Goal: Information Seeking & Learning: Find contact information

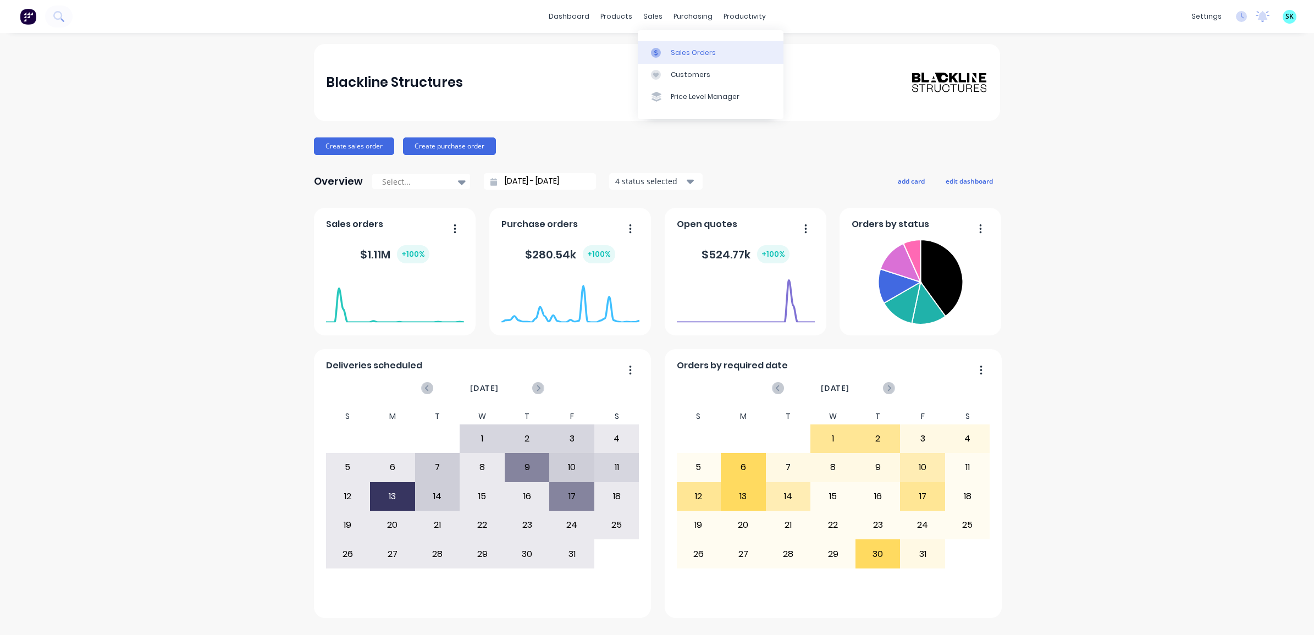
click at [656, 52] on icon at bounding box center [655, 52] width 3 height 6
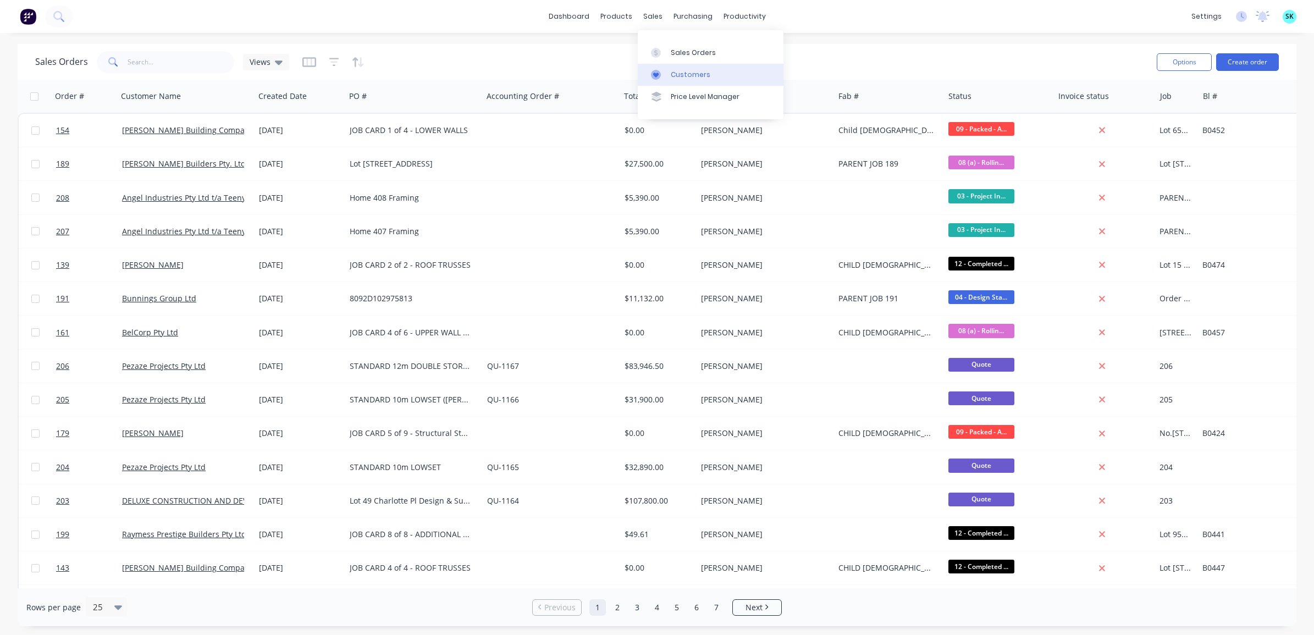
click at [671, 73] on div "Customers" at bounding box center [691, 75] width 40 height 10
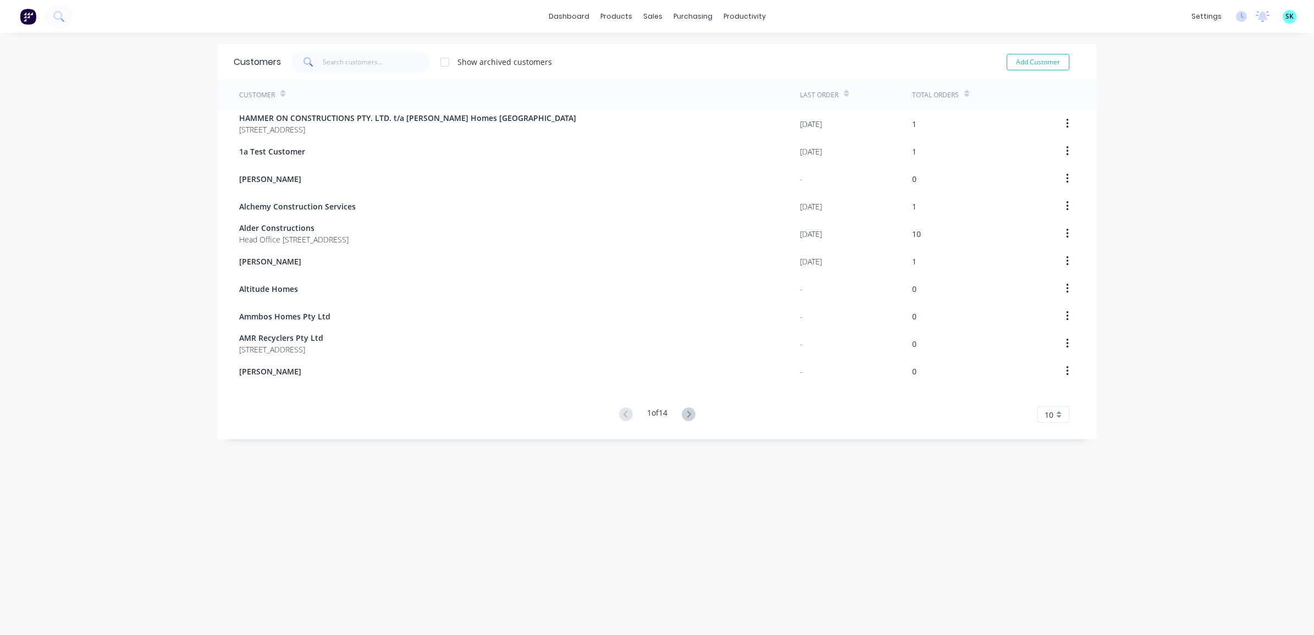
click at [1058, 422] on div "10" at bounding box center [1054, 414] width 32 height 16
click at [1051, 550] on div "35" at bounding box center [1053, 551] width 31 height 19
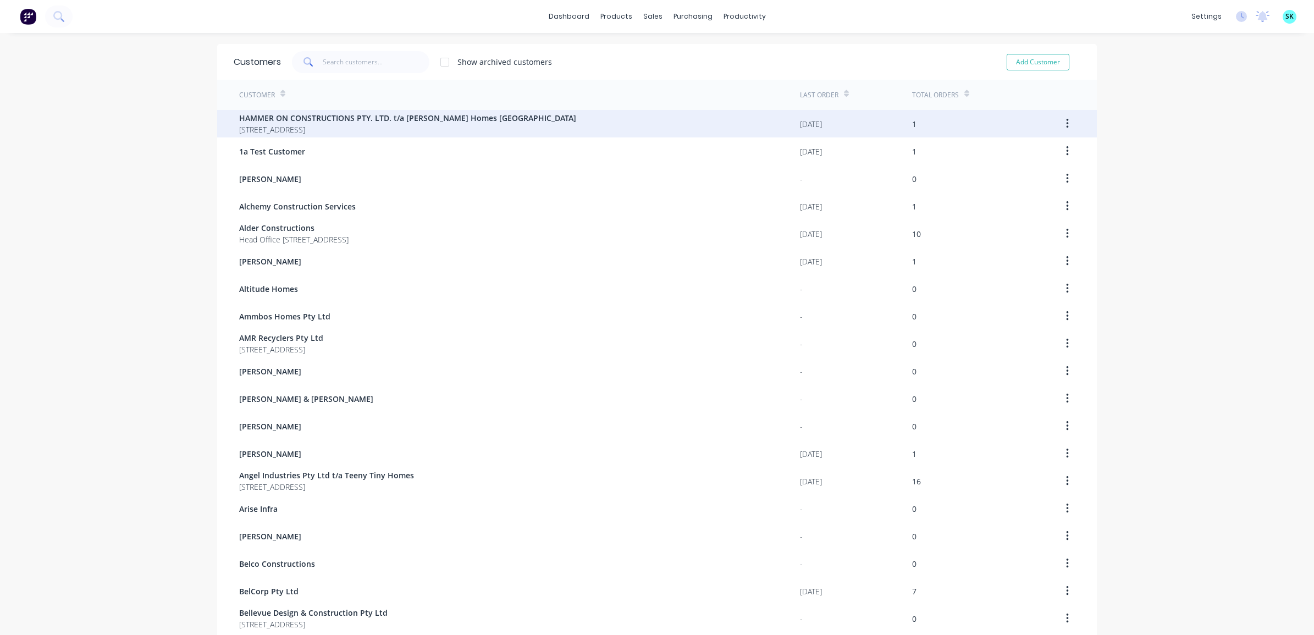
click at [284, 114] on span "HAMMER ON CONSTRUCTIONS PTY. LTD. t/a [PERSON_NAME] Homes [GEOGRAPHIC_DATA]" at bounding box center [407, 118] width 337 height 12
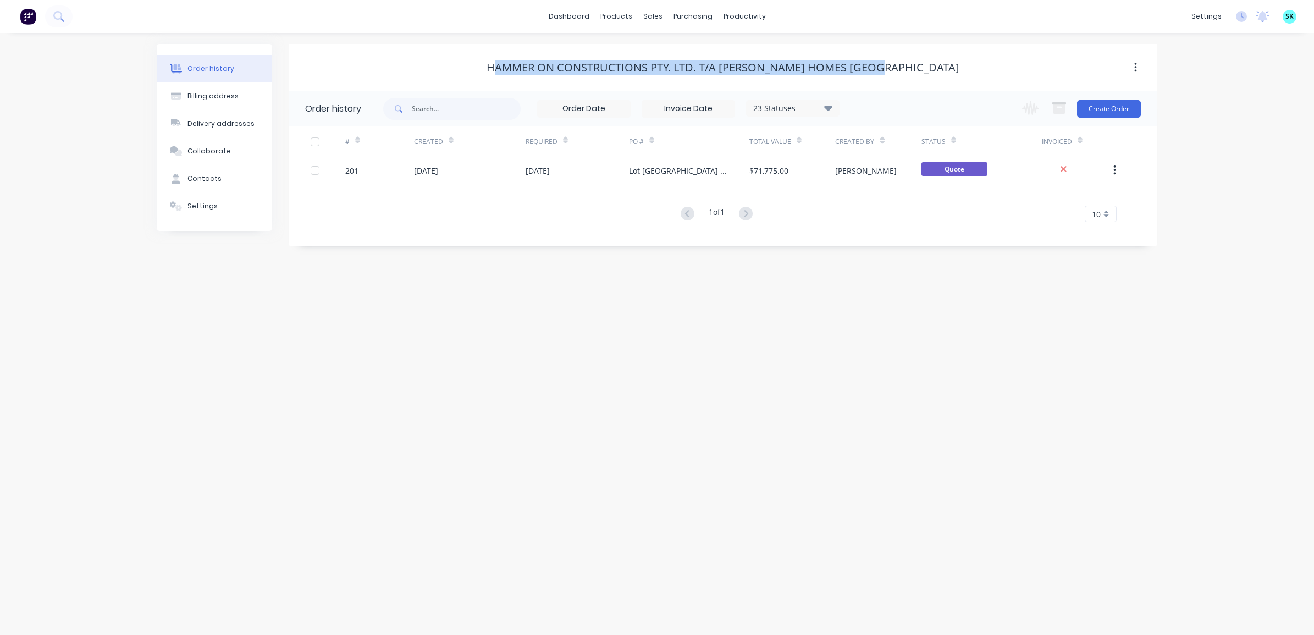
drag, startPoint x: 522, startPoint y: 67, endPoint x: 919, endPoint y: 67, distance: 396.4
click at [919, 67] on div "HAMMER ON CONSTRUCTIONS PTY. LTD. t/a [PERSON_NAME] Homes [GEOGRAPHIC_DATA]" at bounding box center [723, 67] width 869 height 13
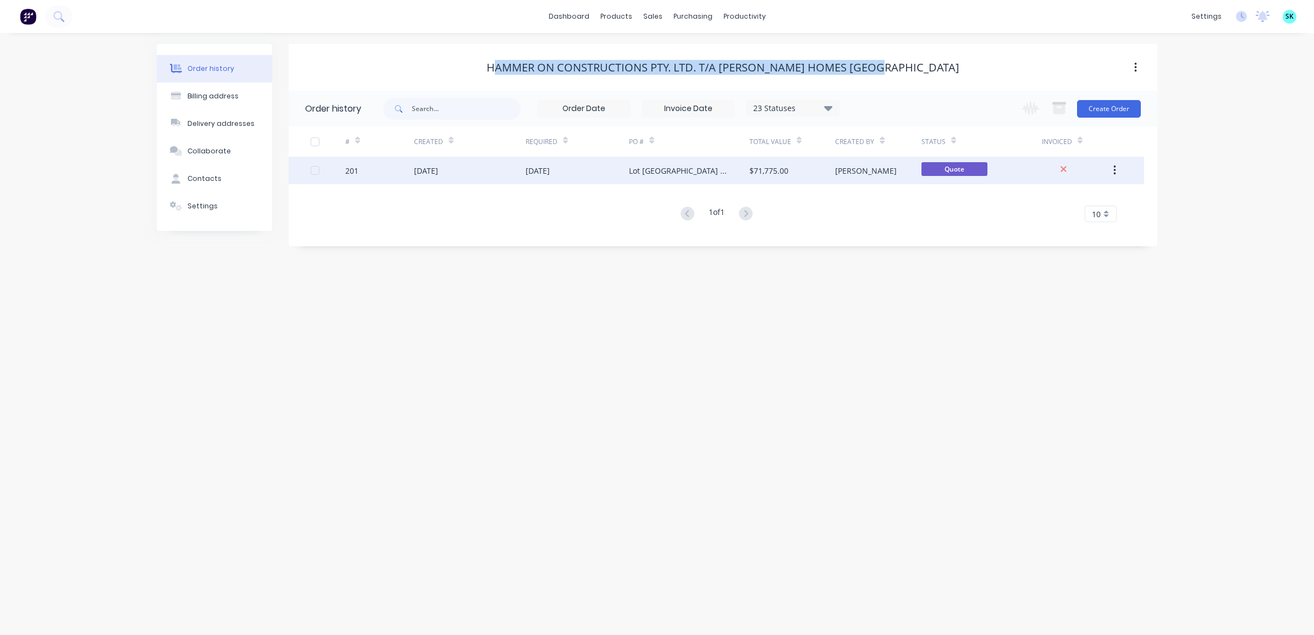
copy div "HAMMER ON CONSTRUCTIONS PTY. LTD. t/a [PERSON_NAME] Homes [GEOGRAPHIC_DATA]"
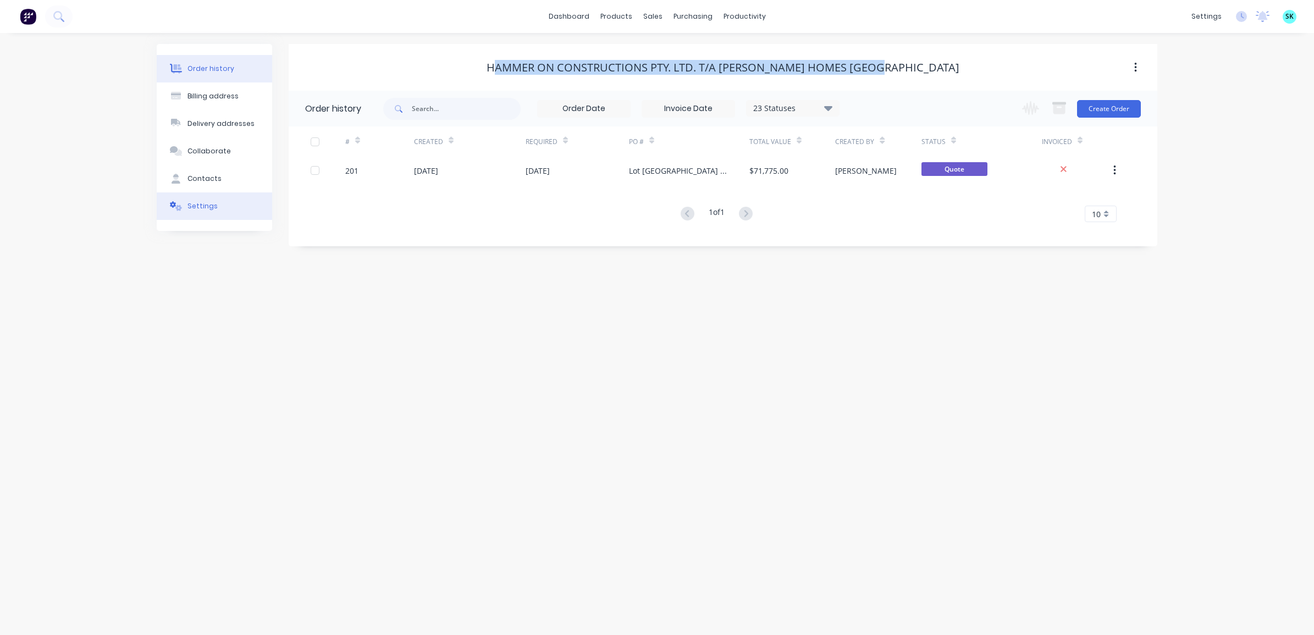
click at [190, 218] on button "Settings" at bounding box center [214, 205] width 115 height 27
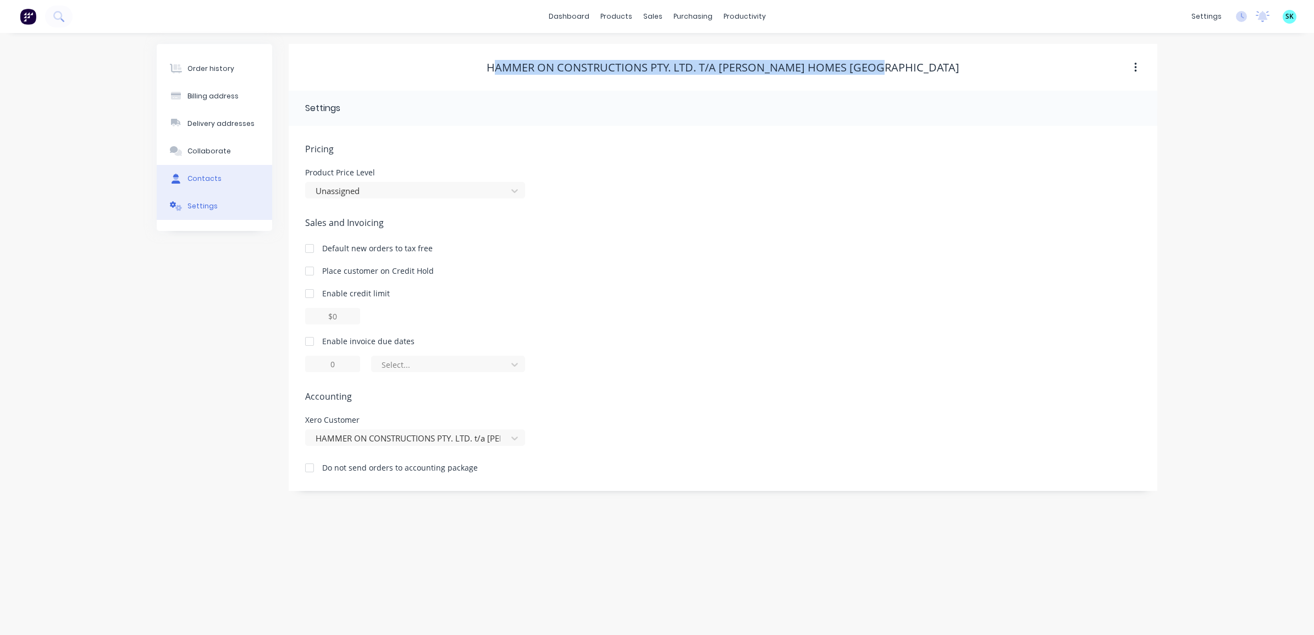
click at [202, 176] on div "Contacts" at bounding box center [204, 179] width 34 height 10
select select "AU"
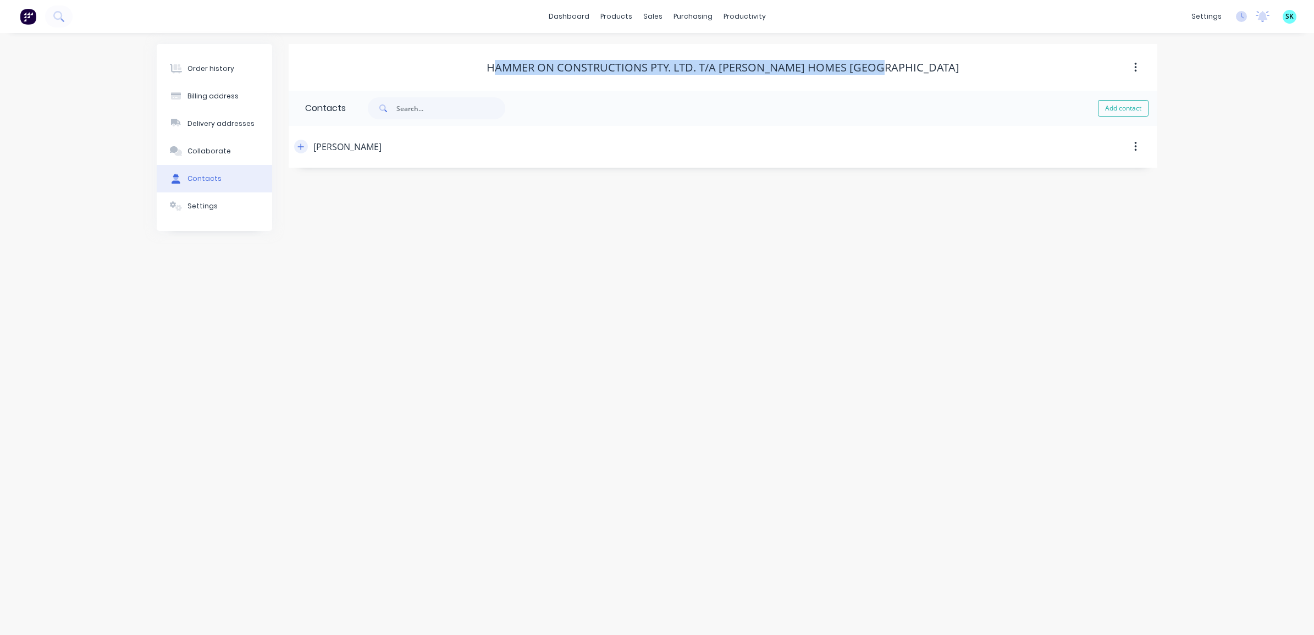
click at [301, 144] on icon "button" at bounding box center [301, 147] width 6 height 6
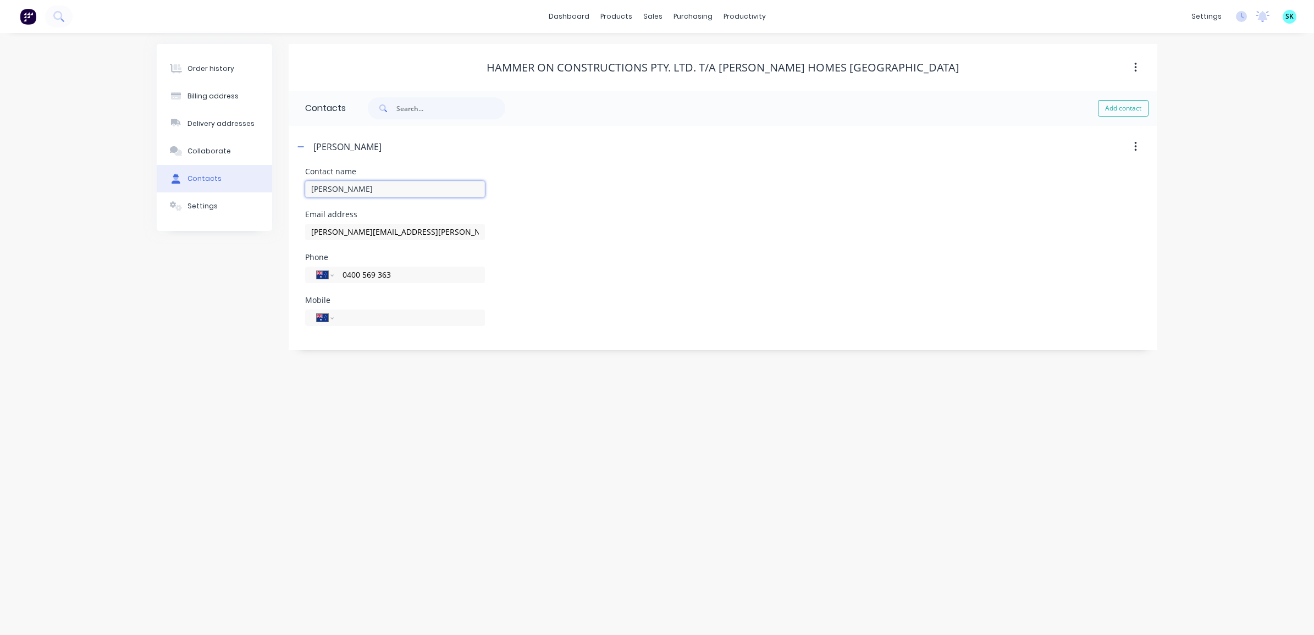
drag, startPoint x: 330, startPoint y: 188, endPoint x: 292, endPoint y: 186, distance: 38.6
click at [292, 186] on div "Contact name [PERSON_NAME] Email address [PERSON_NAME][EMAIL_ADDRESS][PERSON_NA…" at bounding box center [723, 259] width 869 height 183
drag, startPoint x: 437, startPoint y: 229, endPoint x: 295, endPoint y: 213, distance: 143.2
click at [295, 213] on div "Contact name [PERSON_NAME] Email address [PERSON_NAME][EMAIL_ADDRESS][PERSON_NA…" at bounding box center [723, 259] width 869 height 183
drag, startPoint x: 410, startPoint y: 274, endPoint x: 336, endPoint y: 271, distance: 74.3
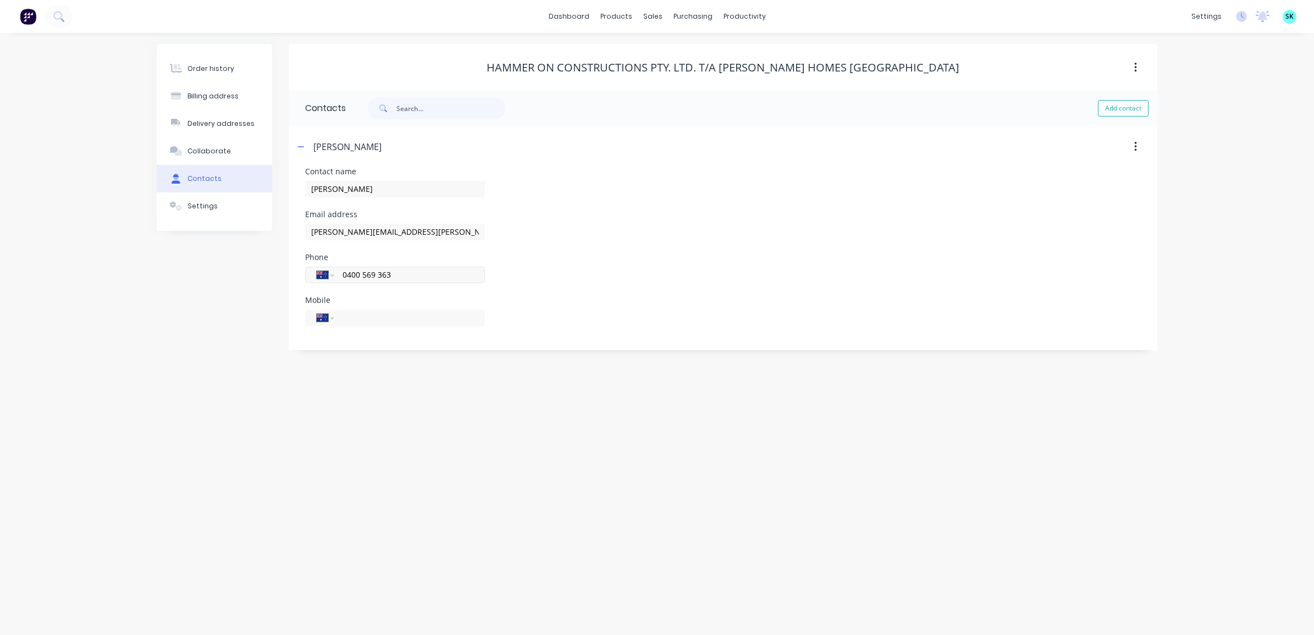
click at [336, 271] on div "International [GEOGRAPHIC_DATA] [GEOGRAPHIC_DATA] [GEOGRAPHIC_DATA] [GEOGRAPHIC…" at bounding box center [395, 275] width 180 height 16
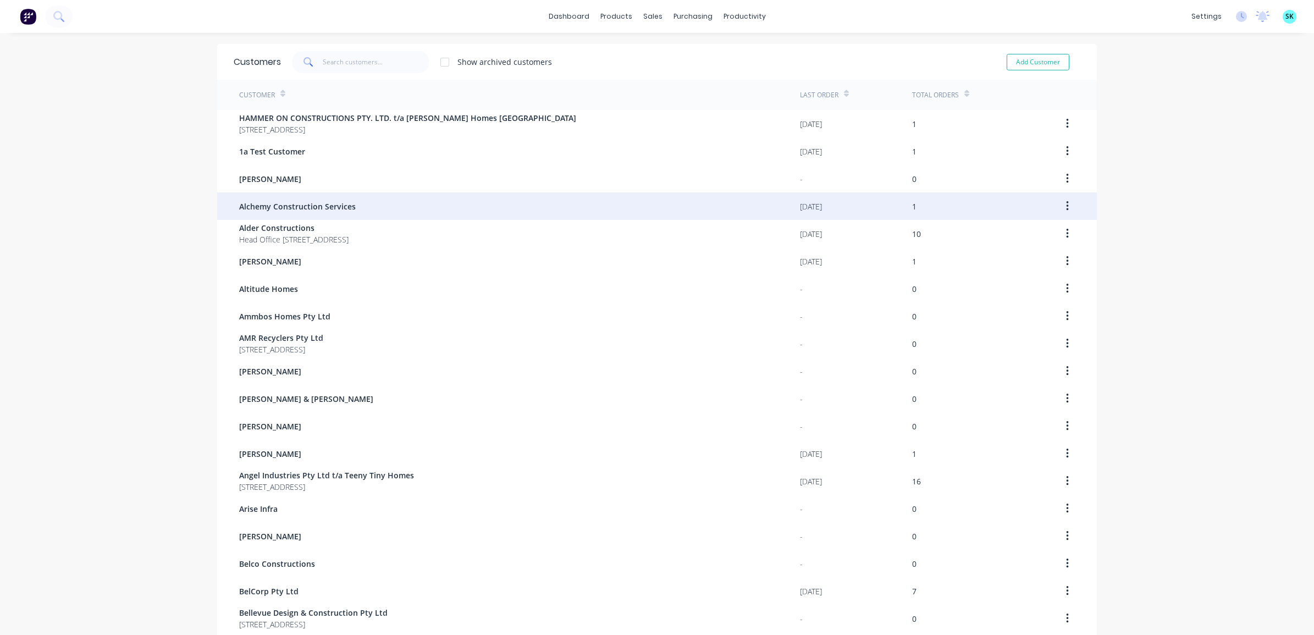
click at [333, 203] on span "Alchemy Construction Services" at bounding box center [297, 207] width 117 height 12
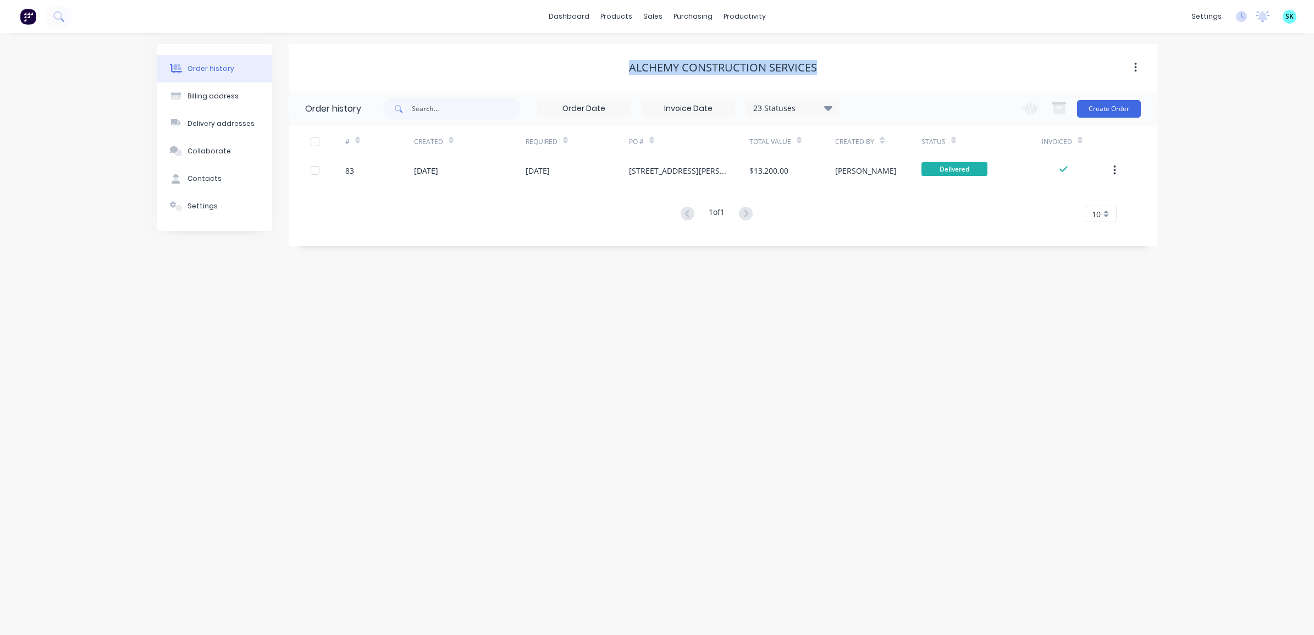
drag, startPoint x: 622, startPoint y: 68, endPoint x: 816, endPoint y: 69, distance: 194.1
click at [816, 69] on div "Alchemy Construction Services" at bounding box center [723, 67] width 869 height 13
copy div "Alchemy Construction Services"
click at [204, 183] on div "Contacts" at bounding box center [204, 179] width 34 height 10
select select "AU"
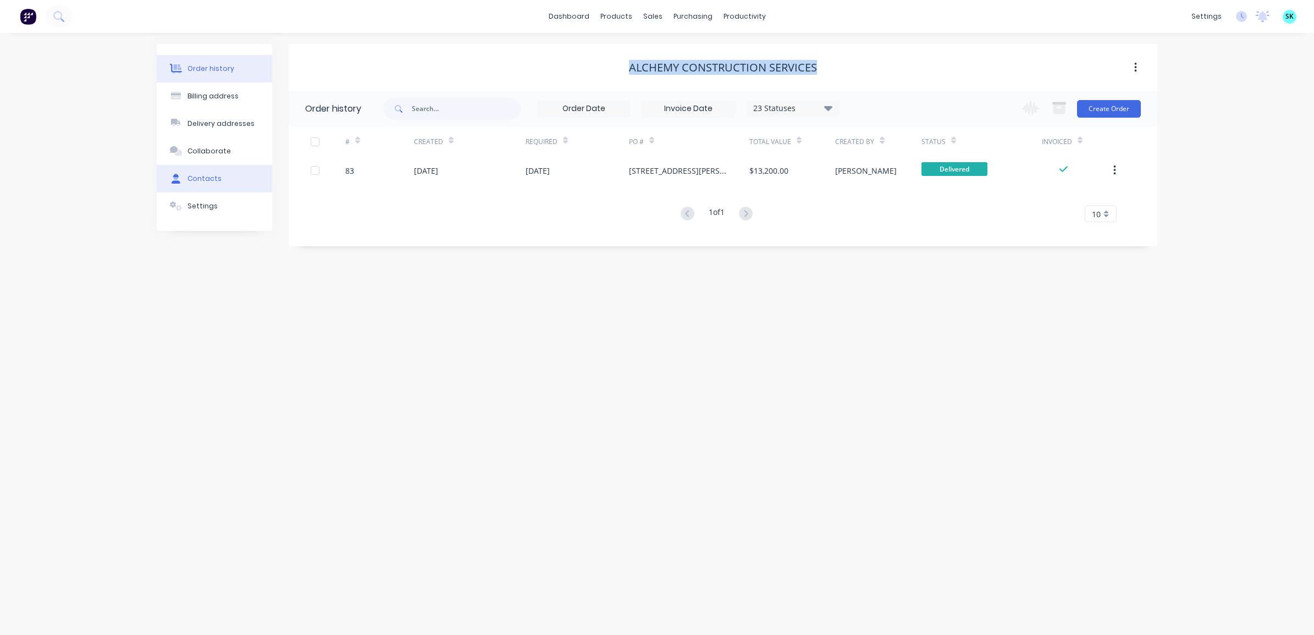
select select "AU"
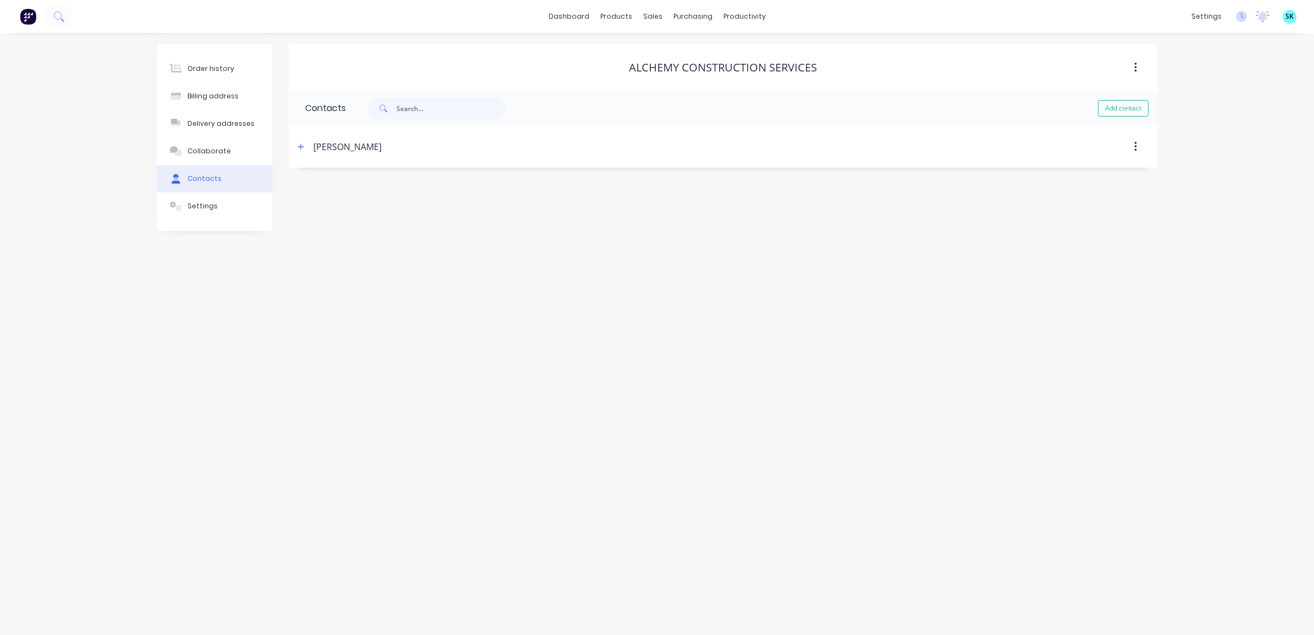
click at [352, 146] on div "[PERSON_NAME]" at bounding box center [347, 146] width 68 height 13
click at [303, 146] on icon "button" at bounding box center [300, 147] width 7 height 8
drag, startPoint x: 368, startPoint y: 183, endPoint x: 300, endPoint y: 181, distance: 68.2
click at [300, 181] on div "Contact name [PERSON_NAME] Email address [EMAIL_ADDRESS][DOMAIN_NAME] Phone Int…" at bounding box center [723, 259] width 869 height 183
drag, startPoint x: 409, startPoint y: 233, endPoint x: 303, endPoint y: 235, distance: 105.6
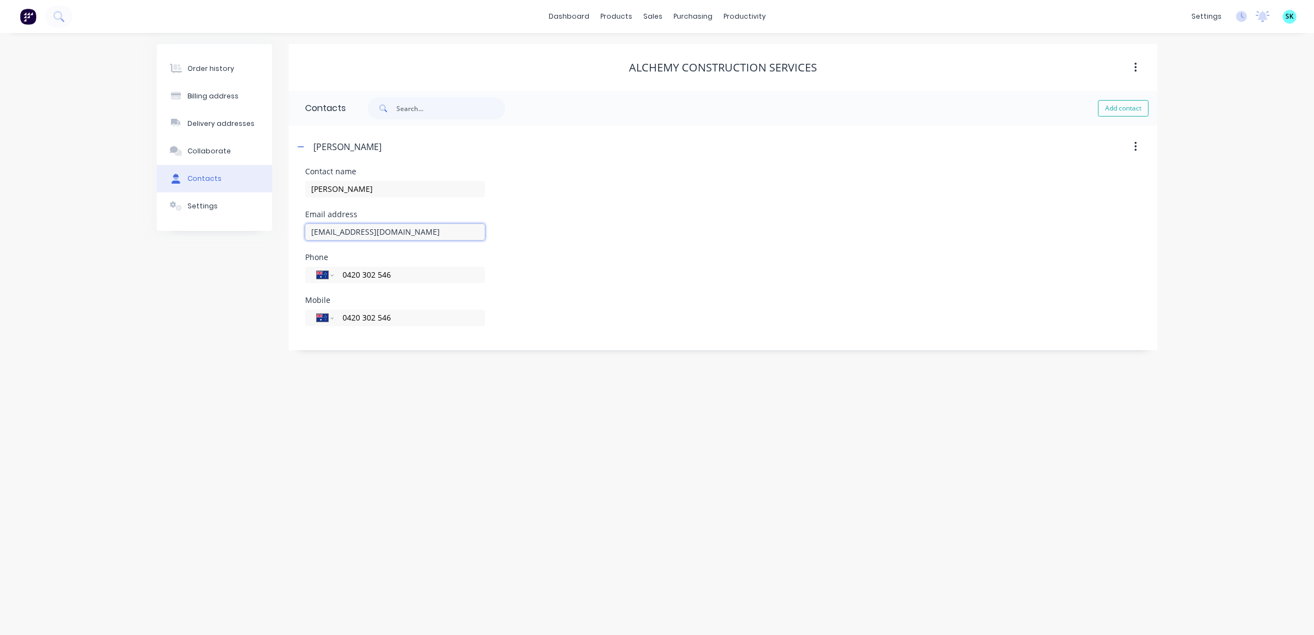
click at [303, 235] on div "Contact name [PERSON_NAME] Email address [EMAIL_ADDRESS][DOMAIN_NAME] Phone Int…" at bounding box center [723, 259] width 869 height 183
drag, startPoint x: 413, startPoint y: 279, endPoint x: 341, endPoint y: 279, distance: 71.5
click at [341, 279] on input "0420 302 546" at bounding box center [407, 274] width 132 height 13
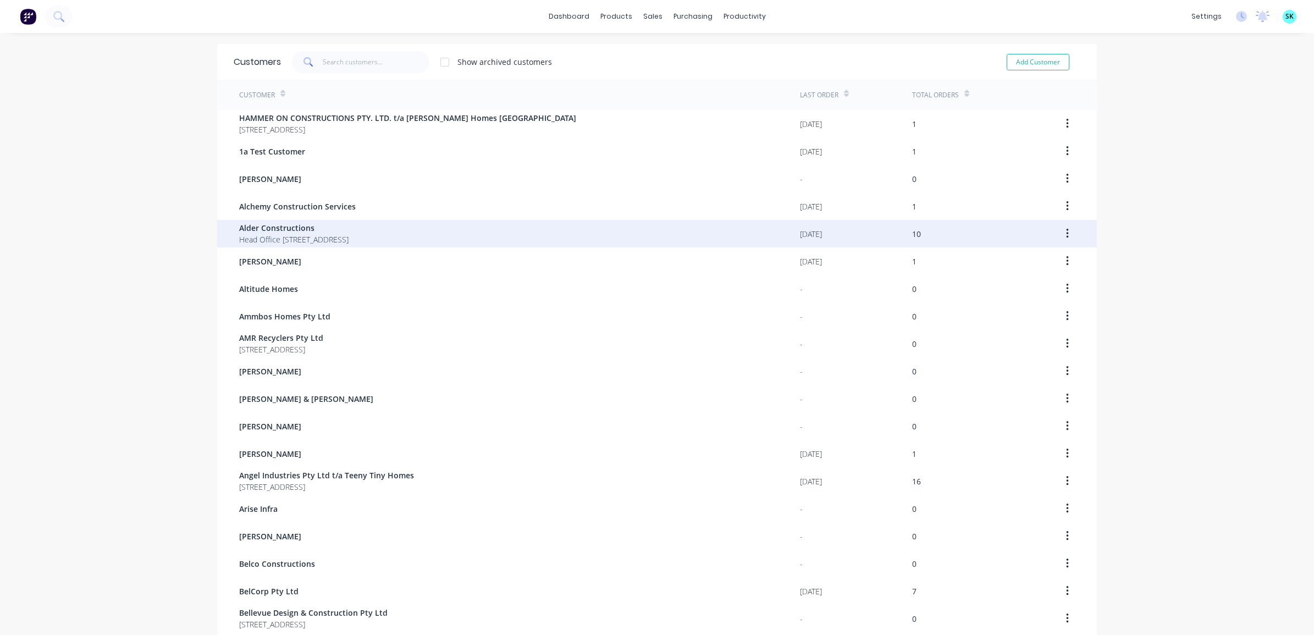
click at [455, 231] on div "Alder Constructions Head Office [STREET_ADDRESS]" at bounding box center [519, 233] width 561 height 27
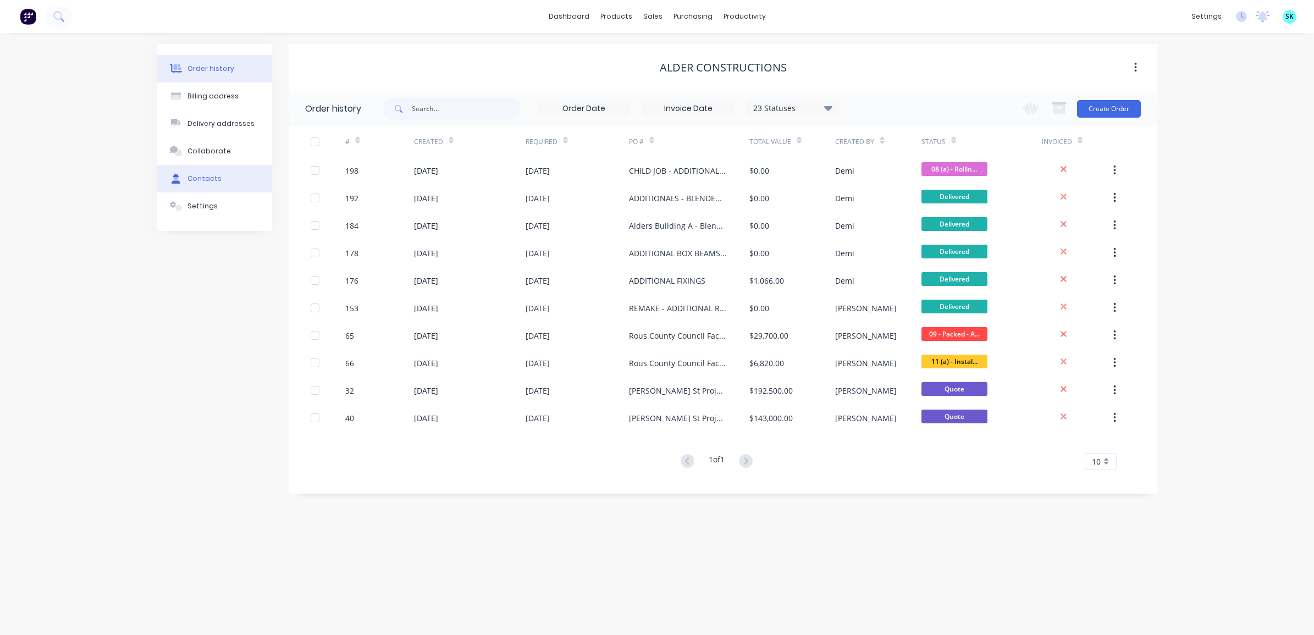
click at [223, 181] on button "Contacts" at bounding box center [214, 178] width 115 height 27
select select "AU"
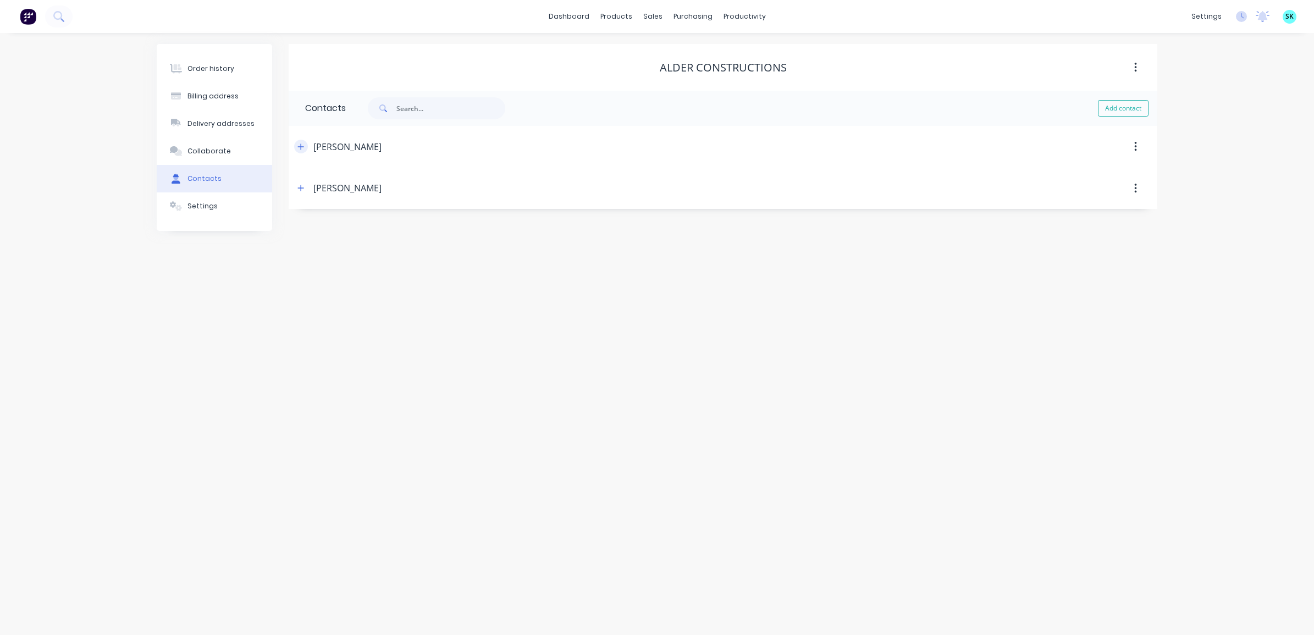
click at [306, 145] on button "button" at bounding box center [301, 147] width 14 height 14
drag, startPoint x: 389, startPoint y: 191, endPoint x: 291, endPoint y: 191, distance: 97.3
click at [291, 191] on div "Contact name [PERSON_NAME] Email address [EMAIL_ADDRESS][DOMAIN_NAME] Phone Int…" at bounding box center [723, 259] width 869 height 183
click at [504, 90] on div "Alder Constructions" at bounding box center [723, 67] width 869 height 47
drag, startPoint x: 663, startPoint y: 64, endPoint x: 786, endPoint y: 70, distance: 123.8
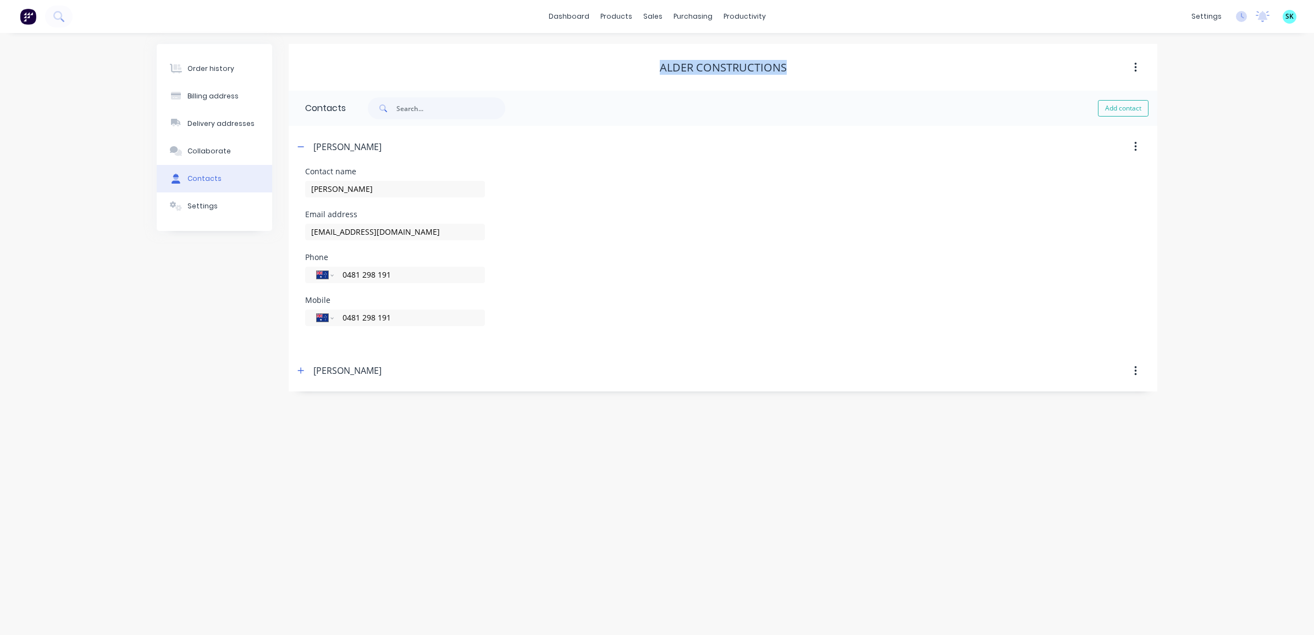
click at [786, 70] on div "Alder Constructions" at bounding box center [723, 67] width 869 height 13
copy div "Alder Constructions"
click at [302, 372] on icon "button" at bounding box center [300, 371] width 7 height 8
drag, startPoint x: 356, startPoint y: 187, endPoint x: 307, endPoint y: 190, distance: 49.6
click at [307, 190] on input "[PERSON_NAME]" at bounding box center [395, 189] width 180 height 16
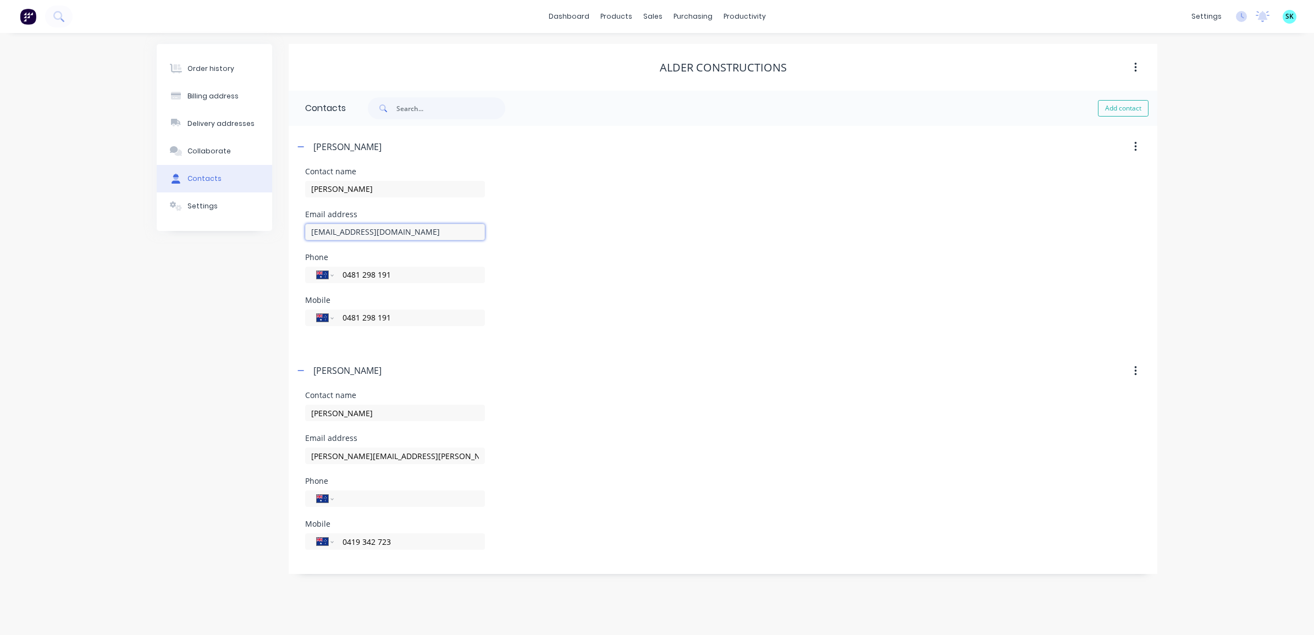
drag, startPoint x: 436, startPoint y: 233, endPoint x: 307, endPoint y: 229, distance: 129.2
click at [307, 229] on input "[EMAIL_ADDRESS][DOMAIN_NAME]" at bounding box center [395, 232] width 180 height 16
drag, startPoint x: 417, startPoint y: 274, endPoint x: 329, endPoint y: 270, distance: 88.1
click at [329, 270] on div "International [GEOGRAPHIC_DATA] [GEOGRAPHIC_DATA] [GEOGRAPHIC_DATA] [GEOGRAPHIC…" at bounding box center [395, 275] width 180 height 16
drag, startPoint x: 368, startPoint y: 416, endPoint x: 286, endPoint y: 405, distance: 83.2
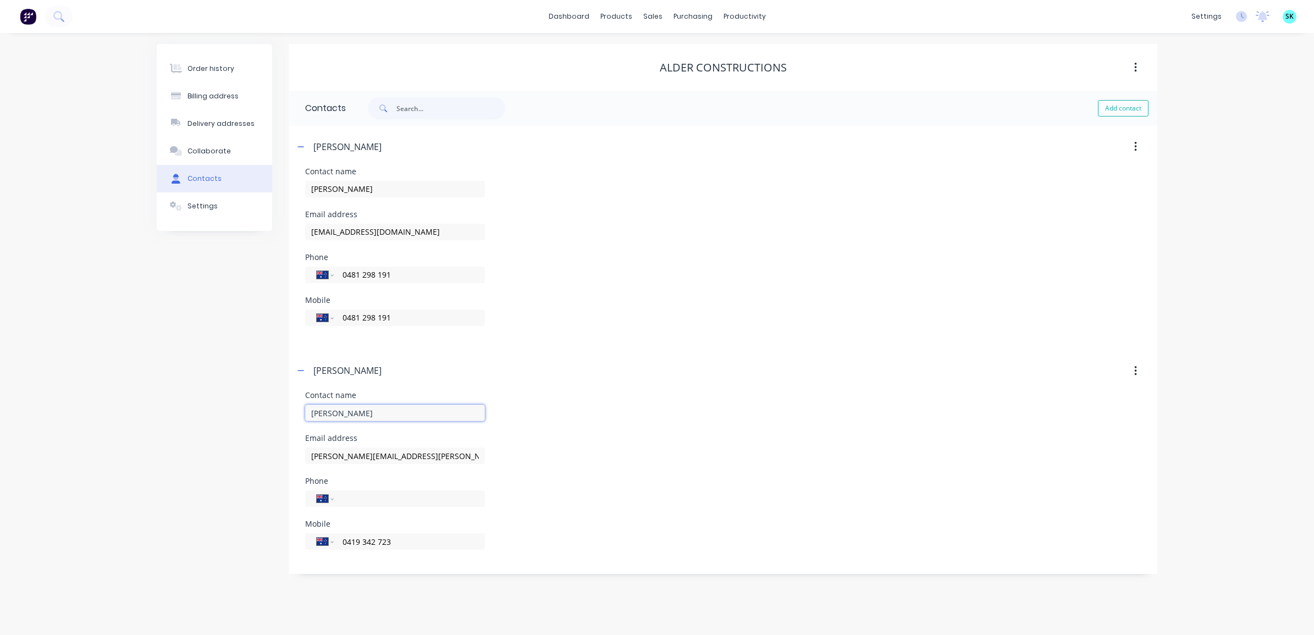
click at [286, 405] on div "Order history Billing address Delivery addresses Collaborate Contacts Settings …" at bounding box center [657, 309] width 1001 height 530
drag, startPoint x: 440, startPoint y: 459, endPoint x: 301, endPoint y: 446, distance: 139.7
click at [301, 446] on div "Contact name [PERSON_NAME] Email address [PERSON_NAME][EMAIL_ADDRESS][PERSON_NA…" at bounding box center [723, 482] width 869 height 183
drag, startPoint x: 413, startPoint y: 546, endPoint x: 334, endPoint y: 548, distance: 79.2
click at [334, 548] on div "International [GEOGRAPHIC_DATA] [GEOGRAPHIC_DATA] [GEOGRAPHIC_DATA] [GEOGRAPHIC…" at bounding box center [395, 541] width 180 height 16
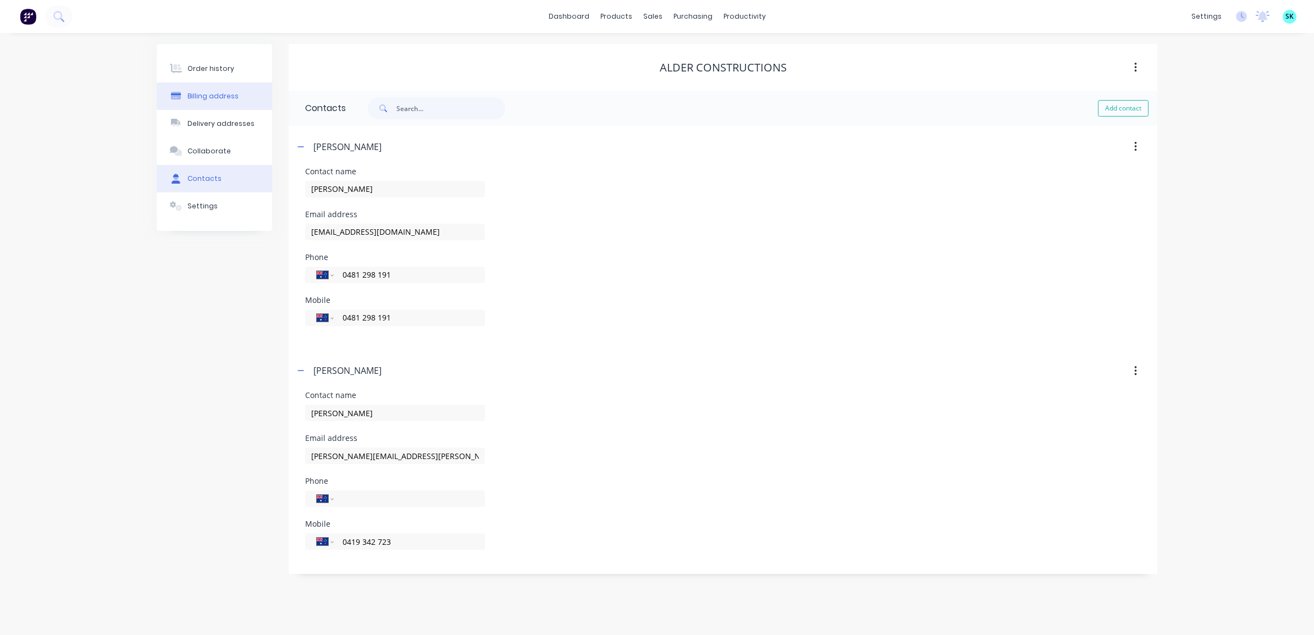
click at [220, 93] on div "Billing address" at bounding box center [212, 96] width 51 height 10
select select "AU"
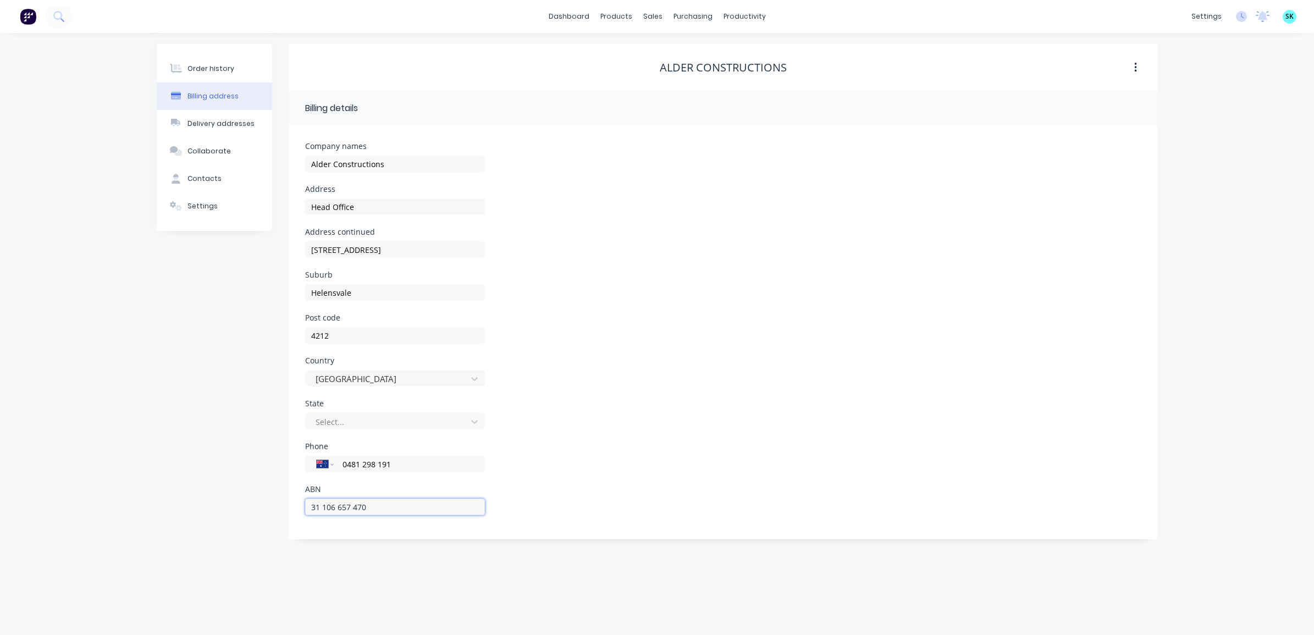
drag, startPoint x: 386, startPoint y: 510, endPoint x: 308, endPoint y: 509, distance: 78.1
click at [308, 509] on input "31 106 657 470" at bounding box center [395, 507] width 180 height 16
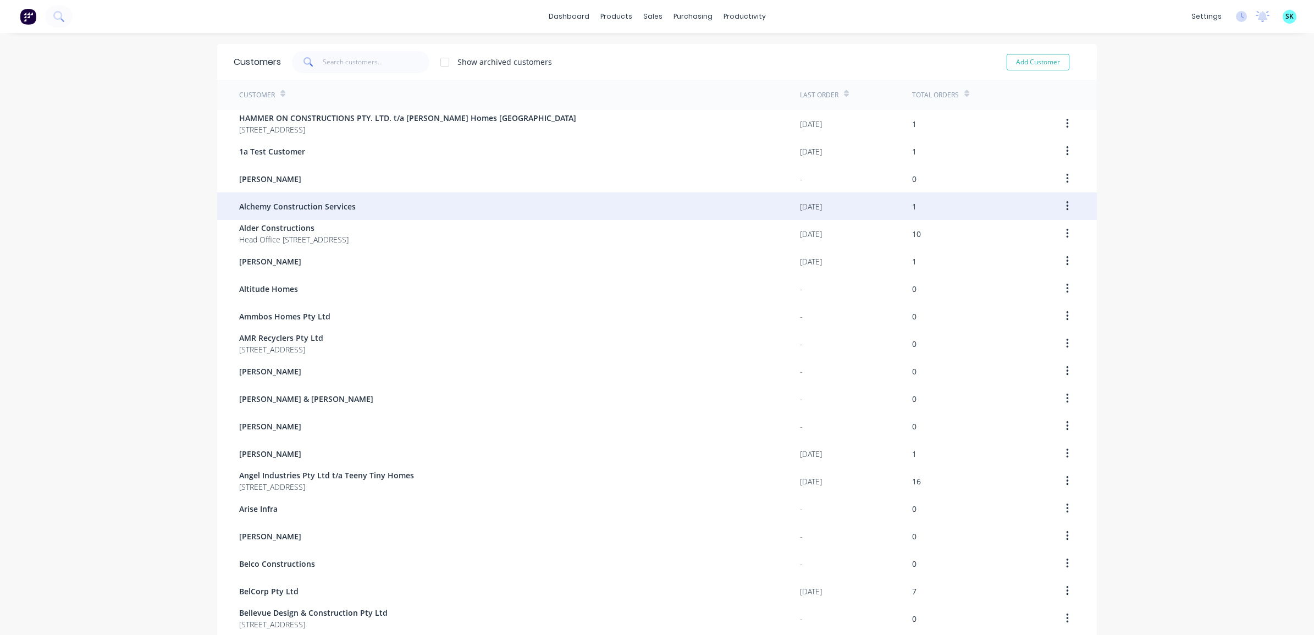
click at [256, 201] on span "Alchemy Construction Services" at bounding box center [297, 207] width 117 height 12
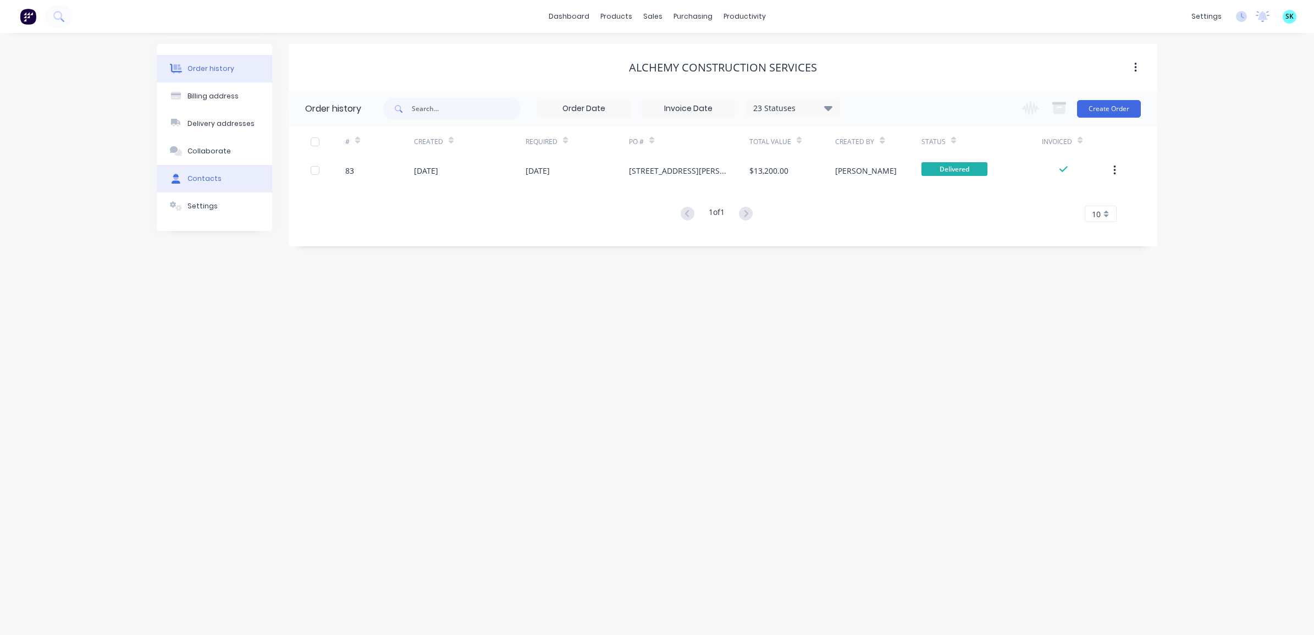
click at [217, 176] on div "Contacts" at bounding box center [204, 179] width 34 height 10
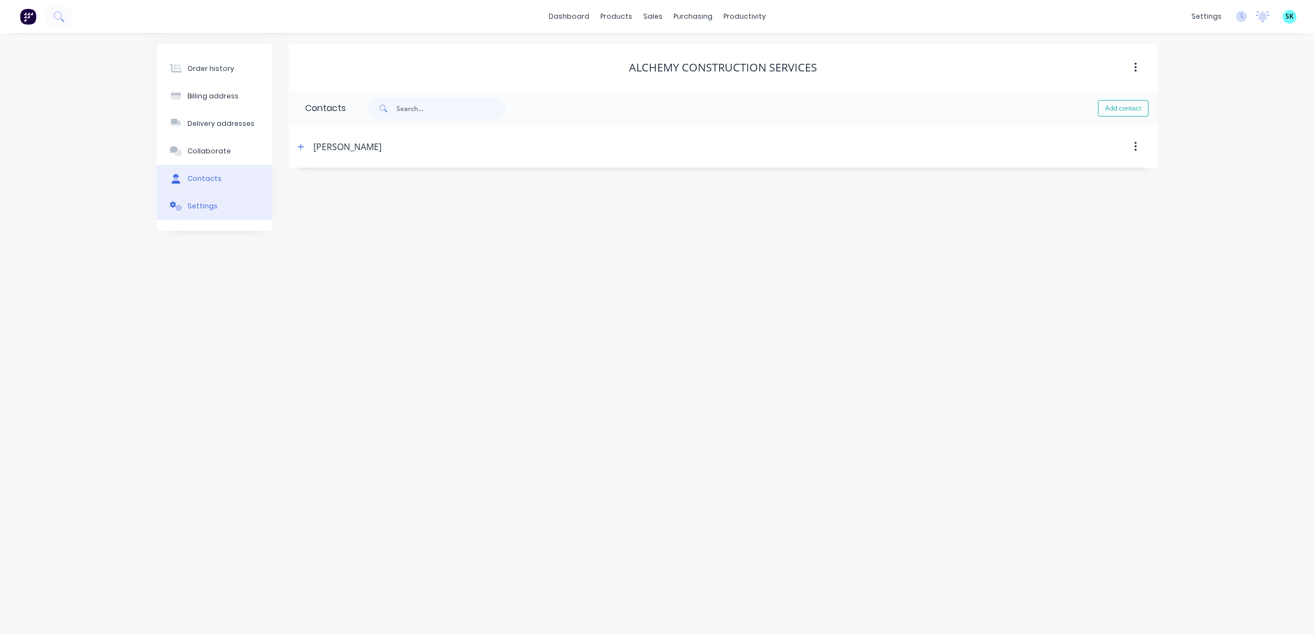
click at [214, 209] on button "Settings" at bounding box center [214, 205] width 115 height 27
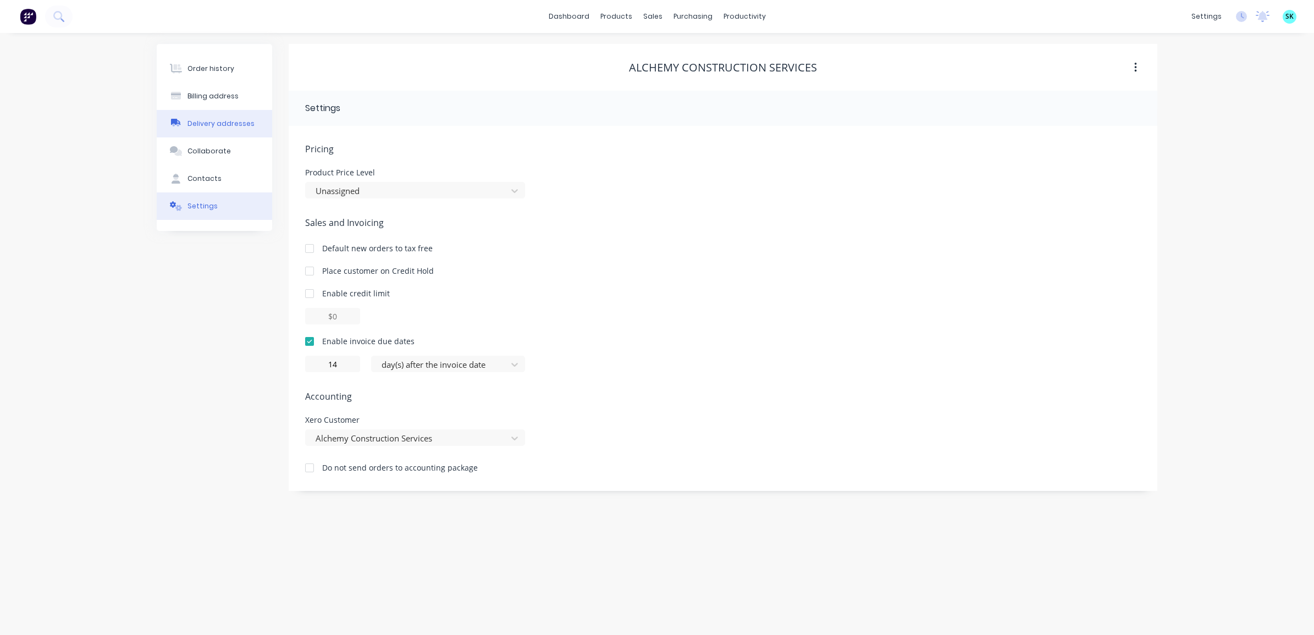
click at [213, 126] on div "Delivery addresses" at bounding box center [220, 124] width 67 height 10
select select "AU"
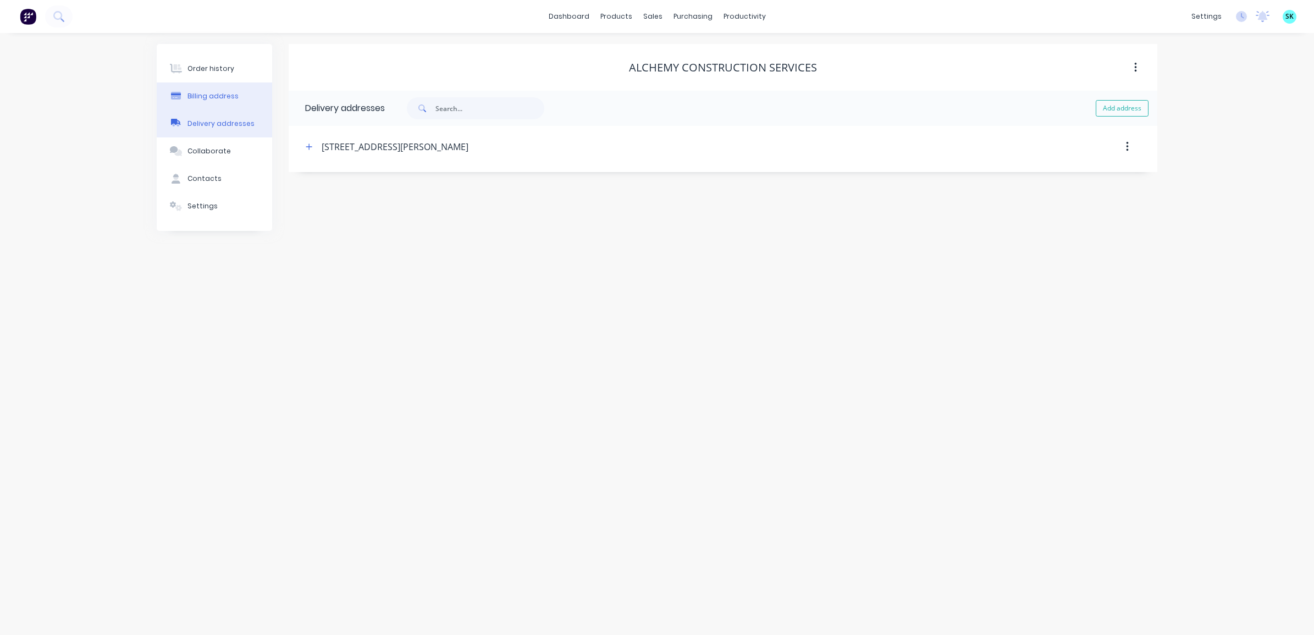
click at [212, 99] on div "Billing address" at bounding box center [212, 96] width 51 height 10
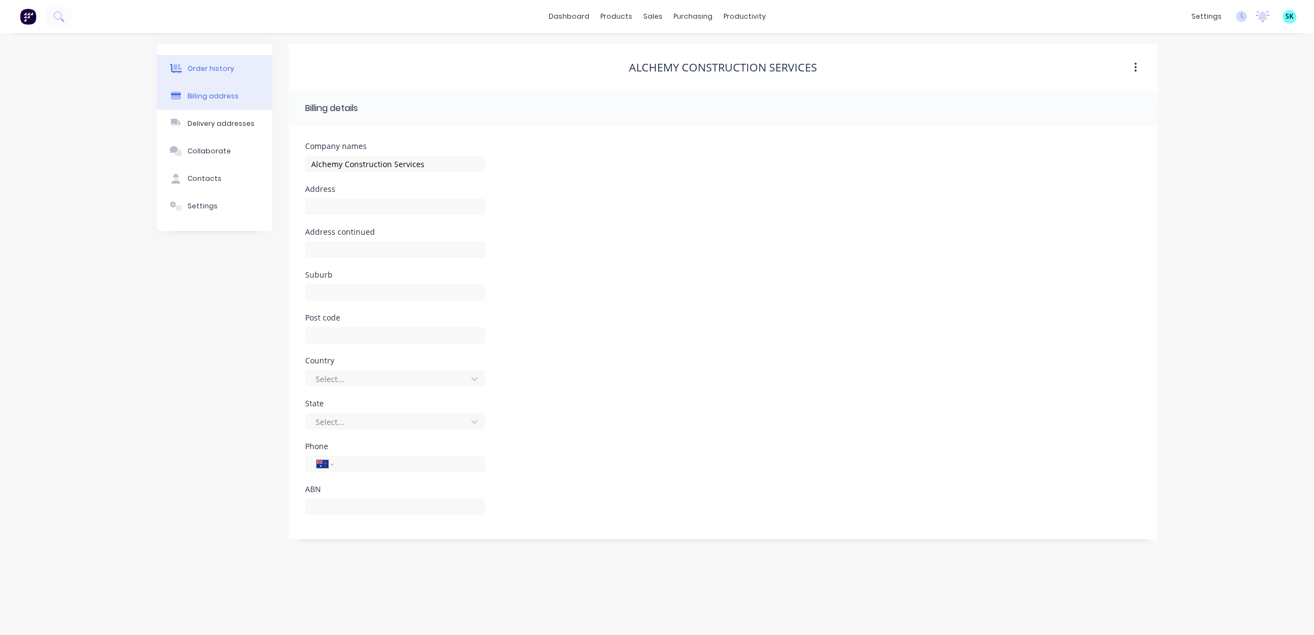
click at [213, 73] on div "Order history" at bounding box center [210, 69] width 47 height 10
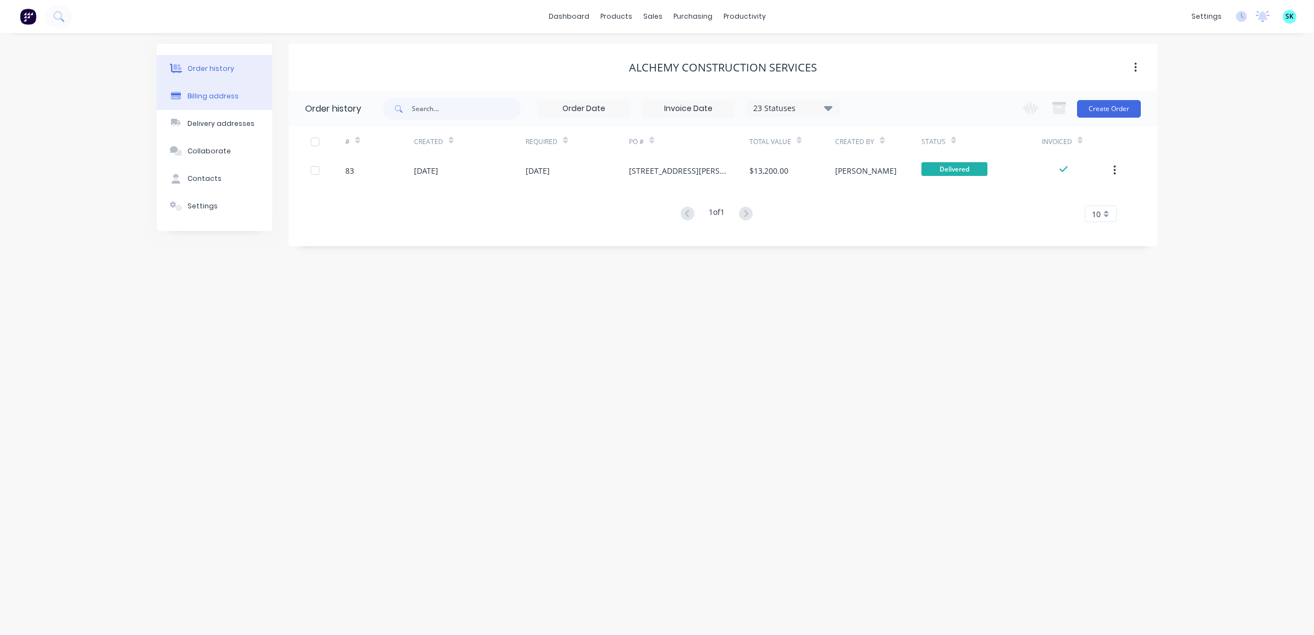
click at [214, 100] on div "Billing address" at bounding box center [212, 96] width 51 height 10
select select "AU"
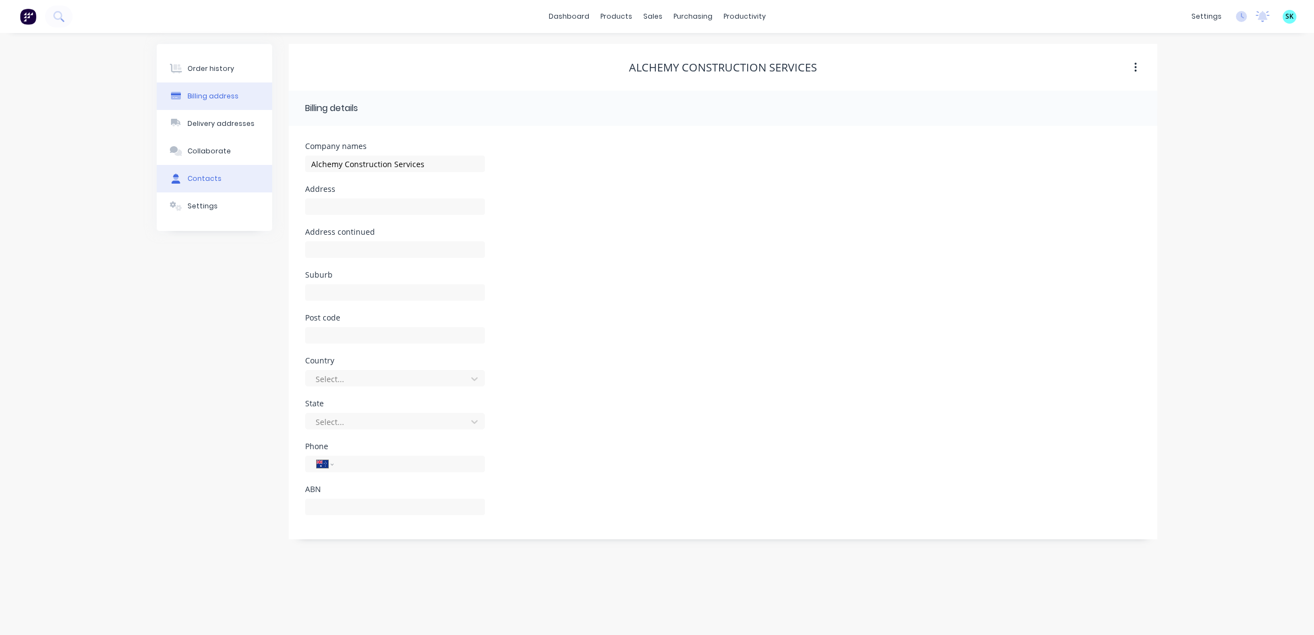
click at [210, 184] on button "Contacts" at bounding box center [214, 178] width 115 height 27
click at [218, 202] on button "Settings" at bounding box center [214, 205] width 115 height 27
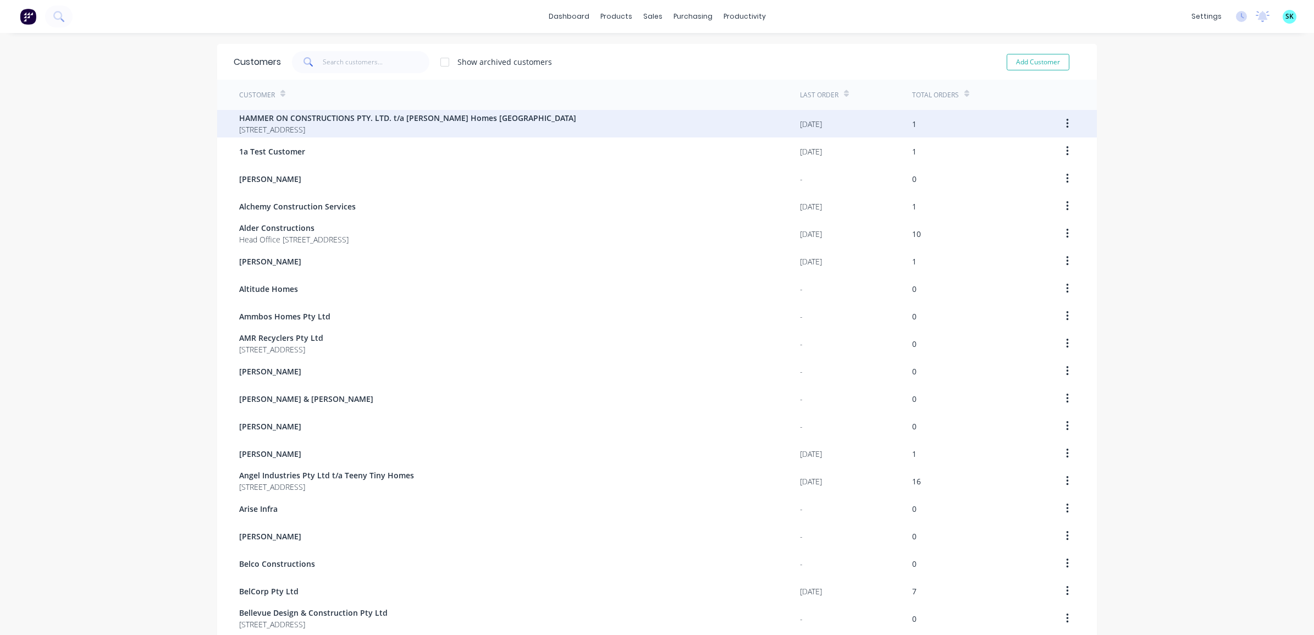
click at [276, 112] on span "HAMMER ON CONSTRUCTIONS PTY. LTD. t/a [PERSON_NAME] Homes [GEOGRAPHIC_DATA]" at bounding box center [407, 118] width 337 height 12
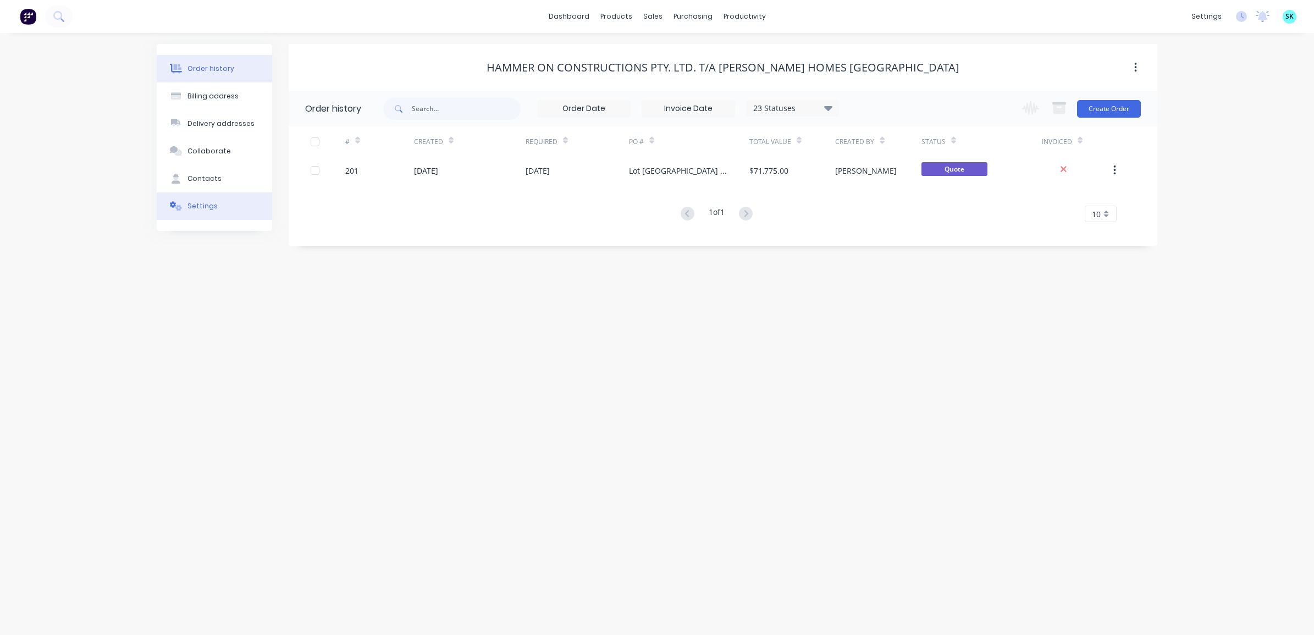
click at [224, 205] on button "Settings" at bounding box center [214, 205] width 115 height 27
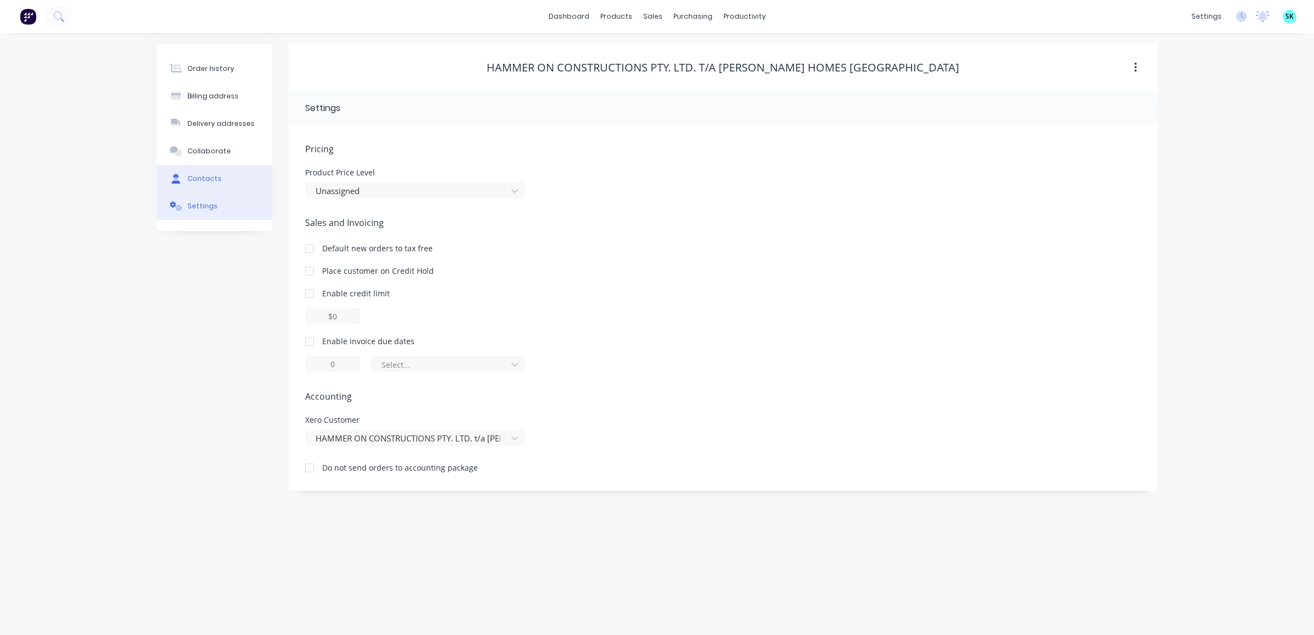
click at [213, 183] on div "Contacts" at bounding box center [204, 179] width 34 height 10
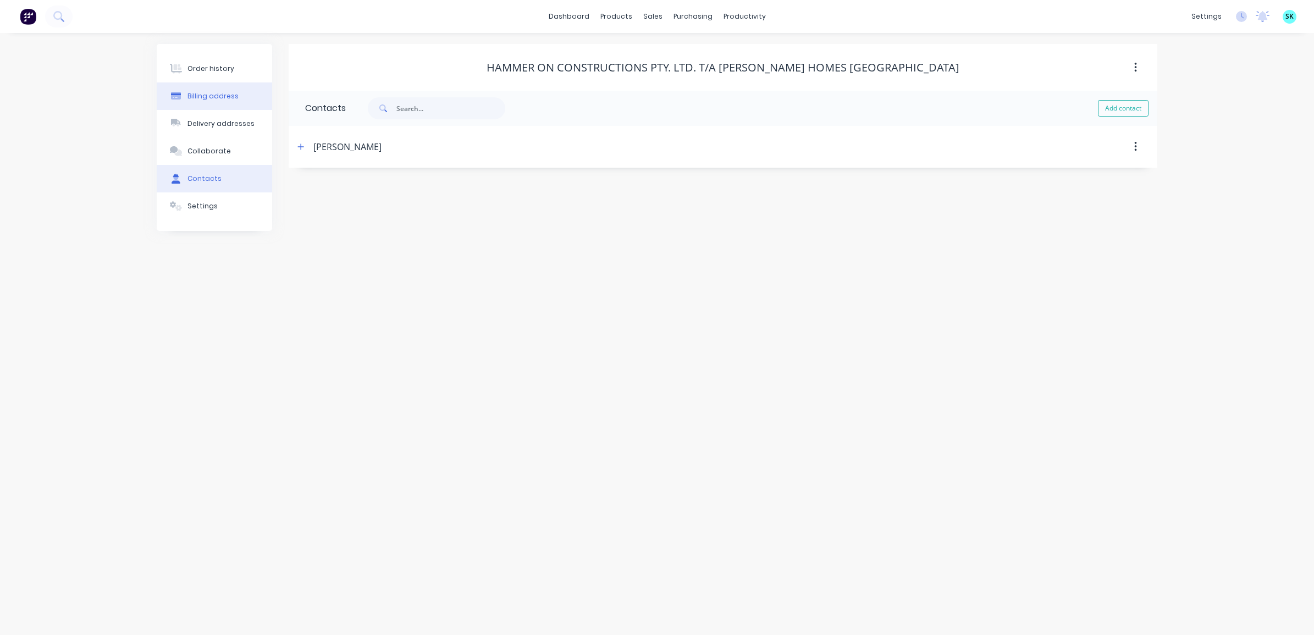
click at [208, 100] on div "Billing address" at bounding box center [212, 96] width 51 height 10
select select "AU"
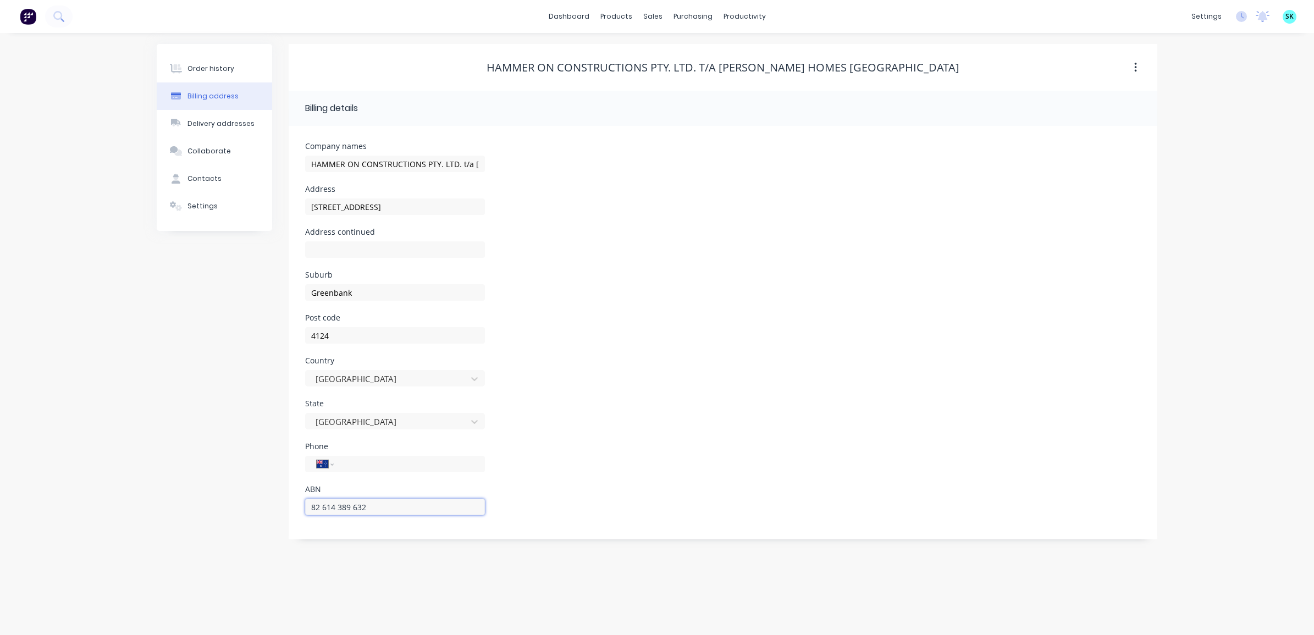
drag, startPoint x: 380, startPoint y: 506, endPoint x: 307, endPoint y: 511, distance: 73.9
click at [307, 511] on input "82 614 389 632" at bounding box center [395, 507] width 180 height 16
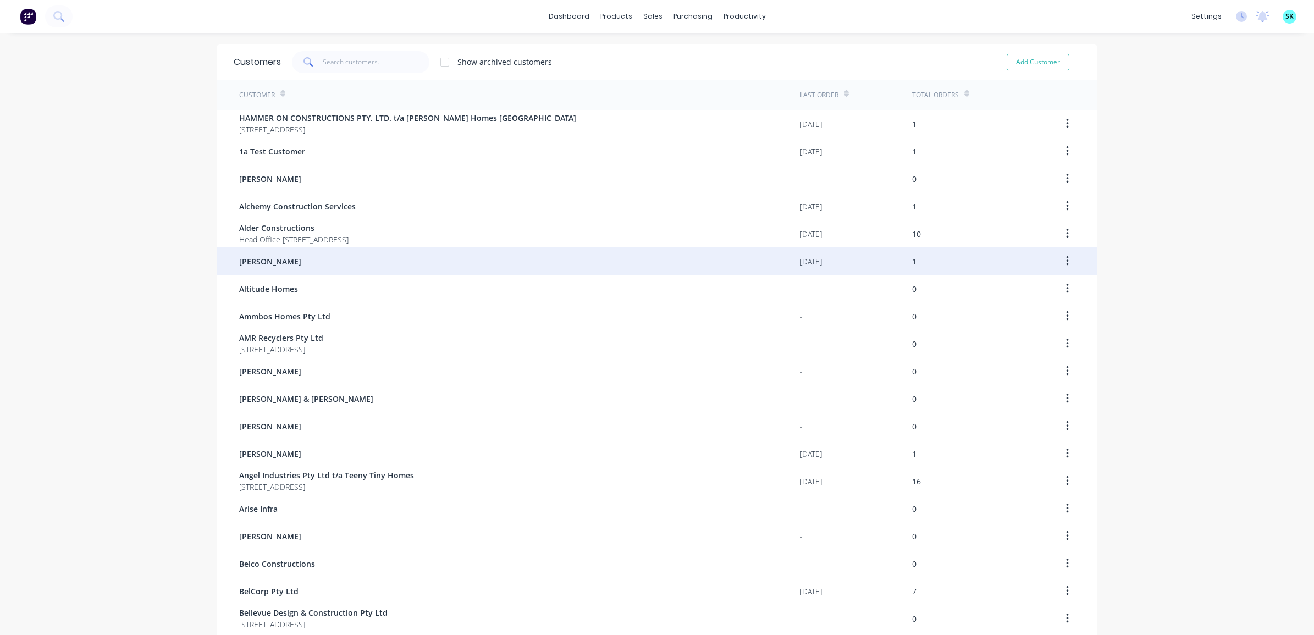
click at [257, 256] on span "[PERSON_NAME]" at bounding box center [270, 262] width 62 height 12
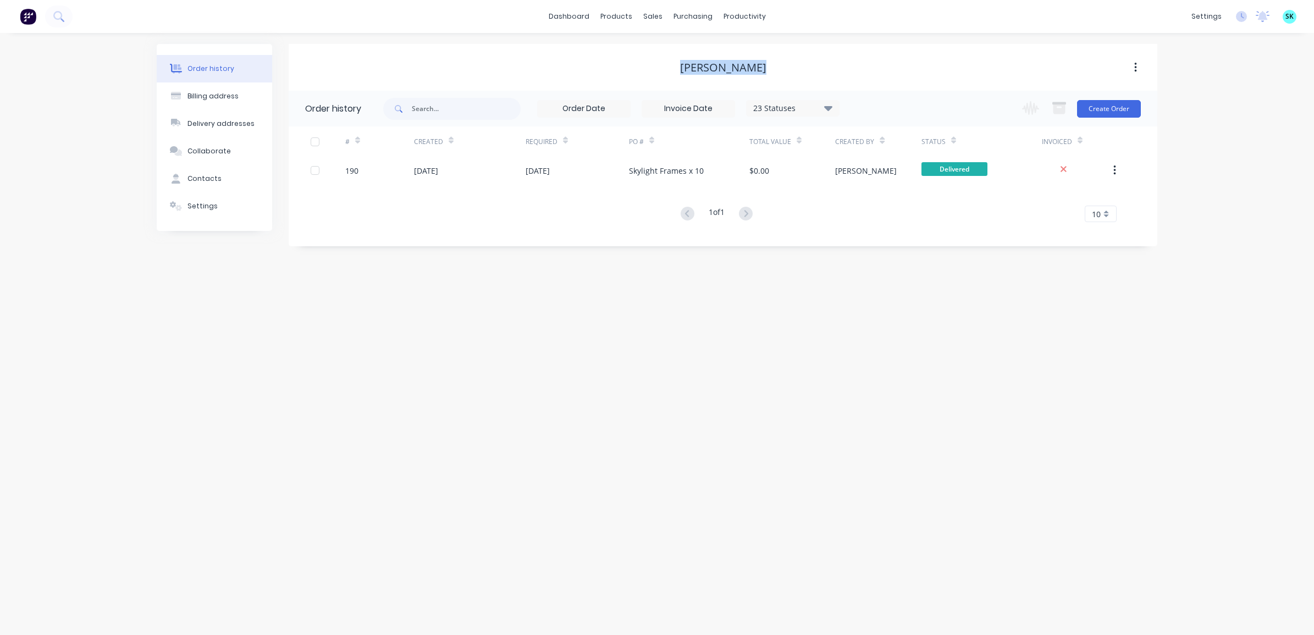
drag, startPoint x: 774, startPoint y: 69, endPoint x: 681, endPoint y: 69, distance: 92.9
click at [681, 69] on div "[PERSON_NAME]" at bounding box center [723, 67] width 869 height 13
copy div "[PERSON_NAME]"
click at [224, 205] on button "Settings" at bounding box center [214, 205] width 115 height 27
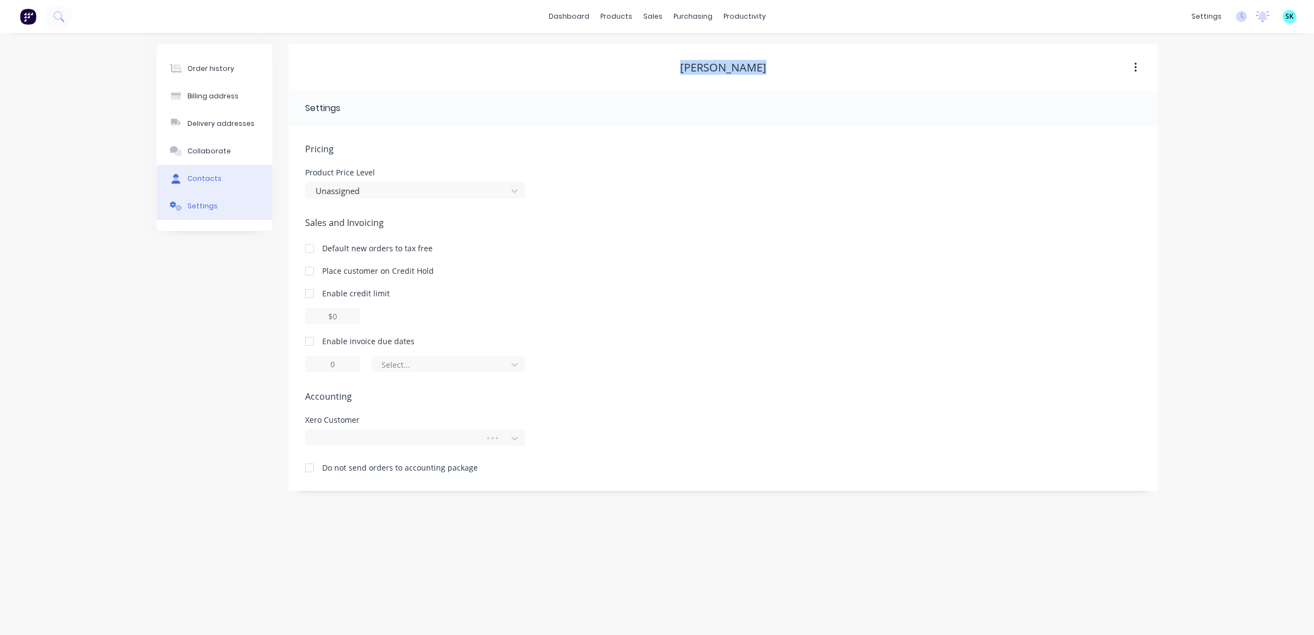
click at [222, 174] on button "Contacts" at bounding box center [214, 178] width 115 height 27
click at [301, 147] on icon "button" at bounding box center [301, 147] width 6 height 6
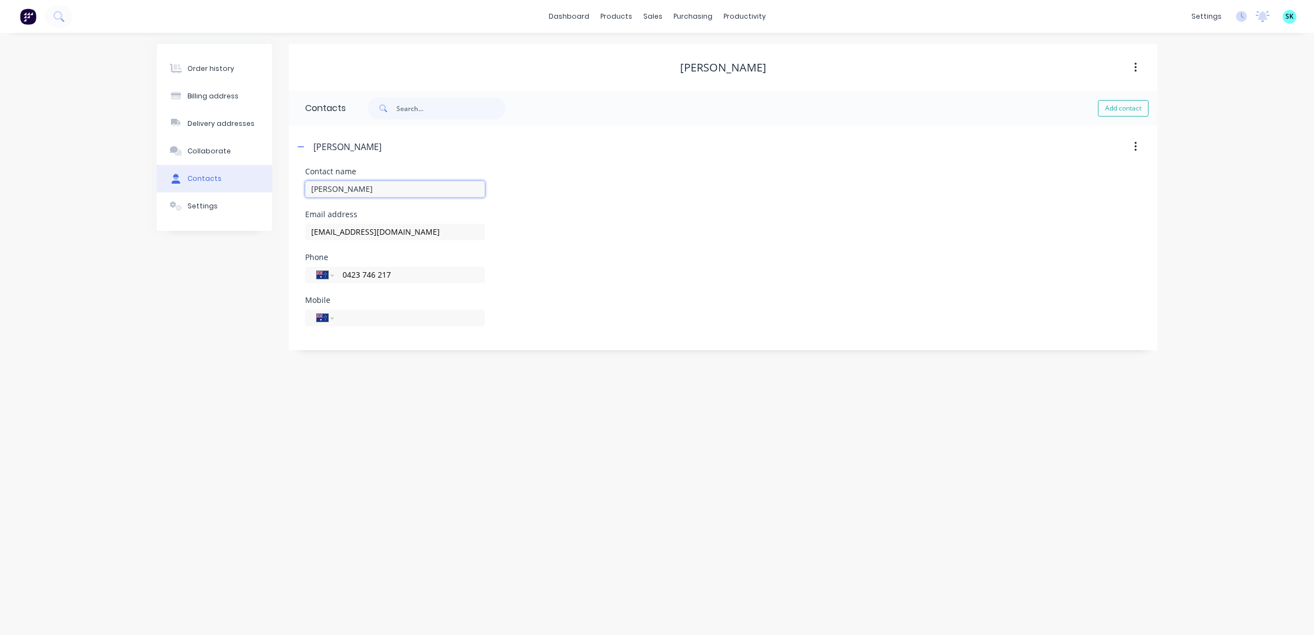
drag, startPoint x: 371, startPoint y: 193, endPoint x: 300, endPoint y: 190, distance: 71.0
click at [300, 190] on div "Contact name [PERSON_NAME] Email address [EMAIL_ADDRESS][DOMAIN_NAME] Phone Int…" at bounding box center [723, 259] width 869 height 183
drag, startPoint x: 449, startPoint y: 236, endPoint x: 308, endPoint y: 240, distance: 140.8
click at [308, 240] on div "[EMAIL_ADDRESS][DOMAIN_NAME]" at bounding box center [395, 237] width 180 height 32
drag, startPoint x: 401, startPoint y: 275, endPoint x: 334, endPoint y: 273, distance: 67.1
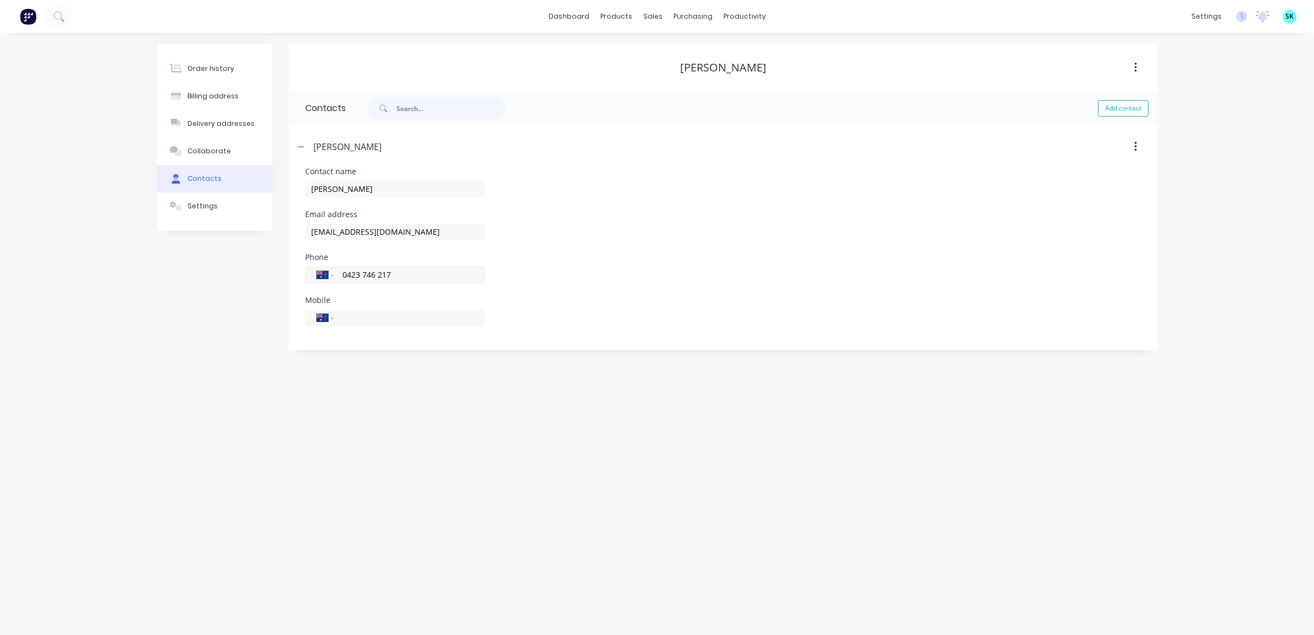
click at [334, 273] on div "International [GEOGRAPHIC_DATA] [GEOGRAPHIC_DATA] [GEOGRAPHIC_DATA] [GEOGRAPHIC…" at bounding box center [395, 275] width 180 height 16
click at [209, 95] on div "Billing address" at bounding box center [212, 96] width 51 height 10
select select "AU"
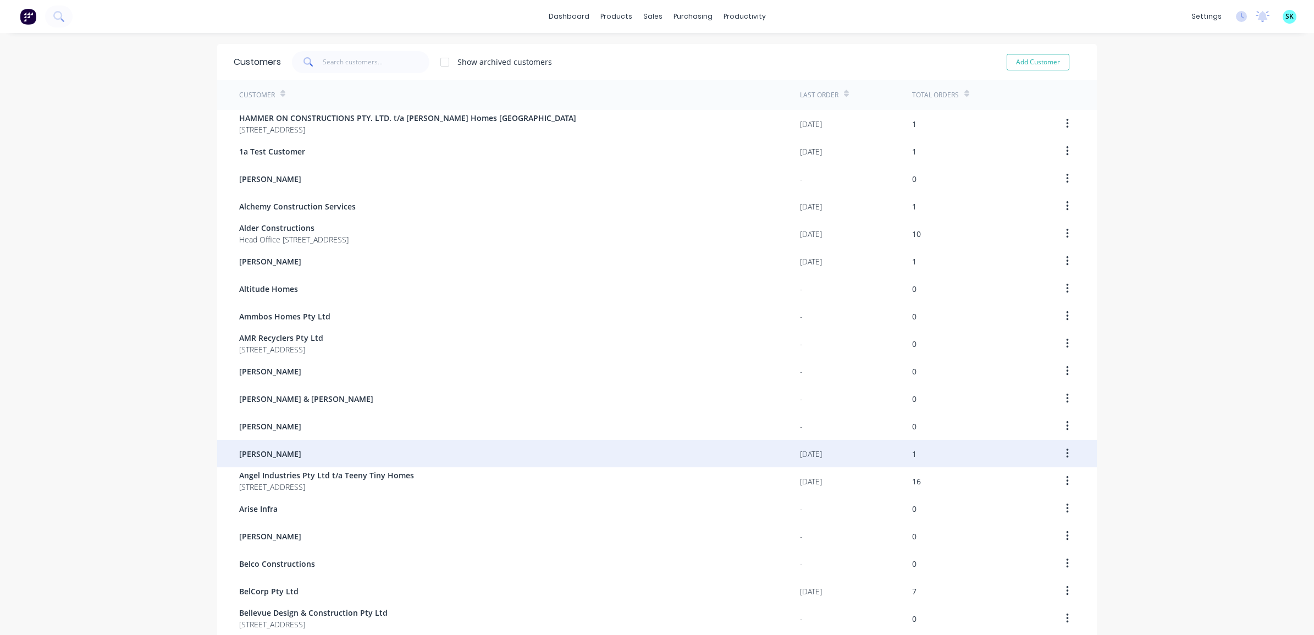
click at [290, 451] on span "[PERSON_NAME]" at bounding box center [270, 454] width 62 height 12
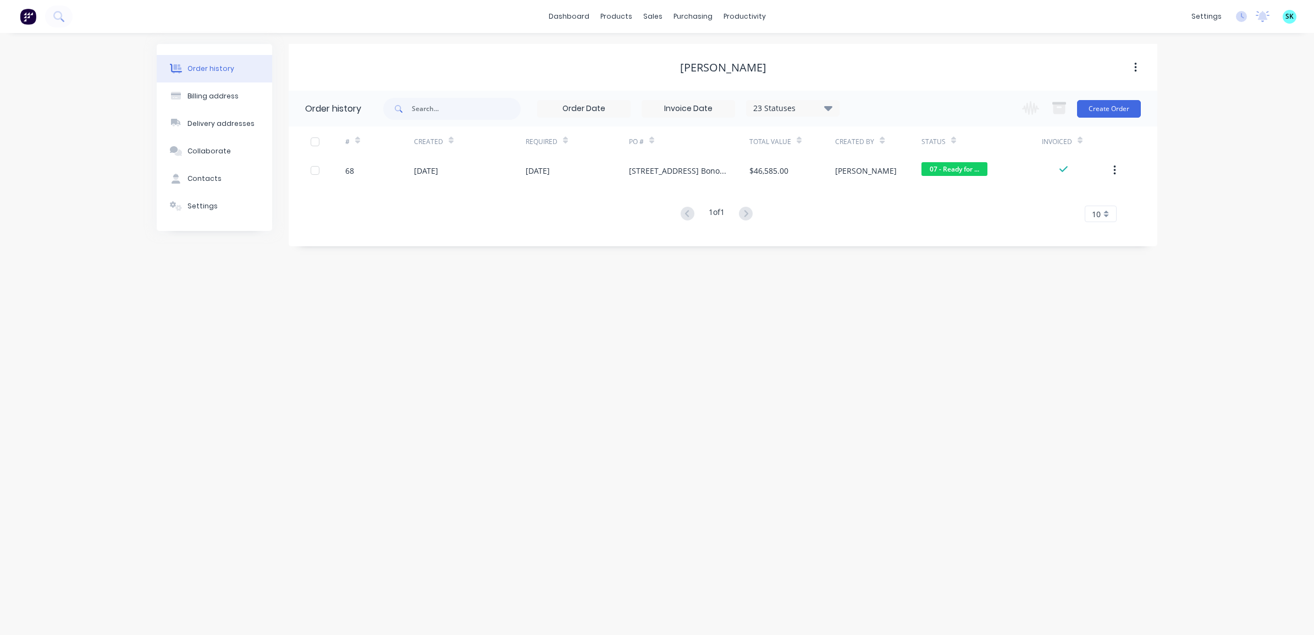
drag, startPoint x: 667, startPoint y: 67, endPoint x: 779, endPoint y: 67, distance: 112.2
click at [779, 67] on div "[PERSON_NAME]" at bounding box center [723, 67] width 869 height 13
copy div "[PERSON_NAME]"
click at [224, 180] on button "Contacts" at bounding box center [214, 178] width 115 height 27
select select "AU"
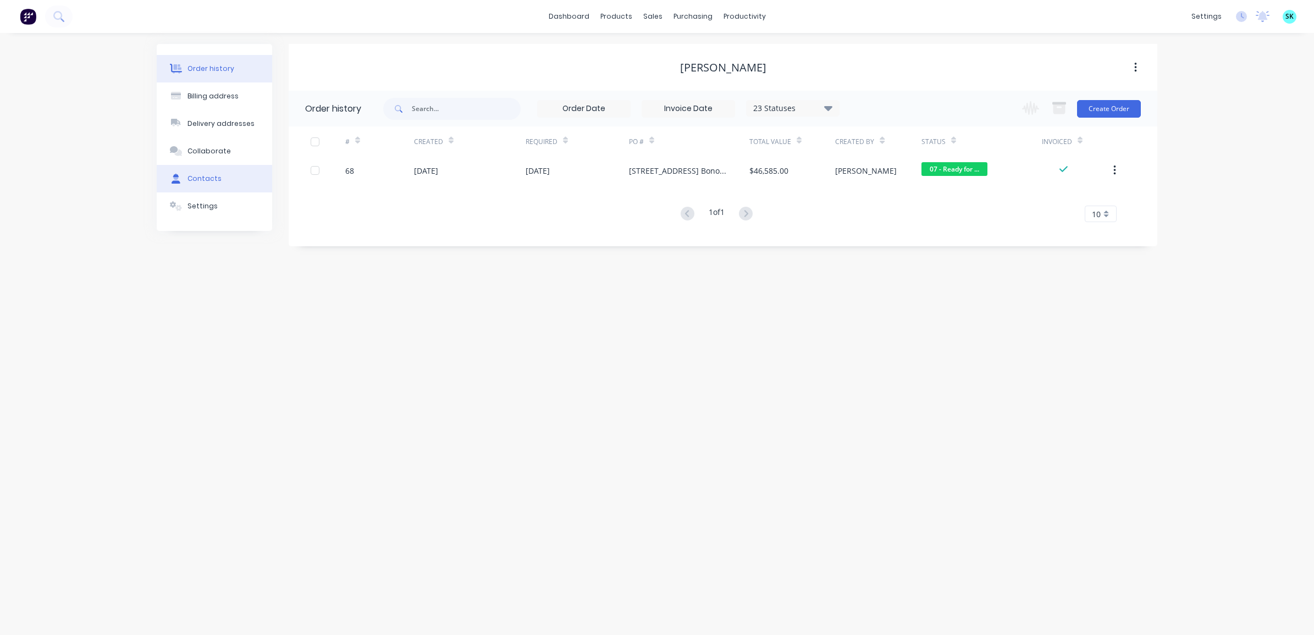
select select "AU"
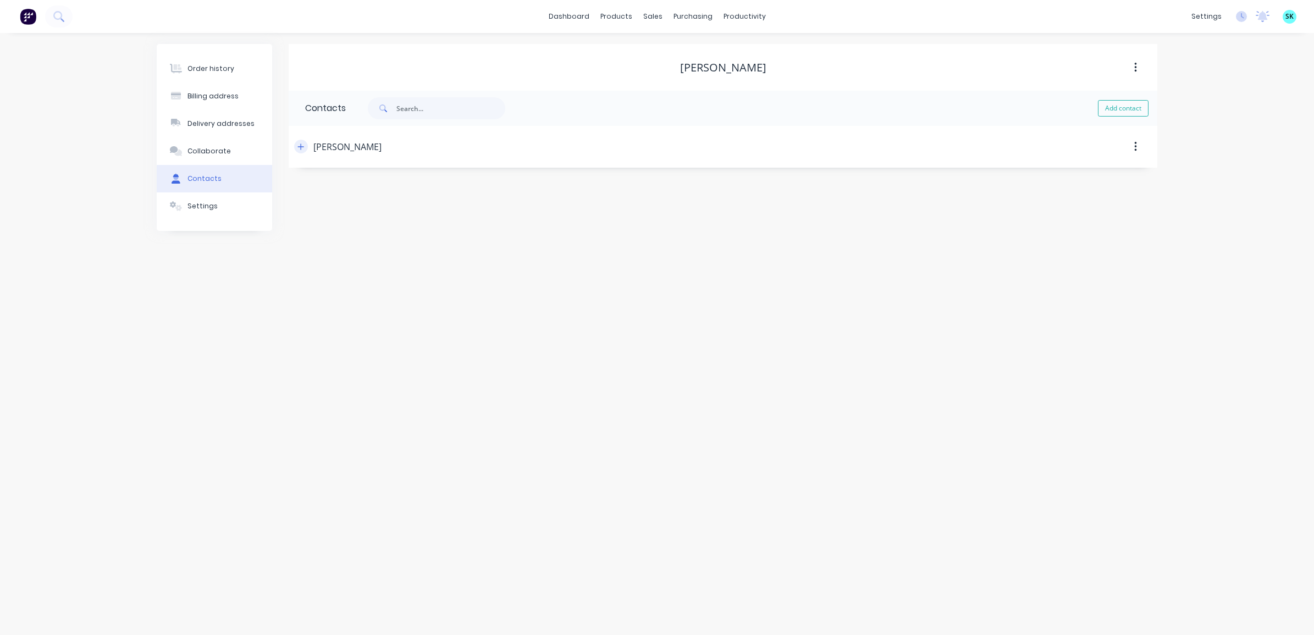
click at [303, 146] on icon "button" at bounding box center [300, 147] width 7 height 8
drag, startPoint x: 382, startPoint y: 190, endPoint x: 307, endPoint y: 190, distance: 75.3
click at [308, 190] on input "[PERSON_NAME]" at bounding box center [395, 189] width 180 height 16
drag, startPoint x: 411, startPoint y: 235, endPoint x: 298, endPoint y: 231, distance: 112.8
click at [298, 231] on div "Contact name [PERSON_NAME] Email address [EMAIL_ADDRESS][DOMAIN_NAME] Phone Int…" at bounding box center [723, 259] width 869 height 183
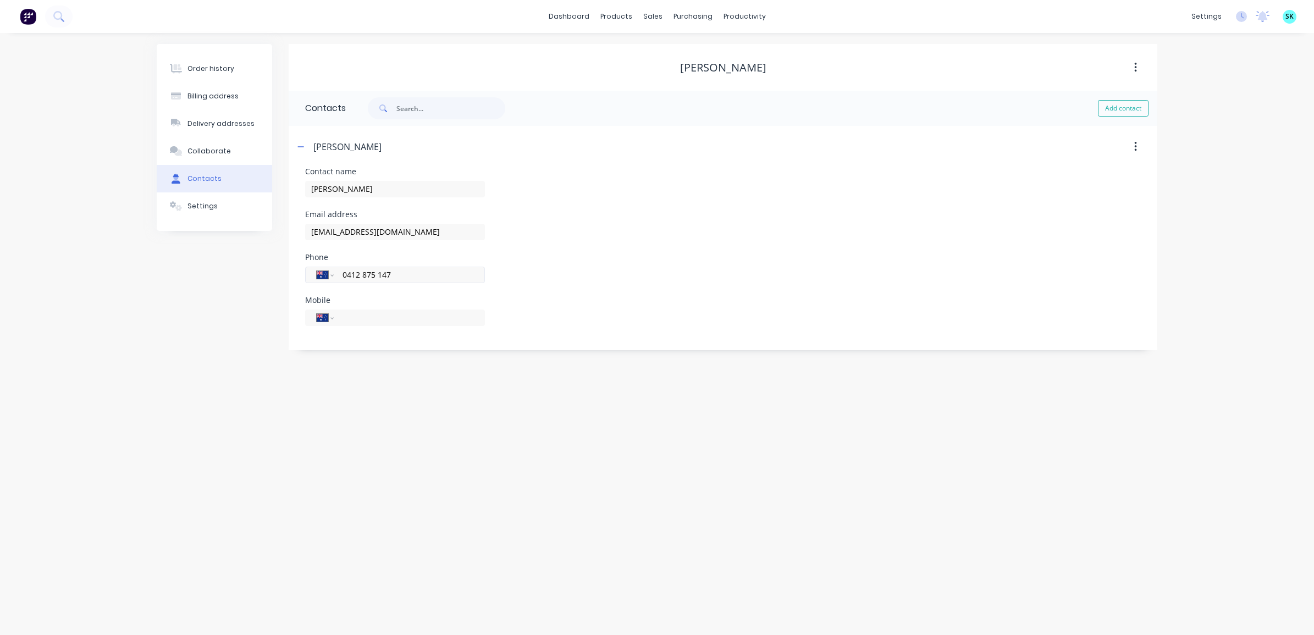
drag, startPoint x: 413, startPoint y: 275, endPoint x: 341, endPoint y: 275, distance: 72.0
click at [341, 275] on input "0412 875 147" at bounding box center [407, 274] width 132 height 13
click at [200, 97] on div "Billing address" at bounding box center [212, 96] width 51 height 10
select select "AU"
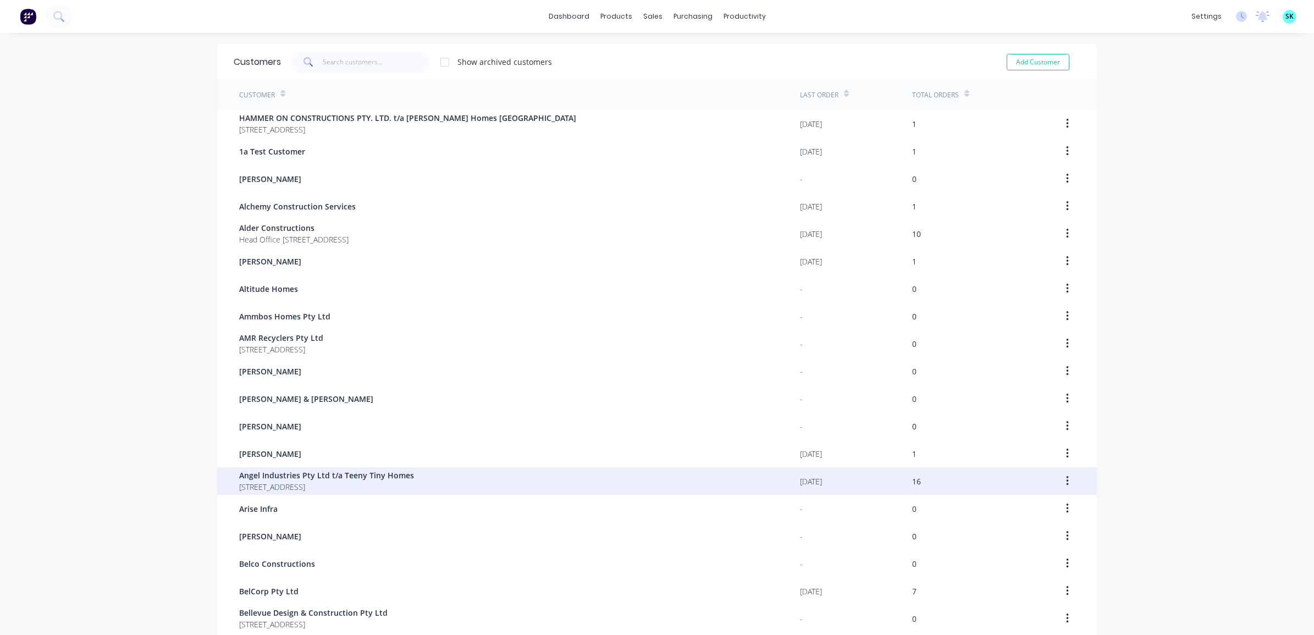
click at [305, 476] on span "Angel Industries Pty Ltd t/a Teeny Tiny Homes" at bounding box center [326, 476] width 175 height 12
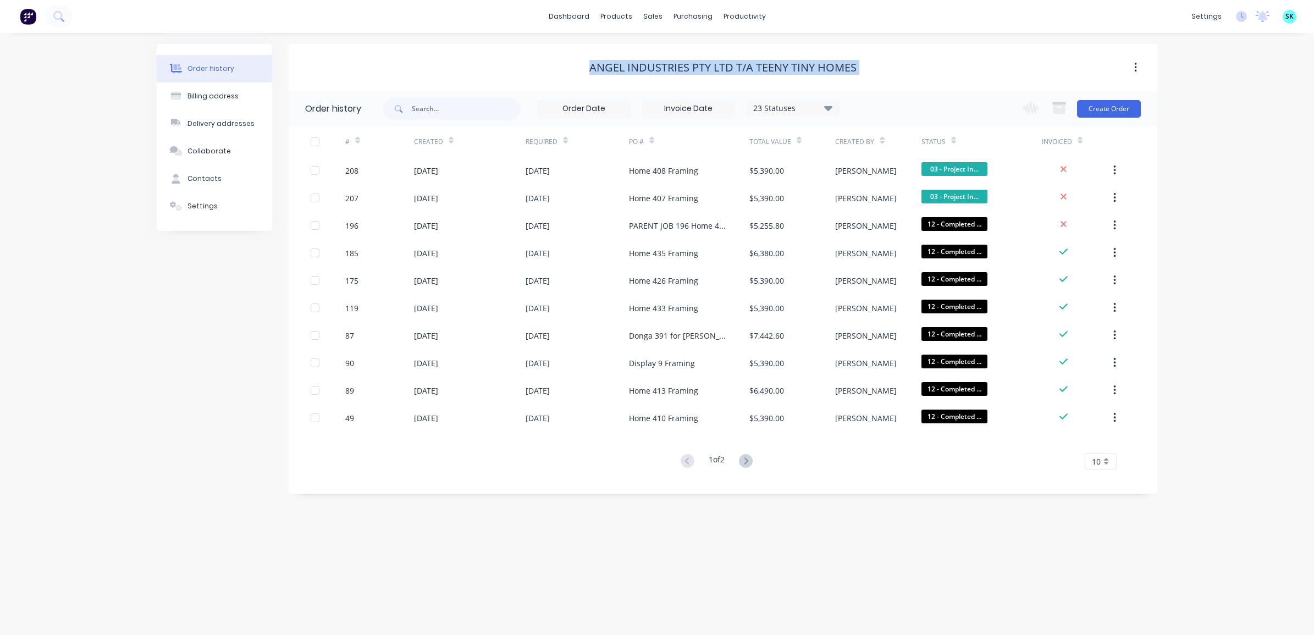
drag, startPoint x: 592, startPoint y: 63, endPoint x: 801, endPoint y: 80, distance: 209.6
click at [801, 80] on div "Angel Industries Pty Ltd t/a Teeny Tiny Homes" at bounding box center [723, 67] width 869 height 47
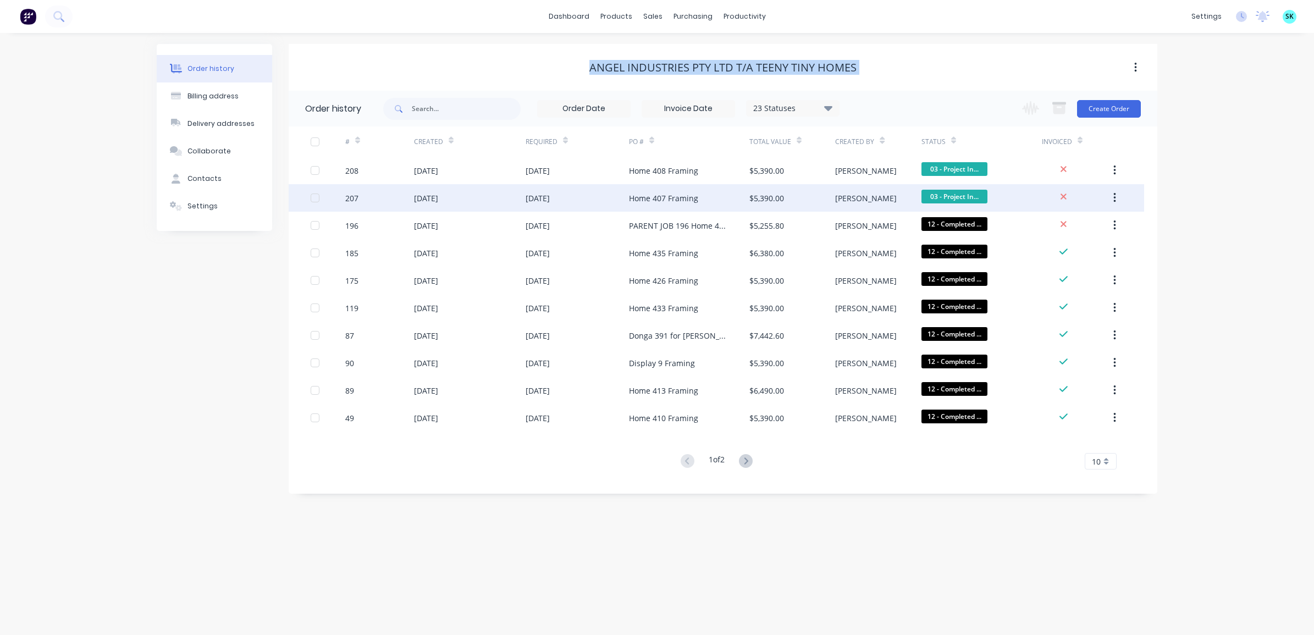
copy div "Angel Industries Pty Ltd t/a Teeny Tiny Homes"
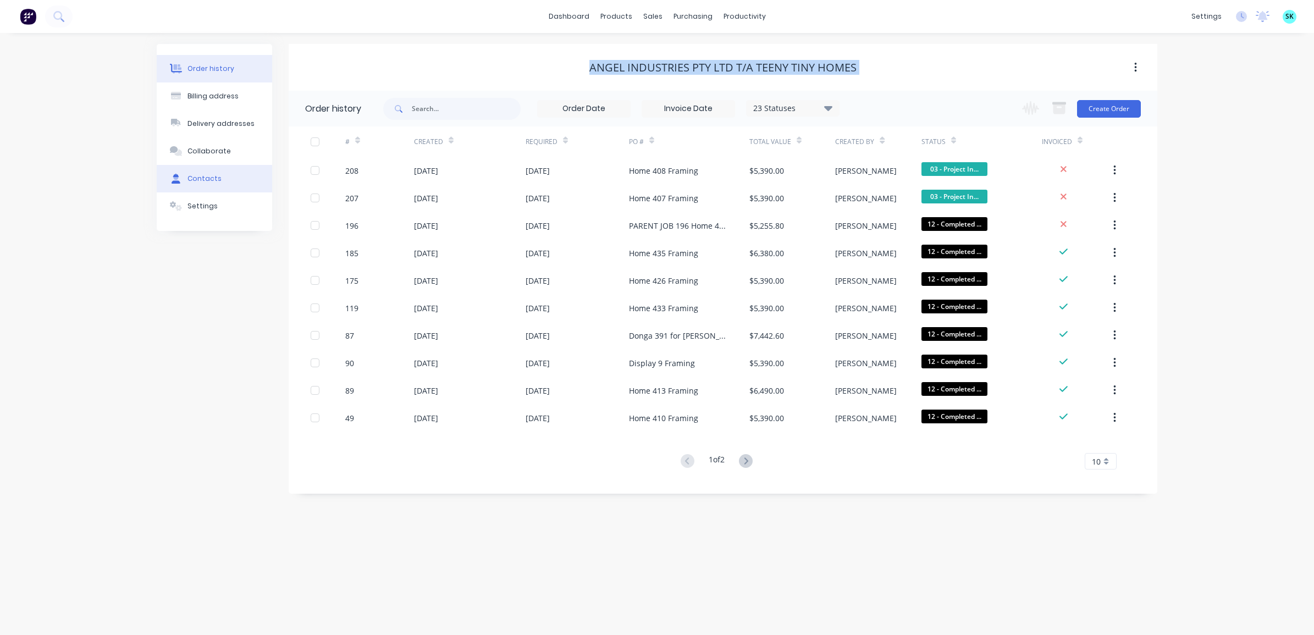
click at [202, 176] on div "Contacts" at bounding box center [204, 179] width 34 height 10
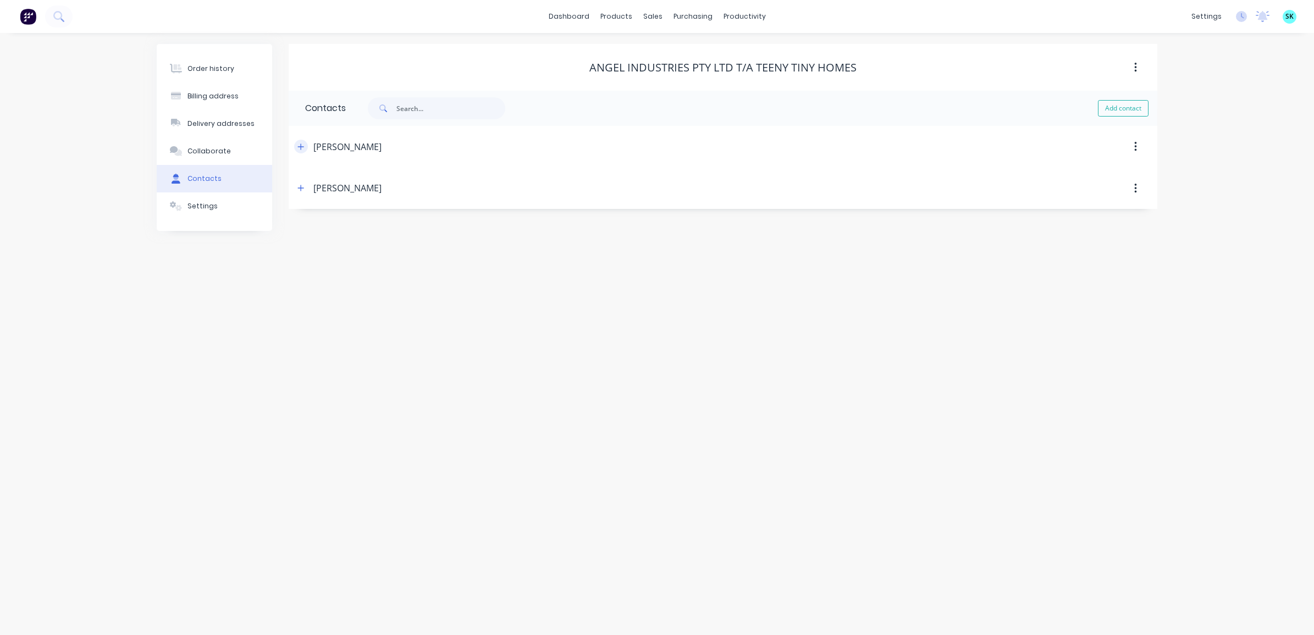
click at [305, 149] on button "button" at bounding box center [301, 147] width 14 height 14
drag, startPoint x: 356, startPoint y: 187, endPoint x: 300, endPoint y: 188, distance: 56.1
click at [300, 188] on div "Contact name [PERSON_NAME] Email address [EMAIL_ADDRESS][DOMAIN_NAME] Phone Int…" at bounding box center [723, 259] width 869 height 183
drag, startPoint x: 454, startPoint y: 234, endPoint x: 297, endPoint y: 232, distance: 157.3
click at [297, 232] on div "Contact name [PERSON_NAME] Email address [EMAIL_ADDRESS][DOMAIN_NAME] Phone Int…" at bounding box center [723, 259] width 869 height 183
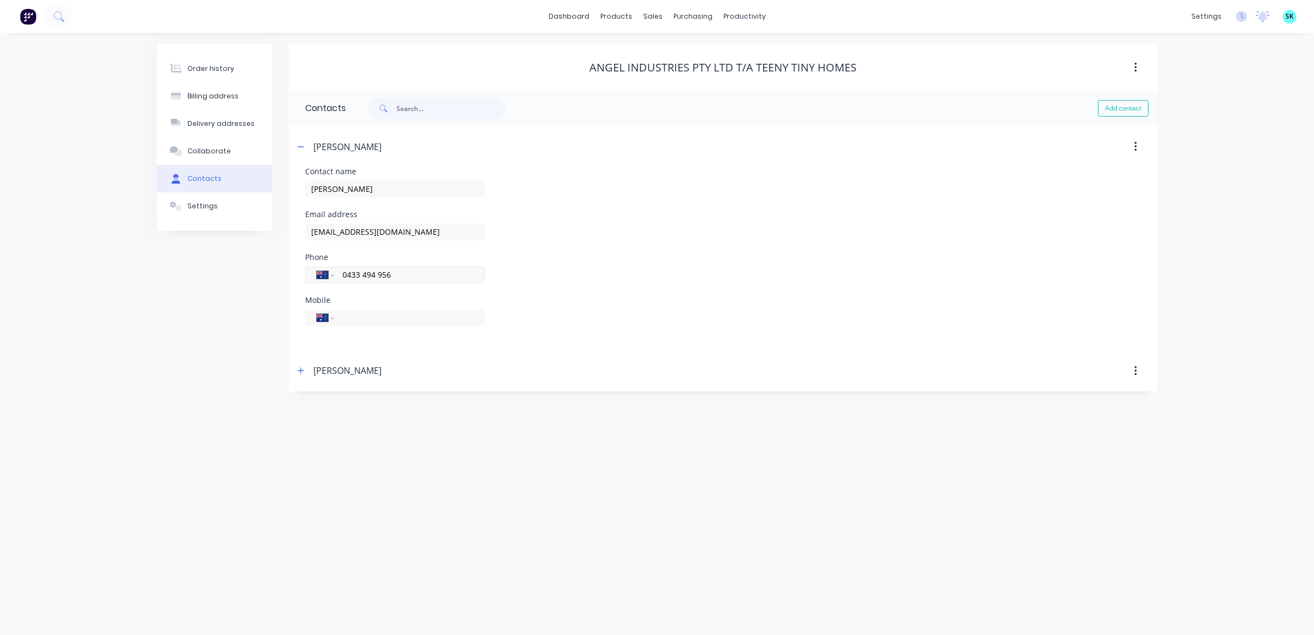
drag, startPoint x: 410, startPoint y: 274, endPoint x: 339, endPoint y: 277, distance: 71.0
click at [339, 277] on div "International [GEOGRAPHIC_DATA] [GEOGRAPHIC_DATA] [GEOGRAPHIC_DATA] [GEOGRAPHIC…" at bounding box center [395, 275] width 180 height 16
click at [207, 94] on div "Billing address" at bounding box center [212, 96] width 51 height 10
select select "AU"
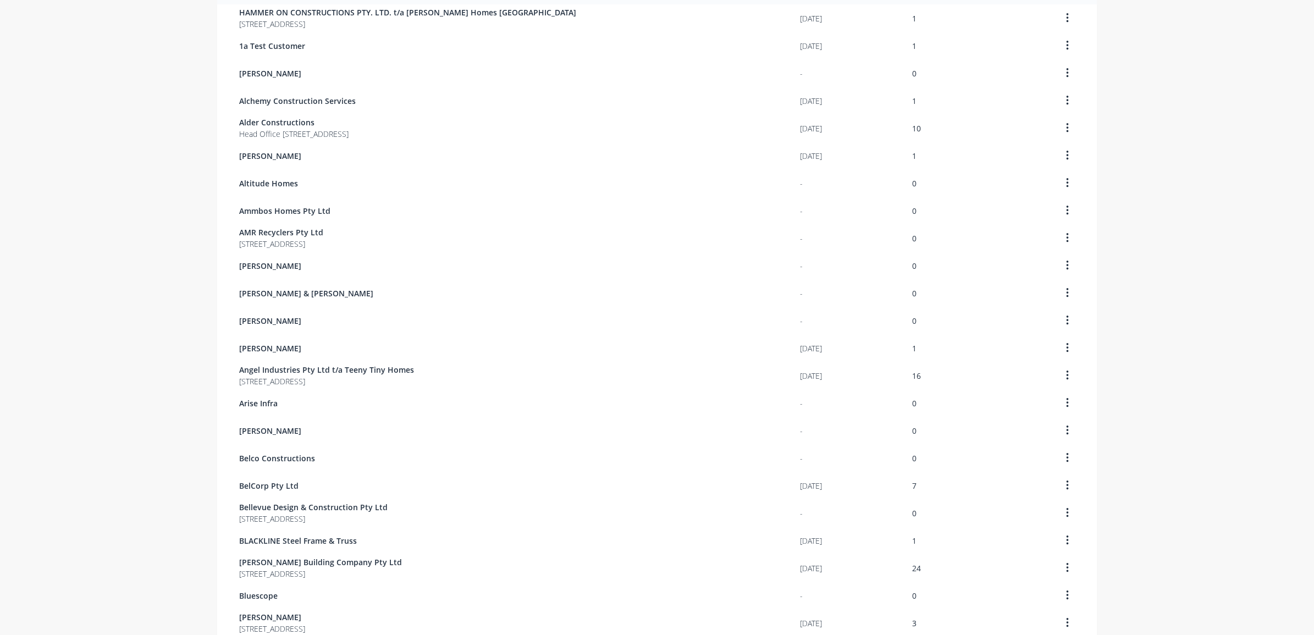
scroll to position [137, 0]
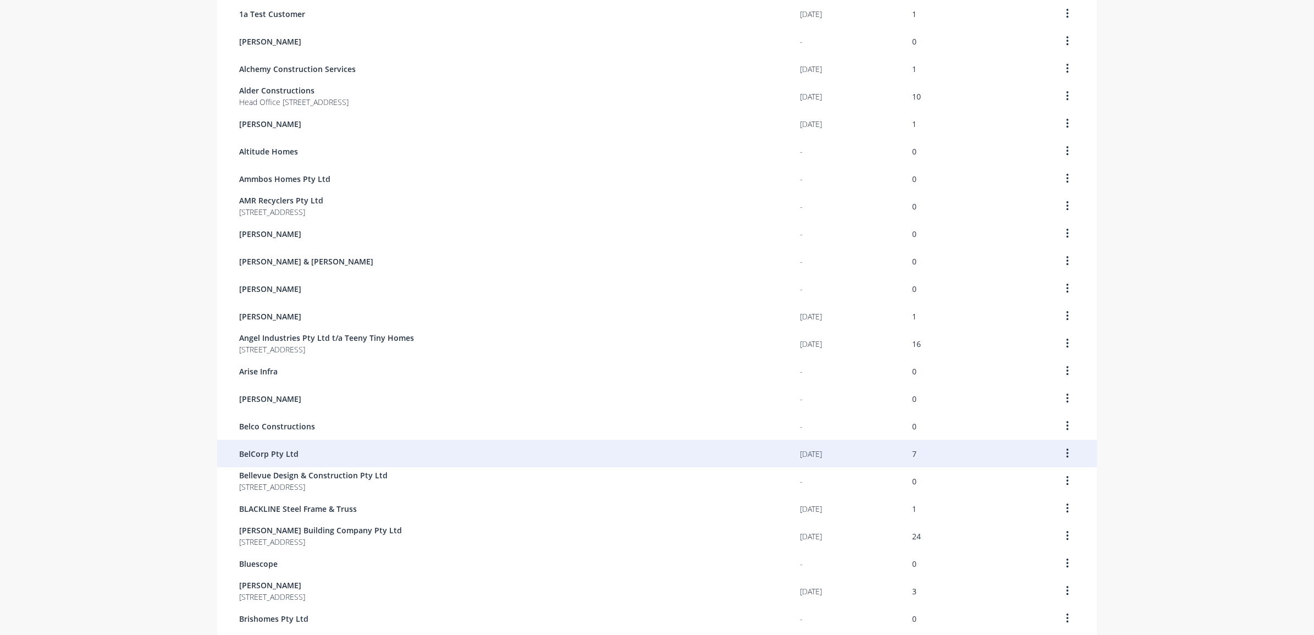
click at [308, 440] on div "BelCorp Pty Ltd" at bounding box center [519, 453] width 561 height 27
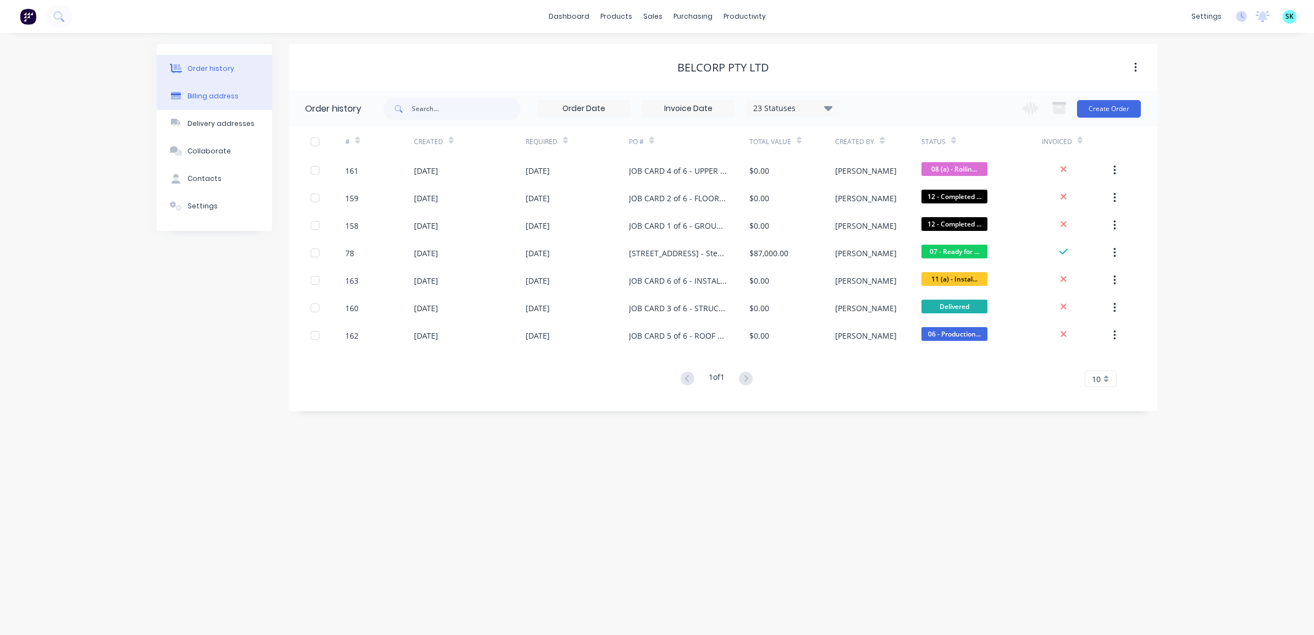
click at [212, 103] on button "Billing address" at bounding box center [214, 95] width 115 height 27
select select "AU"
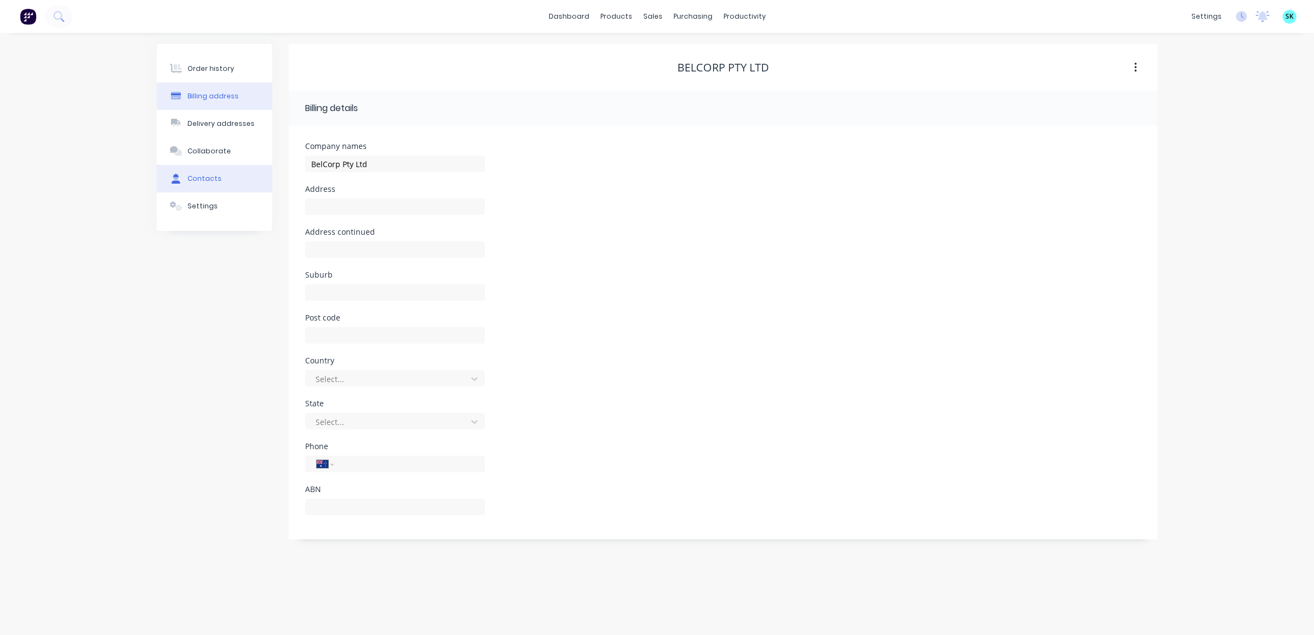
click at [209, 176] on div "Contacts" at bounding box center [204, 179] width 34 height 10
select select "AU"
click at [303, 137] on div "[PERSON_NAME]" at bounding box center [618, 147] width 648 height 20
click at [306, 145] on button "button" at bounding box center [301, 147] width 14 height 14
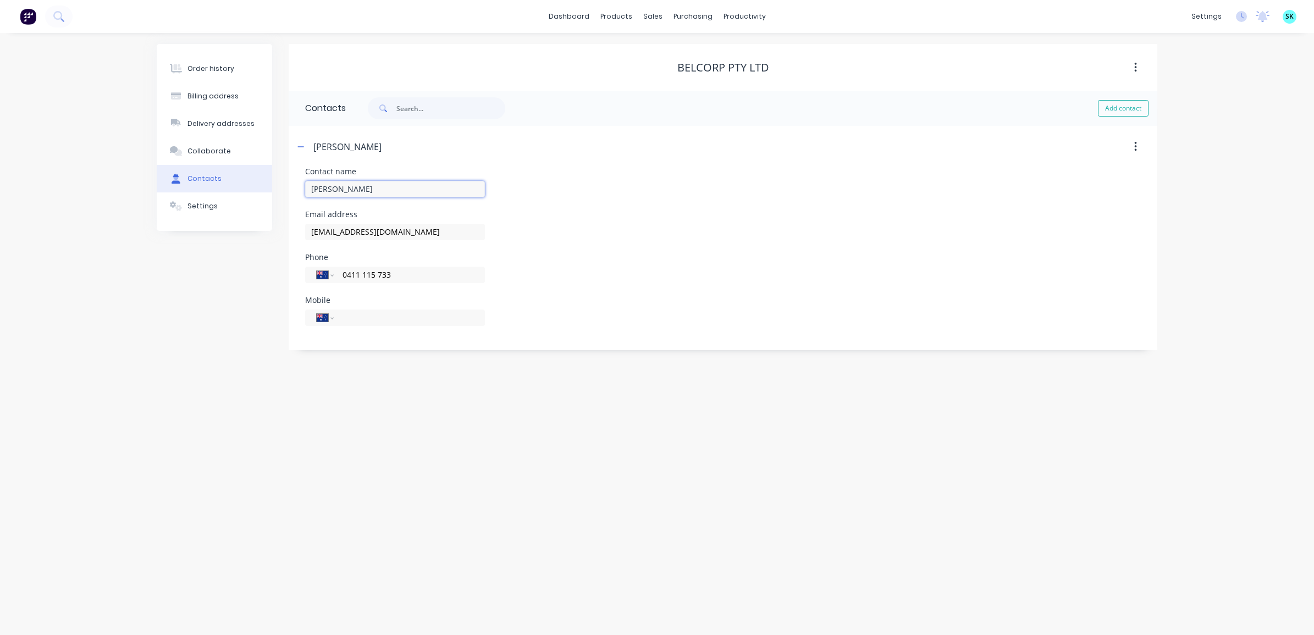
drag, startPoint x: 365, startPoint y: 193, endPoint x: 304, endPoint y: 192, distance: 60.5
click at [304, 192] on div "Contact name [PERSON_NAME] Email address [EMAIL_ADDRESS][DOMAIN_NAME] Phone Int…" at bounding box center [723, 259] width 869 height 183
click at [647, 74] on div "BelCorp Pty Ltd" at bounding box center [723, 68] width 869 height 20
drag, startPoint x: 675, startPoint y: 68, endPoint x: 776, endPoint y: 67, distance: 100.6
click at [776, 67] on div "BelCorp Pty Ltd" at bounding box center [723, 67] width 869 height 13
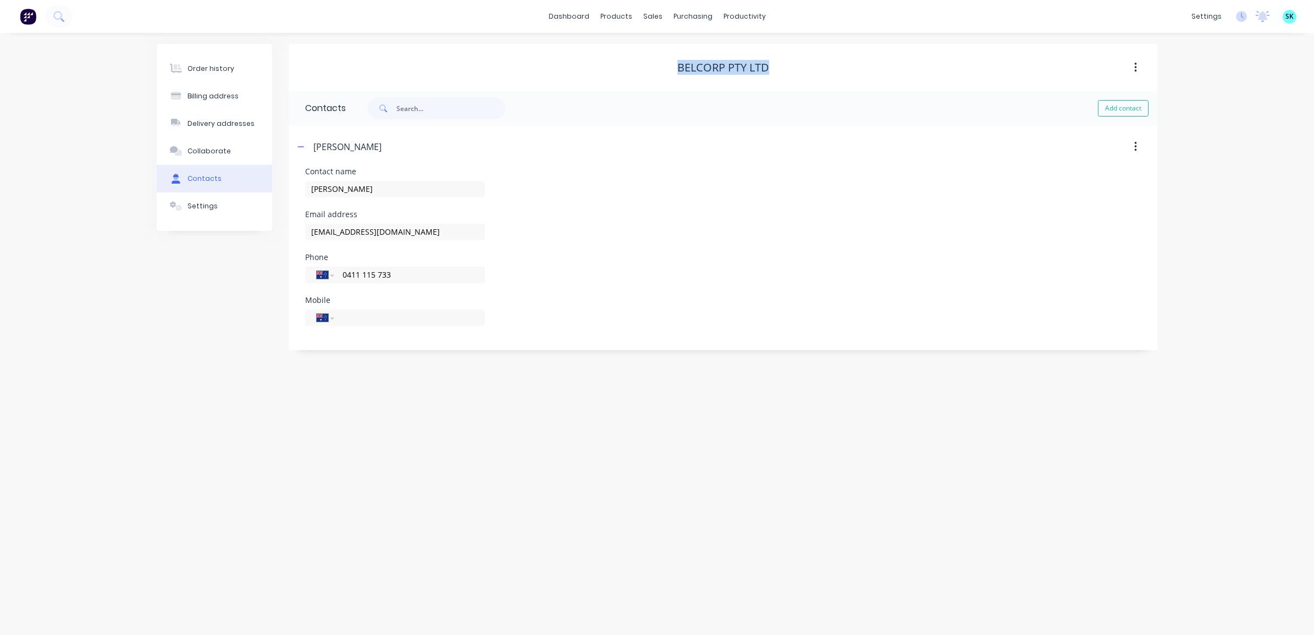
copy div "BelCorp Pty Ltd"
drag, startPoint x: 372, startPoint y: 190, endPoint x: 298, endPoint y: 193, distance: 74.3
click at [298, 193] on div "Contact name [PERSON_NAME] Email address [EMAIL_ADDRESS][DOMAIN_NAME] Phone Int…" at bounding box center [723, 259] width 869 height 183
drag, startPoint x: 417, startPoint y: 234, endPoint x: 288, endPoint y: 232, distance: 129.2
click at [288, 231] on div "Order history Billing address Delivery addresses Collaborate Contacts Settings …" at bounding box center [657, 197] width 1001 height 306
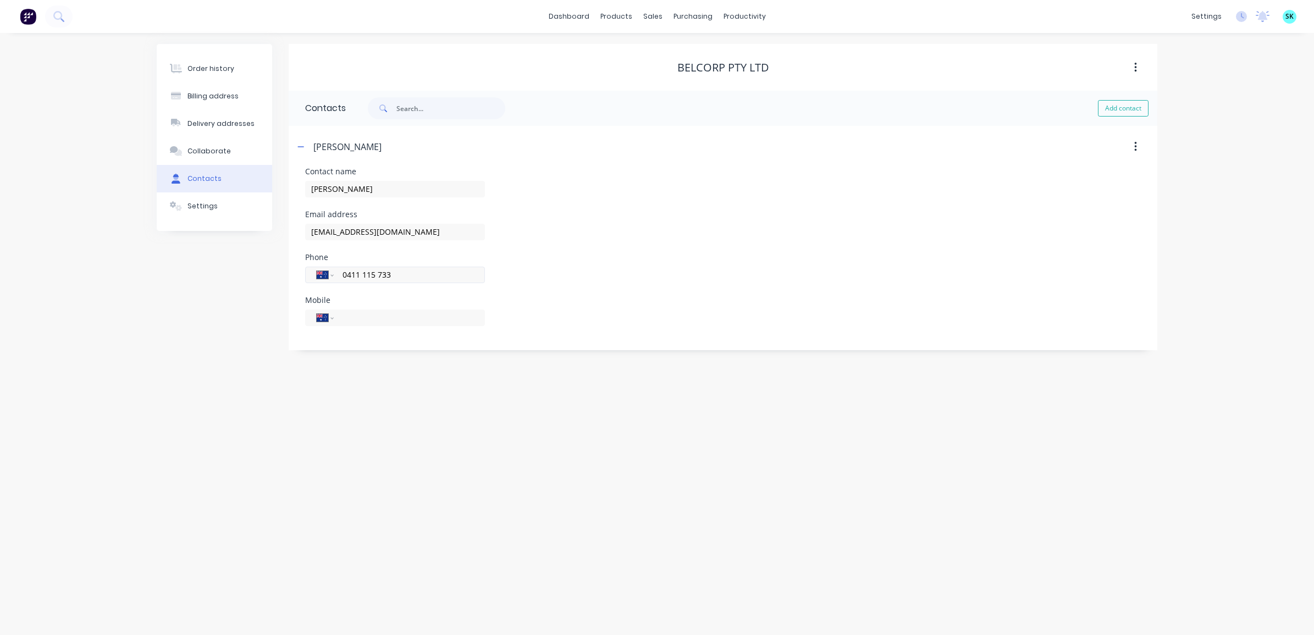
drag, startPoint x: 390, startPoint y: 271, endPoint x: 341, endPoint y: 275, distance: 49.6
click at [341, 275] on input "0411 115 733" at bounding box center [407, 274] width 132 height 13
click at [201, 90] on button "Billing address" at bounding box center [214, 95] width 115 height 27
select select "AU"
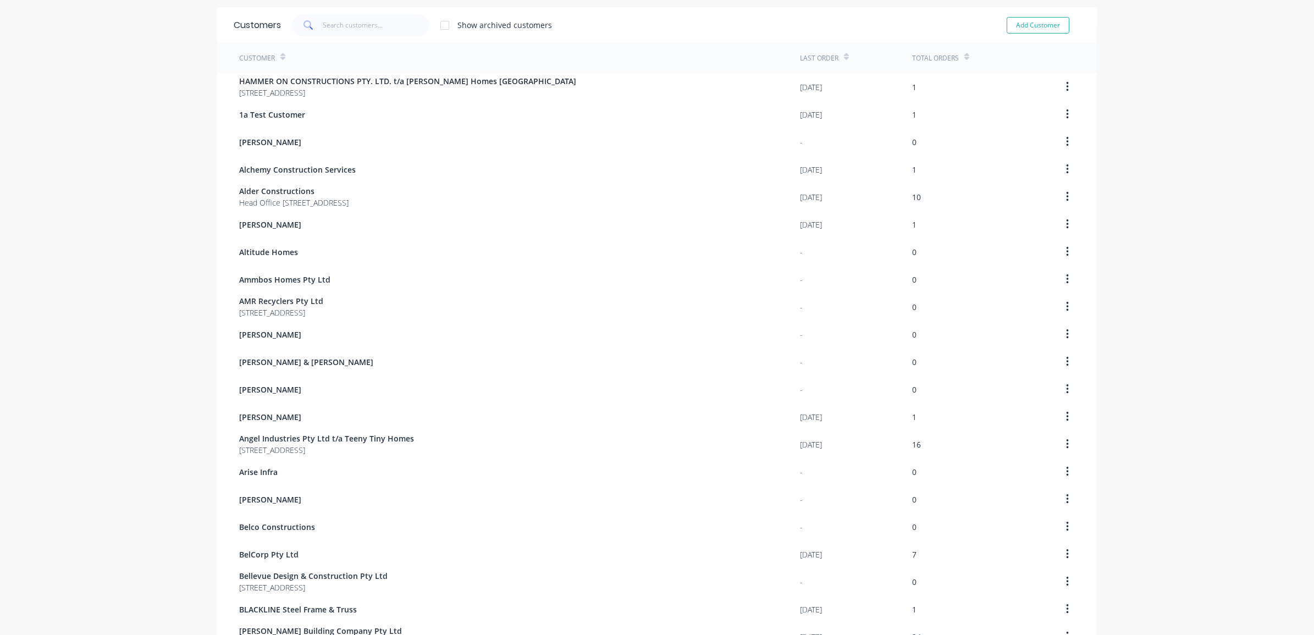
scroll to position [137, 0]
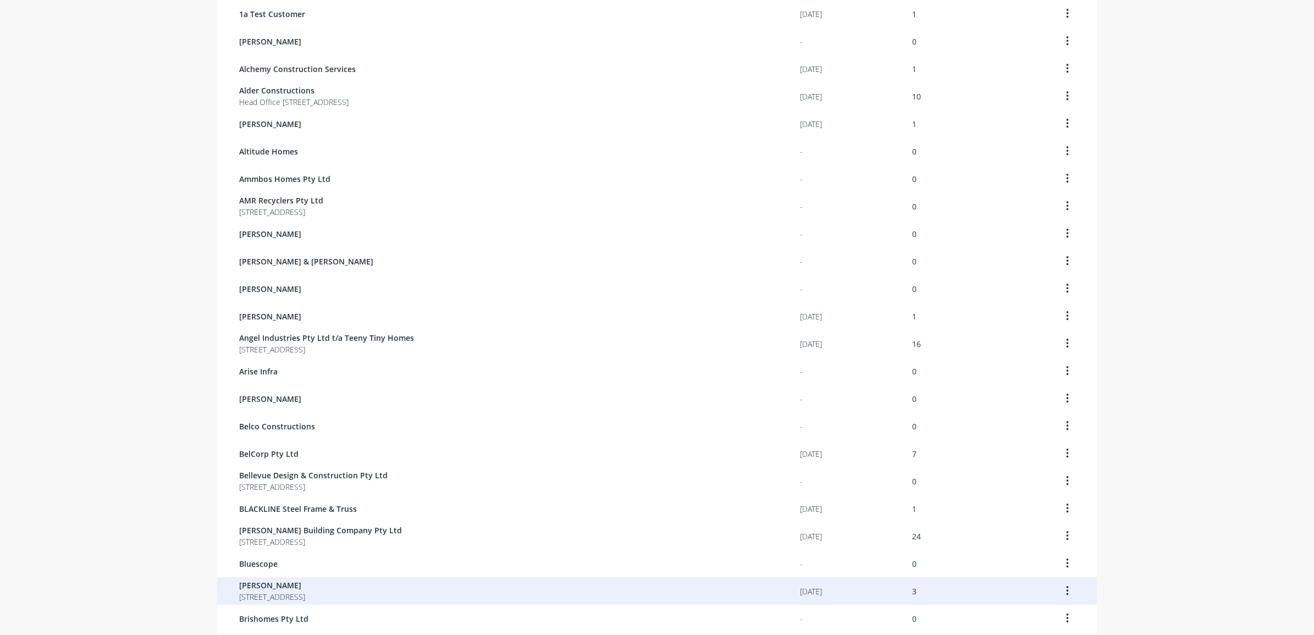
click at [298, 592] on span "[STREET_ADDRESS]" at bounding box center [272, 597] width 66 height 12
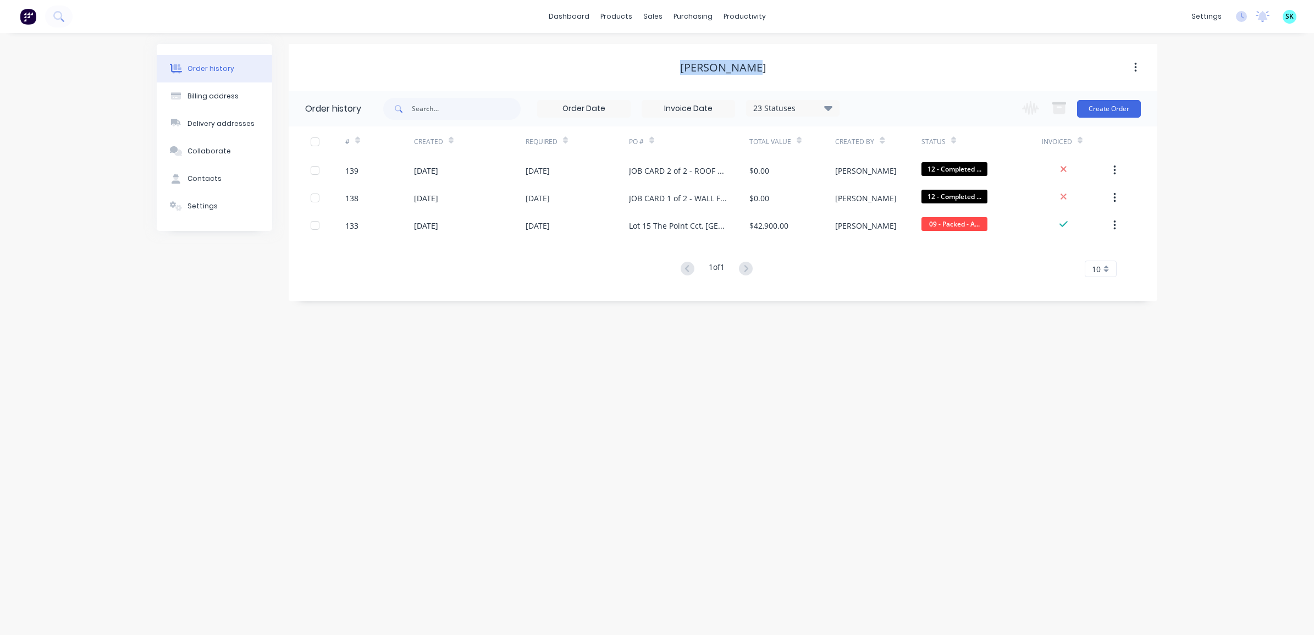
drag, startPoint x: 678, startPoint y: 64, endPoint x: 767, endPoint y: 69, distance: 89.2
click at [767, 69] on div "[PERSON_NAME]" at bounding box center [723, 67] width 869 height 13
copy div "[PERSON_NAME]"
click at [200, 97] on div "Billing address" at bounding box center [212, 96] width 51 height 10
select select "AU"
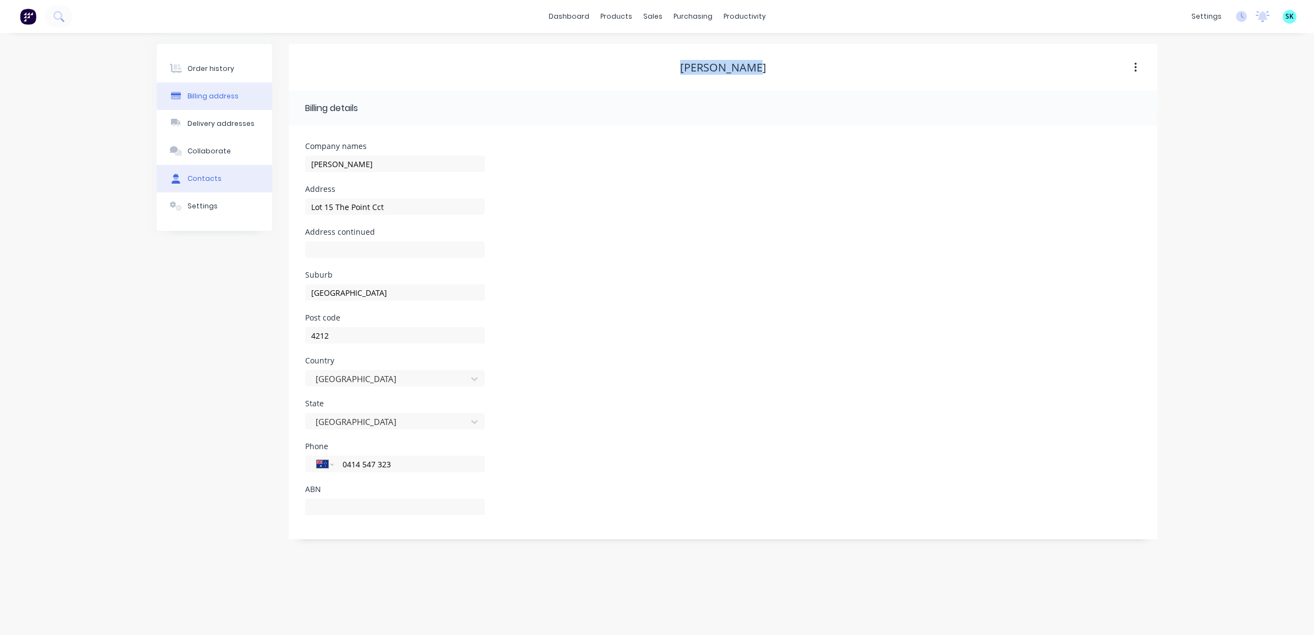
click at [213, 172] on button "Contacts" at bounding box center [214, 178] width 115 height 27
select select "AU"
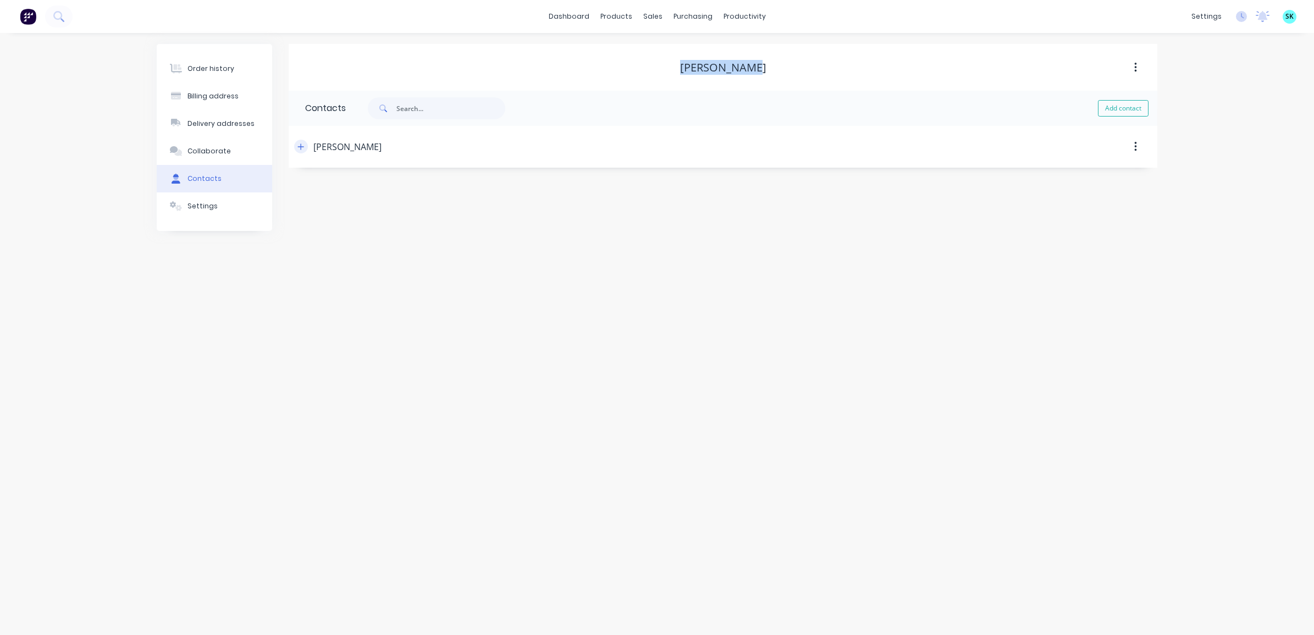
click at [302, 148] on icon "button" at bounding box center [300, 147] width 7 height 8
drag, startPoint x: 368, startPoint y: 192, endPoint x: 280, endPoint y: 184, distance: 88.4
click at [280, 184] on div "Order history Billing address Delivery addresses Collaborate Contacts Settings …" at bounding box center [657, 197] width 1001 height 306
drag, startPoint x: 454, startPoint y: 233, endPoint x: 307, endPoint y: 229, distance: 146.8
click at [311, 227] on input "[EMAIL_ADDRESS][DOMAIN_NAME]" at bounding box center [395, 232] width 180 height 16
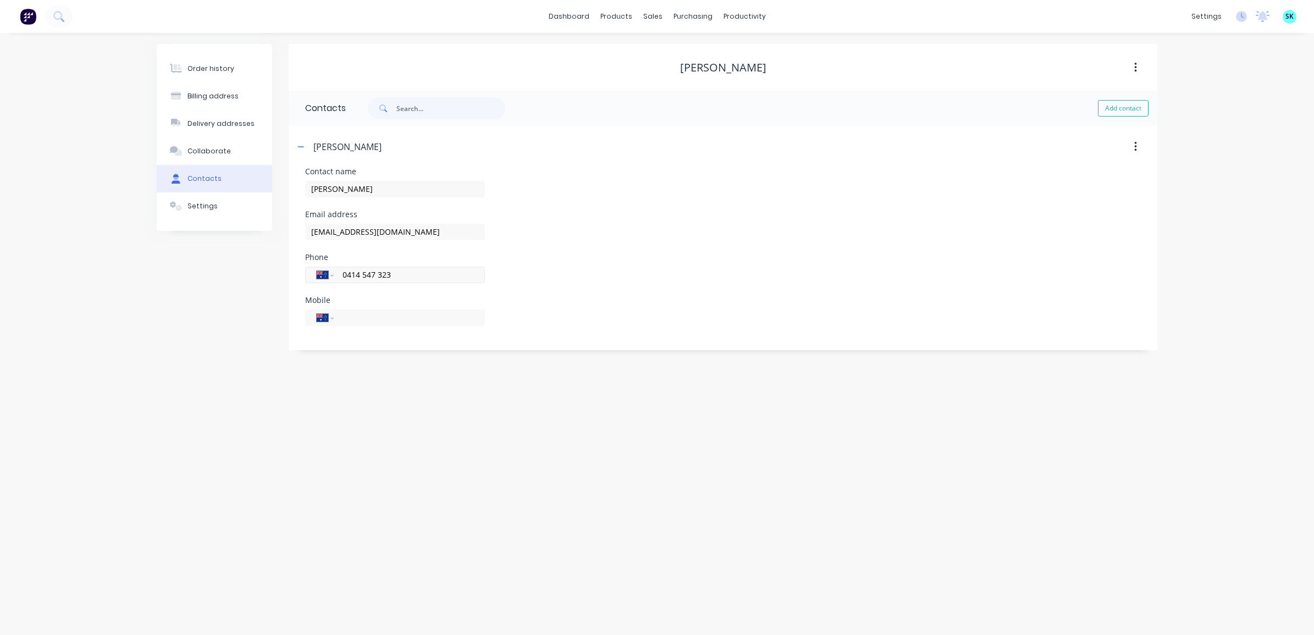
drag, startPoint x: 390, startPoint y: 276, endPoint x: 312, endPoint y: 275, distance: 78.6
click at [312, 275] on div "International [GEOGRAPHIC_DATA] [GEOGRAPHIC_DATA] [GEOGRAPHIC_DATA] [GEOGRAPHIC…" at bounding box center [395, 275] width 180 height 16
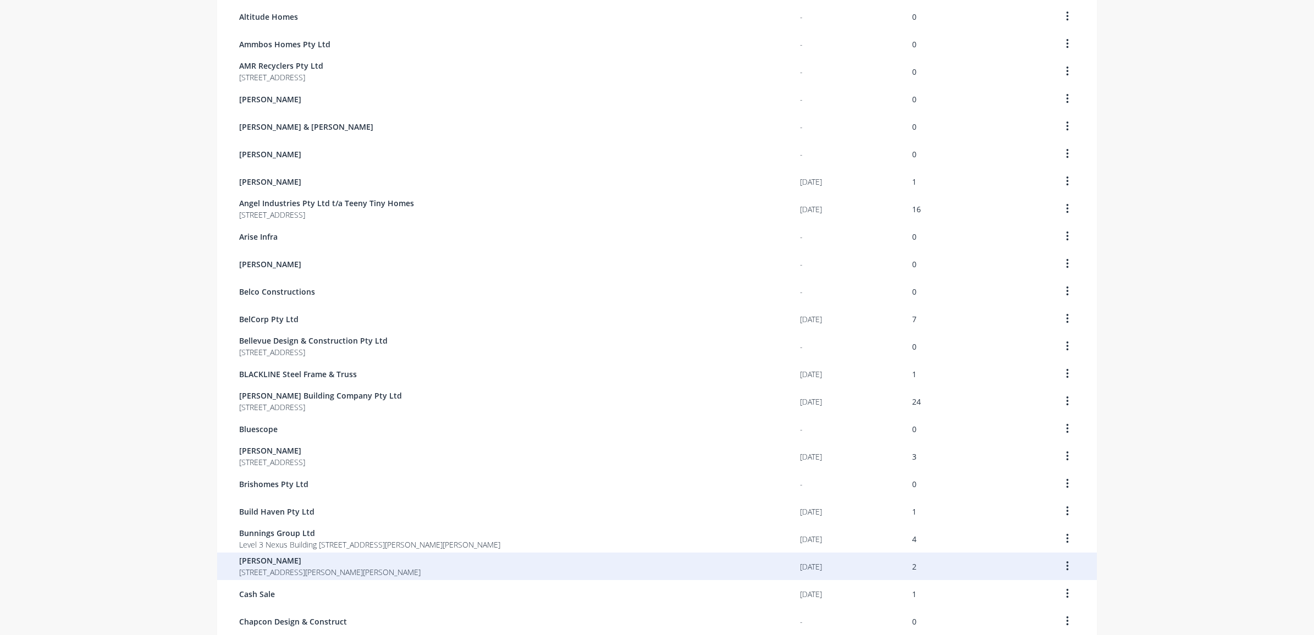
scroll to position [275, 0]
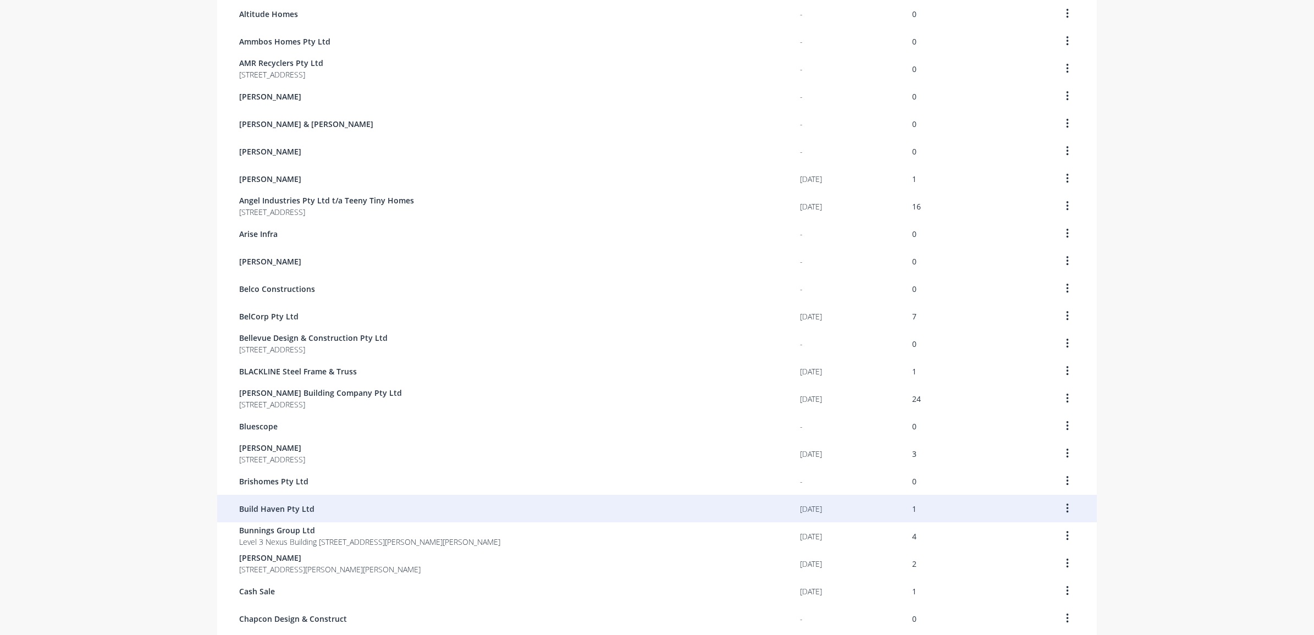
click at [340, 515] on div "Build Haven Pty Ltd" at bounding box center [519, 508] width 561 height 27
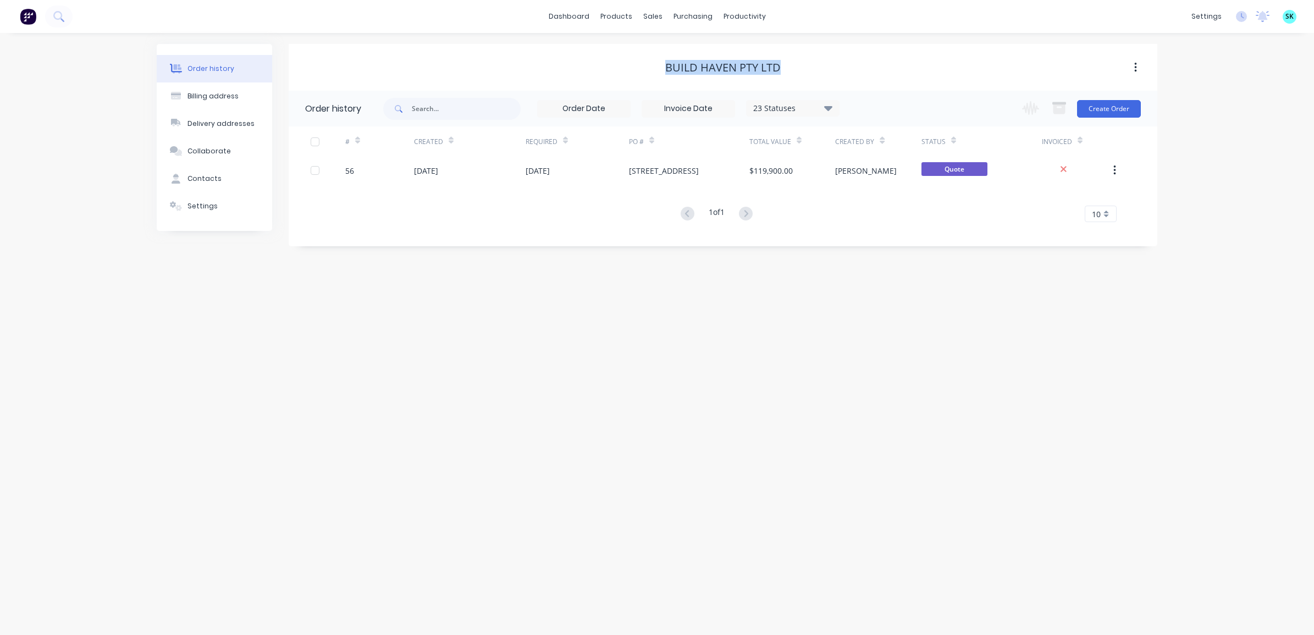
drag, startPoint x: 661, startPoint y: 68, endPoint x: 783, endPoint y: 71, distance: 122.7
click at [783, 71] on div "Build Haven Pty Ltd" at bounding box center [723, 67] width 869 height 13
copy div "Build Haven Pty Ltd"
click at [212, 98] on div "Billing address" at bounding box center [212, 96] width 51 height 10
select select "AU"
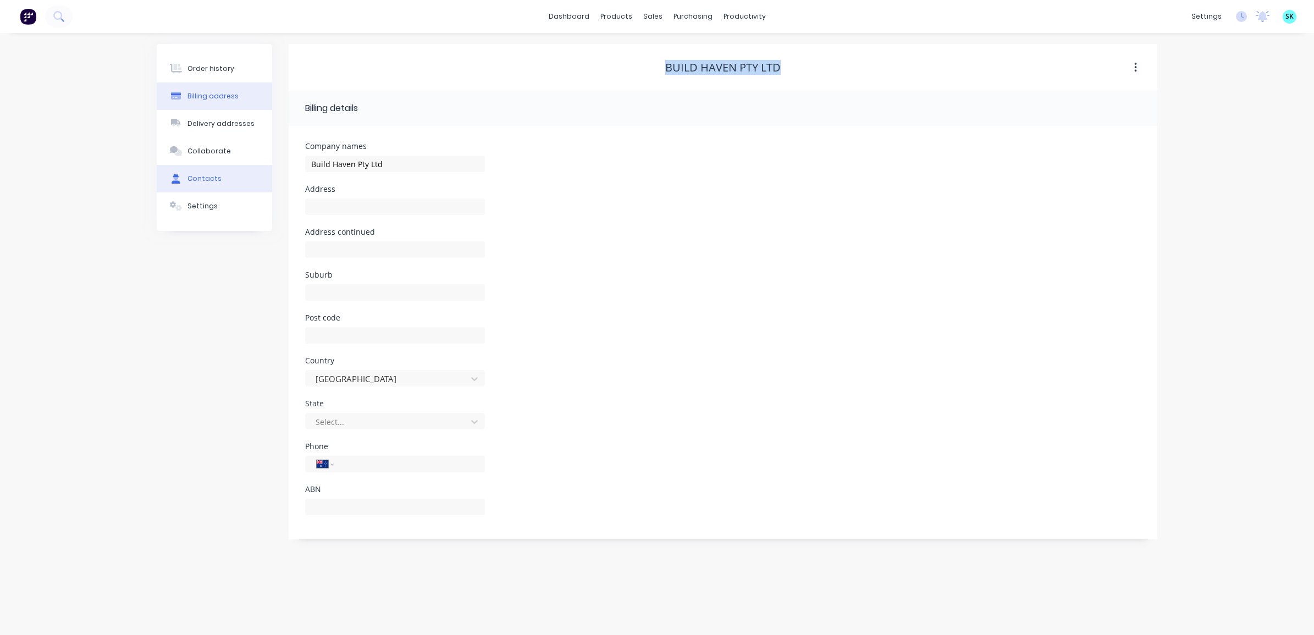
click at [209, 175] on div "Contacts" at bounding box center [204, 179] width 34 height 10
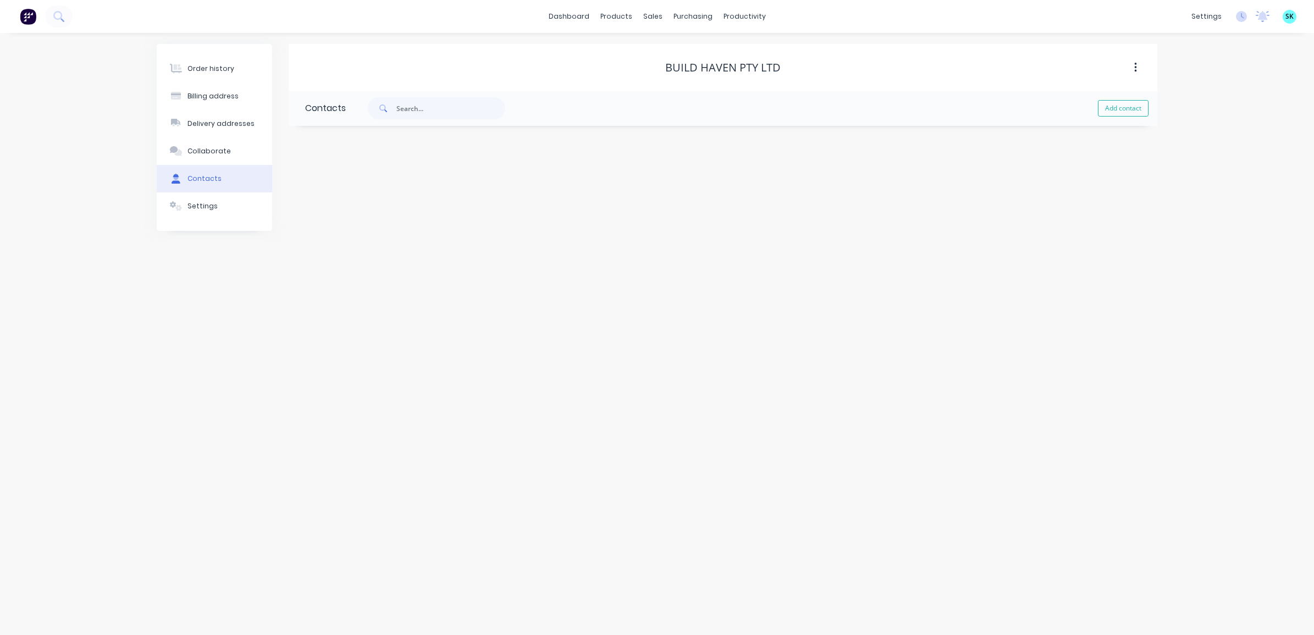
click at [459, 198] on div "Build Haven Pty Ltd Contacts Add contact" at bounding box center [723, 137] width 869 height 187
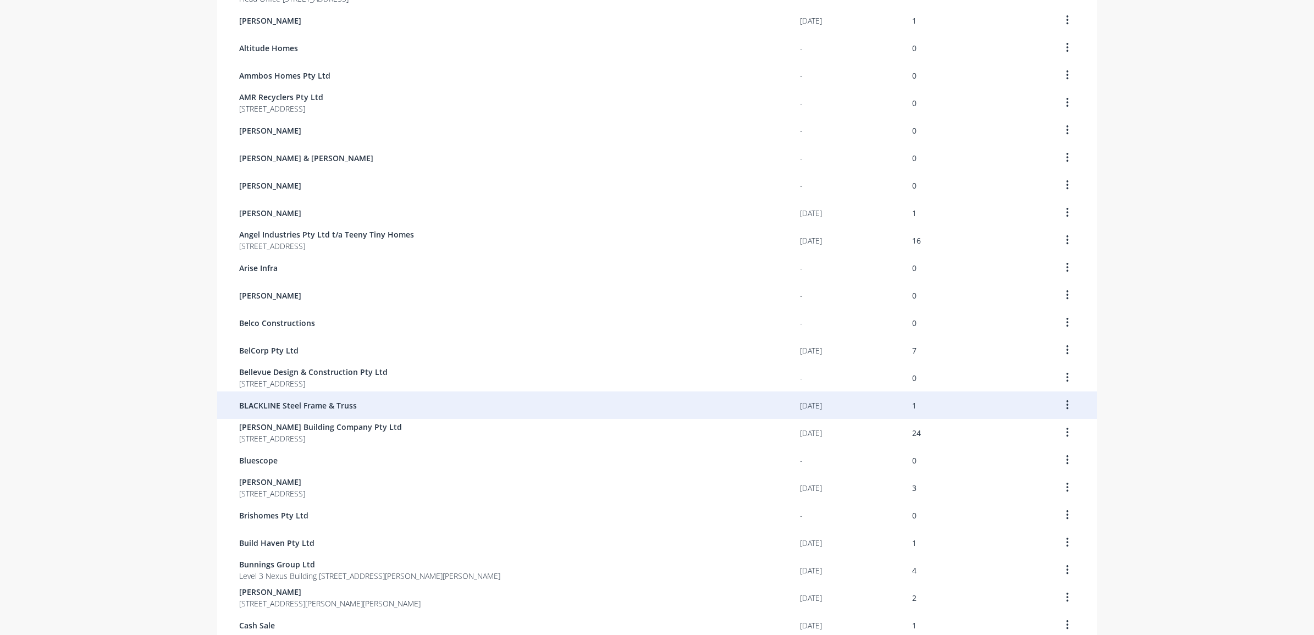
scroll to position [275, 0]
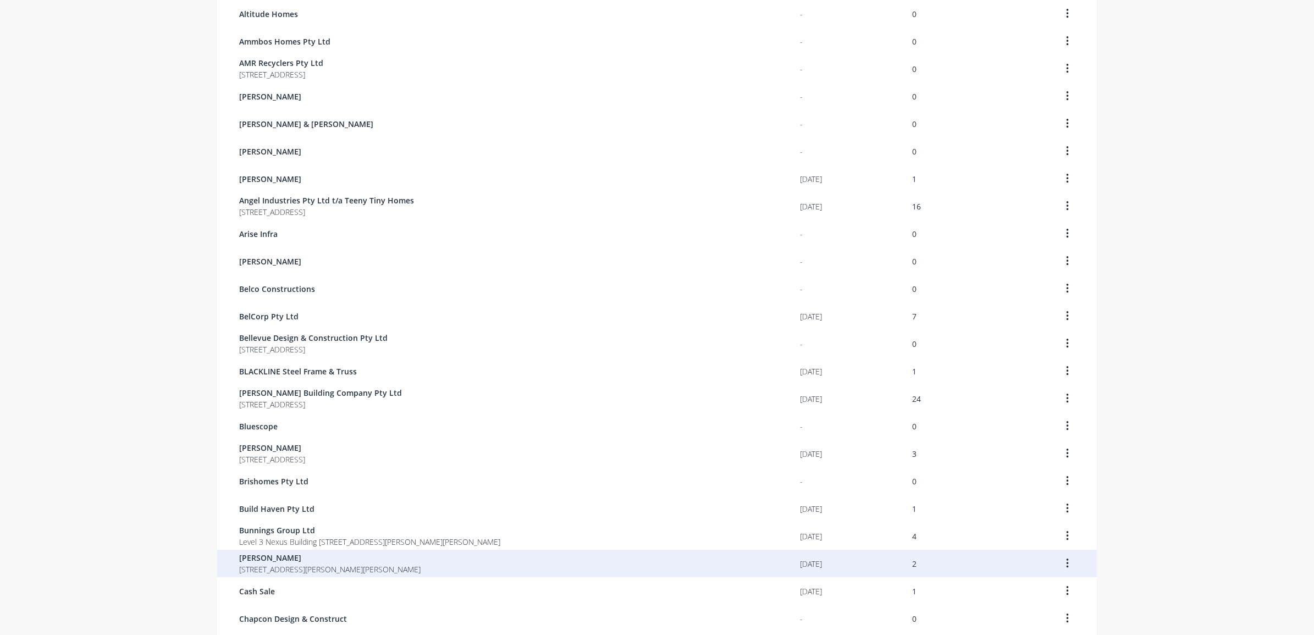
click at [350, 561] on span "[PERSON_NAME]" at bounding box center [329, 558] width 181 height 12
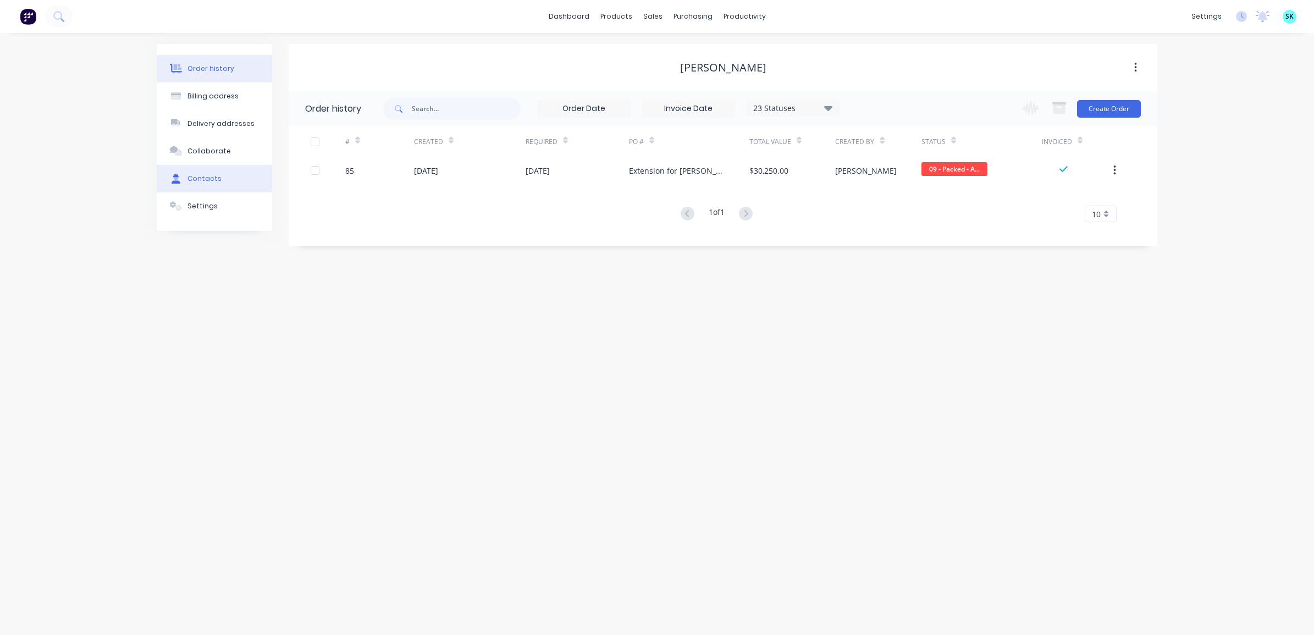
click at [232, 185] on button "Contacts" at bounding box center [214, 178] width 115 height 27
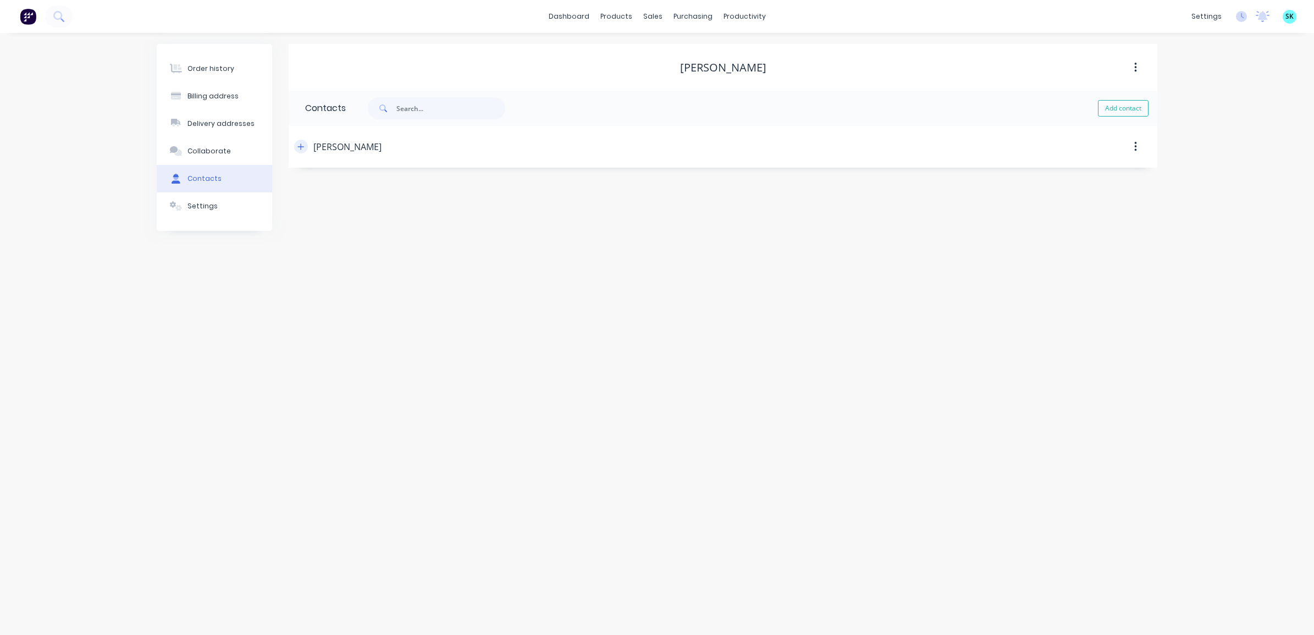
drag, startPoint x: 291, startPoint y: 148, endPoint x: 300, endPoint y: 152, distance: 9.4
click at [292, 149] on header "[PERSON_NAME]" at bounding box center [723, 147] width 869 height 42
click at [300, 152] on button "button" at bounding box center [301, 147] width 14 height 14
click at [368, 194] on input "[PERSON_NAME]" at bounding box center [395, 189] width 180 height 16
drag, startPoint x: 377, startPoint y: 187, endPoint x: 290, endPoint y: 175, distance: 87.8
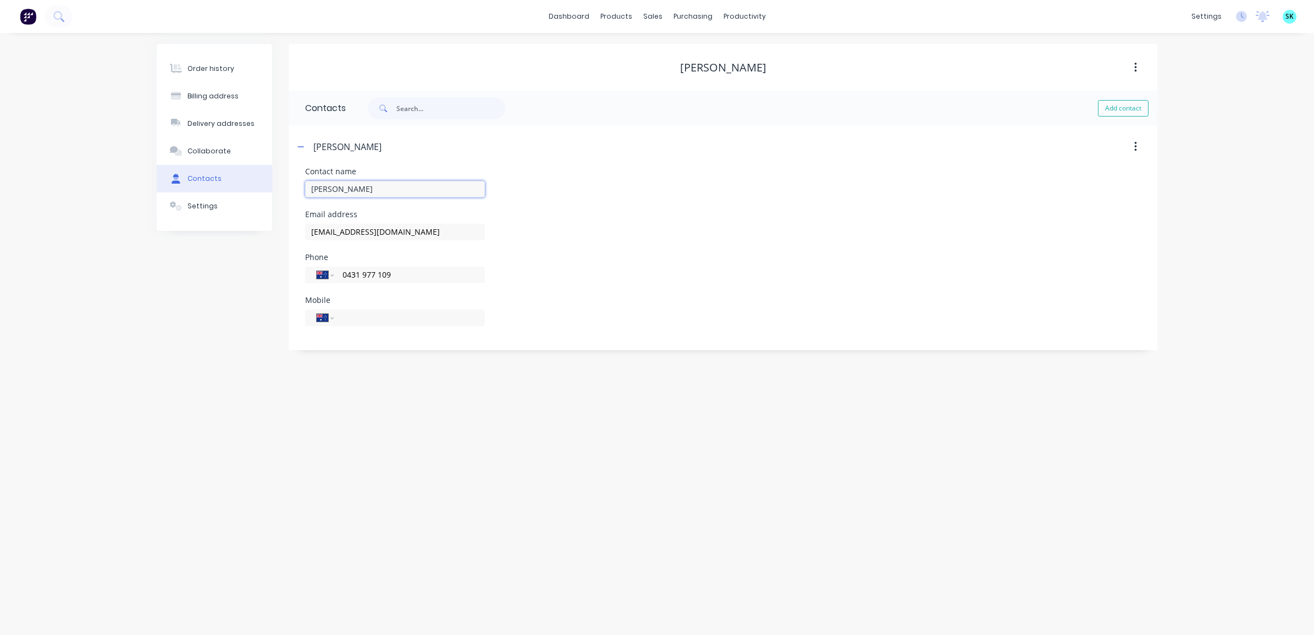
click at [290, 175] on div "Contact name [PERSON_NAME] Email address [EMAIL_ADDRESS][DOMAIN_NAME] Phone Int…" at bounding box center [723, 259] width 869 height 183
drag, startPoint x: 419, startPoint y: 232, endPoint x: 306, endPoint y: 226, distance: 113.4
click at [306, 226] on input "[EMAIL_ADDRESS][DOMAIN_NAME]" at bounding box center [395, 232] width 180 height 16
drag, startPoint x: 394, startPoint y: 278, endPoint x: 341, endPoint y: 277, distance: 53.3
click at [341, 277] on input "0431 977 109" at bounding box center [407, 274] width 132 height 13
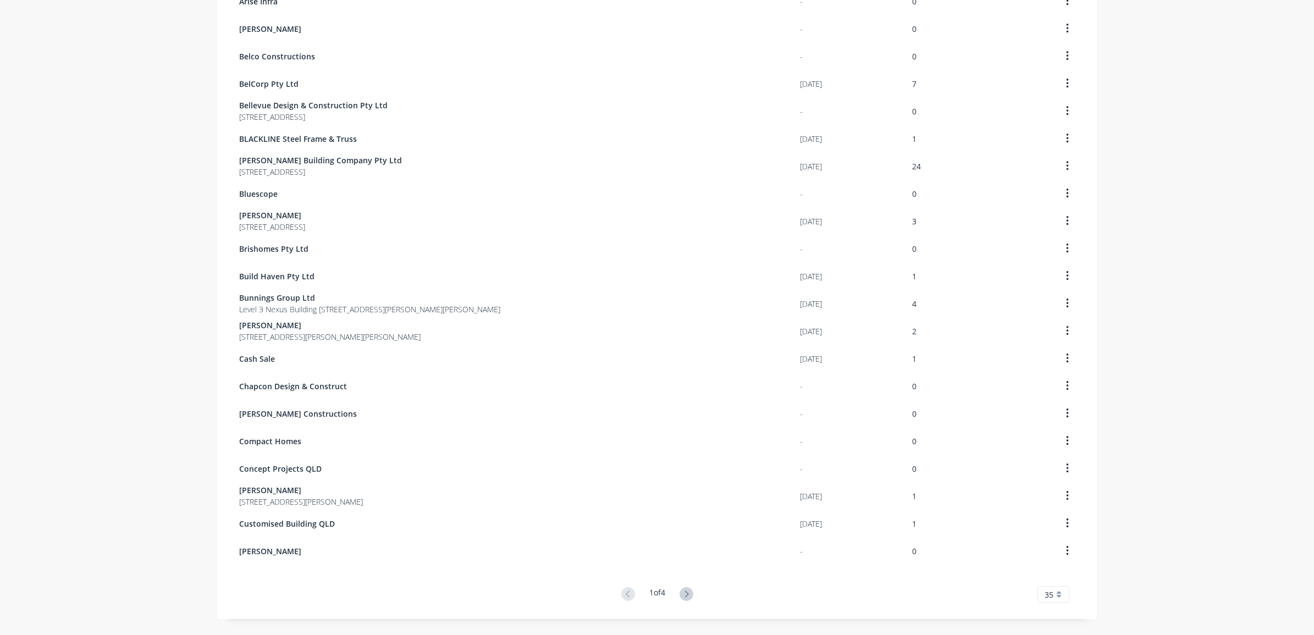
scroll to position [531, 0]
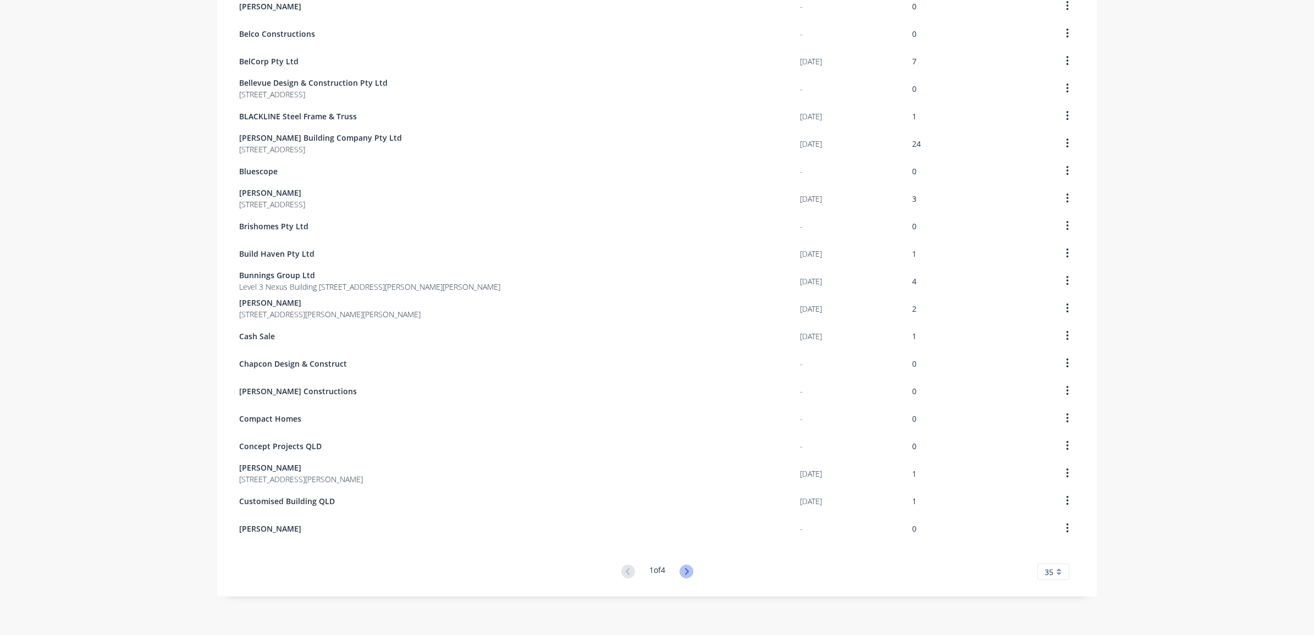
click at [683, 567] on icon at bounding box center [687, 572] width 14 height 14
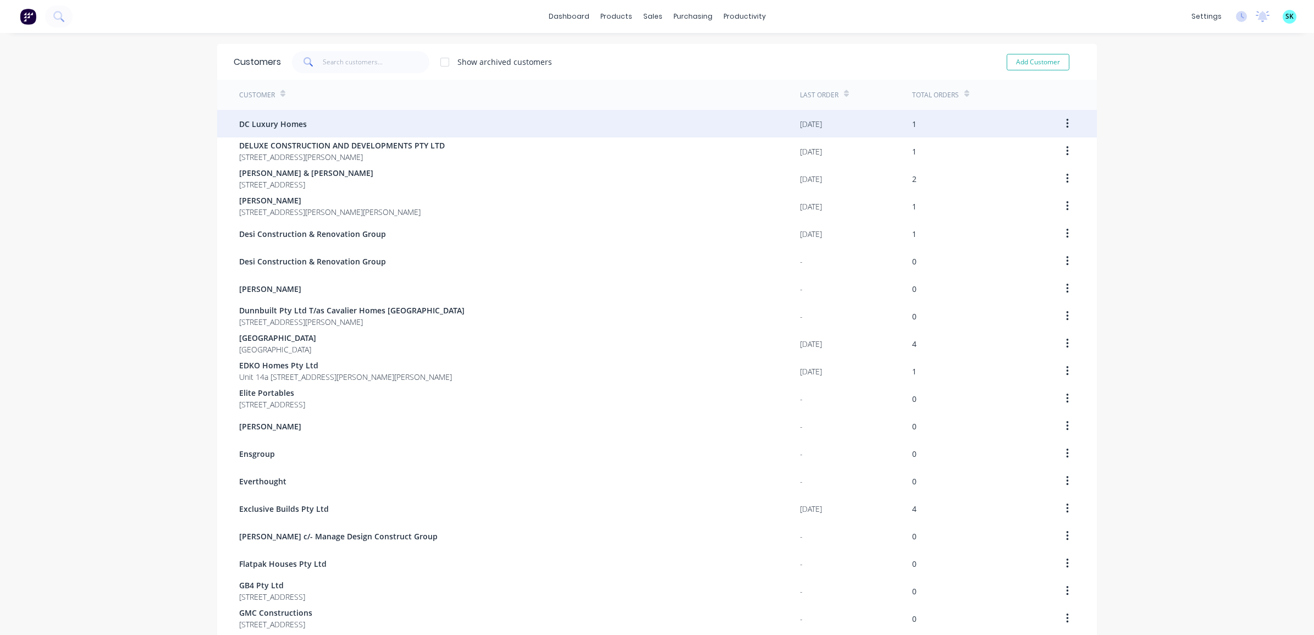
click at [300, 126] on span "DC Luxury Homes" at bounding box center [273, 124] width 68 height 12
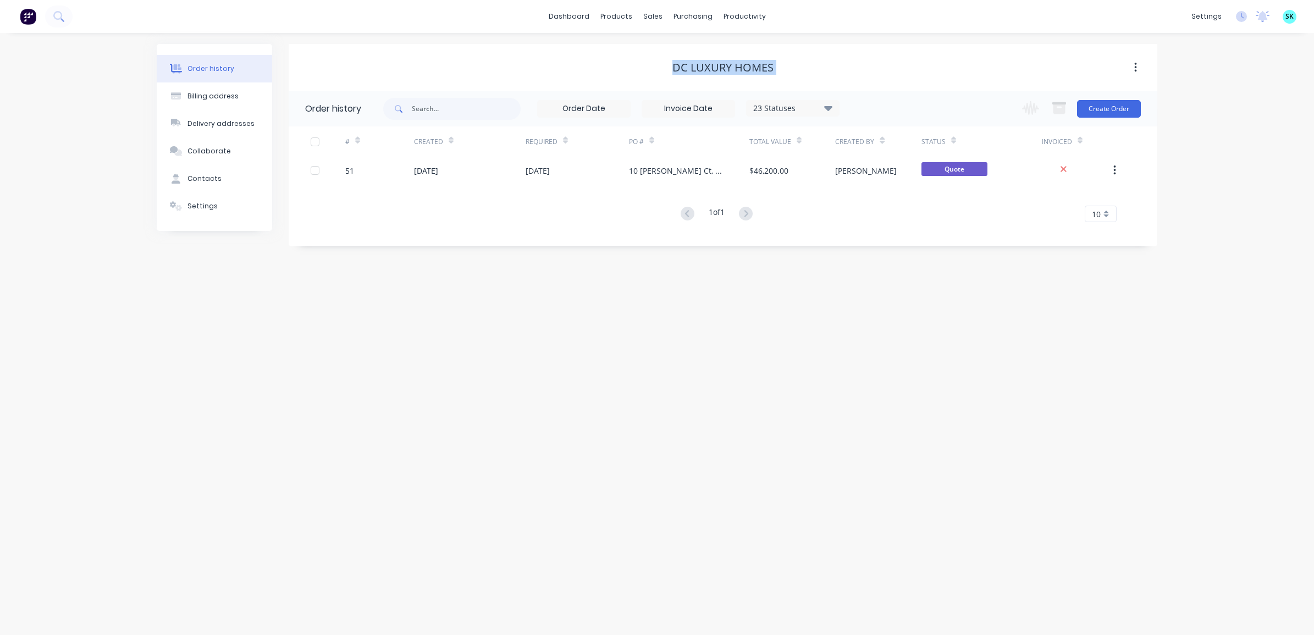
drag, startPoint x: 674, startPoint y: 70, endPoint x: 760, endPoint y: 75, distance: 86.5
click at [760, 75] on div "DC Luxury Homes" at bounding box center [723, 68] width 869 height 20
copy div "DC Luxury Homes"
click at [221, 177] on button "Contacts" at bounding box center [214, 178] width 115 height 27
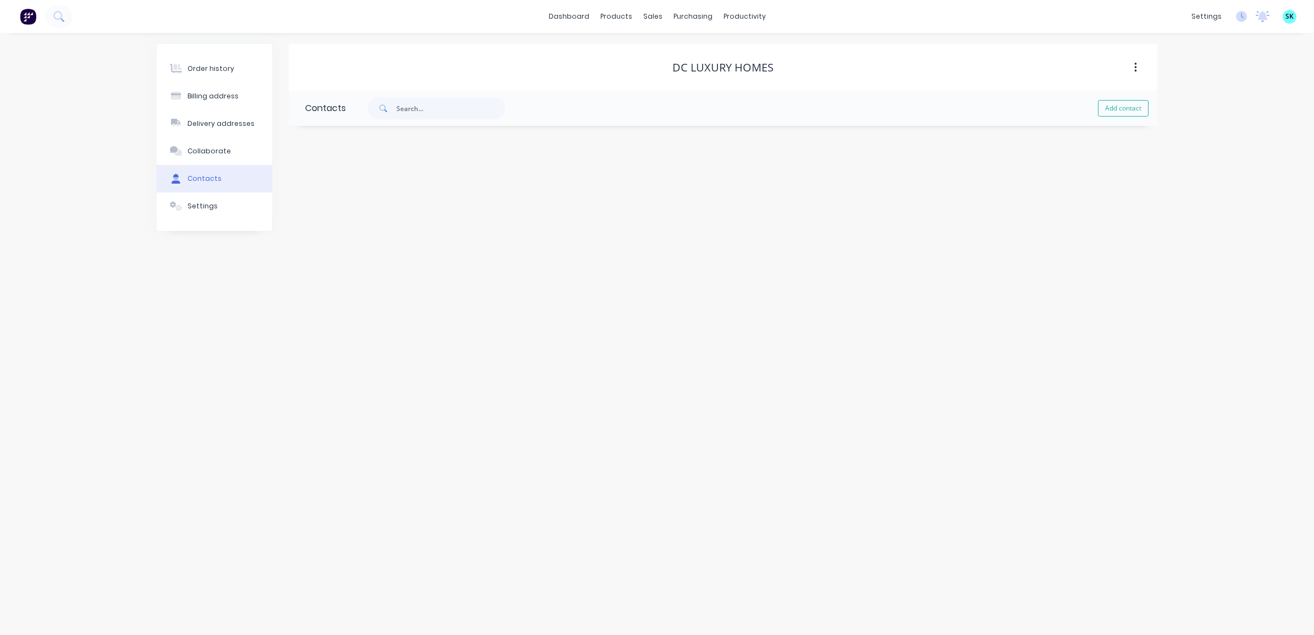
click at [366, 159] on div "DC Luxury Homes Contacts Add contact" at bounding box center [723, 137] width 869 height 187
click at [234, 101] on div "Billing address" at bounding box center [212, 96] width 51 height 10
select select "AU"
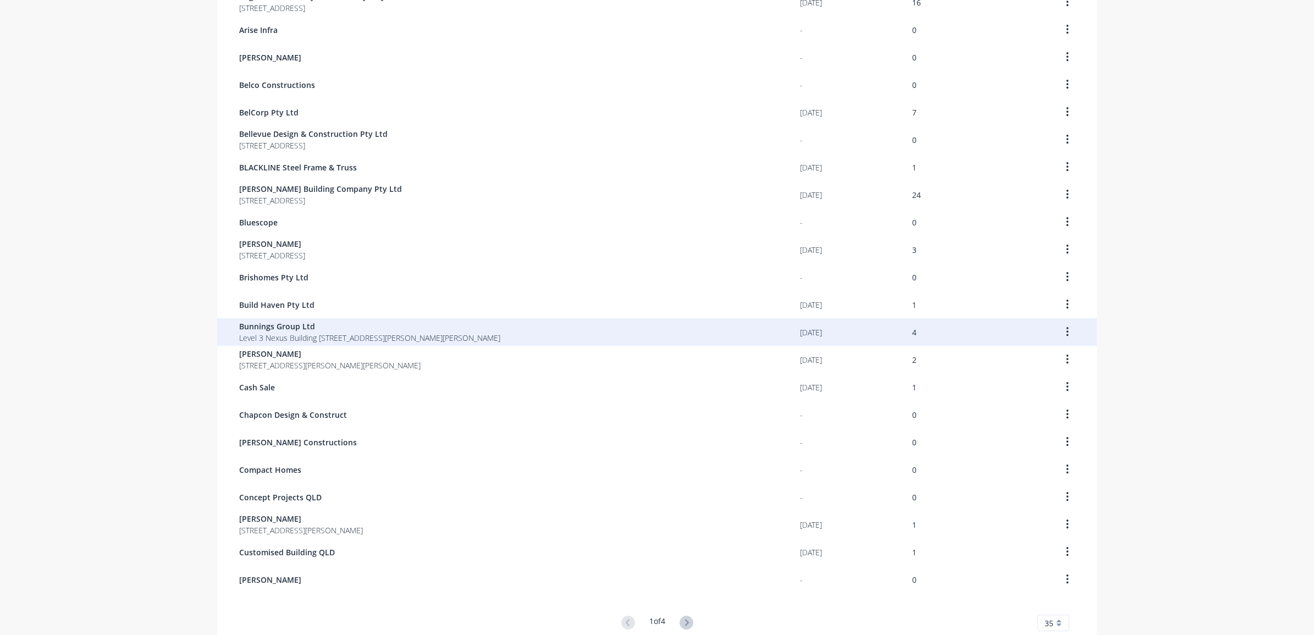
scroll to position [531, 0]
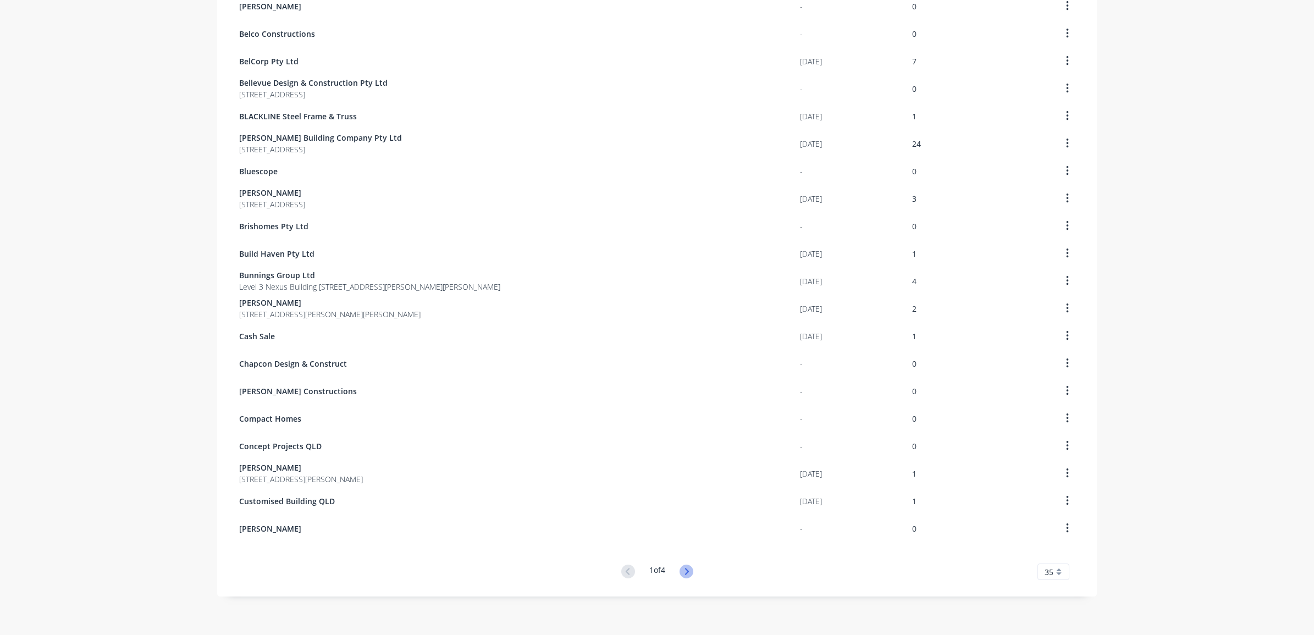
click at [683, 575] on icon at bounding box center [687, 572] width 14 height 14
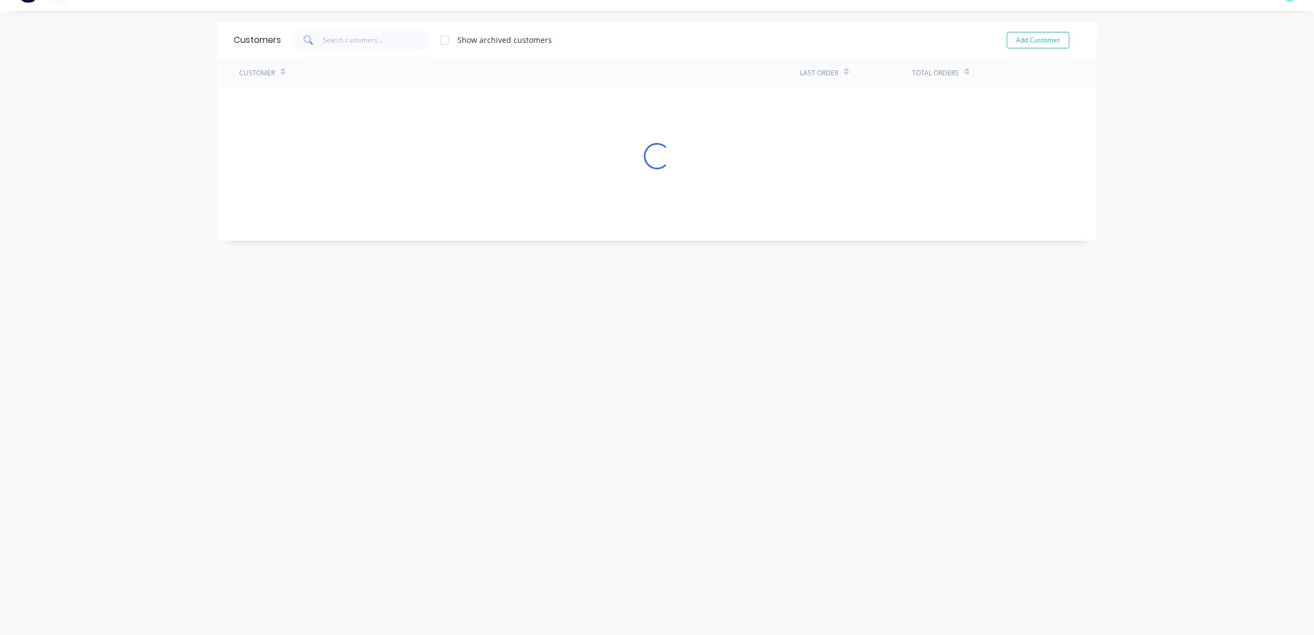
scroll to position [0, 0]
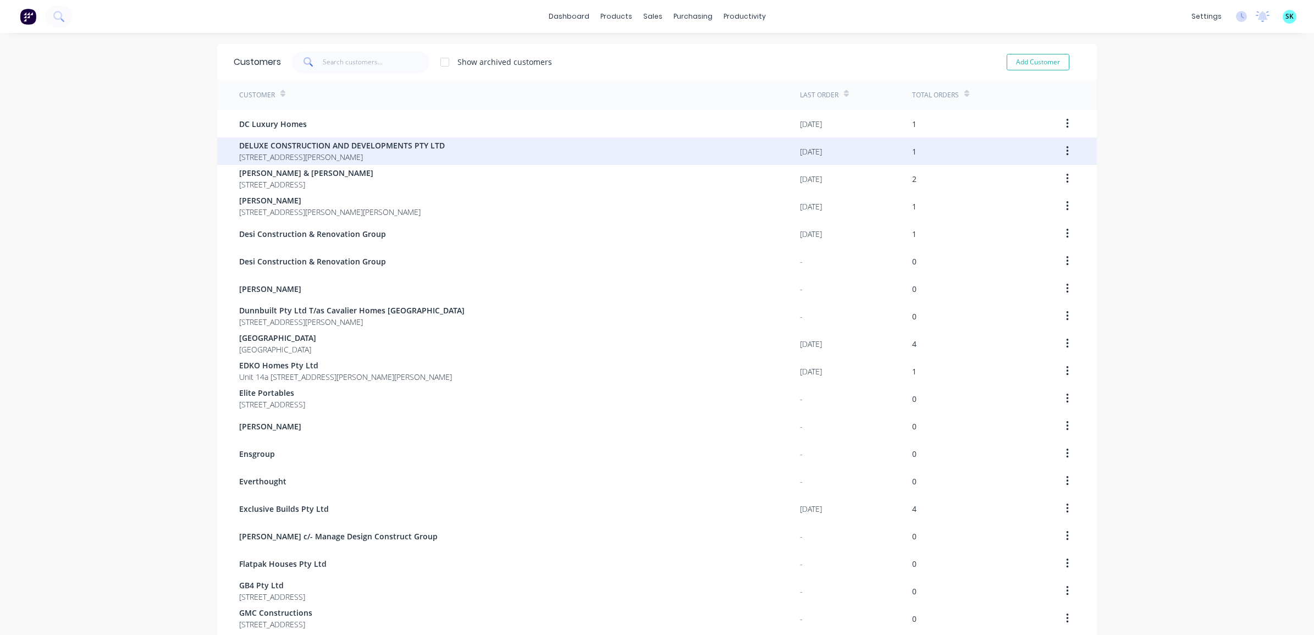
click at [265, 153] on span "[STREET_ADDRESS][PERSON_NAME]" at bounding box center [342, 157] width 206 height 12
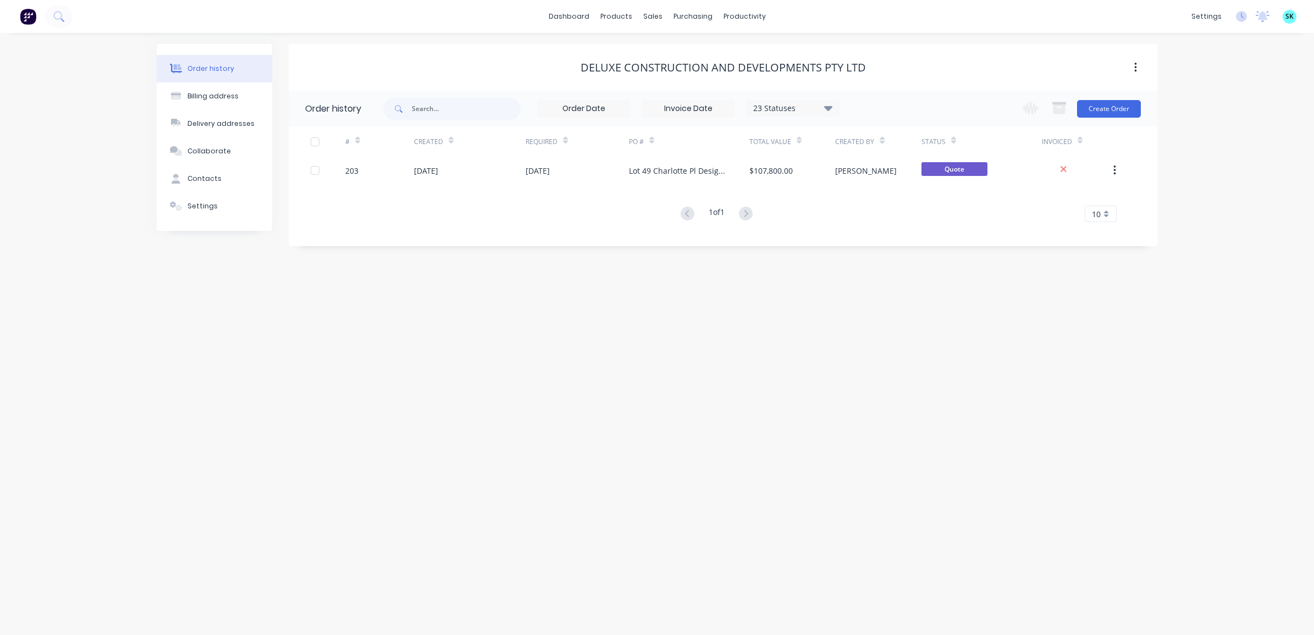
click at [586, 66] on div "DELUXE CONSTRUCTION AND DEVELOPMENTS PTY LTD" at bounding box center [723, 67] width 285 height 13
drag, startPoint x: 581, startPoint y: 67, endPoint x: 837, endPoint y: 88, distance: 257.7
click at [837, 88] on div "DELUXE CONSTRUCTION AND DEVELOPMENTS PTY LTD" at bounding box center [723, 67] width 869 height 47
drag, startPoint x: 210, startPoint y: 179, endPoint x: 227, endPoint y: 185, distance: 17.6
click at [210, 179] on div "Contacts" at bounding box center [204, 179] width 34 height 10
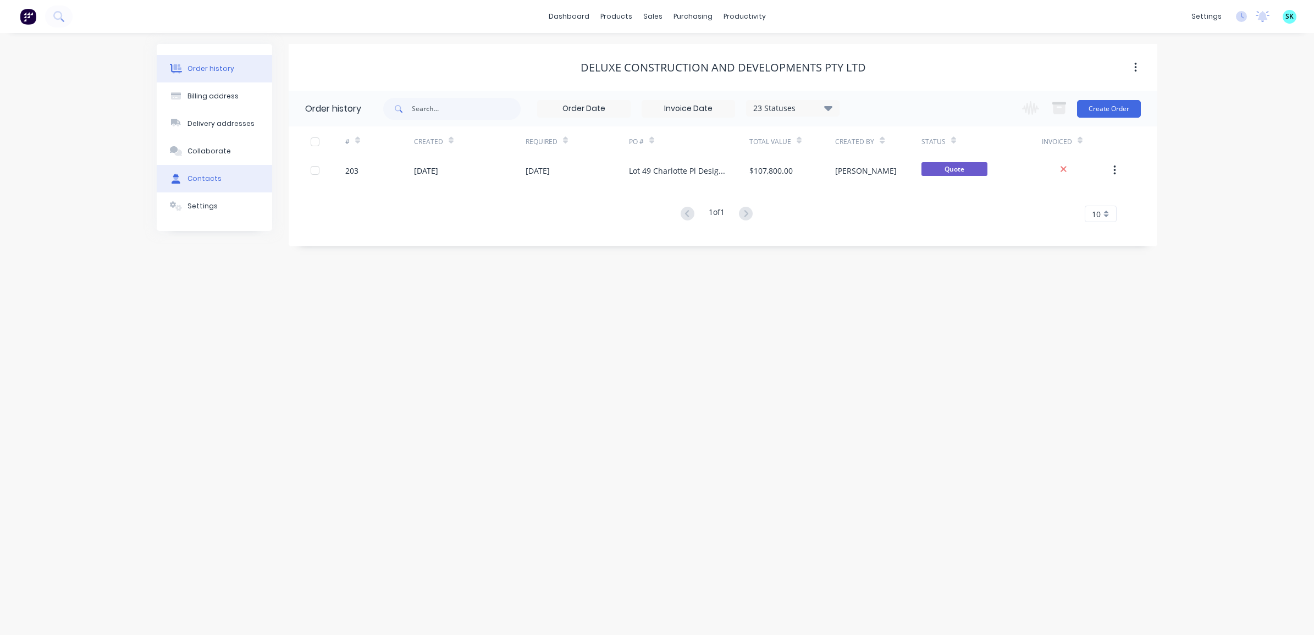
select select "AU"
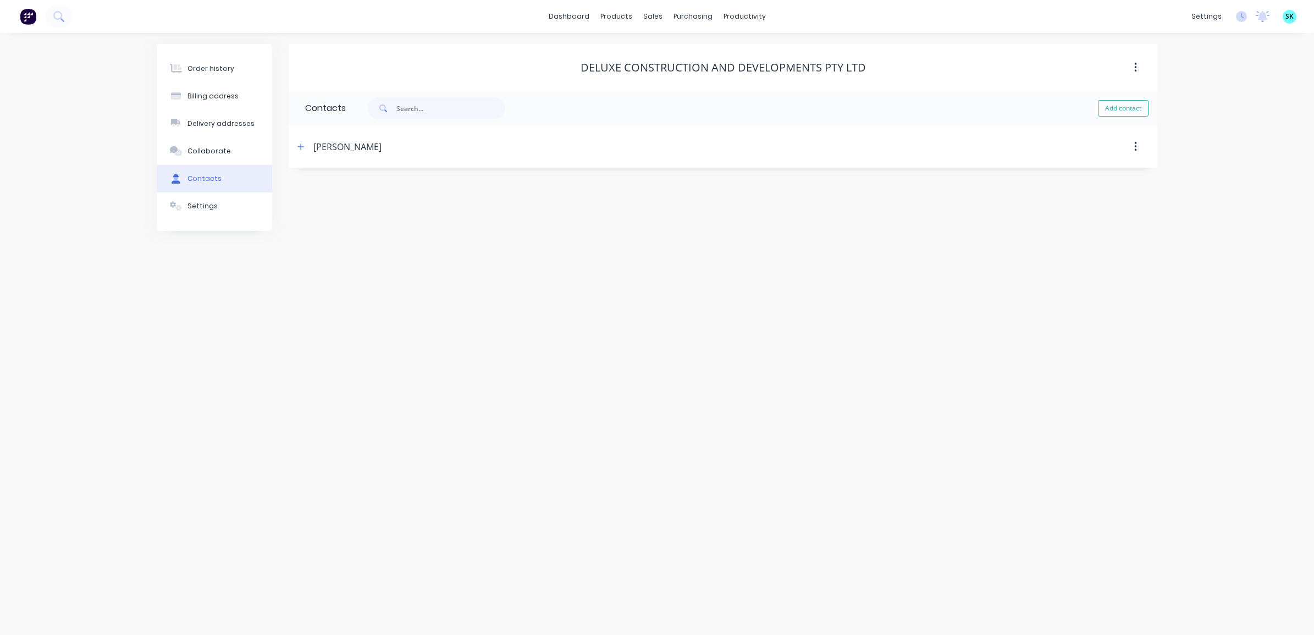
click at [311, 149] on div "[PERSON_NAME]" at bounding box center [618, 147] width 648 height 20
click at [307, 147] on button "button" at bounding box center [301, 147] width 14 height 14
drag, startPoint x: 369, startPoint y: 193, endPoint x: 308, endPoint y: 191, distance: 61.1
click at [308, 191] on input "[PERSON_NAME]" at bounding box center [395, 189] width 180 height 16
drag, startPoint x: 402, startPoint y: 232, endPoint x: 293, endPoint y: 231, distance: 109.4
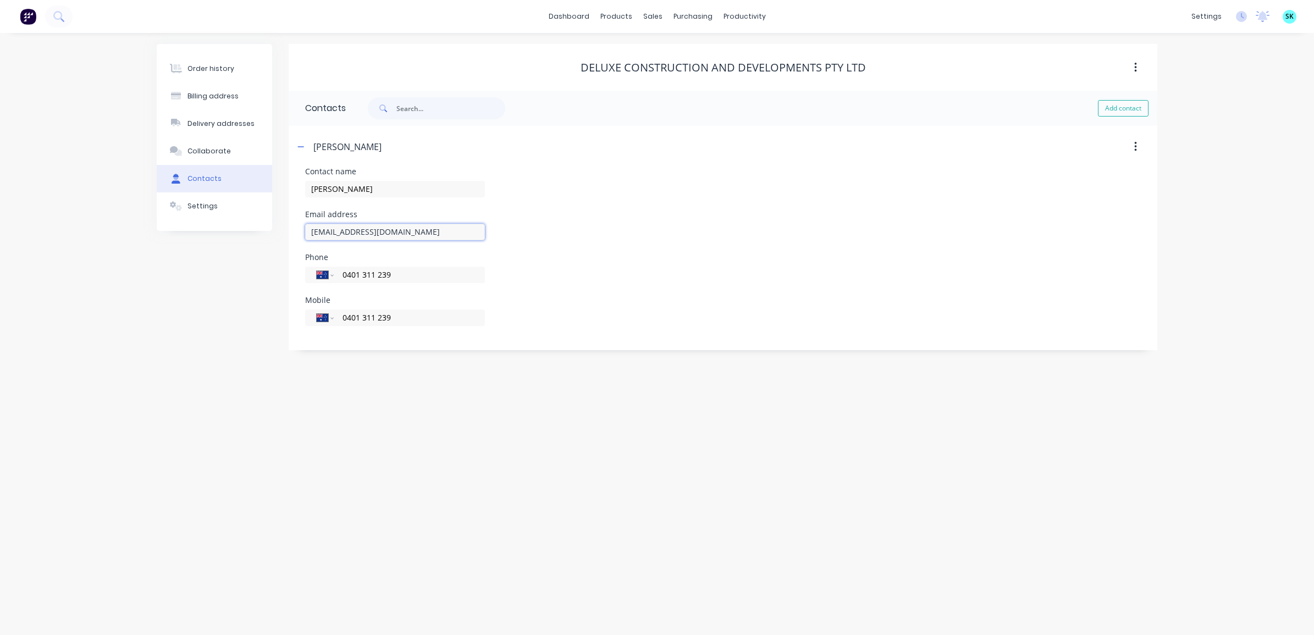
click at [293, 231] on div "Contact name [PERSON_NAME] Email address [EMAIL_ADDRESS][DOMAIN_NAME] Phone Int…" at bounding box center [723, 259] width 869 height 183
drag, startPoint x: 401, startPoint y: 277, endPoint x: 311, endPoint y: 275, distance: 90.7
click at [311, 275] on div "International [GEOGRAPHIC_DATA] [GEOGRAPHIC_DATA] [GEOGRAPHIC_DATA] [GEOGRAPHIC…" at bounding box center [395, 275] width 180 height 16
click at [215, 97] on div "Billing address" at bounding box center [212, 96] width 51 height 10
select select "AU"
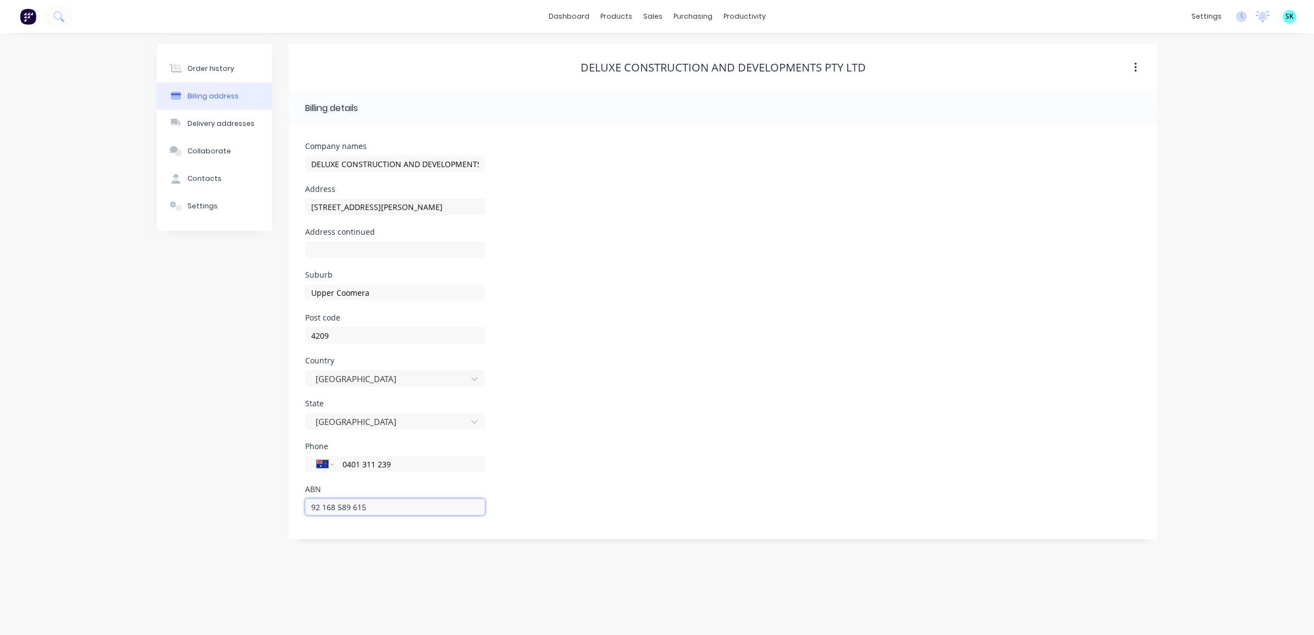
drag, startPoint x: 381, startPoint y: 506, endPoint x: 290, endPoint y: 498, distance: 91.6
click at [290, 498] on div "Company names DELUXE CONSTRUCTION AND DEVELOPMENTS PTY LTD Address [STREET_ADDR…" at bounding box center [723, 332] width 869 height 413
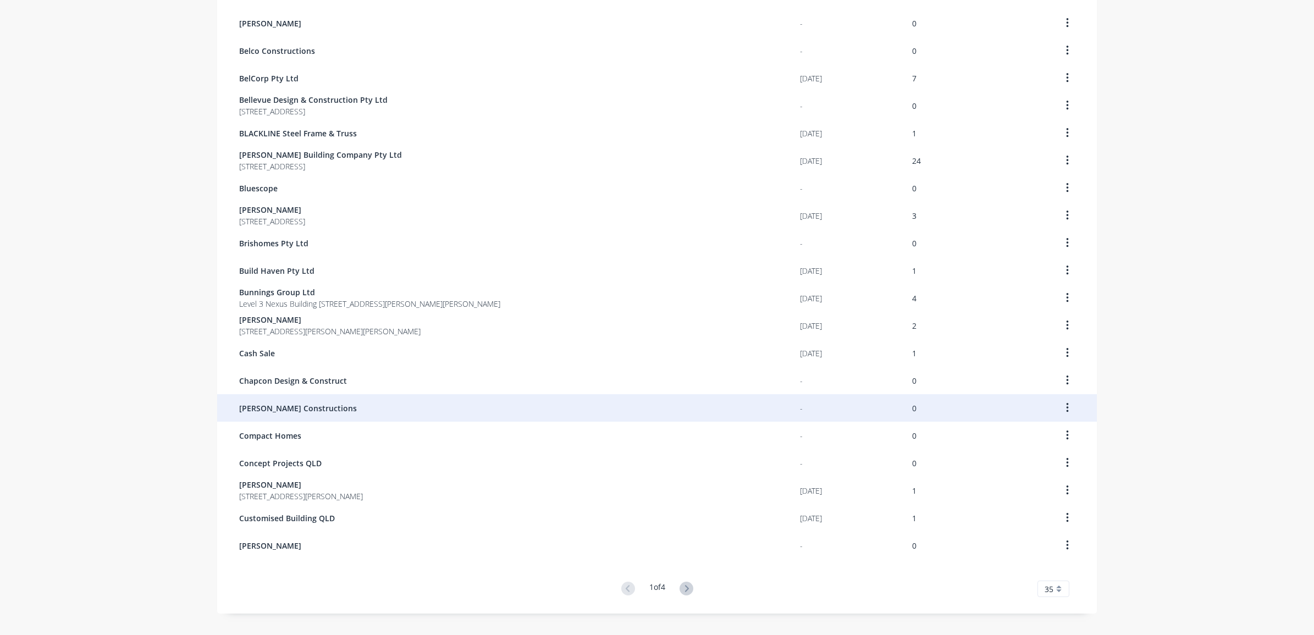
scroll to position [531, 0]
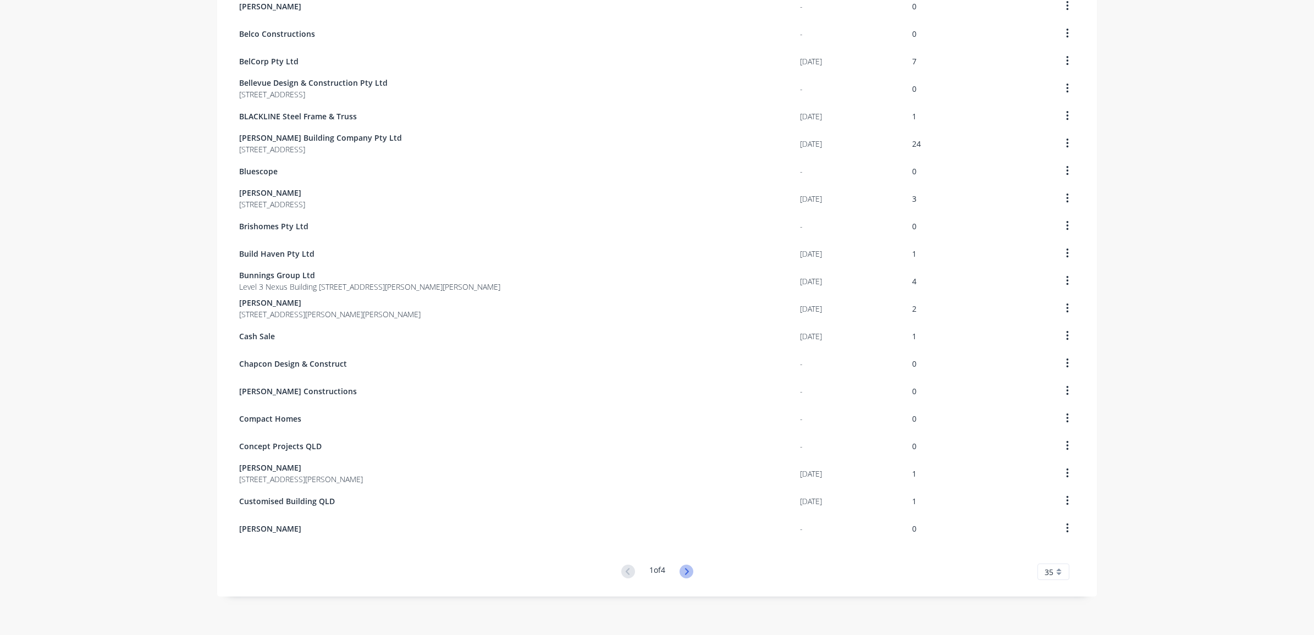
click at [688, 567] on icon at bounding box center [687, 572] width 14 height 14
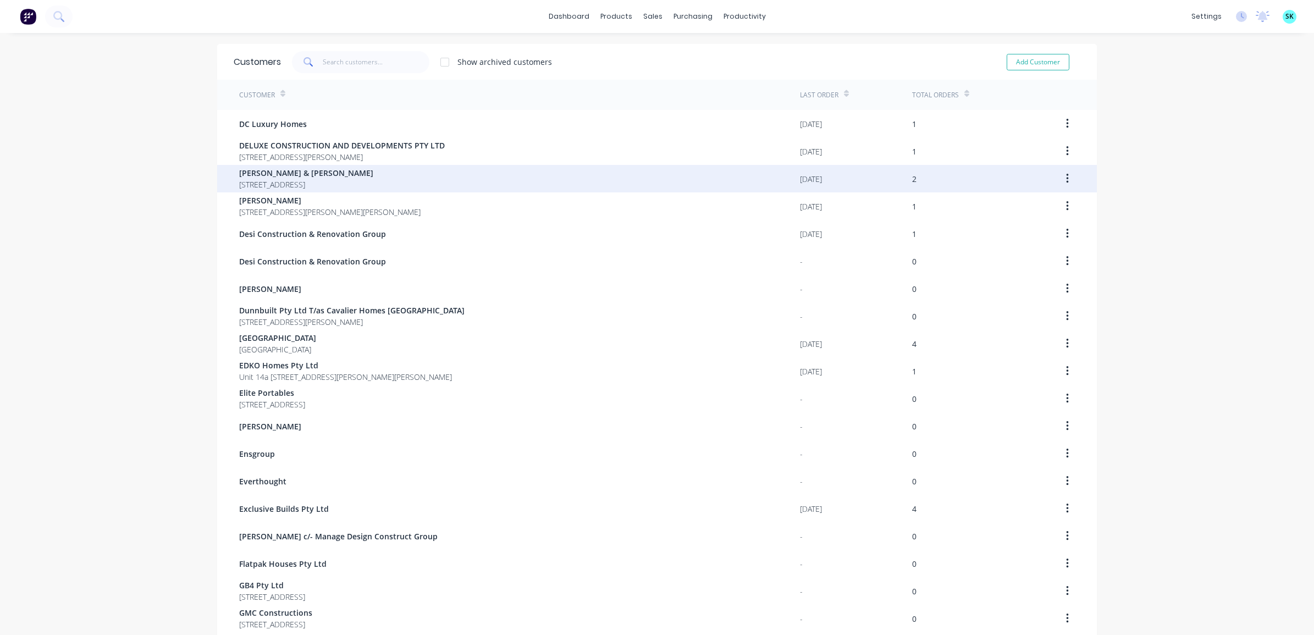
click at [363, 180] on div "[PERSON_NAME] & [PERSON_NAME] [STREET_ADDRESS]" at bounding box center [519, 178] width 561 height 27
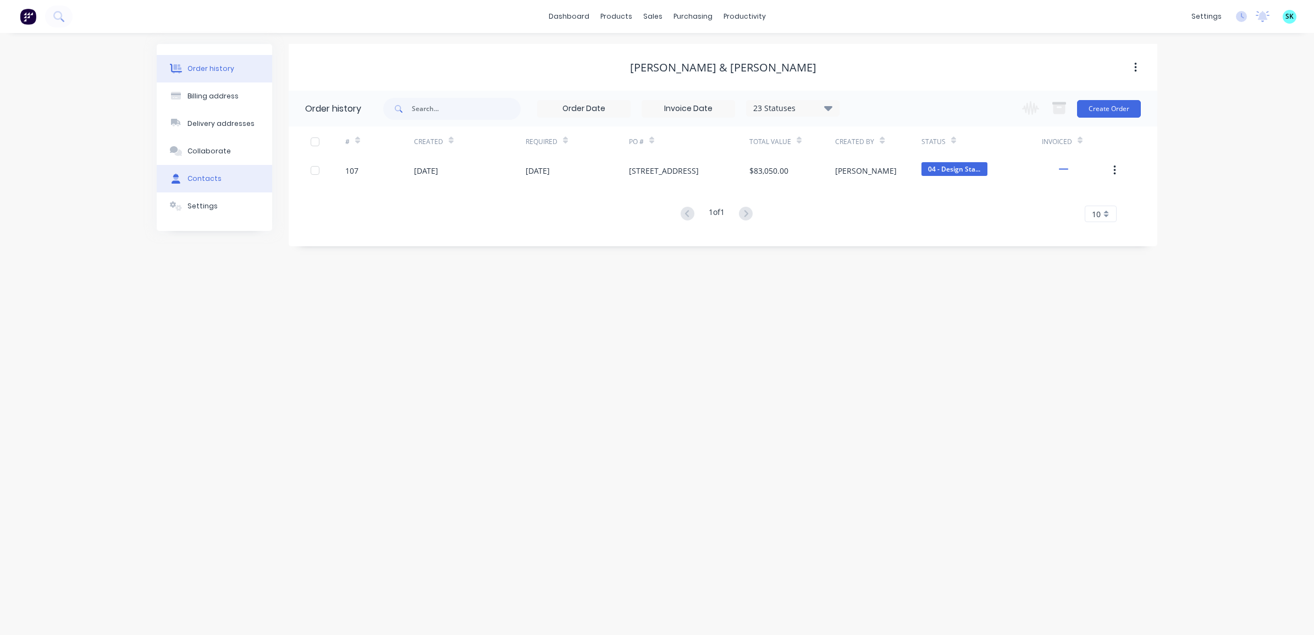
click at [238, 186] on button "Contacts" at bounding box center [214, 178] width 115 height 27
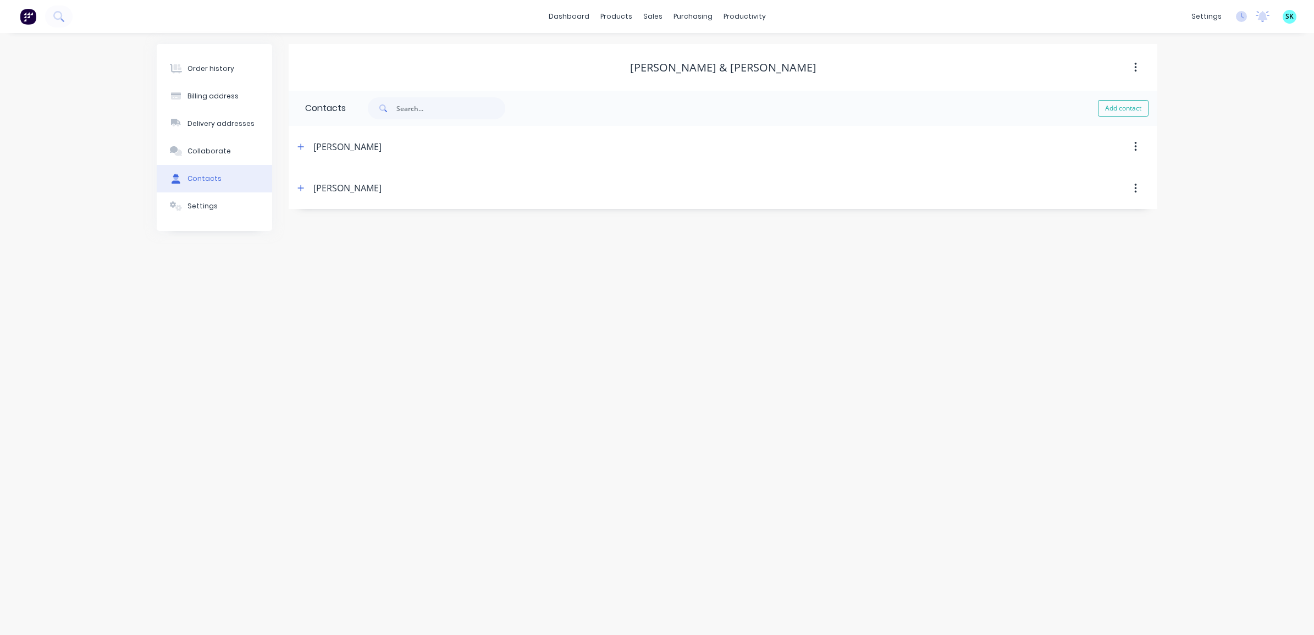
click at [308, 144] on div "[PERSON_NAME]" at bounding box center [618, 147] width 648 height 20
click at [301, 144] on icon "button" at bounding box center [300, 147] width 7 height 8
click at [219, 103] on button "Billing address" at bounding box center [214, 95] width 115 height 27
select select "AU"
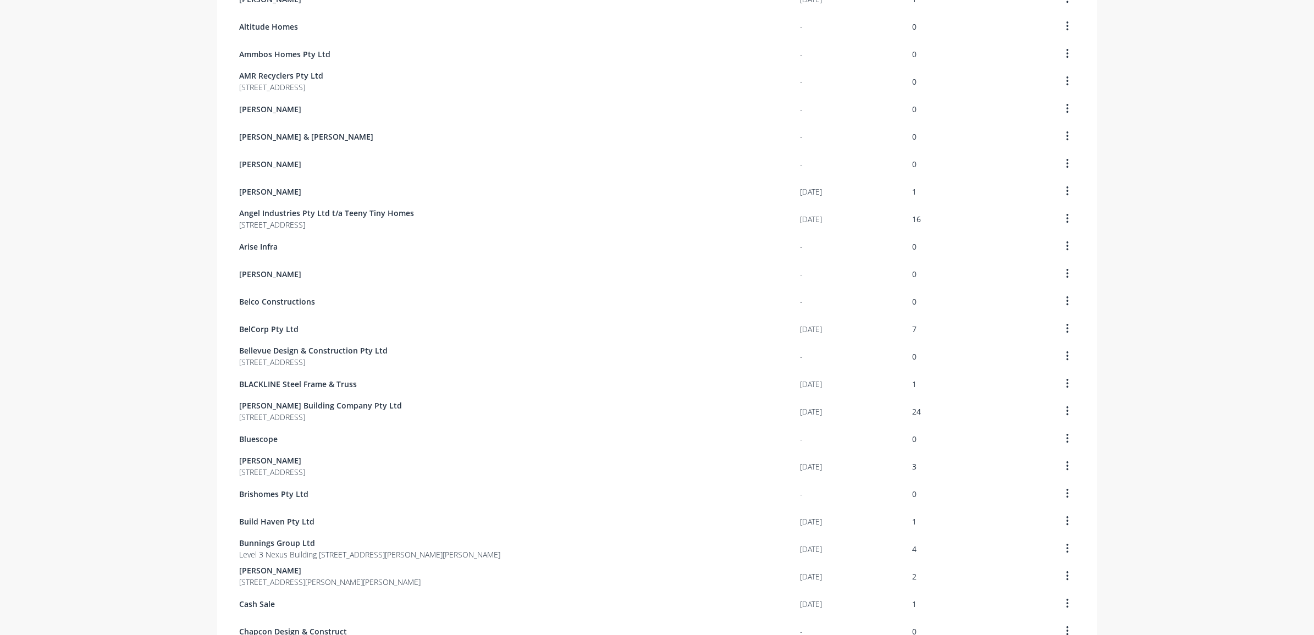
scroll to position [481, 0]
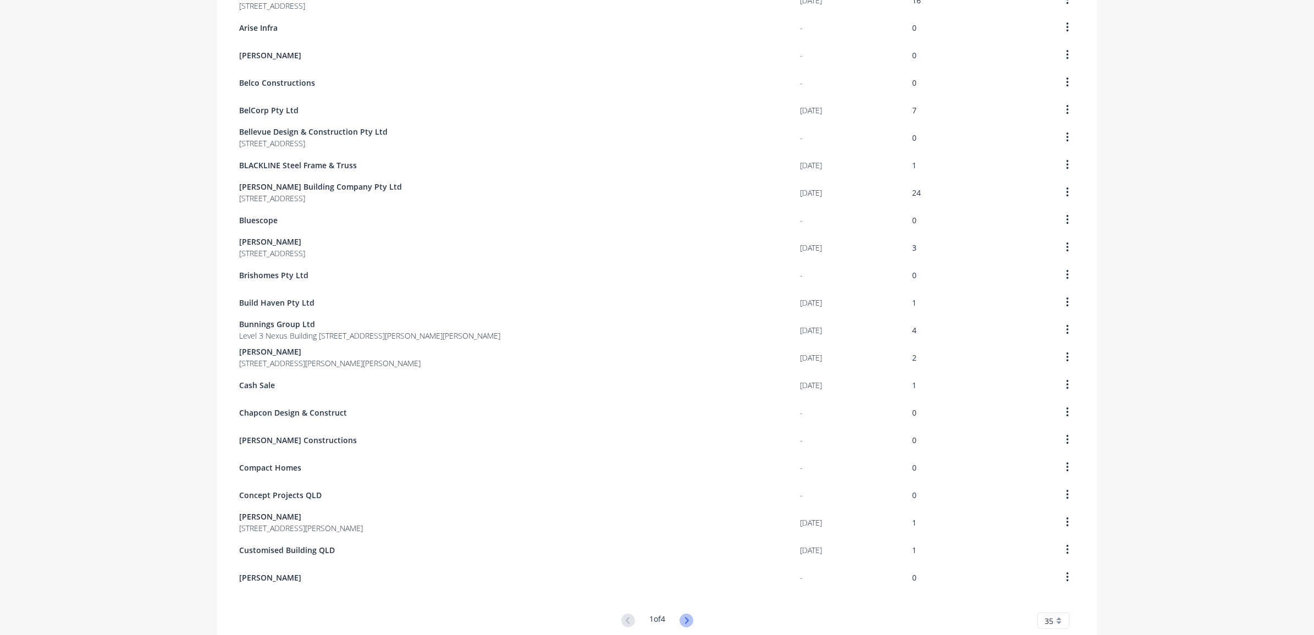
click at [680, 623] on icon at bounding box center [687, 621] width 14 height 14
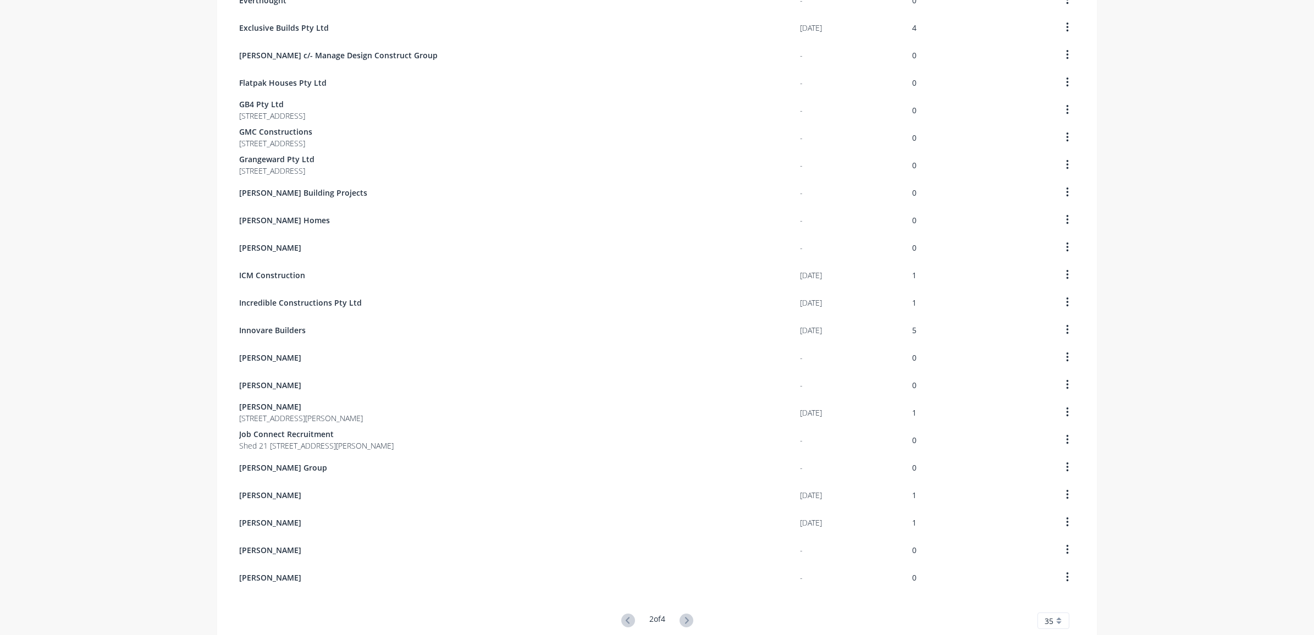
scroll to position [0, 0]
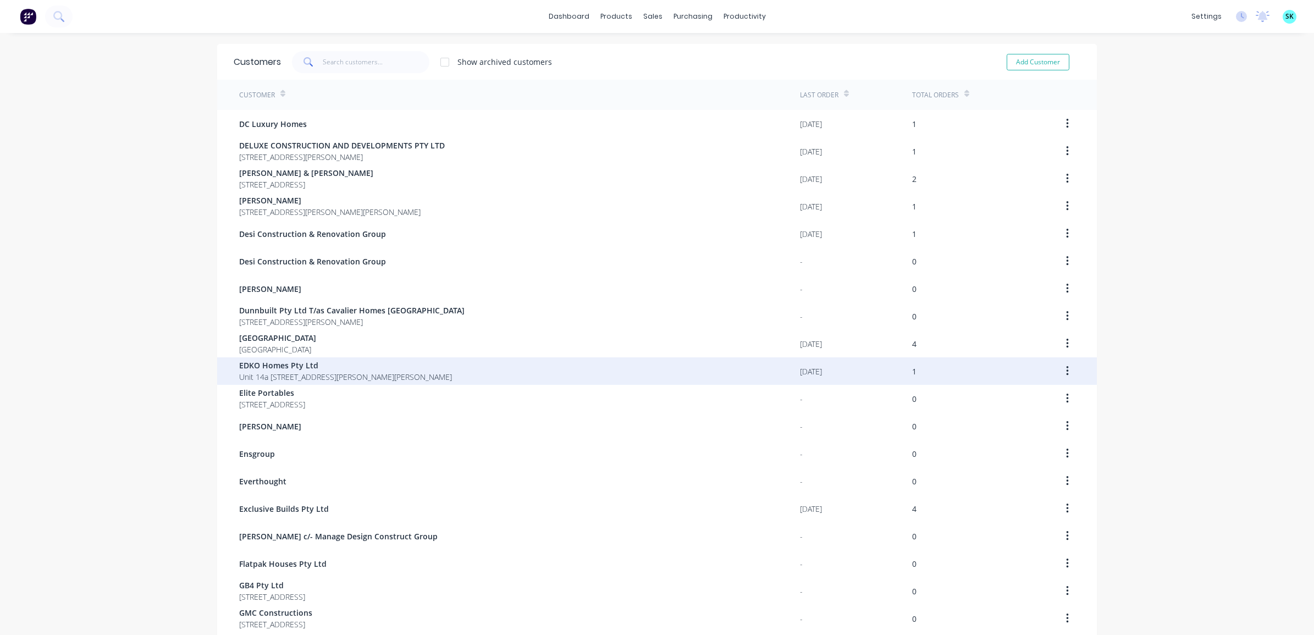
click at [338, 369] on span "EDKO Homes Pty Ltd" at bounding box center [345, 366] width 213 height 12
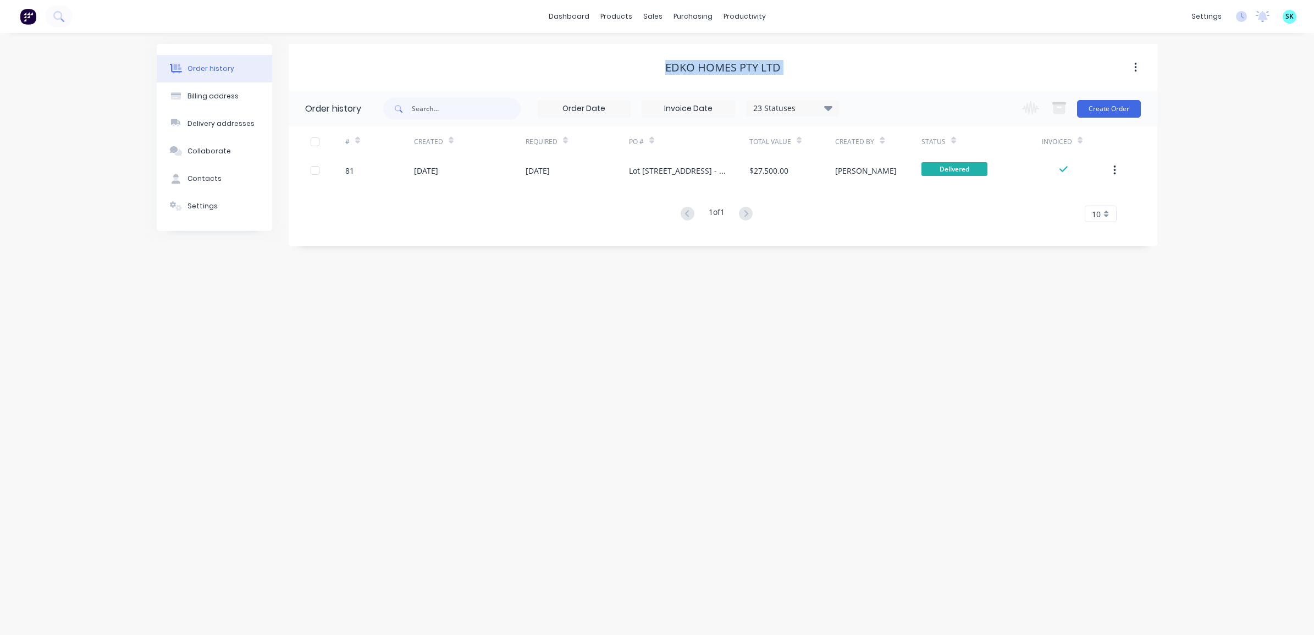
drag, startPoint x: 661, startPoint y: 69, endPoint x: 770, endPoint y: 74, distance: 108.4
click at [770, 74] on div "EDKO Homes Pty Ltd" at bounding box center [723, 68] width 869 height 20
click at [230, 173] on button "Contacts" at bounding box center [214, 178] width 115 height 27
select select "AU"
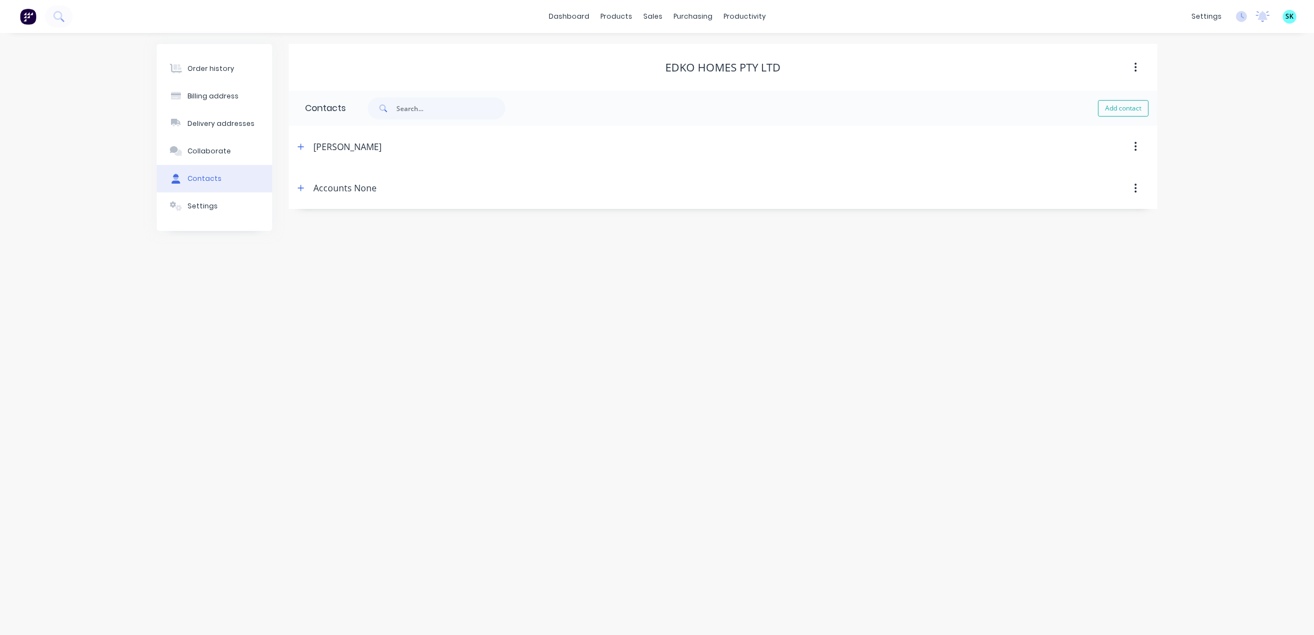
click at [304, 144] on button "button" at bounding box center [301, 147] width 14 height 14
drag, startPoint x: 349, startPoint y: 190, endPoint x: 301, endPoint y: 183, distance: 48.8
click at [301, 183] on div "Contact name [PERSON_NAME] Email address [EMAIL_ADDRESS][DOMAIN_NAME] Phone Int…" at bounding box center [723, 259] width 869 height 183
drag, startPoint x: 367, startPoint y: 234, endPoint x: 301, endPoint y: 233, distance: 65.4
click at [301, 233] on div "Contact name [PERSON_NAME] Email address [EMAIL_ADDRESS][DOMAIN_NAME] Phone Int…" at bounding box center [723, 263] width 869 height 191
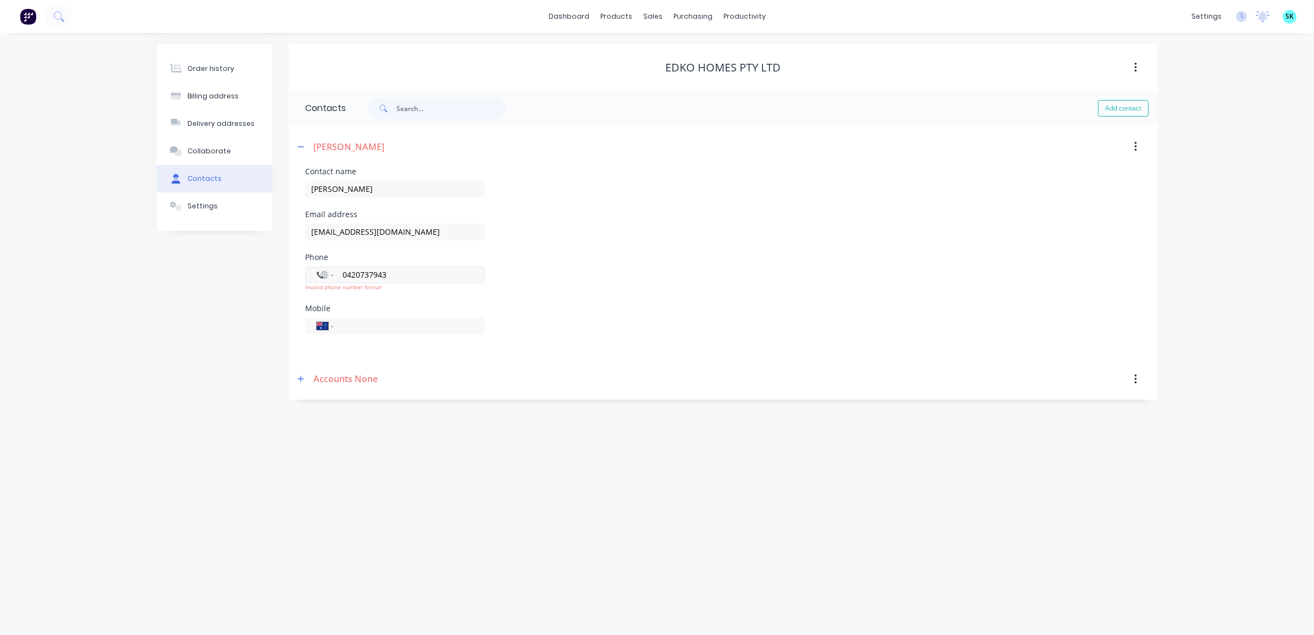
drag, startPoint x: 415, startPoint y: 274, endPoint x: 334, endPoint y: 269, distance: 81.5
click at [334, 269] on div "International [GEOGRAPHIC_DATA] [GEOGRAPHIC_DATA] [GEOGRAPHIC_DATA] [GEOGRAPHIC…" at bounding box center [395, 275] width 180 height 16
click at [840, 198] on div "Contact name [PERSON_NAME]" at bounding box center [723, 189] width 836 height 43
click at [217, 97] on div "Billing address" at bounding box center [212, 96] width 51 height 10
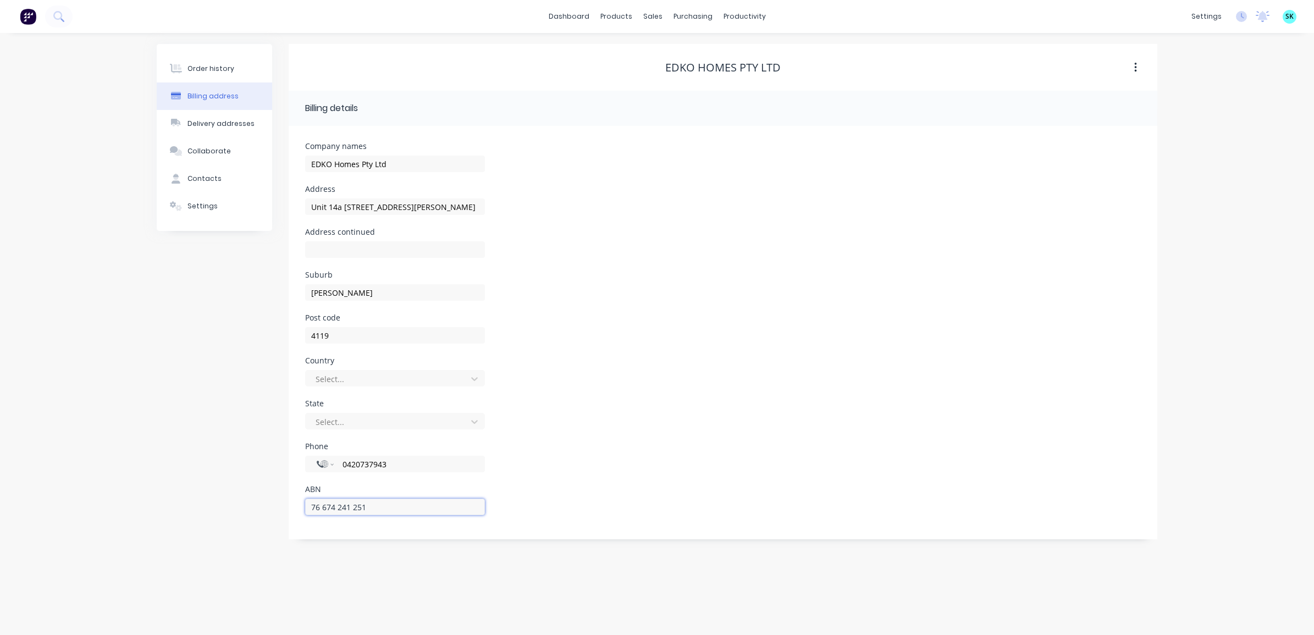
drag, startPoint x: 381, startPoint y: 510, endPoint x: 306, endPoint y: 500, distance: 75.4
click at [307, 500] on input "76 674 241 251" at bounding box center [395, 507] width 180 height 16
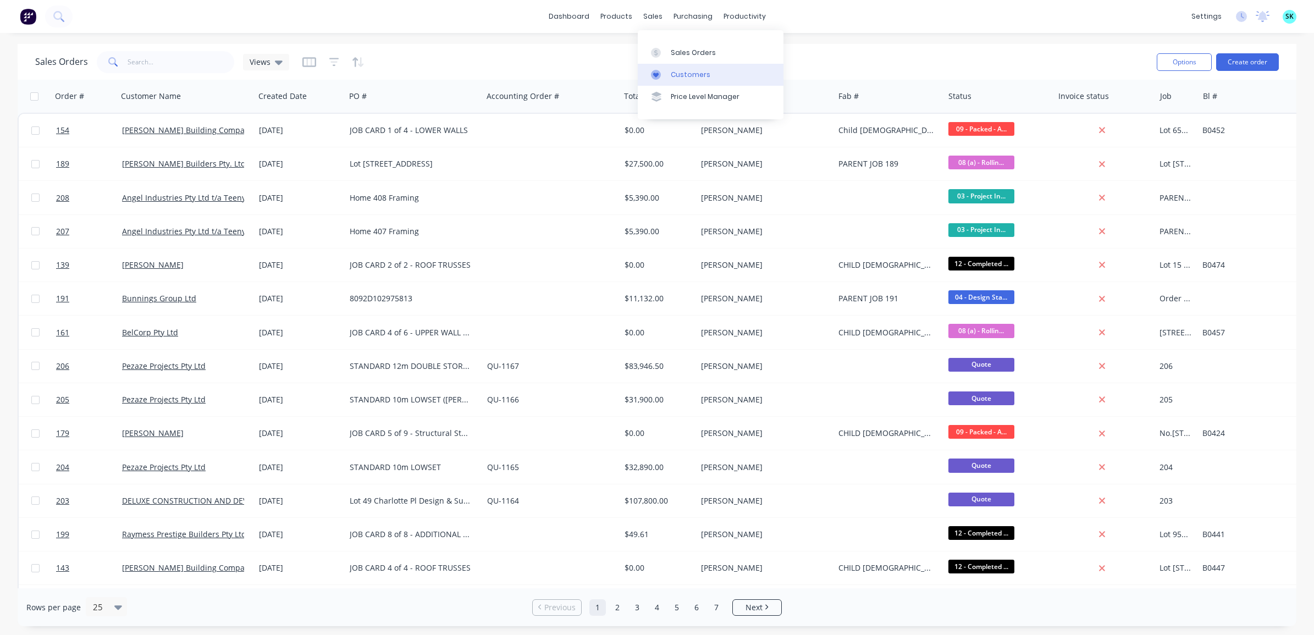
click at [661, 75] on div at bounding box center [659, 75] width 16 height 10
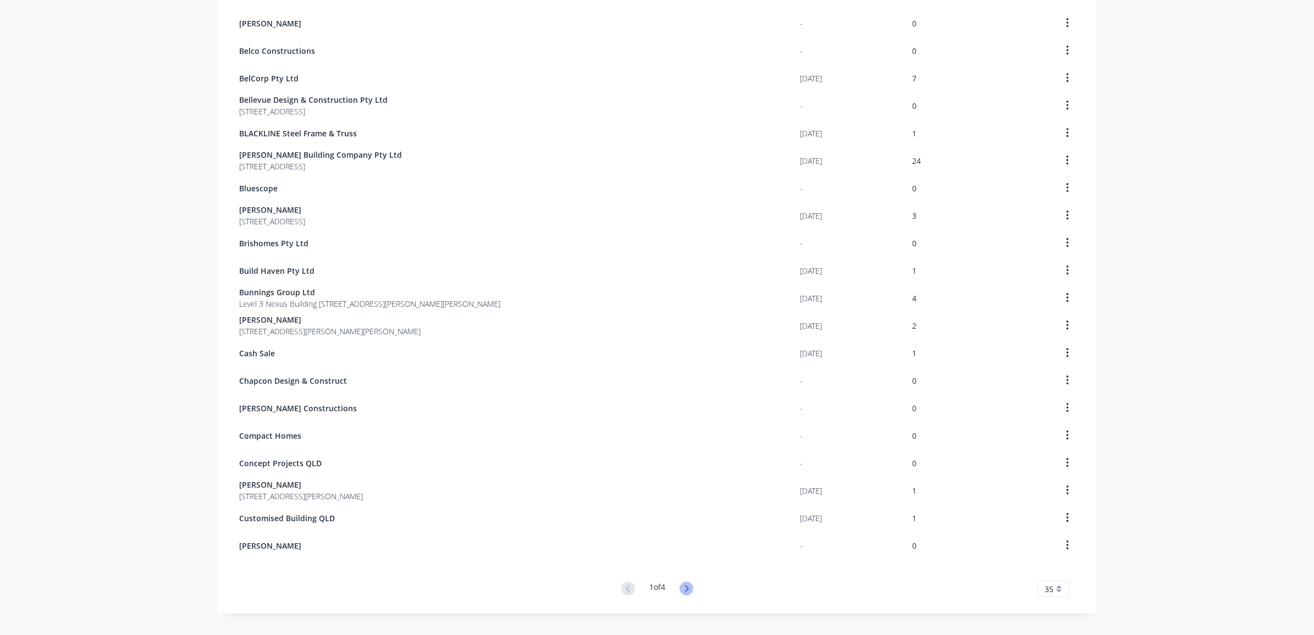
scroll to position [531, 0]
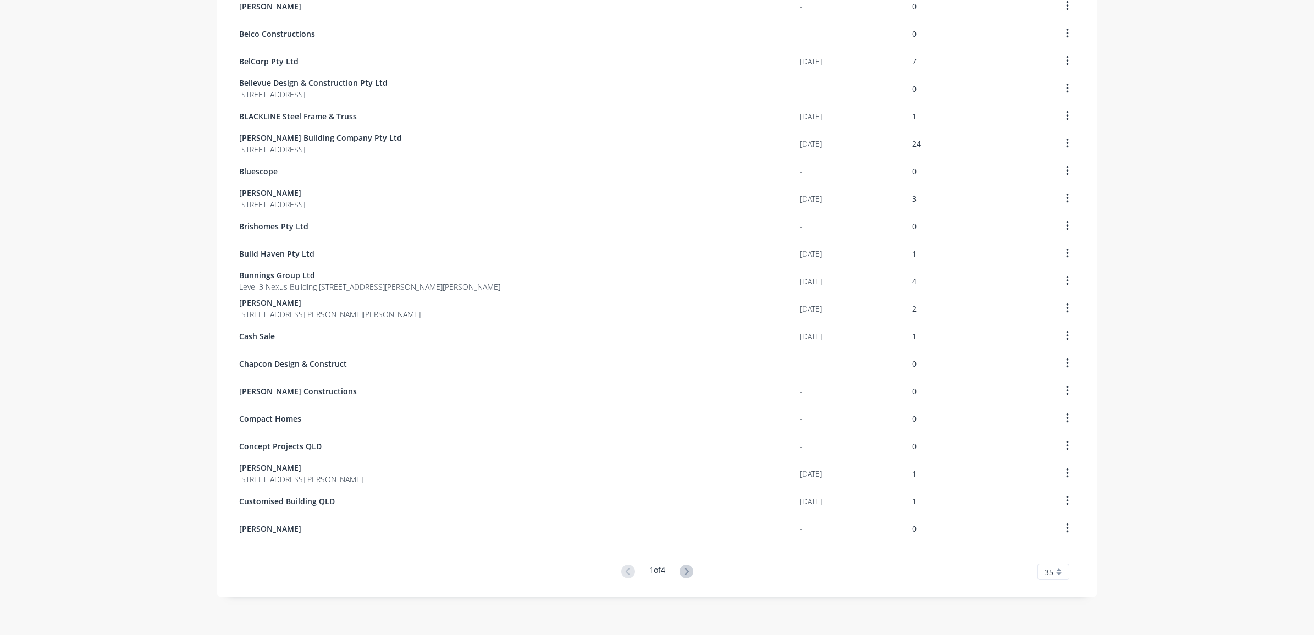
click at [680, 566] on icon at bounding box center [687, 572] width 14 height 14
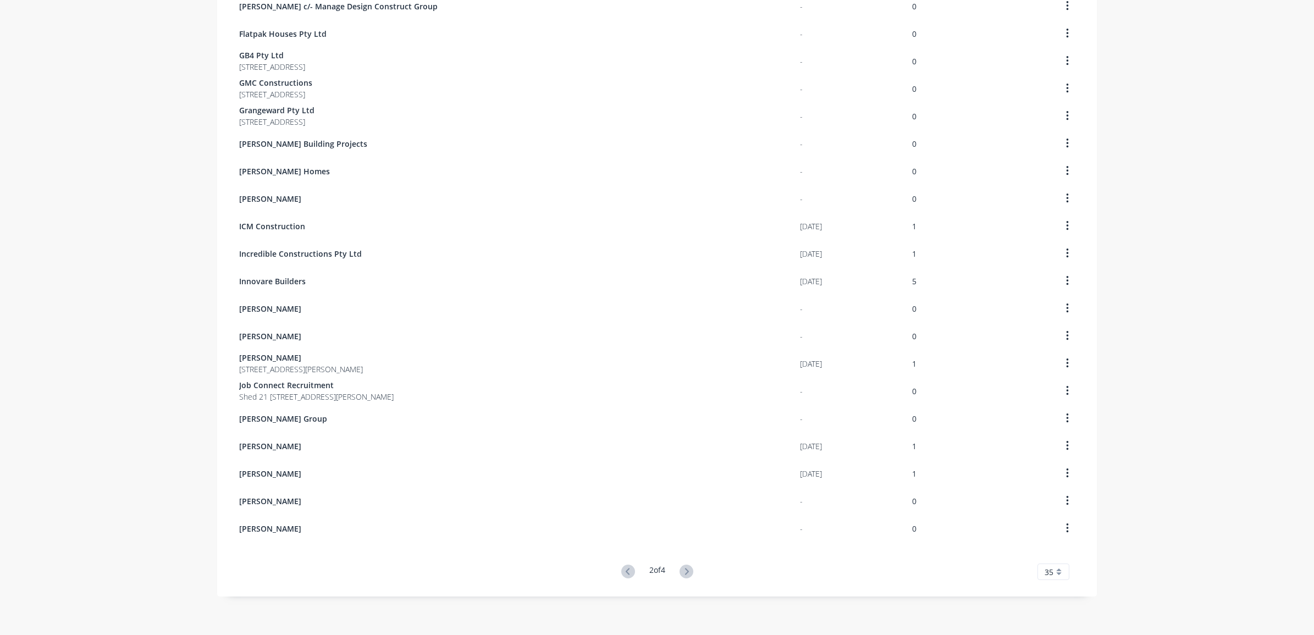
scroll to position [0, 0]
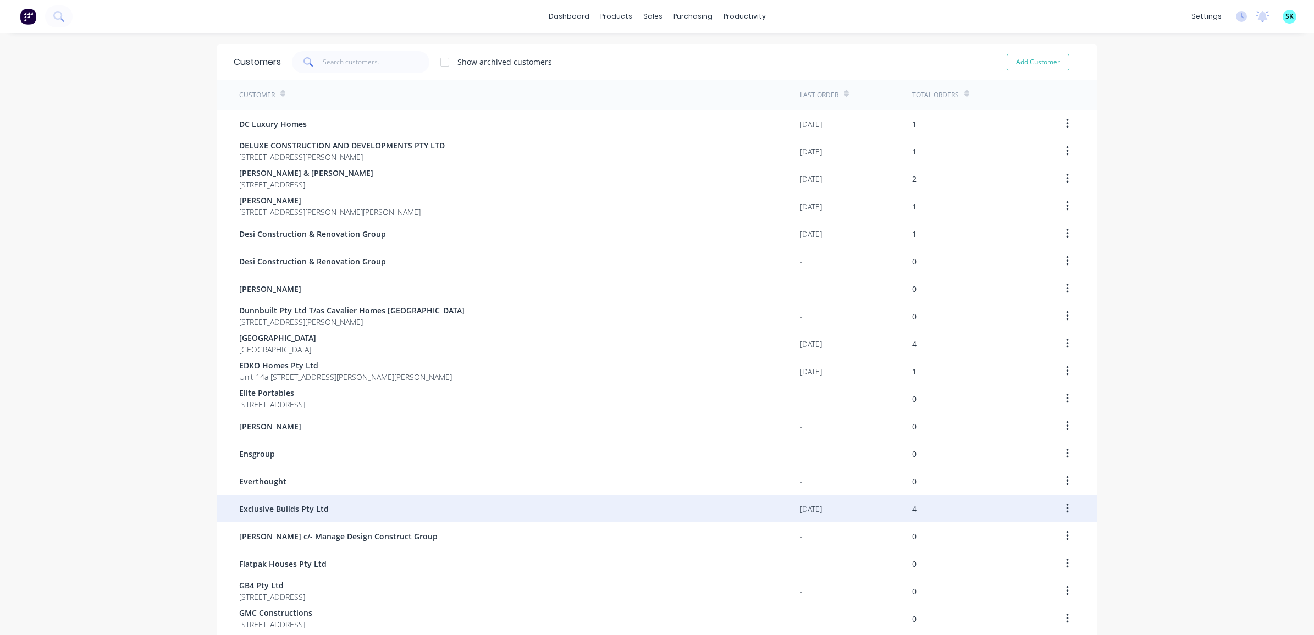
click at [379, 506] on div "Exclusive Builds Pty Ltd" at bounding box center [519, 508] width 561 height 27
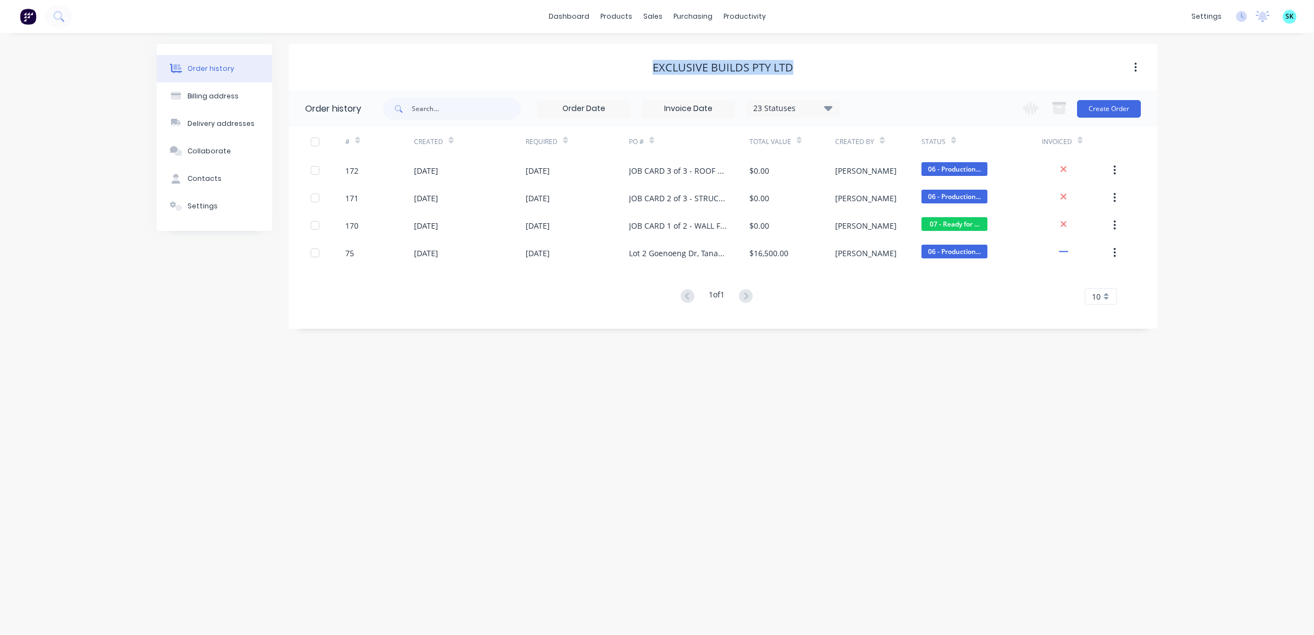
drag, startPoint x: 650, startPoint y: 62, endPoint x: 793, endPoint y: 73, distance: 143.4
click at [793, 73] on div "Exclusive Builds Pty Ltd" at bounding box center [723, 67] width 869 height 13
click at [199, 86] on button "Billing address" at bounding box center [214, 95] width 115 height 27
select select "AU"
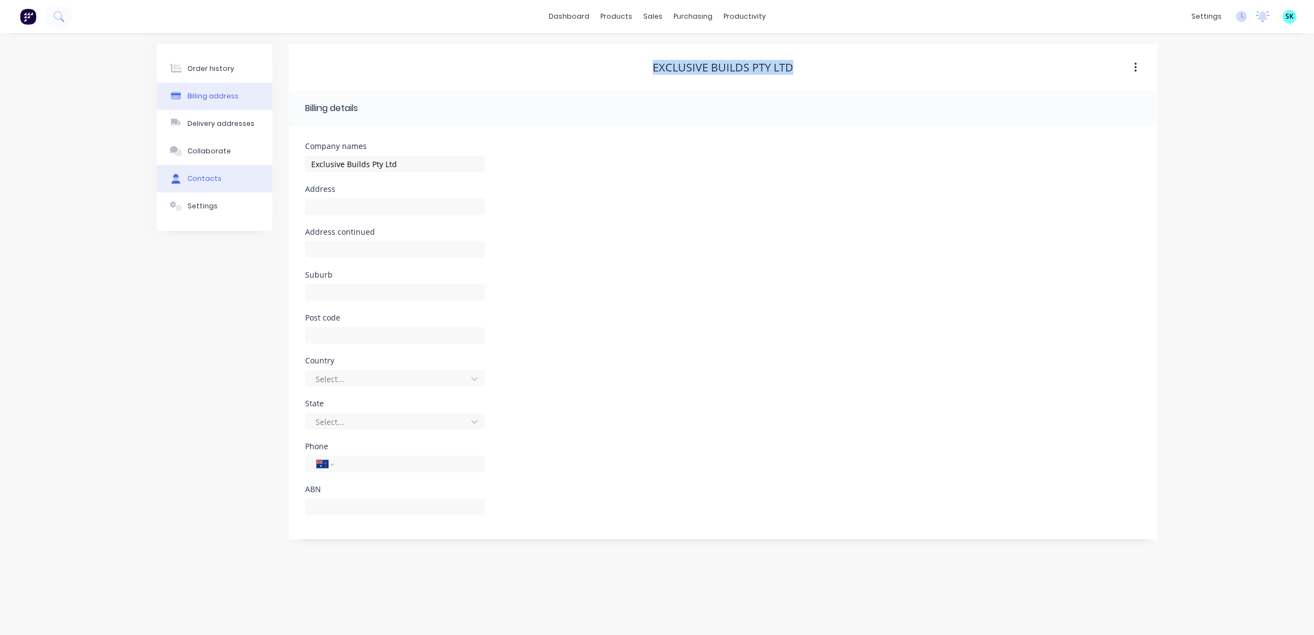
click at [190, 181] on div "Contacts" at bounding box center [204, 179] width 34 height 10
select select "AU"
click at [317, 147] on div "[PERSON_NAME]" at bounding box center [347, 146] width 68 height 13
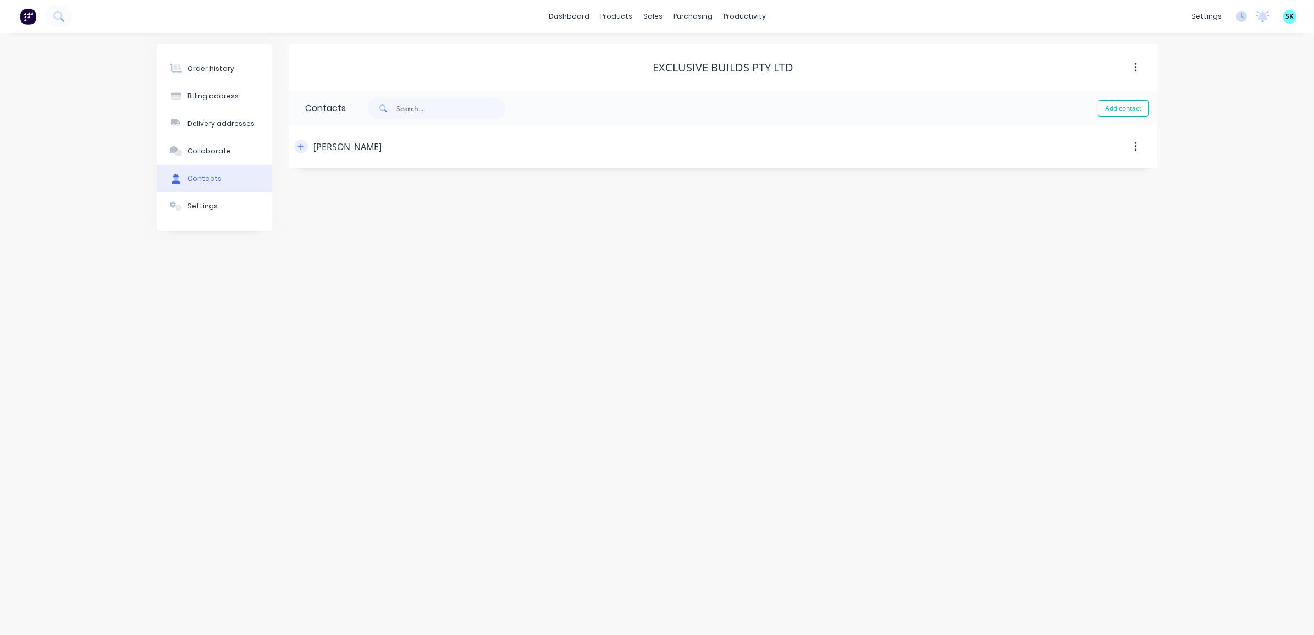
click at [300, 146] on icon "button" at bounding box center [300, 147] width 7 height 8
drag, startPoint x: 381, startPoint y: 190, endPoint x: 278, endPoint y: 181, distance: 103.7
click at [279, 181] on div "Order history Billing address Delivery addresses Collaborate Contacts Settings …" at bounding box center [657, 197] width 1001 height 306
drag, startPoint x: 428, startPoint y: 235, endPoint x: 298, endPoint y: 234, distance: 129.8
click at [298, 234] on div "Contact name [PERSON_NAME] Email address [EMAIL_ADDRESS][DOMAIN_NAME] Phone Int…" at bounding box center [723, 259] width 869 height 183
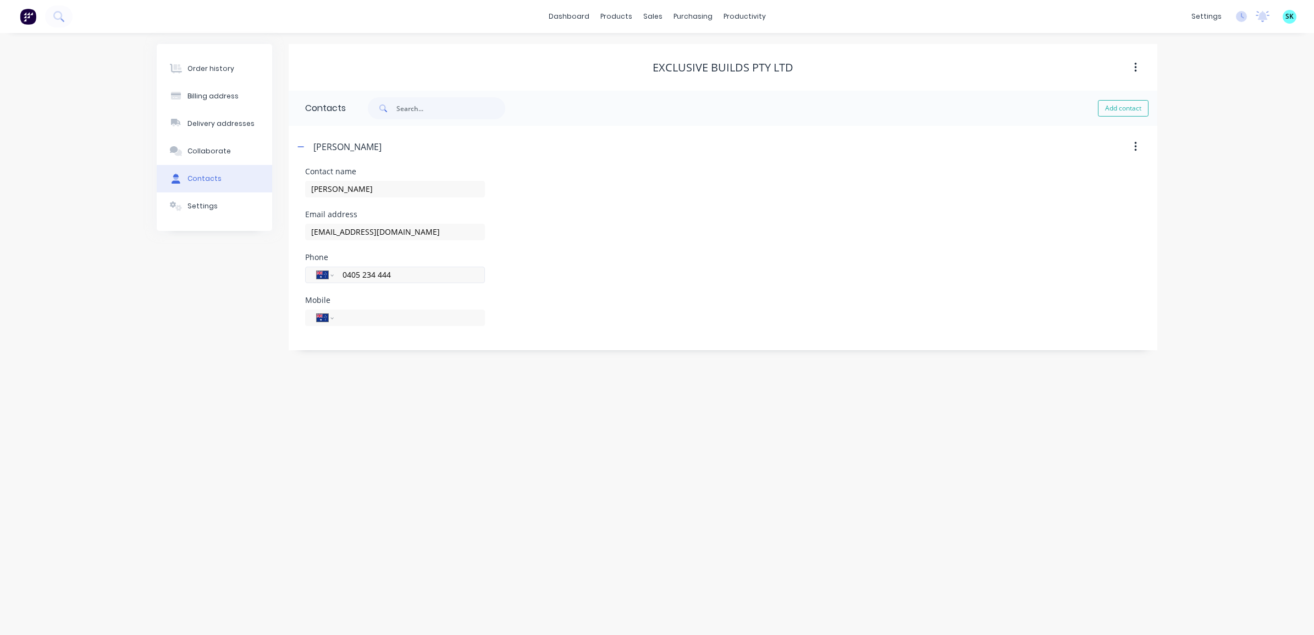
drag, startPoint x: 411, startPoint y: 273, endPoint x: 312, endPoint y: 268, distance: 99.6
click at [308, 269] on div "International [GEOGRAPHIC_DATA] [GEOGRAPHIC_DATA] [GEOGRAPHIC_DATA] [GEOGRAPHIC…" at bounding box center [395, 275] width 180 height 16
drag, startPoint x: 207, startPoint y: 108, endPoint x: 202, endPoint y: 103, distance: 7.0
click at [207, 108] on button "Billing address" at bounding box center [214, 95] width 115 height 27
select select "AU"
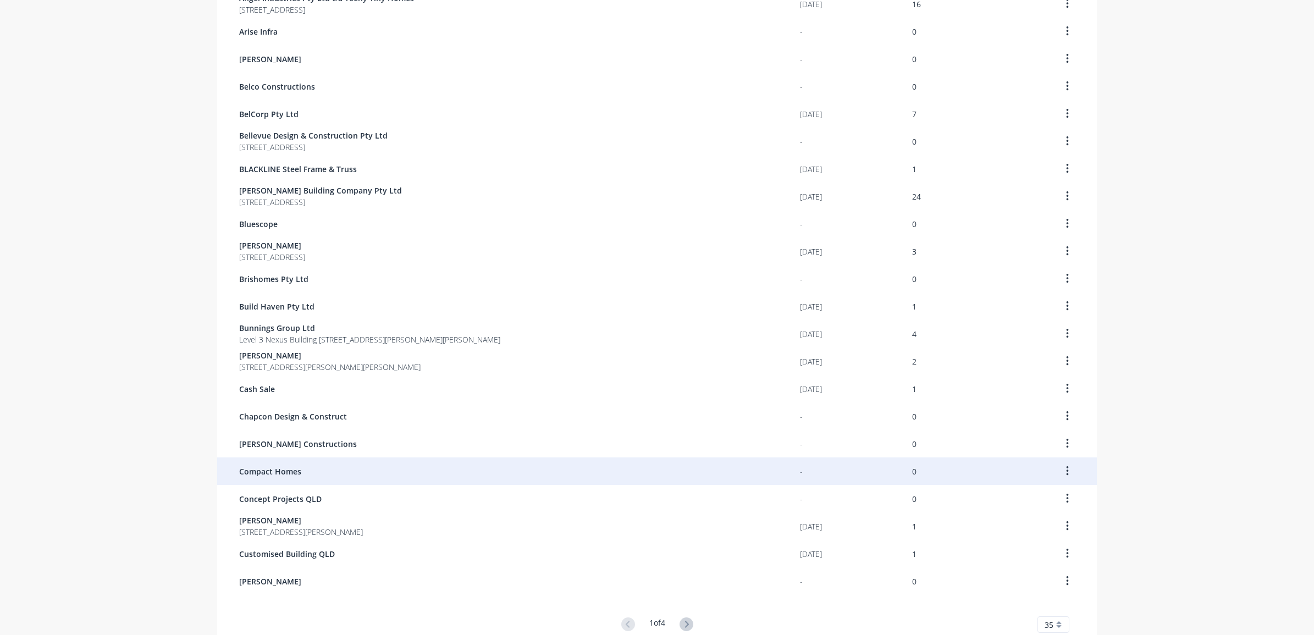
scroll to position [531, 0]
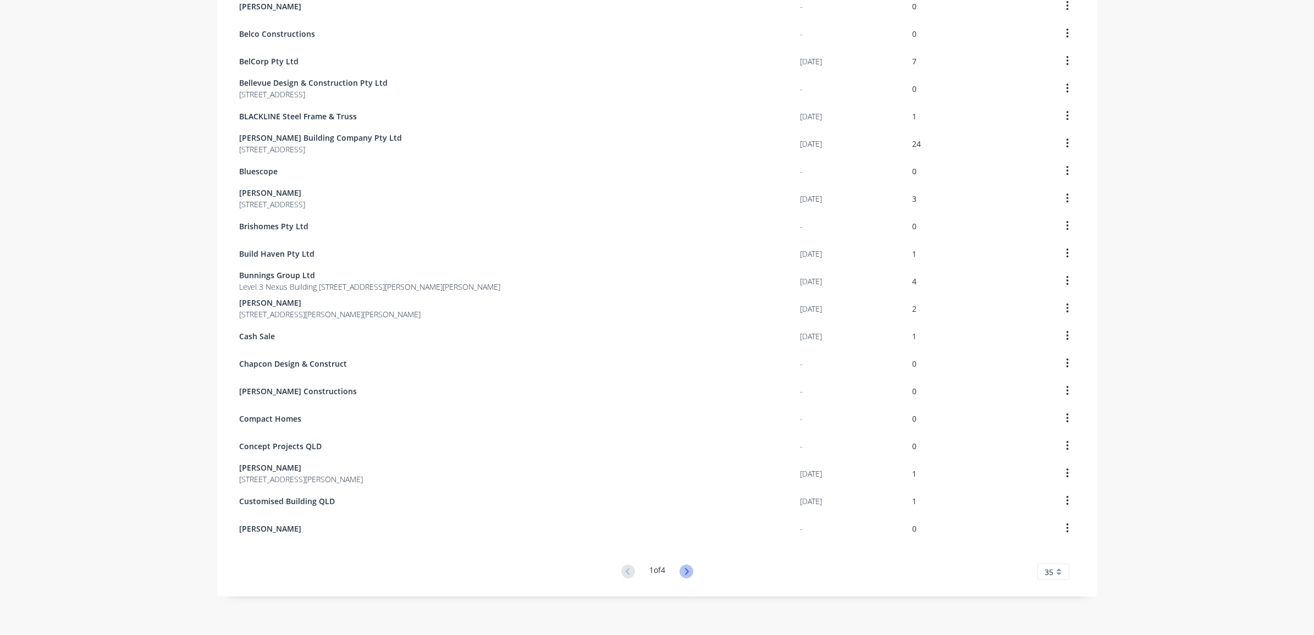
click at [686, 570] on icon at bounding box center [687, 572] width 14 height 14
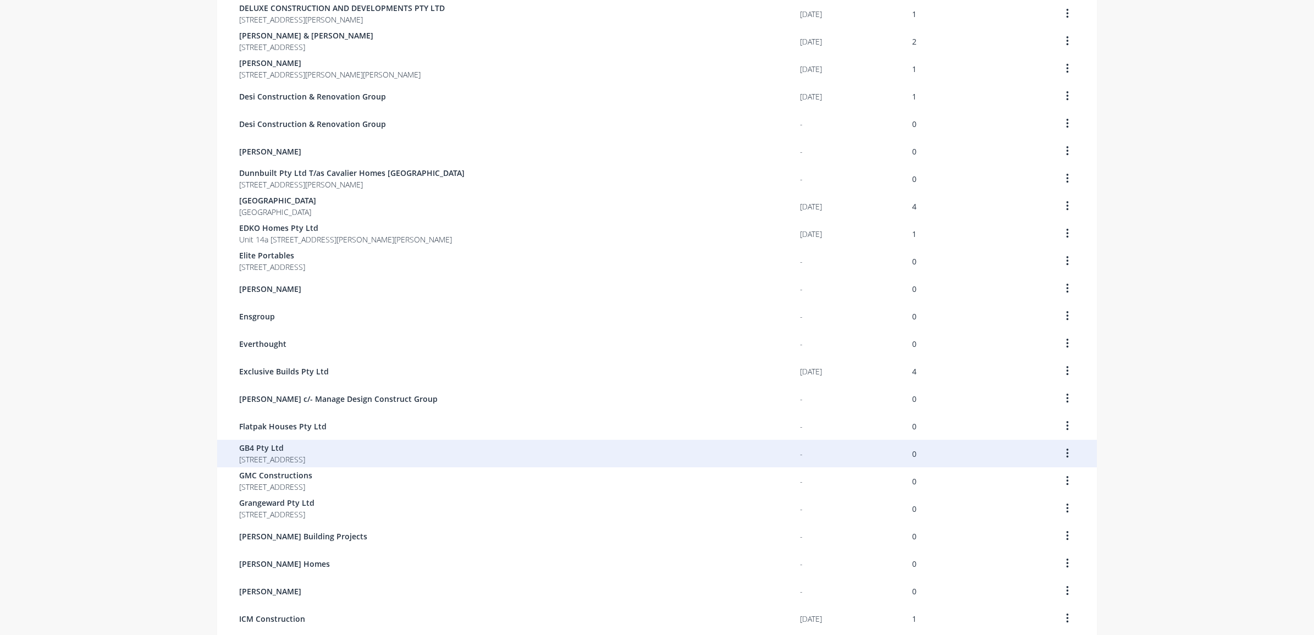
scroll to position [206, 0]
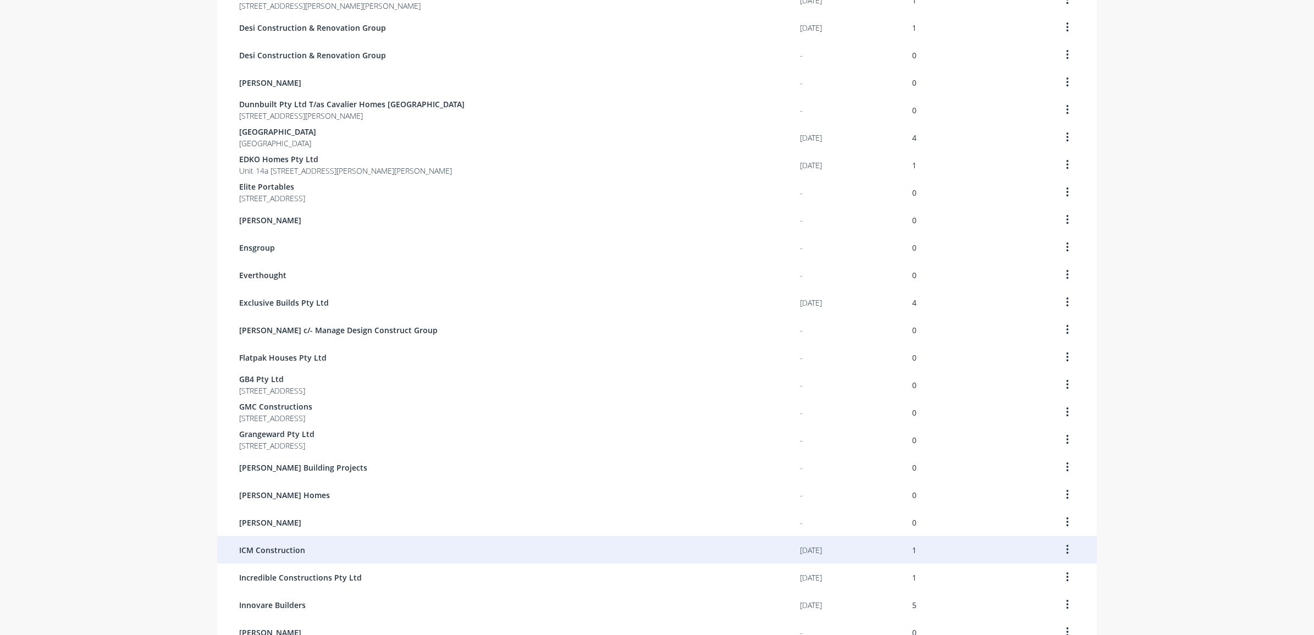
click at [347, 542] on div "ICM Construction" at bounding box center [519, 549] width 561 height 27
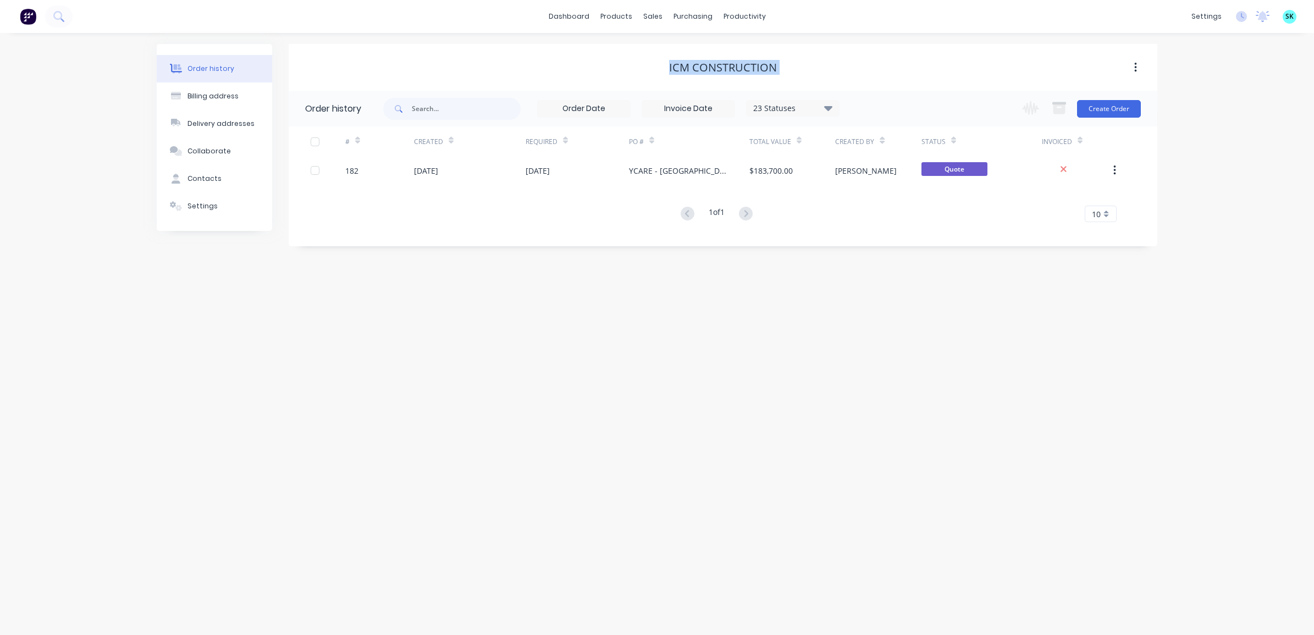
drag, startPoint x: 670, startPoint y: 66, endPoint x: 773, endPoint y: 76, distance: 103.8
click at [773, 76] on div "ICM Construction" at bounding box center [723, 68] width 869 height 20
click at [198, 180] on div "Contacts" at bounding box center [204, 179] width 34 height 10
select select "AU"
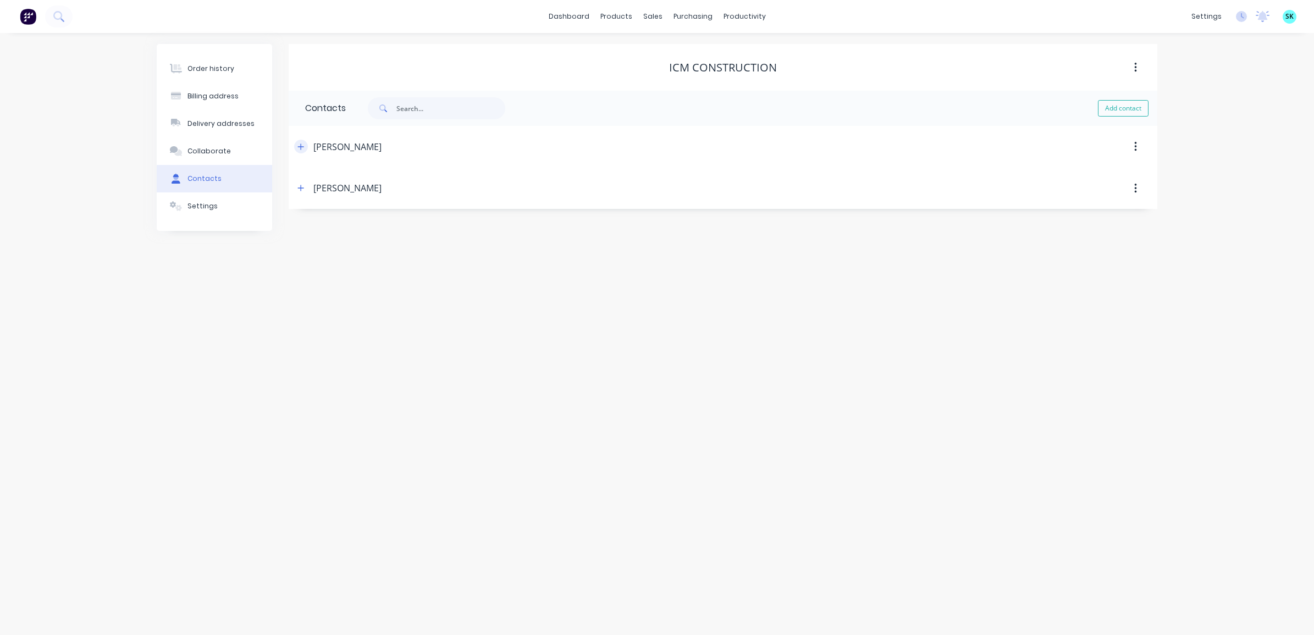
click at [306, 144] on button "button" at bounding box center [301, 147] width 14 height 14
drag, startPoint x: 367, startPoint y: 189, endPoint x: 297, endPoint y: 188, distance: 69.8
click at [297, 188] on div "Contact name [PERSON_NAME] Email address [EMAIL_ADDRESS][DOMAIN_NAME] Phone Int…" at bounding box center [723, 259] width 869 height 183
drag, startPoint x: 401, startPoint y: 231, endPoint x: 300, endPoint y: 229, distance: 101.7
click at [300, 229] on div "Contact name [PERSON_NAME] Email address [EMAIL_ADDRESS][DOMAIN_NAME] Phone Int…" at bounding box center [723, 259] width 869 height 183
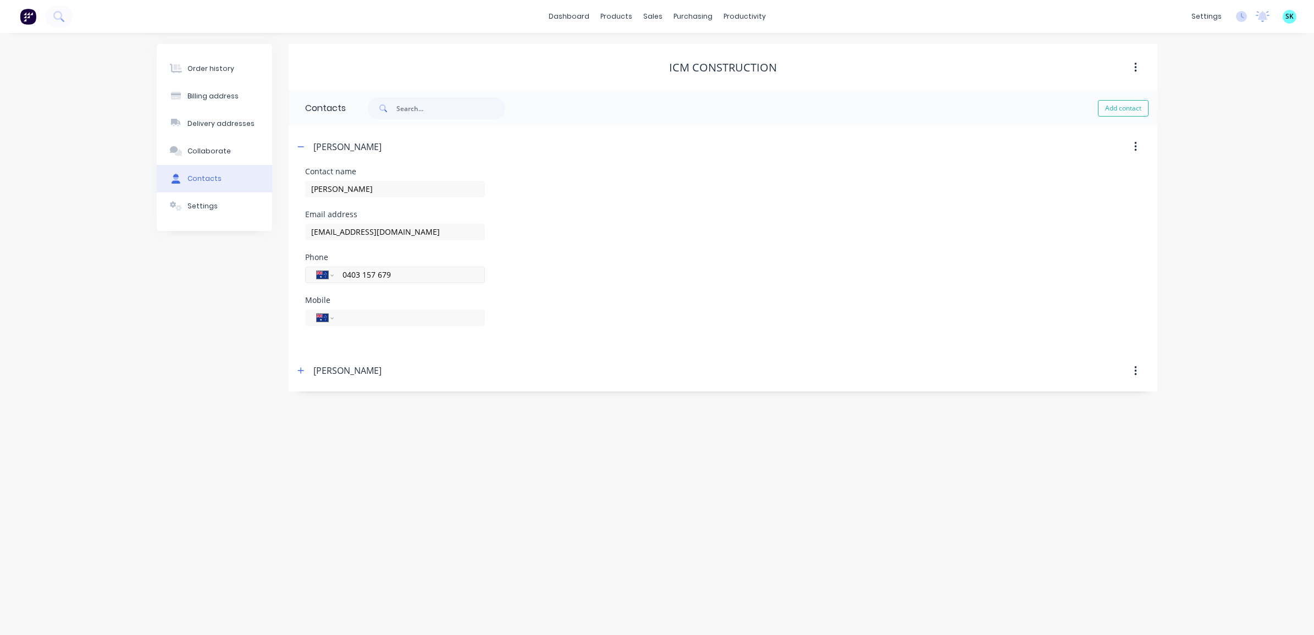
drag, startPoint x: 436, startPoint y: 271, endPoint x: 327, endPoint y: 278, distance: 109.1
click at [327, 278] on div "International [GEOGRAPHIC_DATA] [GEOGRAPHIC_DATA] [GEOGRAPHIC_DATA] [GEOGRAPHIC…" at bounding box center [395, 275] width 180 height 16
click at [297, 366] on button "button" at bounding box center [301, 371] width 14 height 14
click at [300, 144] on icon "button" at bounding box center [300, 147] width 7 height 8
drag, startPoint x: 358, startPoint y: 228, endPoint x: 311, endPoint y: 229, distance: 47.8
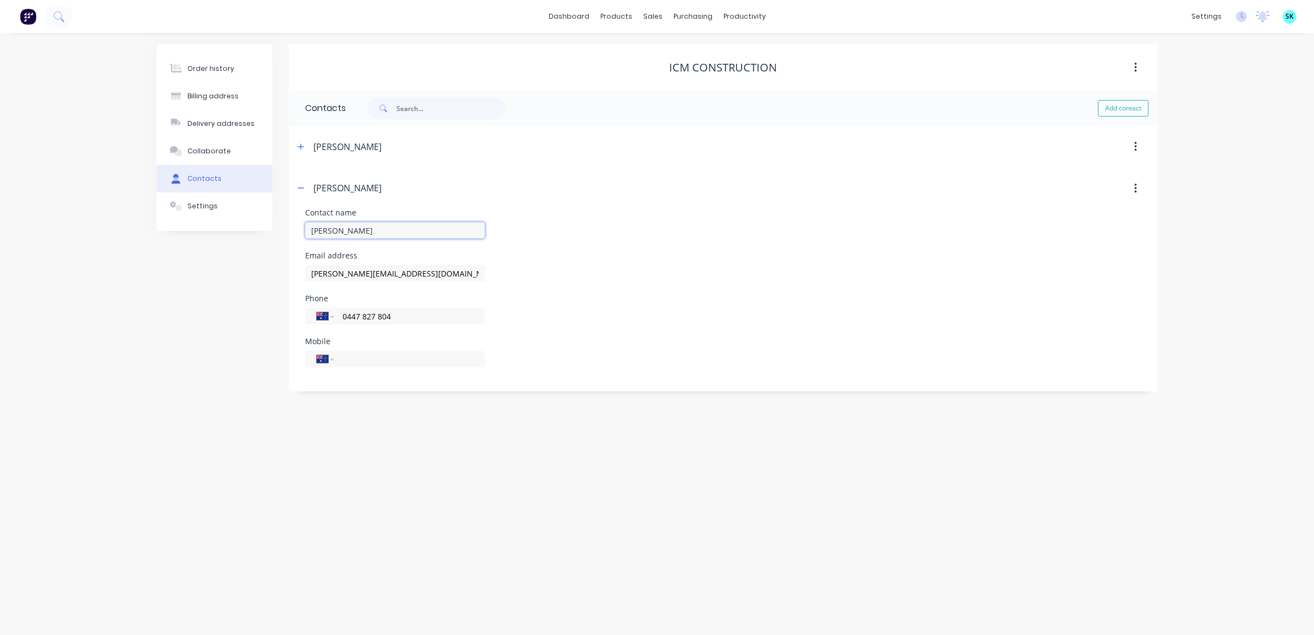
click at [311, 229] on input "[PERSON_NAME]" at bounding box center [395, 230] width 180 height 16
drag, startPoint x: 402, startPoint y: 272, endPoint x: 297, endPoint y: 264, distance: 104.7
click at [297, 264] on div "Contact name [PERSON_NAME] Email address [PERSON_NAME][EMAIL_ADDRESS][DOMAIN_NA…" at bounding box center [723, 300] width 869 height 183
drag, startPoint x: 427, startPoint y: 317, endPoint x: 335, endPoint y: 317, distance: 91.8
click at [335, 317] on div "International [GEOGRAPHIC_DATA] [GEOGRAPHIC_DATA] [GEOGRAPHIC_DATA] [GEOGRAPHIC…" at bounding box center [395, 316] width 180 height 16
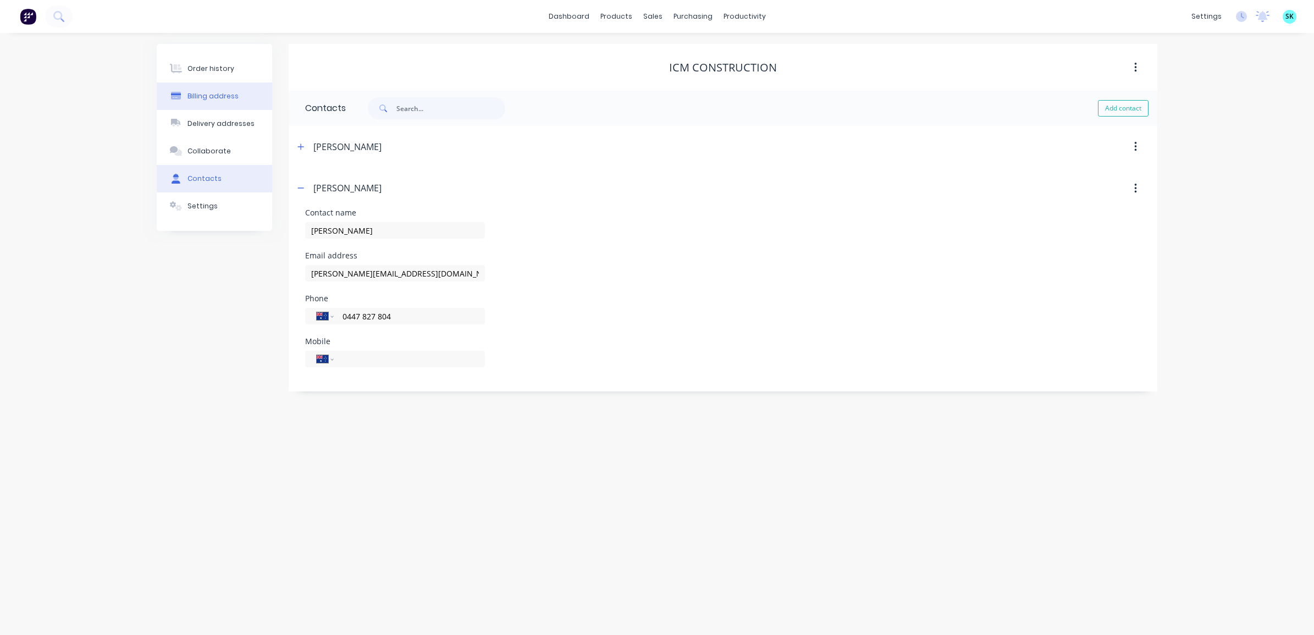
click at [183, 92] on div at bounding box center [176, 96] width 16 height 10
select select "AU"
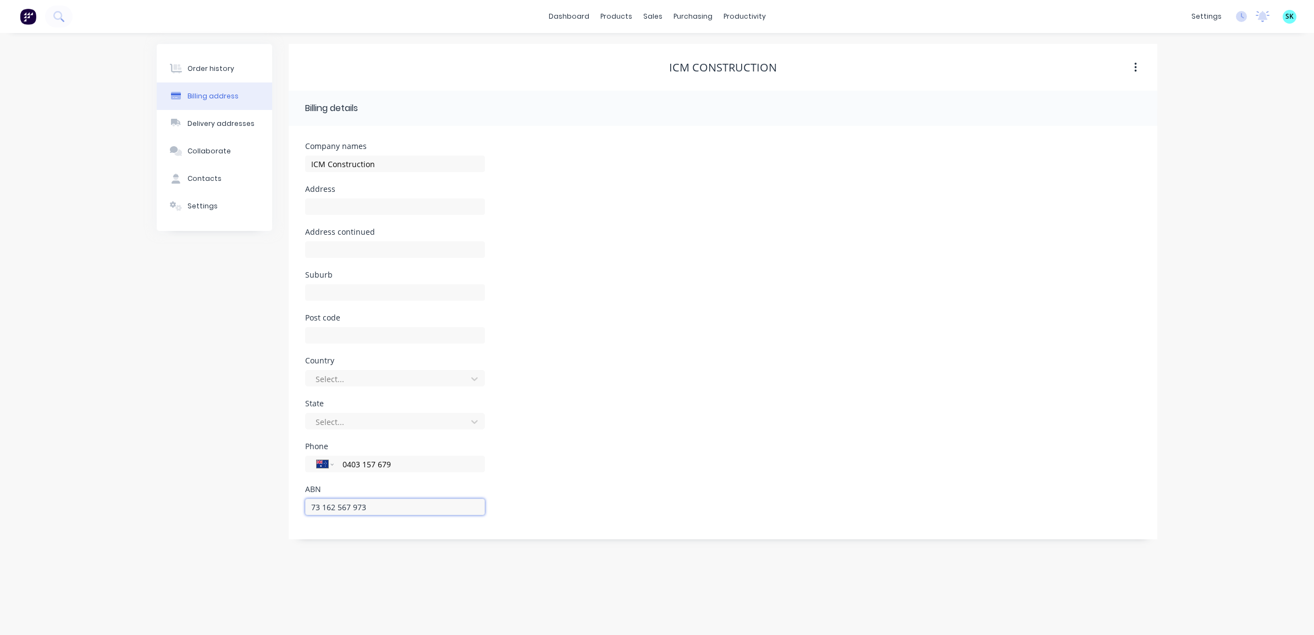
drag, startPoint x: 391, startPoint y: 504, endPoint x: 293, endPoint y: 501, distance: 97.9
click at [293, 501] on div "Company names ICM Construction Address Address continued Suburb Post code Count…" at bounding box center [723, 332] width 869 height 413
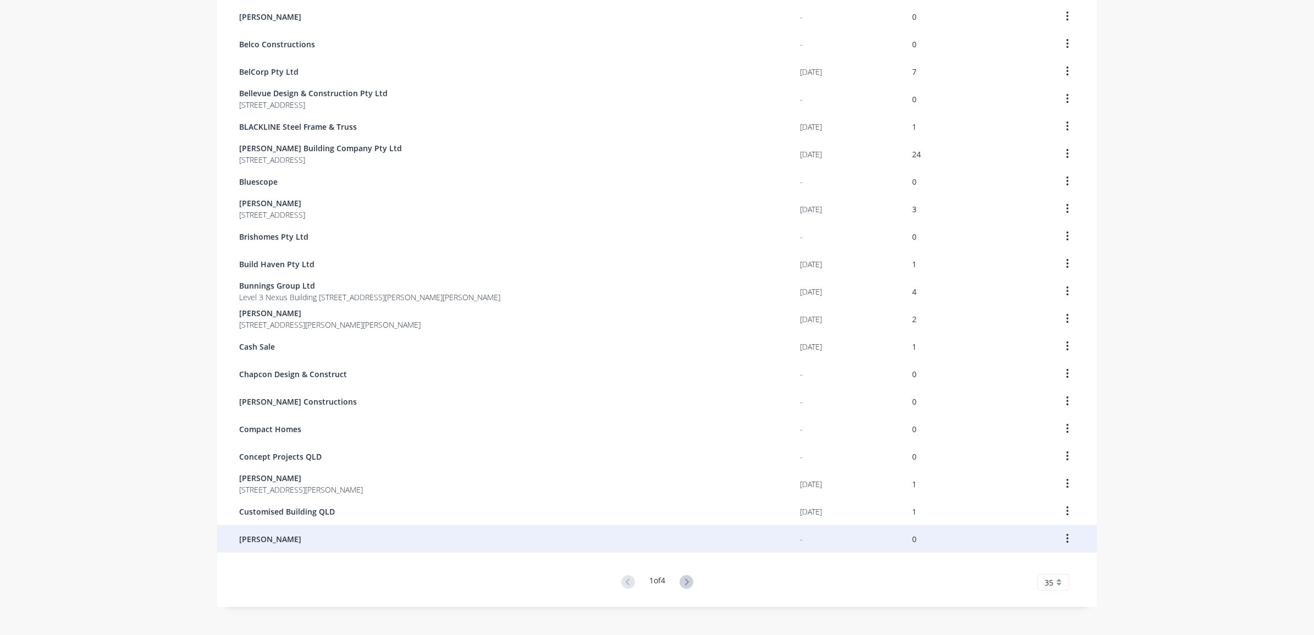
scroll to position [531, 0]
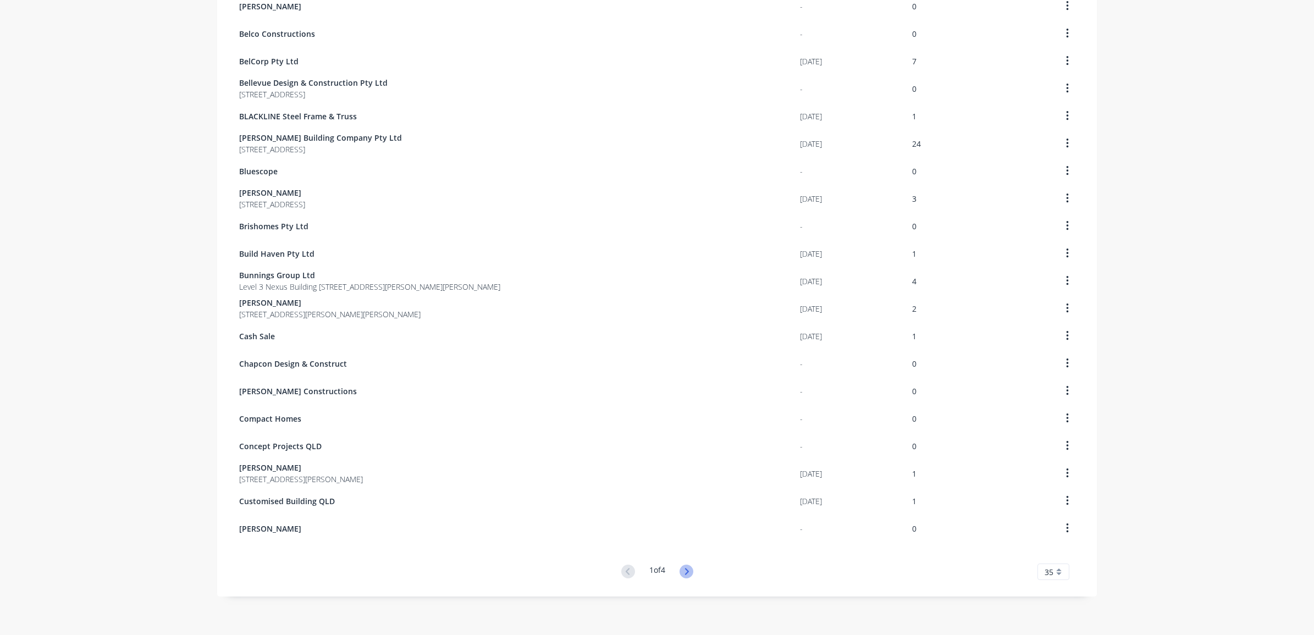
click at [687, 569] on icon at bounding box center [687, 572] width 14 height 14
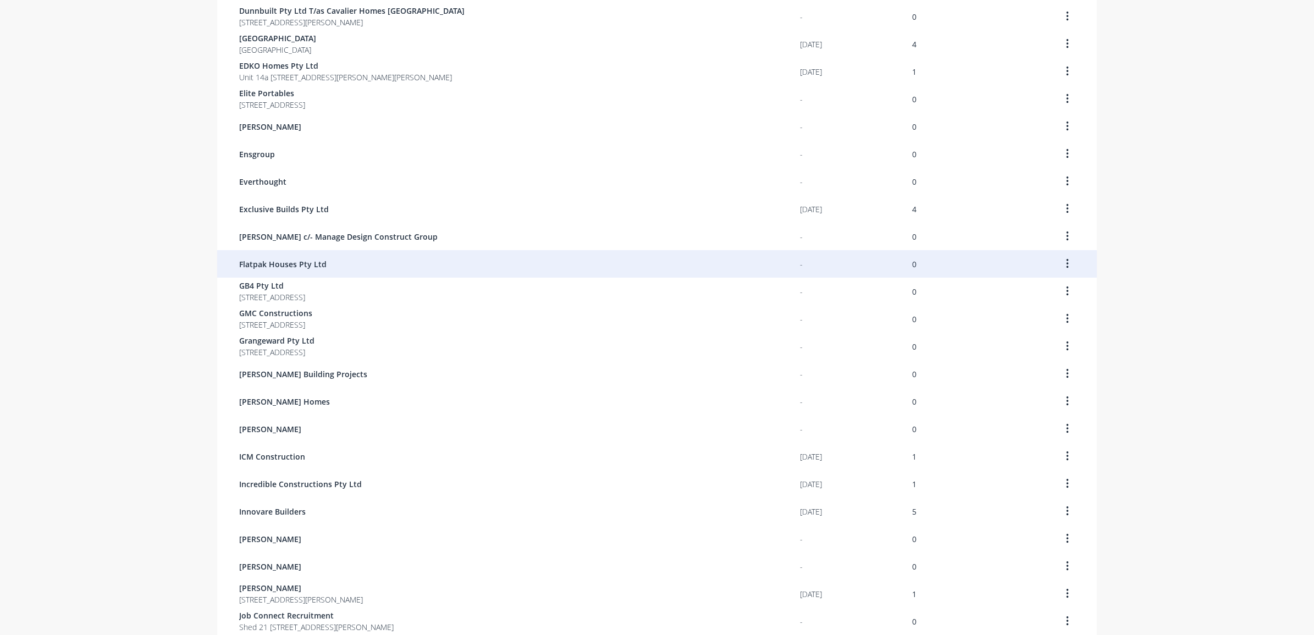
scroll to position [344, 0]
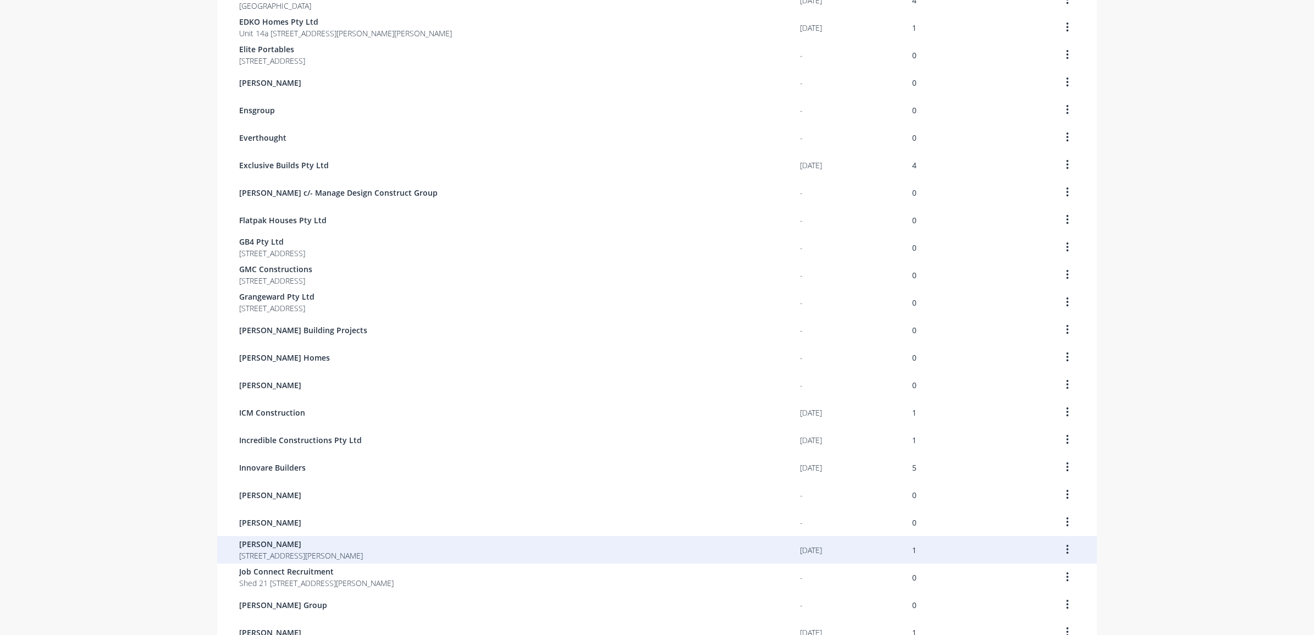
click at [317, 548] on span "[PERSON_NAME]" at bounding box center [301, 544] width 124 height 12
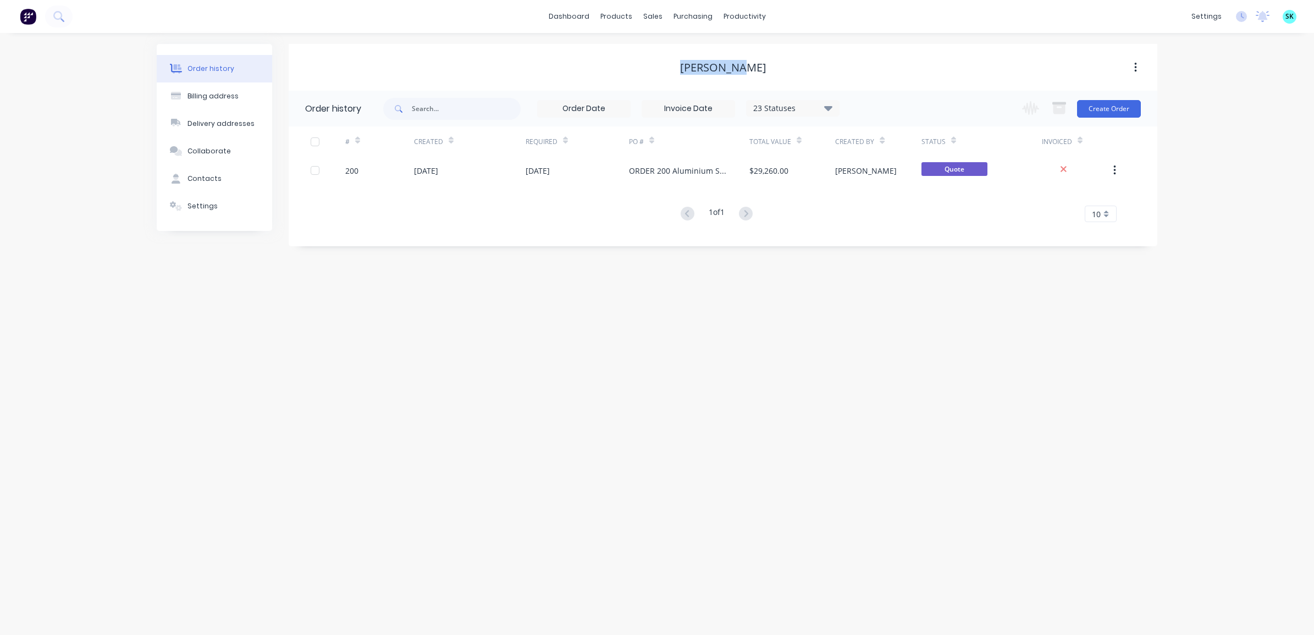
drag, startPoint x: 692, startPoint y: 70, endPoint x: 753, endPoint y: 72, distance: 61.6
click at [753, 72] on div "[PERSON_NAME]" at bounding box center [723, 67] width 869 height 13
click at [229, 180] on button "Contacts" at bounding box center [214, 178] width 115 height 27
select select "AU"
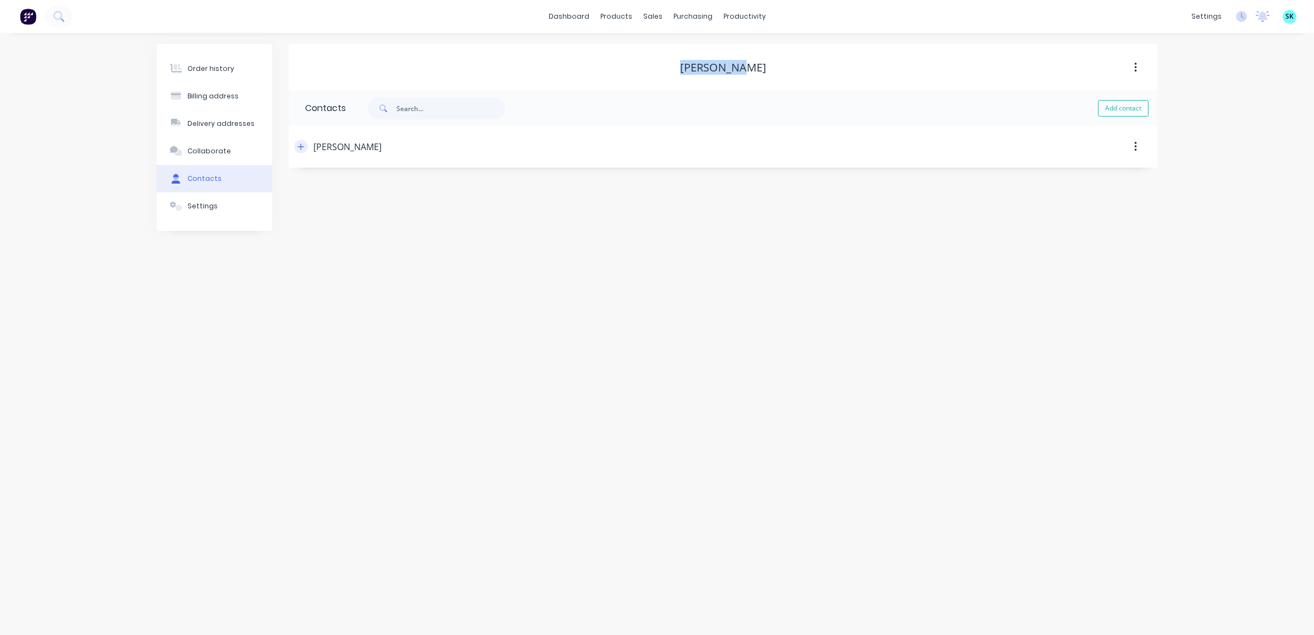
click at [300, 144] on icon "button" at bounding box center [300, 147] width 7 height 8
click at [224, 94] on div "Billing address" at bounding box center [212, 96] width 51 height 10
select select "AU"
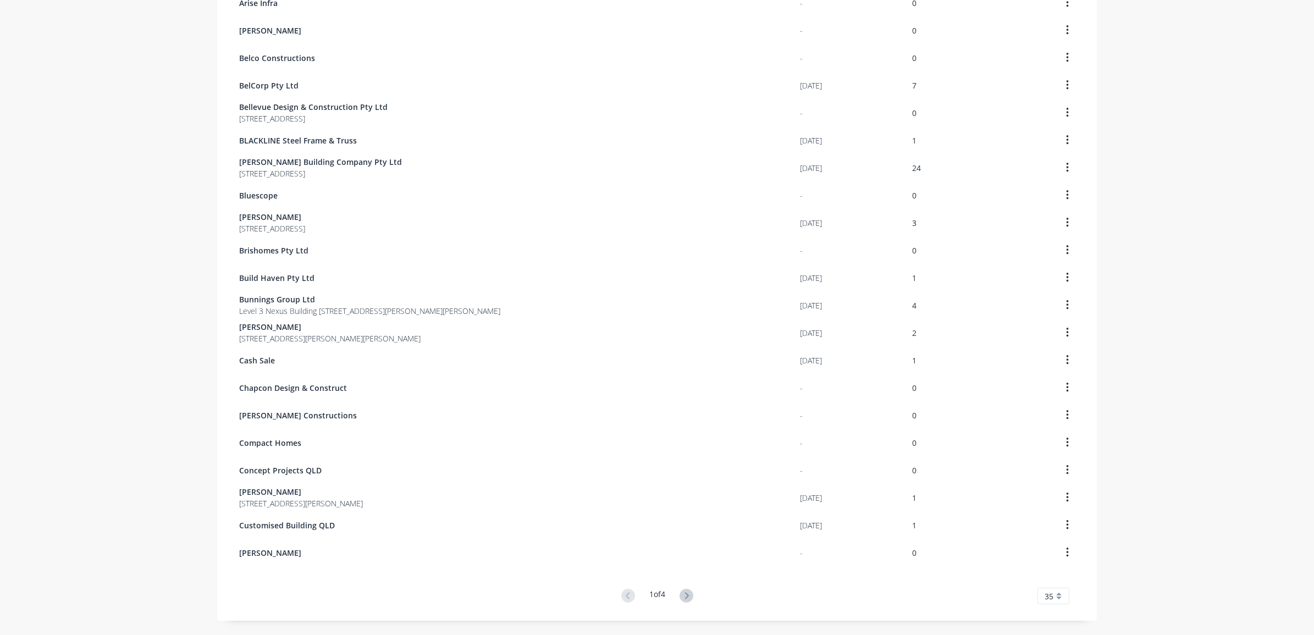
scroll to position [531, 0]
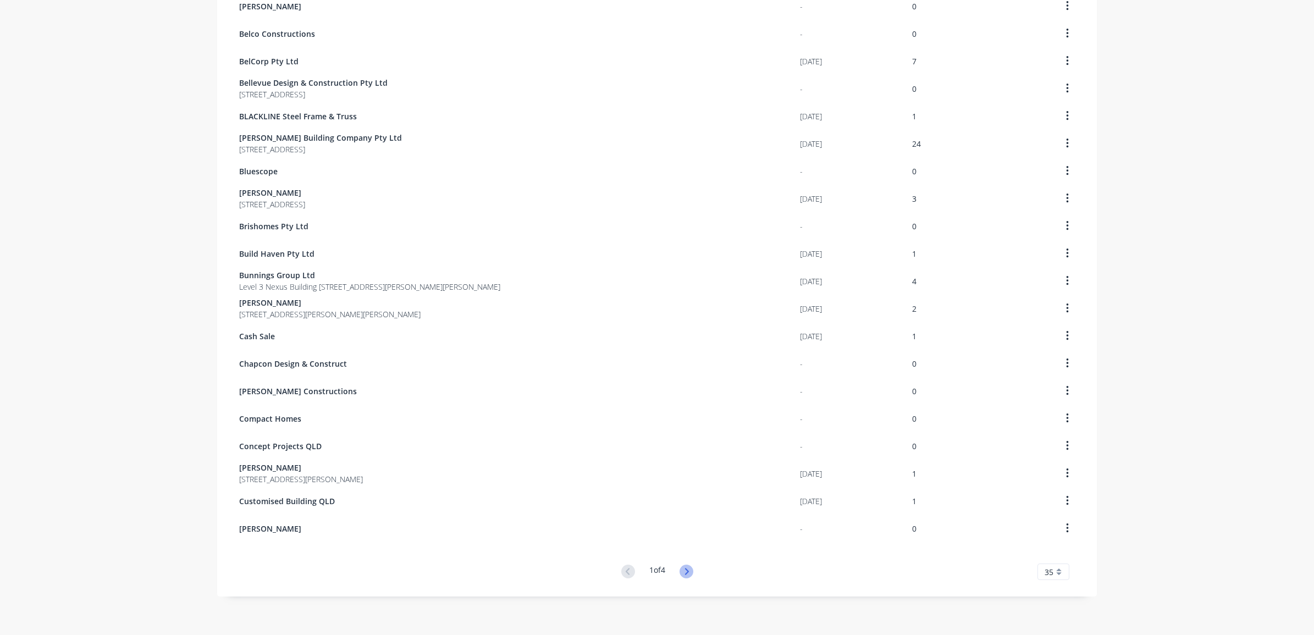
click at [680, 573] on icon at bounding box center [687, 572] width 14 height 14
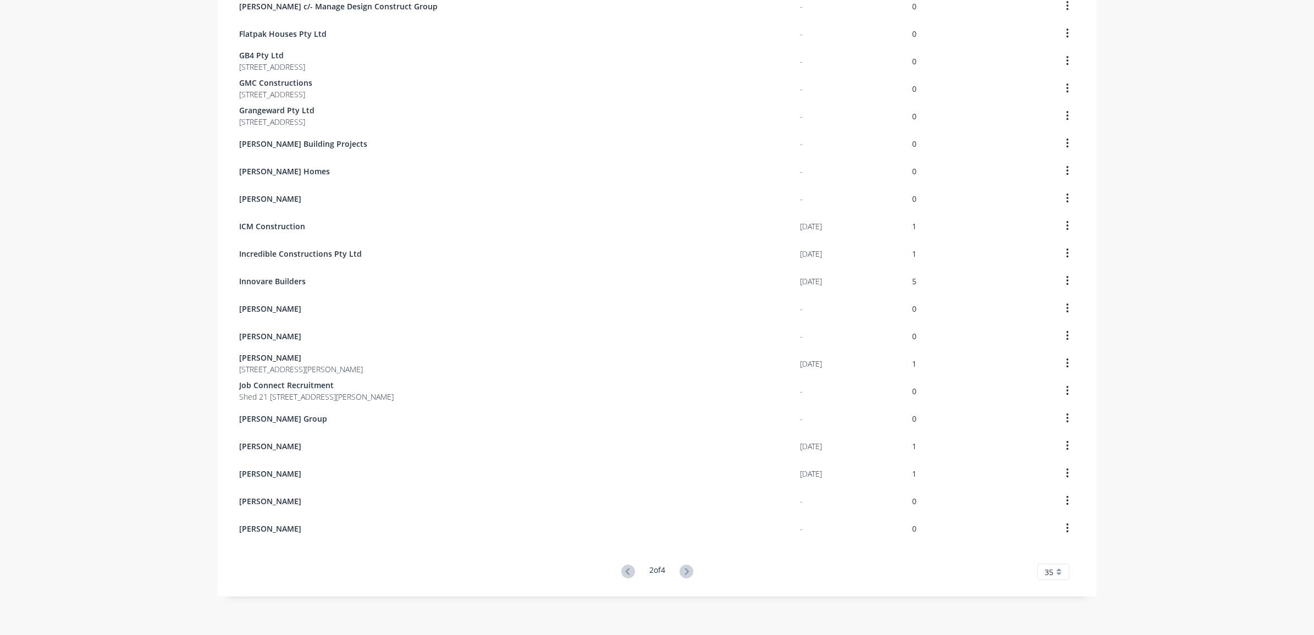
click at [683, 567] on icon at bounding box center [687, 572] width 14 height 14
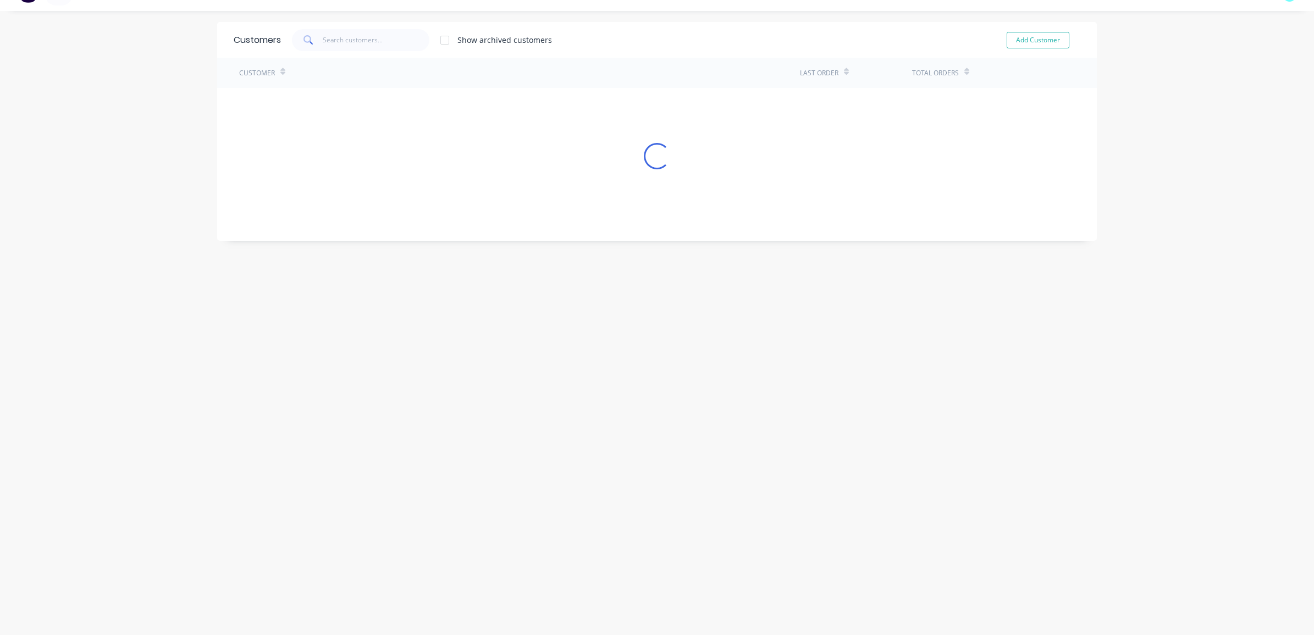
scroll to position [0, 0]
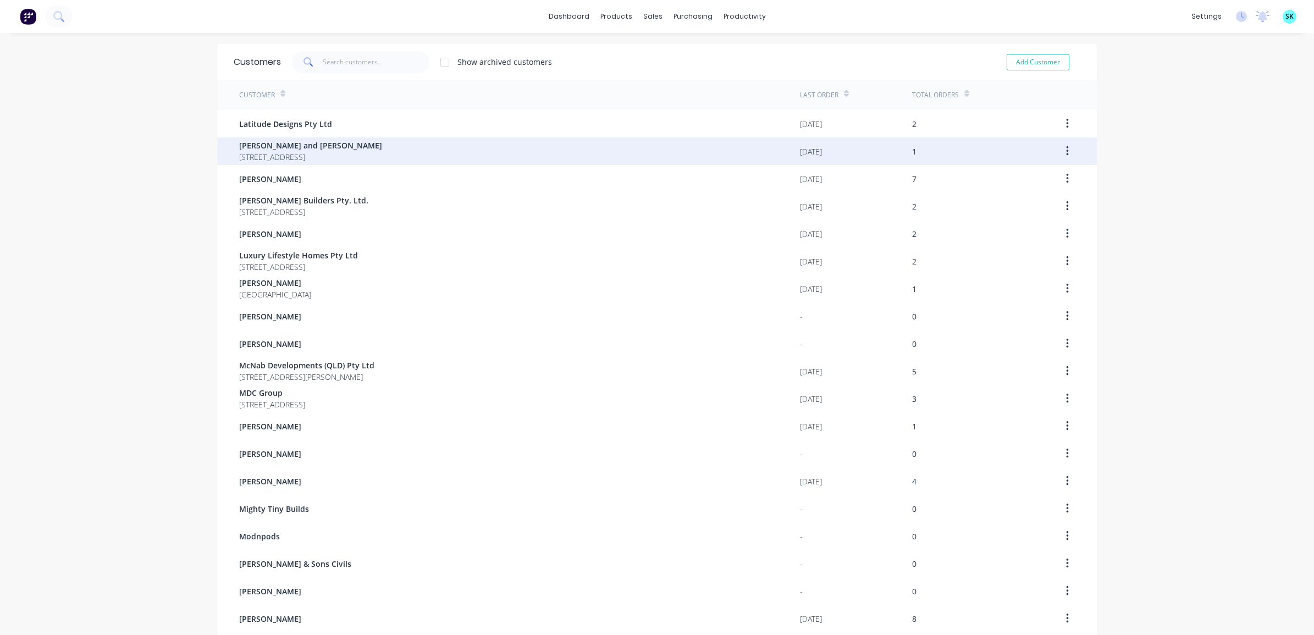
click at [382, 152] on span "[STREET_ADDRESS]" at bounding box center [310, 157] width 143 height 12
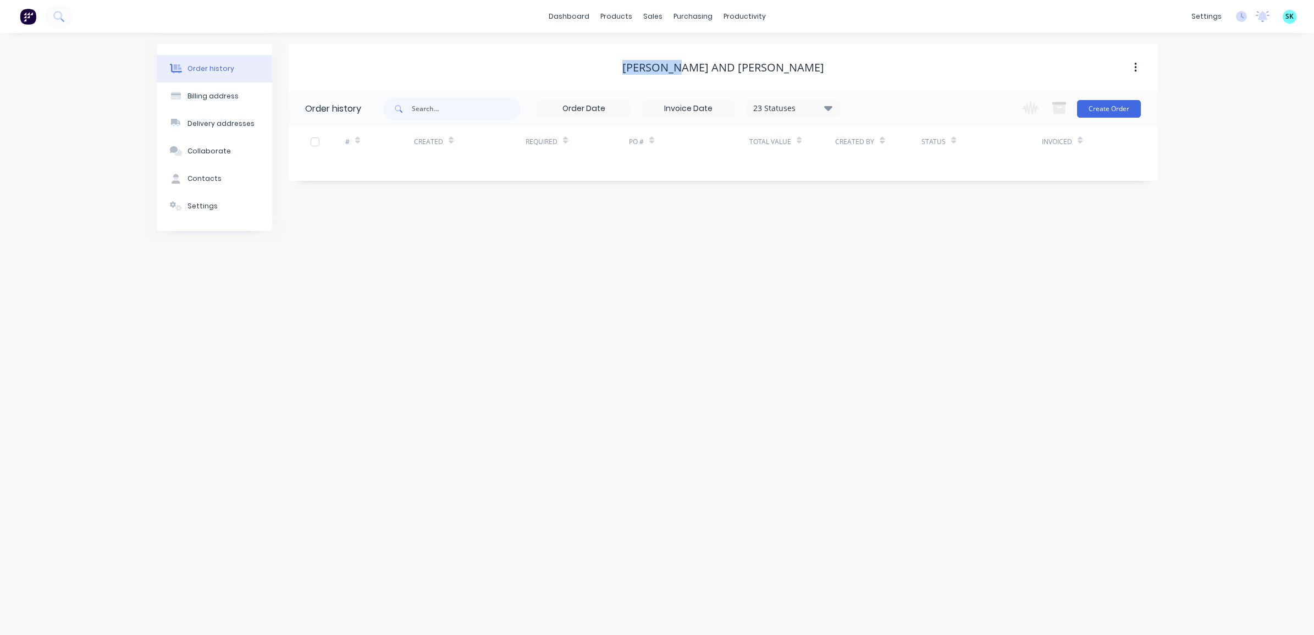
drag, startPoint x: 660, startPoint y: 67, endPoint x: 713, endPoint y: 70, distance: 52.3
click at [713, 70] on div "[PERSON_NAME] and [PERSON_NAME]" at bounding box center [723, 67] width 202 height 13
click at [232, 174] on button "Contacts" at bounding box center [214, 178] width 115 height 27
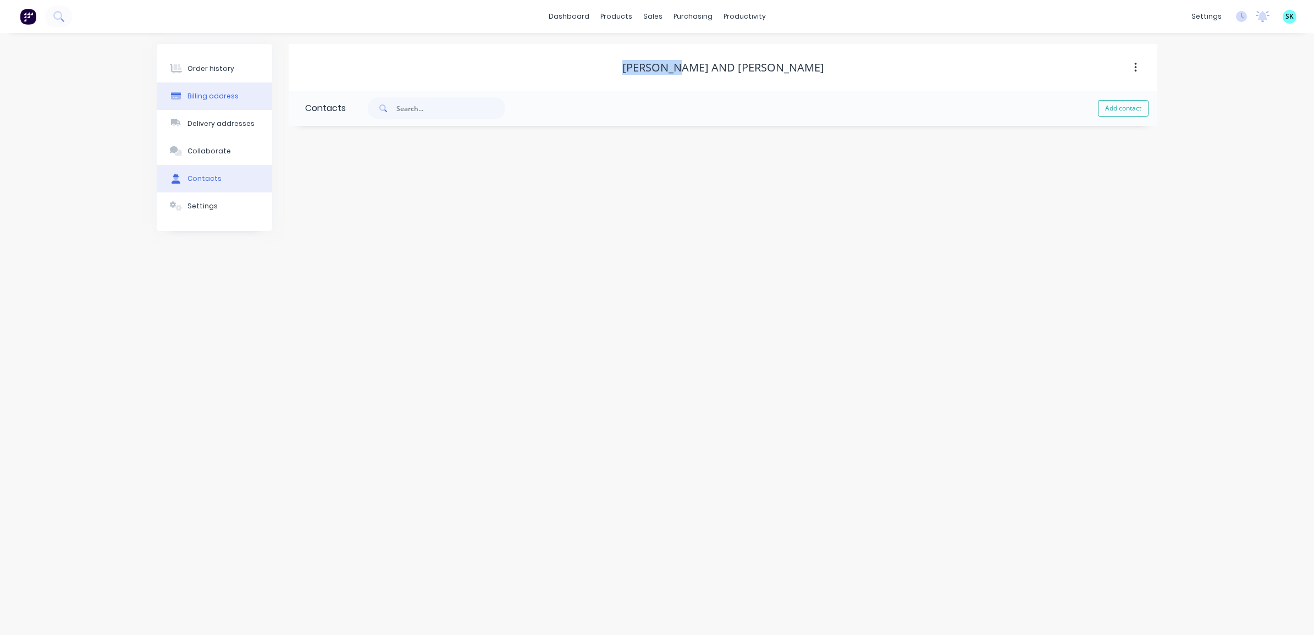
click at [205, 93] on div "Billing address" at bounding box center [212, 96] width 51 height 10
select select "AU"
click at [191, 175] on div "Contacts" at bounding box center [204, 179] width 34 height 10
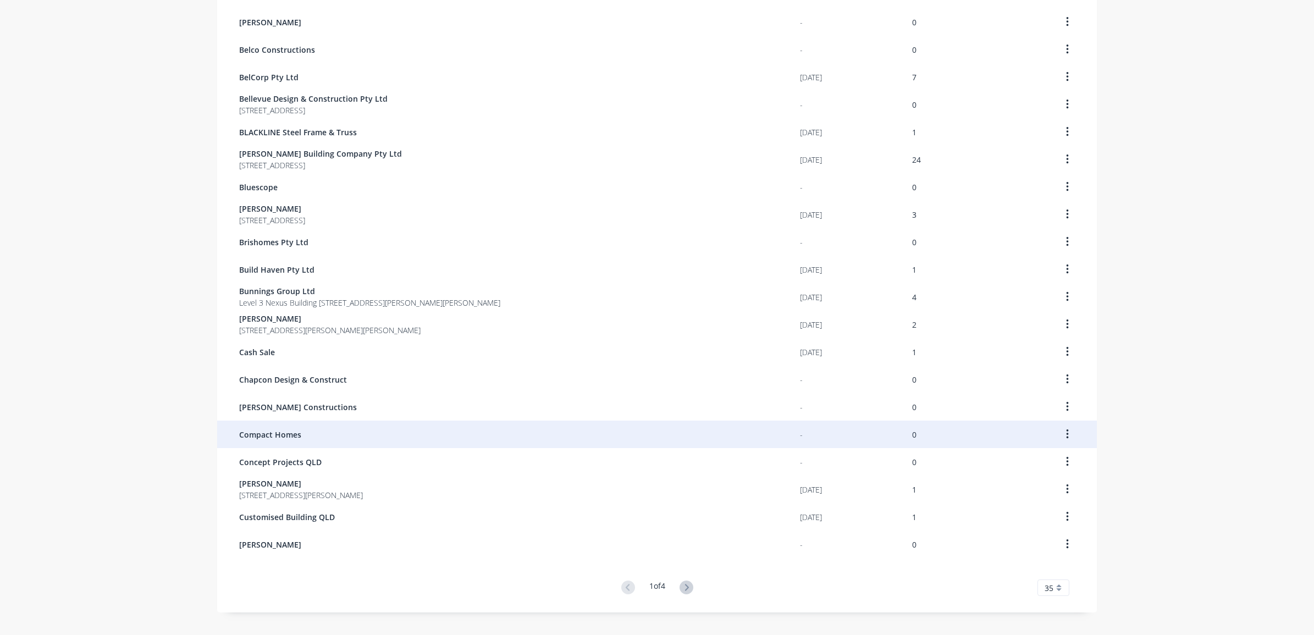
scroll to position [531, 0]
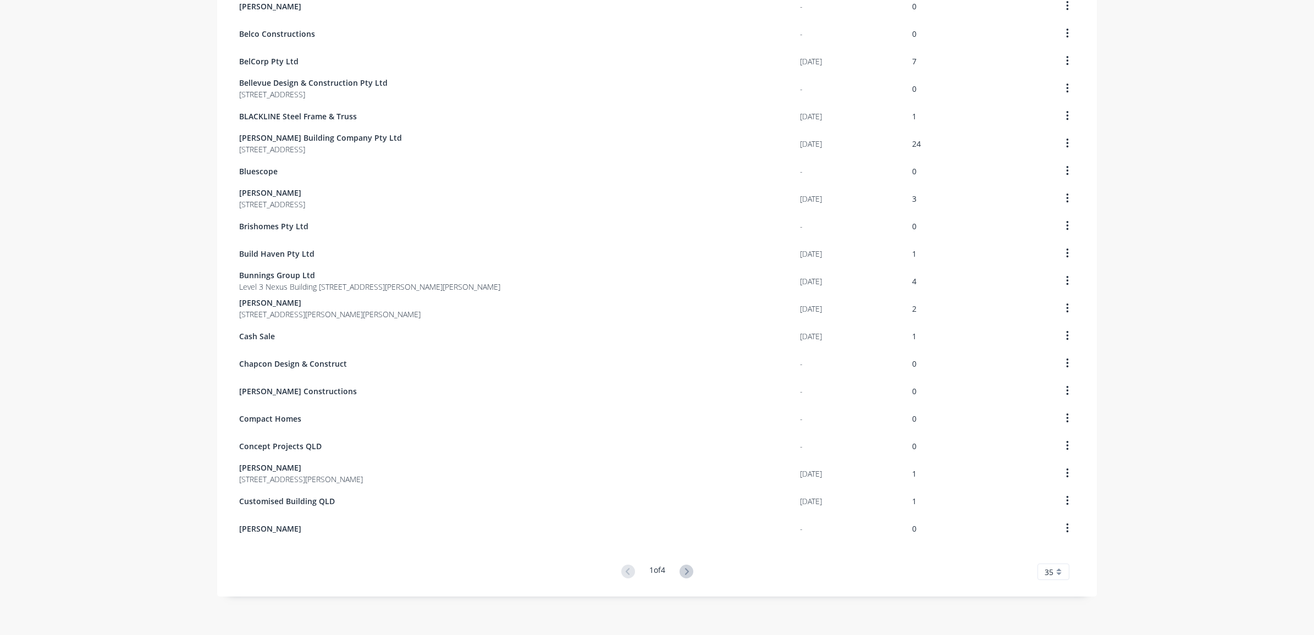
click at [676, 572] on button at bounding box center [686, 572] width 20 height 16
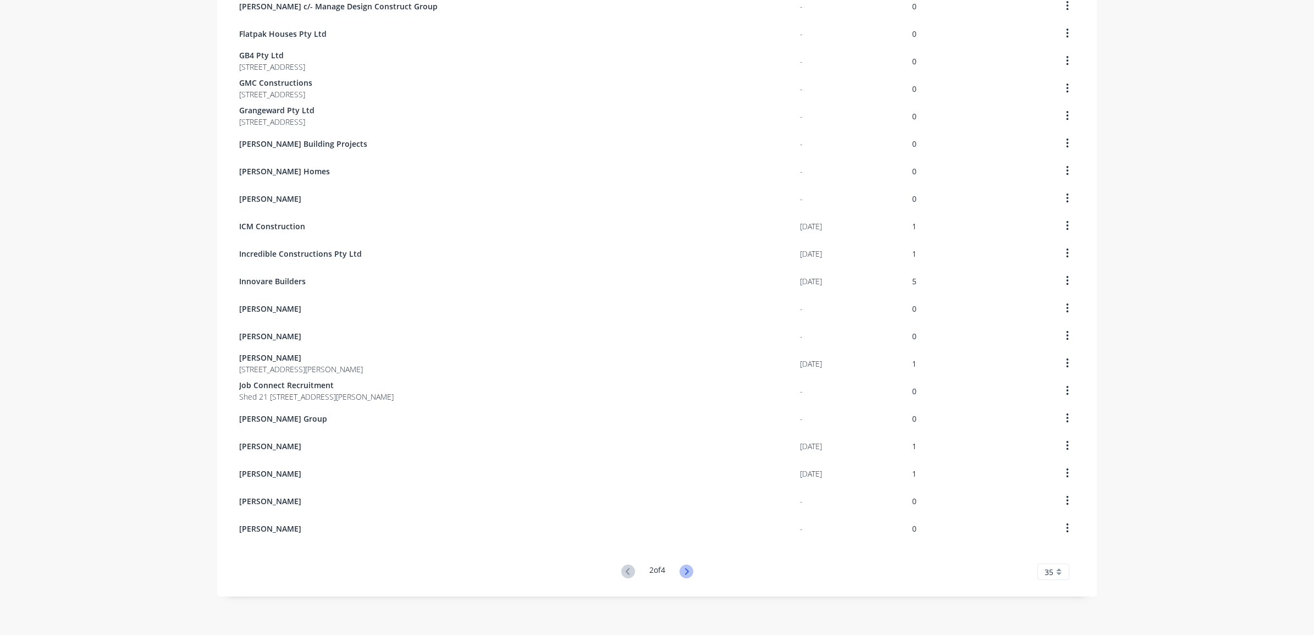
click at [685, 571] on icon at bounding box center [687, 571] width 4 height 7
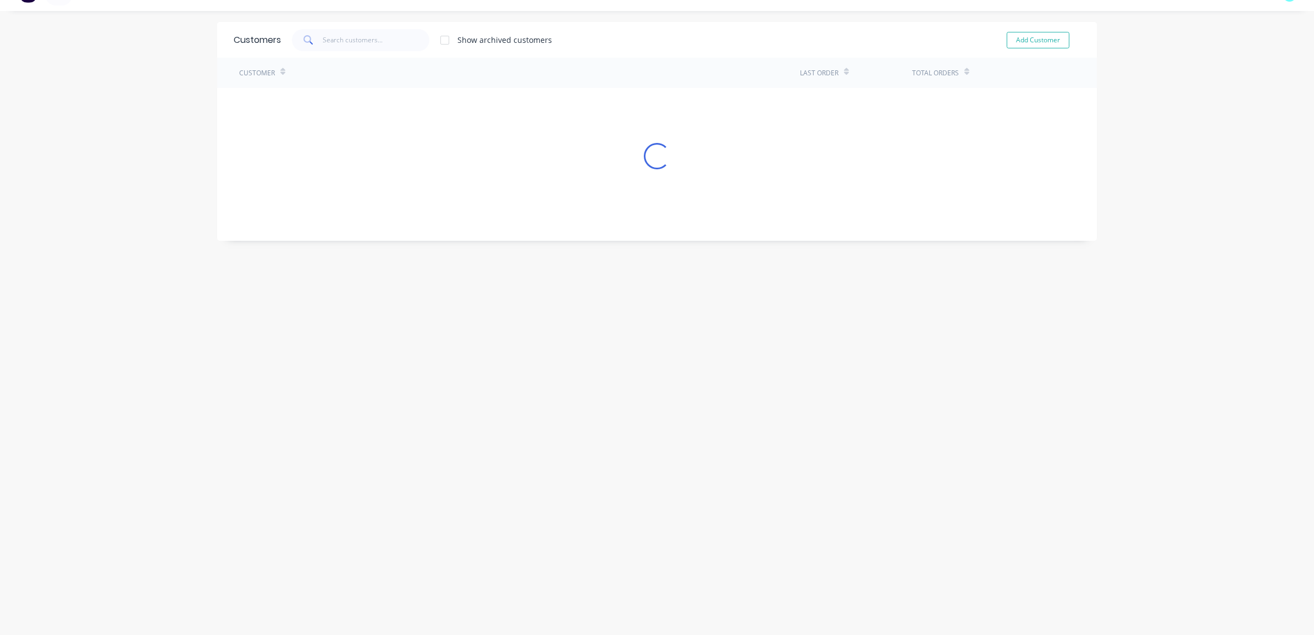
scroll to position [0, 0]
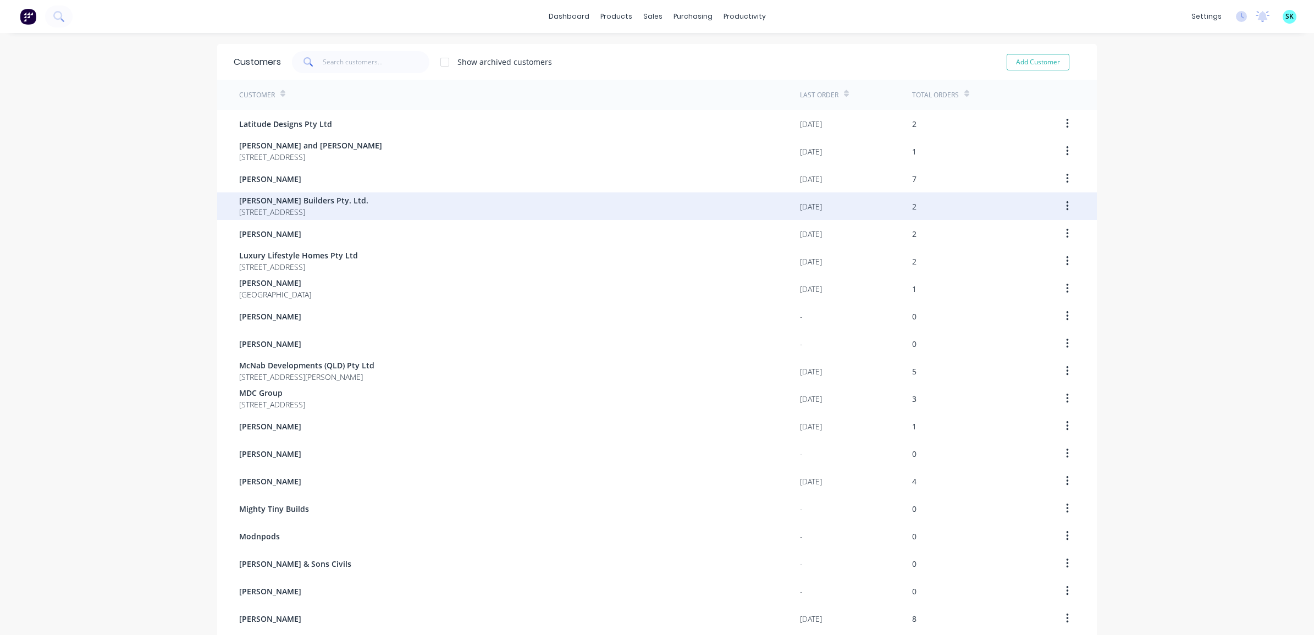
click at [374, 204] on div "[PERSON_NAME] Builders Pty. Ltd. [STREET_ADDRESS]" at bounding box center [519, 205] width 561 height 27
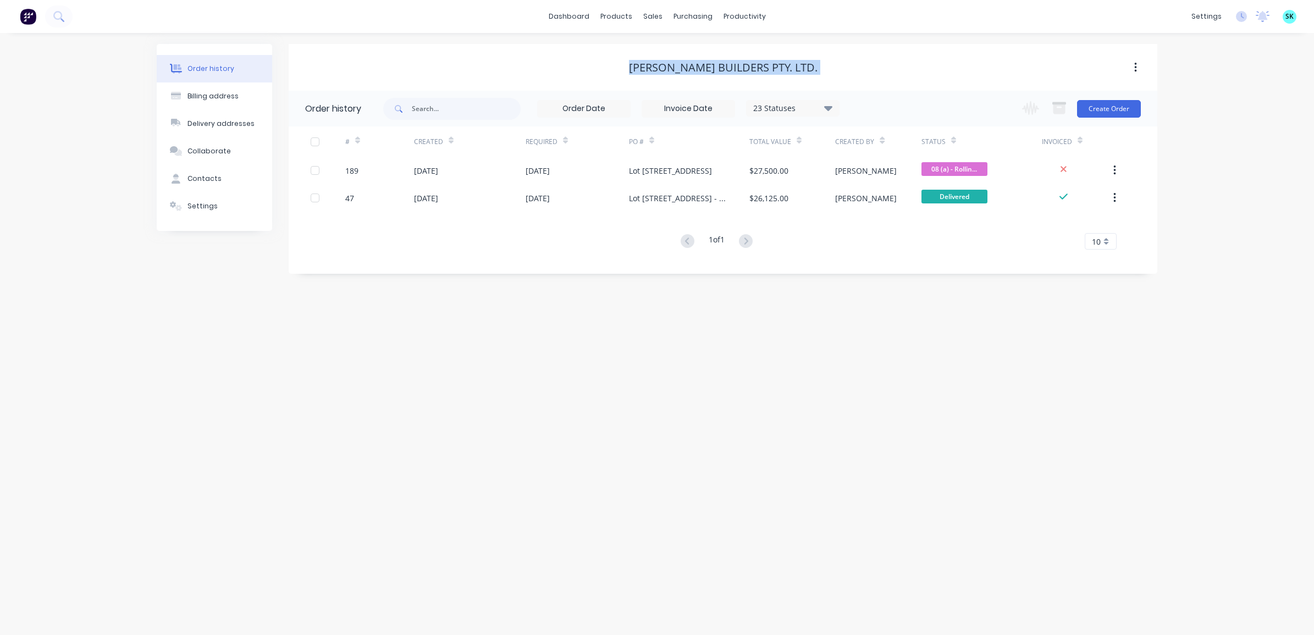
drag, startPoint x: 661, startPoint y: 66, endPoint x: 759, endPoint y: 78, distance: 99.2
click at [759, 78] on div "[PERSON_NAME] Builders Pty. Ltd." at bounding box center [723, 67] width 869 height 47
click at [217, 119] on div "Delivery addresses" at bounding box center [220, 124] width 67 height 10
select select "AU"
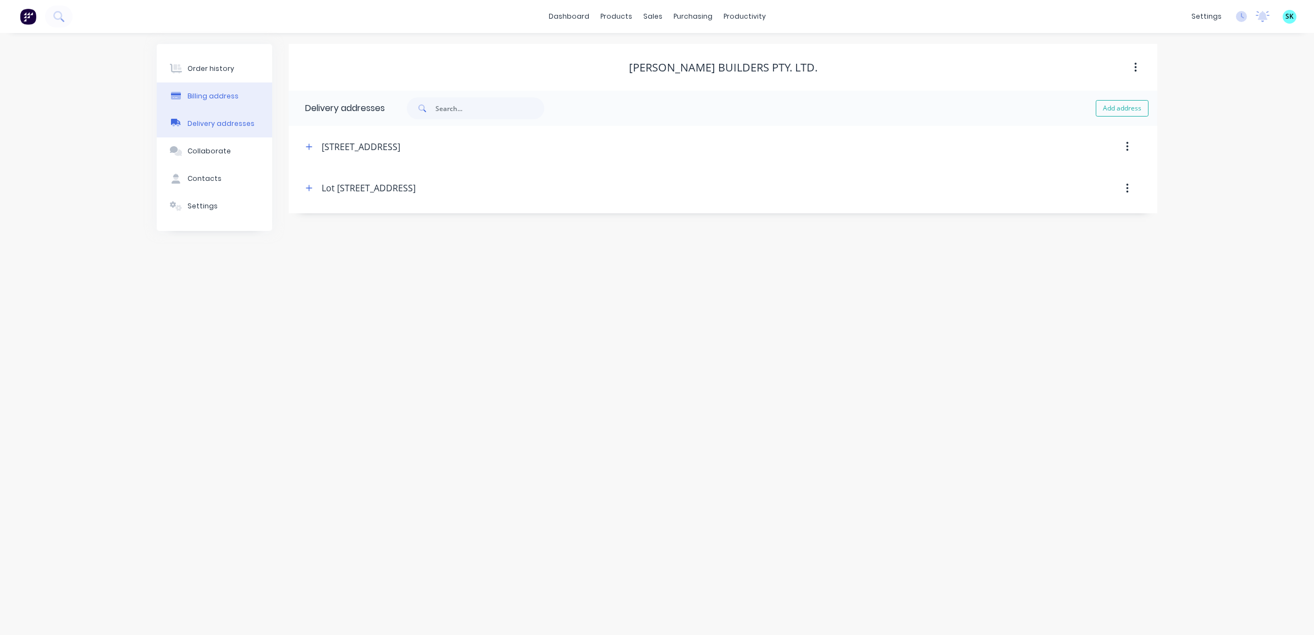
click at [219, 96] on div "Billing address" at bounding box center [212, 96] width 51 height 10
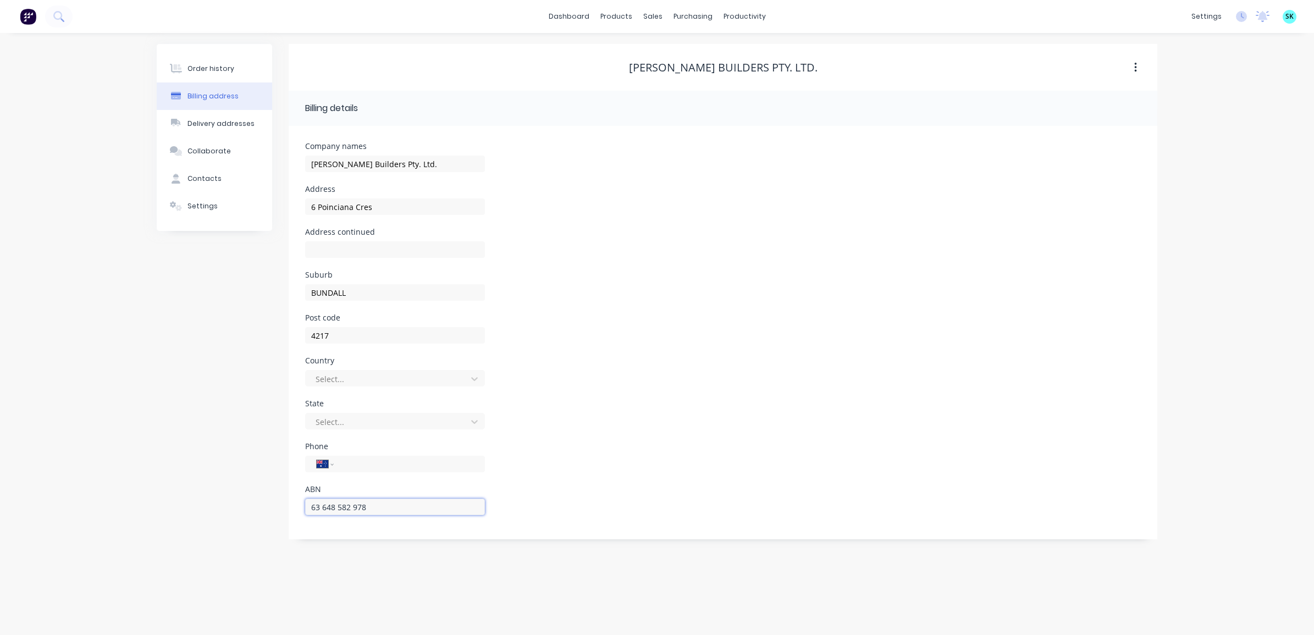
drag, startPoint x: 376, startPoint y: 506, endPoint x: 272, endPoint y: 495, distance: 104.0
click at [272, 495] on div "Order history Billing address Delivery addresses Collaborate Contacts Settings …" at bounding box center [657, 291] width 1001 height 495
drag, startPoint x: 218, startPoint y: 182, endPoint x: 228, endPoint y: 186, distance: 11.1
click at [218, 182] on button "Contacts" at bounding box center [214, 178] width 115 height 27
select select "AU"
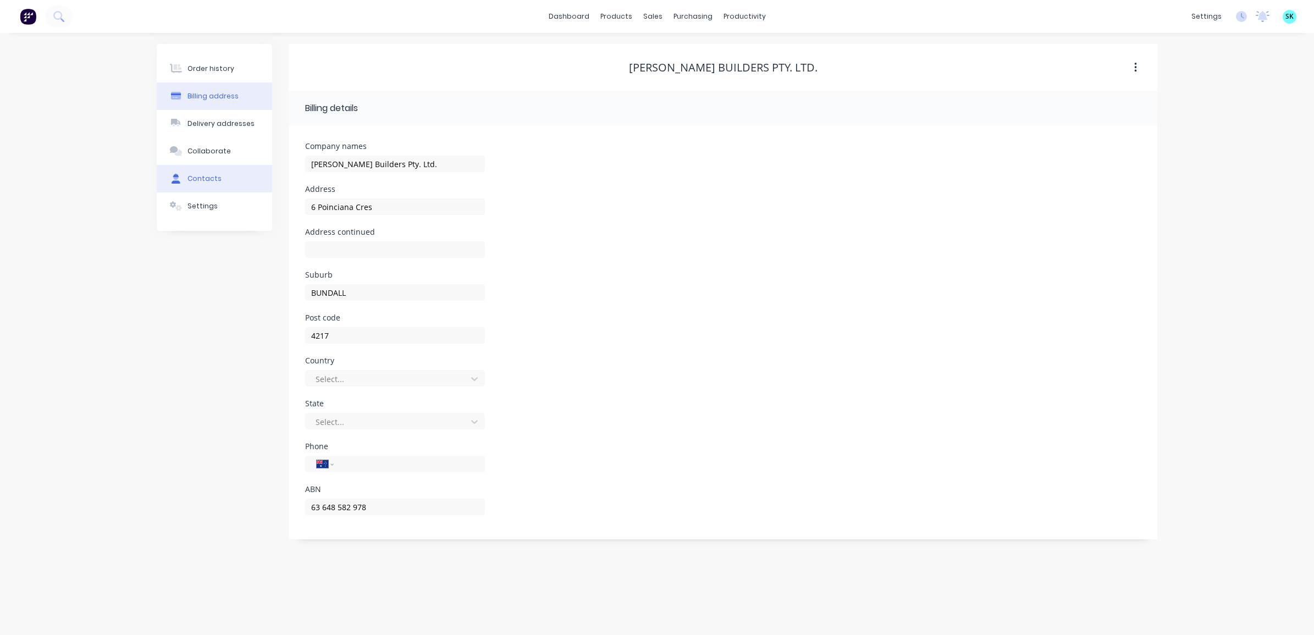
select select "AU"
click at [300, 140] on button "button" at bounding box center [301, 147] width 14 height 14
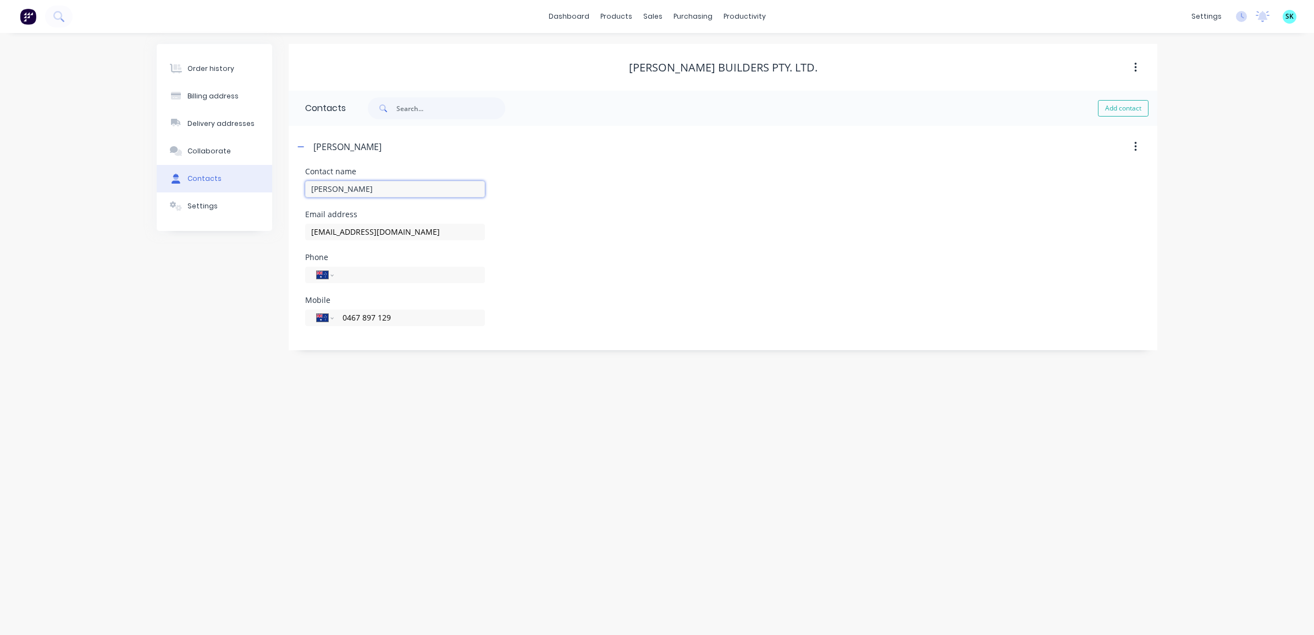
drag, startPoint x: 385, startPoint y: 187, endPoint x: 299, endPoint y: 186, distance: 86.9
click at [299, 186] on div "Contact name [PERSON_NAME] Email address [EMAIL_ADDRESS][DOMAIN_NAME] Phone Int…" at bounding box center [723, 259] width 869 height 183
drag, startPoint x: 417, startPoint y: 233, endPoint x: 292, endPoint y: 233, distance: 124.8
click at [292, 233] on div "Contact name [PERSON_NAME] Email address [EMAIL_ADDRESS][DOMAIN_NAME] Phone Int…" at bounding box center [723, 259] width 869 height 183
drag, startPoint x: 419, startPoint y: 320, endPoint x: 327, endPoint y: 313, distance: 92.1
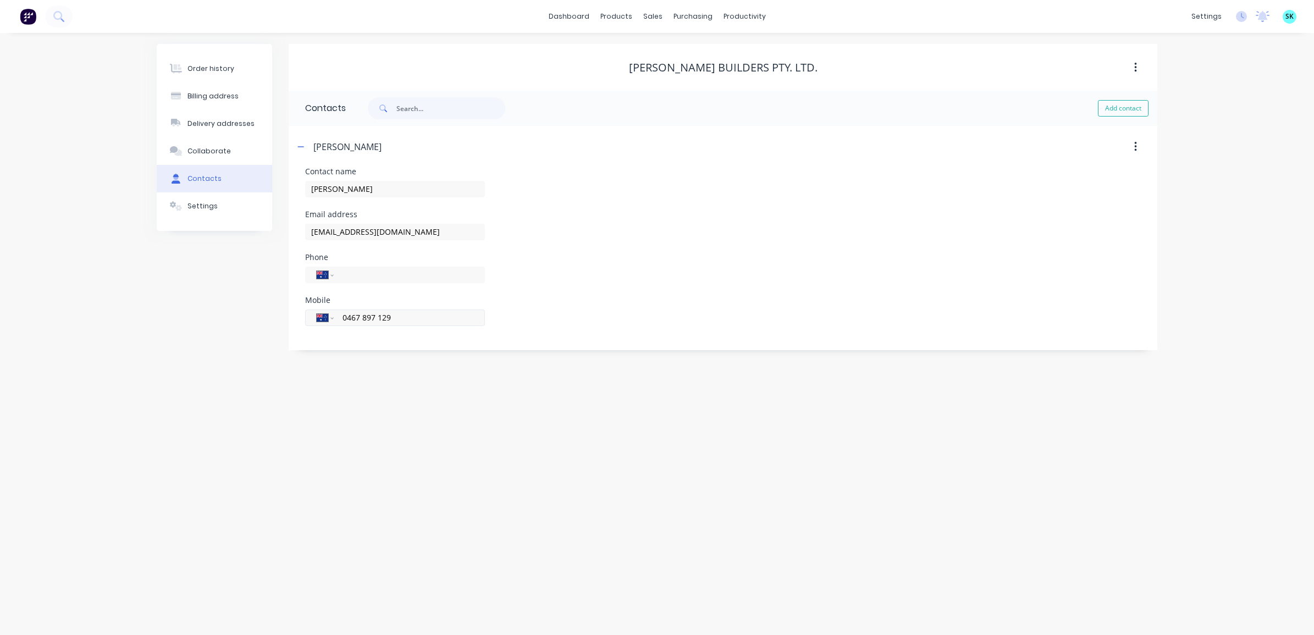
click at [327, 313] on div "International [GEOGRAPHIC_DATA] [GEOGRAPHIC_DATA] [GEOGRAPHIC_DATA] [GEOGRAPHIC…" at bounding box center [395, 318] width 180 height 16
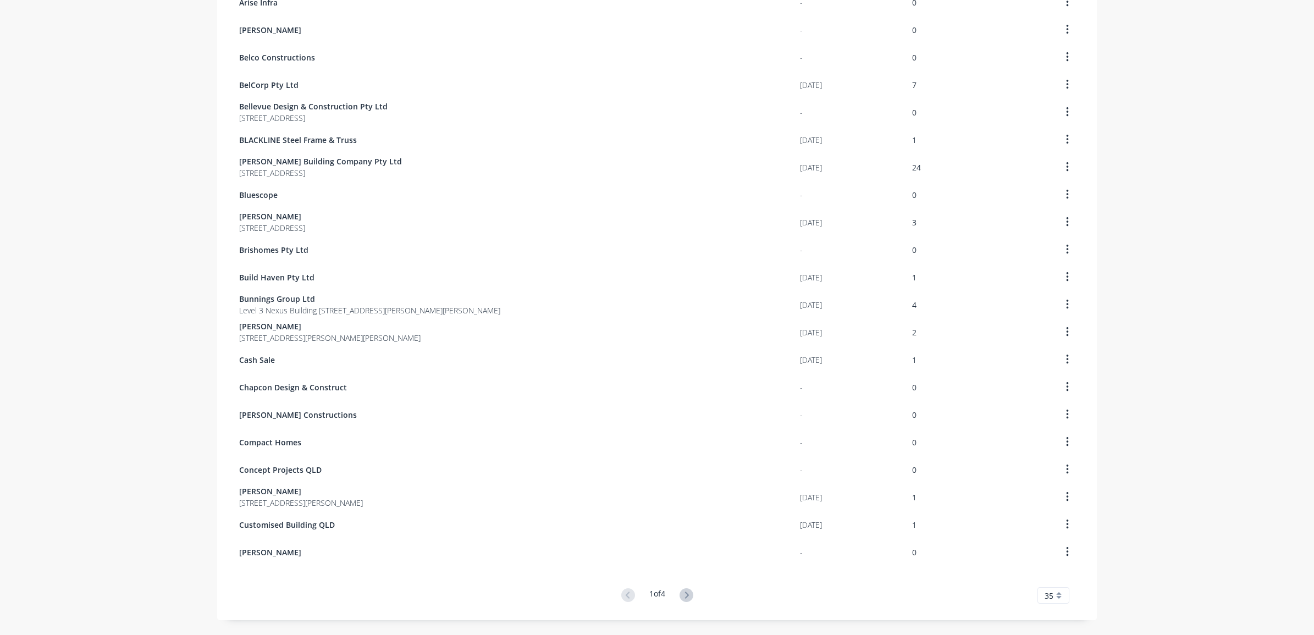
scroll to position [531, 0]
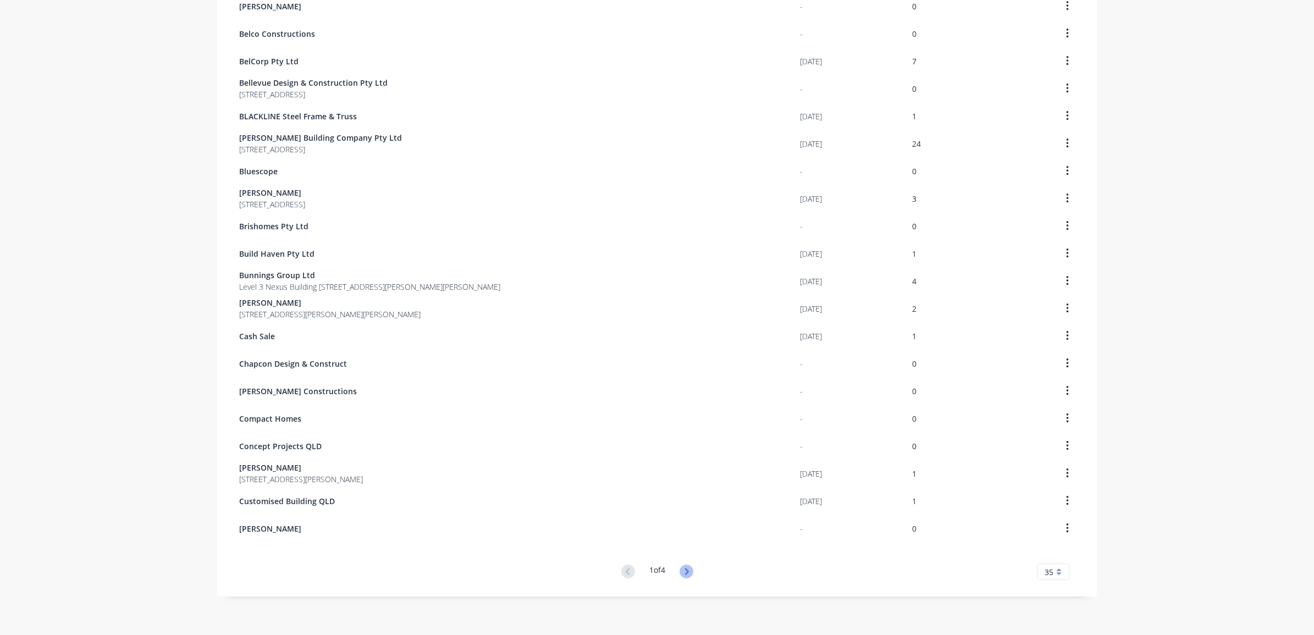
click at [680, 570] on icon at bounding box center [687, 572] width 14 height 14
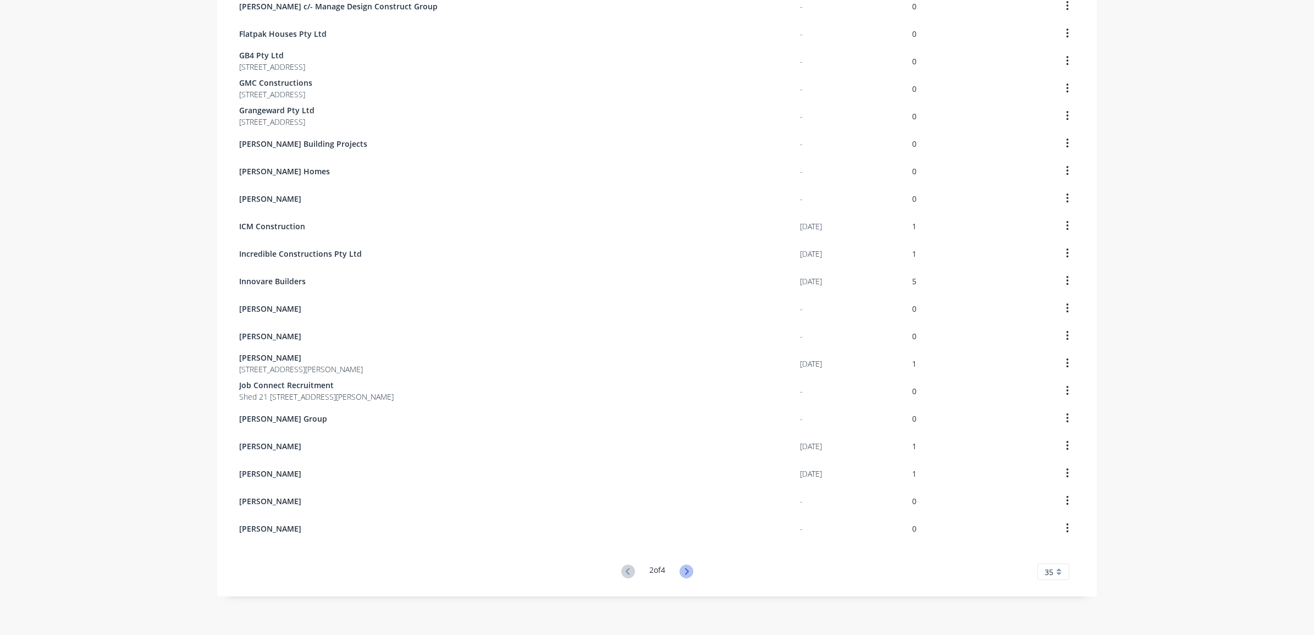
click at [687, 570] on icon at bounding box center [687, 572] width 14 height 14
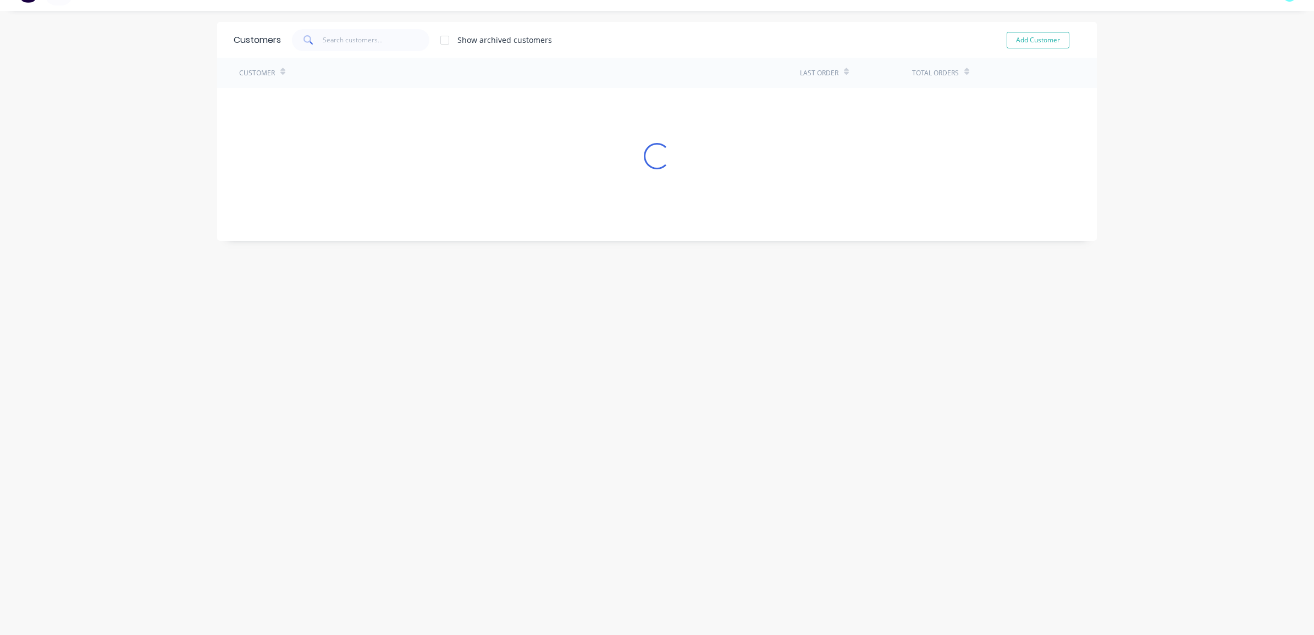
scroll to position [0, 0]
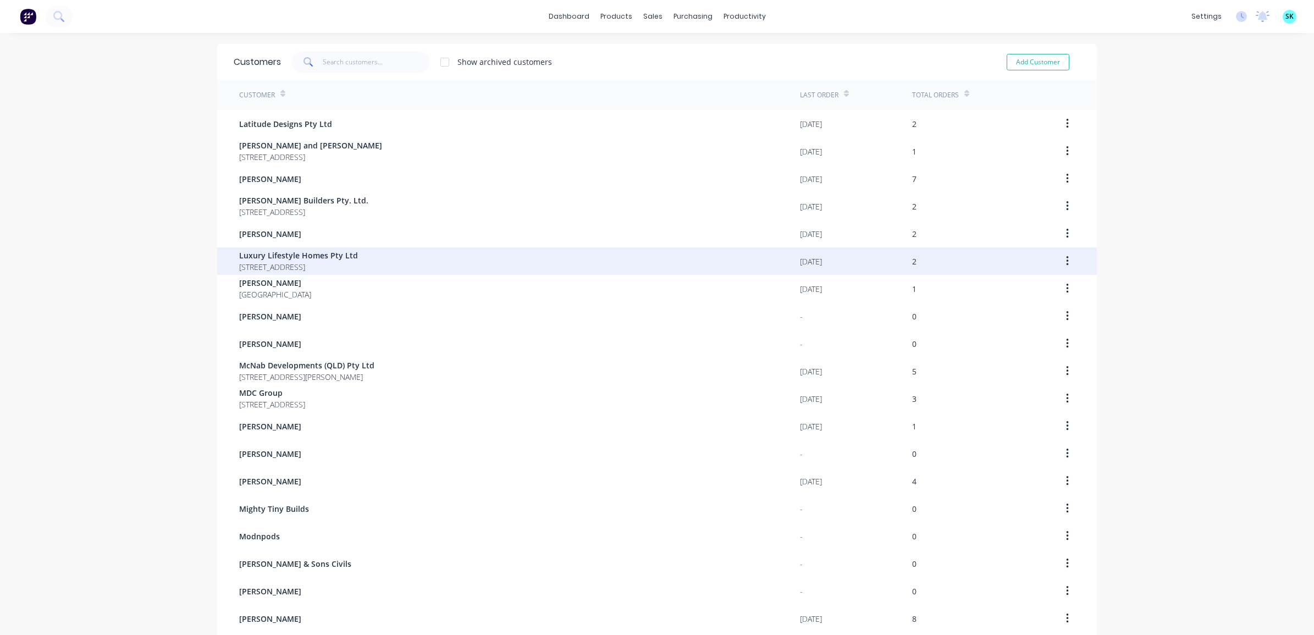
click at [451, 253] on div "Luxury Lifestyle Homes Pty Ltd [STREET_ADDRESS]" at bounding box center [519, 260] width 561 height 27
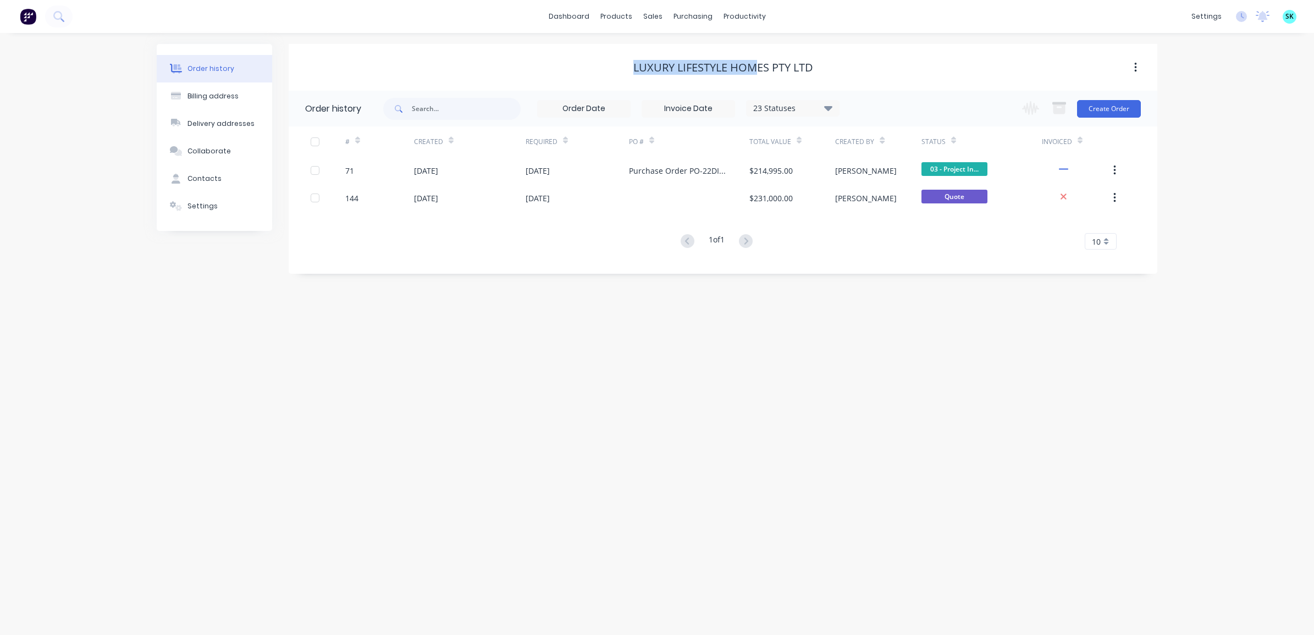
drag, startPoint x: 633, startPoint y: 68, endPoint x: 757, endPoint y: 70, distance: 123.7
click at [757, 70] on div "Luxury Lifestyle Homes Pty Ltd" at bounding box center [723, 67] width 180 height 13
drag, startPoint x: 757, startPoint y: 70, endPoint x: 704, endPoint y: 84, distance: 54.5
click at [704, 84] on div "Luxury Lifestyle Homes Pty Ltd" at bounding box center [723, 67] width 869 height 47
click at [202, 176] on div "Contacts" at bounding box center [204, 179] width 34 height 10
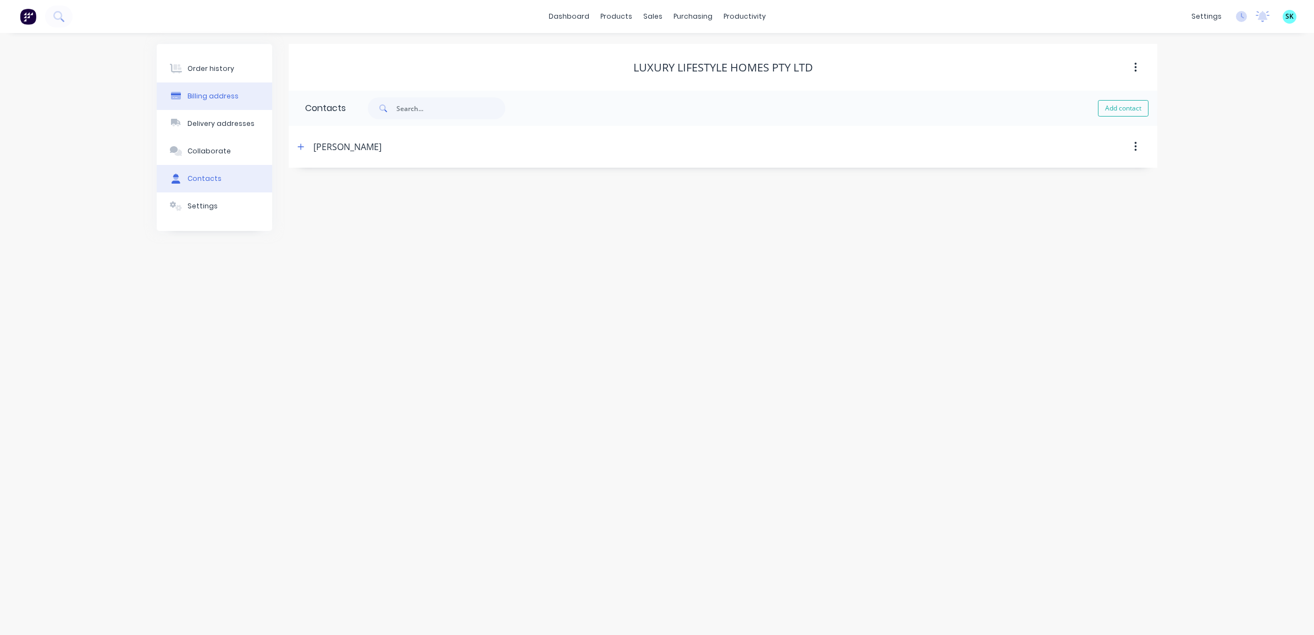
click at [197, 100] on div "Billing address" at bounding box center [212, 96] width 51 height 10
select select "AU"
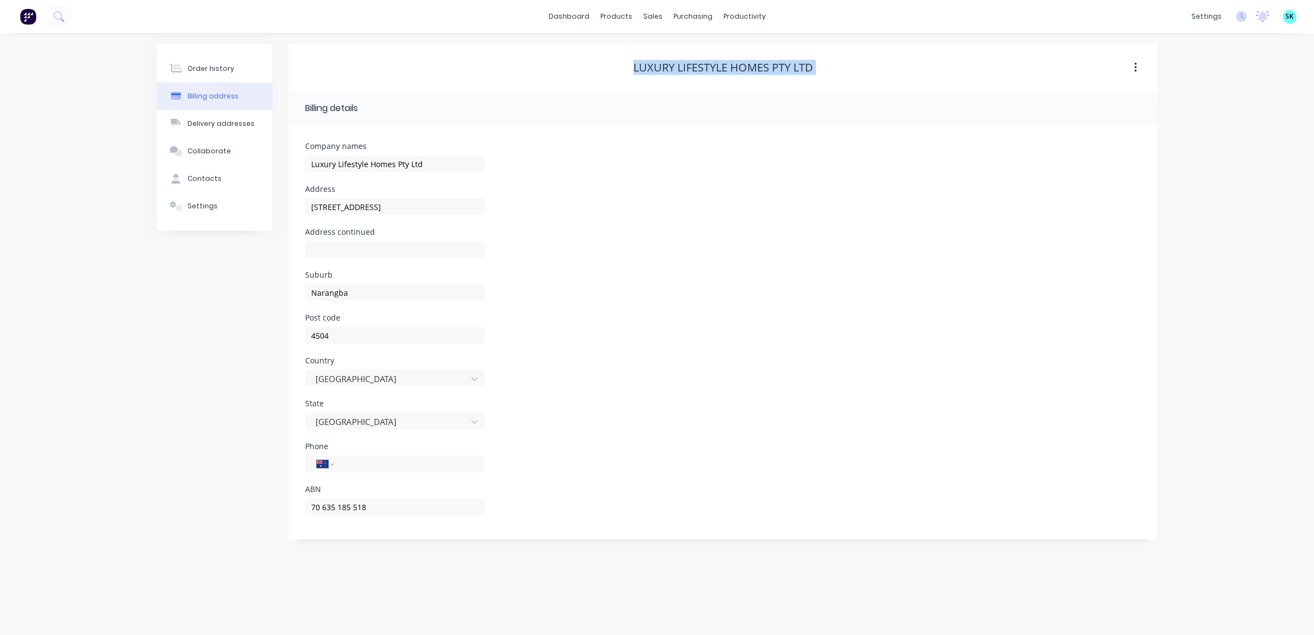
drag, startPoint x: 622, startPoint y: 69, endPoint x: 818, endPoint y: 80, distance: 196.0
click at [818, 80] on div "Luxury Lifestyle Homes Pty Ltd" at bounding box center [723, 67] width 869 height 47
drag, startPoint x: 372, startPoint y: 510, endPoint x: 304, endPoint y: 504, distance: 68.9
click at [304, 504] on div "Company names Luxury Lifestyle Homes Pty Ltd Address [STREET_ADDRESS] Address c…" at bounding box center [723, 332] width 869 height 413
click at [225, 182] on button "Contacts" at bounding box center [214, 178] width 115 height 27
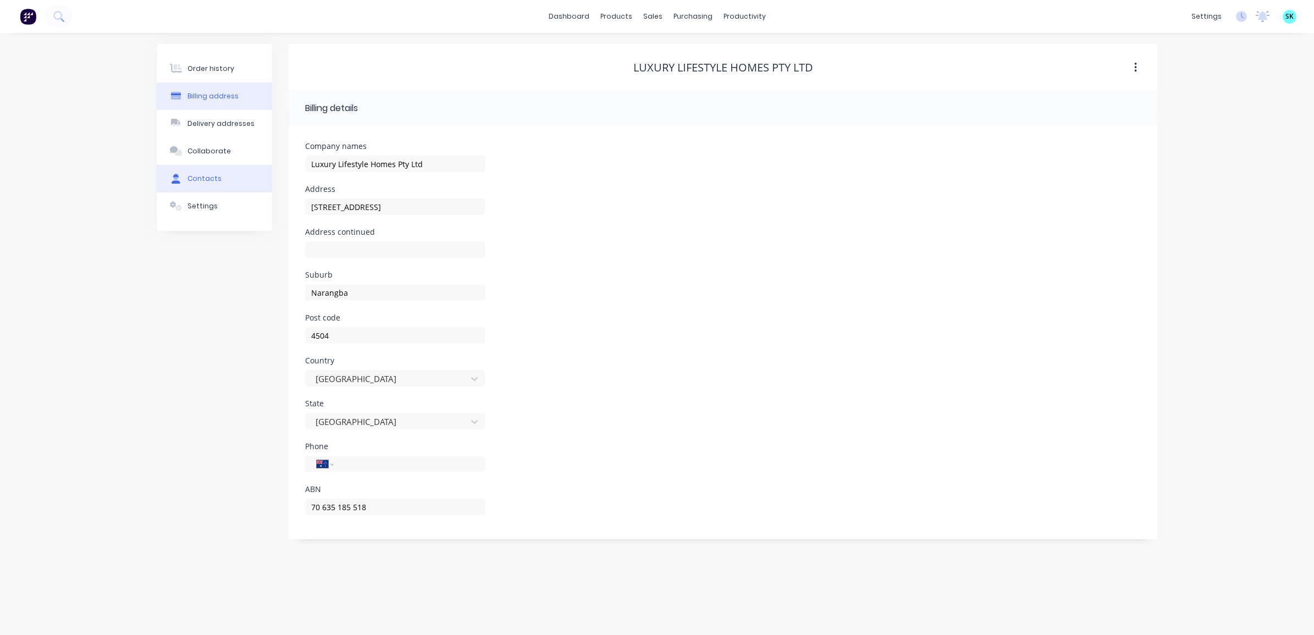
select select "AU"
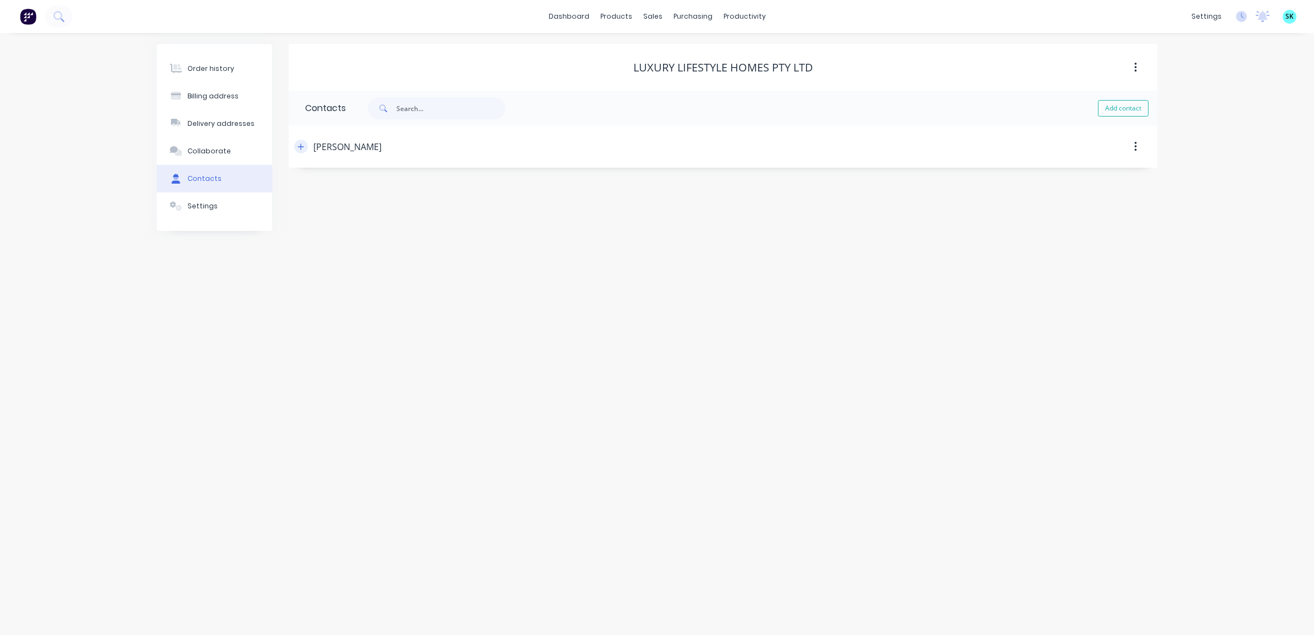
click at [304, 148] on icon "button" at bounding box center [300, 147] width 7 height 8
drag, startPoint x: 377, startPoint y: 183, endPoint x: 300, endPoint y: 187, distance: 77.1
click at [300, 187] on div "Contact name [PERSON_NAME] Email address [EMAIL_ADDRESS][DOMAIN_NAME] Phone Int…" at bounding box center [723, 259] width 869 height 183
drag, startPoint x: 448, startPoint y: 232, endPoint x: 308, endPoint y: 235, distance: 140.2
click at [308, 235] on input "[EMAIL_ADDRESS][DOMAIN_NAME]" at bounding box center [395, 232] width 180 height 16
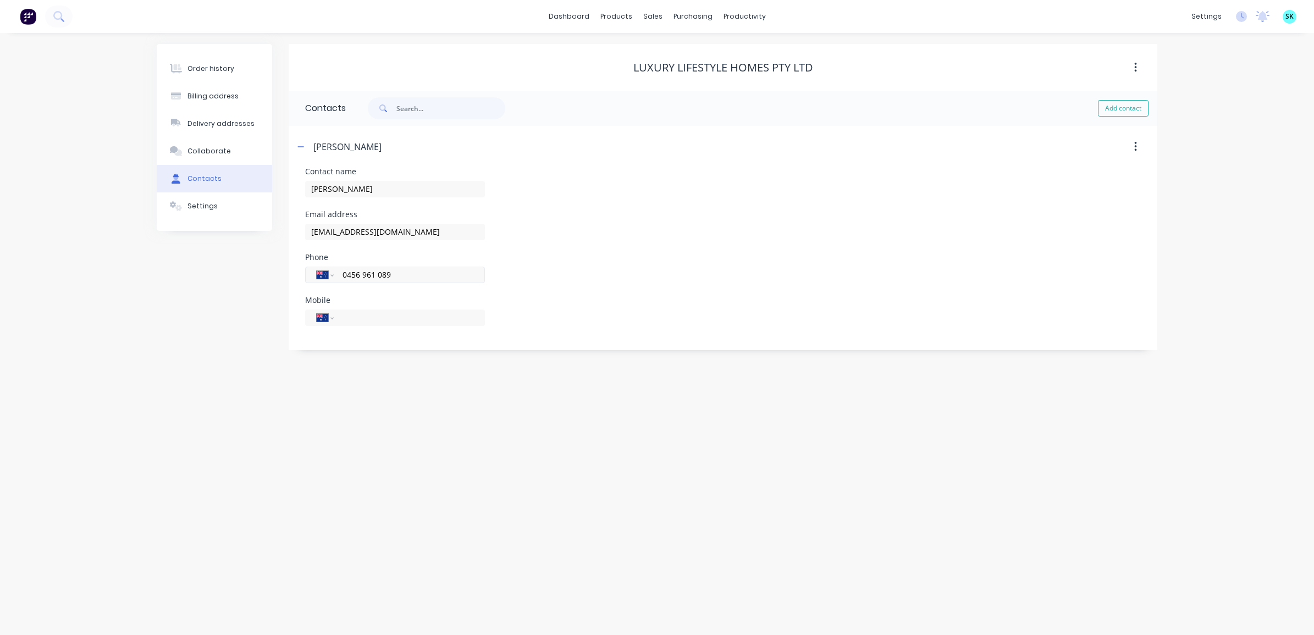
drag, startPoint x: 405, startPoint y: 272, endPoint x: 330, endPoint y: 273, distance: 74.2
click at [330, 273] on div "International [GEOGRAPHIC_DATA] [GEOGRAPHIC_DATA] [GEOGRAPHIC_DATA] [GEOGRAPHIC…" at bounding box center [395, 275] width 180 height 16
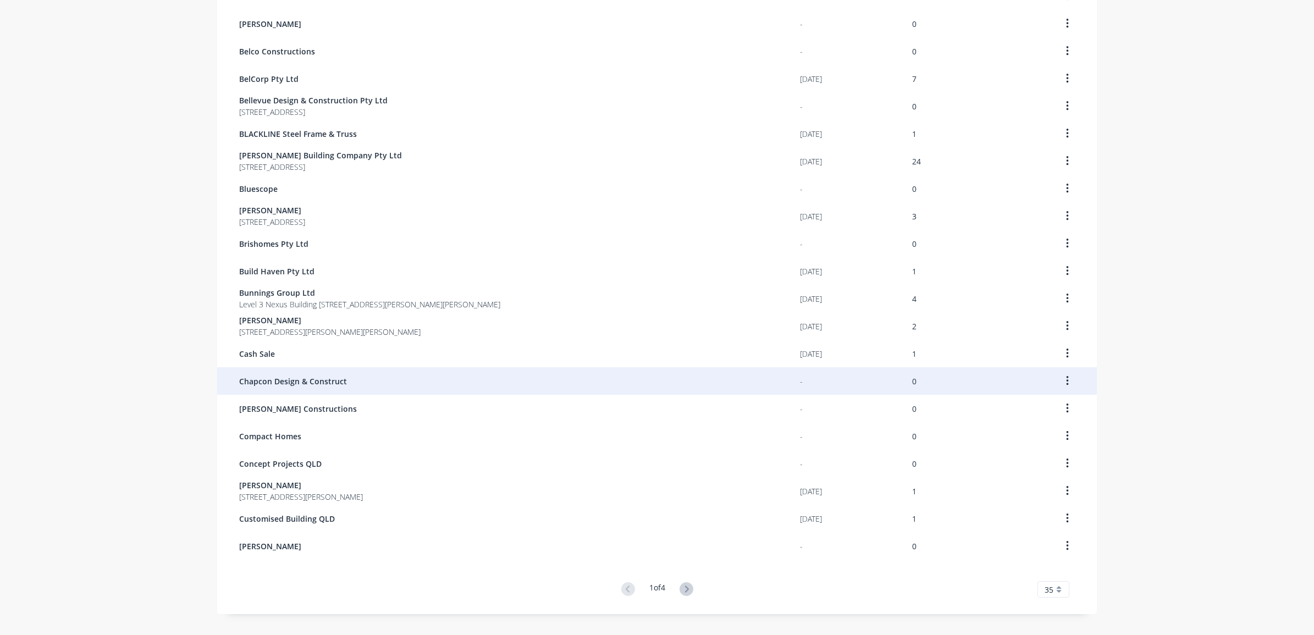
scroll to position [531, 0]
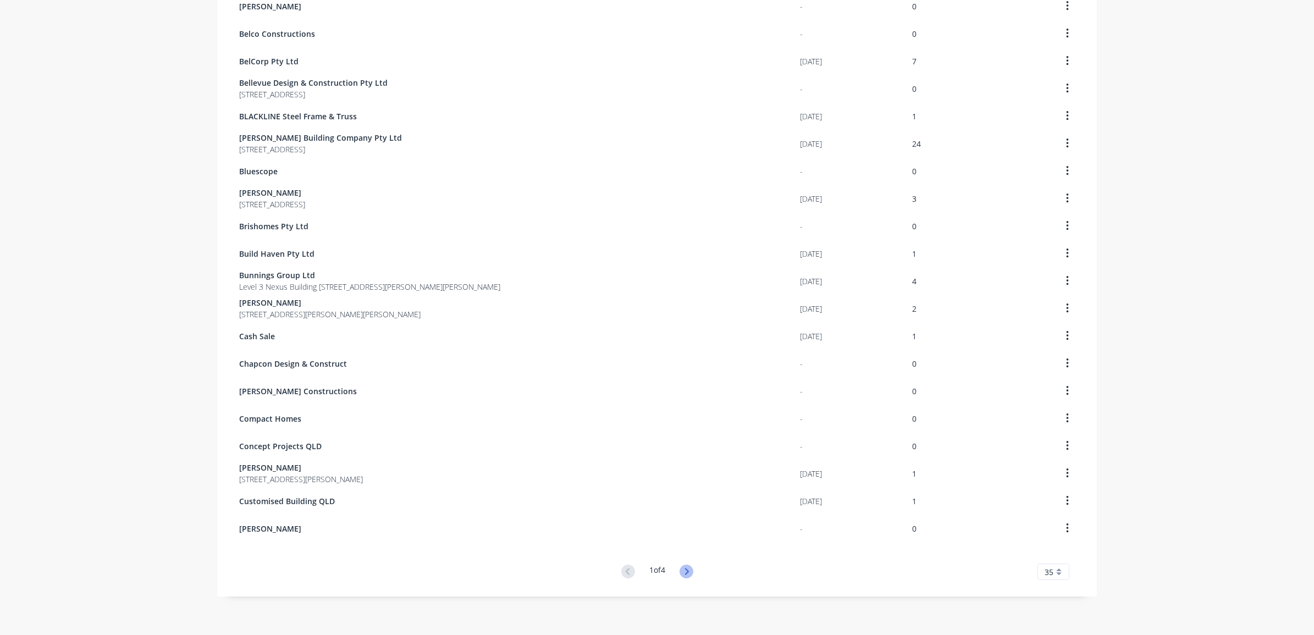
click at [680, 569] on icon at bounding box center [687, 572] width 14 height 14
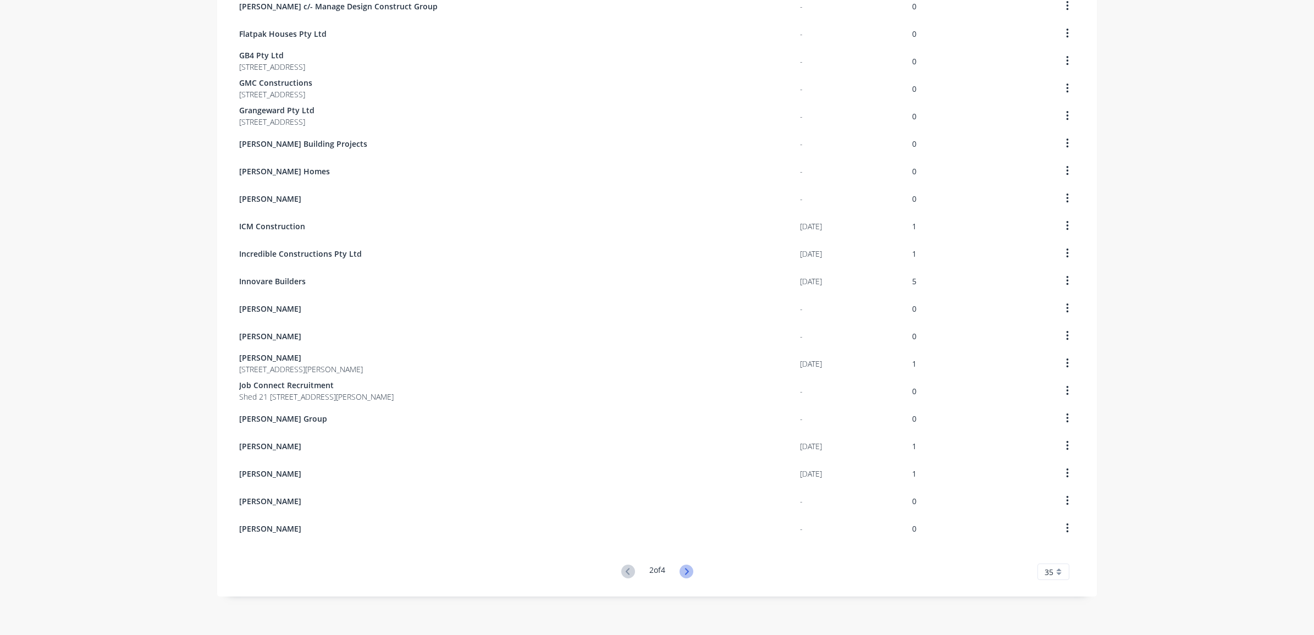
click at [680, 576] on icon at bounding box center [687, 572] width 14 height 14
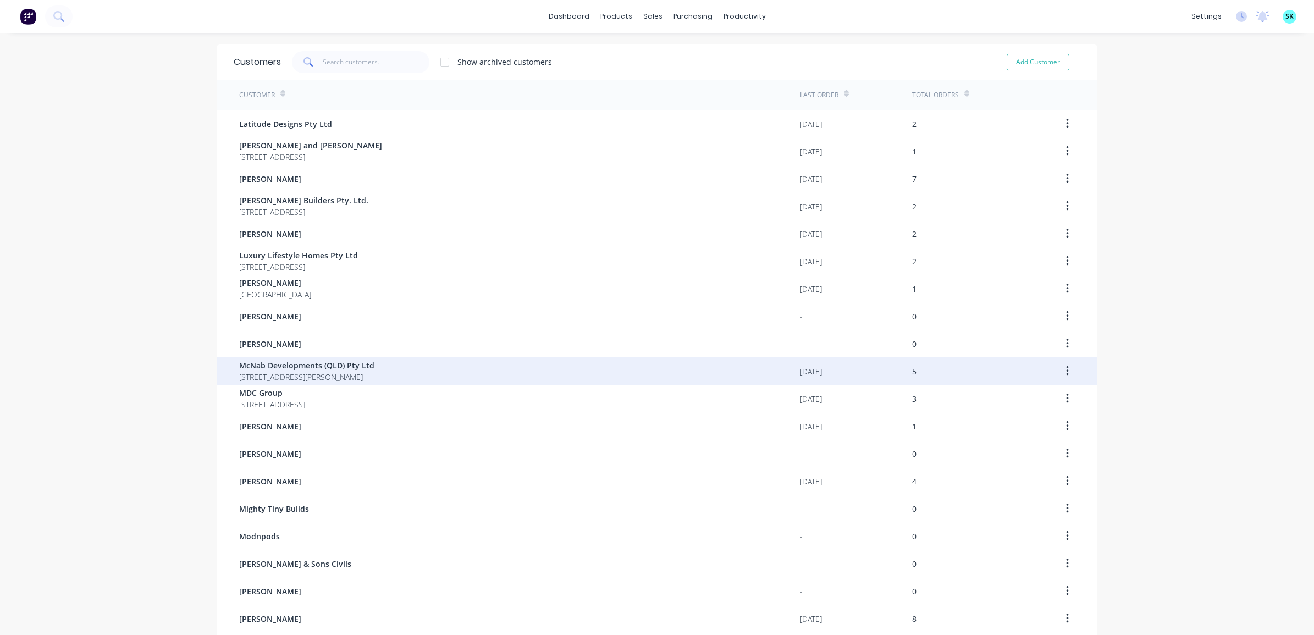
click at [312, 372] on span "[STREET_ADDRESS][PERSON_NAME]" at bounding box center [306, 377] width 135 height 12
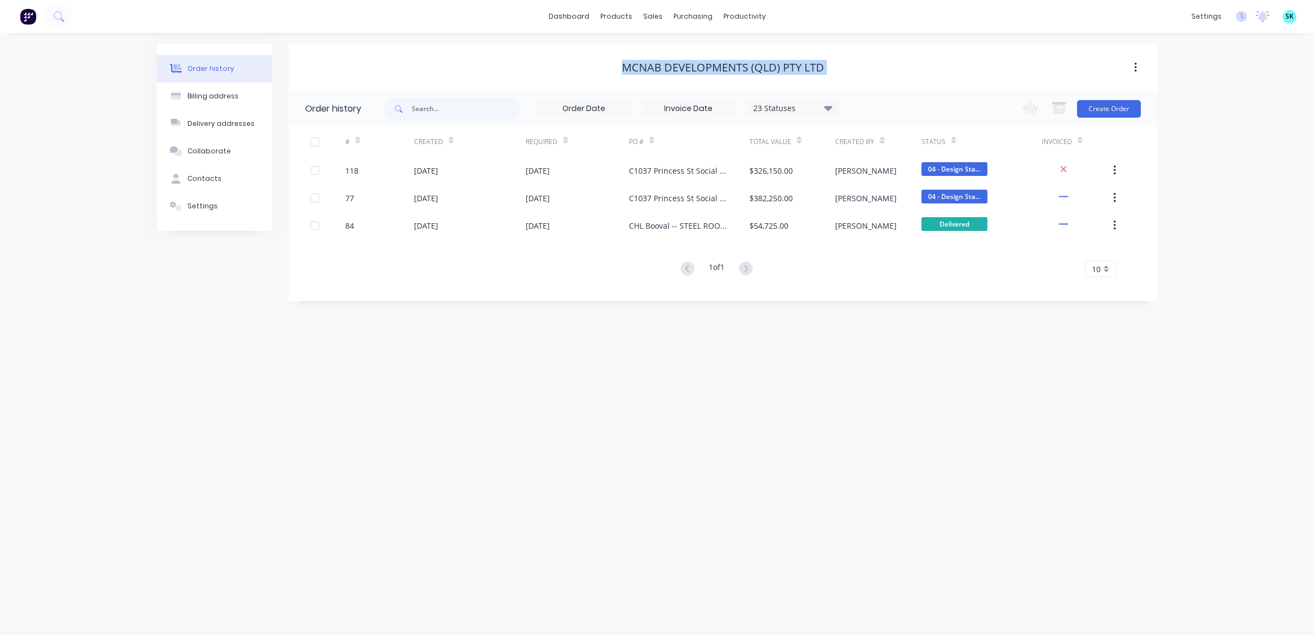
drag, startPoint x: 619, startPoint y: 70, endPoint x: 784, endPoint y: 77, distance: 165.1
click at [784, 77] on div "McNab Developments (QLD) Pty Ltd" at bounding box center [723, 68] width 869 height 20
click at [235, 176] on button "Contacts" at bounding box center [214, 178] width 115 height 27
select select "AU"
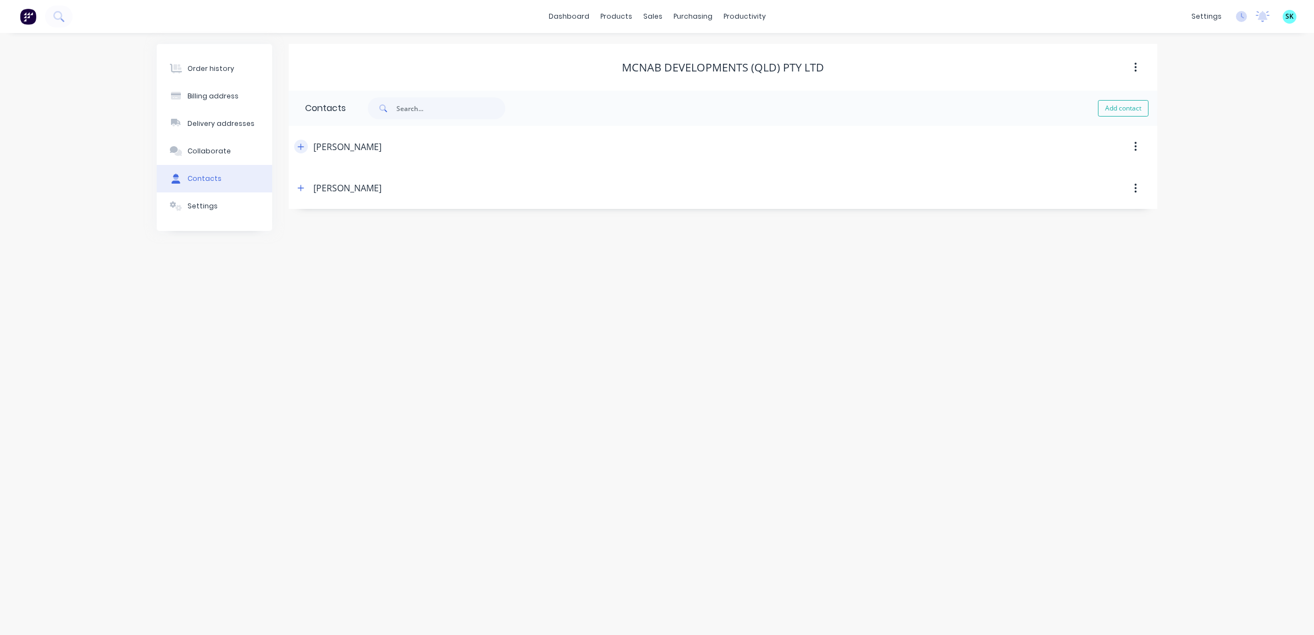
click at [297, 146] on icon "button" at bounding box center [300, 147] width 7 height 8
click at [304, 367] on icon "button" at bounding box center [300, 371] width 7 height 8
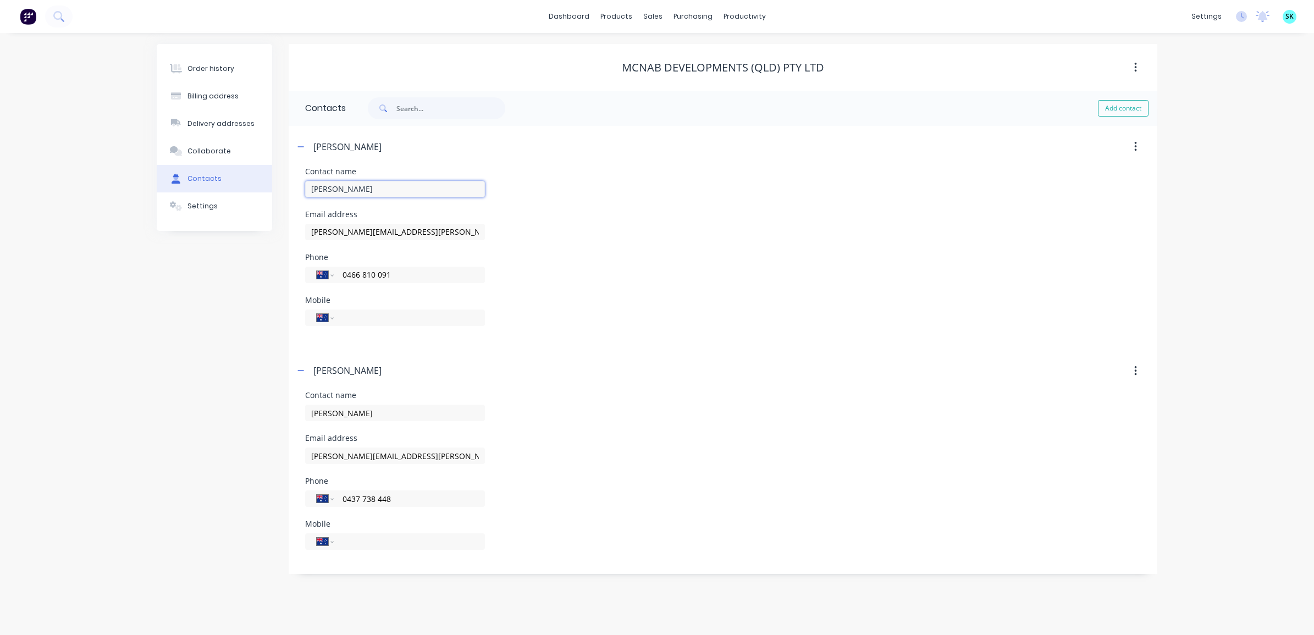
drag, startPoint x: 361, startPoint y: 192, endPoint x: 308, endPoint y: 193, distance: 53.3
click at [308, 193] on input "[PERSON_NAME]" at bounding box center [395, 189] width 180 height 16
drag, startPoint x: 433, startPoint y: 231, endPoint x: 298, endPoint y: 228, distance: 134.7
click at [297, 228] on div "Contact name [PERSON_NAME] Email address [PERSON_NAME][EMAIL_ADDRESS][PERSON_NA…" at bounding box center [723, 259] width 869 height 183
drag, startPoint x: 401, startPoint y: 276, endPoint x: 334, endPoint y: 273, distance: 67.2
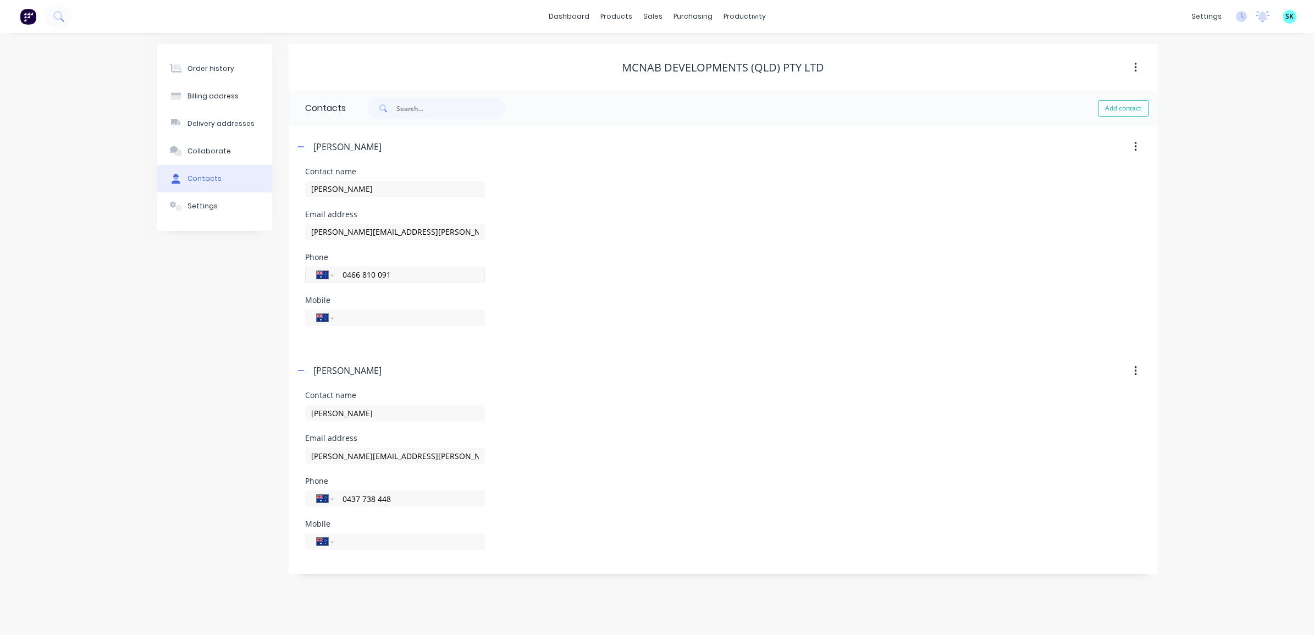
click at [338, 273] on div "International [GEOGRAPHIC_DATA] [GEOGRAPHIC_DATA] [GEOGRAPHIC_DATA] [GEOGRAPHIC…" at bounding box center [395, 275] width 180 height 16
drag, startPoint x: 375, startPoint y: 406, endPoint x: 293, endPoint y: 402, distance: 82.5
click at [293, 402] on div "Contact name [PERSON_NAME] Email address [EMAIL_ADDRESS][PERSON_NAME][PERSON_NA…" at bounding box center [723, 482] width 869 height 183
drag, startPoint x: 448, startPoint y: 459, endPoint x: 304, endPoint y: 455, distance: 144.1
click at [304, 455] on div "Contact name [PERSON_NAME] Email address [EMAIL_ADDRESS][PERSON_NAME][PERSON_NA…" at bounding box center [723, 482] width 869 height 183
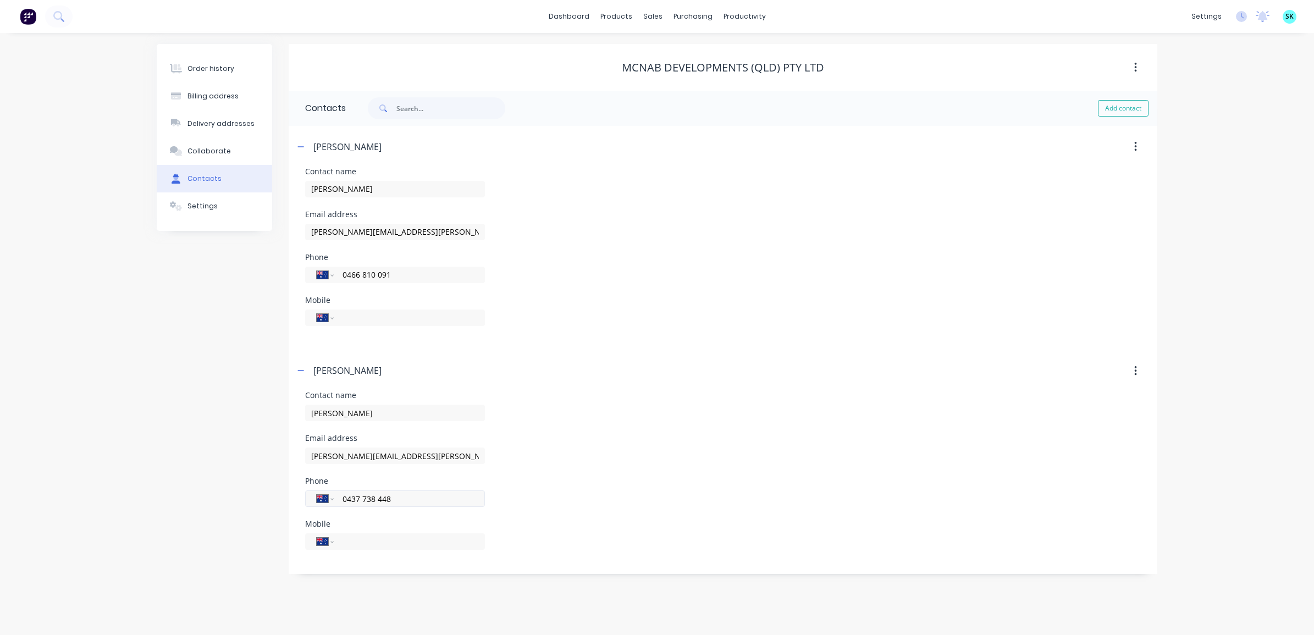
drag, startPoint x: 407, startPoint y: 496, endPoint x: 316, endPoint y: 495, distance: 90.7
click at [316, 495] on div "International [GEOGRAPHIC_DATA] [GEOGRAPHIC_DATA] [GEOGRAPHIC_DATA] [GEOGRAPHIC…" at bounding box center [395, 498] width 180 height 16
click at [218, 100] on div "Billing address" at bounding box center [212, 96] width 51 height 10
select select "AU"
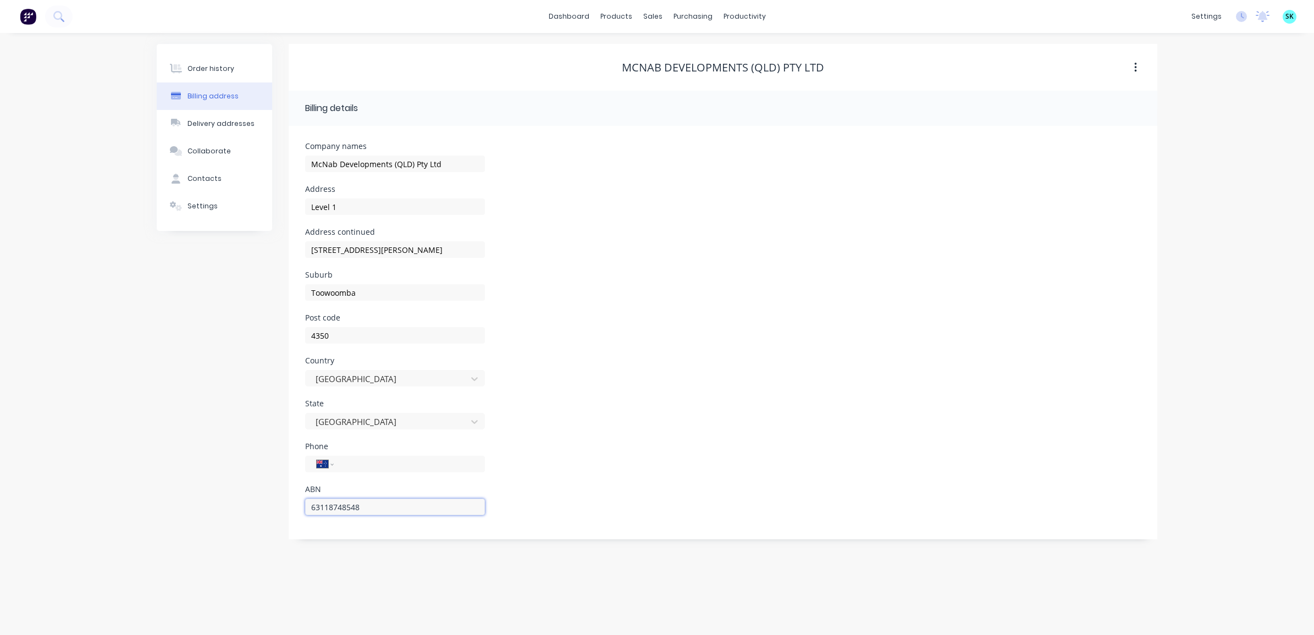
drag, startPoint x: 373, startPoint y: 507, endPoint x: 288, endPoint y: 504, distance: 85.3
click at [288, 504] on div "Order history Billing address Delivery addresses Collaborate Contacts Settings …" at bounding box center [657, 291] width 1001 height 495
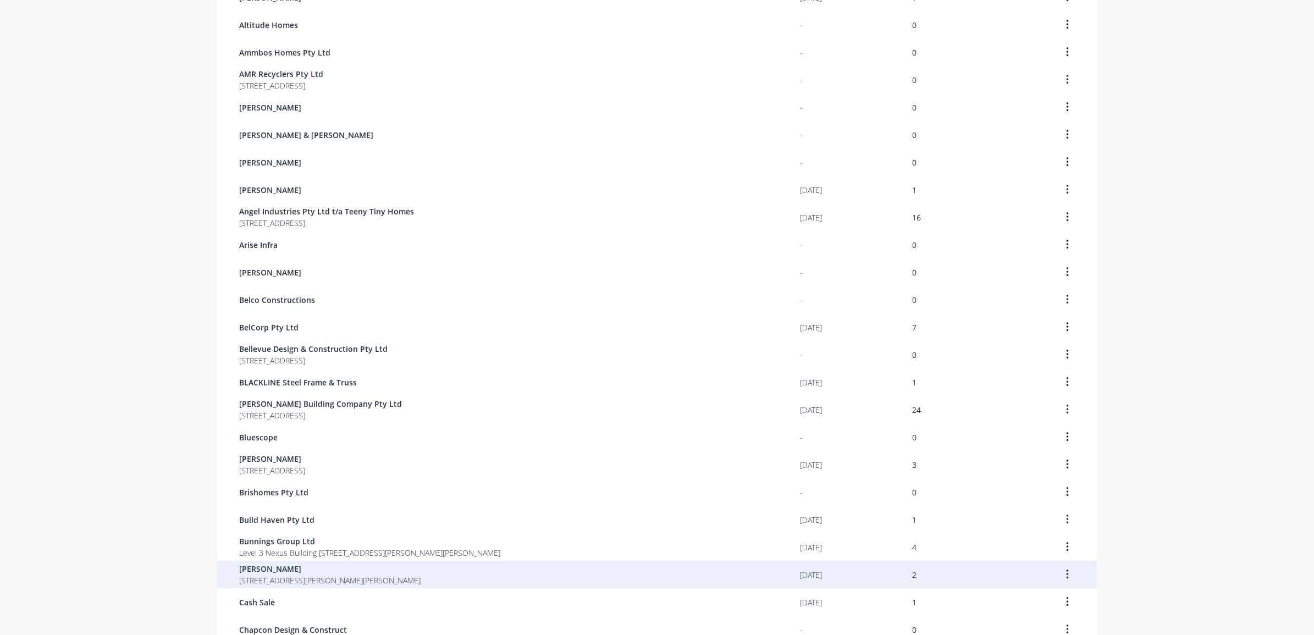
scroll to position [531, 0]
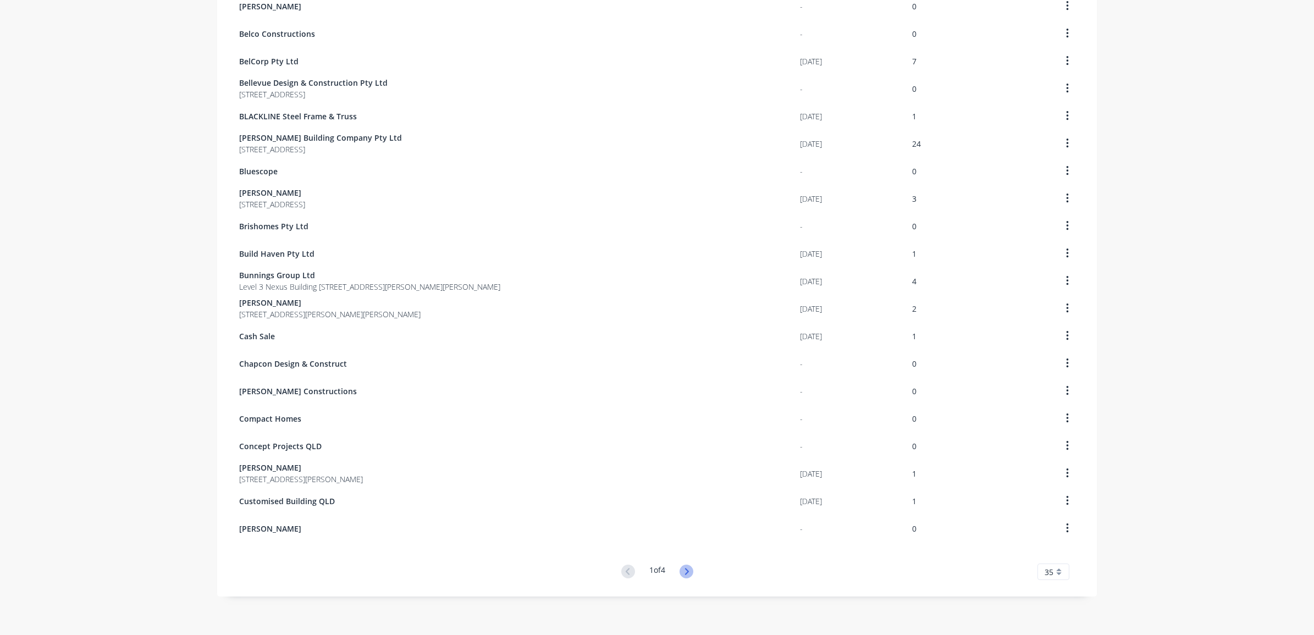
click at [685, 572] on icon at bounding box center [687, 571] width 4 height 7
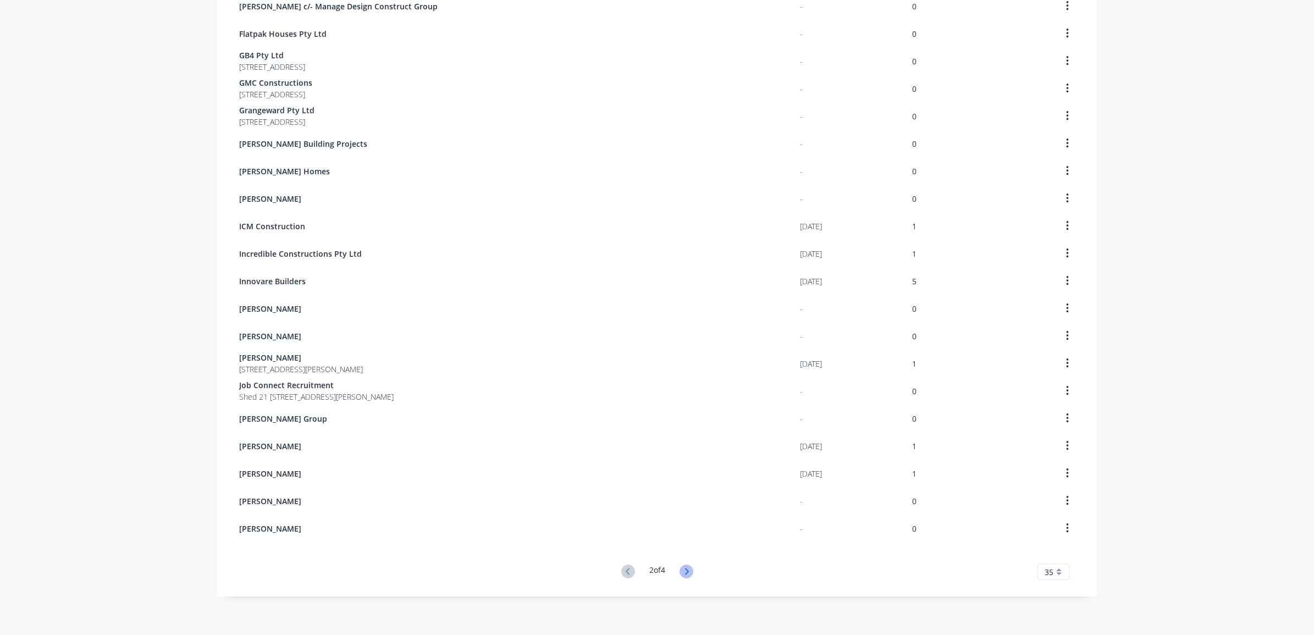
click at [682, 575] on icon at bounding box center [687, 572] width 14 height 14
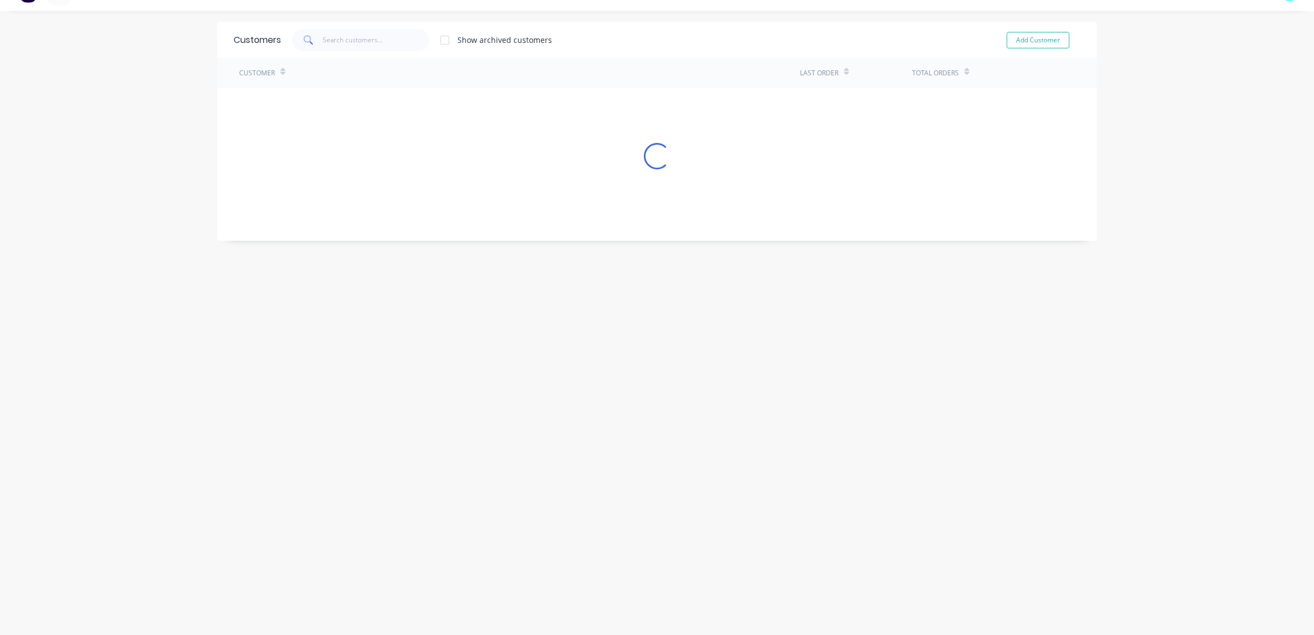
scroll to position [0, 0]
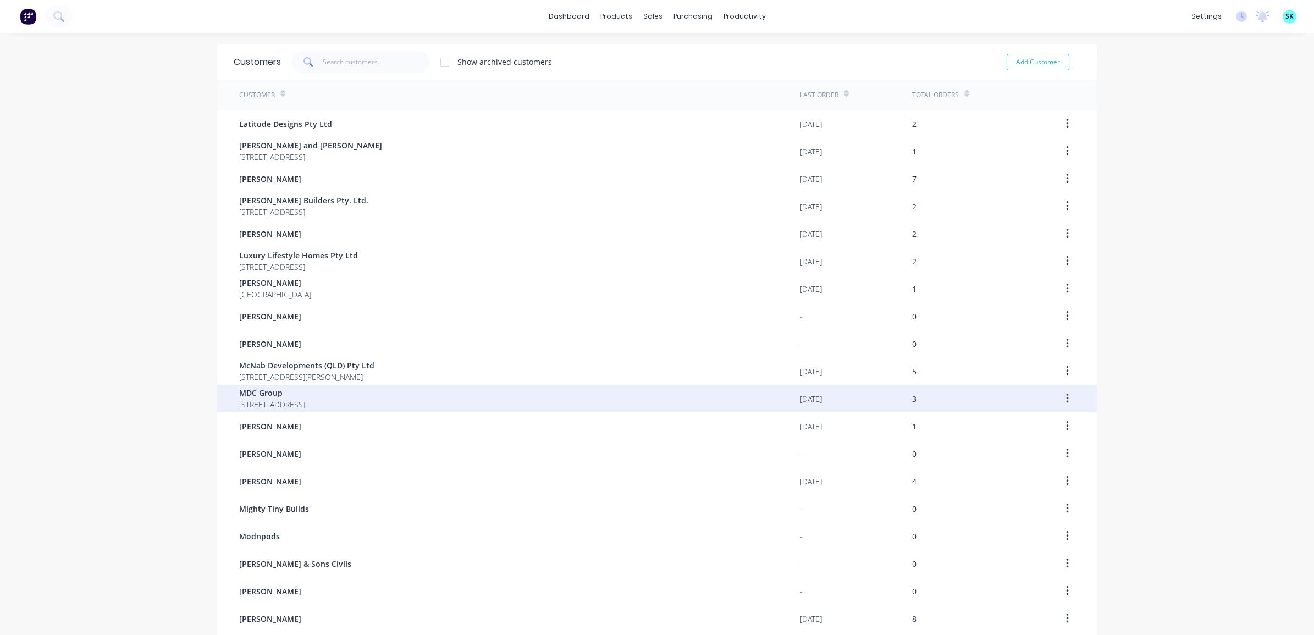
click at [305, 405] on span "[STREET_ADDRESS]" at bounding box center [272, 405] width 66 height 12
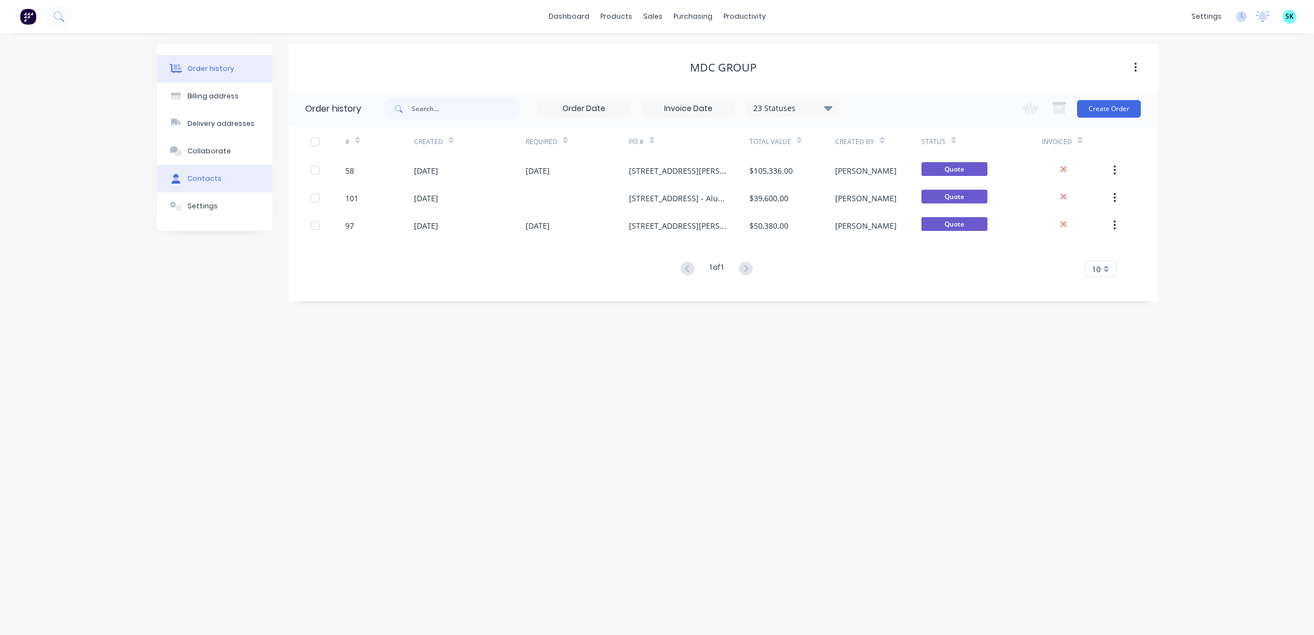
click at [201, 186] on button "Contacts" at bounding box center [214, 178] width 115 height 27
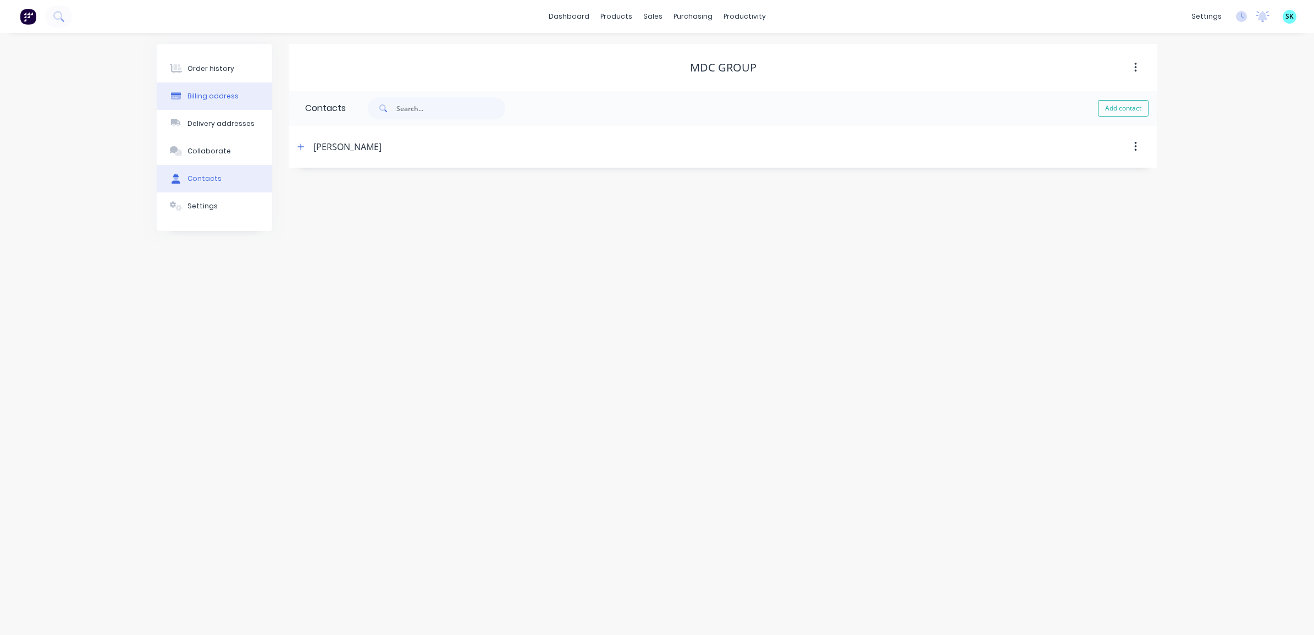
click at [218, 95] on div "Billing address" at bounding box center [212, 96] width 51 height 10
select select "AU"
click at [216, 176] on div "Contacts" at bounding box center [204, 179] width 34 height 10
drag, startPoint x: 691, startPoint y: 72, endPoint x: 764, endPoint y: 73, distance: 73.1
click at [764, 73] on div "MDC Group" at bounding box center [723, 67] width 869 height 13
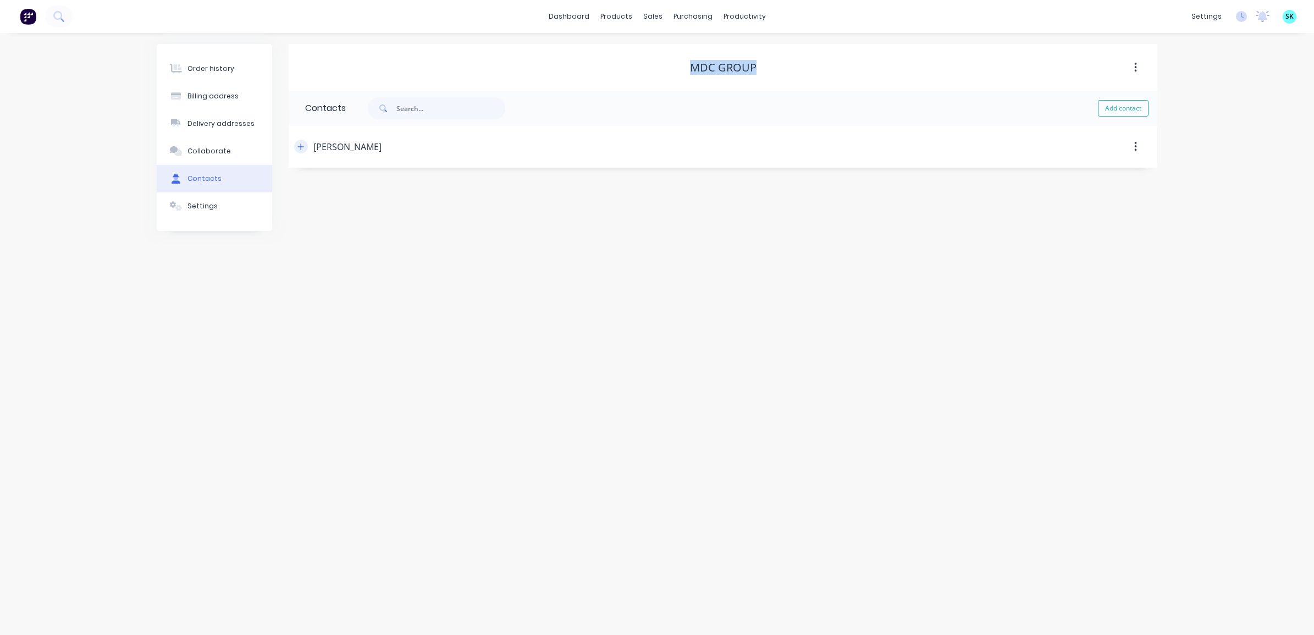
click at [300, 149] on icon "button" at bounding box center [300, 147] width 7 height 8
drag, startPoint x: 349, startPoint y: 183, endPoint x: 305, endPoint y: 181, distance: 44.0
click at [305, 181] on input "[PERSON_NAME]" at bounding box center [395, 189] width 180 height 16
drag, startPoint x: 425, startPoint y: 234, endPoint x: 296, endPoint y: 241, distance: 129.4
click at [296, 241] on div "Contact name [PERSON_NAME] Email address [EMAIL_ADDRESS][DOMAIN_NAME] Phone Int…" at bounding box center [723, 259] width 869 height 183
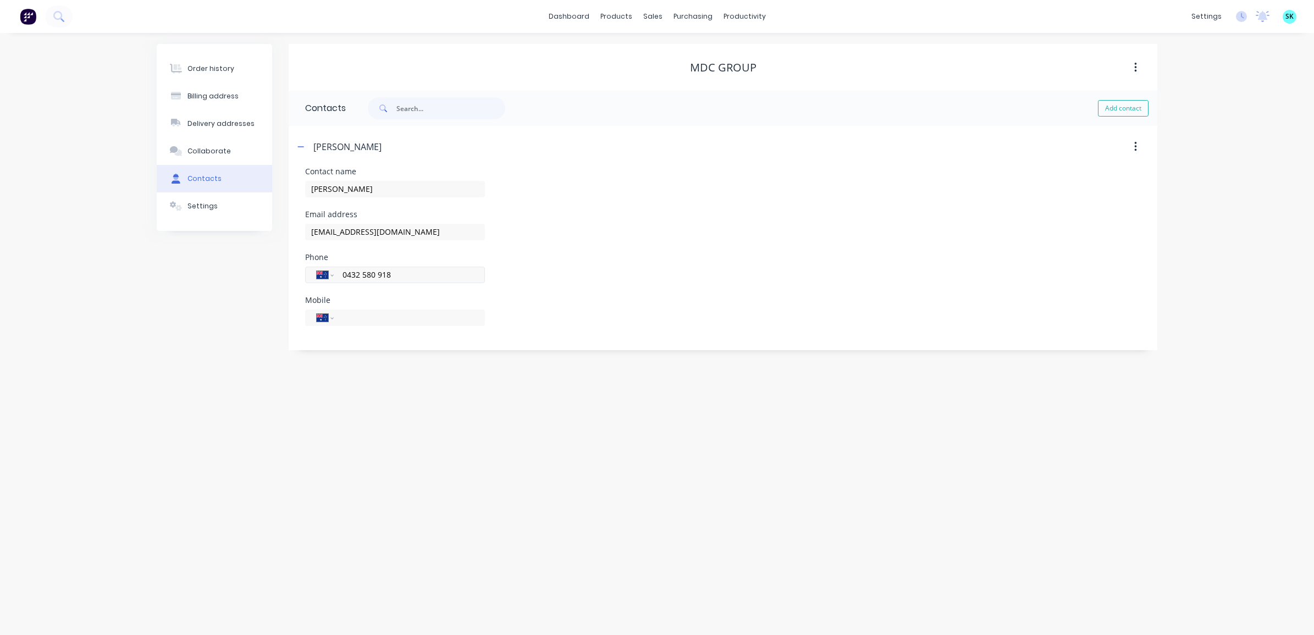
drag, startPoint x: 411, startPoint y: 273, endPoint x: 338, endPoint y: 271, distance: 72.6
click at [338, 271] on div "International [GEOGRAPHIC_DATA] [GEOGRAPHIC_DATA] [GEOGRAPHIC_DATA] [GEOGRAPHIC…" at bounding box center [395, 275] width 180 height 16
click at [208, 98] on div "Billing address" at bounding box center [212, 96] width 51 height 10
select select "AU"
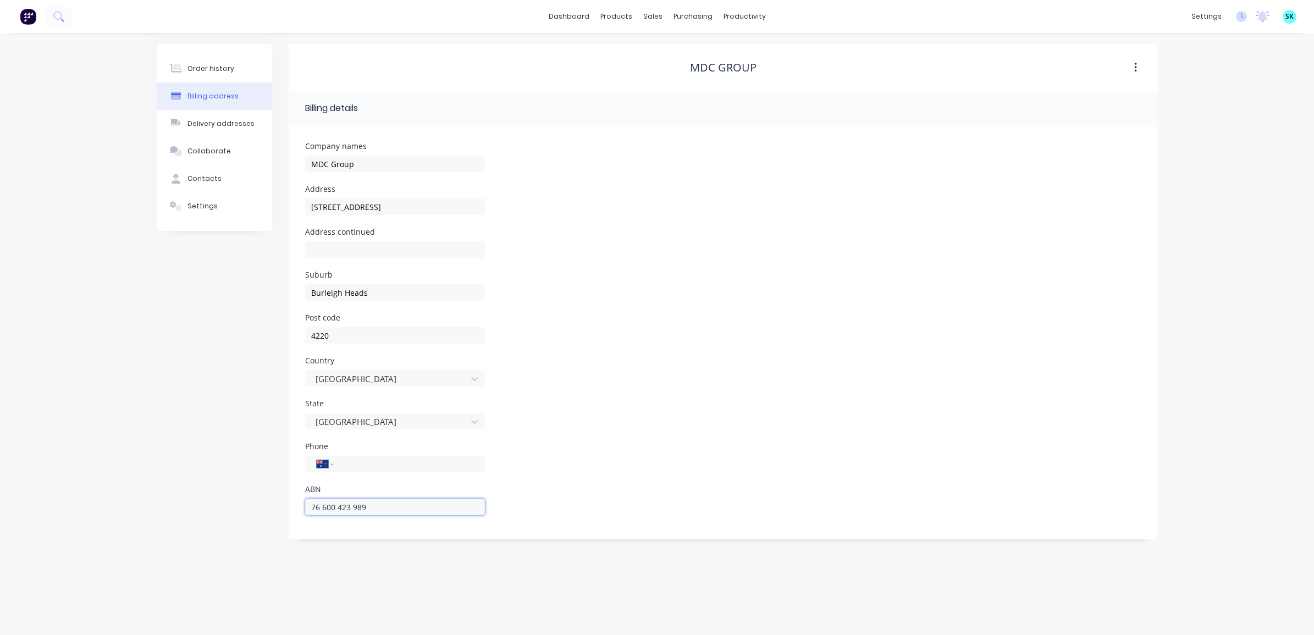
drag, startPoint x: 381, startPoint y: 504, endPoint x: 255, endPoint y: 494, distance: 126.9
click at [255, 494] on div "Order history Billing address Delivery addresses Collaborate Contacts Settings …" at bounding box center [657, 291] width 1001 height 495
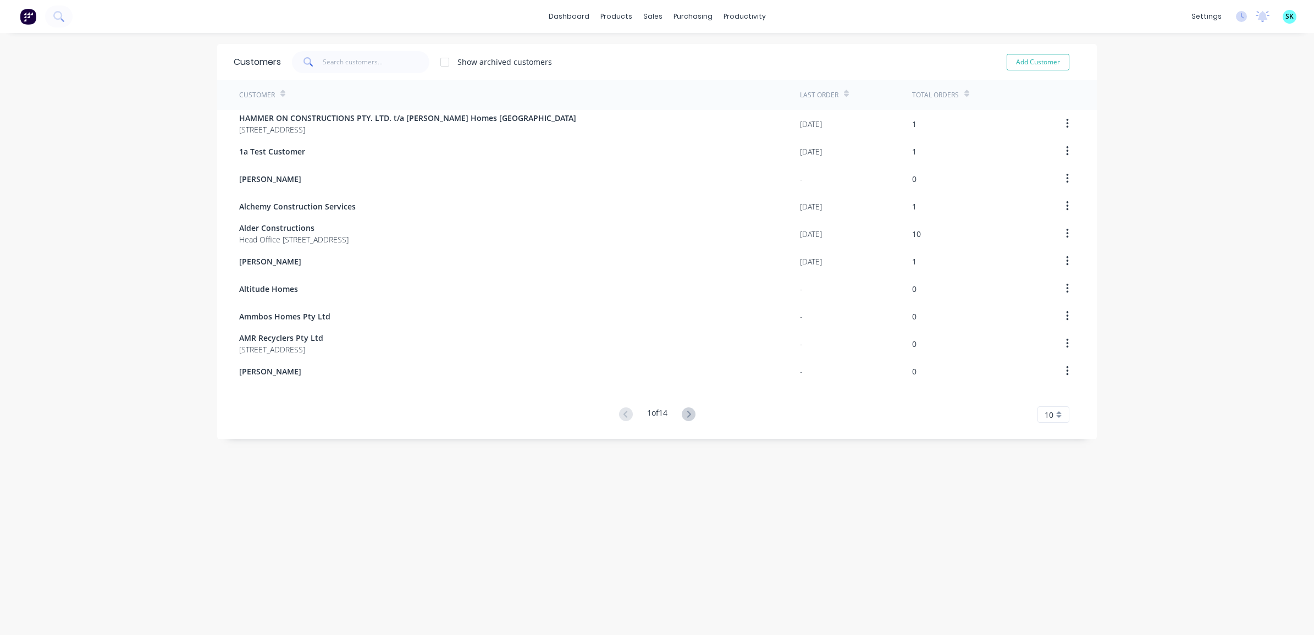
click at [1054, 418] on div "10" at bounding box center [1054, 414] width 32 height 16
click at [1052, 550] on div "35" at bounding box center [1053, 551] width 31 height 19
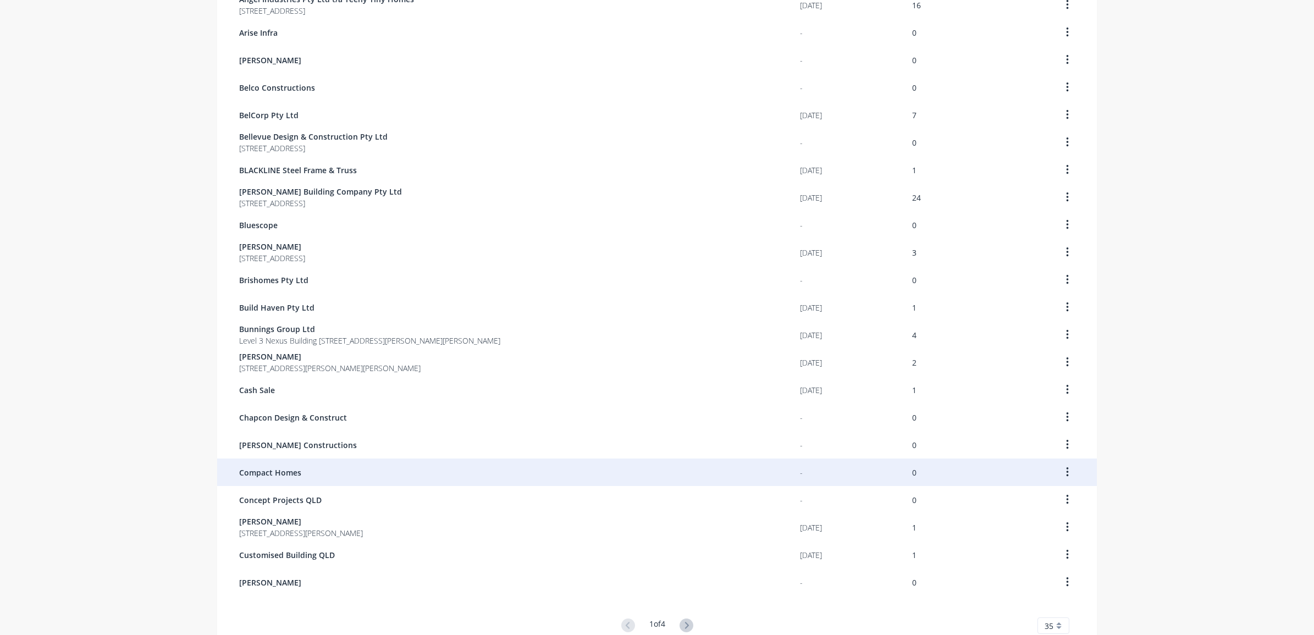
scroll to position [531, 0]
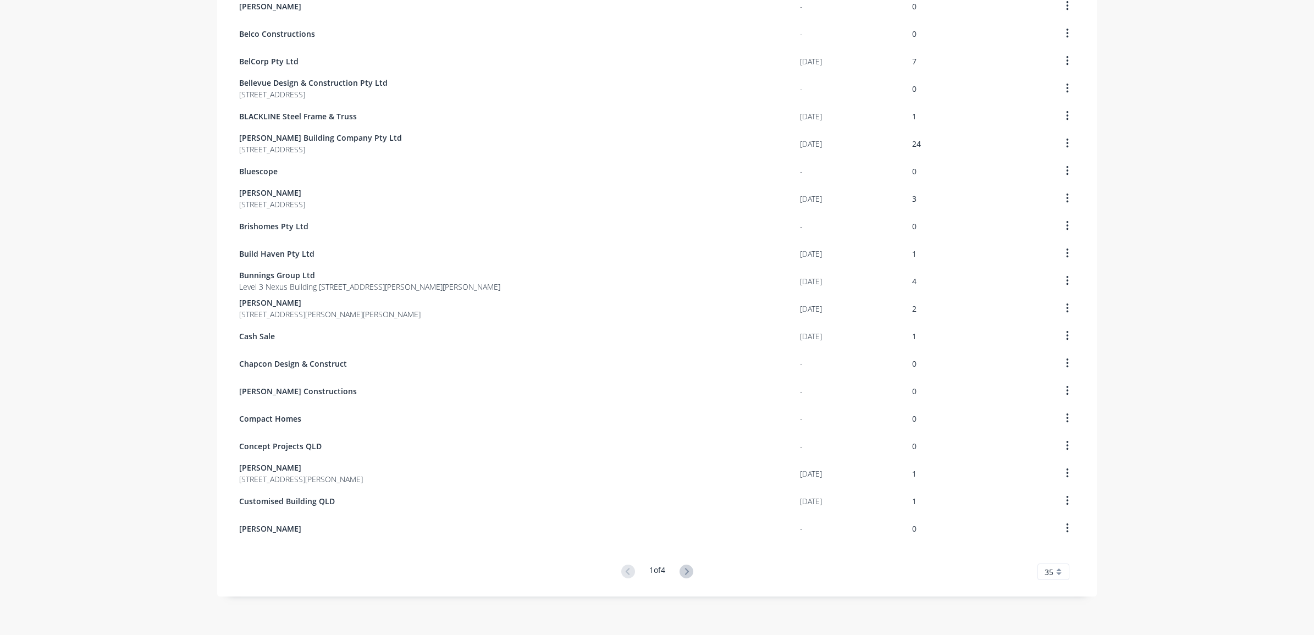
click at [680, 572] on icon at bounding box center [687, 572] width 14 height 14
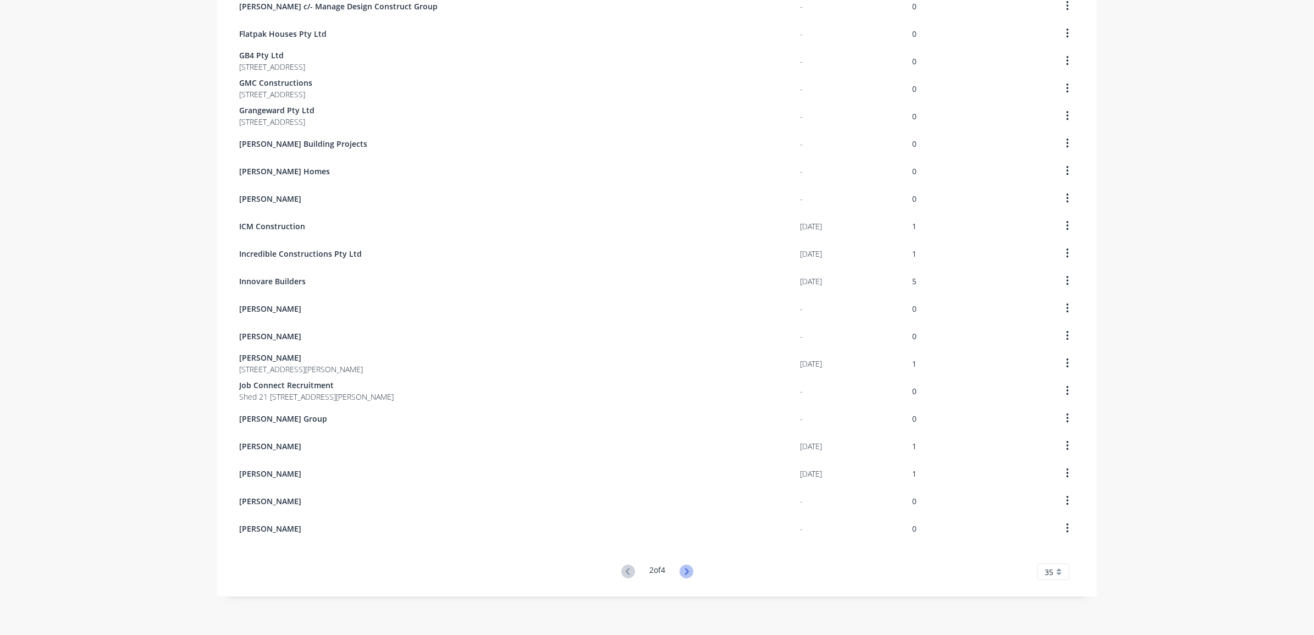
click at [680, 572] on icon at bounding box center [687, 572] width 14 height 14
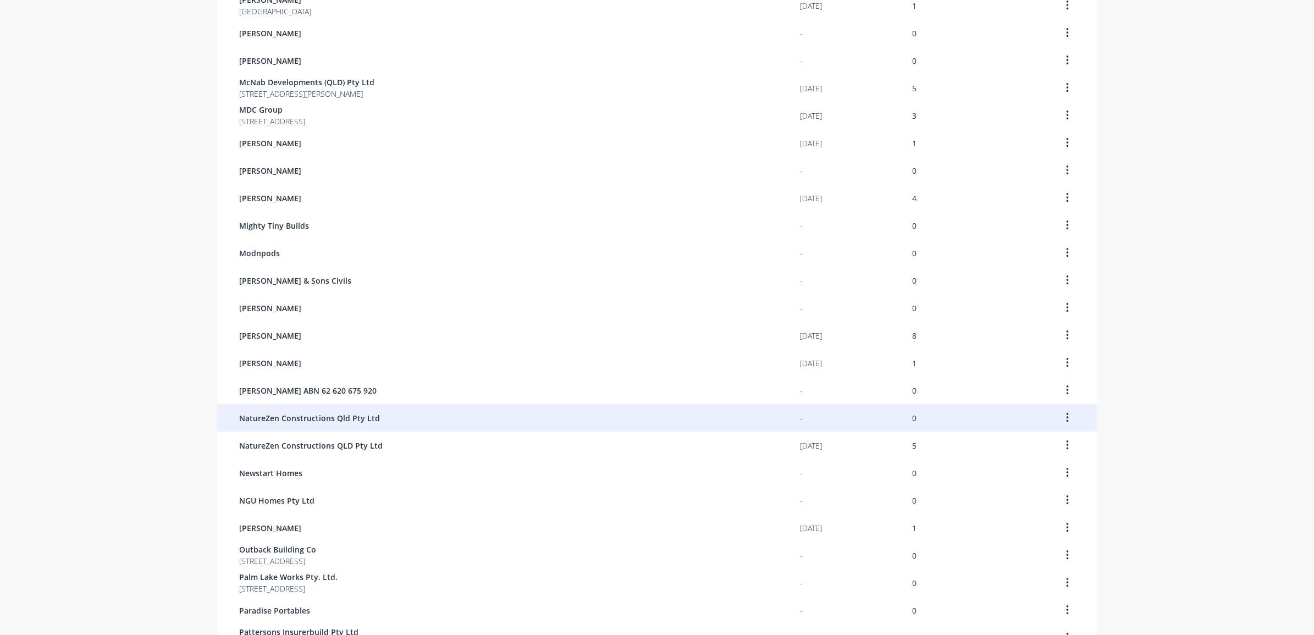
scroll to position [256, 0]
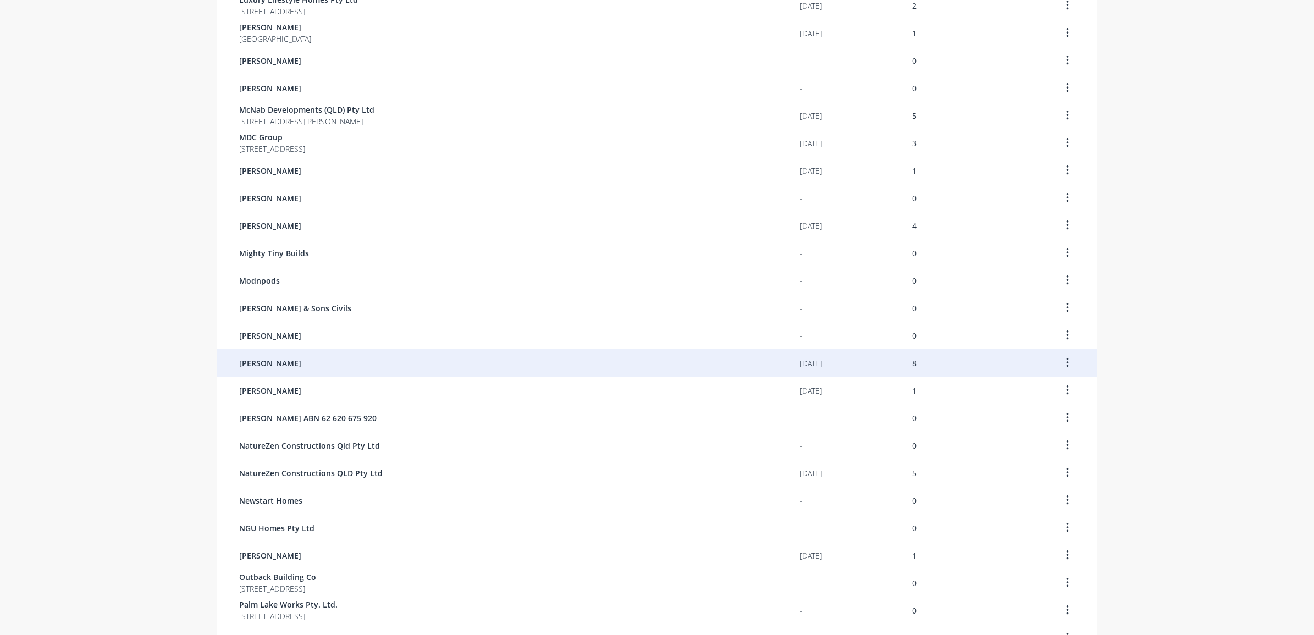
click at [476, 358] on div "[PERSON_NAME]" at bounding box center [519, 362] width 561 height 27
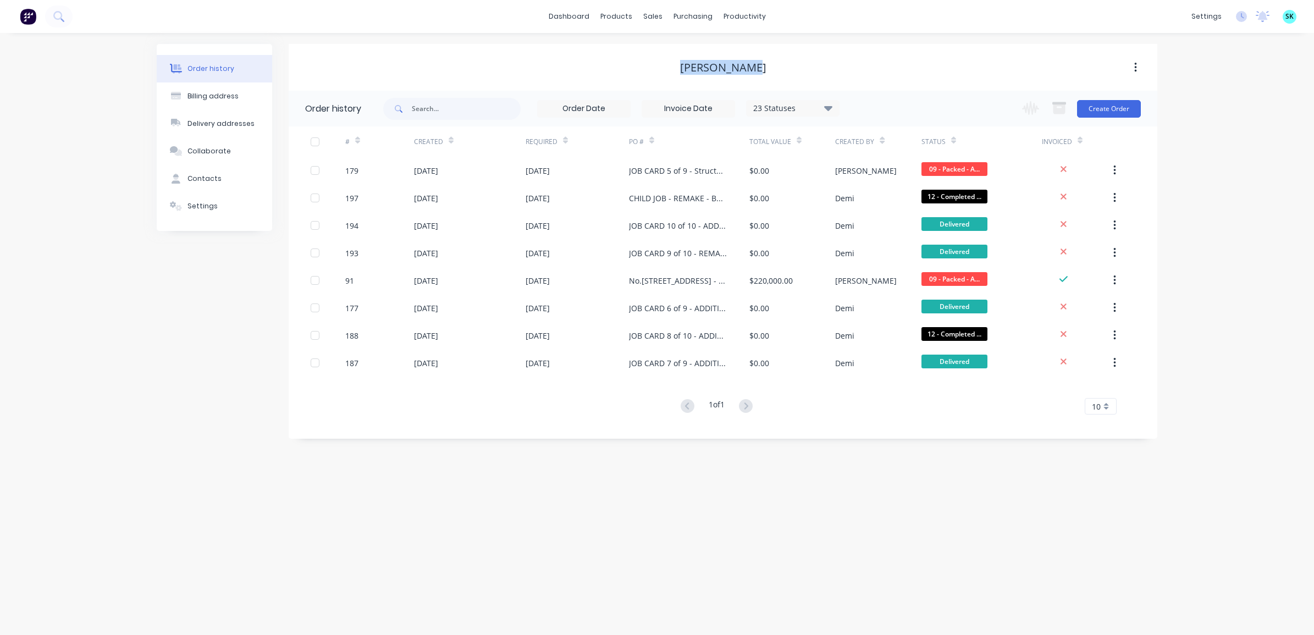
drag, startPoint x: 680, startPoint y: 64, endPoint x: 768, endPoint y: 67, distance: 88.5
click at [768, 67] on div "[PERSON_NAME]" at bounding box center [723, 67] width 869 height 13
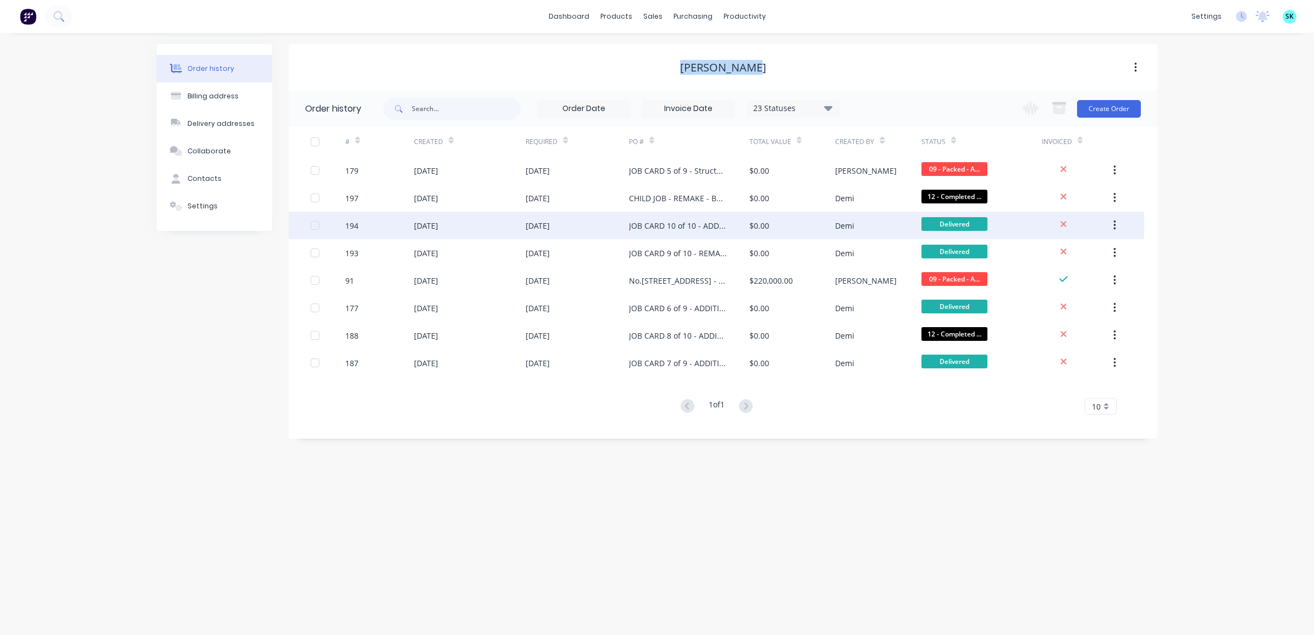
copy div "[PERSON_NAME]"
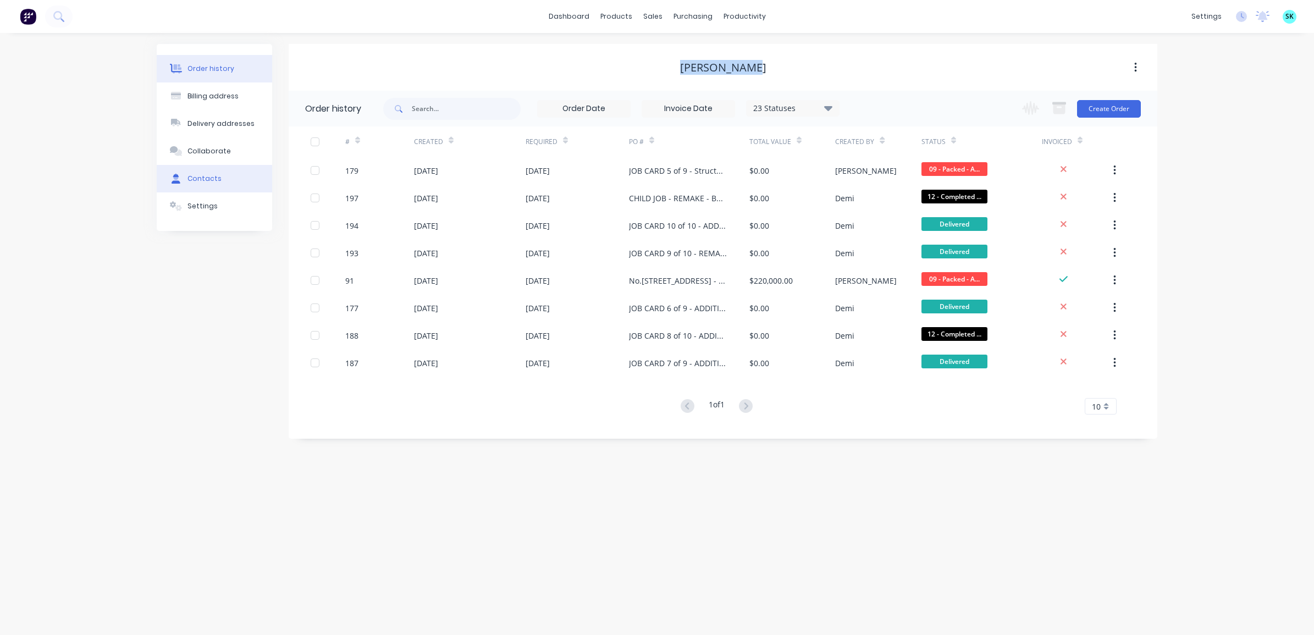
drag, startPoint x: 220, startPoint y: 194, endPoint x: 218, endPoint y: 189, distance: 5.7
click at [220, 194] on button "Settings" at bounding box center [214, 205] width 115 height 27
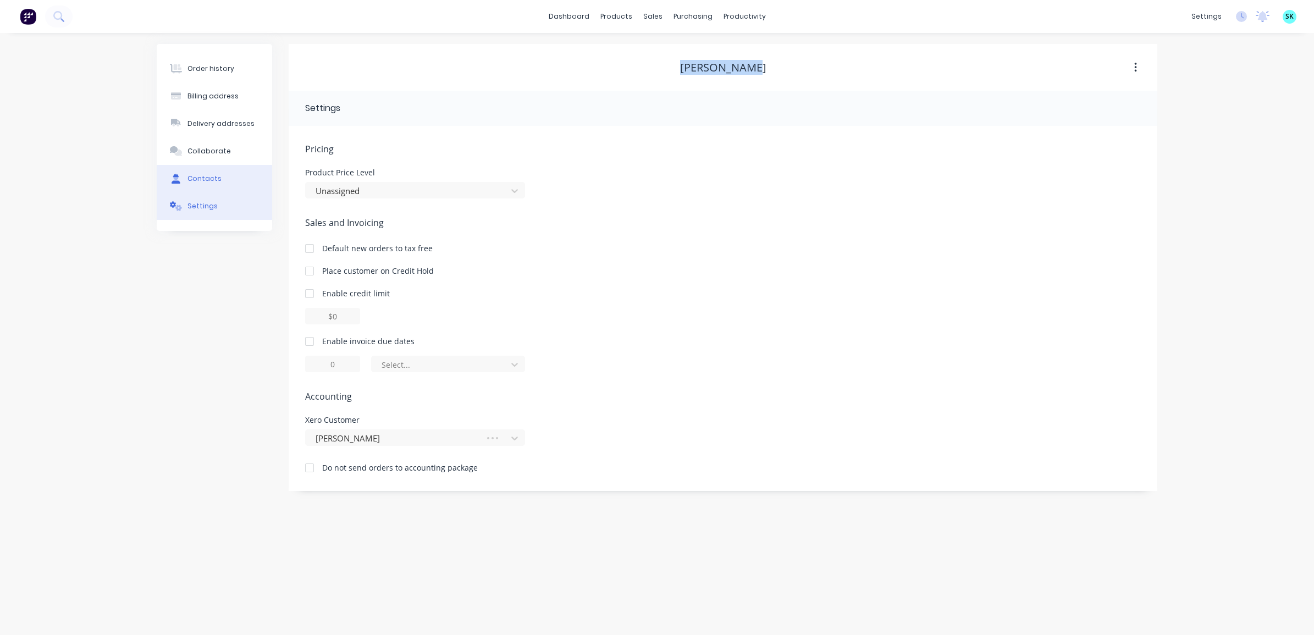
click at [219, 179] on button "Contacts" at bounding box center [214, 178] width 115 height 27
select select "AU"
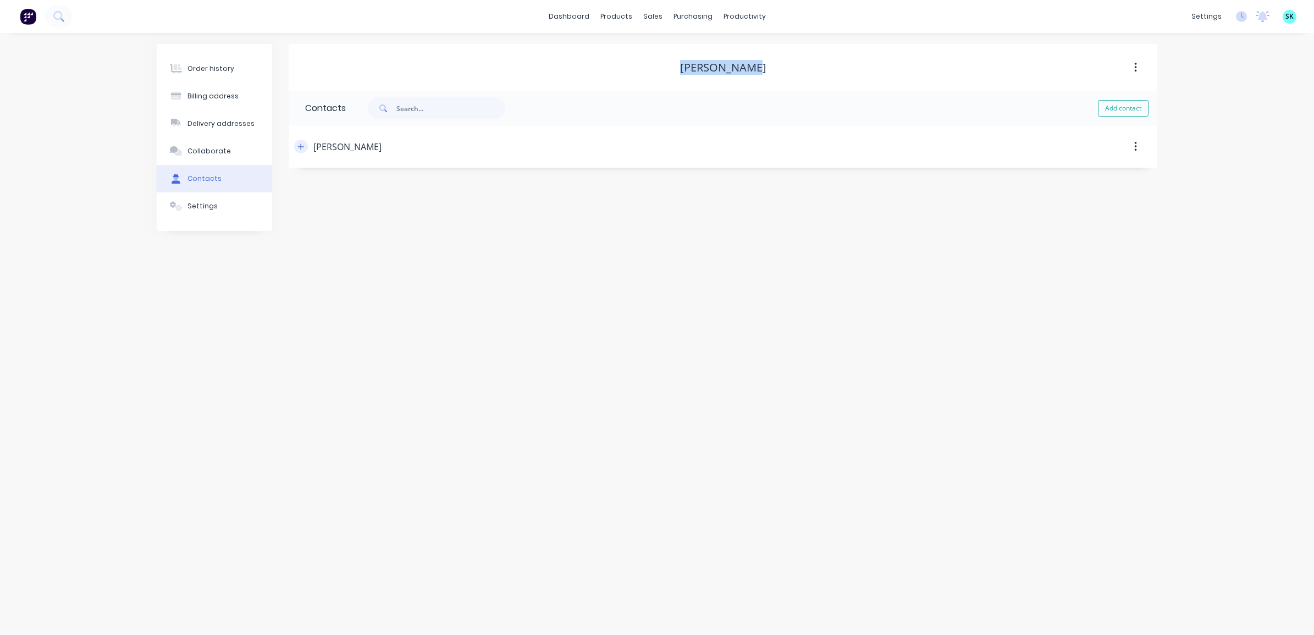
click at [303, 145] on icon "button" at bounding box center [300, 147] width 7 height 8
drag, startPoint x: 382, startPoint y: 190, endPoint x: 282, endPoint y: 188, distance: 100.1
click at [282, 188] on div "Order history Billing address Delivery addresses Collaborate Contacts Settings …" at bounding box center [657, 197] width 1001 height 306
drag, startPoint x: 412, startPoint y: 231, endPoint x: 282, endPoint y: 230, distance: 130.9
click at [282, 230] on div "Order history Billing address Delivery addresses Collaborate Contacts Settings …" at bounding box center [657, 197] width 1001 height 306
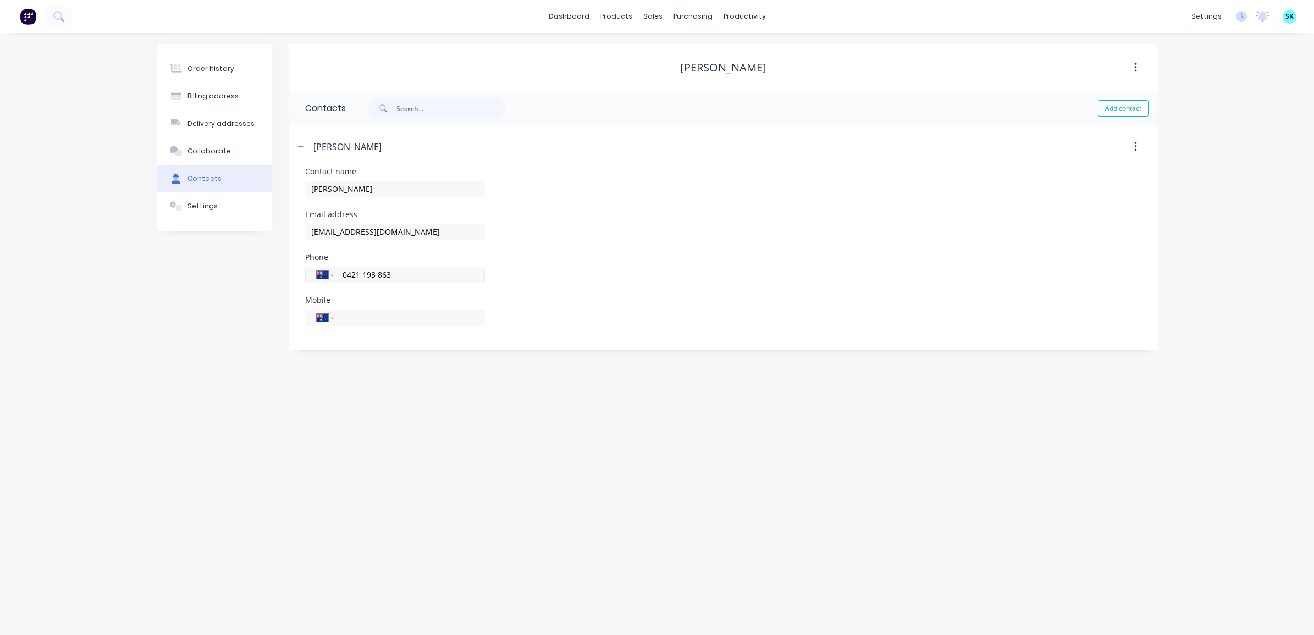
drag, startPoint x: 424, startPoint y: 278, endPoint x: 312, endPoint y: 276, distance: 111.6
click at [312, 276] on div "International [GEOGRAPHIC_DATA] [GEOGRAPHIC_DATA] [GEOGRAPHIC_DATA] [GEOGRAPHIC…" at bounding box center [395, 275] width 180 height 16
click at [227, 95] on div "Billing address" at bounding box center [212, 96] width 51 height 10
select select "AU"
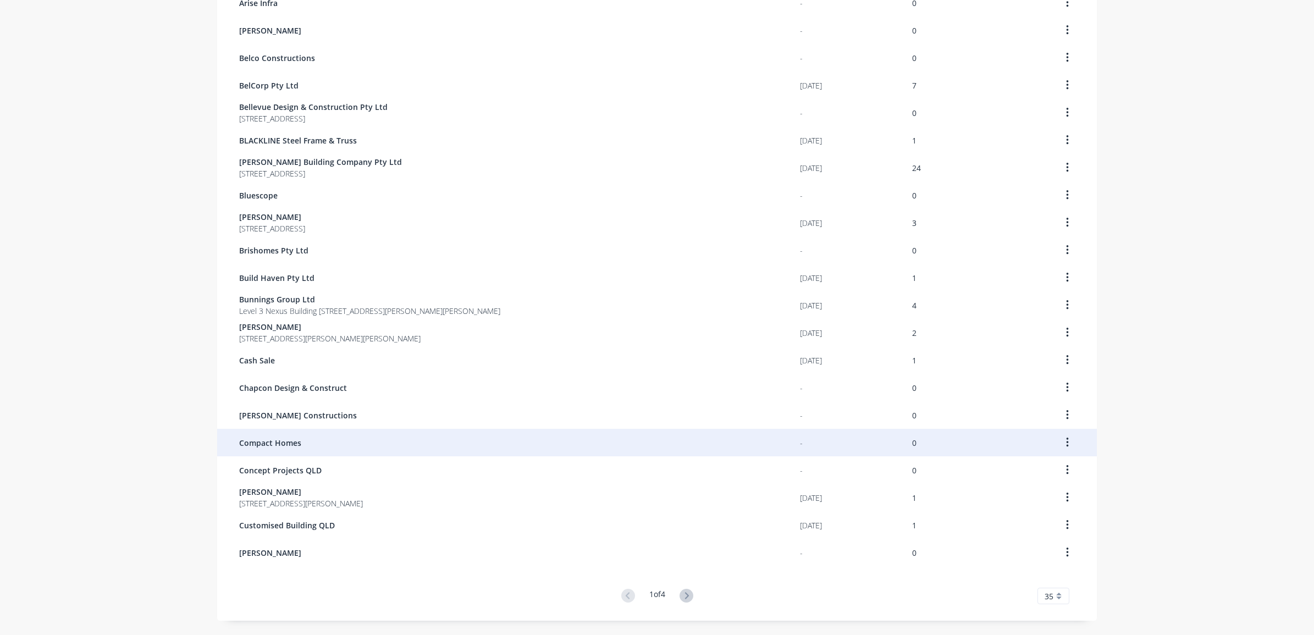
scroll to position [531, 0]
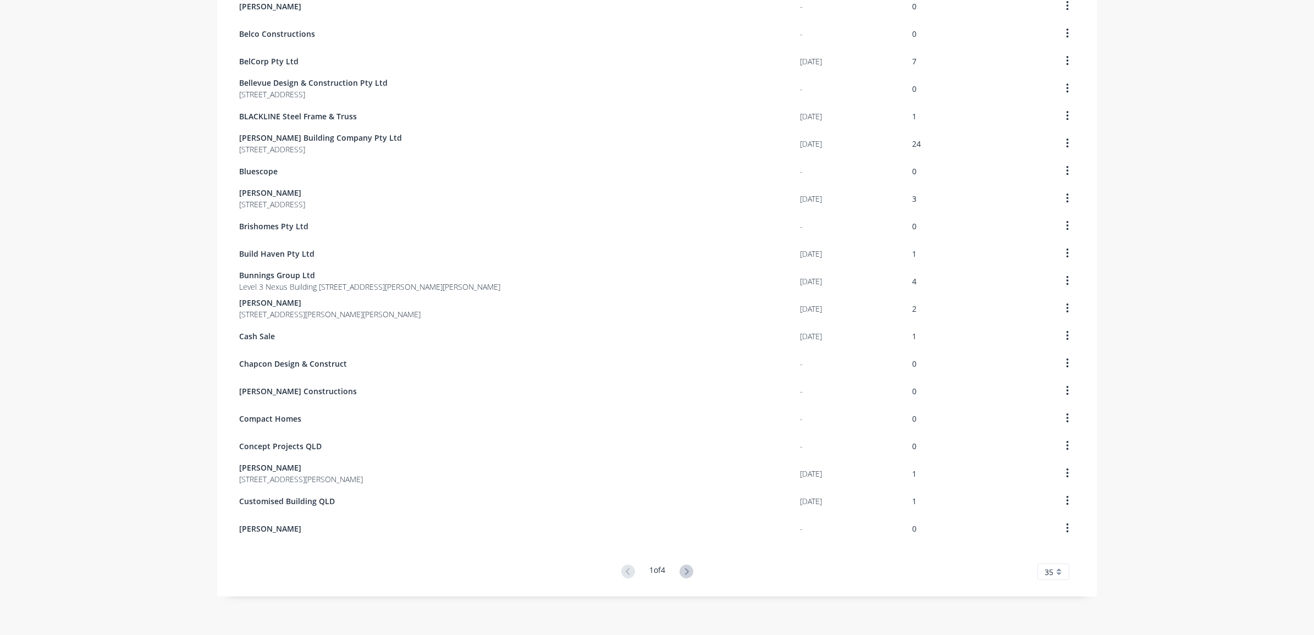
click at [677, 567] on button at bounding box center [686, 572] width 20 height 16
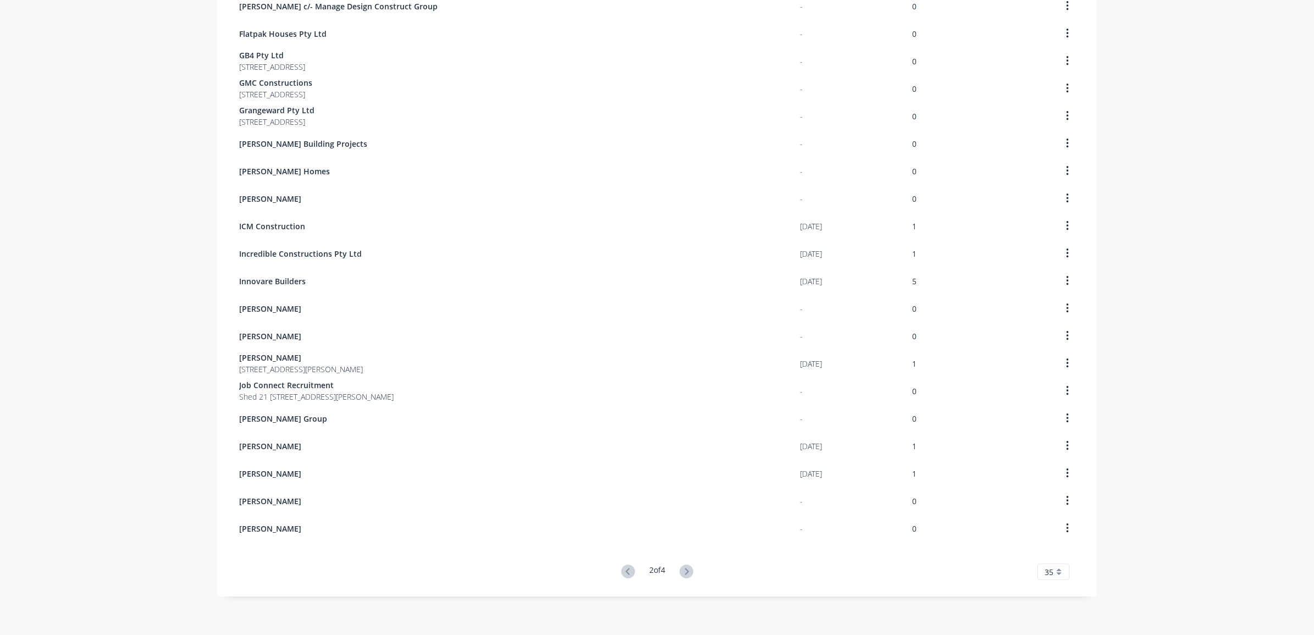
click at [691, 573] on button at bounding box center [686, 572] width 20 height 16
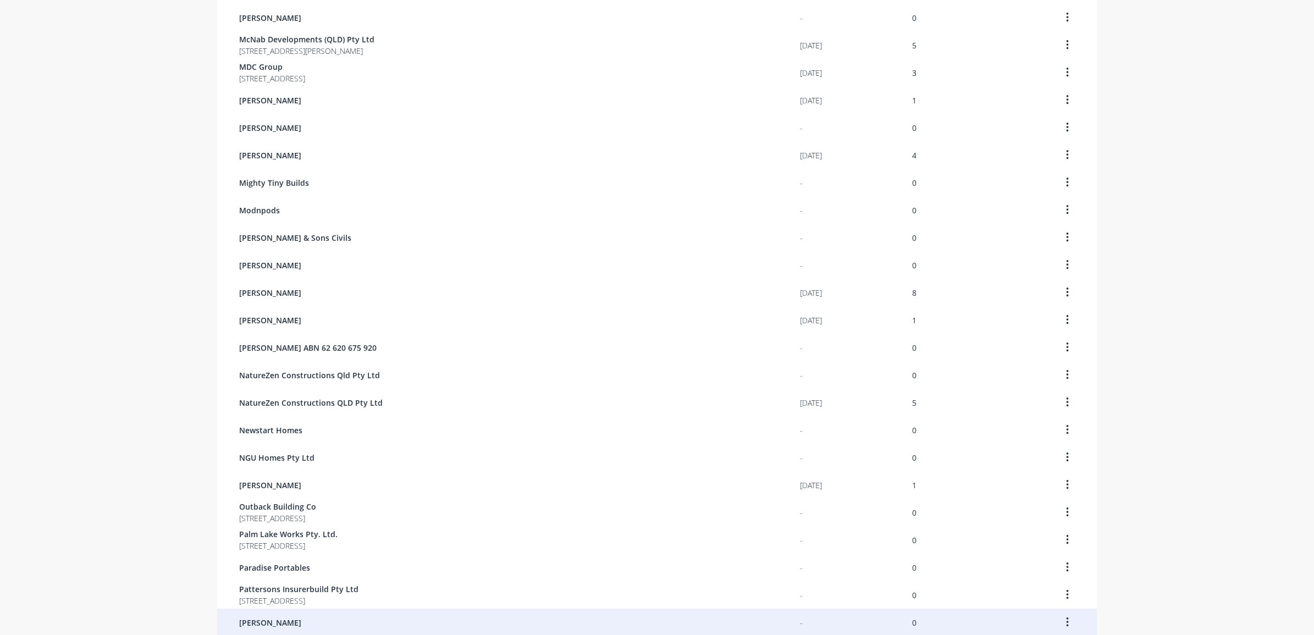
scroll to position [412, 0]
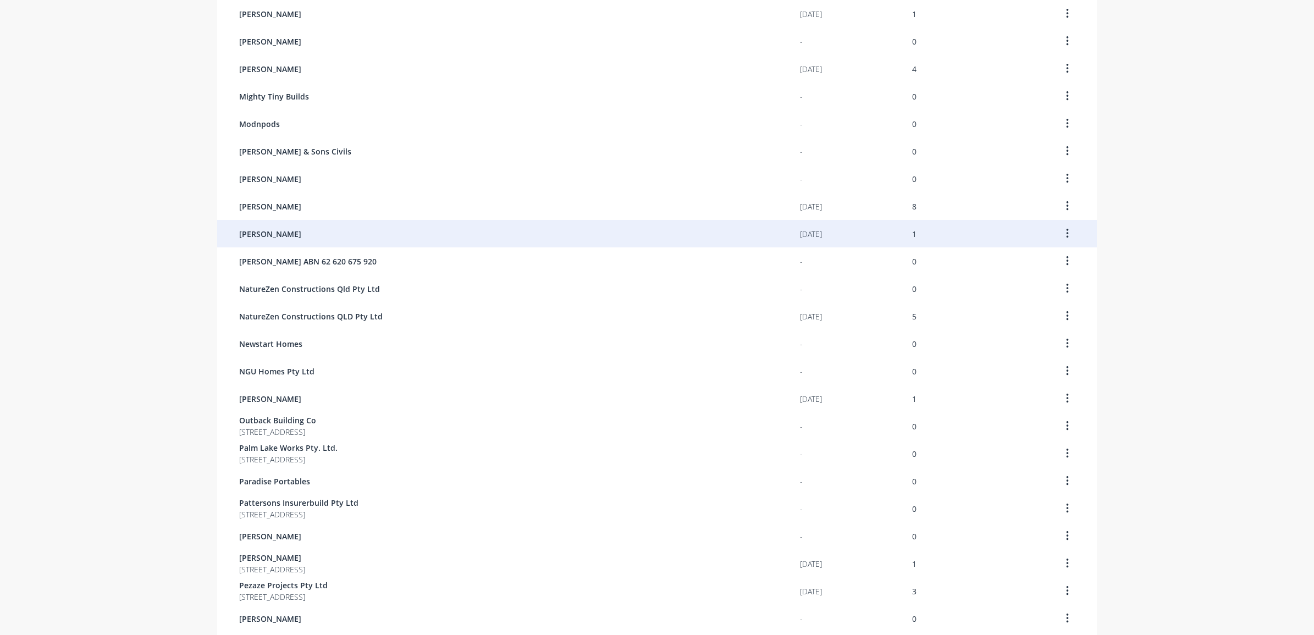
click at [398, 227] on div "[PERSON_NAME]" at bounding box center [519, 233] width 561 height 27
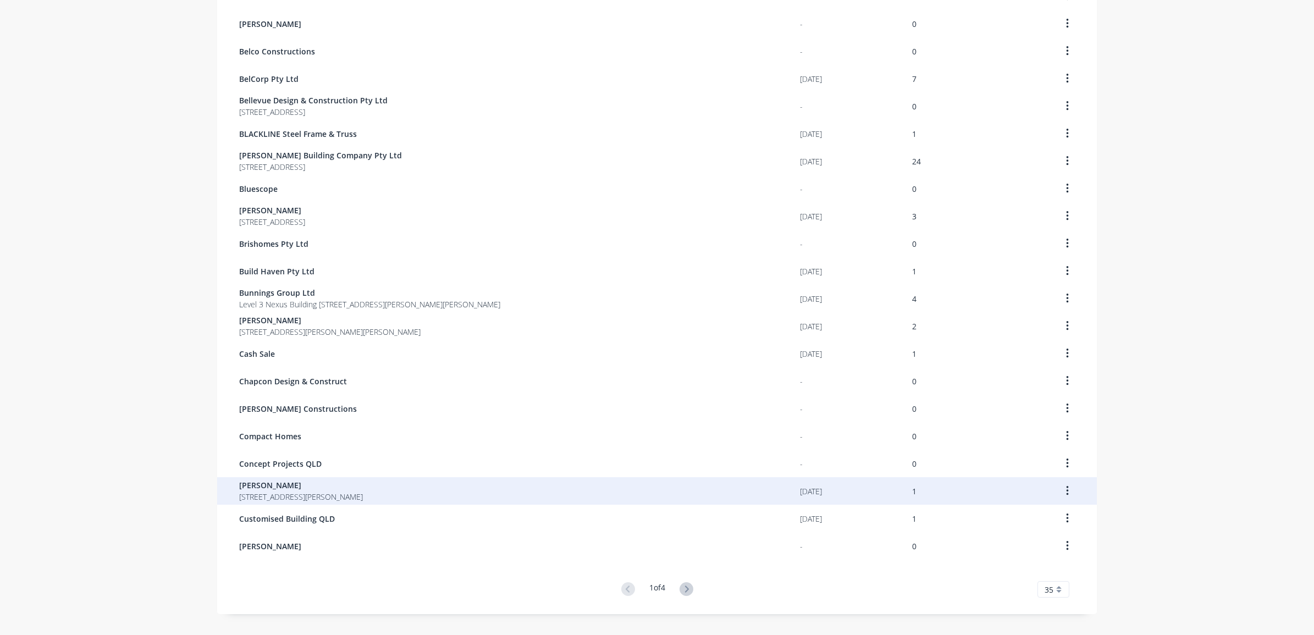
scroll to position [531, 0]
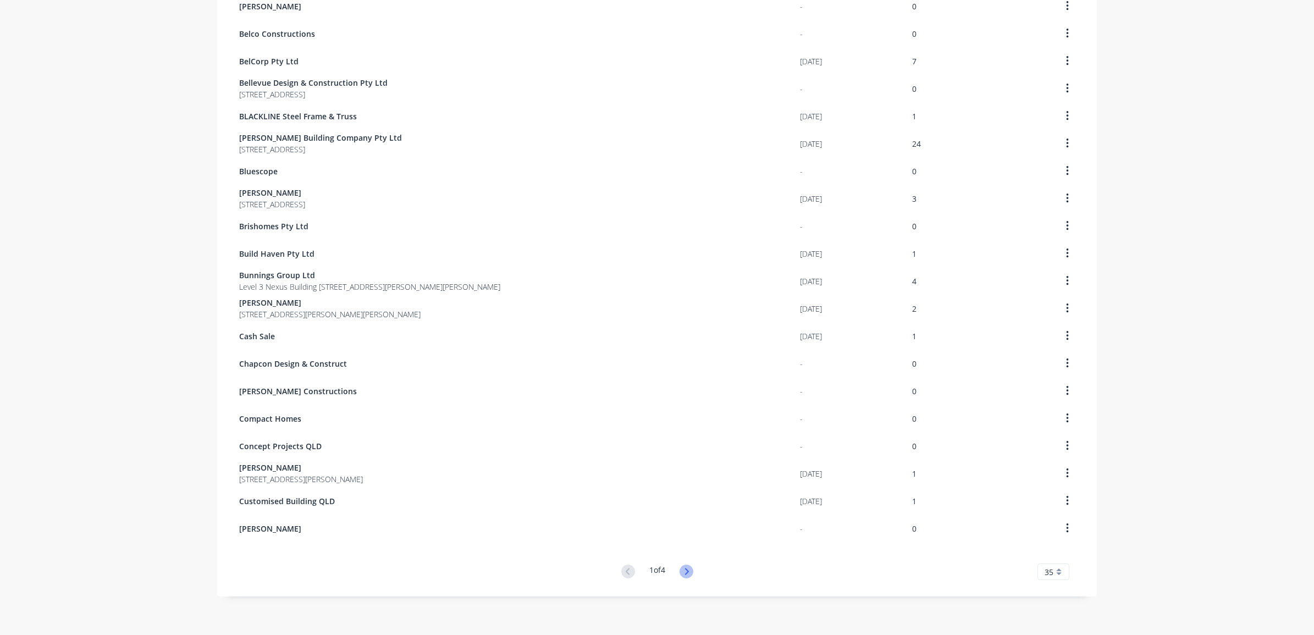
click at [680, 569] on icon at bounding box center [687, 572] width 14 height 14
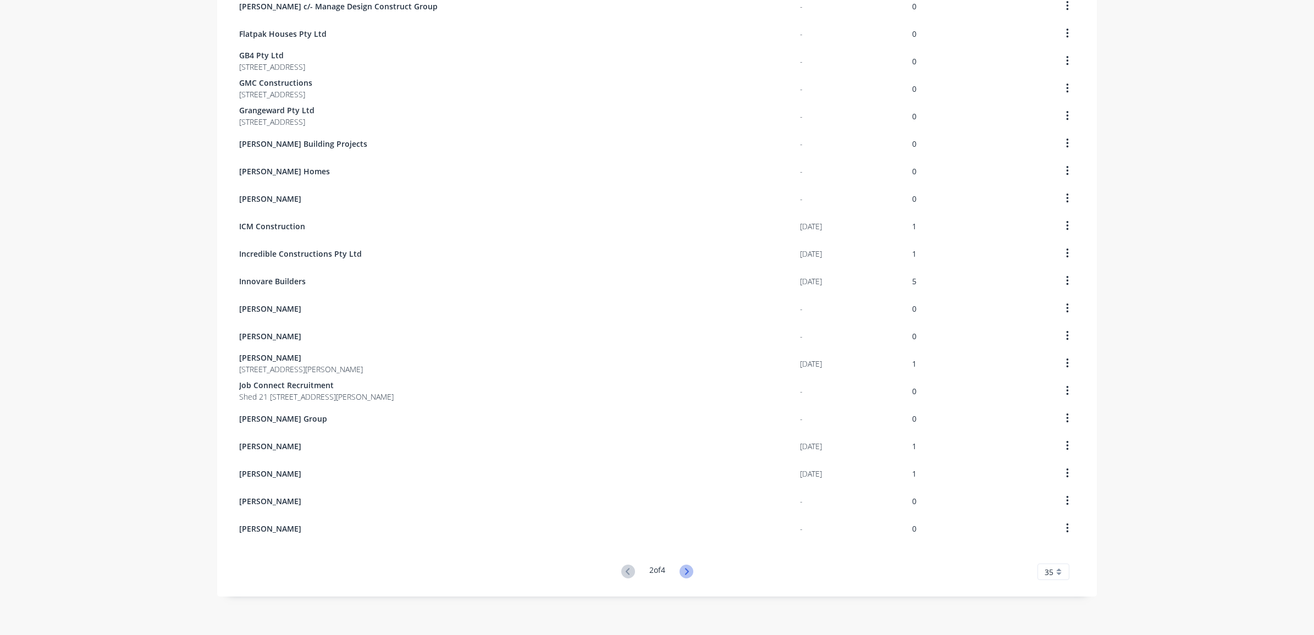
click at [680, 568] on icon at bounding box center [687, 572] width 14 height 14
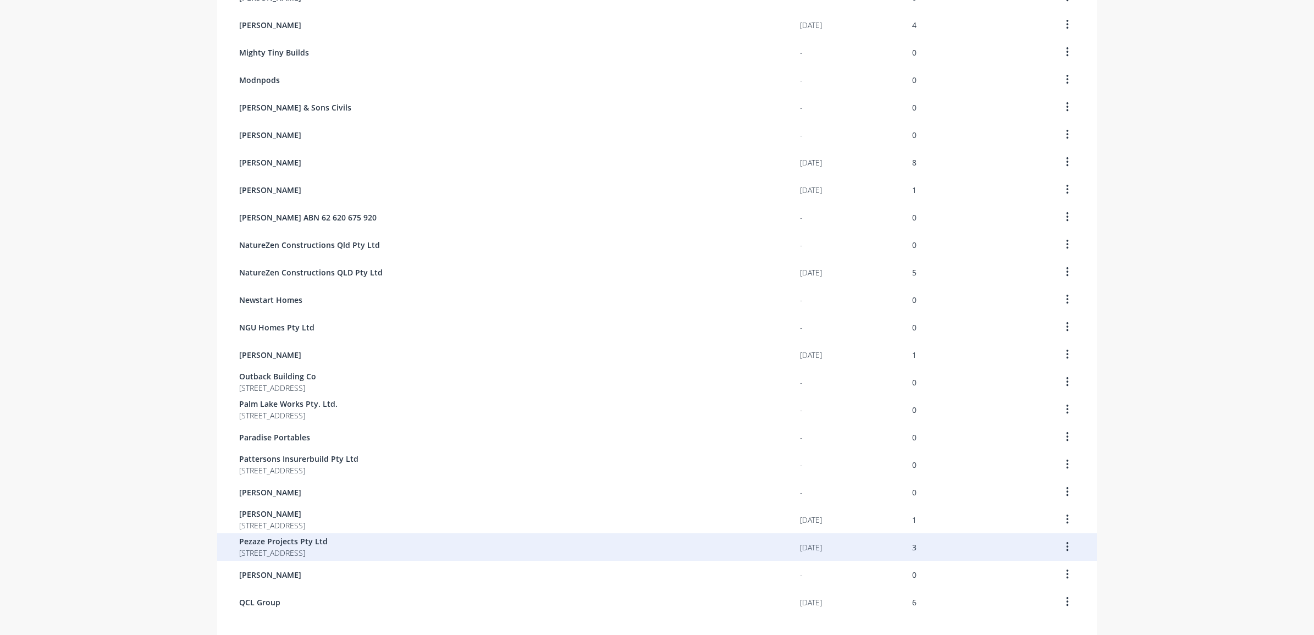
scroll to position [481, 0]
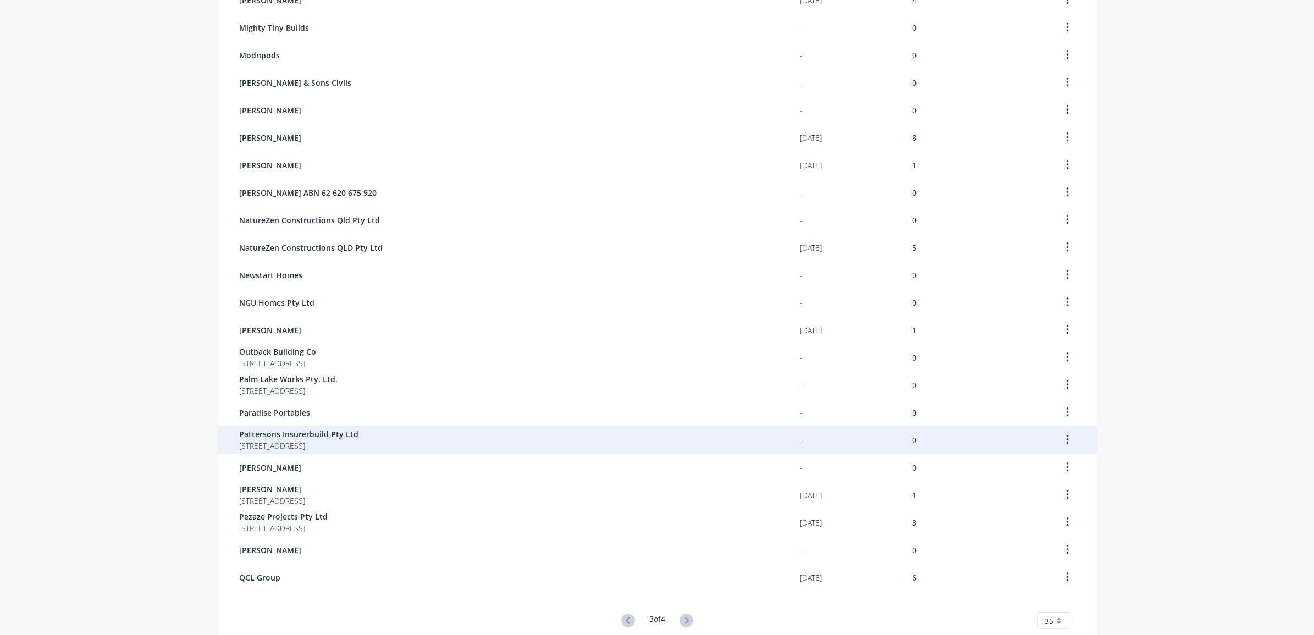
click at [374, 441] on div "Pattersons Insurerbuild Pty Ltd PO BOX 5030 Heidelberg West 3081" at bounding box center [519, 439] width 561 height 27
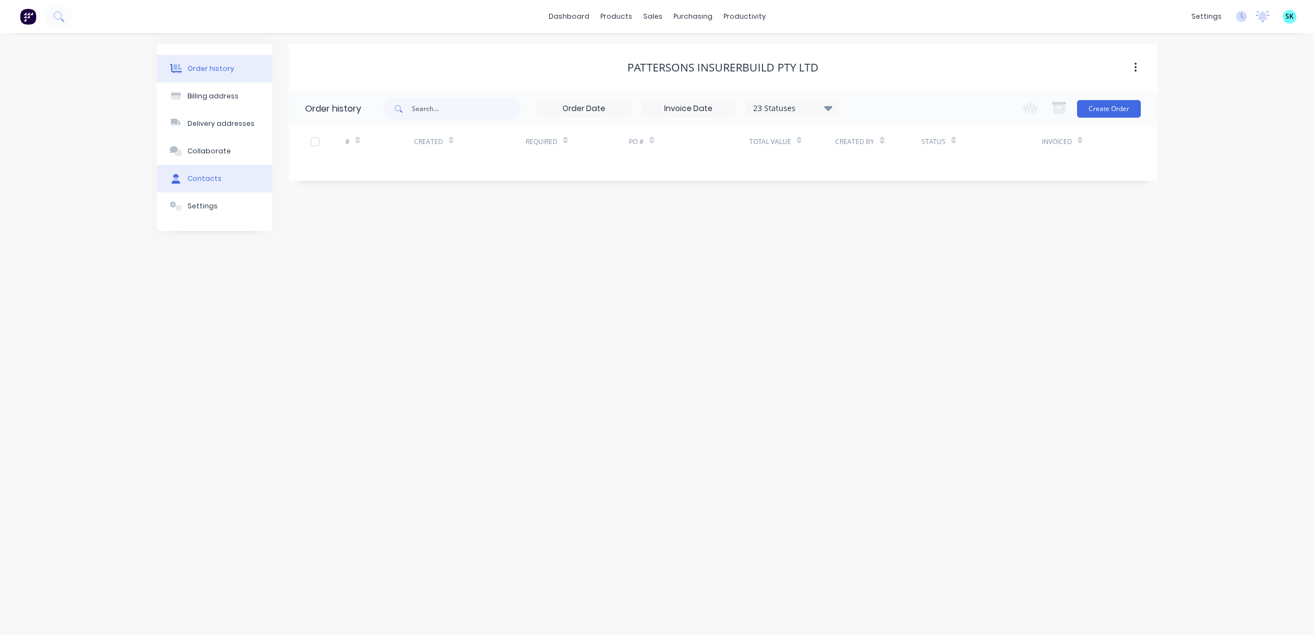
click at [196, 184] on button "Contacts" at bounding box center [214, 178] width 115 height 27
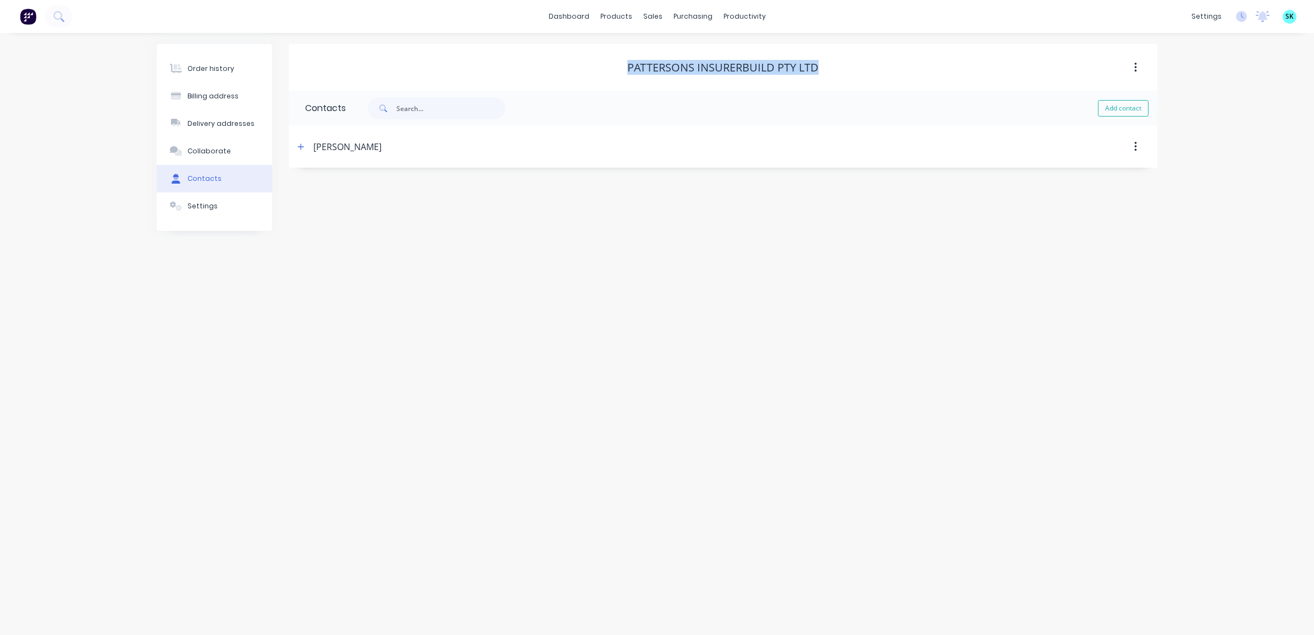
drag, startPoint x: 613, startPoint y: 66, endPoint x: 825, endPoint y: 70, distance: 212.3
click at [825, 70] on div "Pattersons Insurerbuild Pty Ltd" at bounding box center [723, 67] width 869 height 13
copy div "Pattersons Insurerbuild Pty Ltd"
click at [304, 142] on button "button" at bounding box center [301, 147] width 14 height 14
drag, startPoint x: 377, startPoint y: 189, endPoint x: 303, endPoint y: 189, distance: 73.7
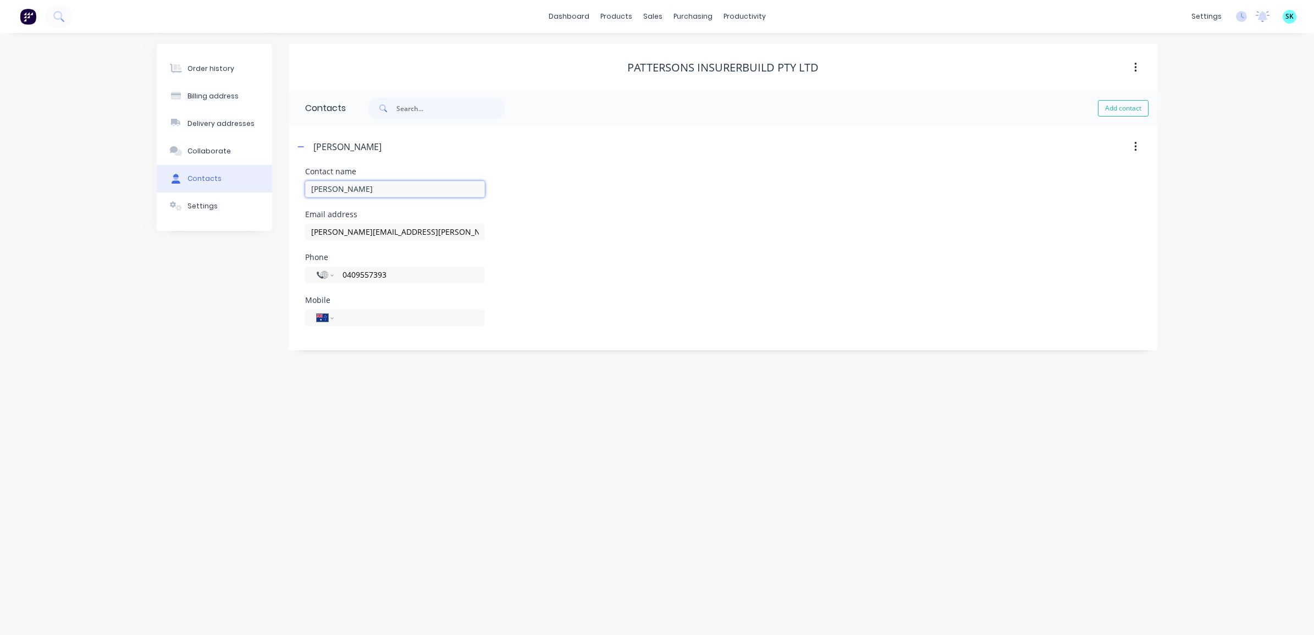
click at [303, 189] on div "Contact name Darryl Graham Email address darryl.graham@buildgrp.com Phone Inter…" at bounding box center [723, 259] width 869 height 183
drag, startPoint x: 422, startPoint y: 227, endPoint x: 296, endPoint y: 229, distance: 126.5
click at [297, 229] on div "Contact name Darryl Graham Email address darryl.graham@buildgrp.com Phone Inter…" at bounding box center [723, 263] width 869 height 191
drag, startPoint x: 404, startPoint y: 275, endPoint x: 329, endPoint y: 271, distance: 75.5
click at [329, 271] on div "International [GEOGRAPHIC_DATA] [GEOGRAPHIC_DATA] [GEOGRAPHIC_DATA] [GEOGRAPHIC…" at bounding box center [395, 275] width 180 height 16
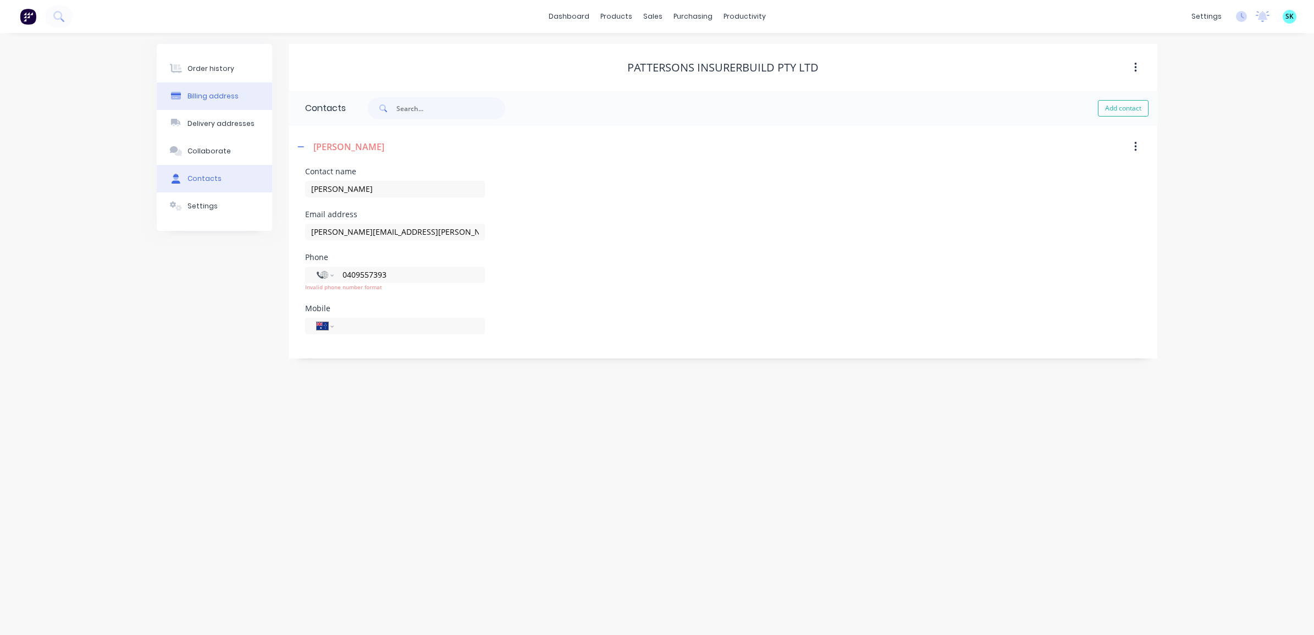
click at [216, 101] on div "Billing address" at bounding box center [212, 96] width 51 height 10
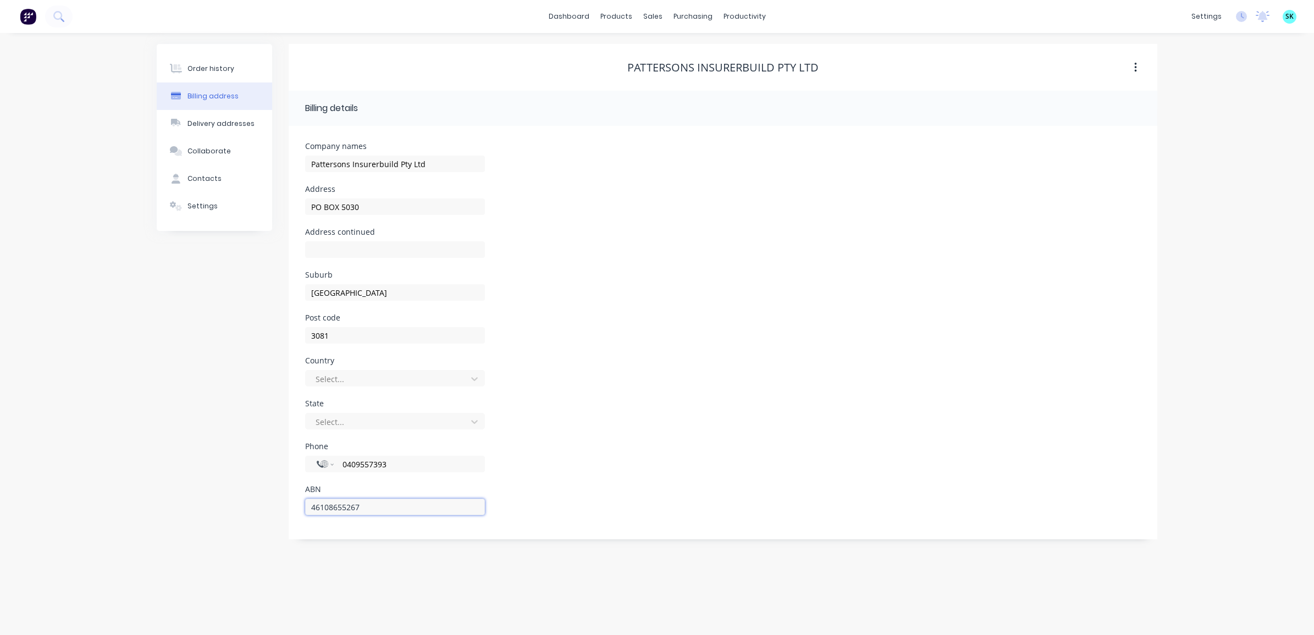
drag, startPoint x: 374, startPoint y: 512, endPoint x: 282, endPoint y: 501, distance: 93.0
click at [282, 501] on div "Order history Billing address Delivery addresses Collaborate Contacts Settings …" at bounding box center [657, 291] width 1001 height 495
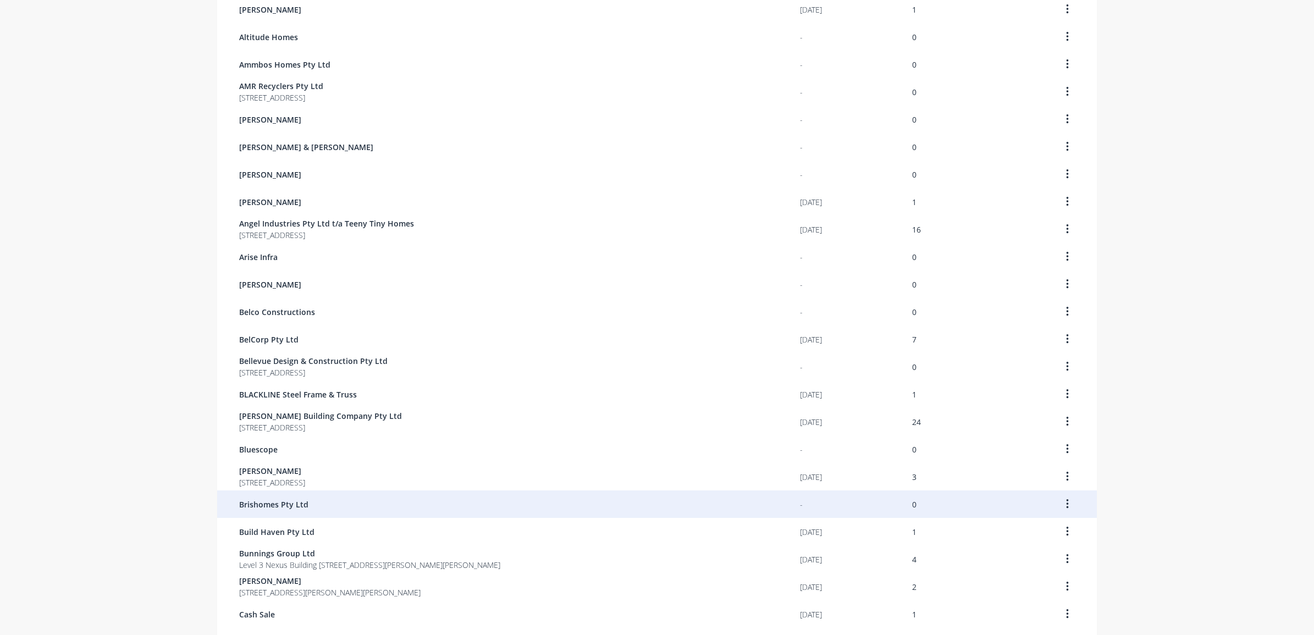
scroll to position [531, 0]
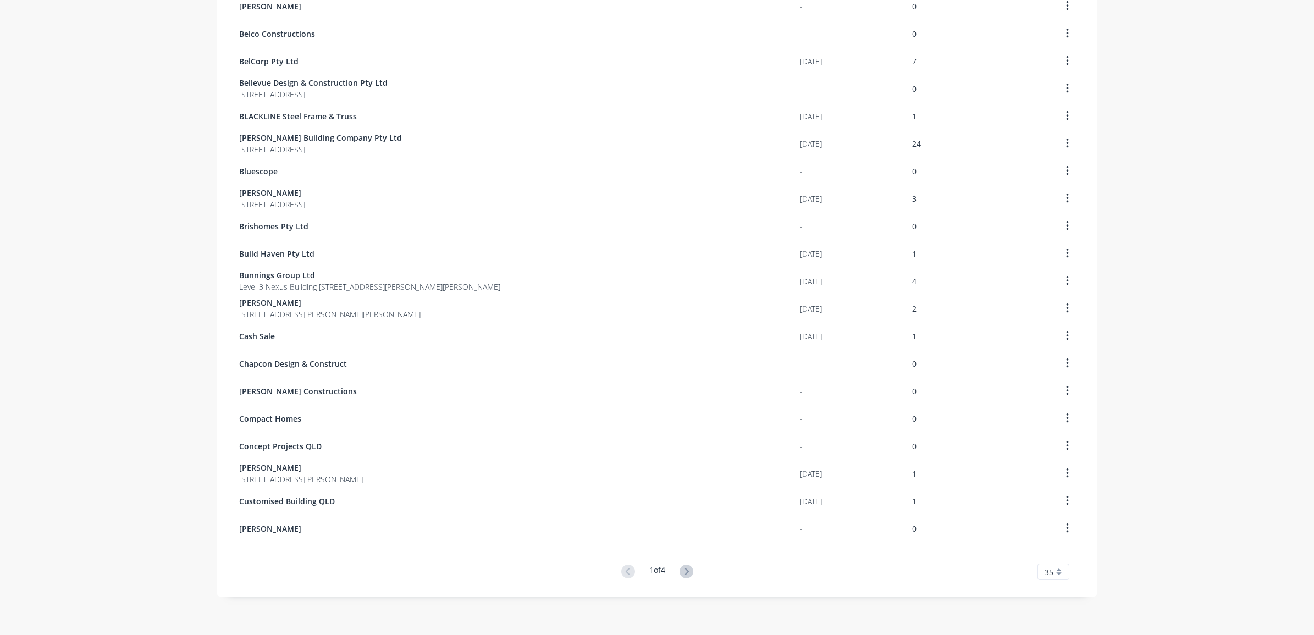
click at [676, 568] on button at bounding box center [686, 572] width 20 height 16
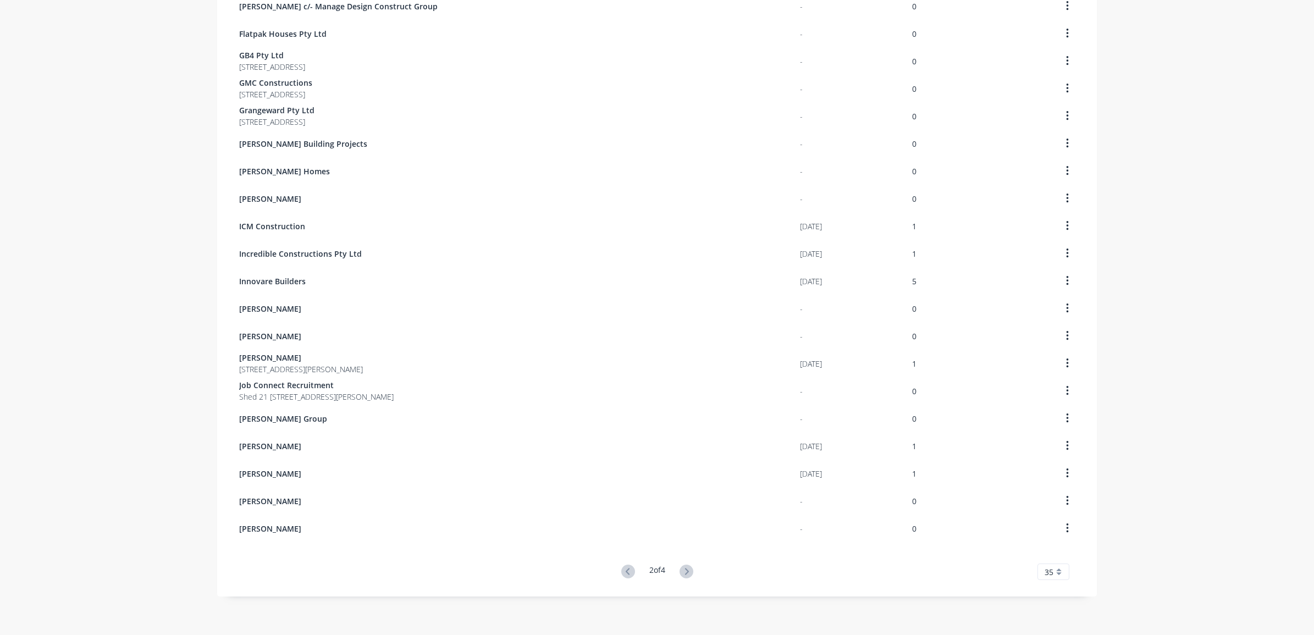
click at [694, 569] on div "2 of 4 35 5 10 15 20 25 30 35" at bounding box center [657, 572] width 880 height 16
click at [688, 572] on icon at bounding box center [687, 572] width 14 height 14
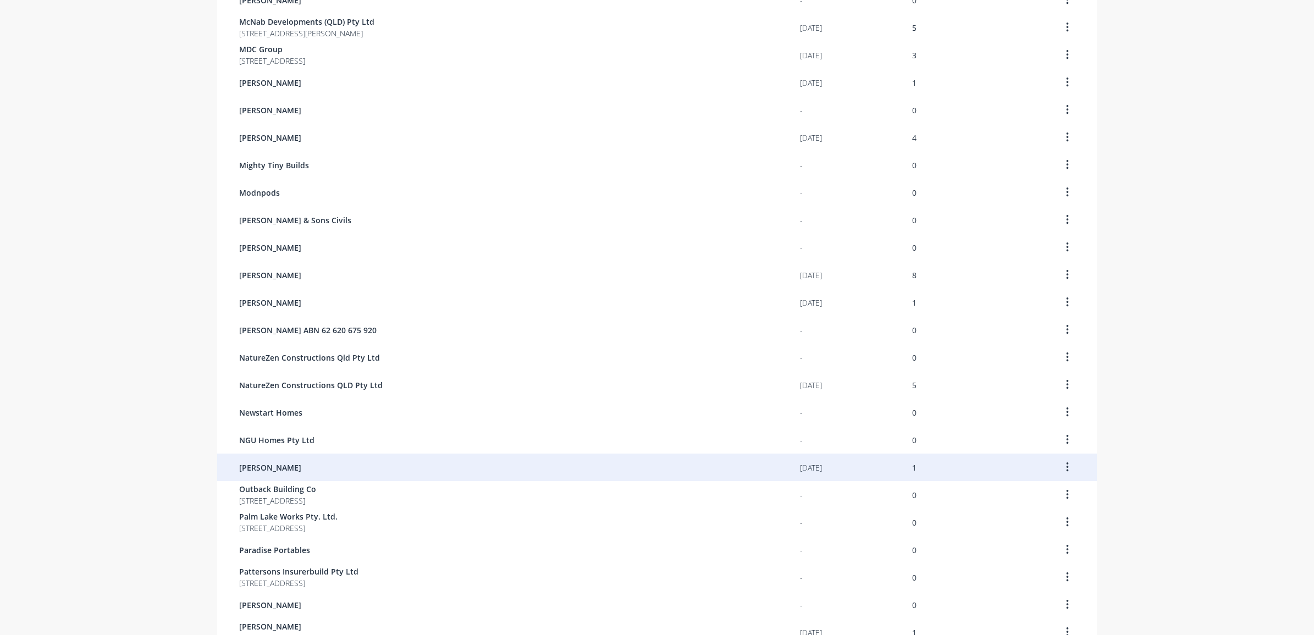
scroll to position [412, 0]
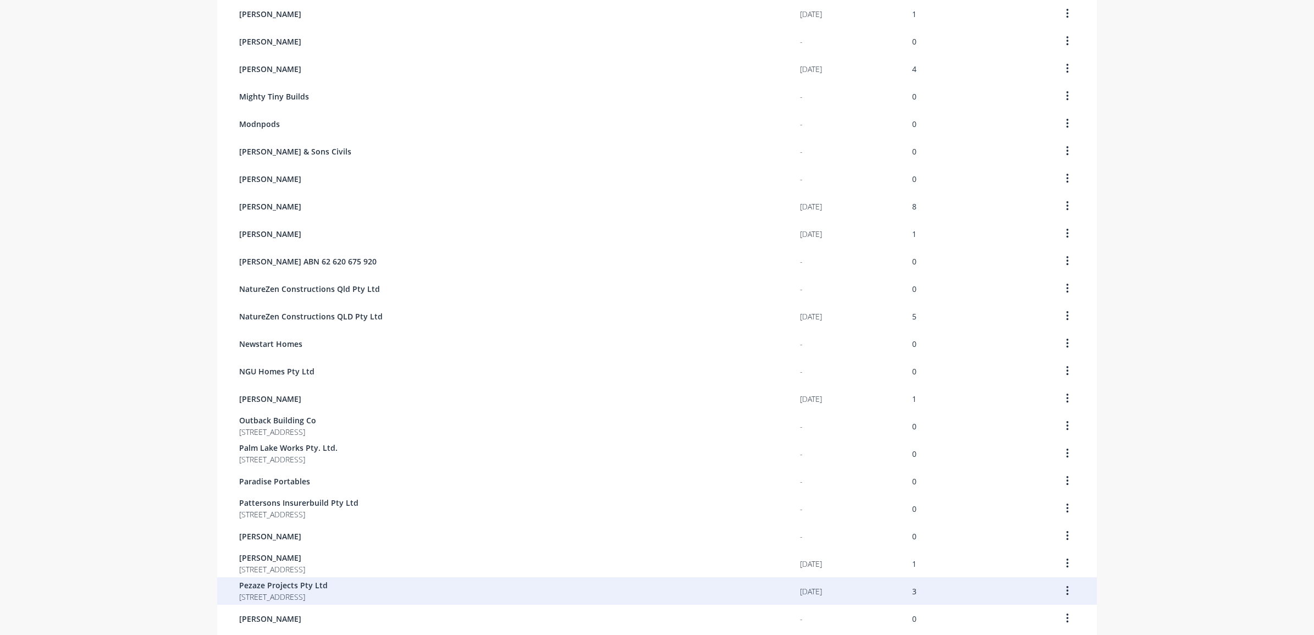
click at [409, 582] on div "Pezaze Projects Pty Ltd 24 Thornlands Road Thornlands Queensland 4164" at bounding box center [519, 590] width 561 height 27
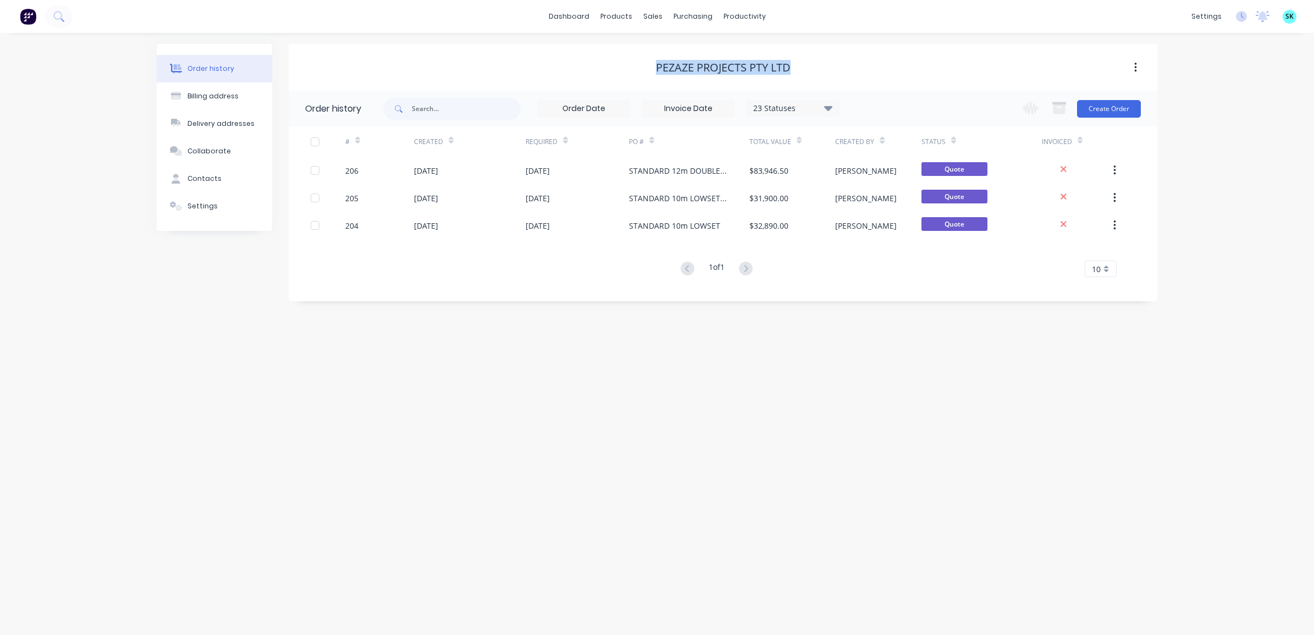
drag, startPoint x: 653, startPoint y: 67, endPoint x: 790, endPoint y: 73, distance: 137.6
click at [790, 73] on div "Pezaze Projects Pty Ltd" at bounding box center [723, 67] width 869 height 13
copy div "Pezaze Projects Pty Ltd"
click at [240, 185] on button "Contacts" at bounding box center [214, 178] width 115 height 27
select select "AU"
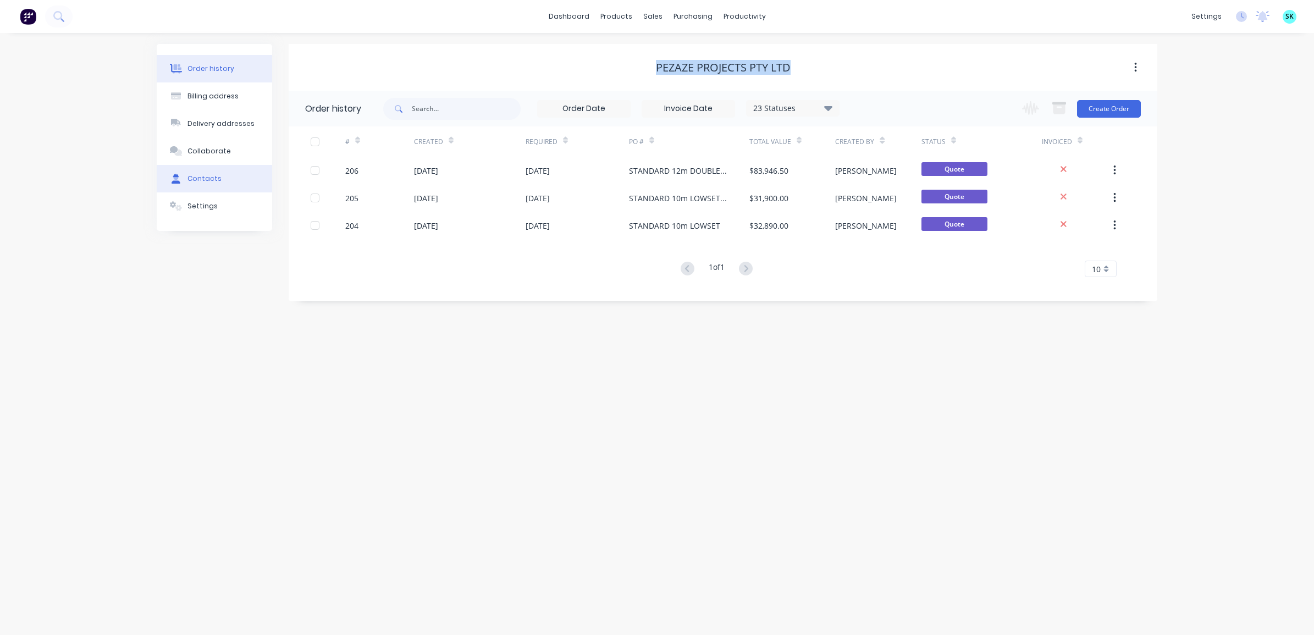
select select "AU"
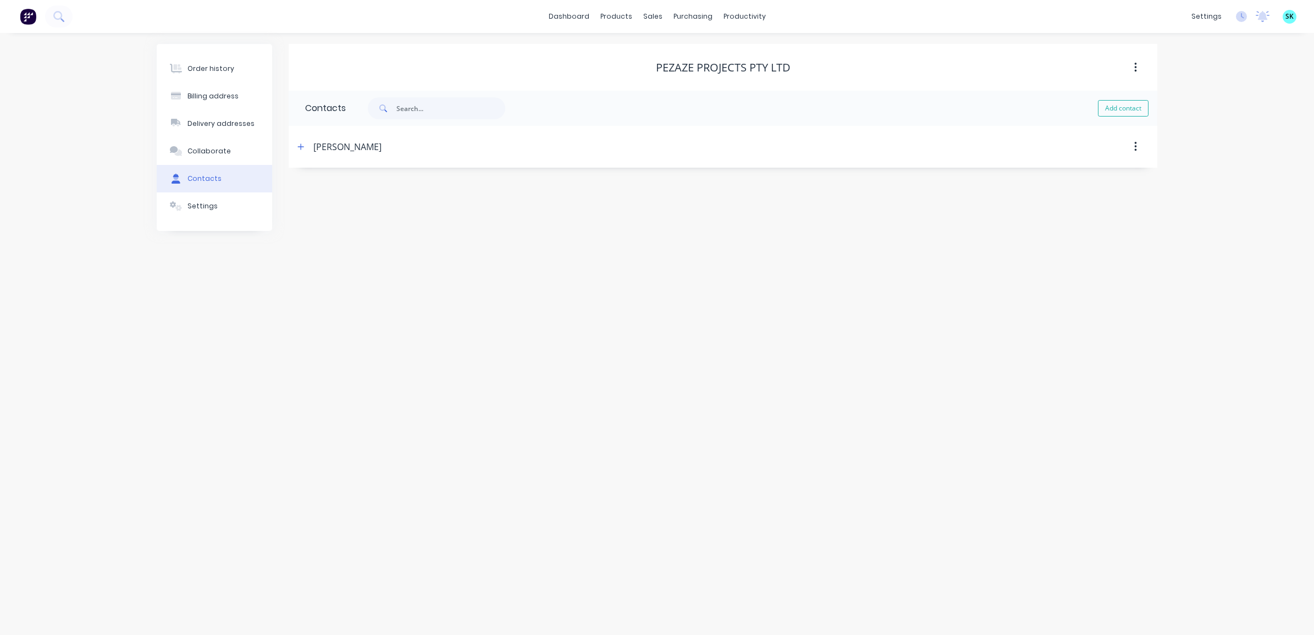
click at [332, 146] on div "Zeik Rafferty" at bounding box center [347, 146] width 68 height 13
click at [307, 145] on button "button" at bounding box center [301, 147] width 14 height 14
drag, startPoint x: 379, startPoint y: 191, endPoint x: 302, endPoint y: 188, distance: 77.0
click at [302, 188] on div "Contact name Zeik Rafferty Email address zeik@pezazeprojects.com.au Phone Inter…" at bounding box center [723, 259] width 869 height 183
drag, startPoint x: 433, startPoint y: 235, endPoint x: 292, endPoint y: 229, distance: 140.9
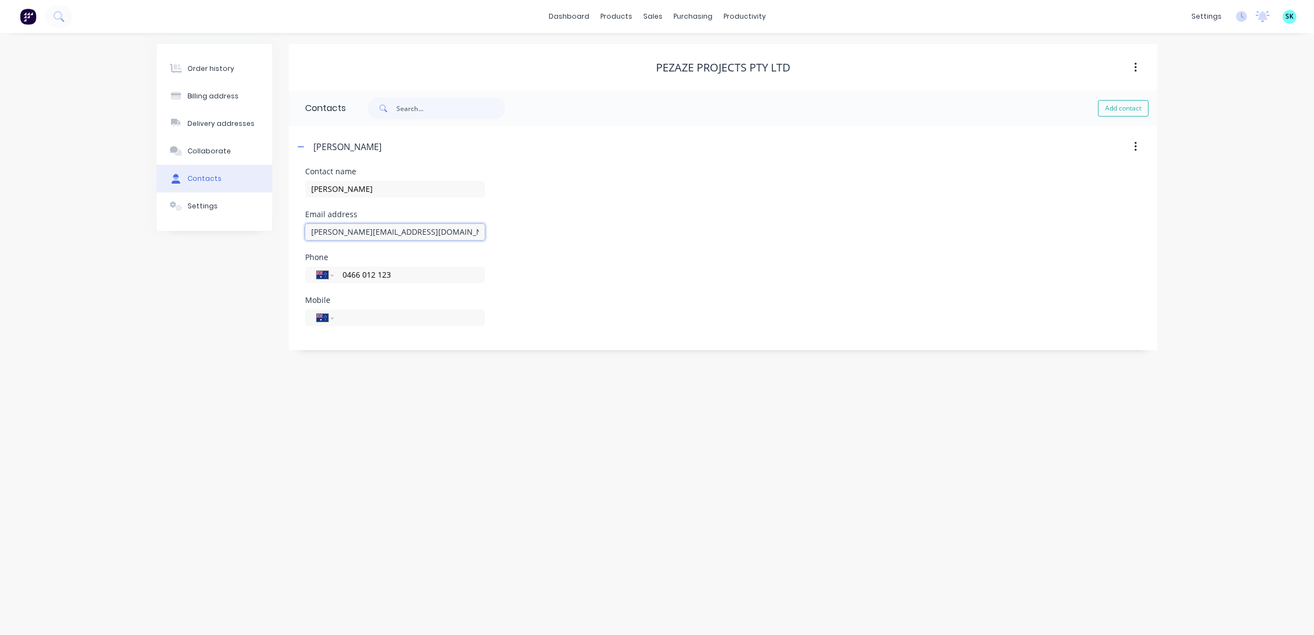
click at [292, 229] on div "Contact name Zeik Rafferty Email address zeik@pezazeprojects.com.au Phone Inter…" at bounding box center [723, 259] width 869 height 183
drag, startPoint x: 423, startPoint y: 275, endPoint x: 337, endPoint y: 271, distance: 86.4
click at [337, 271] on div "International [GEOGRAPHIC_DATA] [GEOGRAPHIC_DATA] [GEOGRAPHIC_DATA] [GEOGRAPHIC…" at bounding box center [395, 275] width 180 height 16
click at [219, 97] on div "Billing address" at bounding box center [212, 96] width 51 height 10
select select "AU"
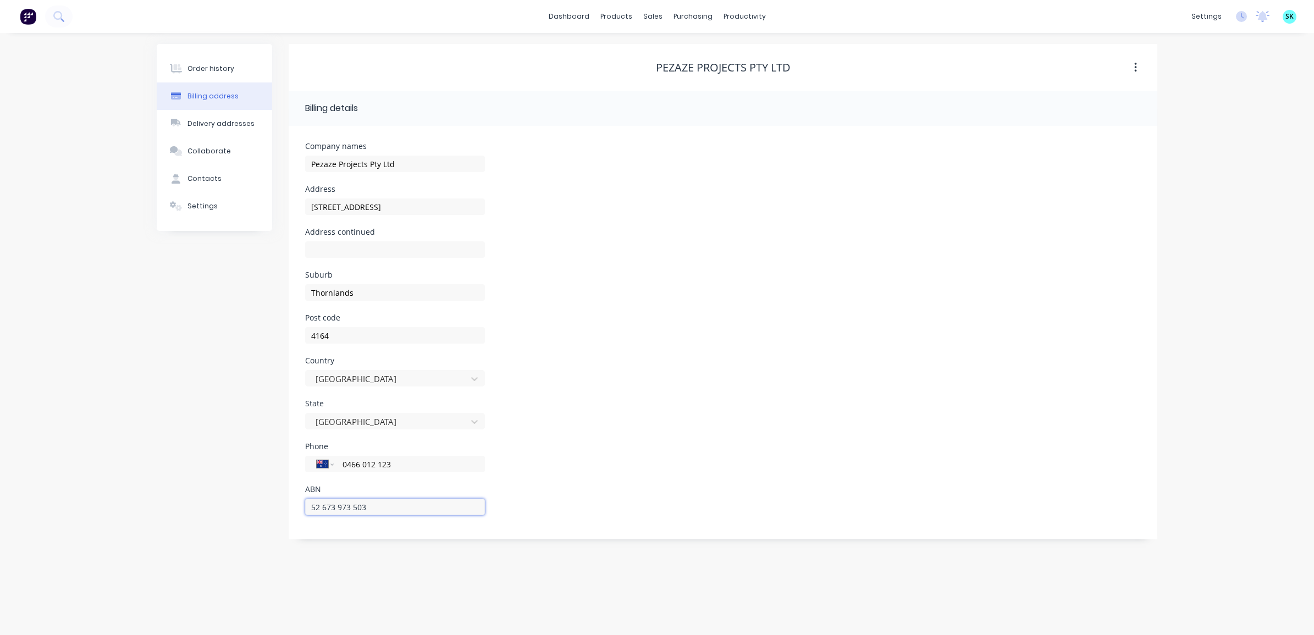
drag, startPoint x: 390, startPoint y: 512, endPoint x: 271, endPoint y: 504, distance: 119.6
click at [271, 504] on div "Order history Billing address Delivery addresses Collaborate Contacts Settings …" at bounding box center [657, 291] width 1001 height 495
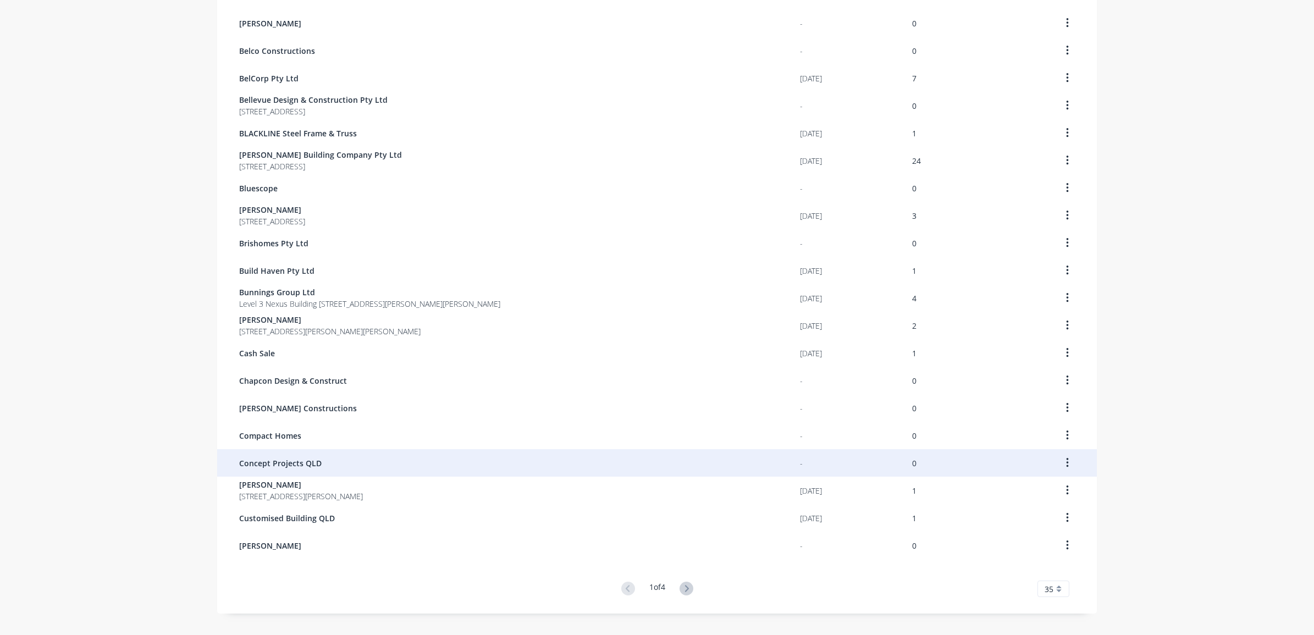
scroll to position [531, 0]
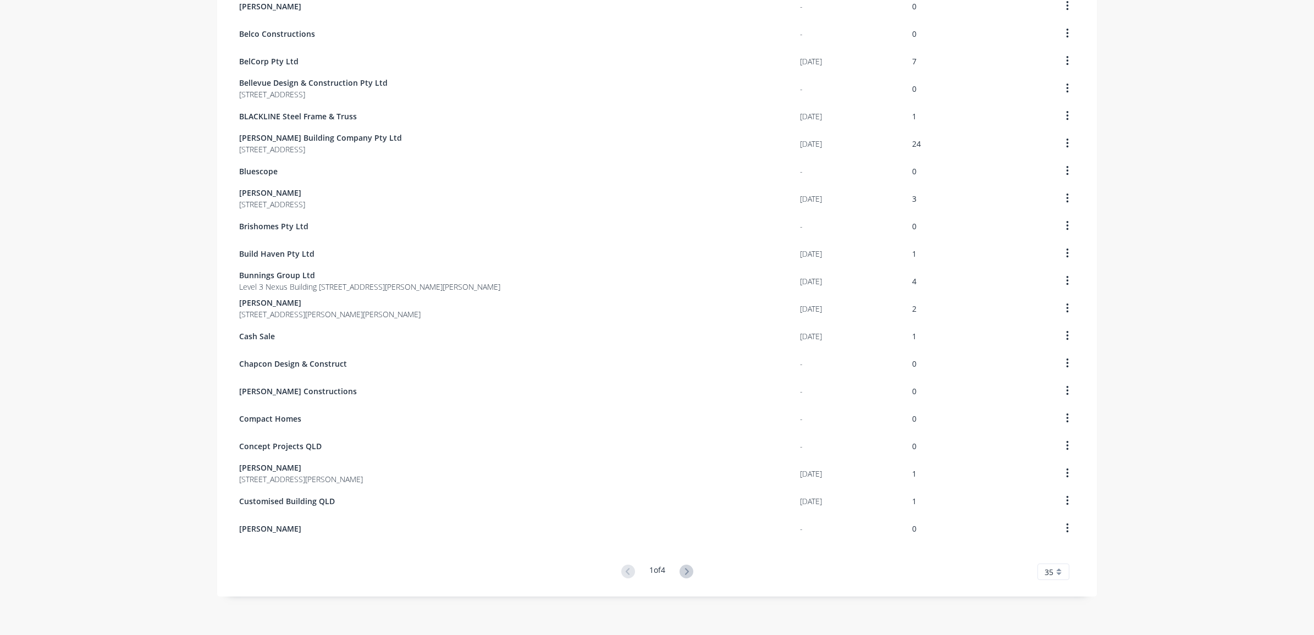
click at [693, 575] on button at bounding box center [686, 572] width 20 height 16
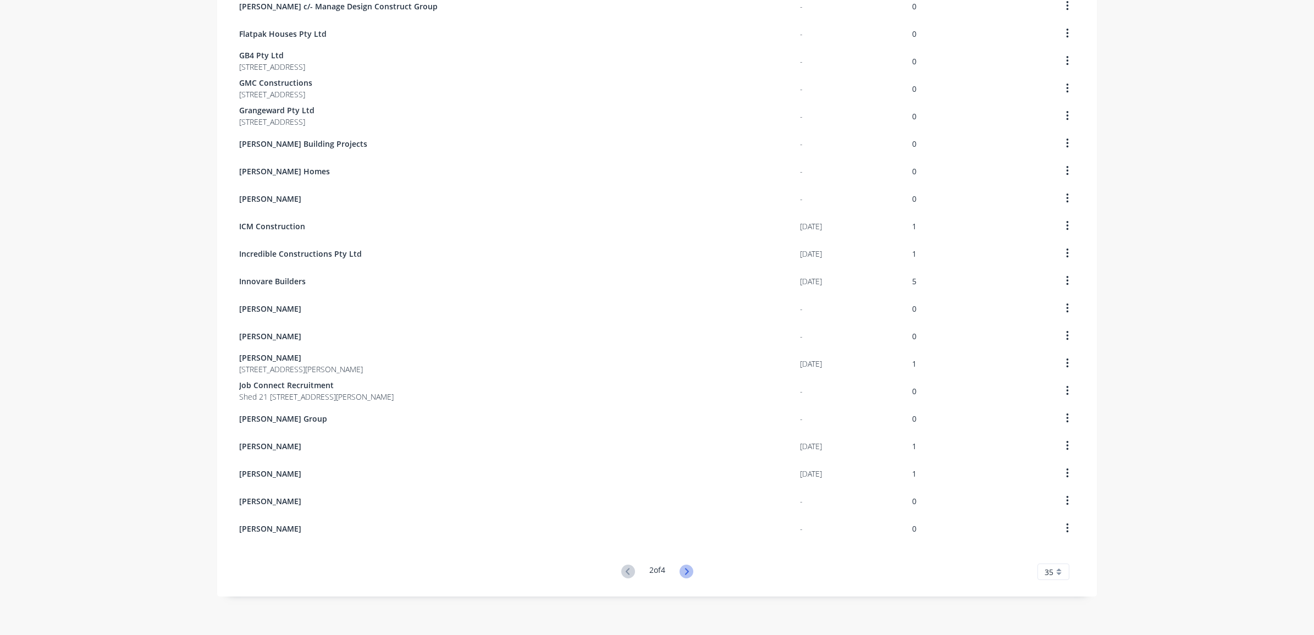
click at [685, 566] on icon at bounding box center [687, 572] width 14 height 14
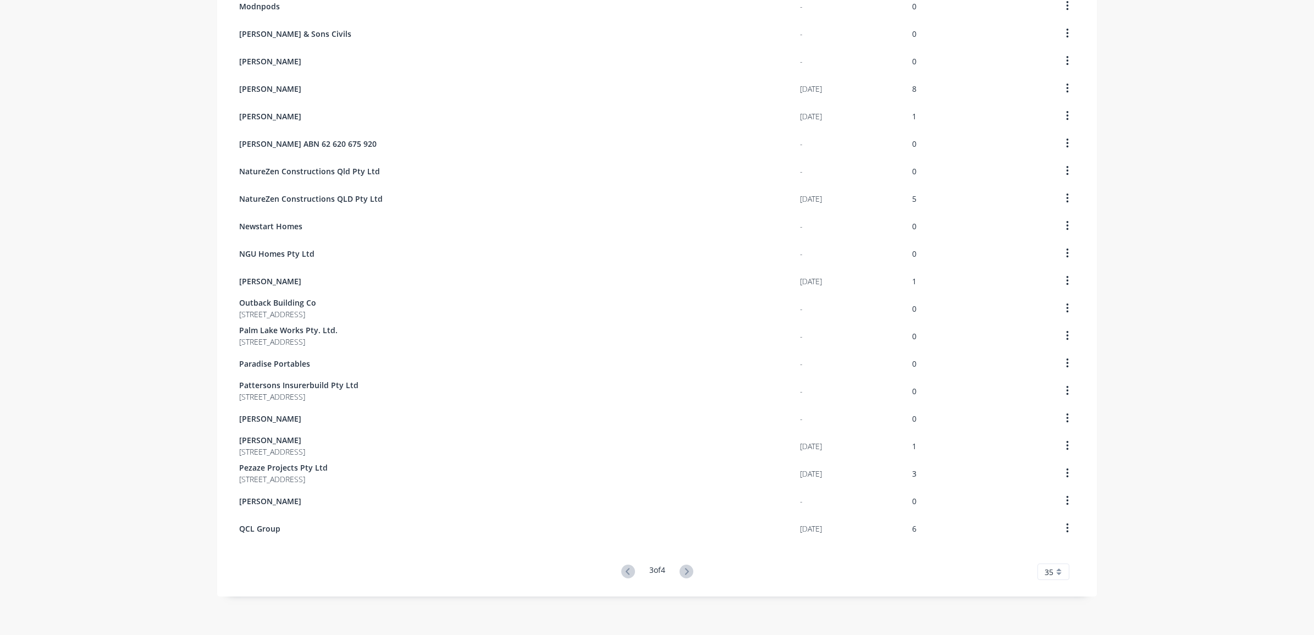
click at [685, 564] on button at bounding box center [686, 572] width 20 height 16
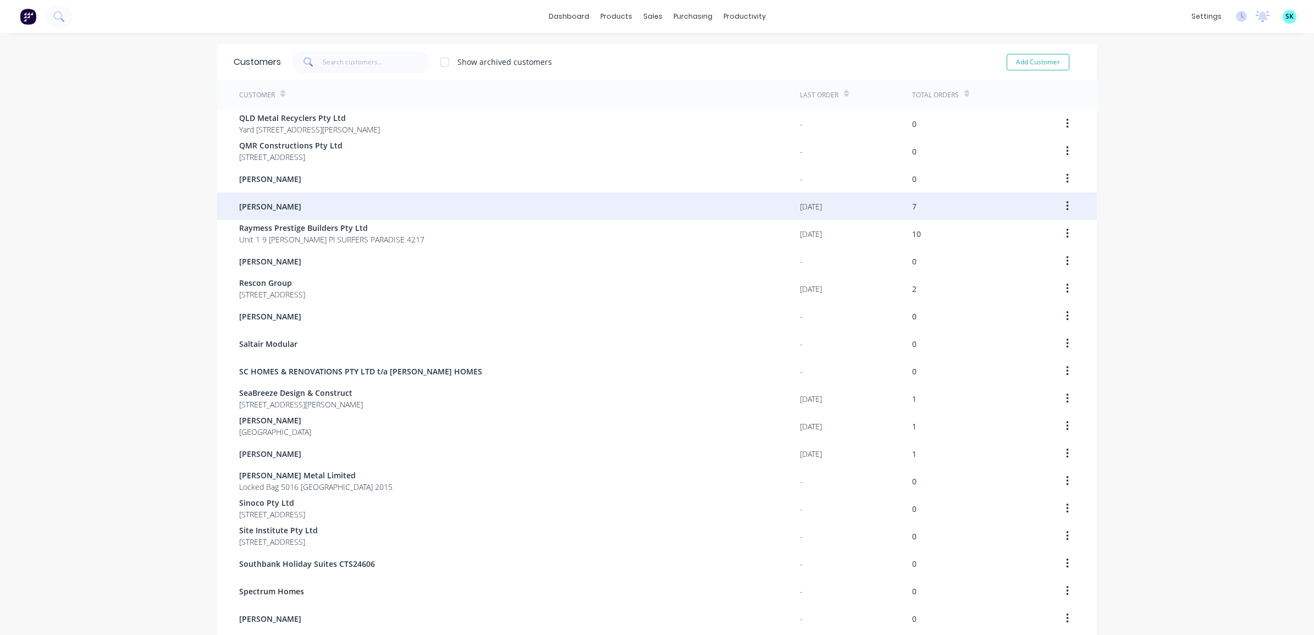
click at [466, 197] on div "Ramil Azate" at bounding box center [519, 205] width 561 height 27
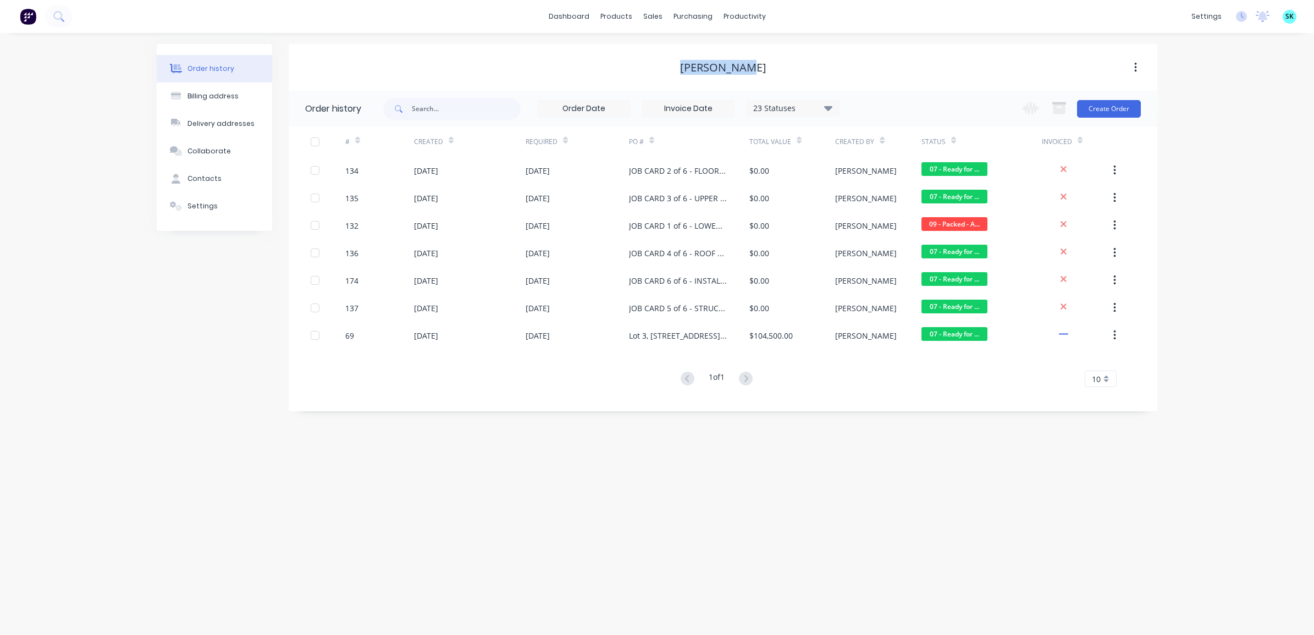
drag, startPoint x: 686, startPoint y: 69, endPoint x: 760, endPoint y: 73, distance: 74.3
click at [760, 73] on div "Ramil Azate" at bounding box center [723, 67] width 869 height 13
copy div "Ramil Azate"
click at [216, 175] on div "Contacts" at bounding box center [204, 179] width 34 height 10
select select "AU"
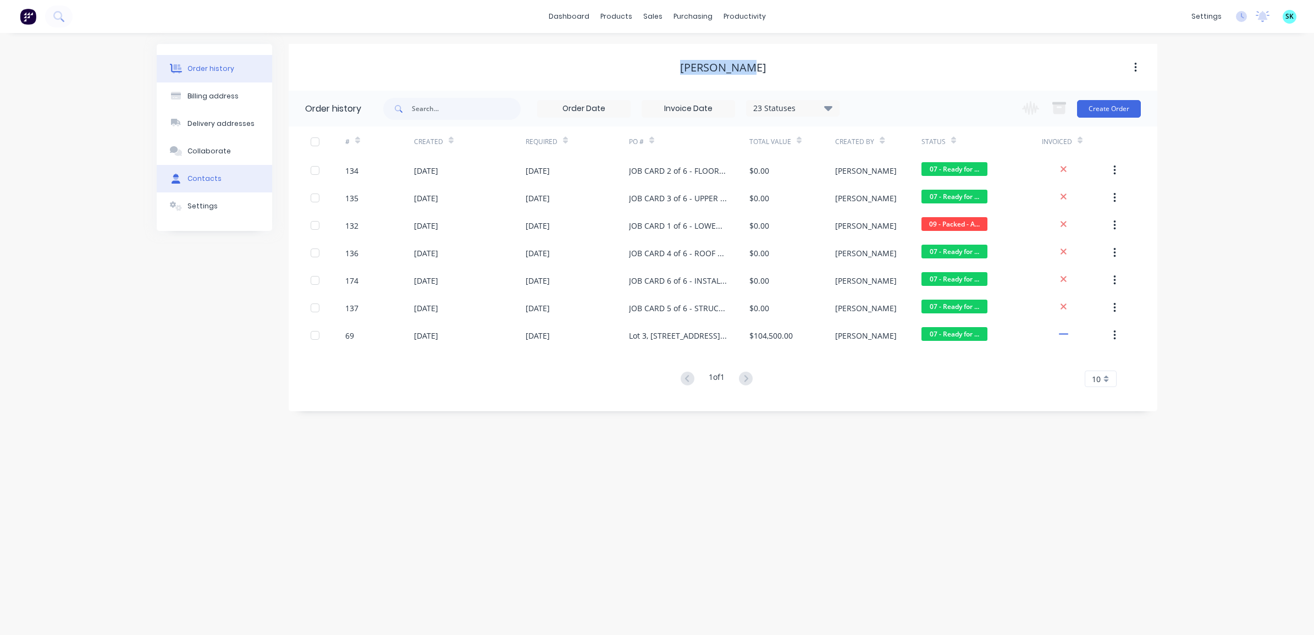
select select "AU"
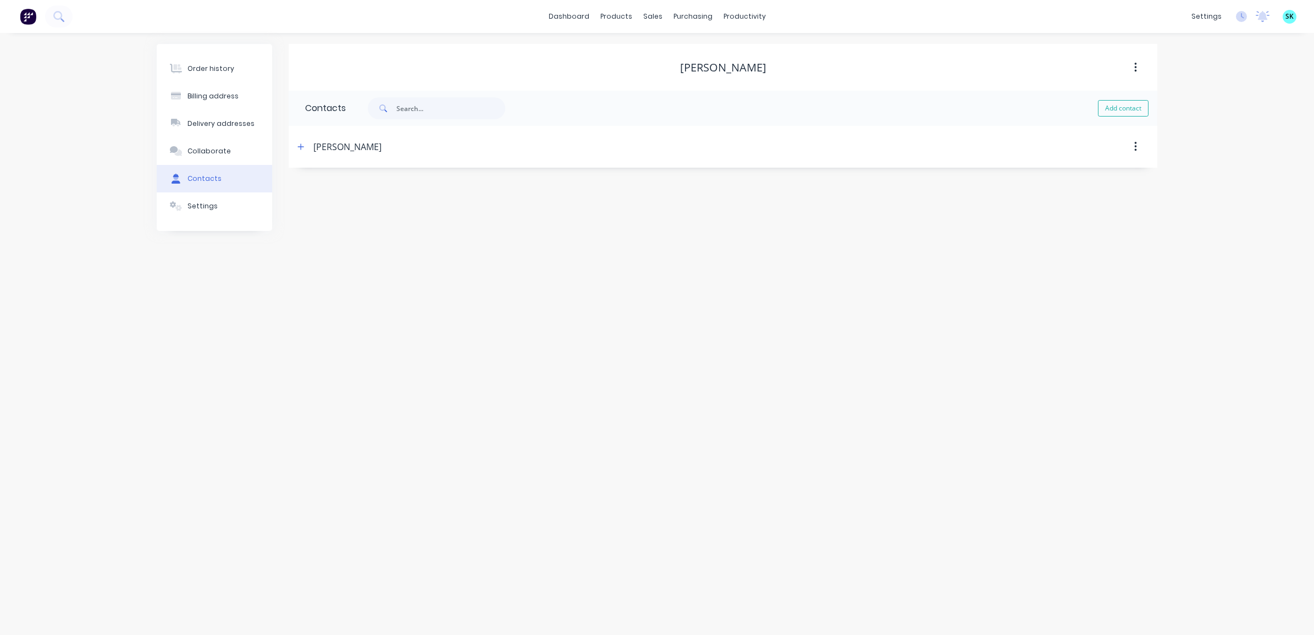
click at [341, 147] on div "Ramil Alzate" at bounding box center [347, 146] width 68 height 13
click at [308, 144] on div "Ramil Alzate" at bounding box center [618, 147] width 648 height 20
drag, startPoint x: 306, startPoint y: 150, endPoint x: 313, endPoint y: 150, distance: 7.2
click at [306, 150] on button "button" at bounding box center [301, 147] width 14 height 14
drag, startPoint x: 376, startPoint y: 191, endPoint x: 304, endPoint y: 191, distance: 72.0
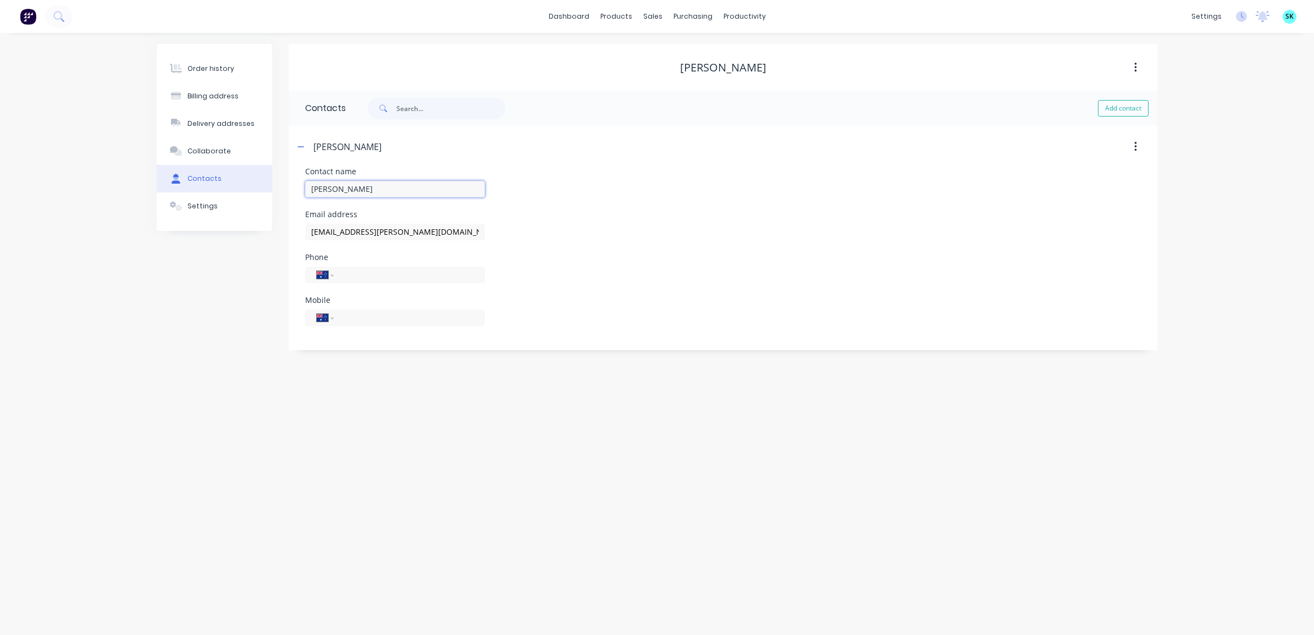
click at [304, 191] on div "Contact name Ramil Alzate Email address ramil.alzate@rvaengineers.com.au Phone …" at bounding box center [723, 259] width 869 height 183
drag, startPoint x: 445, startPoint y: 234, endPoint x: 289, endPoint y: 227, distance: 156.9
click at [289, 227] on div "Contact name Ramil Alzate Email address ramil.alzate@rvaengineers.com.au Phone …" at bounding box center [723, 259] width 869 height 183
click at [207, 103] on button "Billing address" at bounding box center [214, 95] width 115 height 27
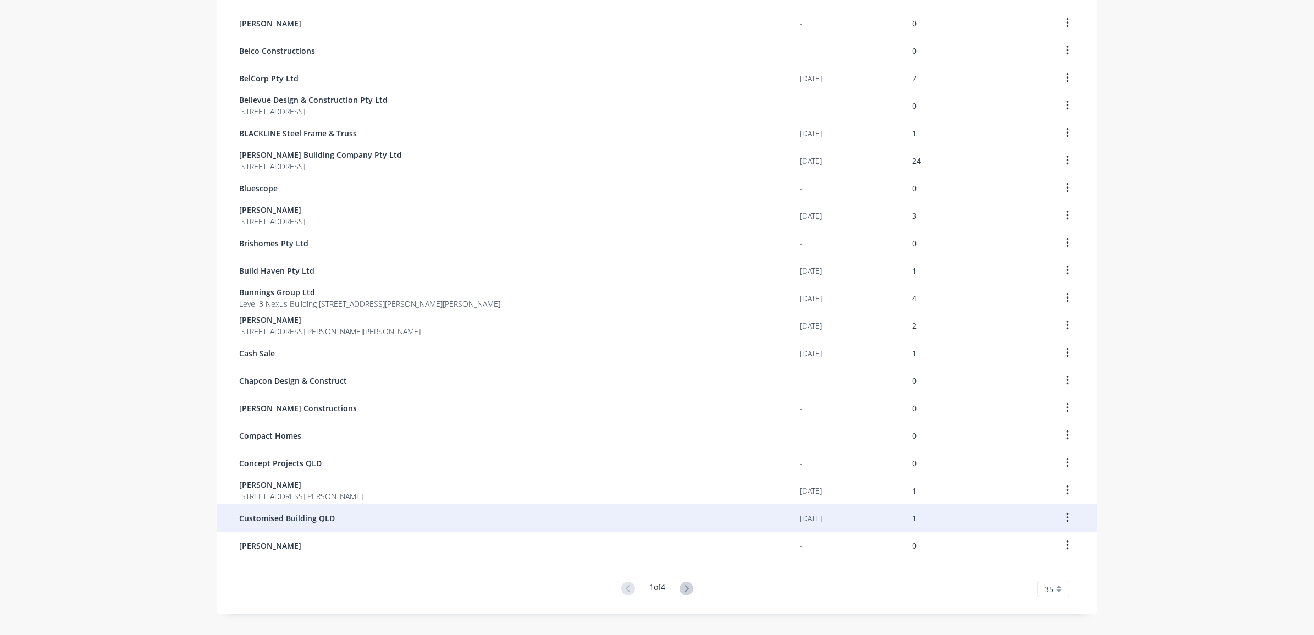
scroll to position [531, 0]
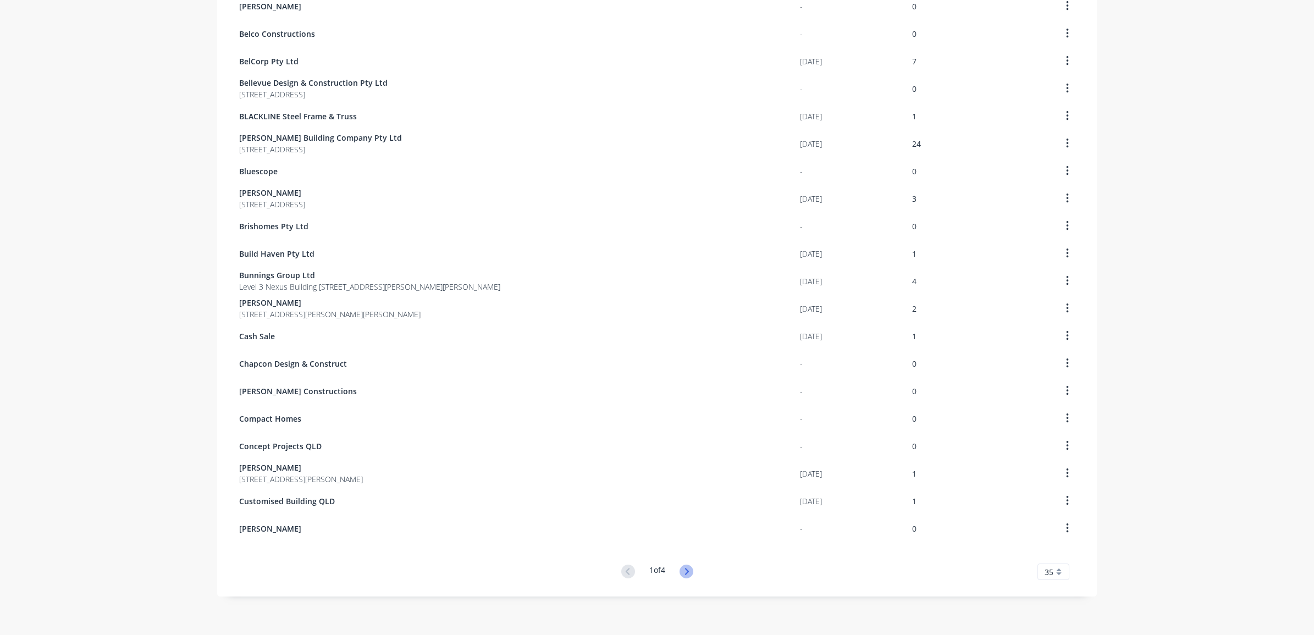
click at [682, 565] on icon at bounding box center [687, 572] width 14 height 14
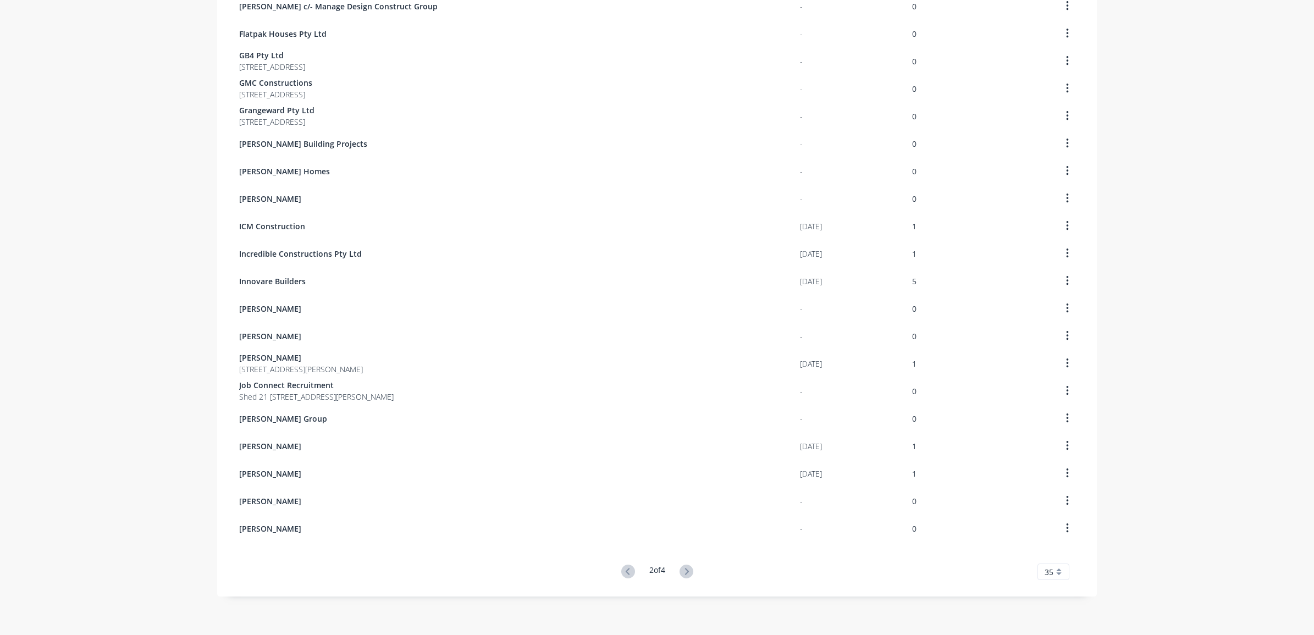
click at [688, 577] on button at bounding box center [686, 572] width 20 height 16
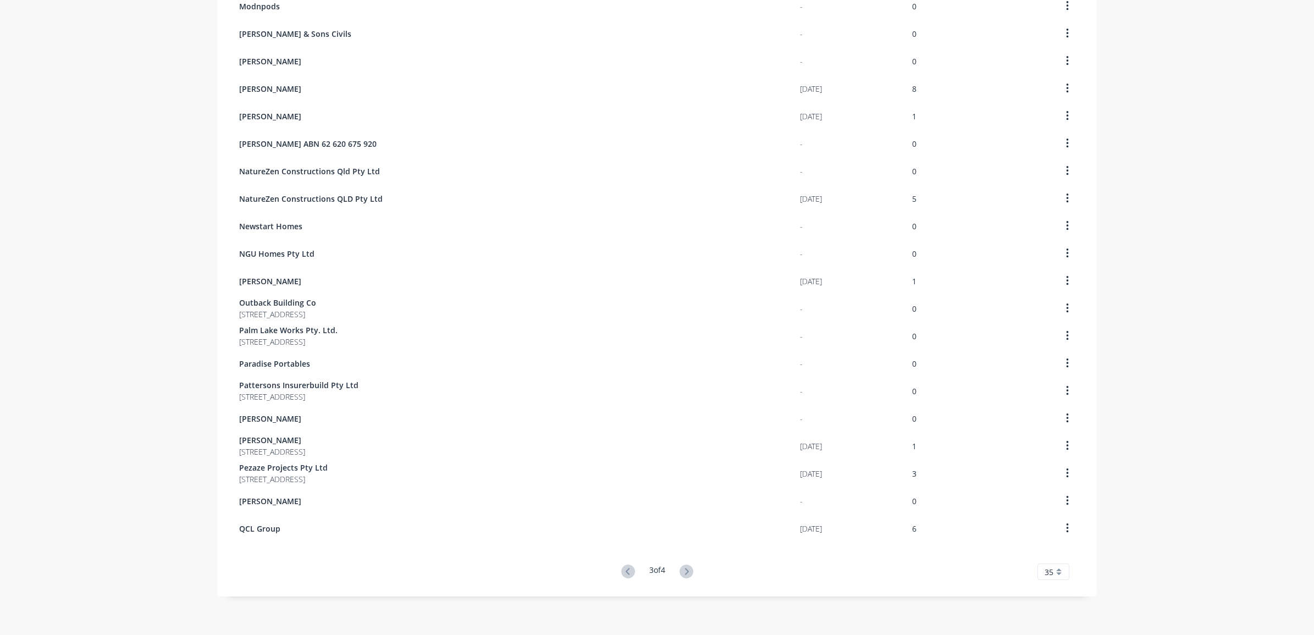
click at [688, 573] on icon at bounding box center [687, 572] width 14 height 14
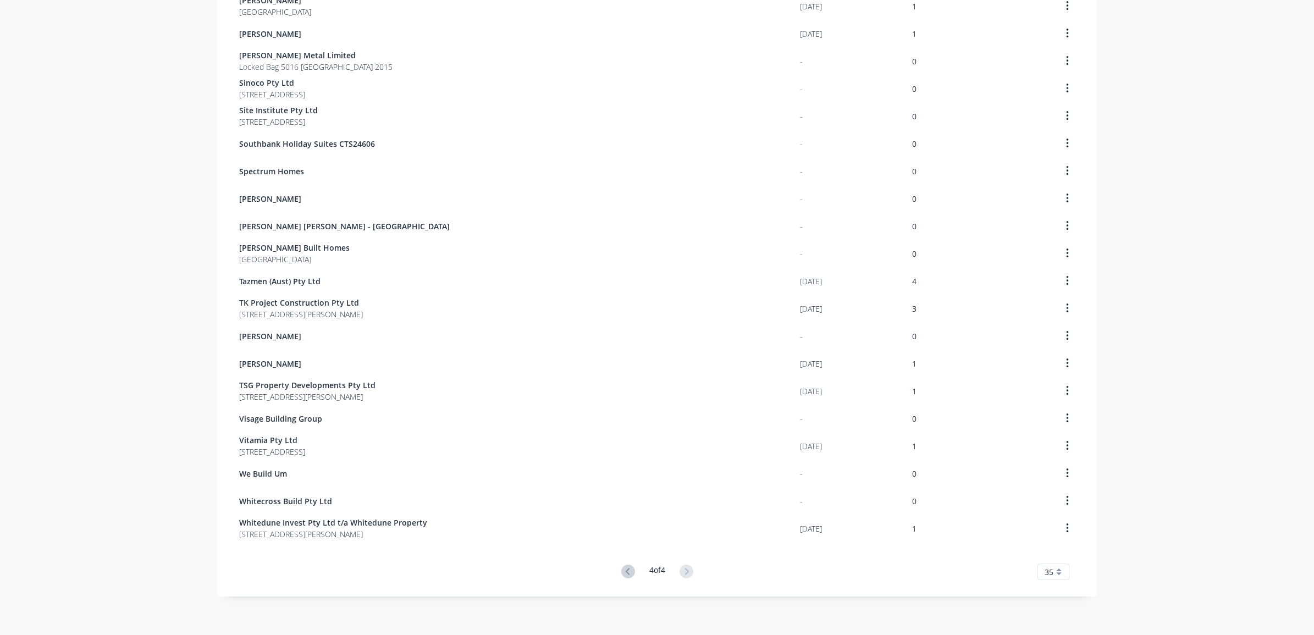
scroll to position [0, 0]
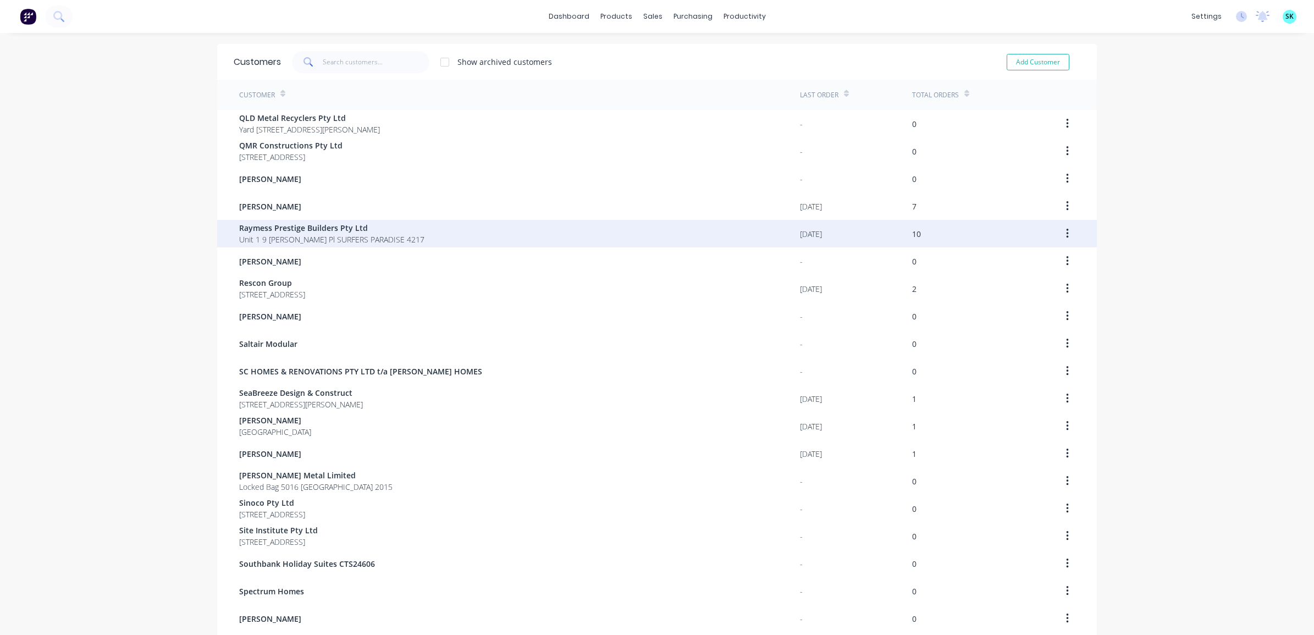
click at [307, 231] on span "Raymess Prestige Builders Pty Ltd" at bounding box center [331, 228] width 185 height 12
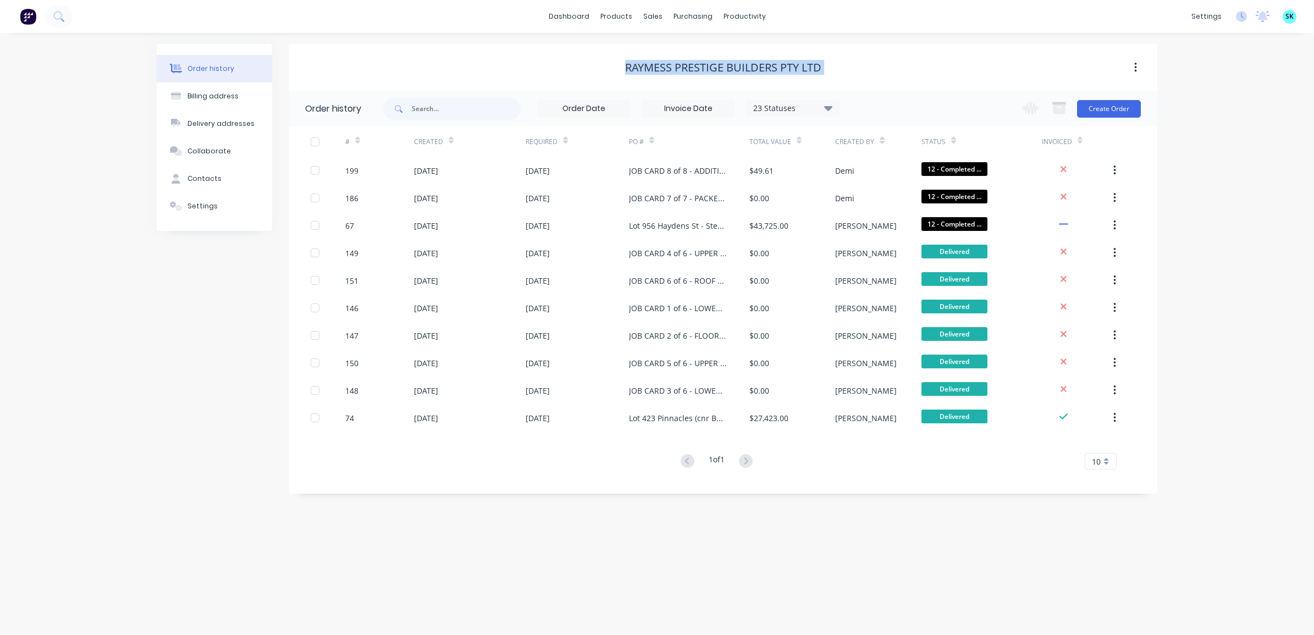
drag, startPoint x: 619, startPoint y: 70, endPoint x: 772, endPoint y: 84, distance: 154.1
click at [772, 84] on div "Raymess Prestige Builders Pty Ltd" at bounding box center [723, 67] width 869 height 47
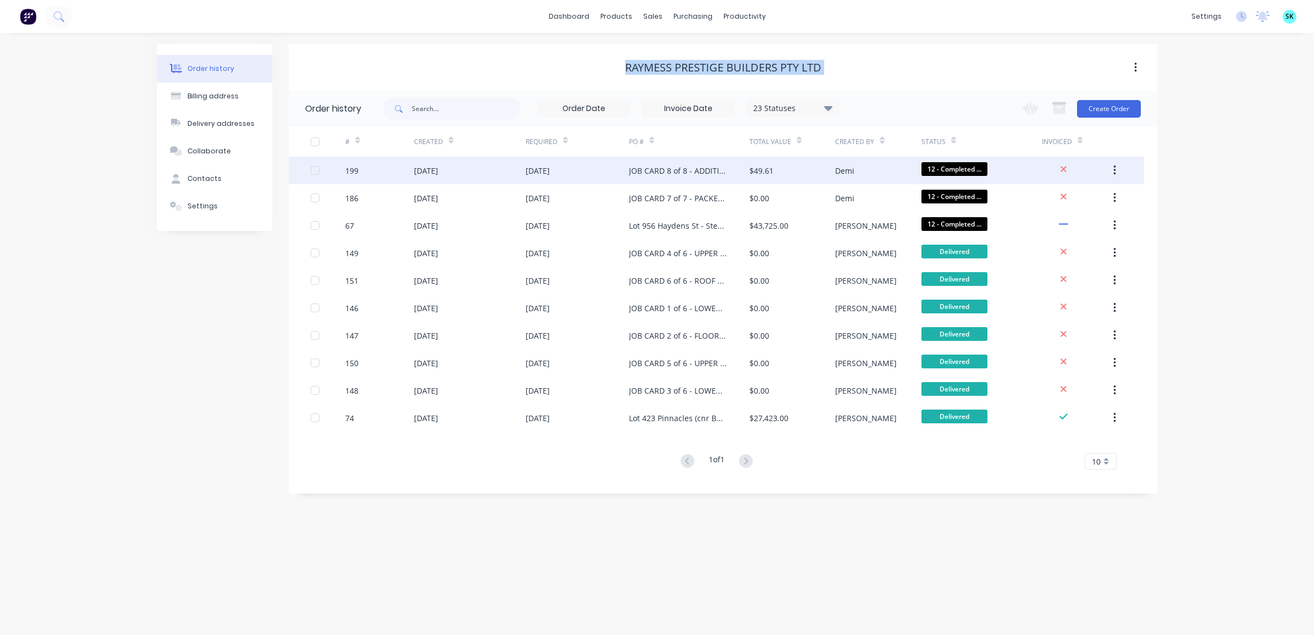
copy div "Raymess Prestige Builders Pty Ltd"
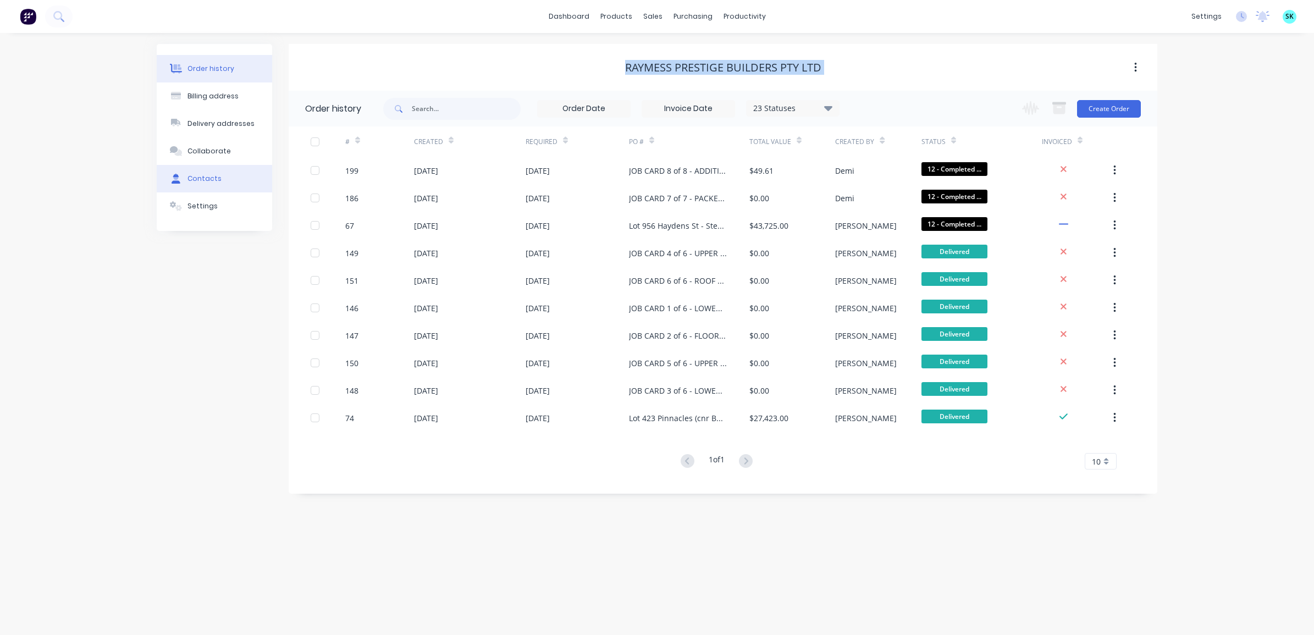
click at [180, 183] on icon at bounding box center [176, 179] width 9 height 10
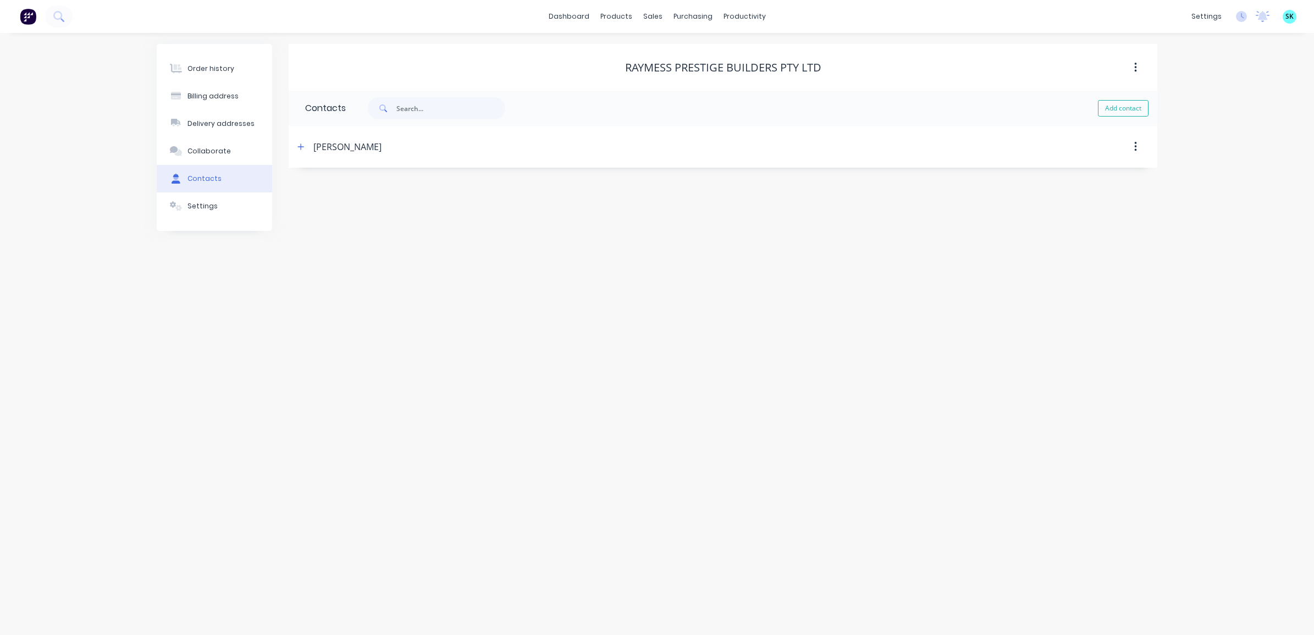
click at [323, 145] on div "Ramiz Kapur" at bounding box center [347, 146] width 68 height 13
click at [308, 145] on div "Ramiz Kapur" at bounding box center [618, 147] width 648 height 20
click at [300, 144] on icon "button" at bounding box center [300, 147] width 7 height 8
drag, startPoint x: 369, startPoint y: 186, endPoint x: 293, endPoint y: 186, distance: 77.0
click at [293, 186] on div "Contact name Ramiz Kapur Email address raymessprestige@gmail.com Phone Internat…" at bounding box center [723, 259] width 869 height 183
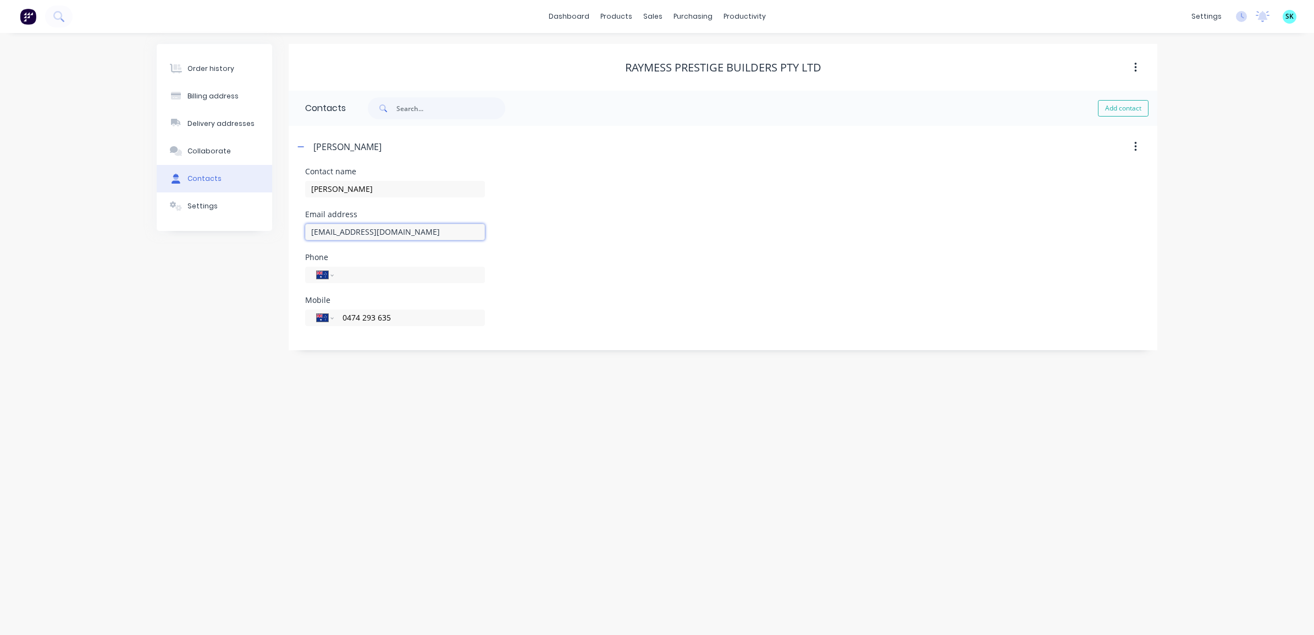
drag, startPoint x: 433, startPoint y: 229, endPoint x: 289, endPoint y: 227, distance: 144.6
click at [289, 227] on div "Contact name Ramiz Kapur Email address raymessprestige@gmail.com Phone Internat…" at bounding box center [723, 259] width 869 height 183
drag, startPoint x: 413, startPoint y: 320, endPoint x: 328, endPoint y: 319, distance: 84.7
click at [328, 319] on div "International [GEOGRAPHIC_DATA] [GEOGRAPHIC_DATA] [GEOGRAPHIC_DATA] [GEOGRAPHIC…" at bounding box center [395, 318] width 180 height 16
click at [220, 95] on div "Billing address" at bounding box center [212, 96] width 51 height 10
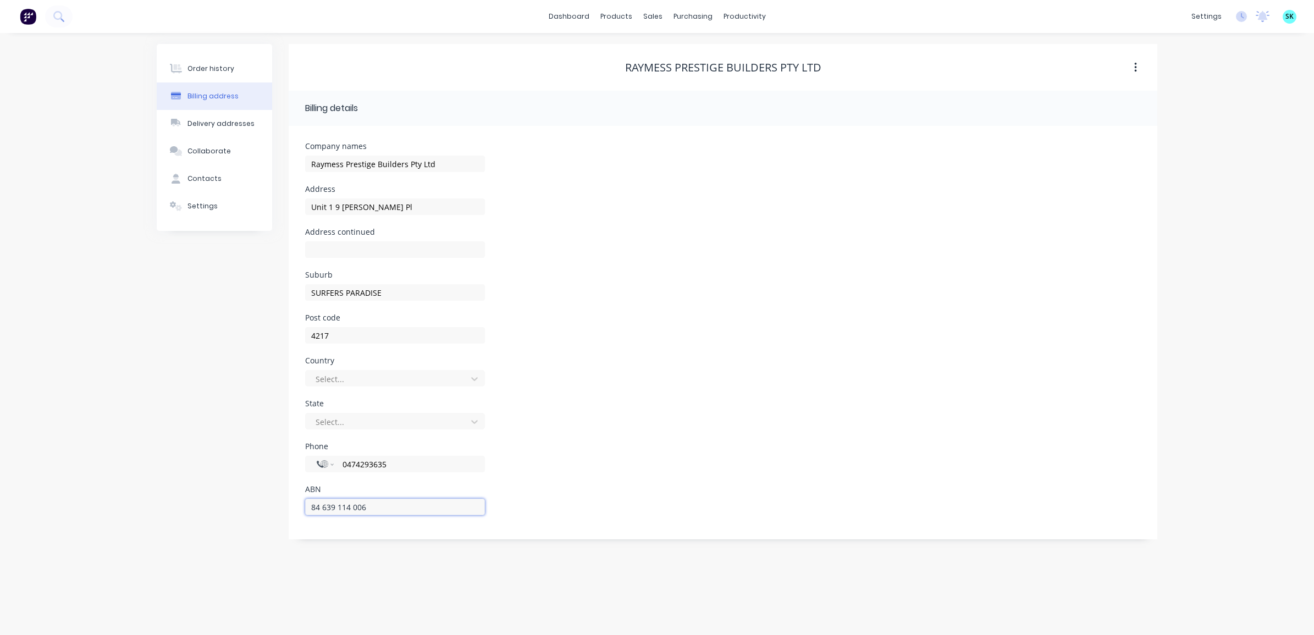
drag, startPoint x: 384, startPoint y: 502, endPoint x: 296, endPoint y: 492, distance: 88.5
click at [297, 493] on div "Company names Raymess Prestige Builders Pty Ltd Address Unit 1 9 Esther Pl Addr…" at bounding box center [723, 332] width 869 height 413
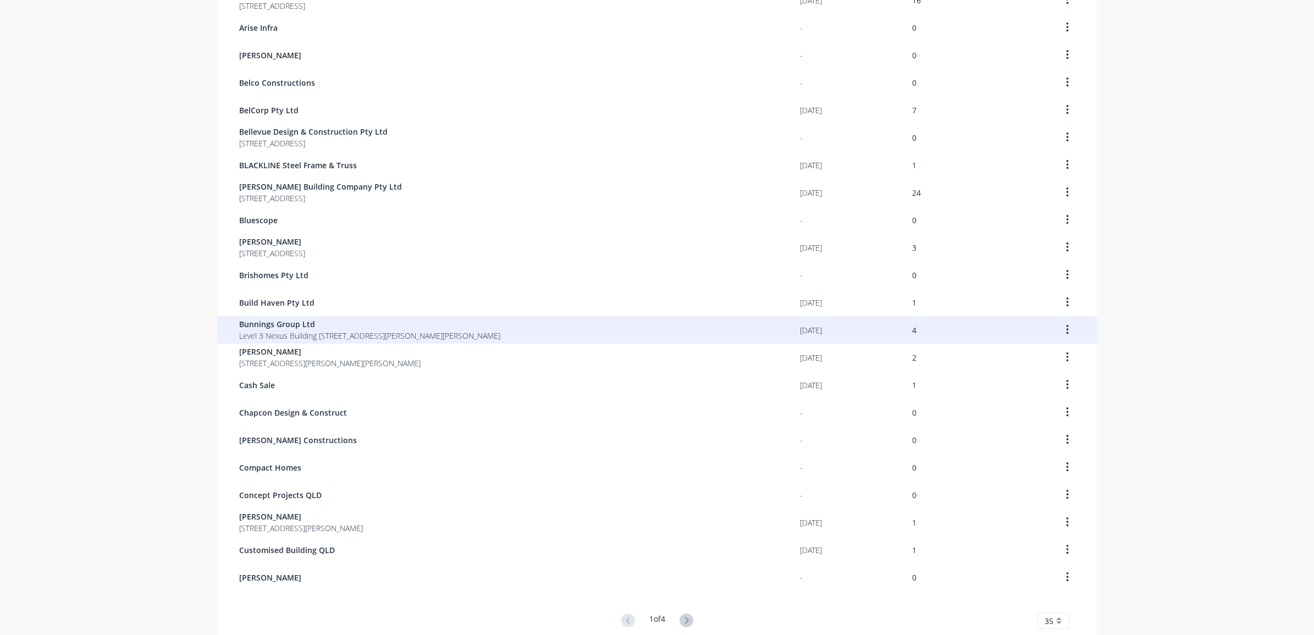
scroll to position [531, 0]
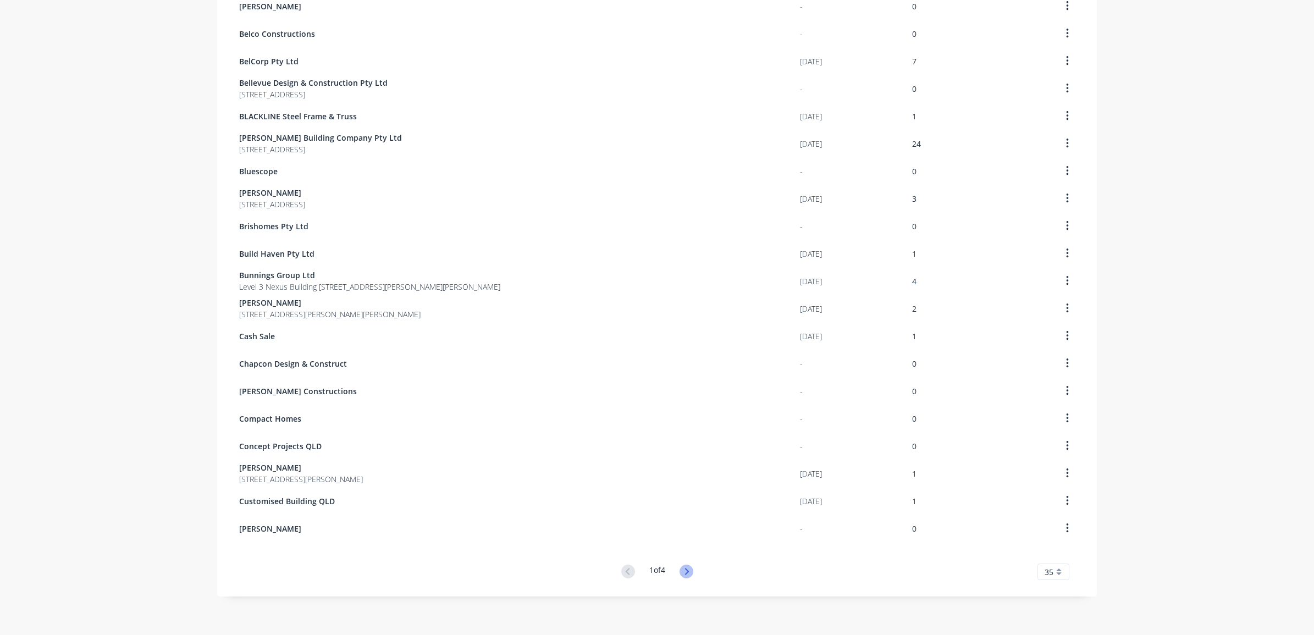
click at [680, 575] on icon at bounding box center [687, 572] width 14 height 14
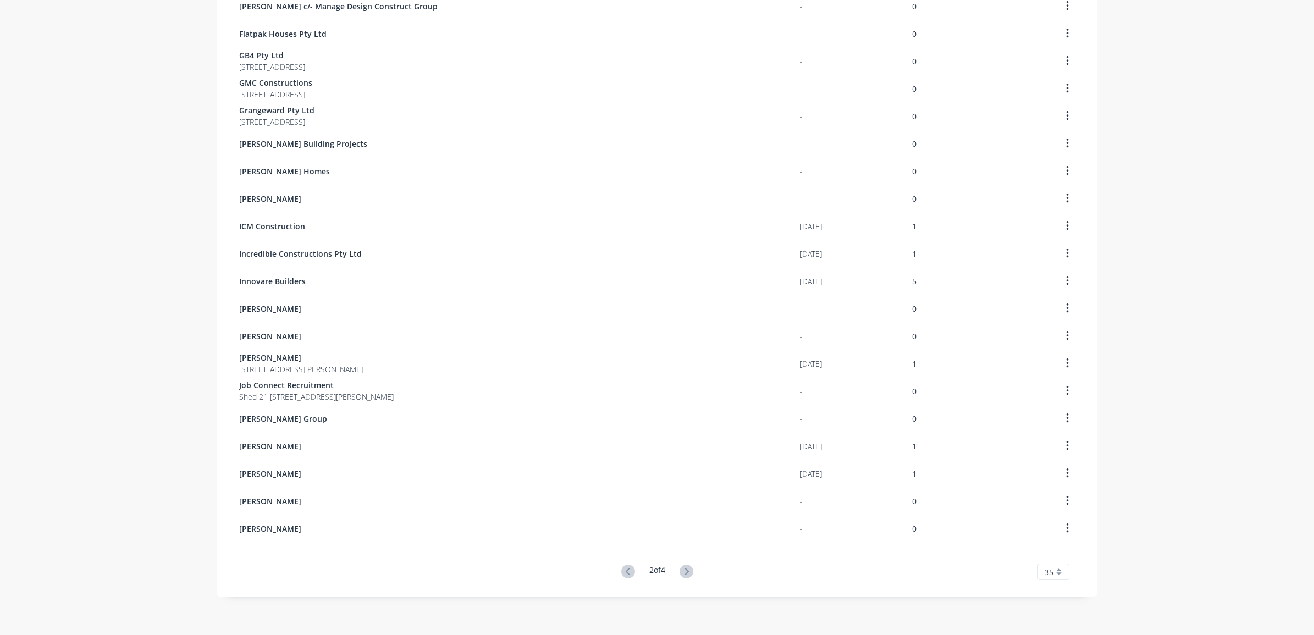
click at [687, 579] on button at bounding box center [686, 572] width 20 height 16
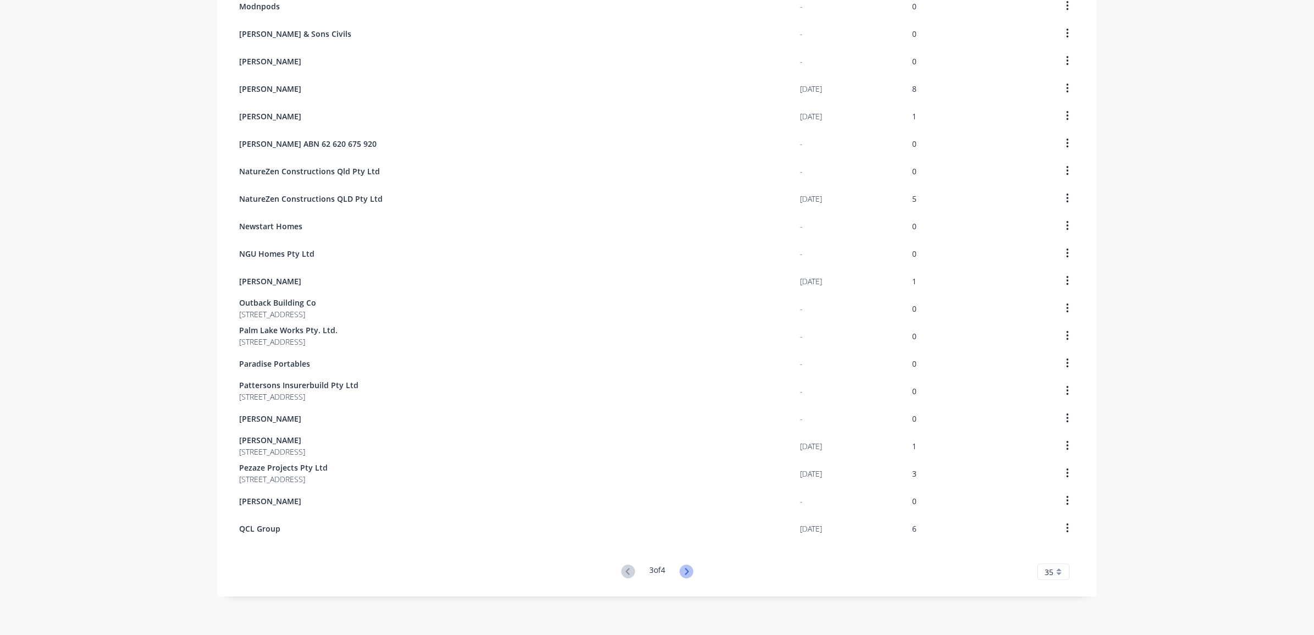
click at [683, 567] on icon at bounding box center [687, 572] width 14 height 14
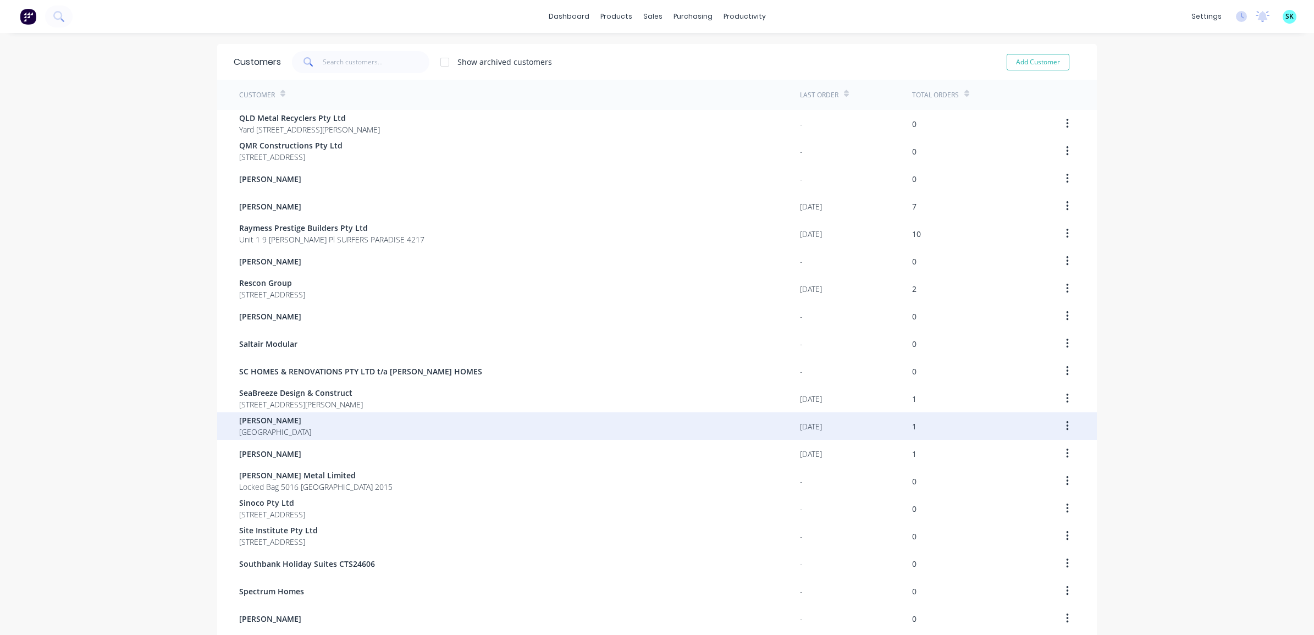
click at [359, 418] on div "Sidney Seeto Queensland" at bounding box center [519, 425] width 561 height 27
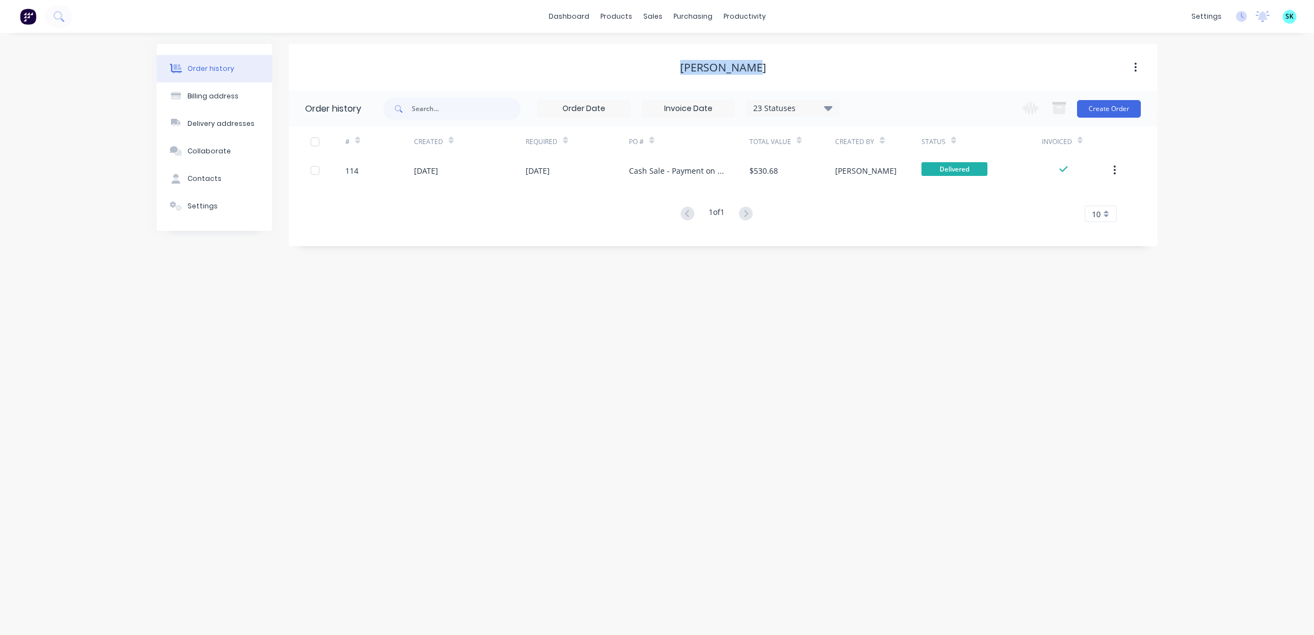
drag, startPoint x: 696, startPoint y: 66, endPoint x: 767, endPoint y: 72, distance: 71.7
click at [767, 72] on div "Sidney Seeto" at bounding box center [723, 67] width 869 height 13
copy div "Sidney Seeto"
click at [204, 183] on div "Contacts" at bounding box center [204, 179] width 34 height 10
select select "AU"
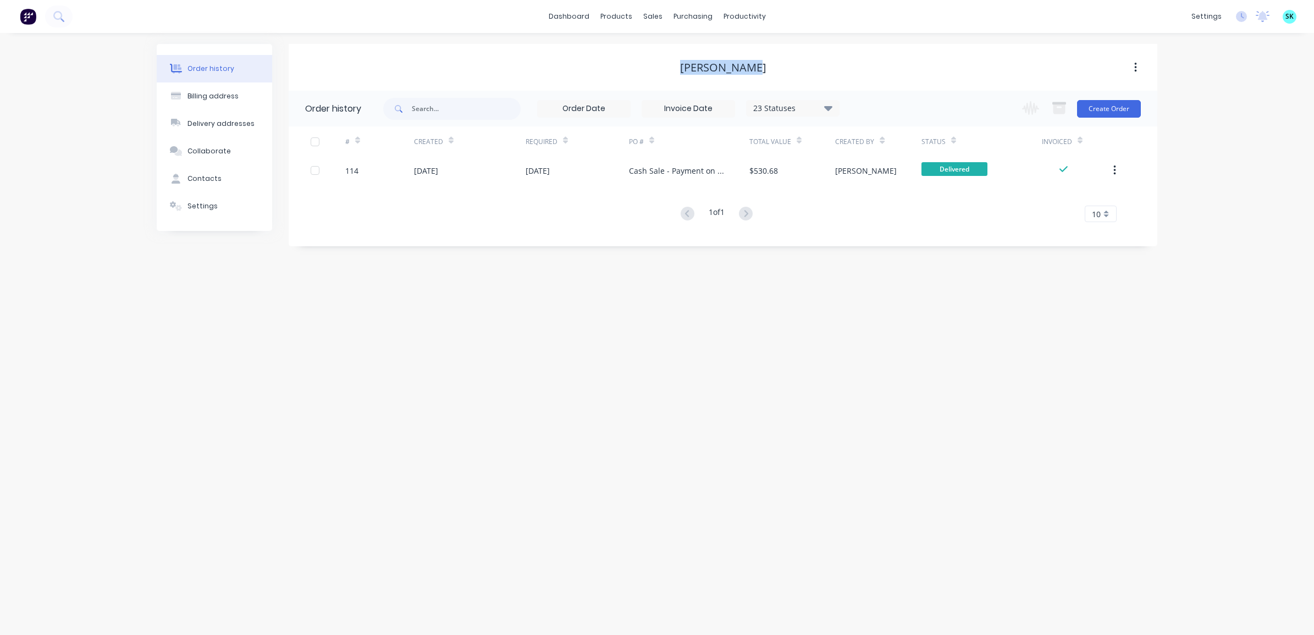
select select "AU"
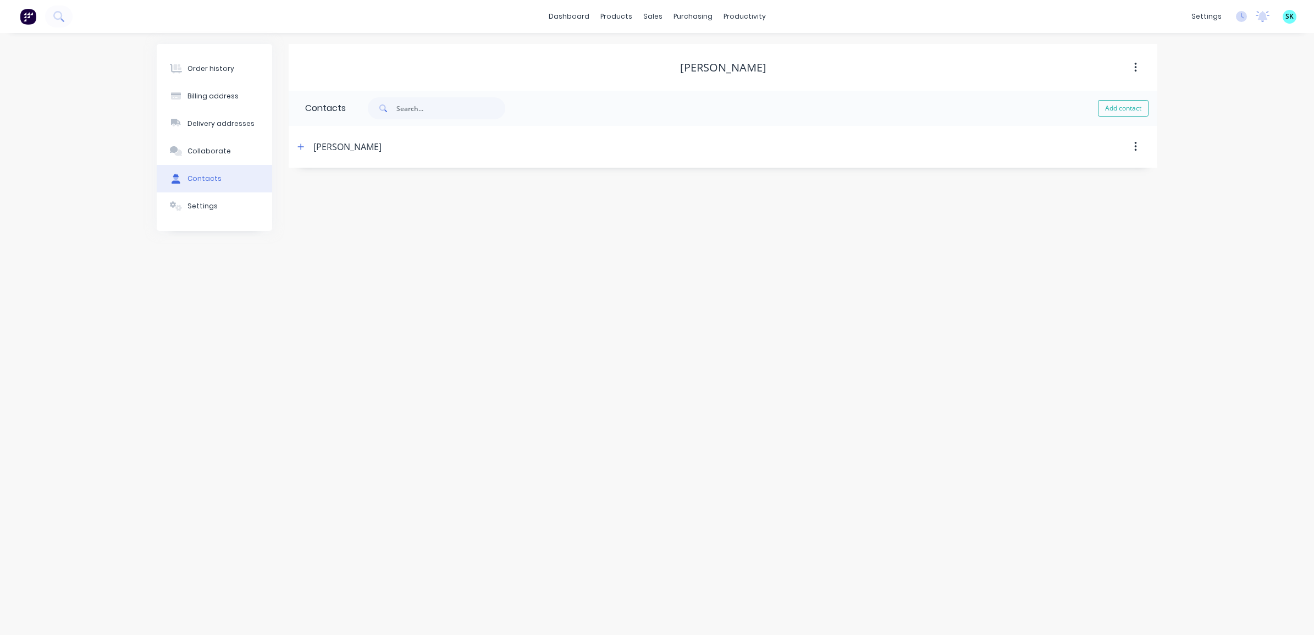
click at [350, 149] on div "Sidney Seeto" at bounding box center [347, 146] width 68 height 13
click at [308, 142] on div "Sidney Seeto" at bounding box center [618, 147] width 648 height 20
click at [304, 144] on button "button" at bounding box center [301, 147] width 14 height 14
drag, startPoint x: 377, startPoint y: 190, endPoint x: 299, endPoint y: 185, distance: 78.8
click at [299, 185] on div "Contact name Sidney Seeto Email address siddles29@gmail.com Phone International…" at bounding box center [723, 259] width 869 height 183
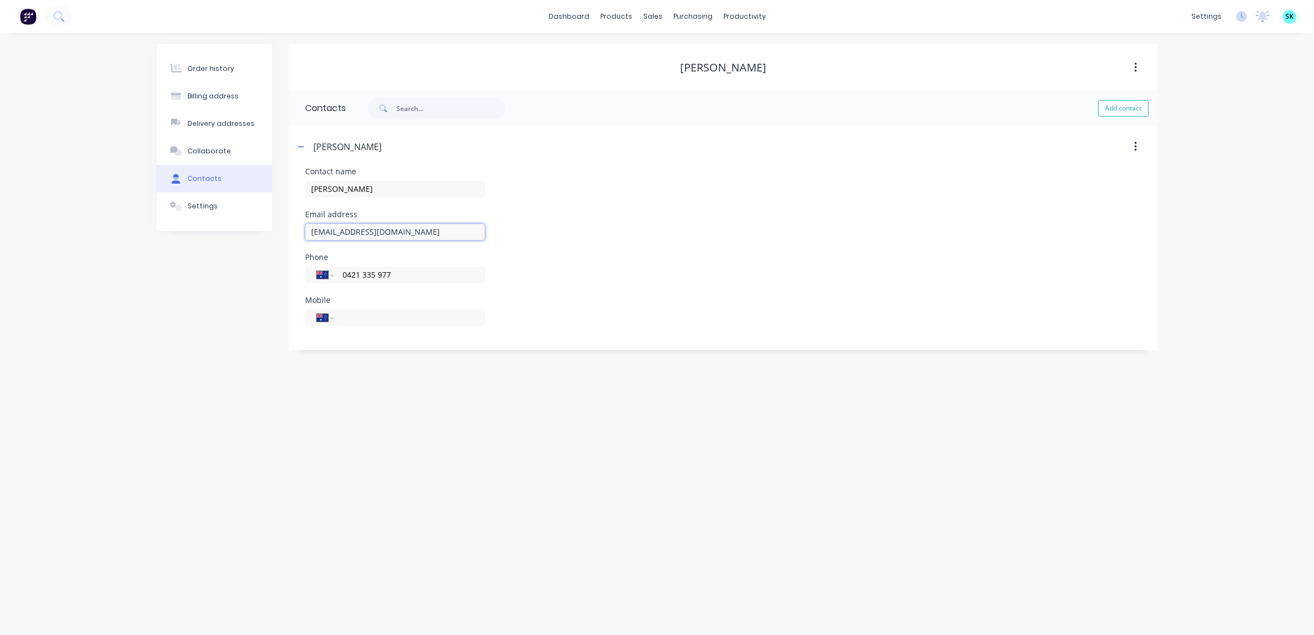
drag, startPoint x: 402, startPoint y: 231, endPoint x: 259, endPoint y: 223, distance: 143.2
click at [259, 223] on div "Order history Billing address Delivery addresses Collaborate Contacts Settings …" at bounding box center [657, 197] width 1001 height 306
drag, startPoint x: 406, startPoint y: 274, endPoint x: 341, endPoint y: 273, distance: 64.3
click at [341, 273] on input "0421 335 977" at bounding box center [407, 274] width 132 height 13
click at [222, 88] on button "Billing address" at bounding box center [214, 95] width 115 height 27
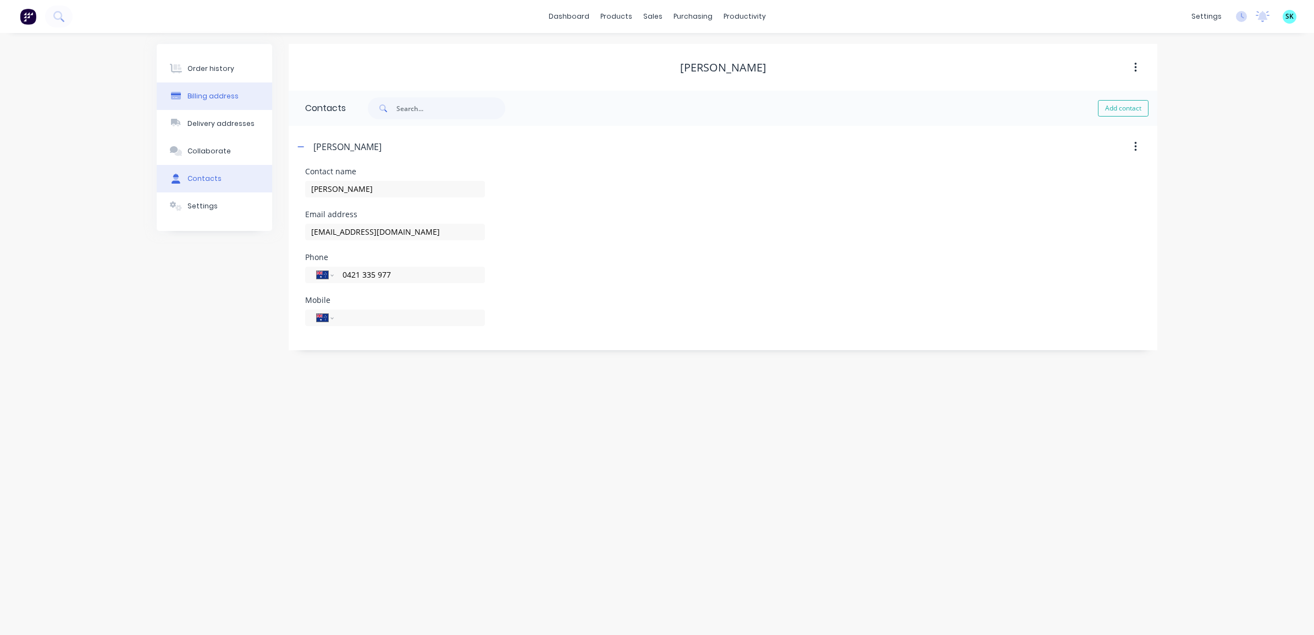
select select "AU"
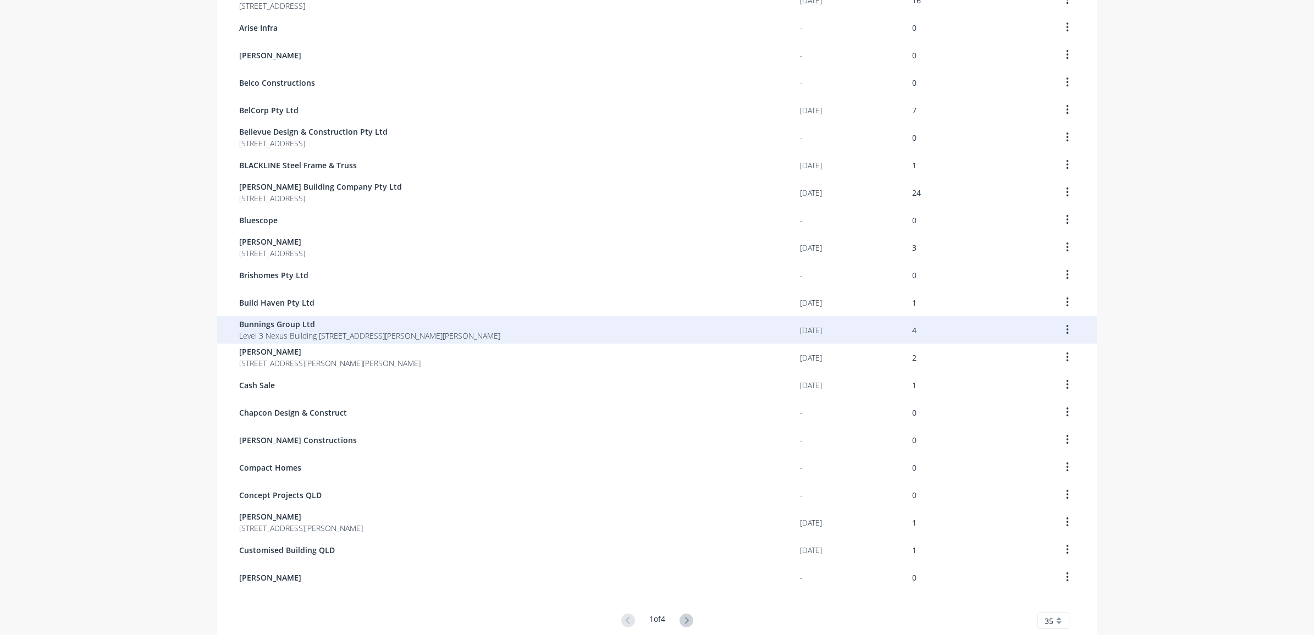
scroll to position [531, 0]
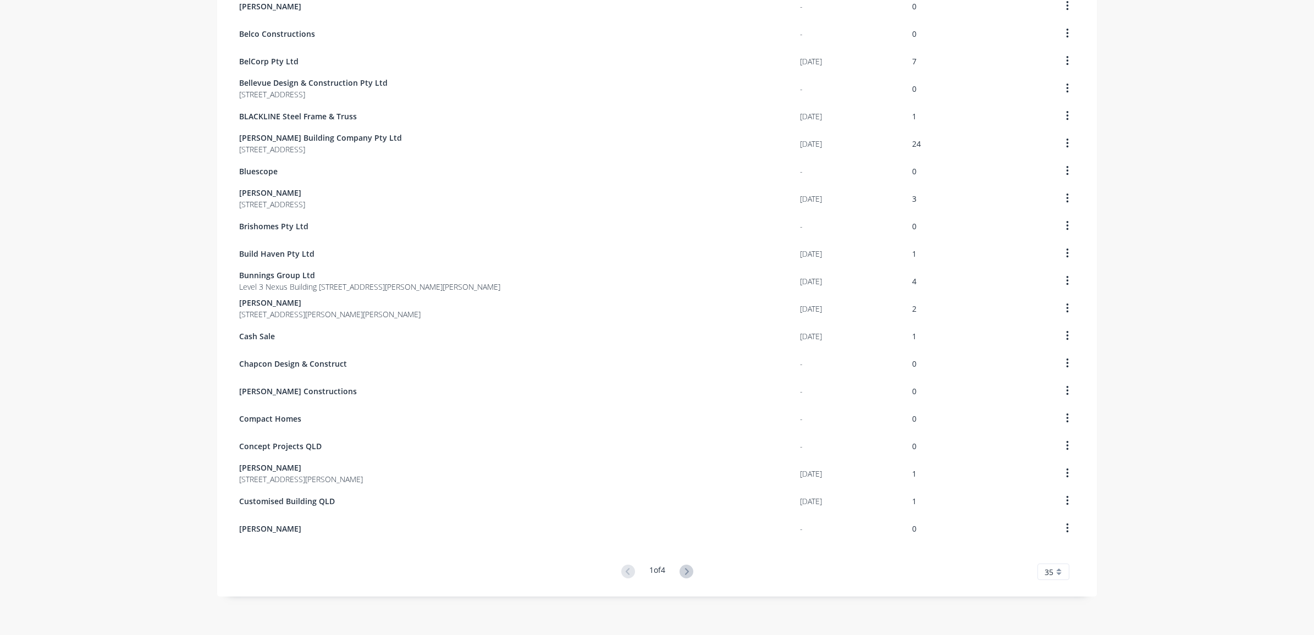
click at [677, 564] on button at bounding box center [686, 572] width 20 height 16
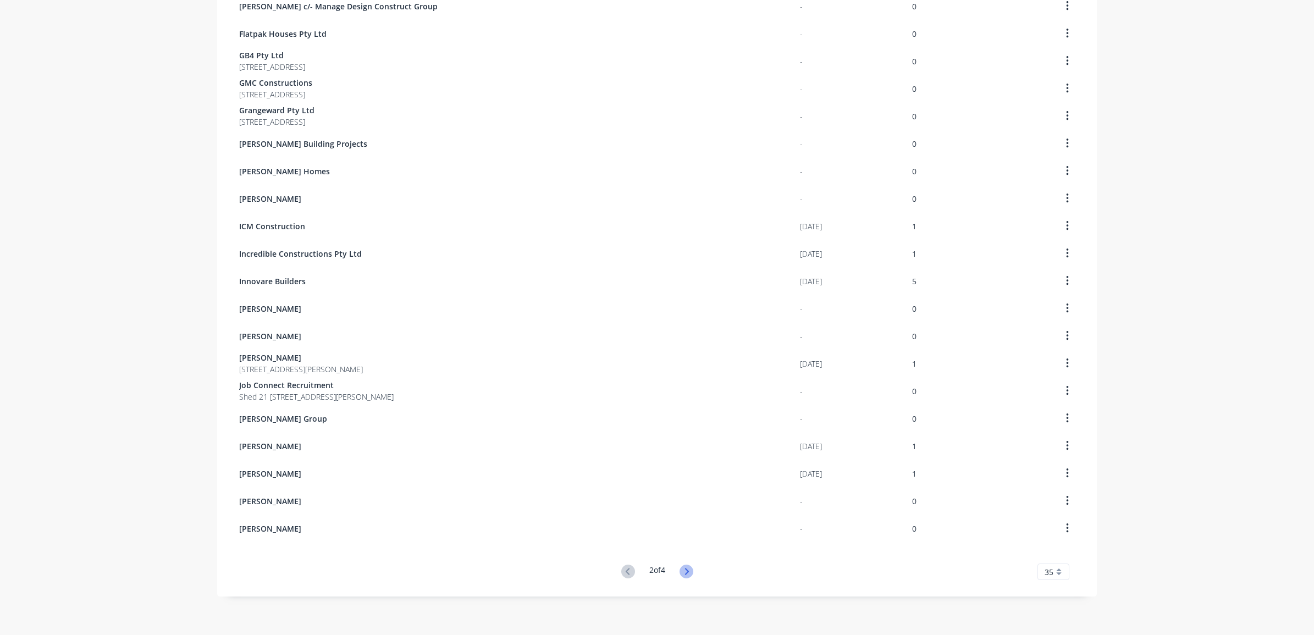
click at [681, 571] on icon at bounding box center [687, 572] width 14 height 14
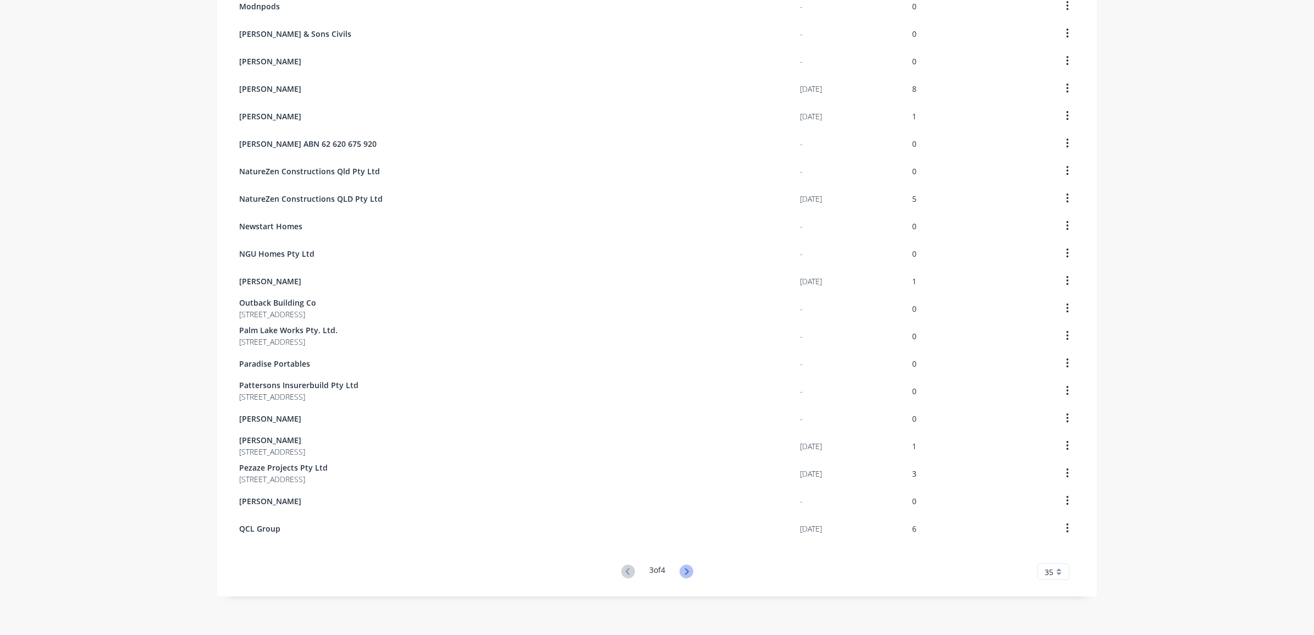
click at [680, 568] on icon at bounding box center [687, 572] width 14 height 14
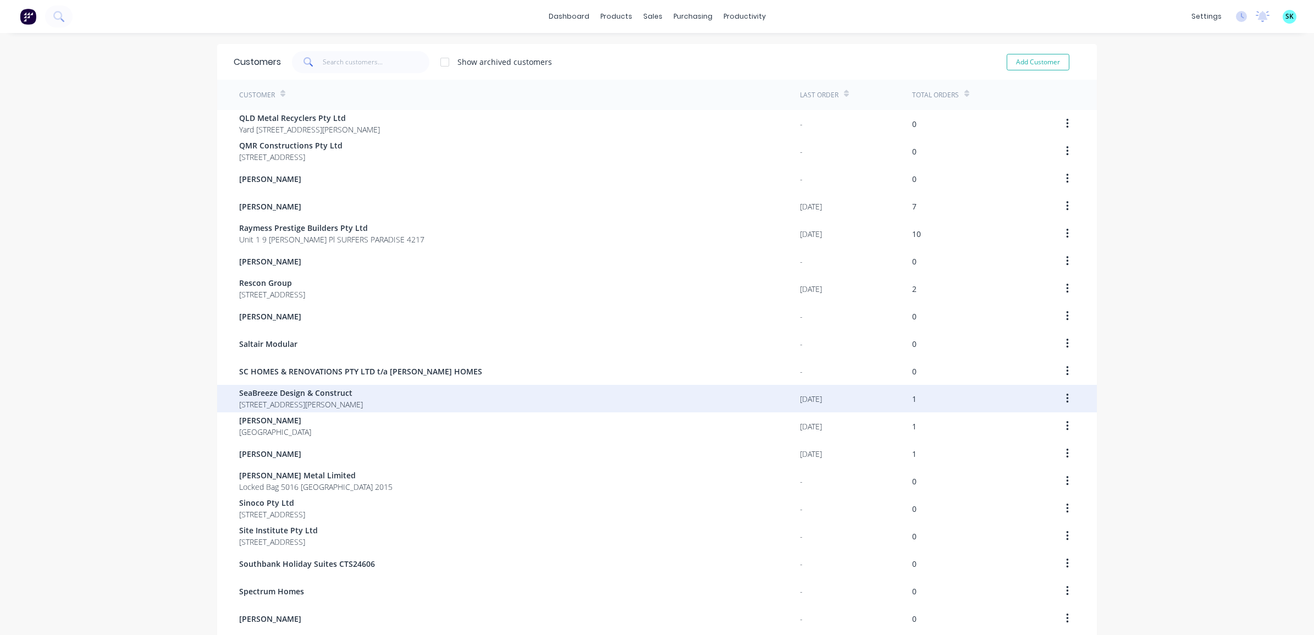
click at [453, 407] on div "SeaBreeze Design & Construct 39 Rusty Court Tallebudgera Valley Queensland 4228" at bounding box center [519, 398] width 561 height 27
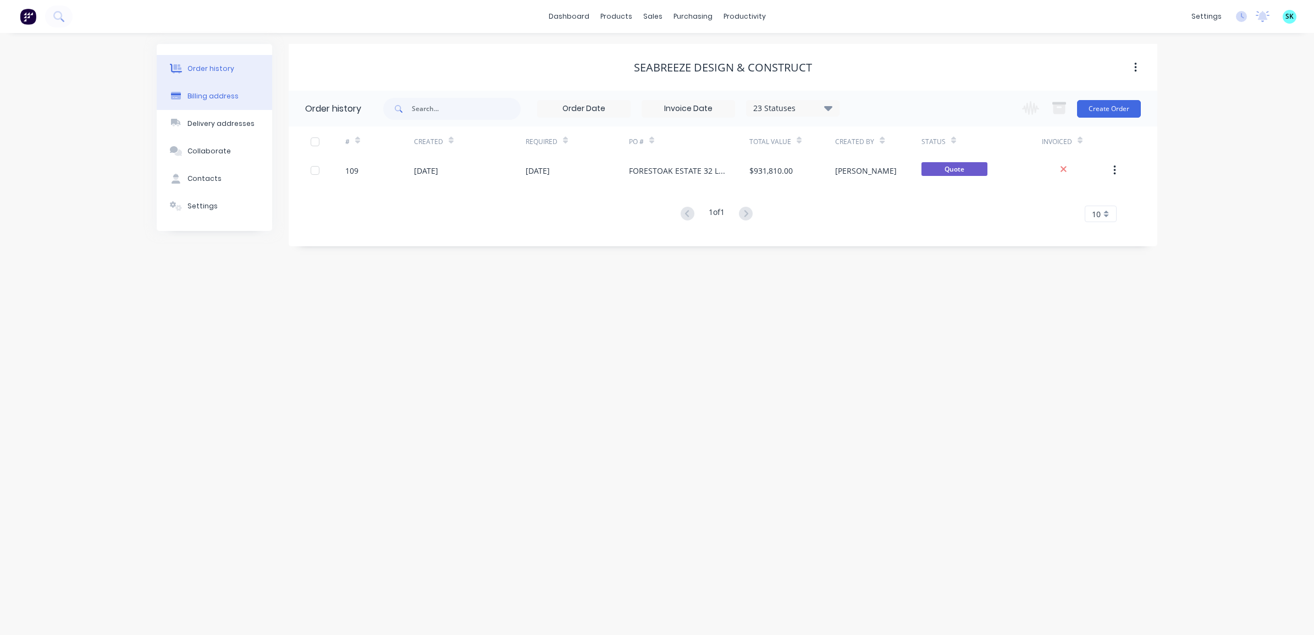
click at [216, 103] on button "Billing address" at bounding box center [214, 95] width 115 height 27
select select "AU"
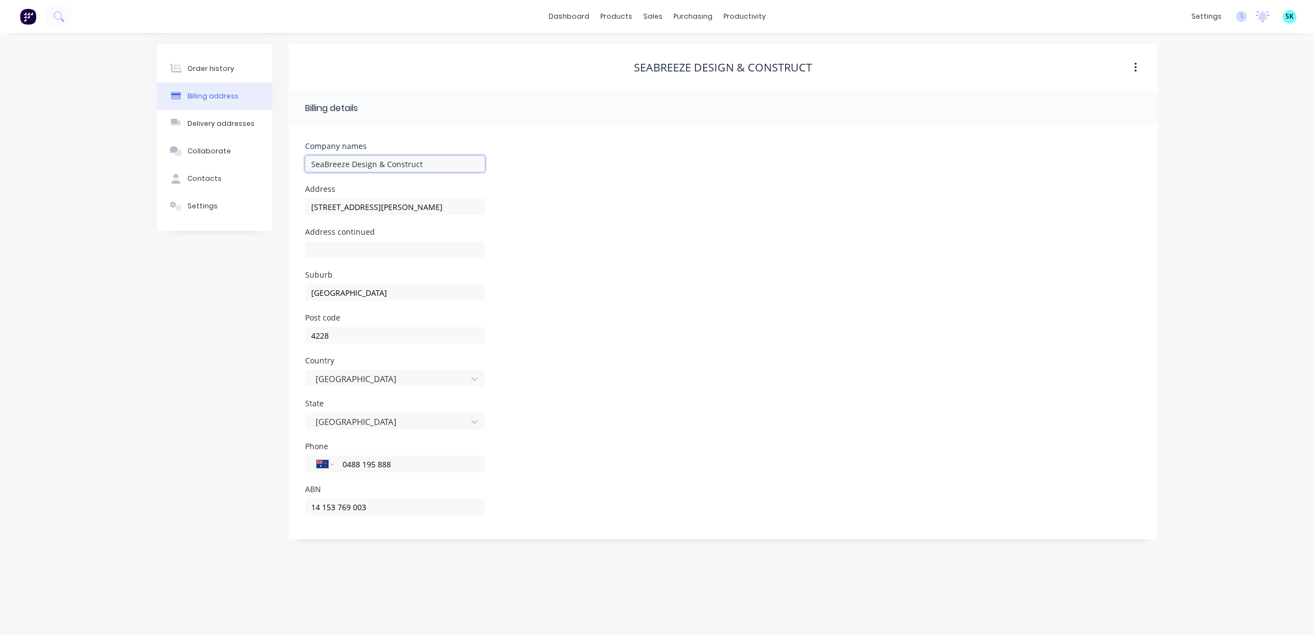
drag, startPoint x: 440, startPoint y: 165, endPoint x: 306, endPoint y: 158, distance: 134.9
click at [306, 158] on input "SeaBreeze Design & Construct" at bounding box center [395, 164] width 180 height 16
drag, startPoint x: 377, startPoint y: 507, endPoint x: 297, endPoint y: 510, distance: 79.8
click at [297, 507] on div "Company names SeaBreeze Design & Construct Address 39 Rusty Court Address conti…" at bounding box center [723, 332] width 869 height 413
click at [190, 180] on div "Contacts" at bounding box center [204, 179] width 34 height 10
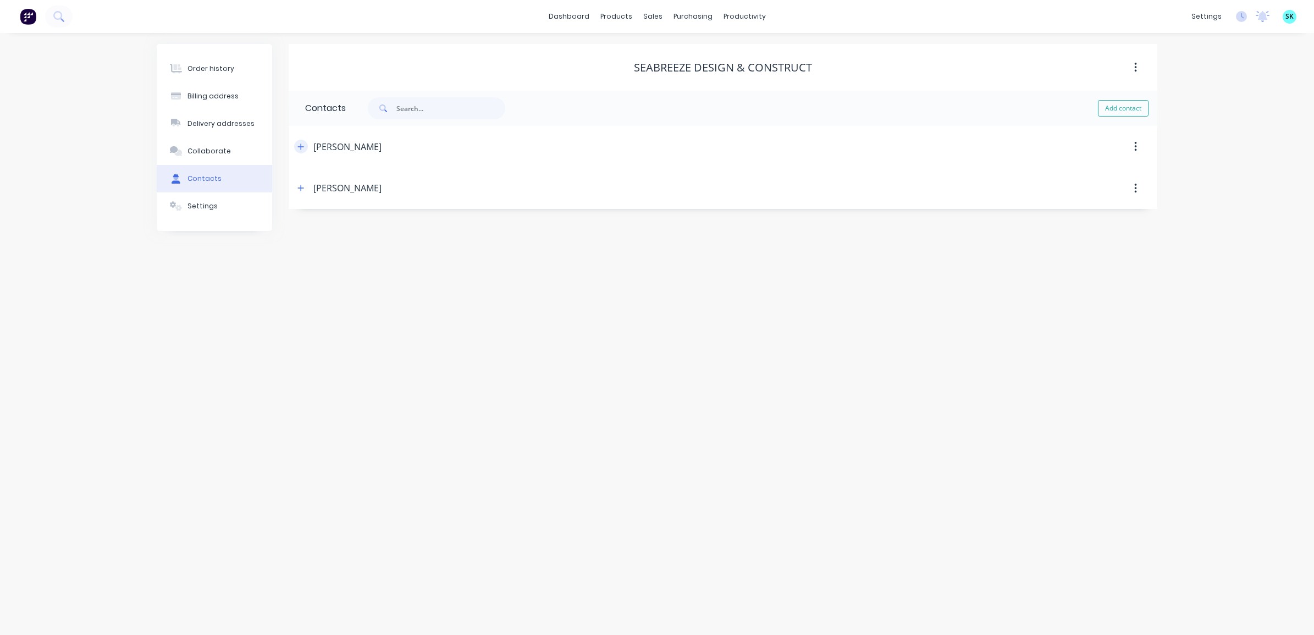
click at [299, 144] on icon "button" at bounding box center [300, 147] width 7 height 8
drag, startPoint x: 367, startPoint y: 189, endPoint x: 306, endPoint y: 185, distance: 61.7
click at [306, 185] on input "Renee Allen" at bounding box center [395, 189] width 180 height 16
drag, startPoint x: 429, startPoint y: 230, endPoint x: 310, endPoint y: 230, distance: 119.9
click at [310, 230] on input "renee@design-construct.com" at bounding box center [395, 232] width 180 height 16
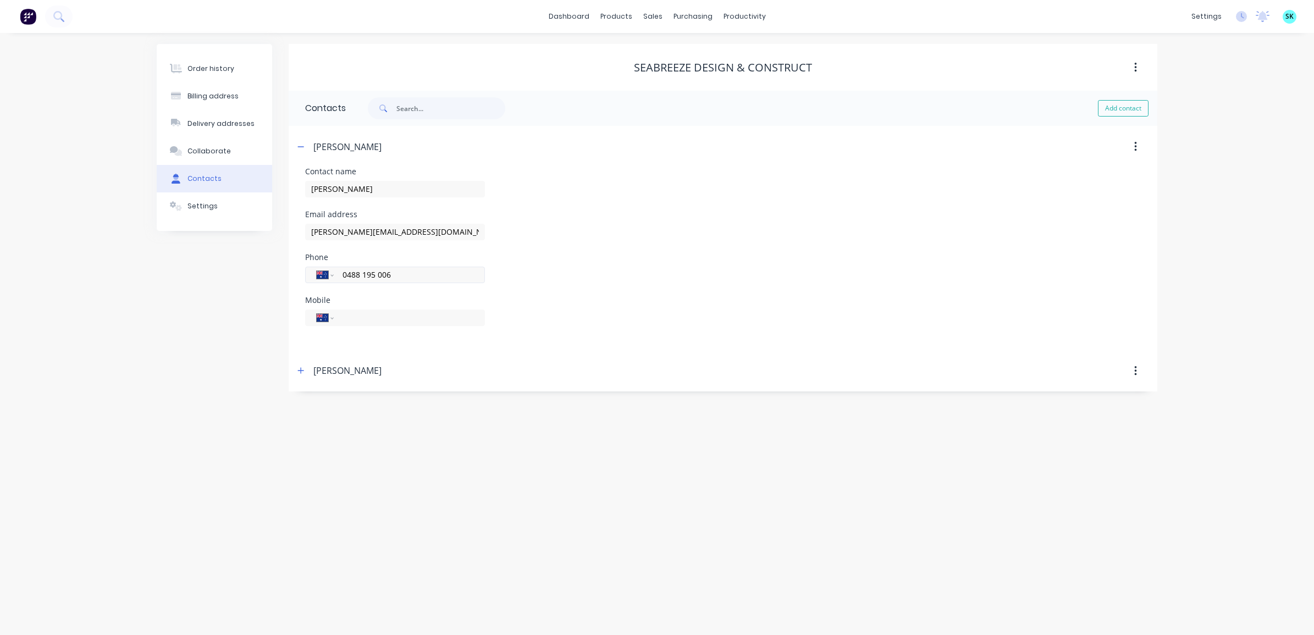
drag, startPoint x: 381, startPoint y: 278, endPoint x: 329, endPoint y: 277, distance: 52.2
click at [329, 277] on div "International [GEOGRAPHIC_DATA] [GEOGRAPHIC_DATA] [GEOGRAPHIC_DATA] [GEOGRAPHIC…" at bounding box center [395, 275] width 180 height 16
click at [294, 143] on span at bounding box center [301, 147] width 14 height 14
click at [301, 148] on icon "button" at bounding box center [300, 147] width 7 height 8
click at [298, 192] on icon "button" at bounding box center [300, 188] width 7 height 8
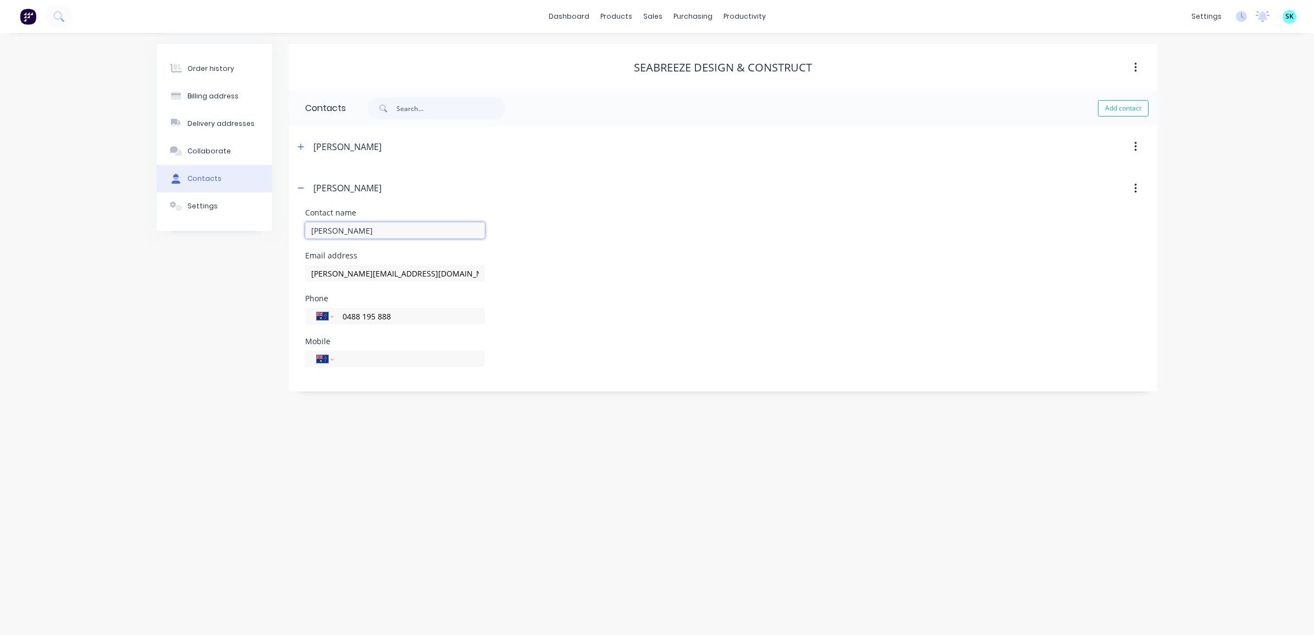
drag, startPoint x: 383, startPoint y: 233, endPoint x: 286, endPoint y: 225, distance: 96.5
click at [286, 225] on div "Order history Billing address Delivery addresses Collaborate Contacts Settings …" at bounding box center [657, 217] width 1001 height 347
drag, startPoint x: 436, startPoint y: 284, endPoint x: 402, endPoint y: 273, distance: 35.7
click at [402, 273] on div "paul@design-construct.com" at bounding box center [395, 278] width 180 height 32
drag, startPoint x: 422, startPoint y: 276, endPoint x: 292, endPoint y: 273, distance: 130.3
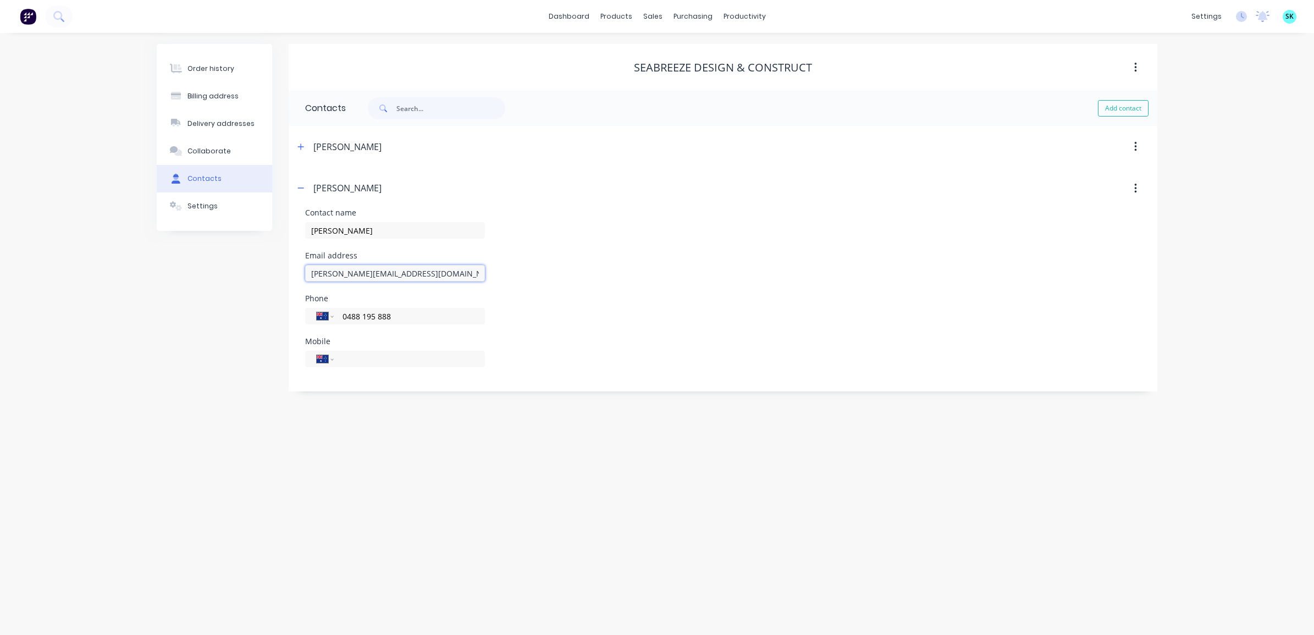
click at [292, 273] on div "Contact name Paul Lingard Email address paul@design-construct.com Phone Interna…" at bounding box center [723, 300] width 869 height 183
drag, startPoint x: 416, startPoint y: 322, endPoint x: 332, endPoint y: 320, distance: 84.7
click at [332, 320] on div "International [GEOGRAPHIC_DATA] [GEOGRAPHIC_DATA] [GEOGRAPHIC_DATA] [GEOGRAPHIC…" at bounding box center [395, 316] width 180 height 16
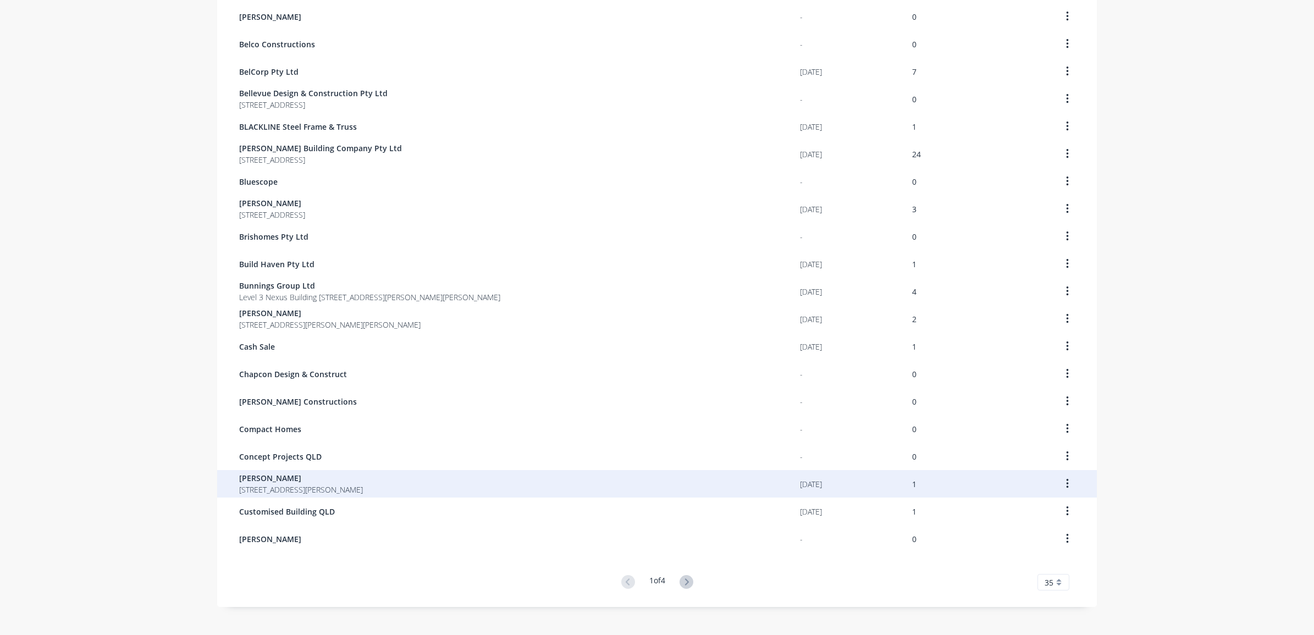
scroll to position [531, 0]
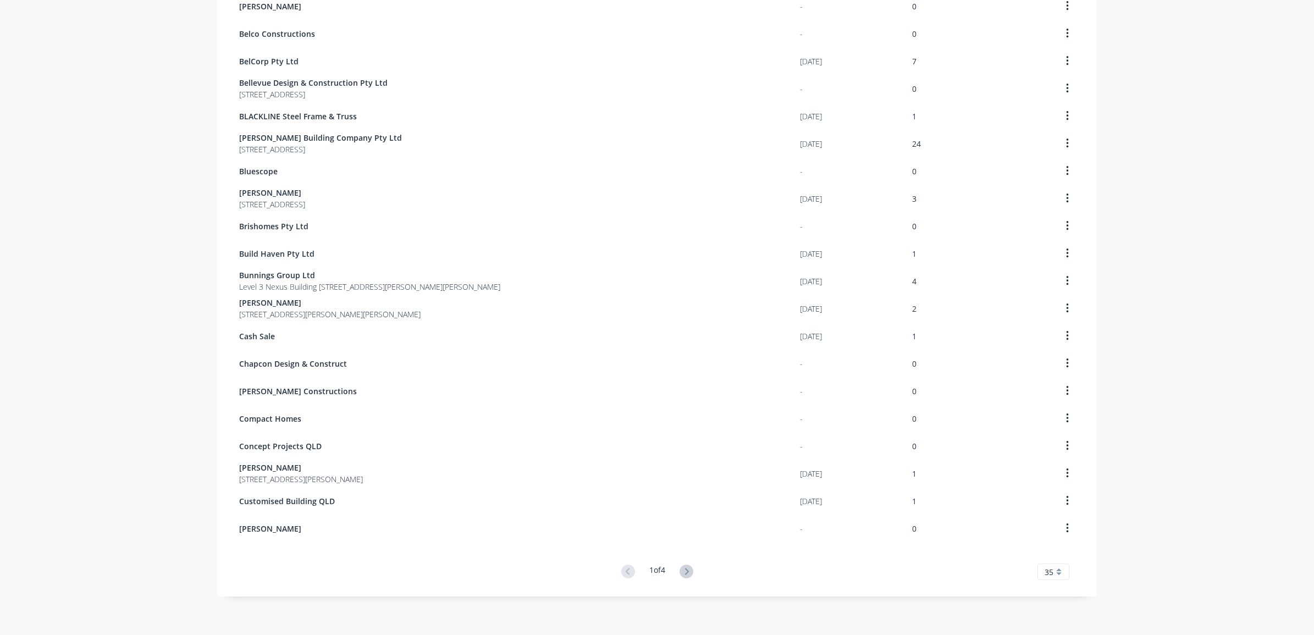
click at [683, 559] on div "Customer Last Order Total Orders HAMMER ON CONSTRUCTIONS PTY. LTD. t/a Leonard …" at bounding box center [657, 65] width 880 height 1030
click at [685, 565] on icon at bounding box center [687, 572] width 14 height 14
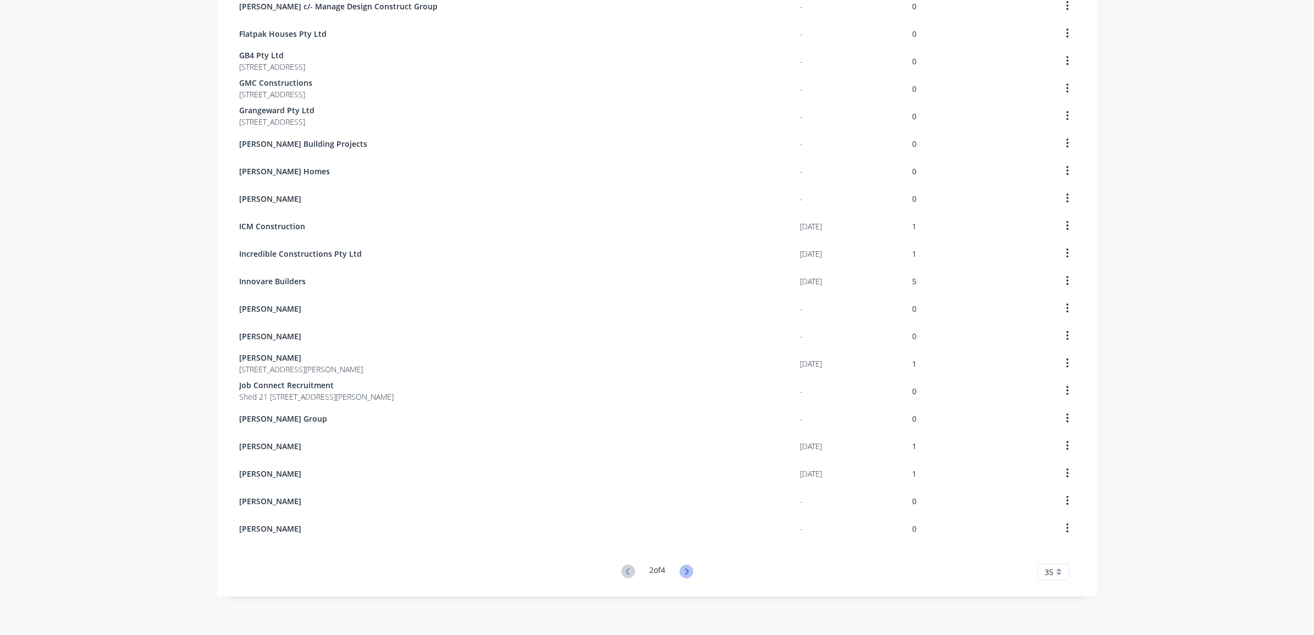
click at [685, 577] on icon at bounding box center [687, 572] width 14 height 14
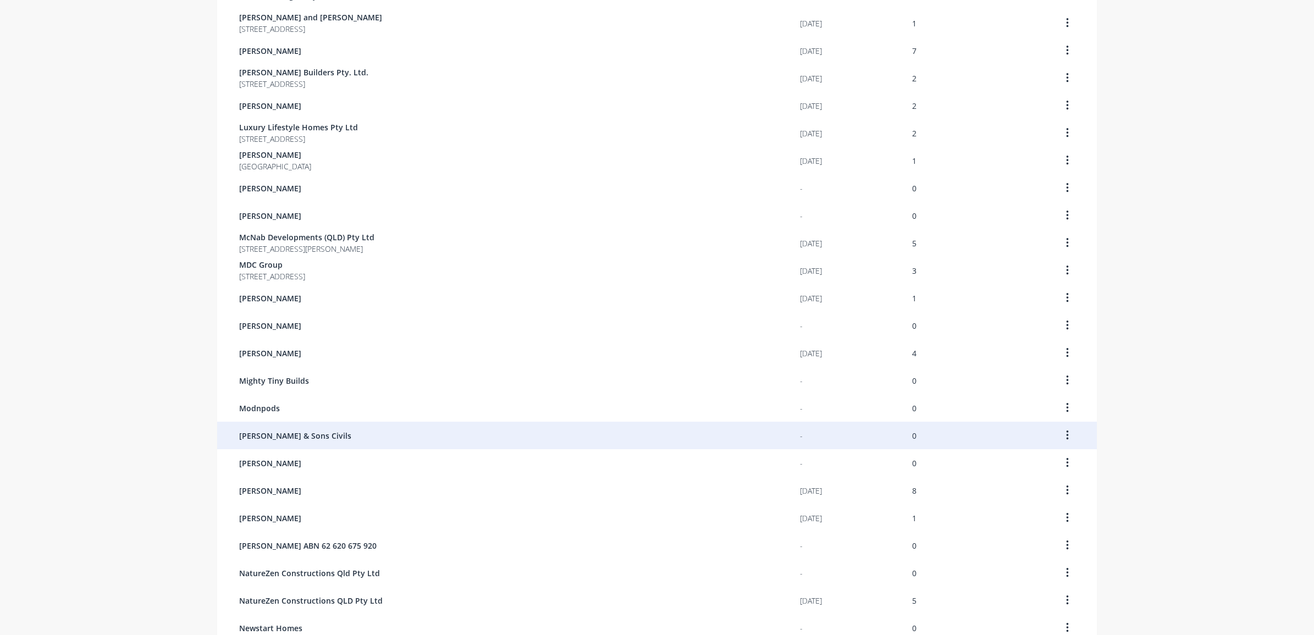
scroll to position [481, 0]
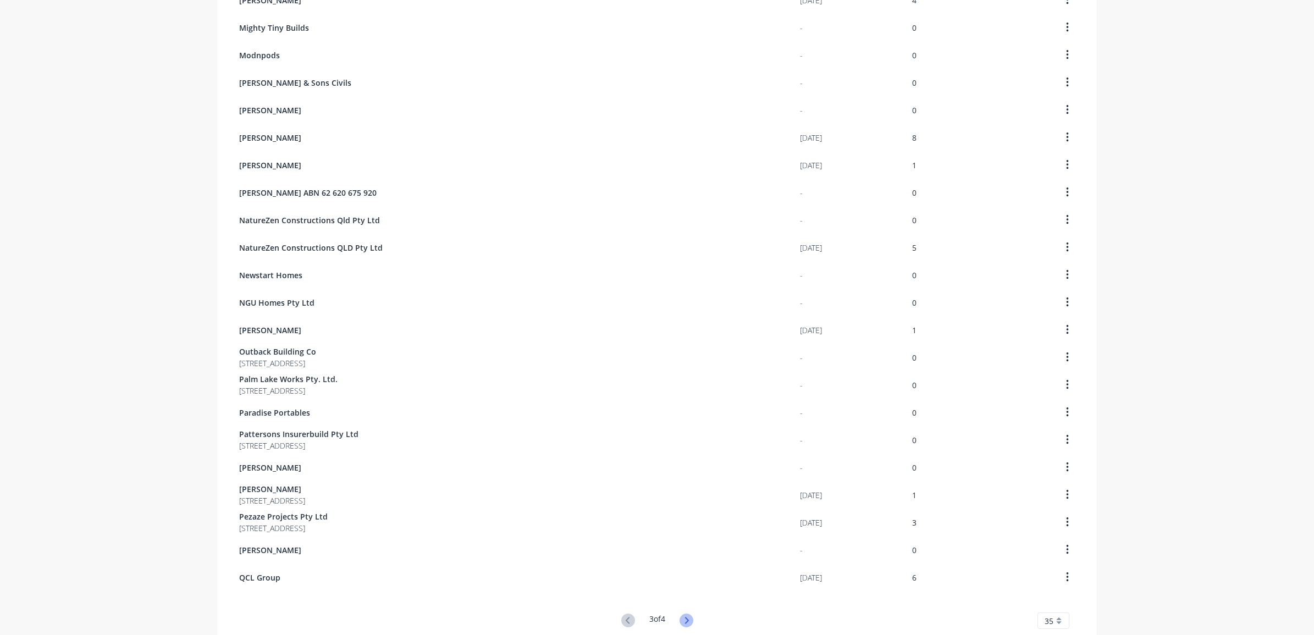
click at [686, 617] on icon at bounding box center [687, 621] width 14 height 14
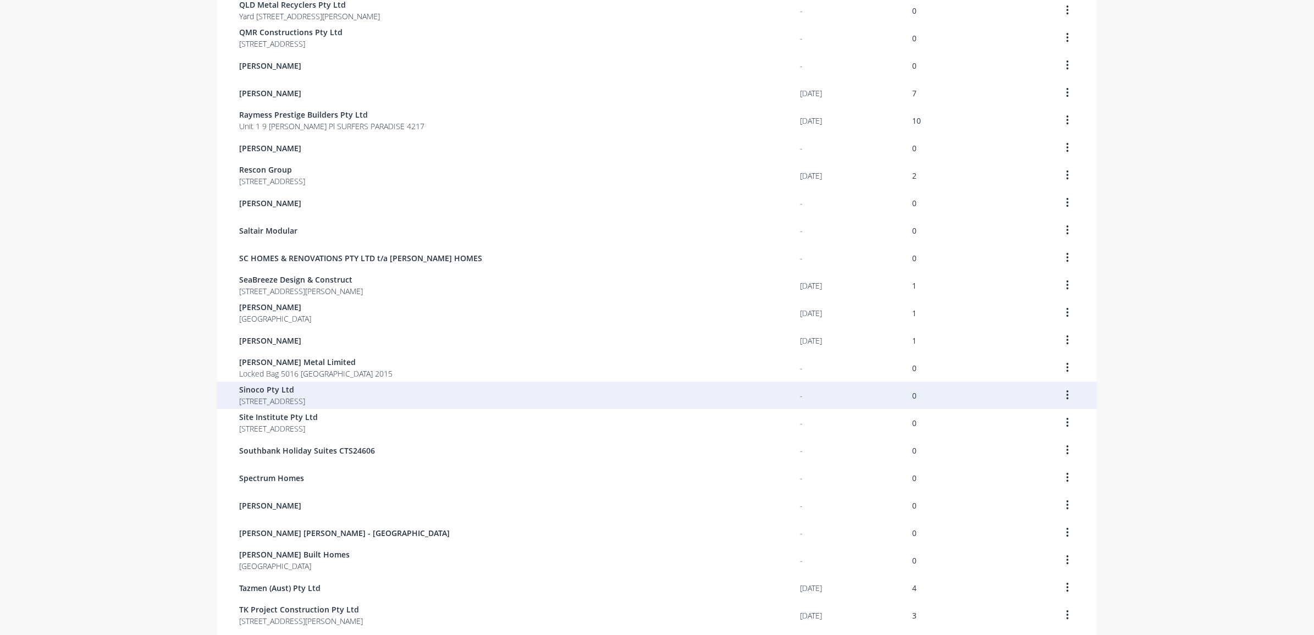
scroll to position [137, 0]
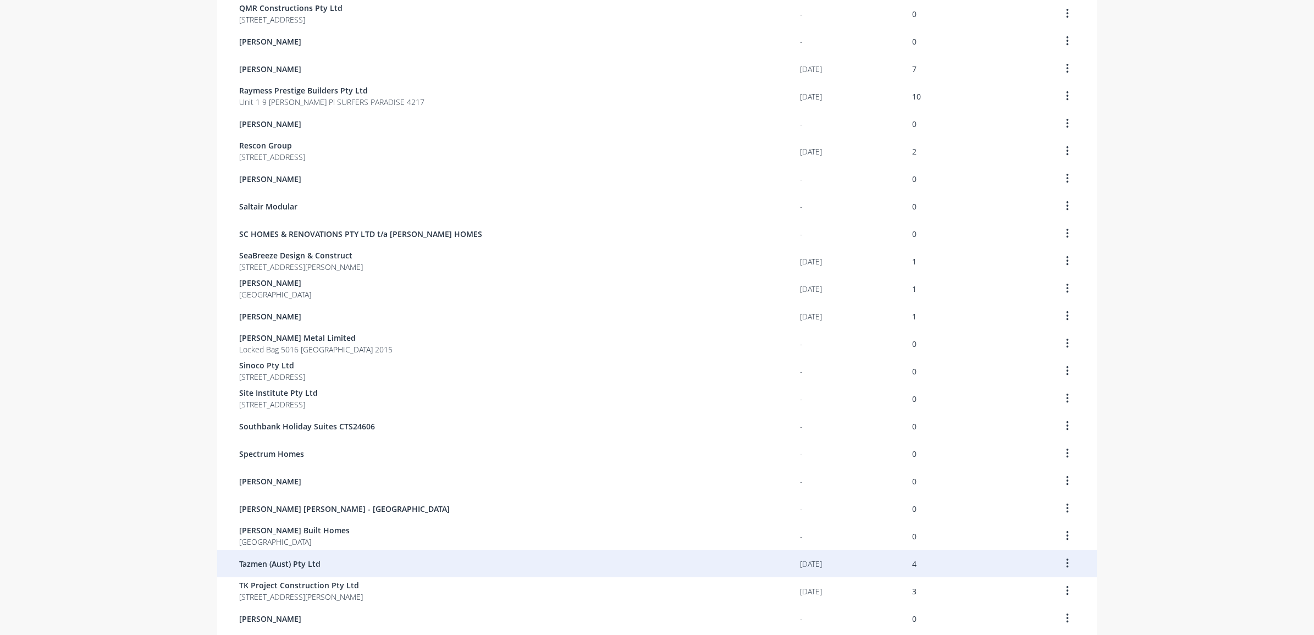
click at [483, 558] on div "Tazmen (Aust) Pty Ltd" at bounding box center [519, 563] width 561 height 27
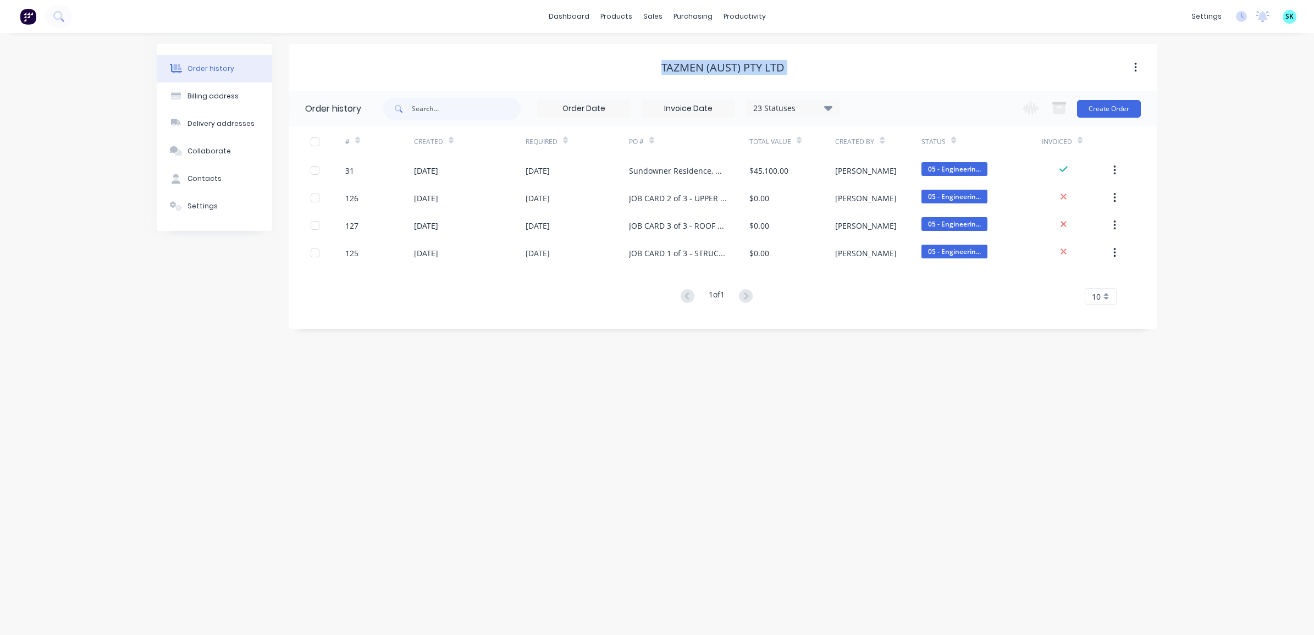
drag, startPoint x: 659, startPoint y: 67, endPoint x: 790, endPoint y: 74, distance: 131.6
click at [790, 74] on div "Tazmen (Aust) Pty Ltd" at bounding box center [723, 68] width 869 height 20
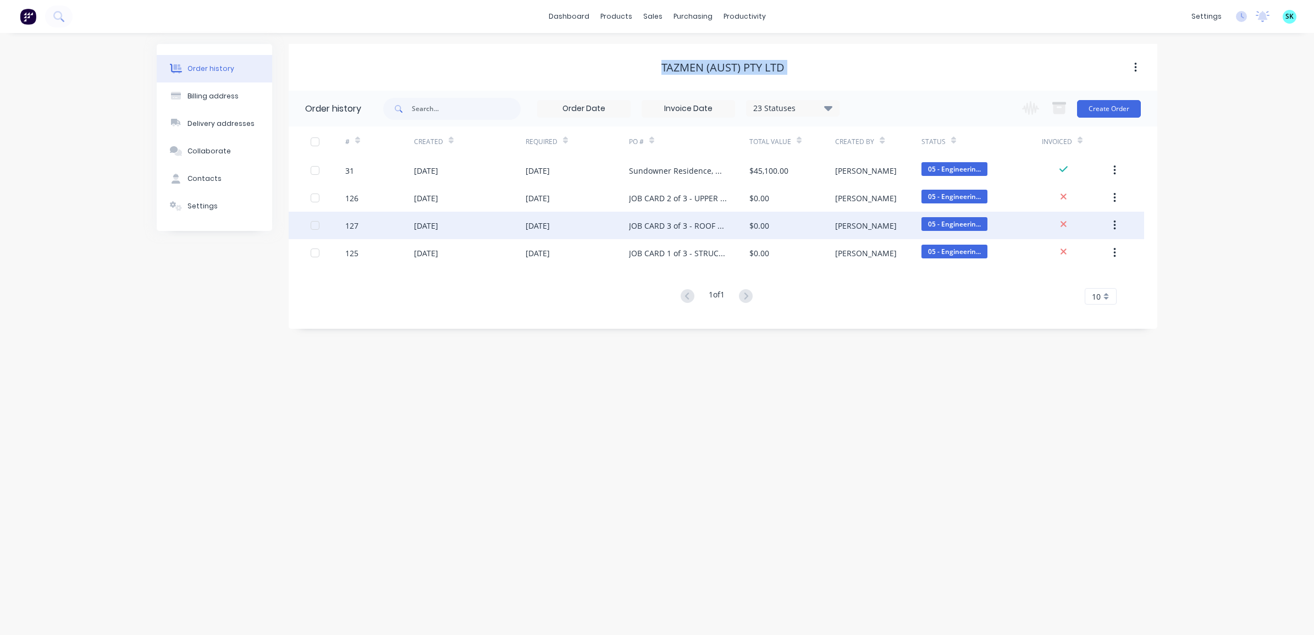
copy div "Tazmen (Aust) Pty Ltd"
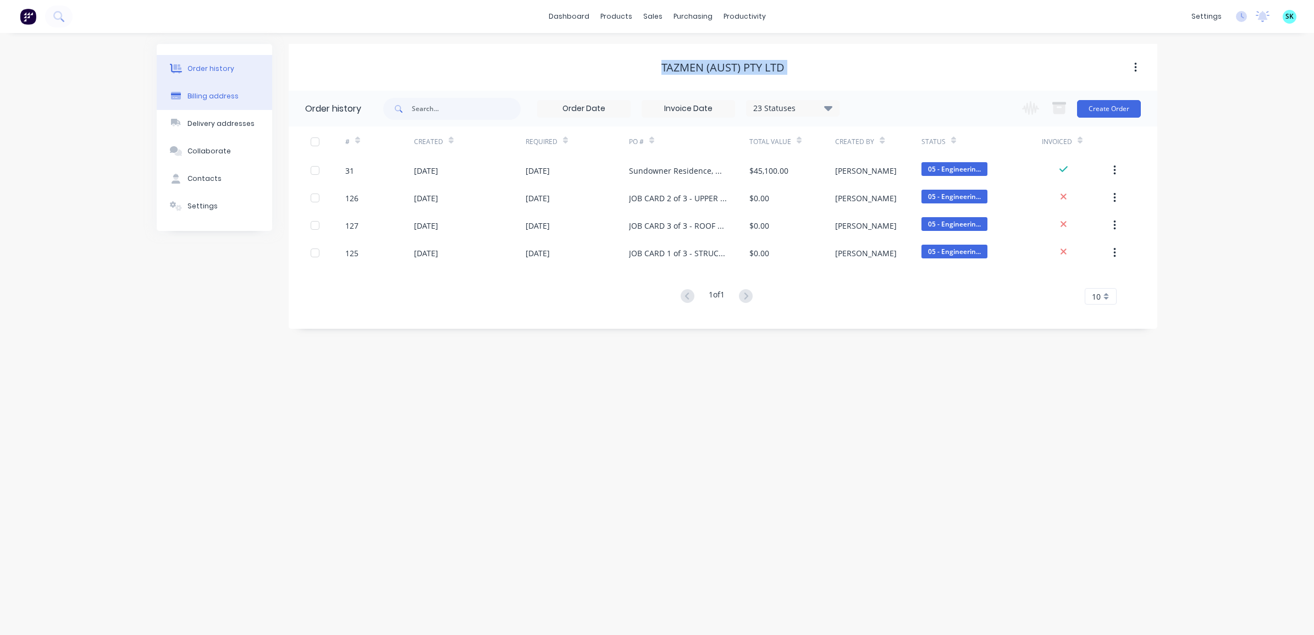
click at [218, 95] on div "Billing address" at bounding box center [212, 96] width 51 height 10
select select "AU"
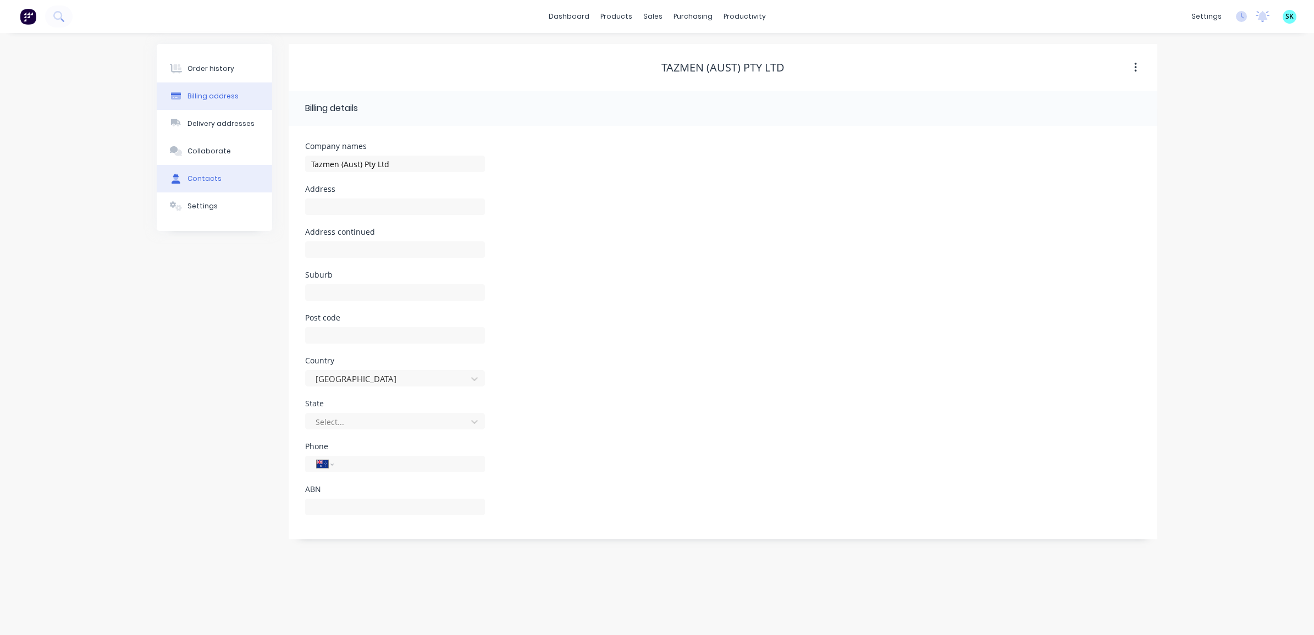
click at [198, 181] on div "Contacts" at bounding box center [204, 179] width 34 height 10
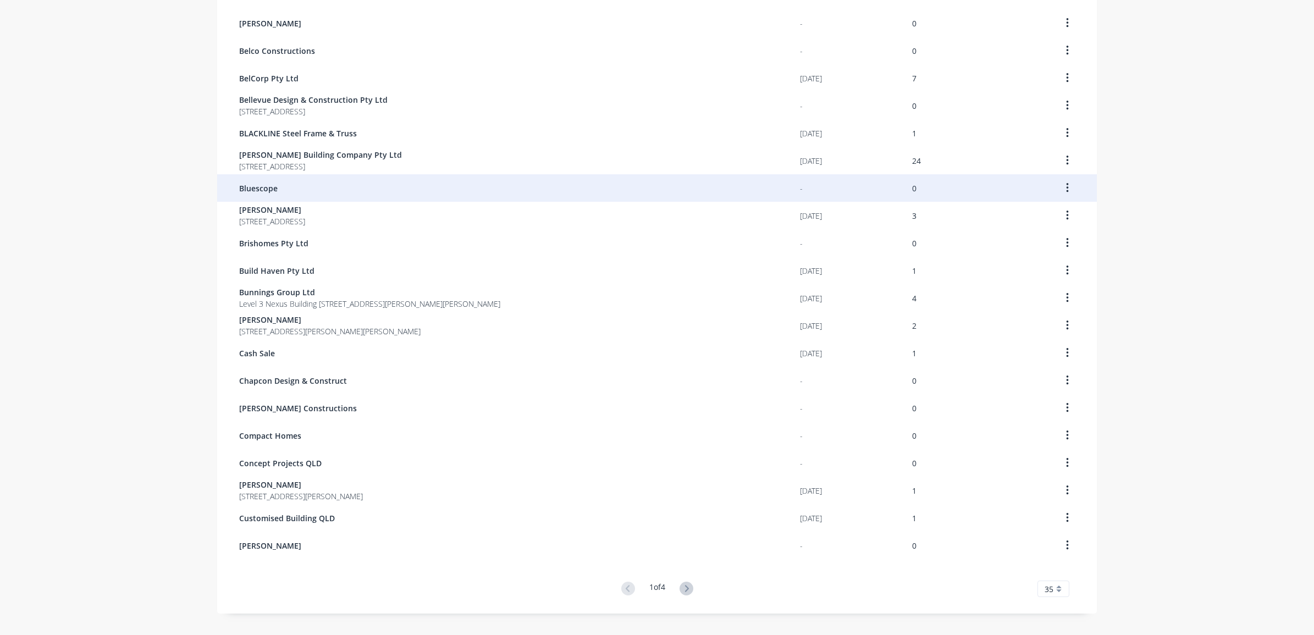
scroll to position [531, 0]
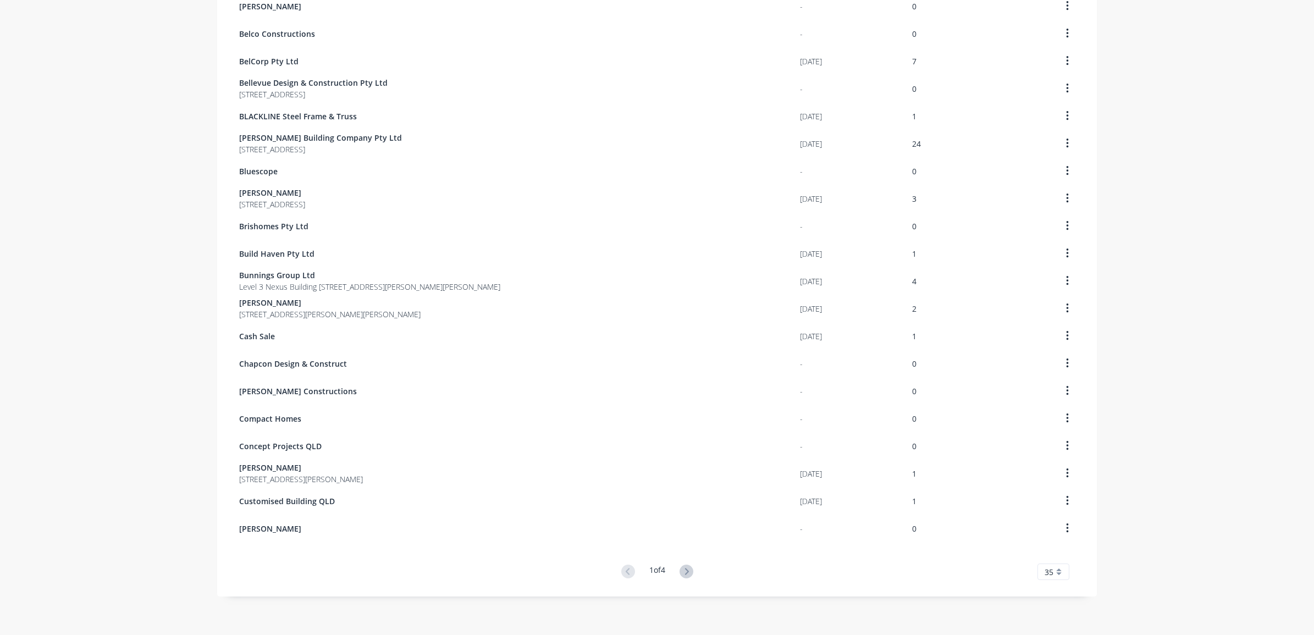
click at [676, 568] on button at bounding box center [686, 572] width 20 height 16
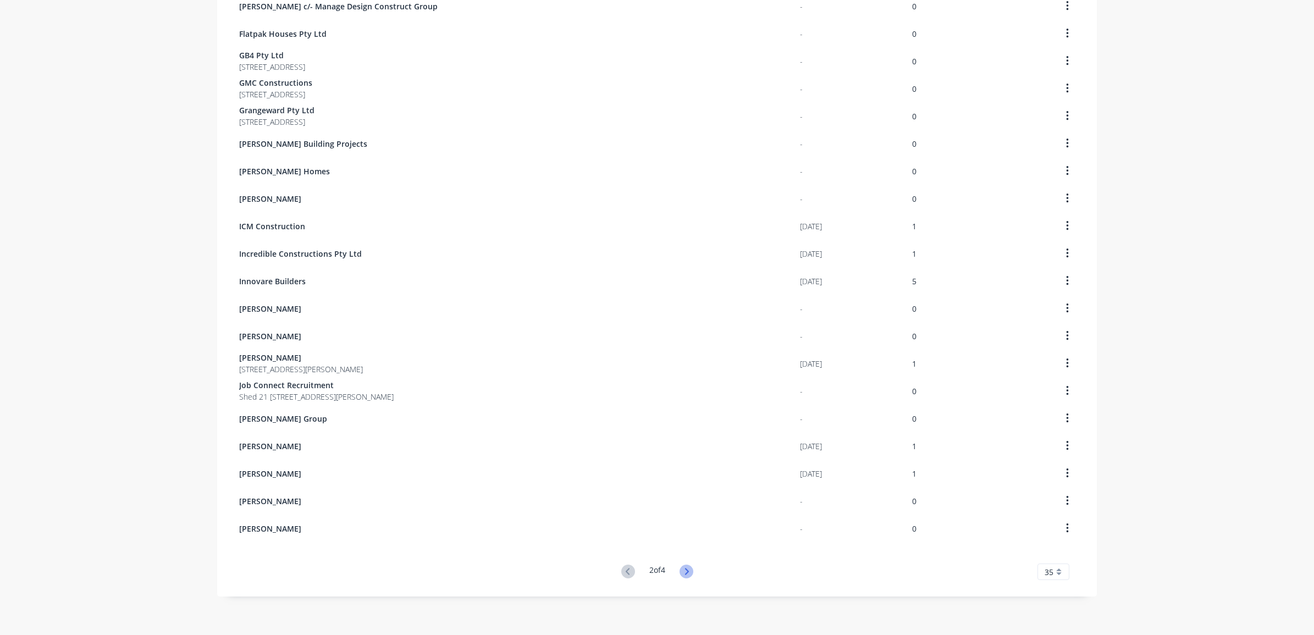
click at [685, 573] on icon at bounding box center [687, 572] width 14 height 14
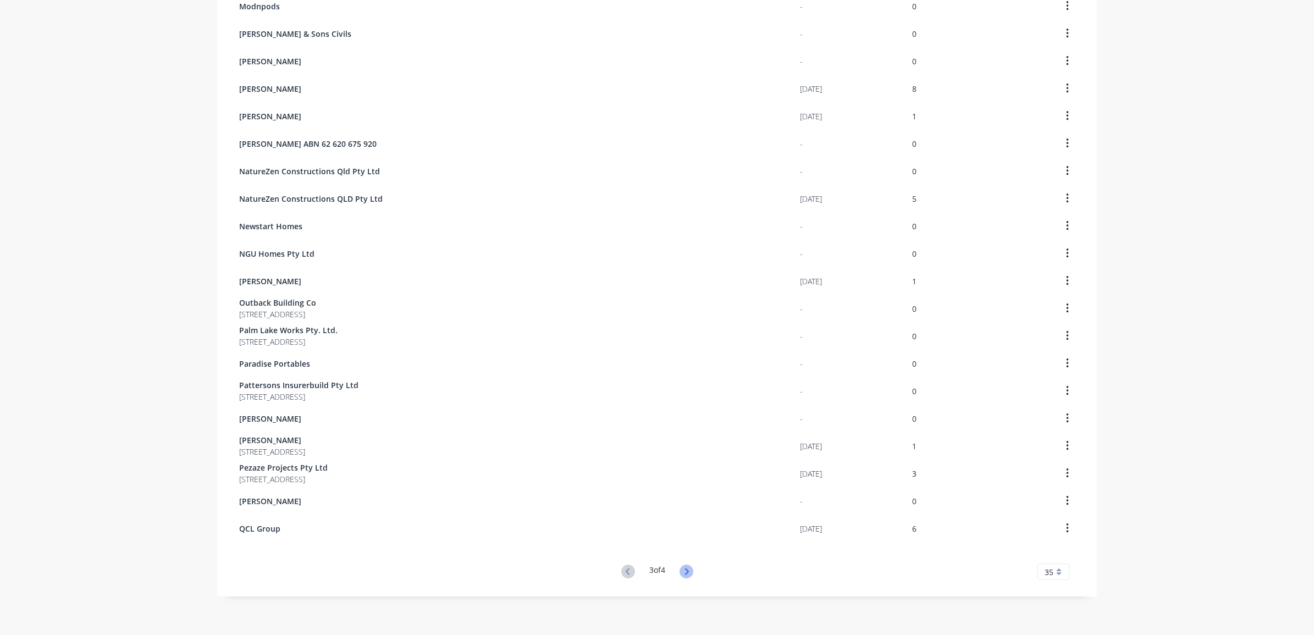
click at [685, 572] on icon at bounding box center [687, 571] width 4 height 7
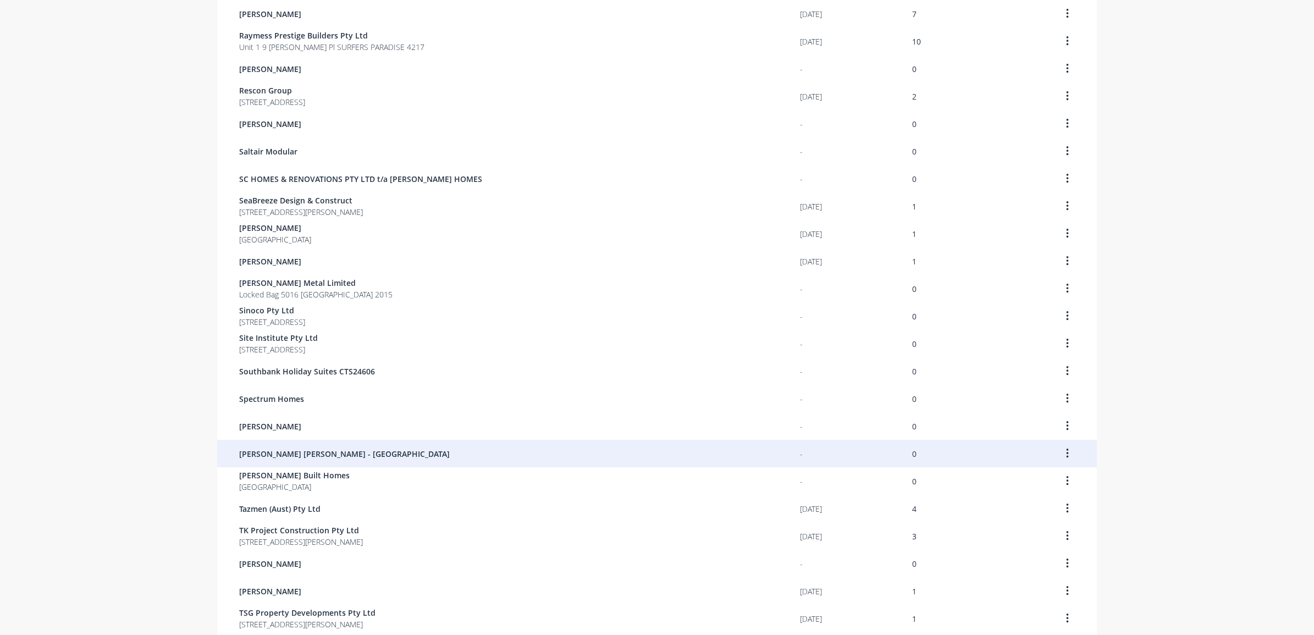
scroll to position [206, 0]
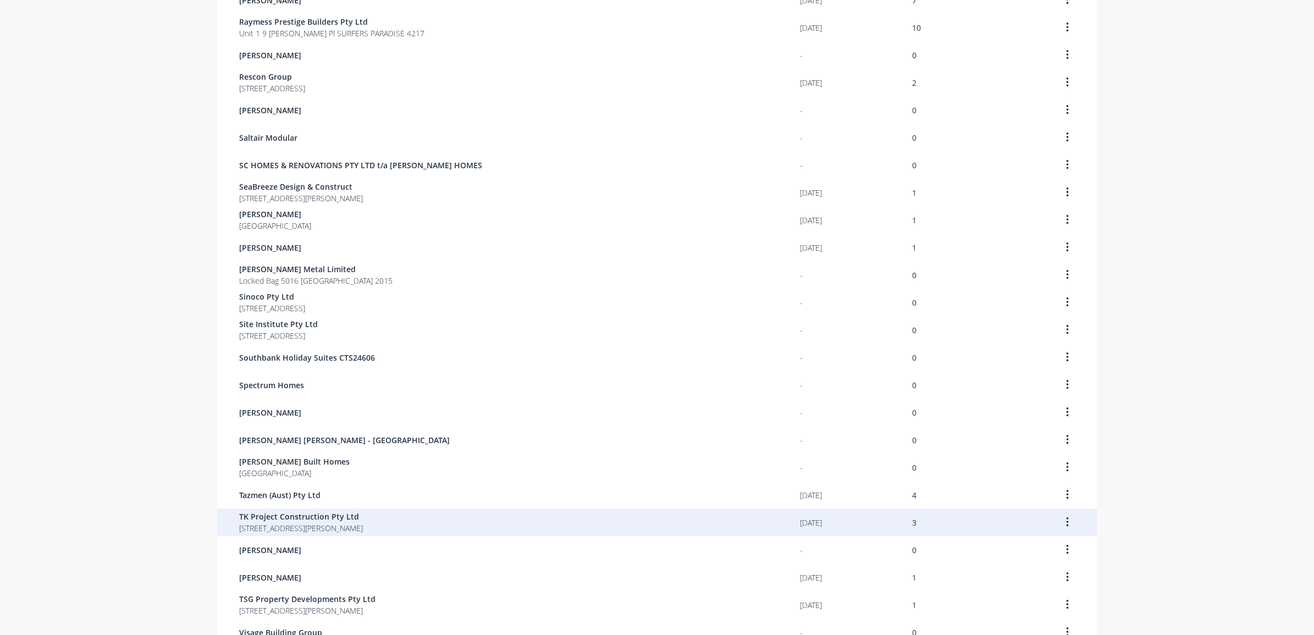
click at [363, 525] on span "87 Reynolds Rd Currumbin Valley Queensland 4223" at bounding box center [301, 528] width 124 height 12
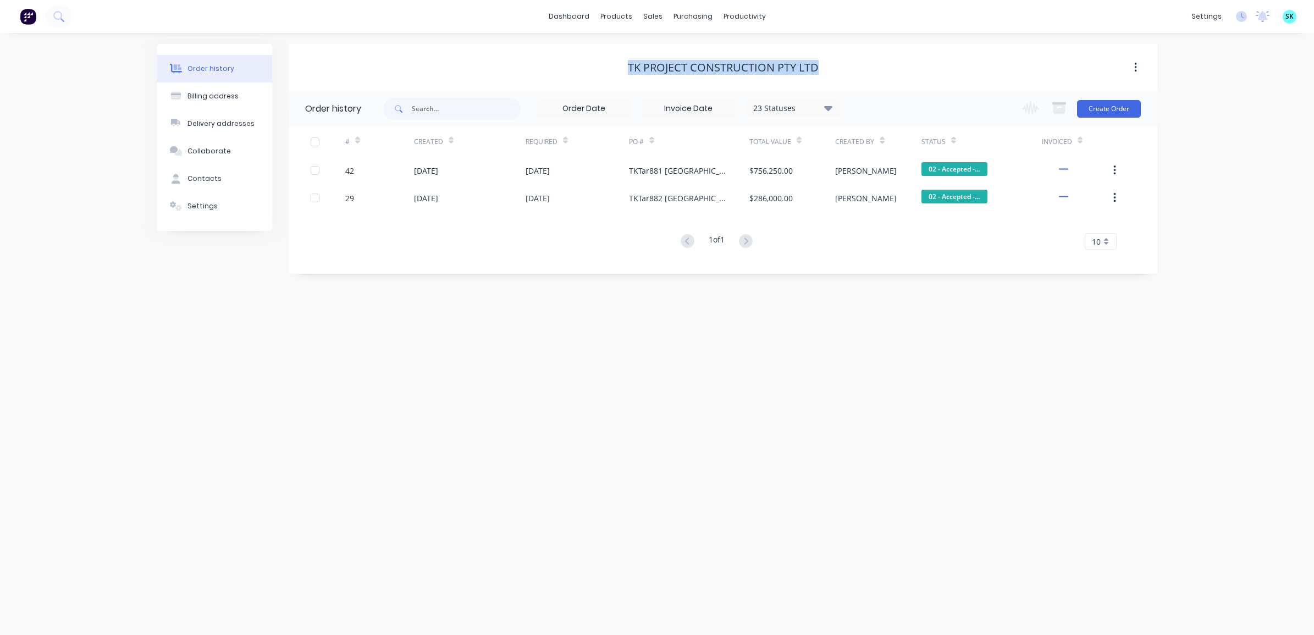
drag, startPoint x: 628, startPoint y: 66, endPoint x: 826, endPoint y: 69, distance: 198.5
click at [826, 69] on div "TK Project Construction Pty Ltd" at bounding box center [723, 67] width 869 height 13
copy div "TK Project Construction Pty Ltd"
click at [228, 100] on div "Billing address" at bounding box center [212, 96] width 51 height 10
select select "AU"
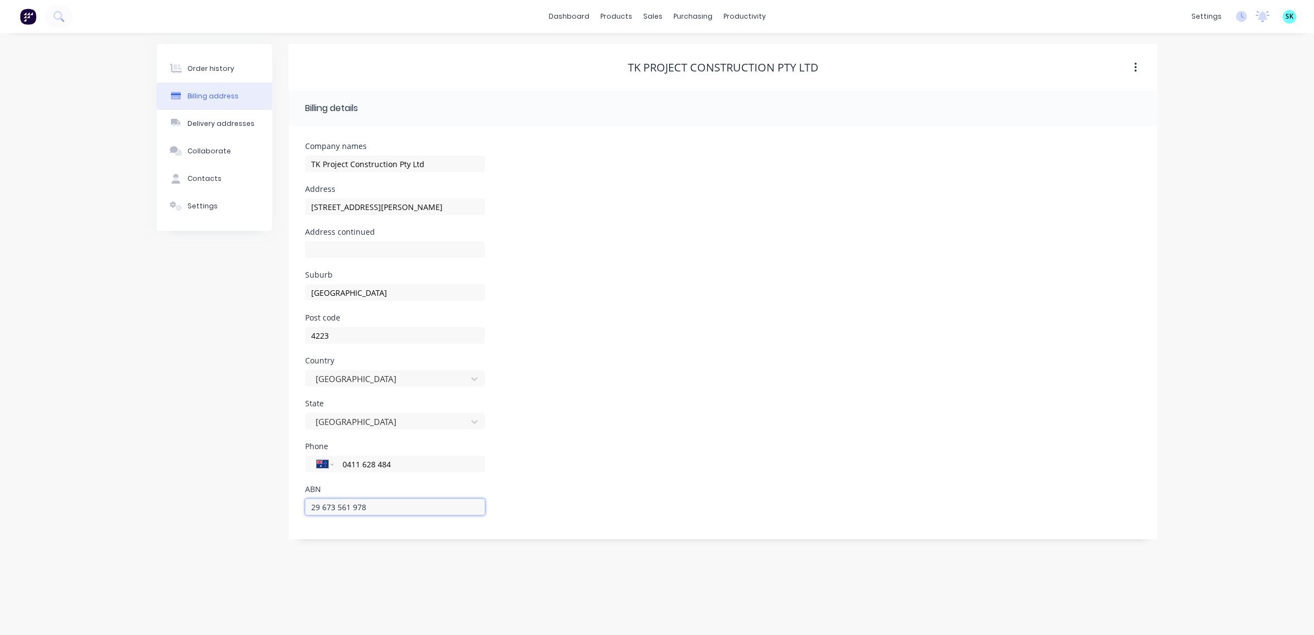
drag, startPoint x: 393, startPoint y: 510, endPoint x: 289, endPoint y: 499, distance: 104.5
click at [289, 499] on div "Company names TK Project Construction Pty Ltd Address 87 Reynolds Rd Address co…" at bounding box center [723, 332] width 869 height 413
click at [216, 183] on div "Contacts" at bounding box center [204, 179] width 34 height 10
select select "AU"
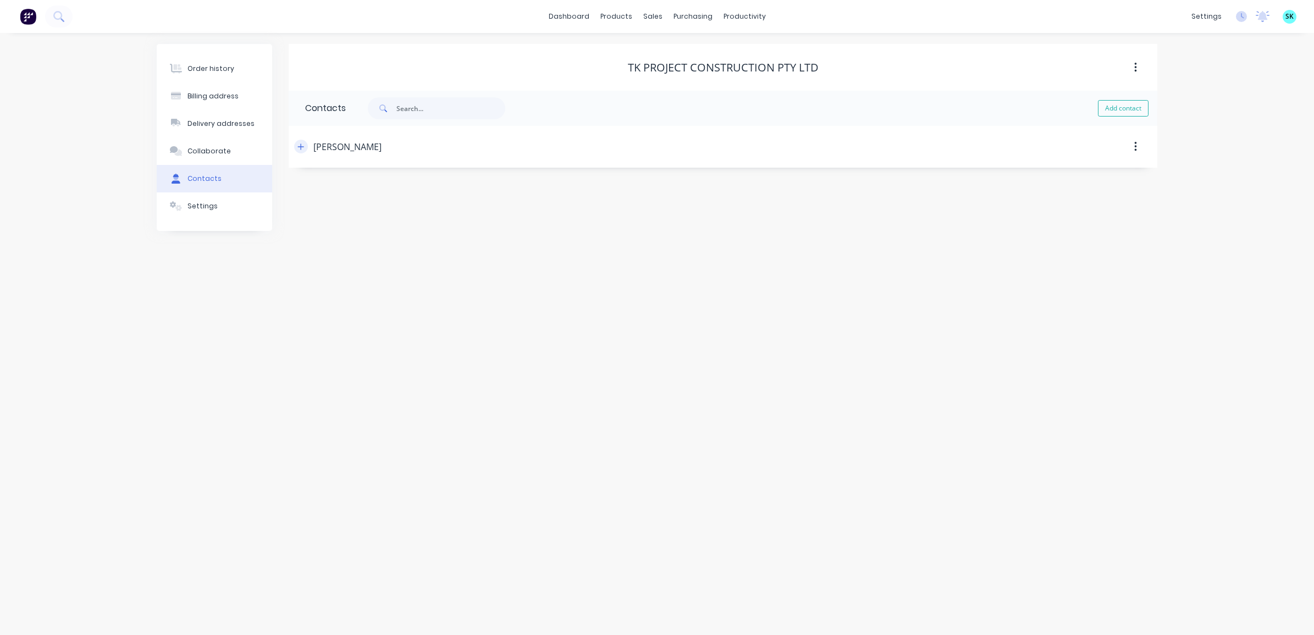
click at [305, 144] on button "button" at bounding box center [301, 147] width 14 height 14
drag, startPoint x: 372, startPoint y: 189, endPoint x: 306, endPoint y: 188, distance: 66.0
click at [306, 188] on input "Tim Barr" at bounding box center [395, 189] width 180 height 16
drag, startPoint x: 429, startPoint y: 237, endPoint x: 288, endPoint y: 227, distance: 141.7
click at [288, 227] on div "Order history Billing address Delivery addresses Collaborate Contacts Settings …" at bounding box center [657, 197] width 1001 height 306
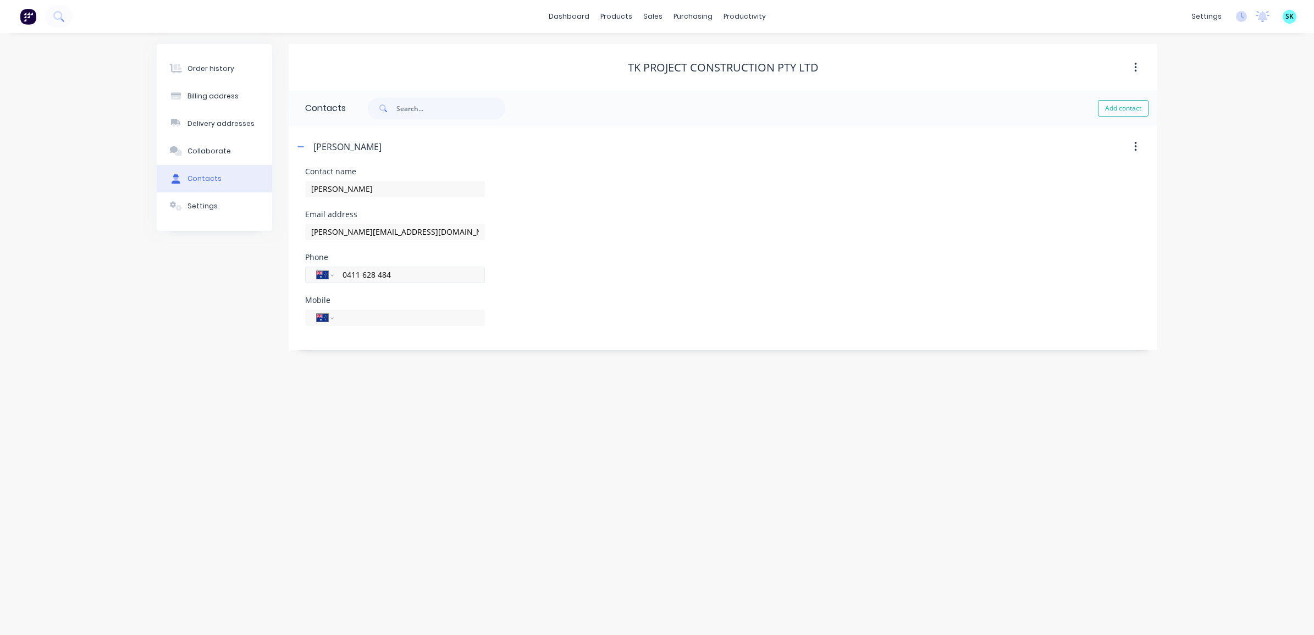
drag, startPoint x: 413, startPoint y: 275, endPoint x: 321, endPoint y: 271, distance: 92.5
click at [321, 271] on div "International [GEOGRAPHIC_DATA] [GEOGRAPHIC_DATA] [GEOGRAPHIC_DATA] [GEOGRAPHIC…" at bounding box center [395, 275] width 180 height 16
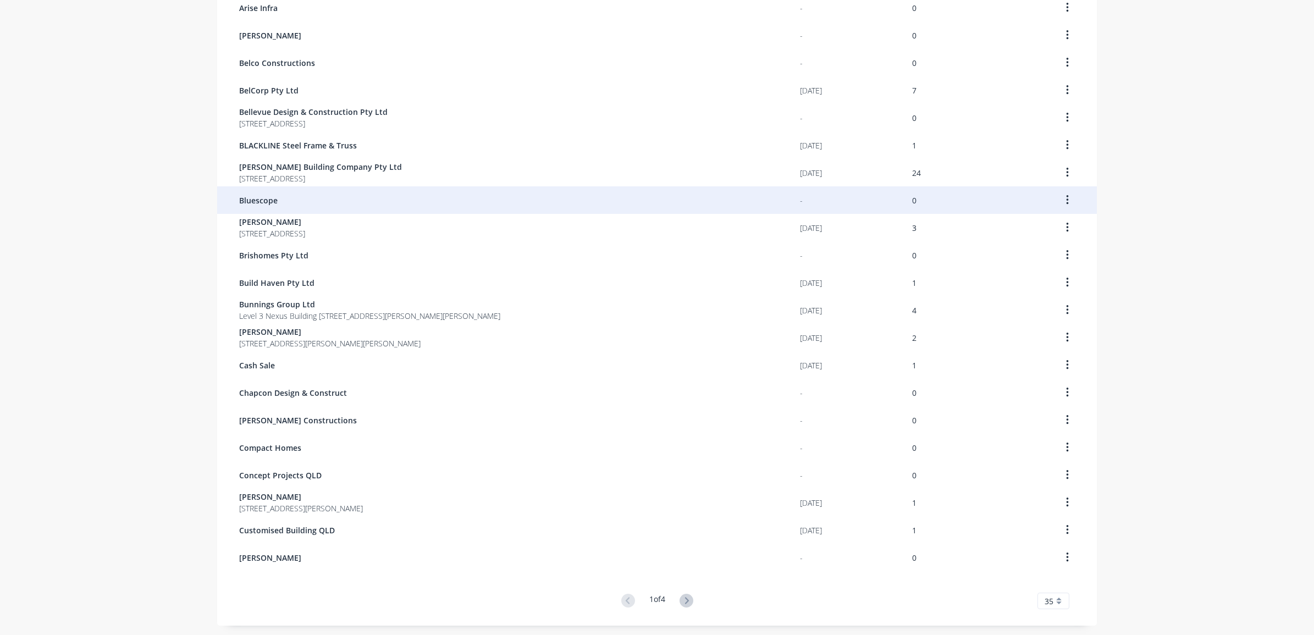
scroll to position [531, 0]
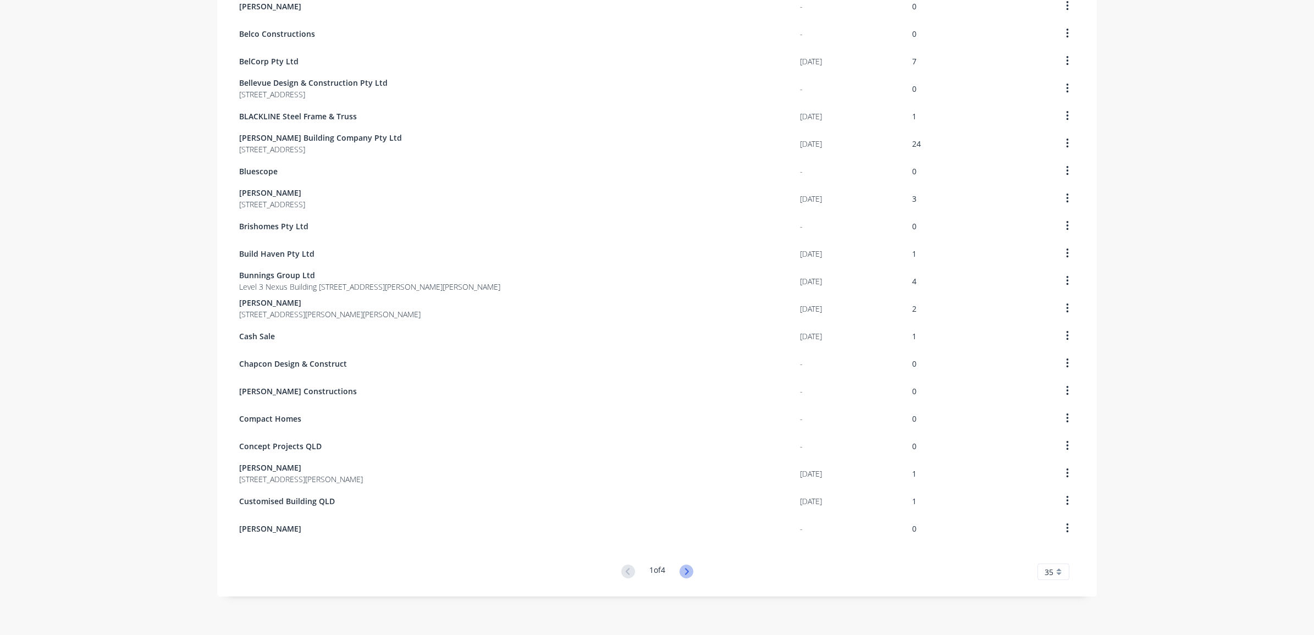
click at [682, 570] on icon at bounding box center [687, 572] width 14 height 14
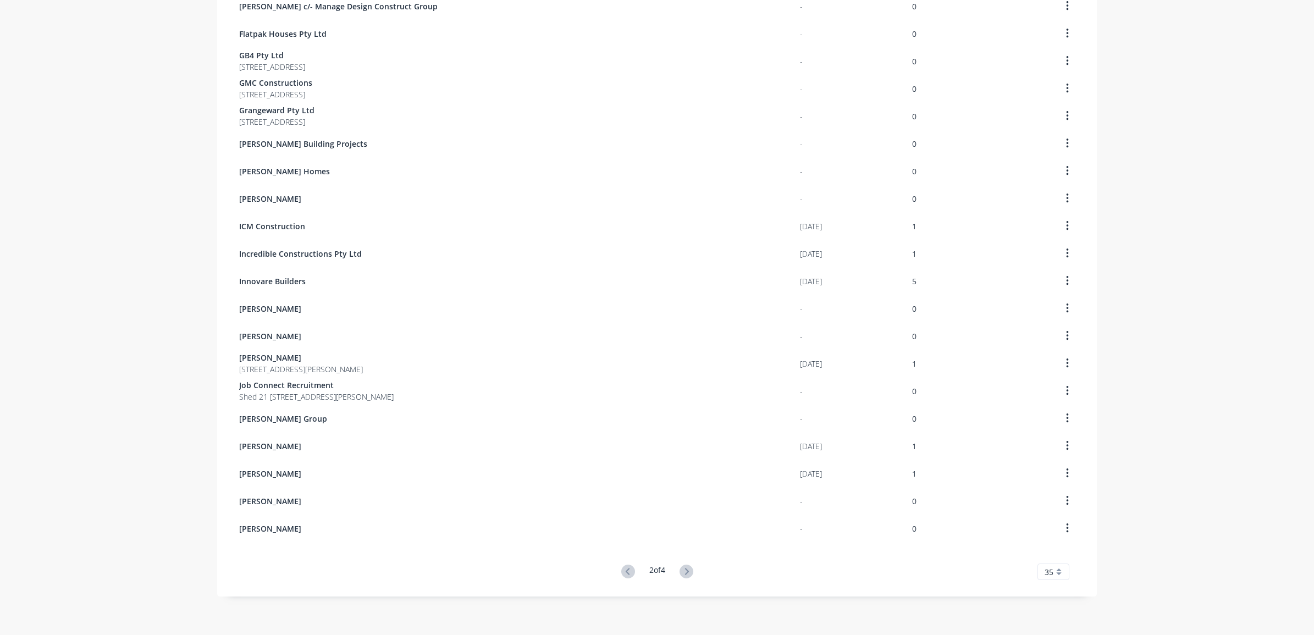
click at [680, 570] on icon at bounding box center [687, 572] width 14 height 14
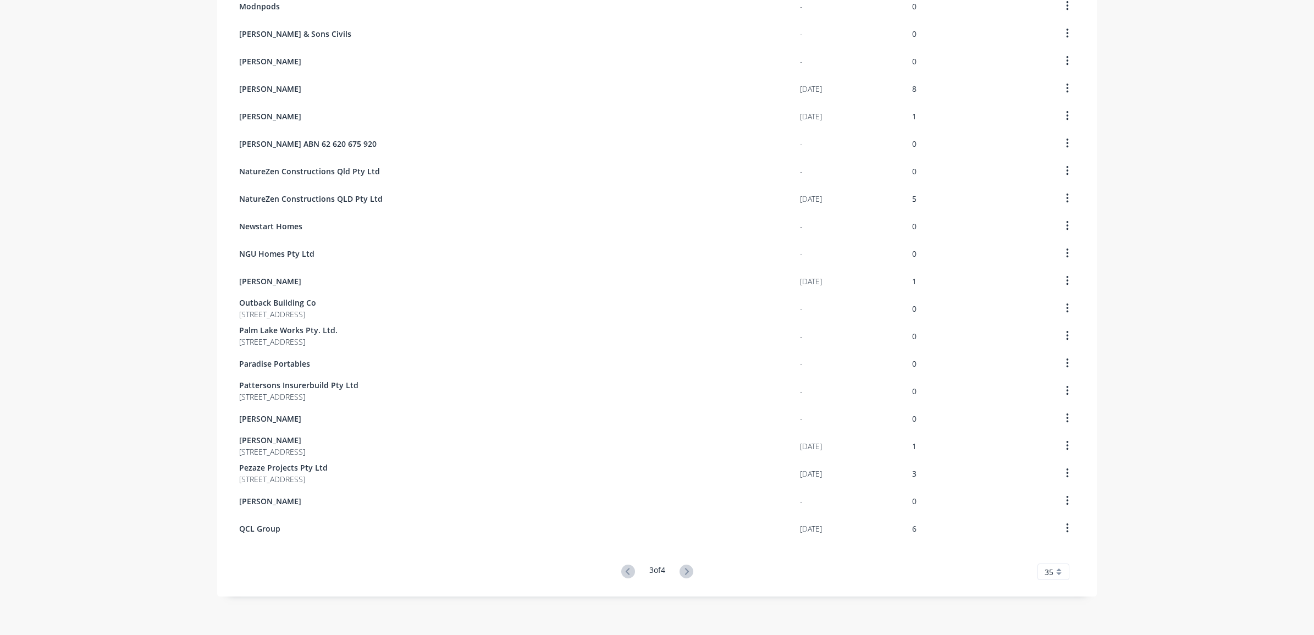
click at [685, 578] on button at bounding box center [686, 572] width 20 height 16
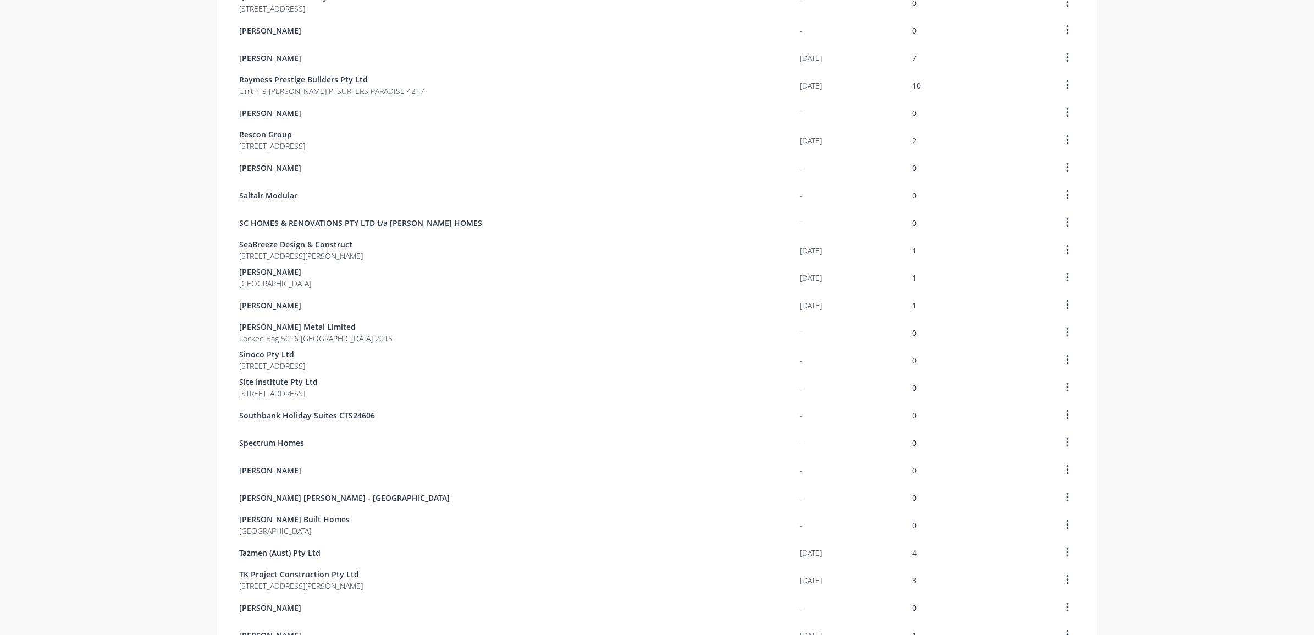
scroll to position [275, 0]
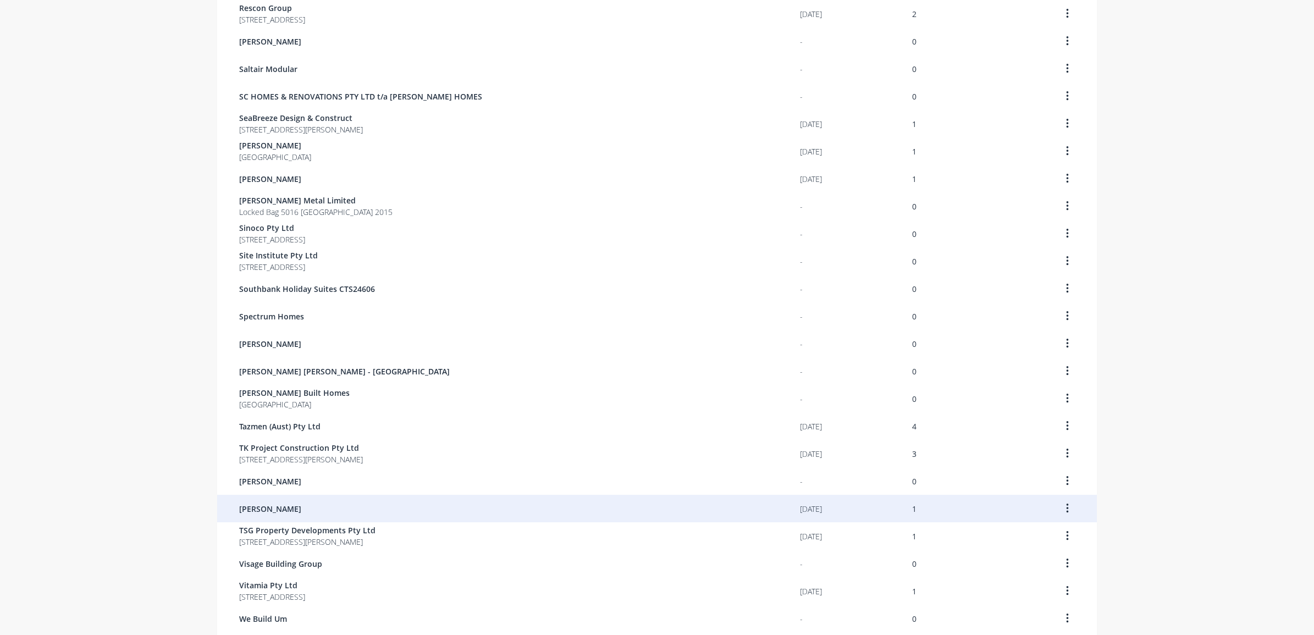
click at [455, 505] on div "Trevor Trainor" at bounding box center [519, 508] width 561 height 27
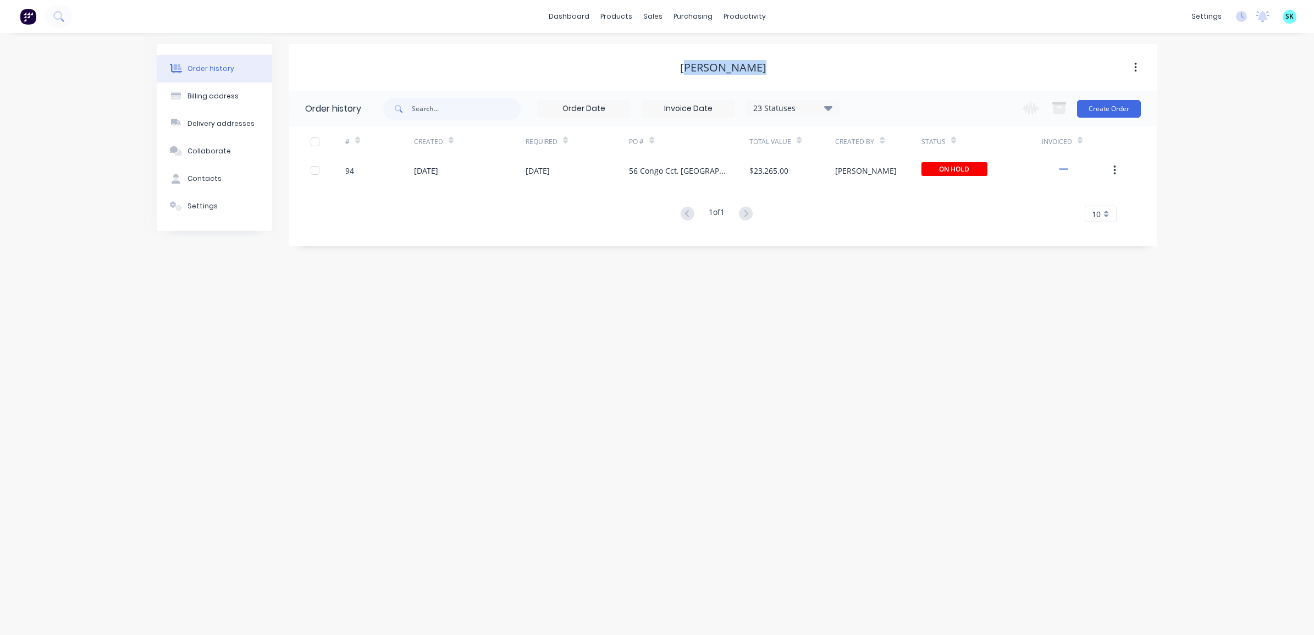
drag, startPoint x: 686, startPoint y: 67, endPoint x: 764, endPoint y: 70, distance: 78.1
click at [764, 70] on div "Trevor Trainor" at bounding box center [723, 67] width 86 height 13
drag, startPoint x: 764, startPoint y: 70, endPoint x: 666, endPoint y: 69, distance: 98.4
click at [666, 69] on div "Trevor Trainor" at bounding box center [723, 67] width 869 height 13
drag, startPoint x: 670, startPoint y: 64, endPoint x: 769, endPoint y: 69, distance: 99.1
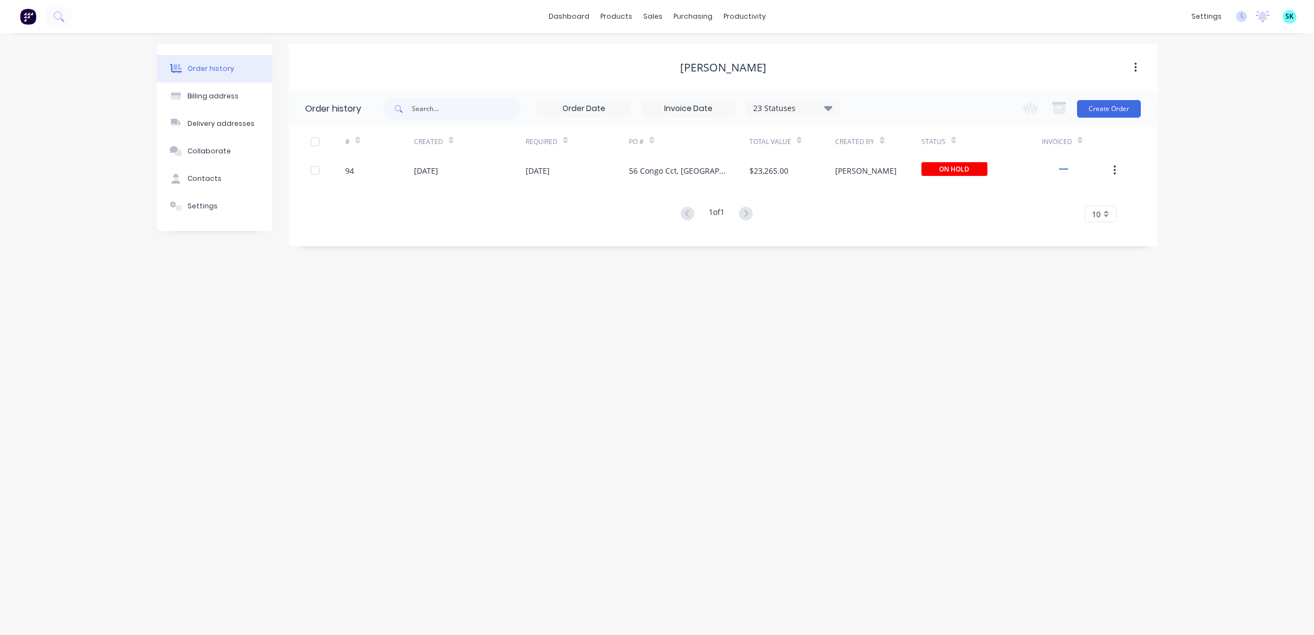
click at [769, 69] on div "Trevor Trainor" at bounding box center [723, 67] width 869 height 13
copy div "Trevor Trainor"
click at [218, 102] on button "Billing address" at bounding box center [214, 95] width 115 height 27
select select "AU"
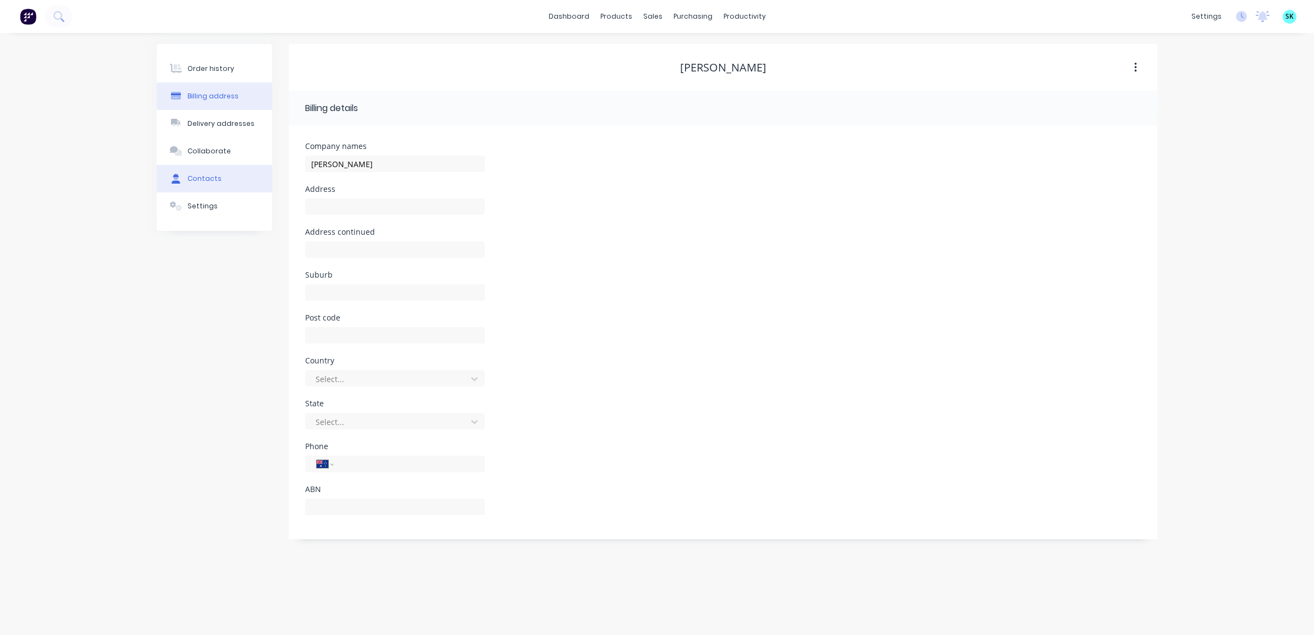
click at [211, 180] on div "Contacts" at bounding box center [204, 179] width 34 height 10
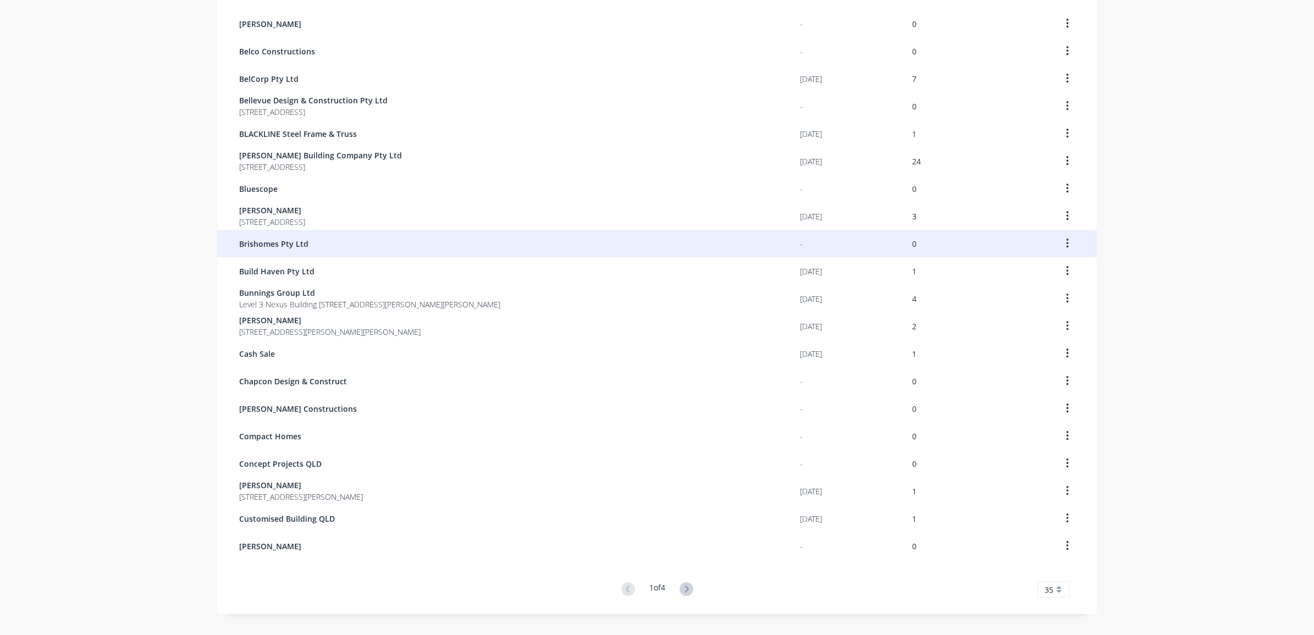
scroll to position [531, 0]
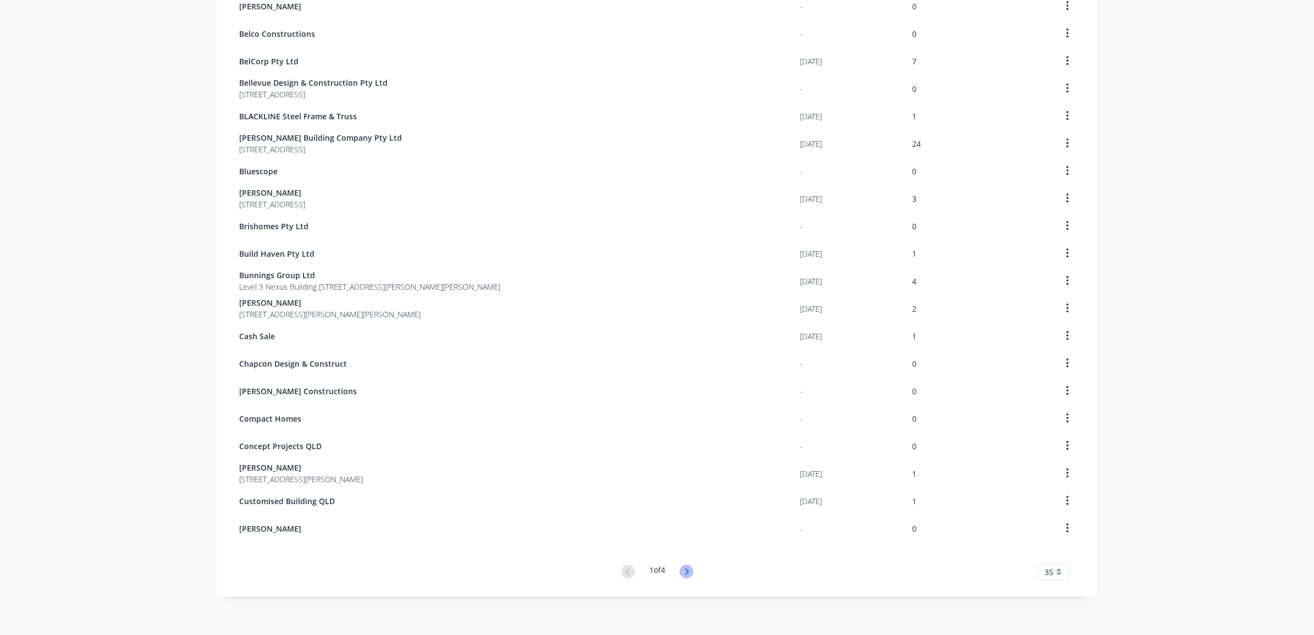
click at [682, 576] on icon at bounding box center [687, 572] width 14 height 14
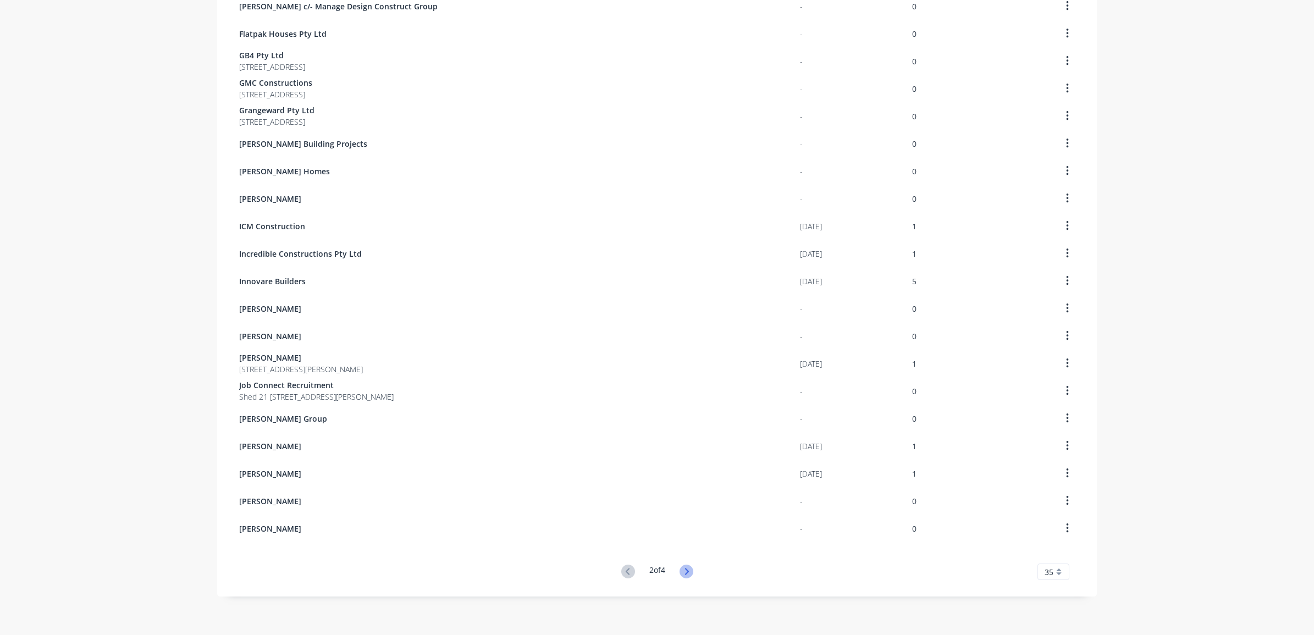
click at [682, 572] on icon at bounding box center [687, 572] width 14 height 14
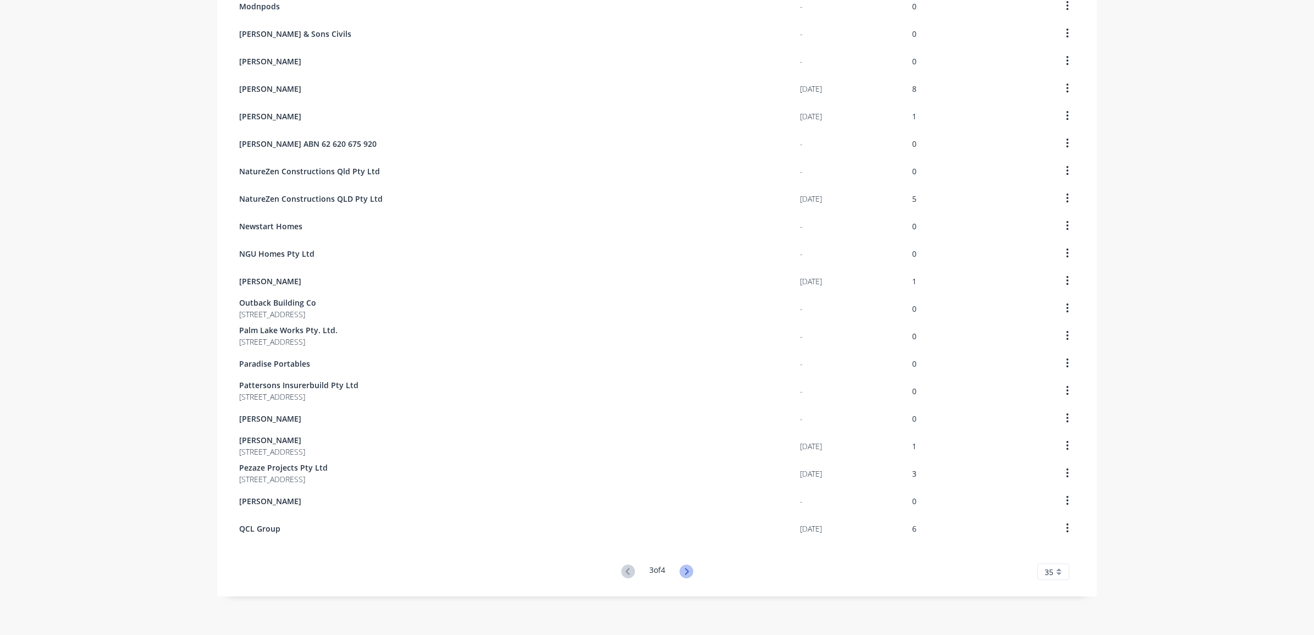
click at [686, 573] on icon at bounding box center [687, 572] width 14 height 14
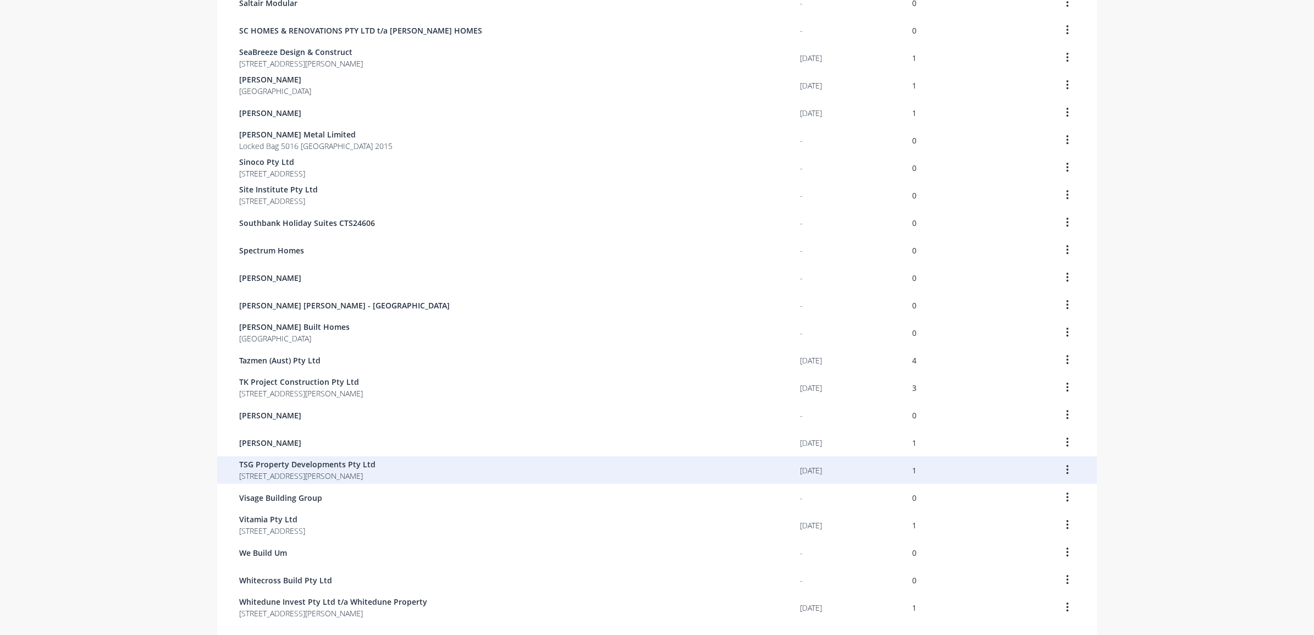
scroll to position [344, 0]
click at [416, 459] on div "TSG Property Developments Pty Ltd Unit 141 93 Sheehan Ave HOPE ISLAND 4212" at bounding box center [519, 467] width 561 height 27
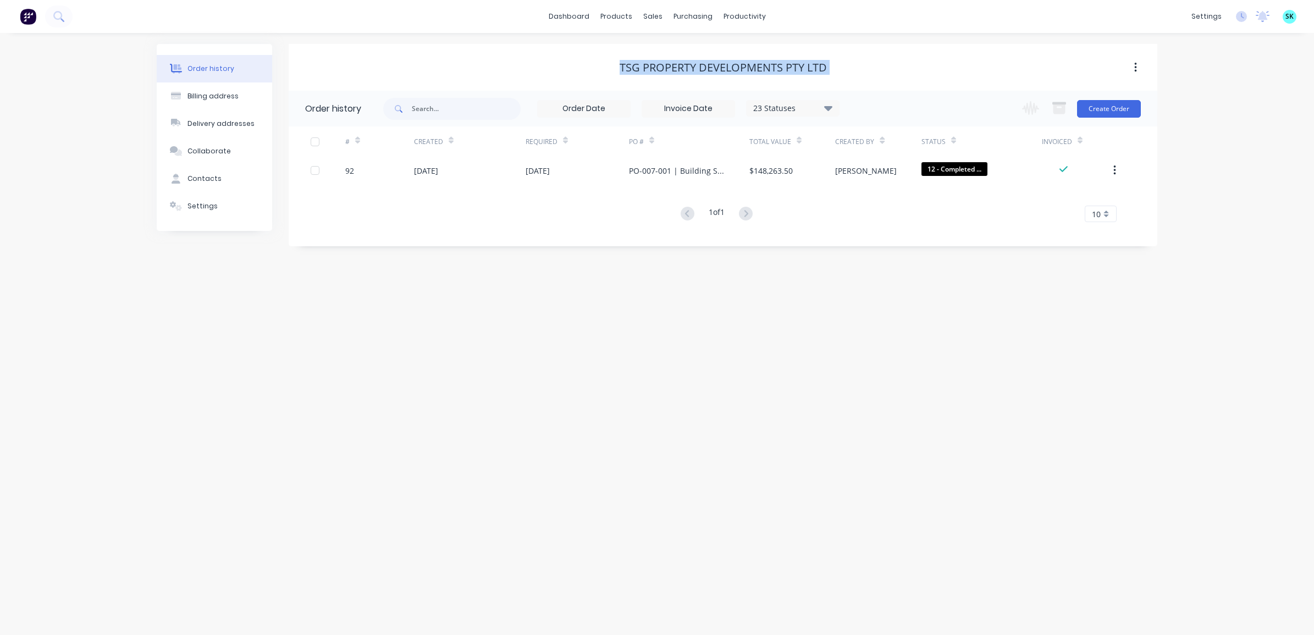
drag, startPoint x: 619, startPoint y: 69, endPoint x: 765, endPoint y: 80, distance: 146.7
click at [765, 80] on div "TSG Property Developments Pty Ltd" at bounding box center [723, 67] width 869 height 47
copy div "TSG Property Developments Pty Ltd"
click at [202, 96] on div "Billing address" at bounding box center [212, 96] width 51 height 10
select select "AU"
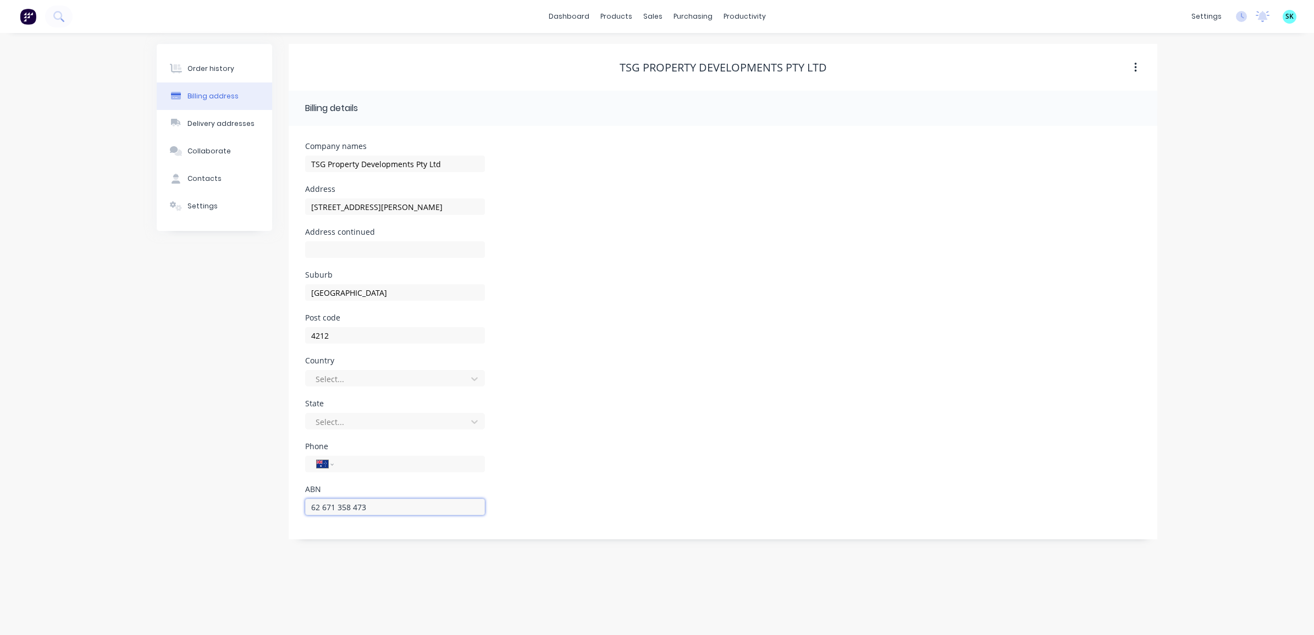
drag, startPoint x: 401, startPoint y: 507, endPoint x: 293, endPoint y: 499, distance: 108.6
click at [293, 499] on div "Company names TSG Property Developments Pty Ltd Address Unit 141 93 Sheehan Ave…" at bounding box center [723, 332] width 869 height 413
click at [207, 169] on button "Contacts" at bounding box center [214, 178] width 115 height 27
select select "AU"
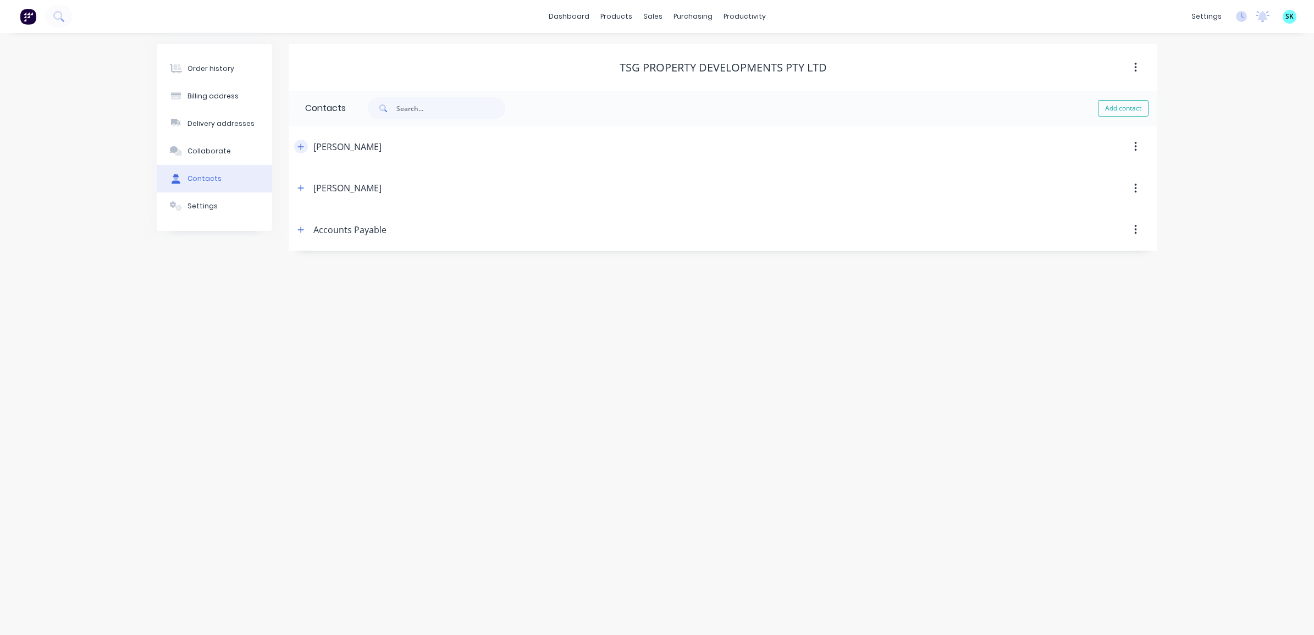
click at [302, 146] on icon "button" at bounding box center [300, 147] width 7 height 8
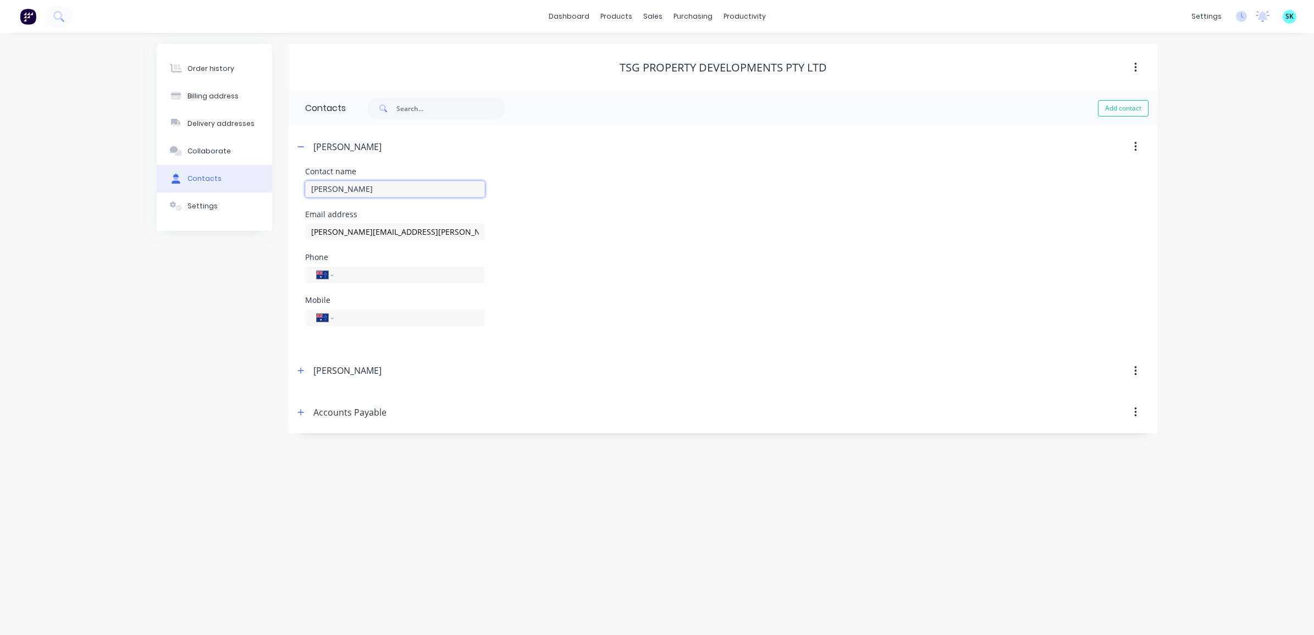
drag, startPoint x: 386, startPoint y: 188, endPoint x: 284, endPoint y: 190, distance: 101.7
click at [284, 190] on div "Order history Billing address Delivery addresses Collaborate Contacts Settings …" at bounding box center [657, 238] width 1001 height 389
drag, startPoint x: 430, startPoint y: 229, endPoint x: 294, endPoint y: 231, distance: 135.8
click at [294, 231] on div "Contact name Darrin Wilson Email address darrin.wilson@tsgbuild.com.au Phone In…" at bounding box center [723, 259] width 869 height 183
click at [299, 367] on icon "button" at bounding box center [300, 371] width 7 height 8
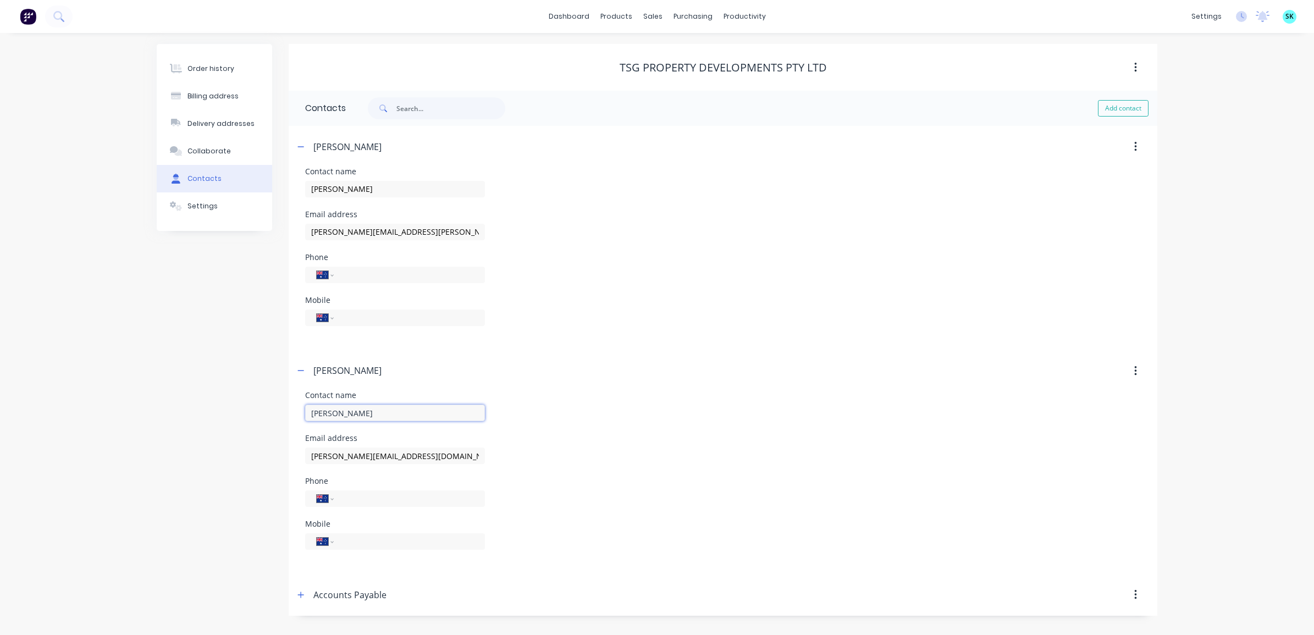
drag, startPoint x: 381, startPoint y: 411, endPoint x: 296, endPoint y: 413, distance: 85.3
click at [296, 413] on div "Contact name Michael Niblock Email address michael.n@tsgbuild.com.au Phone Inte…" at bounding box center [723, 482] width 869 height 183
drag, startPoint x: 429, startPoint y: 456, endPoint x: 283, endPoint y: 455, distance: 145.7
click at [283, 455] on div "Order history Billing address Delivery addresses Collaborate Contacts Settings …" at bounding box center [657, 330] width 1001 height 572
click at [303, 148] on icon "button" at bounding box center [300, 147] width 7 height 8
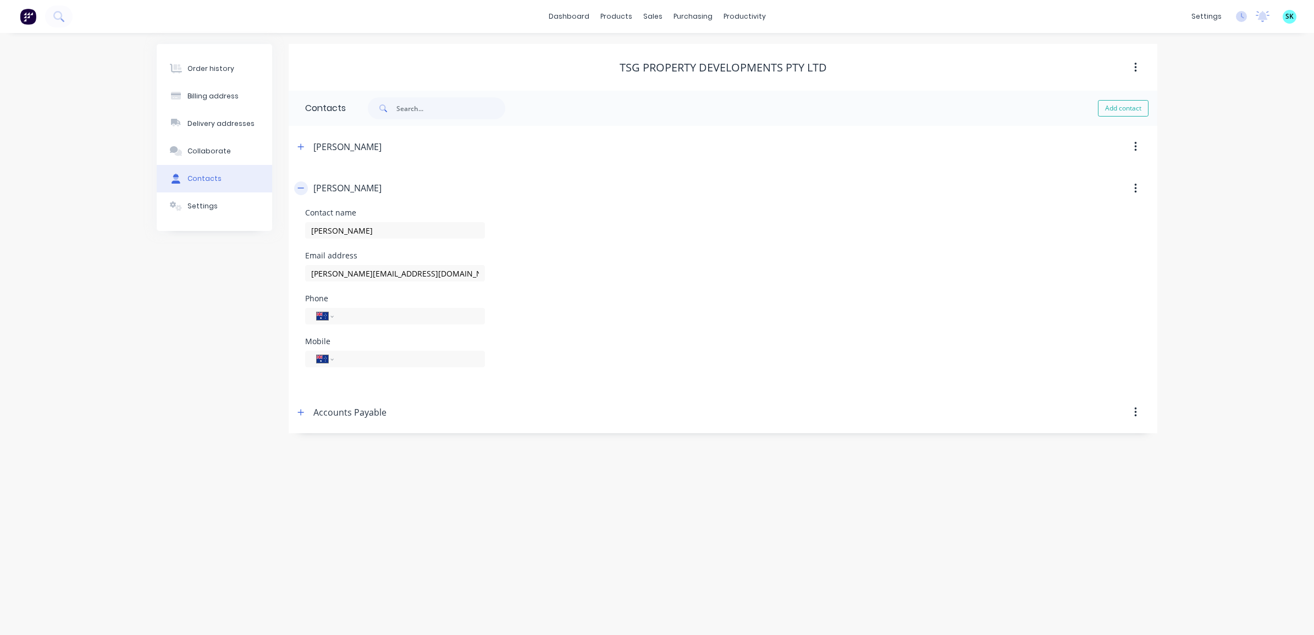
click at [297, 182] on button "button" at bounding box center [301, 188] width 14 height 14
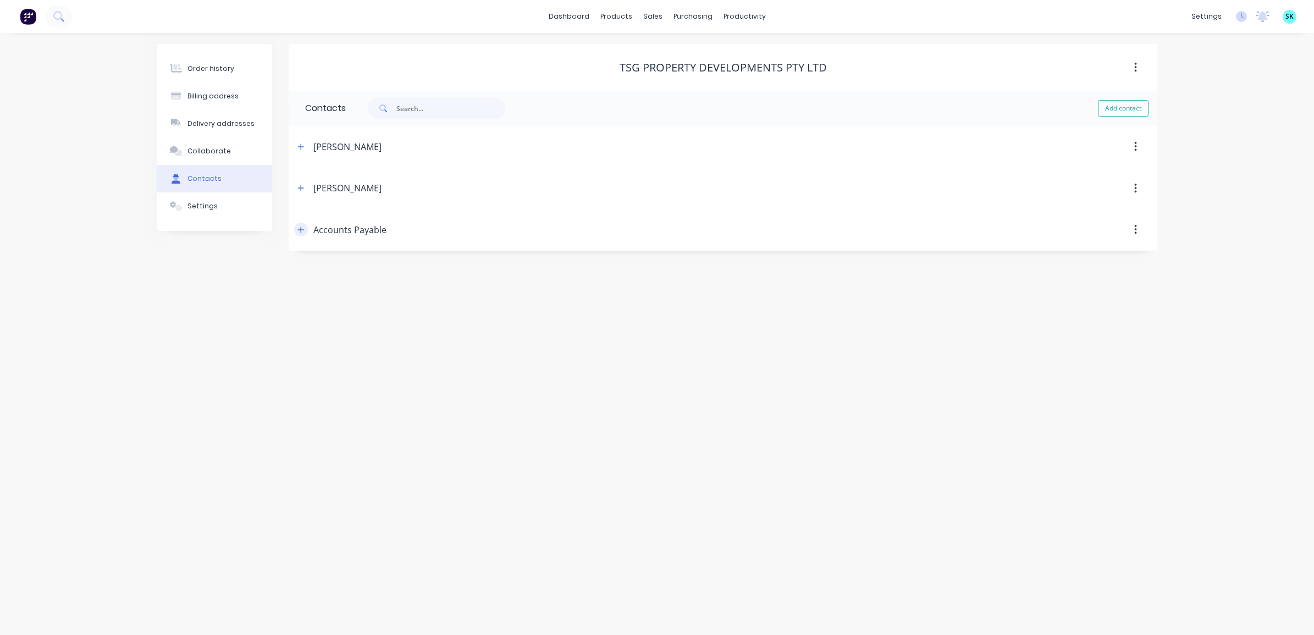
click at [300, 230] on icon "button" at bounding box center [301, 230] width 6 height 6
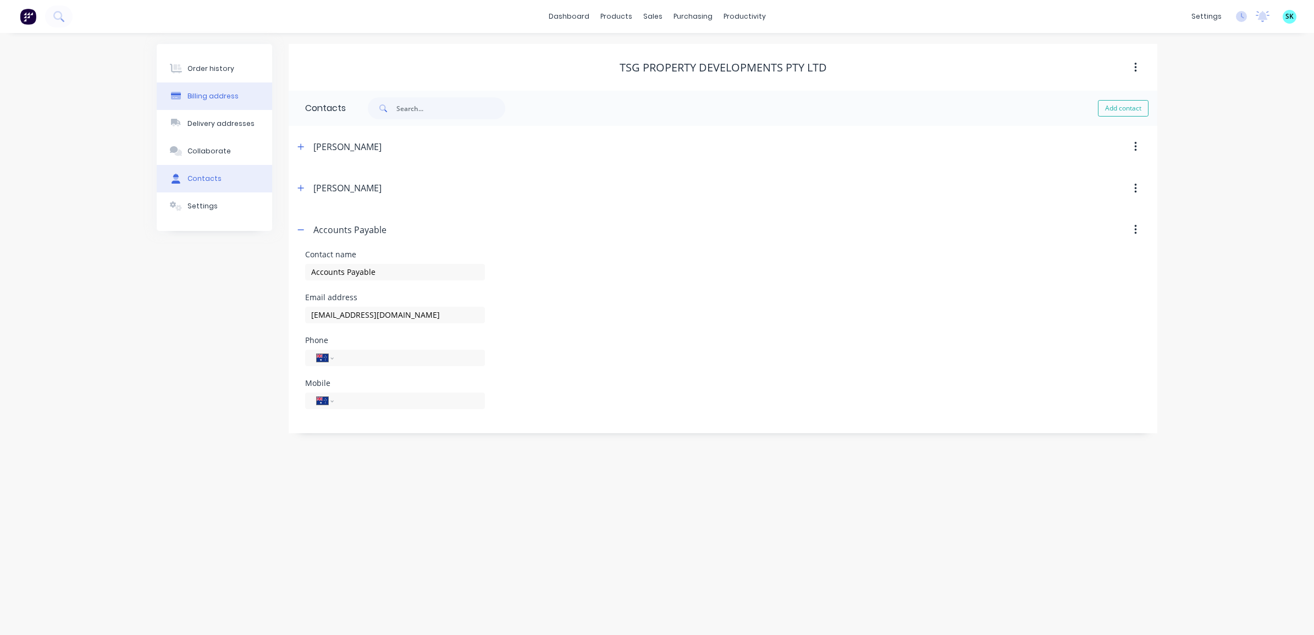
click at [201, 98] on div "Billing address" at bounding box center [212, 96] width 51 height 10
select select "AU"
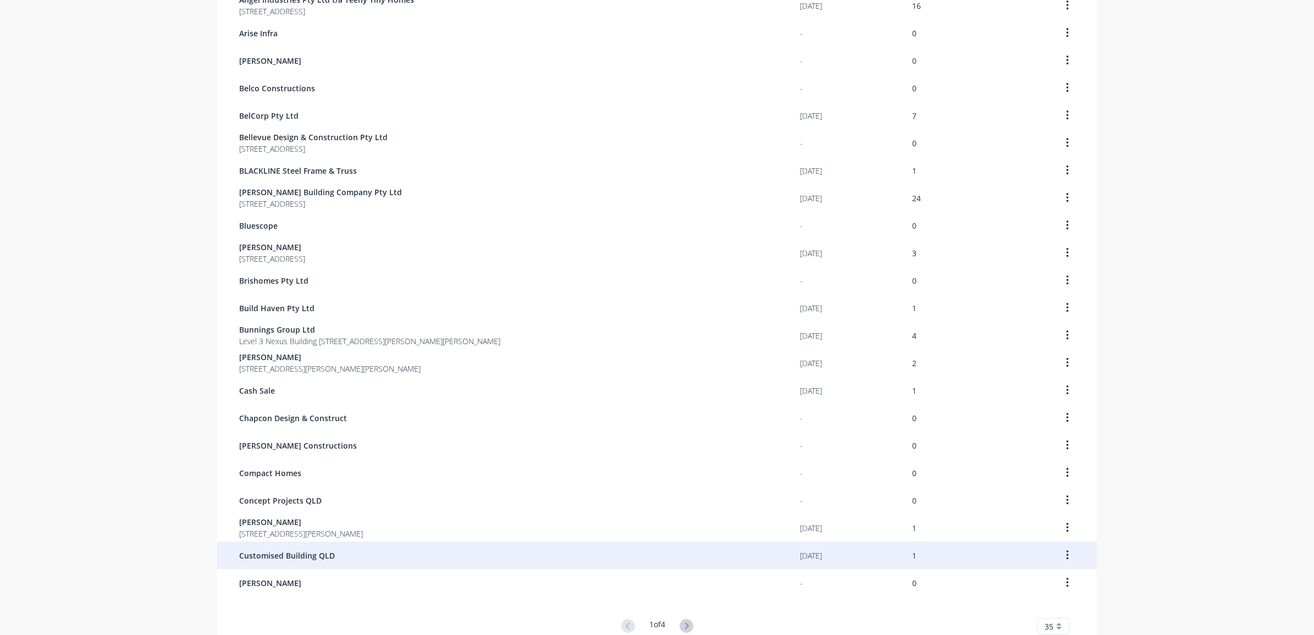
scroll to position [531, 0]
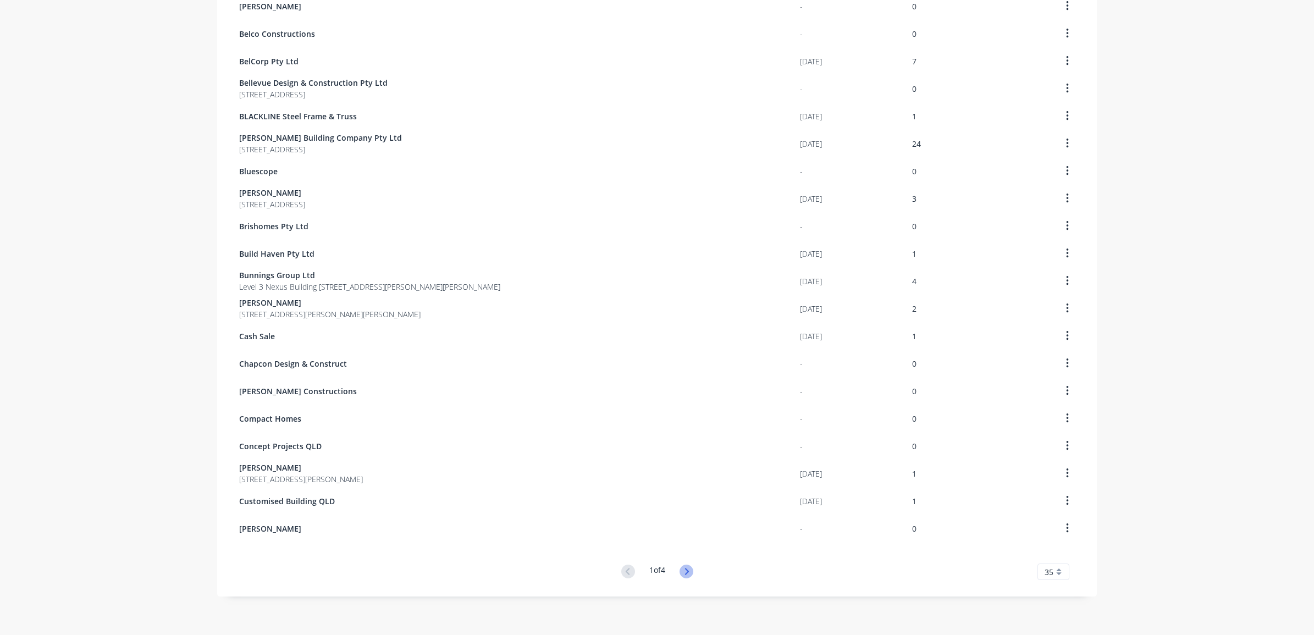
click at [680, 570] on icon at bounding box center [687, 572] width 14 height 14
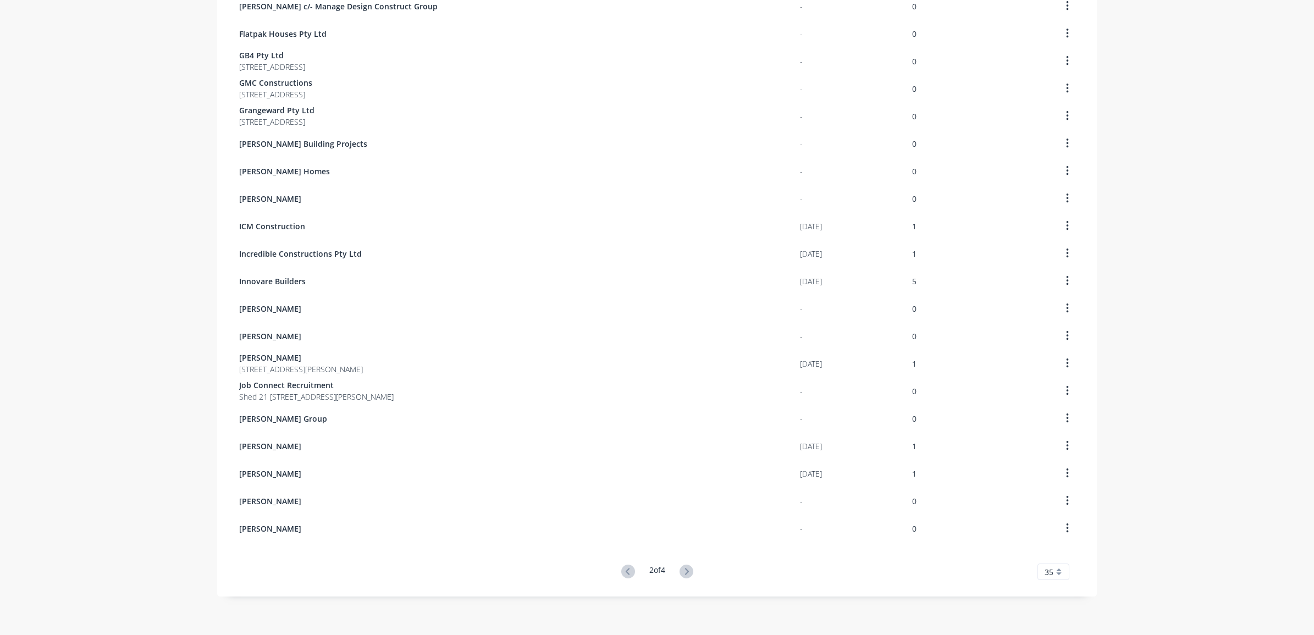
click at [679, 578] on button at bounding box center [686, 572] width 20 height 16
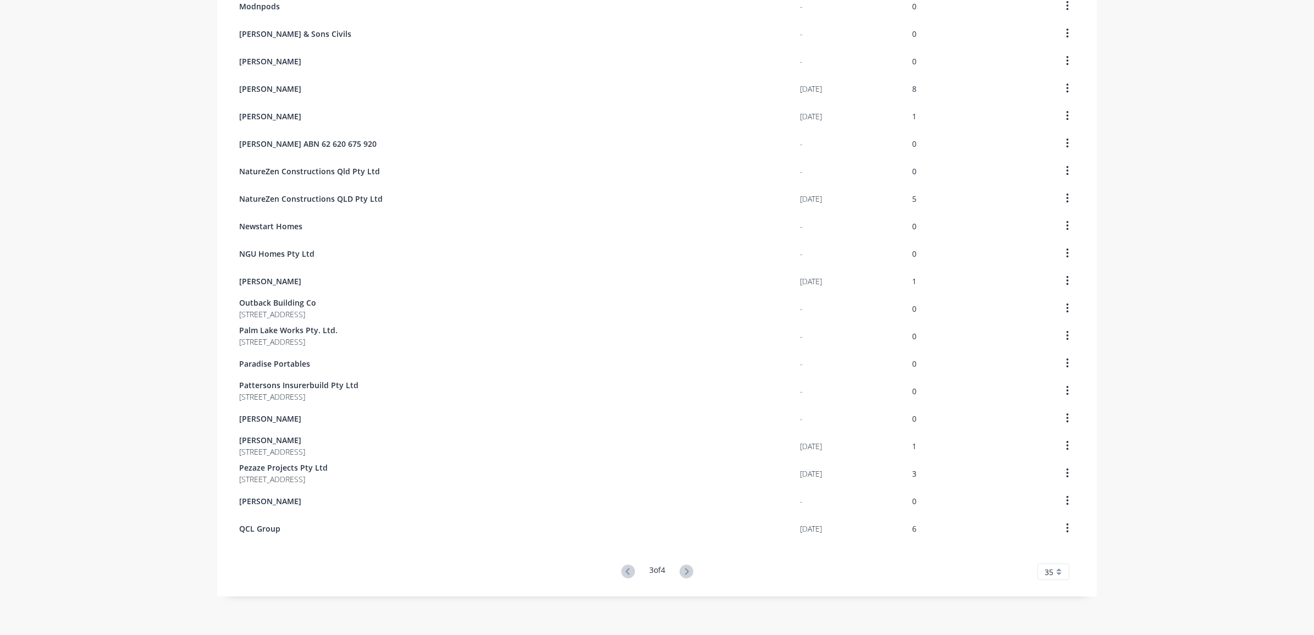
click at [679, 580] on div "Customers Show archived customers Add Customer Customer Last Order Total Orders…" at bounding box center [657, 55] width 880 height 1083
click at [679, 578] on button at bounding box center [686, 572] width 20 height 16
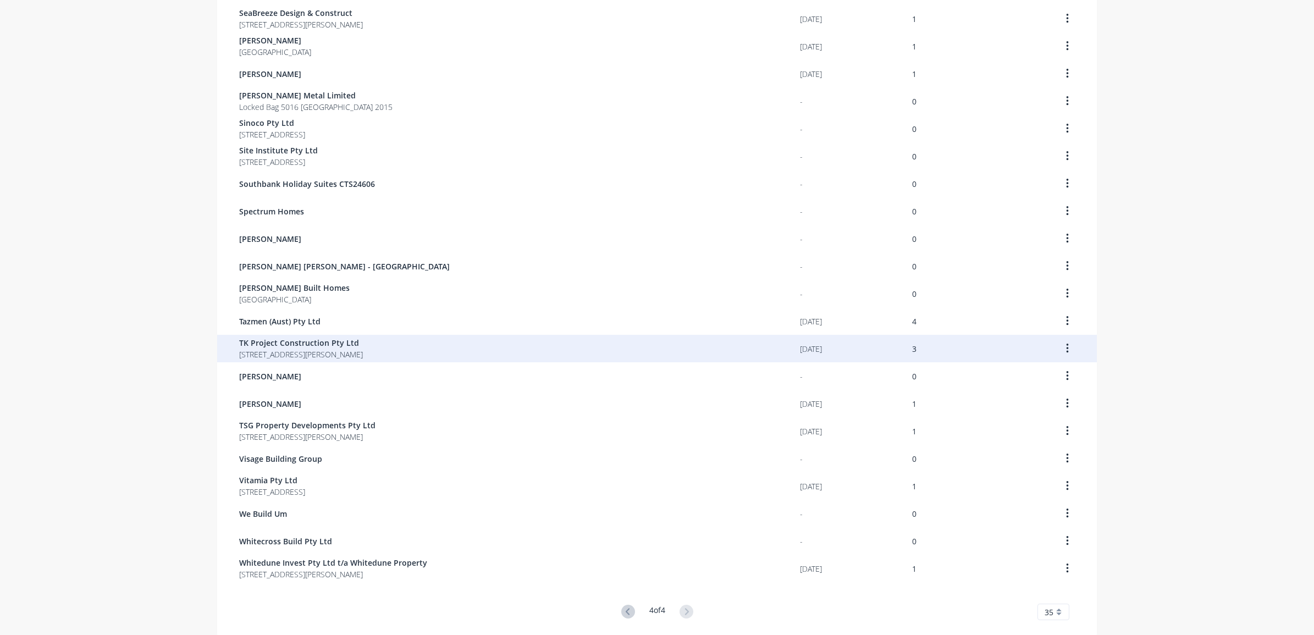
scroll to position [412, 0]
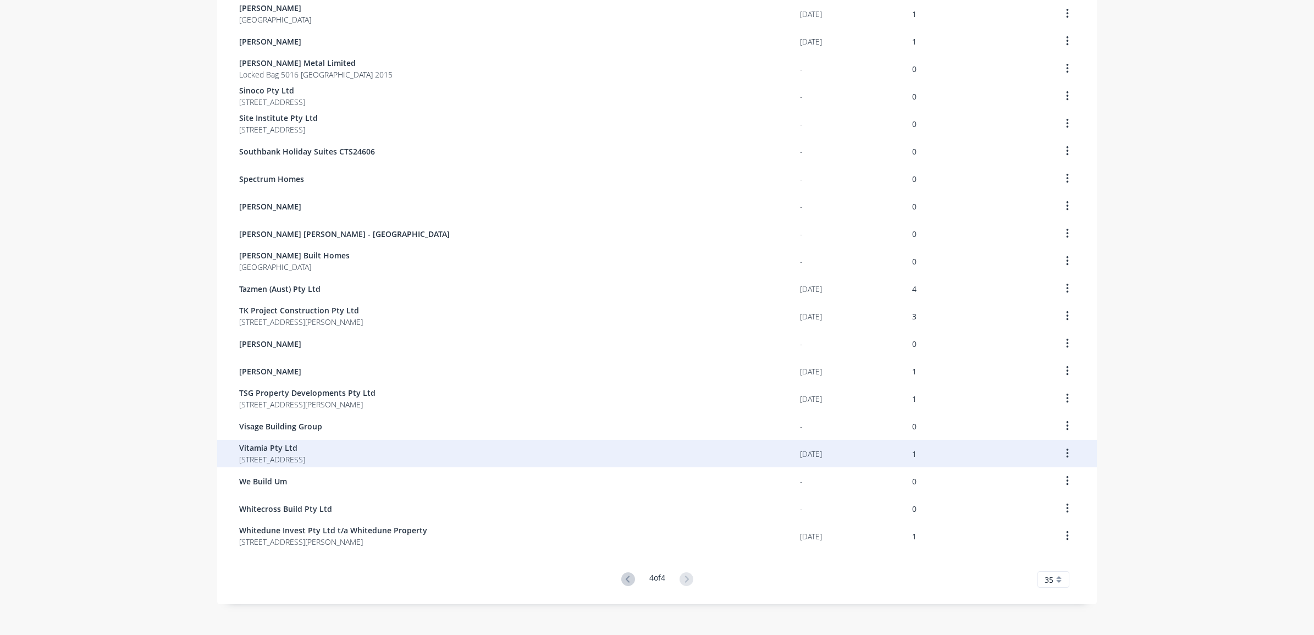
click at [305, 461] on span "4 Spendelove Ave SOUTHPORT 4215" at bounding box center [272, 460] width 66 height 12
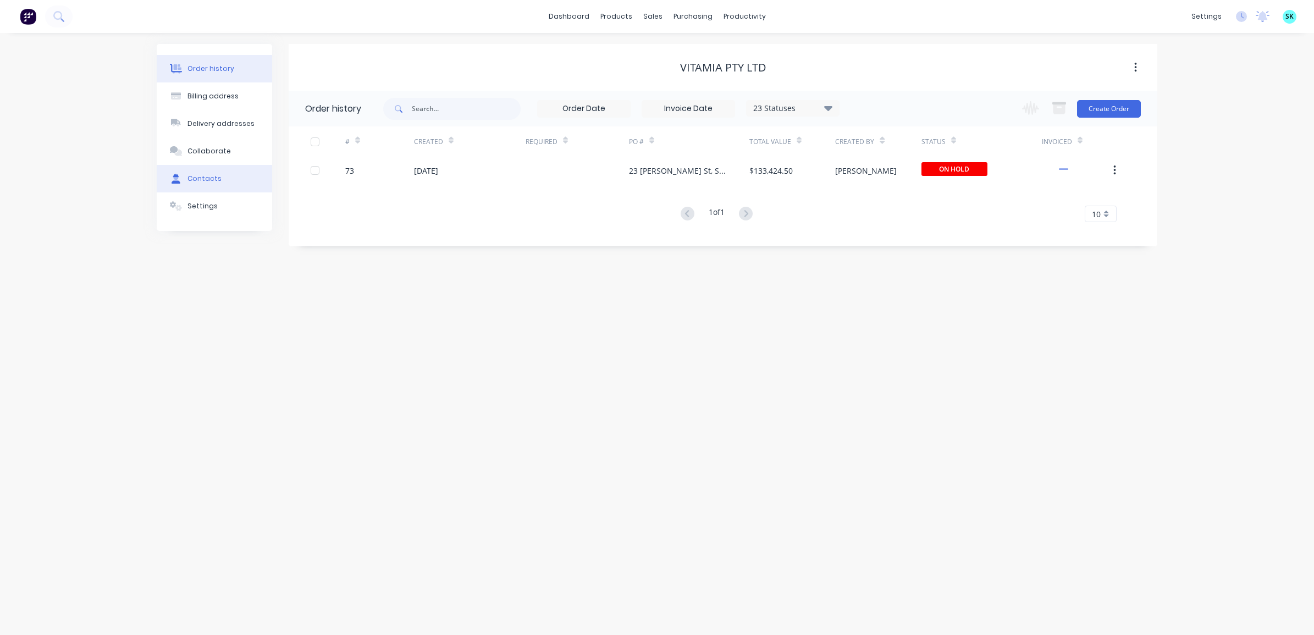
click at [217, 184] on button "Contacts" at bounding box center [214, 178] width 115 height 27
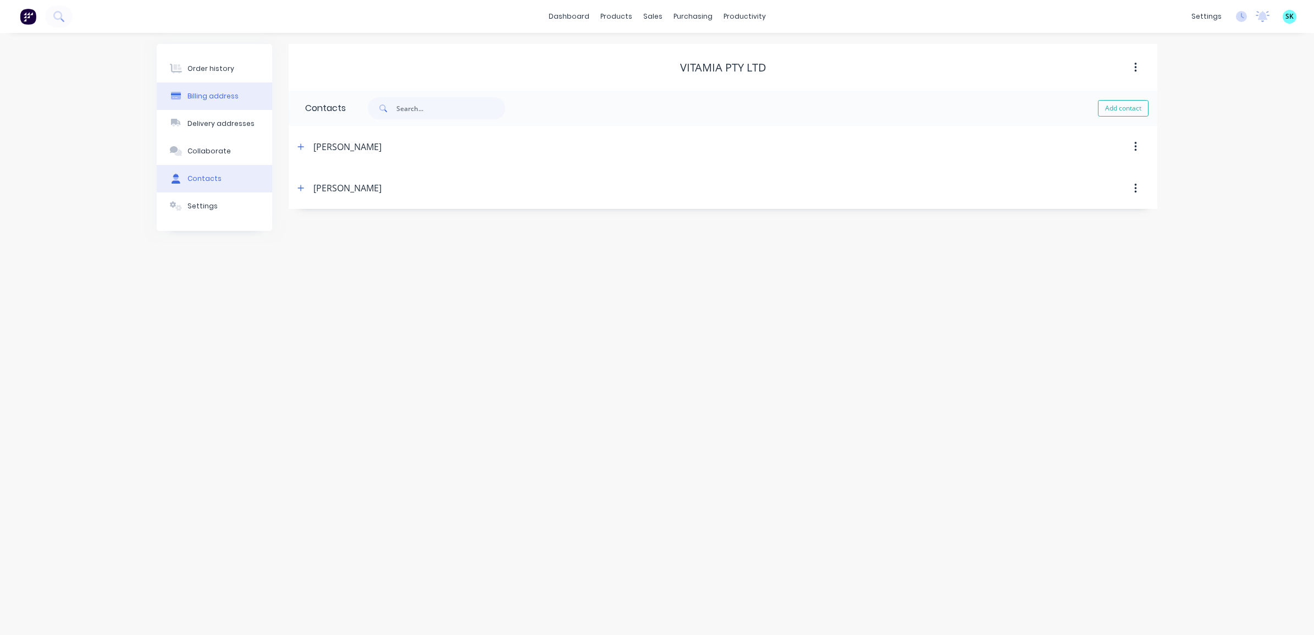
click at [213, 95] on div "Billing address" at bounding box center [212, 96] width 51 height 10
select select "AU"
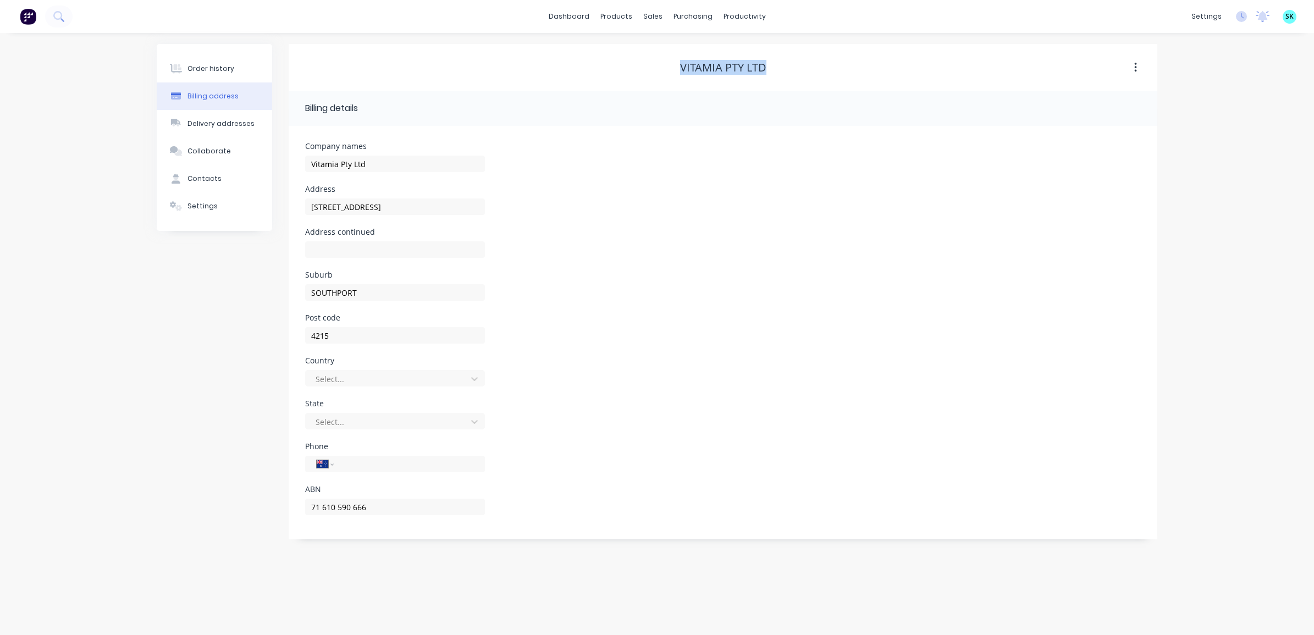
drag, startPoint x: 675, startPoint y: 62, endPoint x: 765, endPoint y: 65, distance: 90.8
click at [765, 65] on div "Vitamia Pty Ltd" at bounding box center [723, 67] width 869 height 13
drag, startPoint x: 394, startPoint y: 507, endPoint x: 300, endPoint y: 507, distance: 94.0
click at [300, 507] on div "Company names Vitamia Pty Ltd Address 4 Spendelove Ave Address continued Suburb…" at bounding box center [723, 332] width 869 height 413
click at [212, 165] on button "Contacts" at bounding box center [214, 178] width 115 height 27
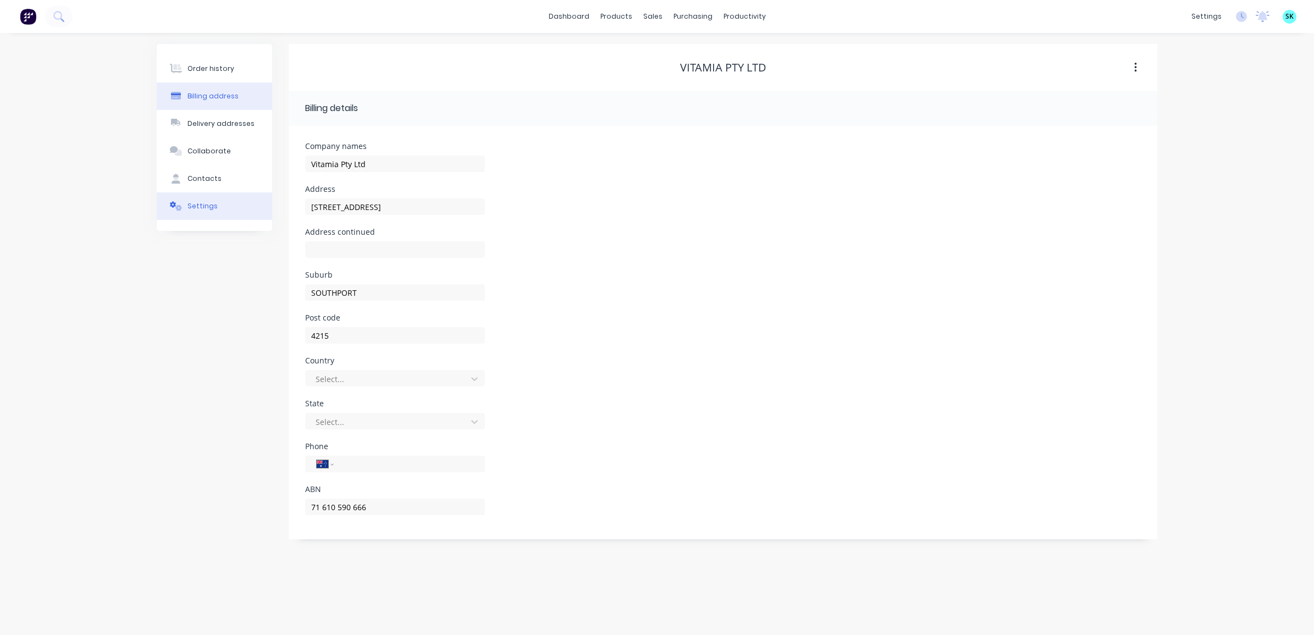
select select "AU"
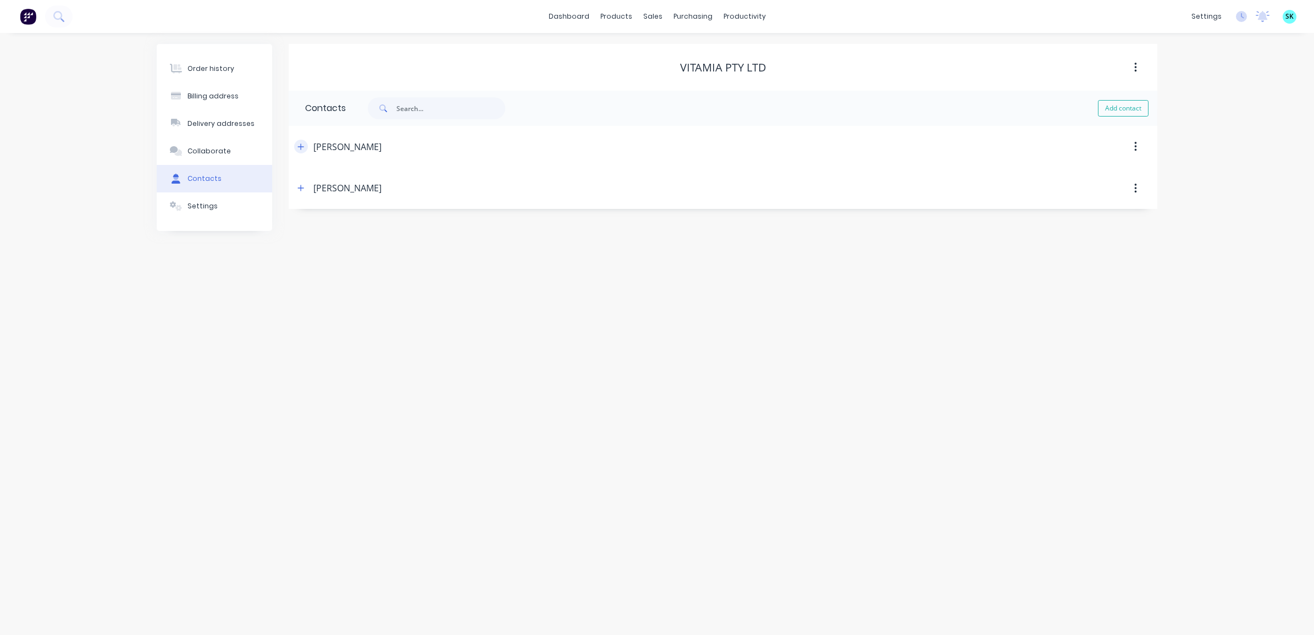
click at [306, 145] on button "button" at bounding box center [301, 147] width 14 height 14
drag, startPoint x: 394, startPoint y: 191, endPoint x: 303, endPoint y: 191, distance: 90.7
click at [303, 191] on div "Contact name Maurizzio Cozzolino Email address maurizio@me.com Phone Internatio…" at bounding box center [723, 259] width 869 height 183
drag, startPoint x: 396, startPoint y: 234, endPoint x: 291, endPoint y: 229, distance: 105.1
click at [291, 229] on div "Contact name Maurizzio Cozzolino Email address maurizio@me.com Phone Internatio…" at bounding box center [723, 259] width 869 height 183
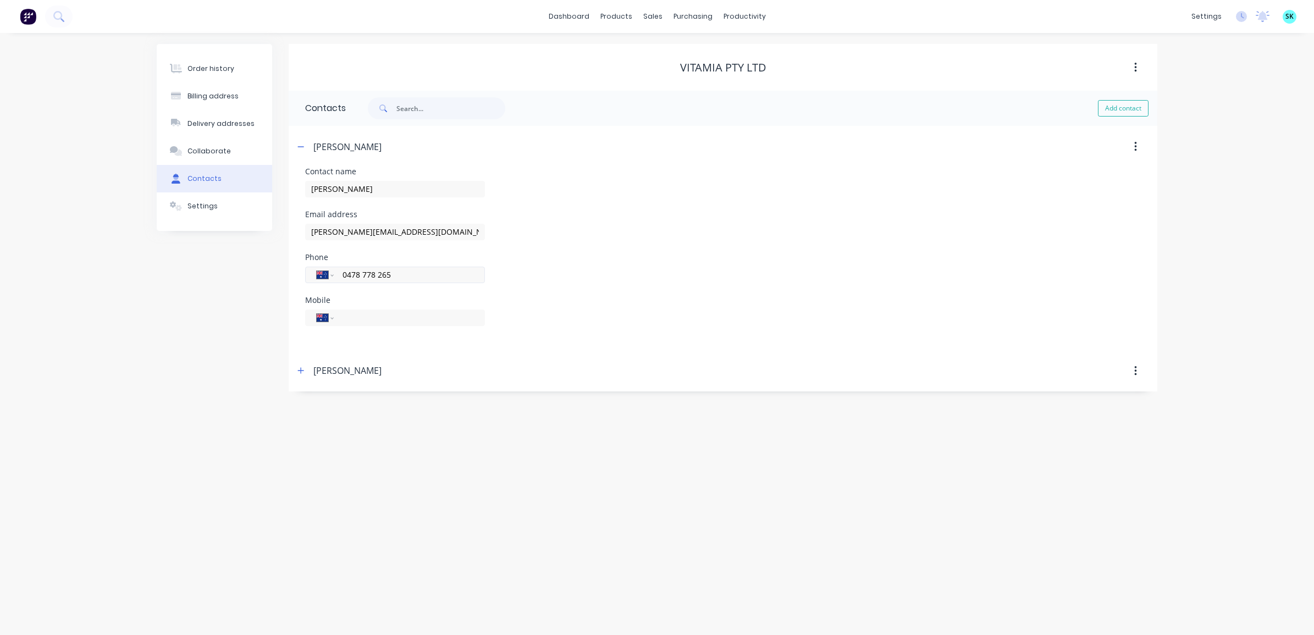
drag, startPoint x: 396, startPoint y: 275, endPoint x: 321, endPoint y: 275, distance: 75.3
click at [321, 275] on div "International [GEOGRAPHIC_DATA] [GEOGRAPHIC_DATA] [GEOGRAPHIC_DATA] [GEOGRAPHIC…" at bounding box center [395, 275] width 180 height 16
click at [300, 369] on icon "button" at bounding box center [300, 371] width 7 height 8
click at [299, 142] on button "button" at bounding box center [301, 147] width 14 height 14
drag, startPoint x: 366, startPoint y: 232, endPoint x: 300, endPoint y: 232, distance: 65.4
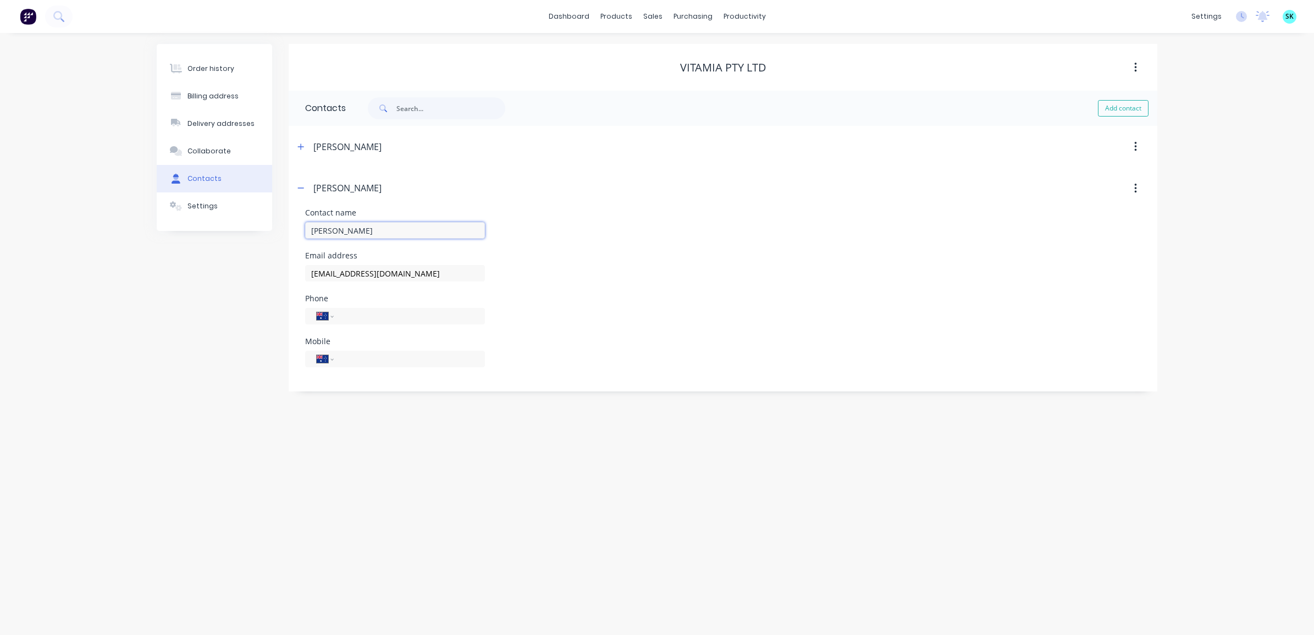
click at [303, 232] on div "Contact name Heba Hilali Email address maurizioc@me.com Phone International Afg…" at bounding box center [723, 300] width 869 height 183
drag, startPoint x: 451, startPoint y: 268, endPoint x: 283, endPoint y: 264, distance: 167.7
click at [283, 264] on div "Order history Billing address Delivery addresses Collaborate Contacts Settings …" at bounding box center [657, 217] width 1001 height 347
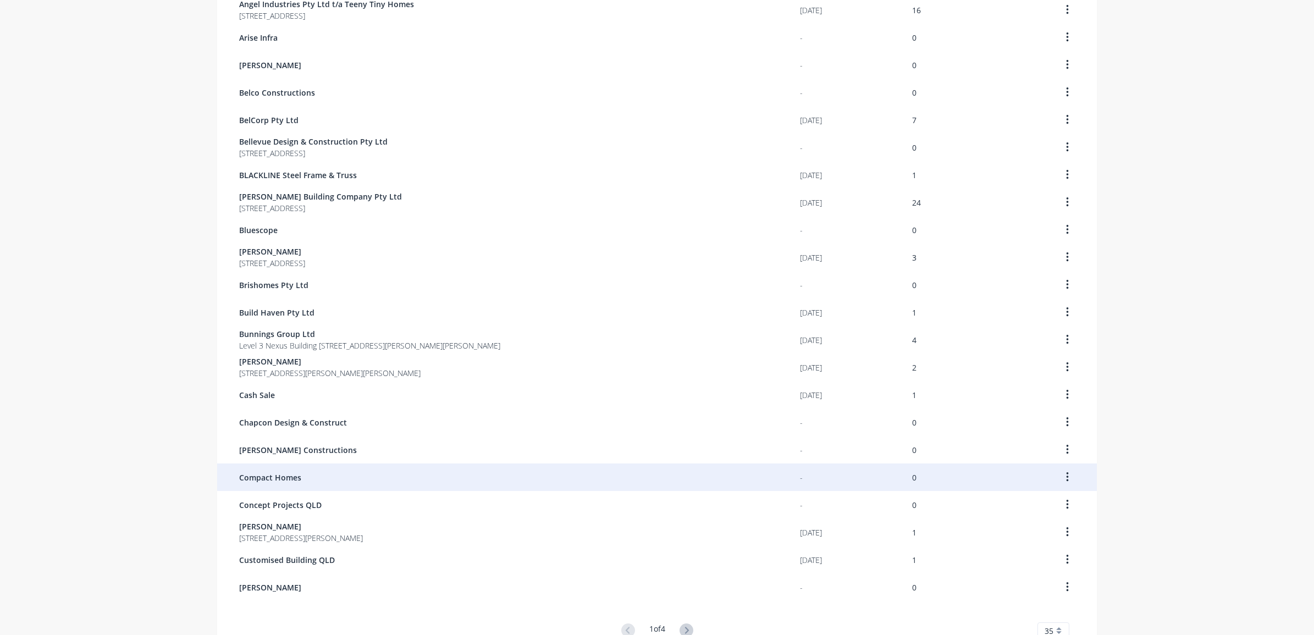
scroll to position [531, 0]
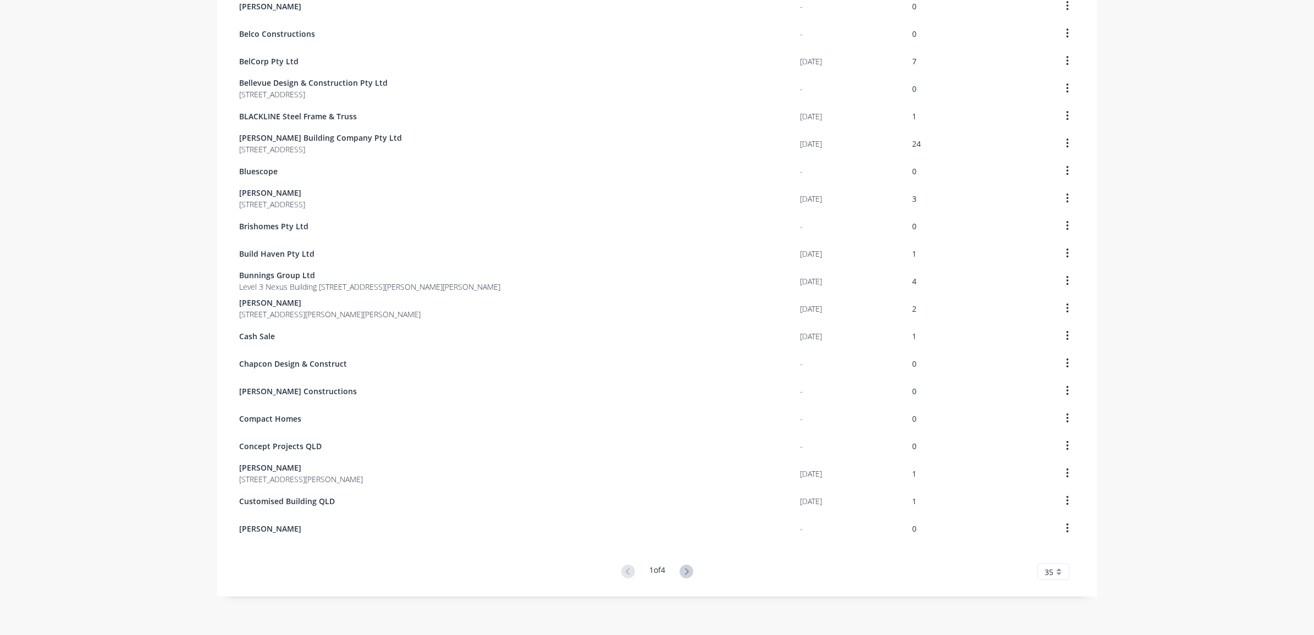
click at [676, 566] on button at bounding box center [686, 572] width 20 height 16
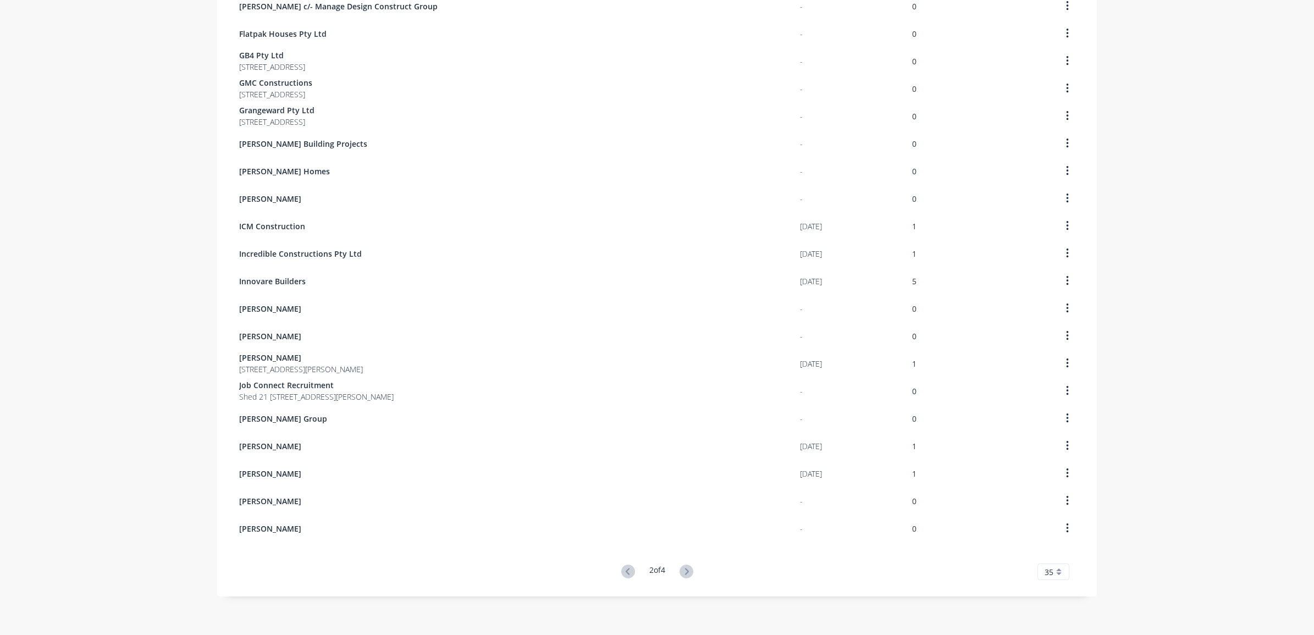
click at [682, 570] on icon at bounding box center [687, 572] width 14 height 14
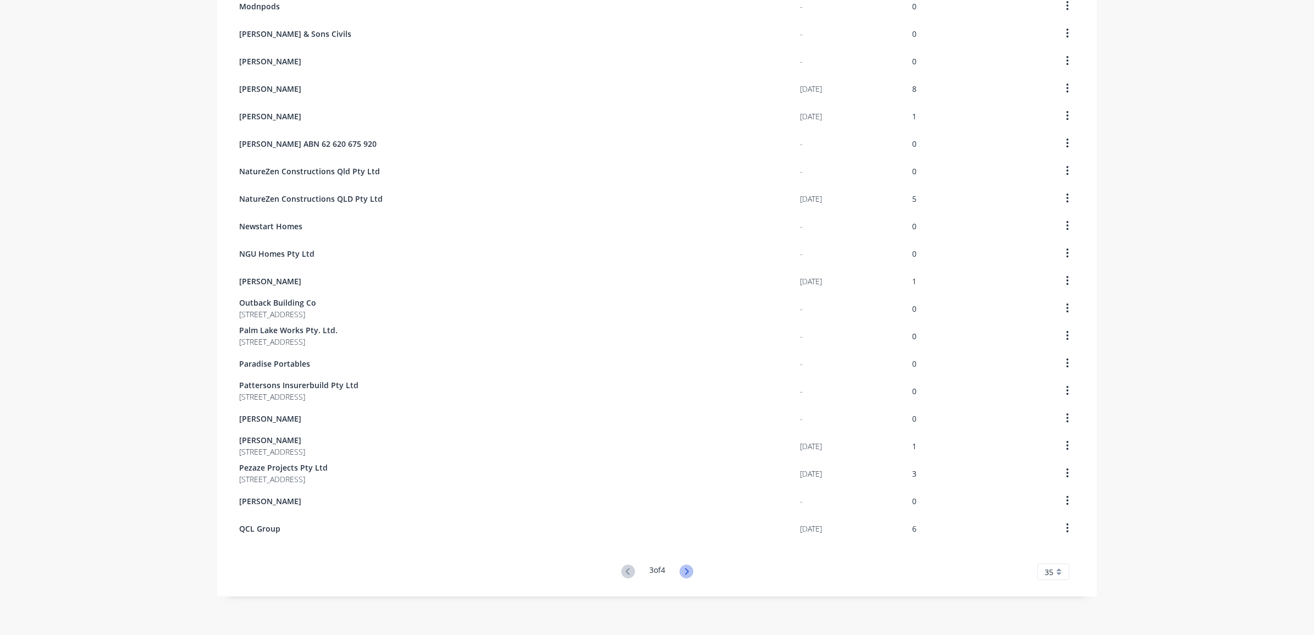
click at [680, 568] on icon at bounding box center [687, 572] width 14 height 14
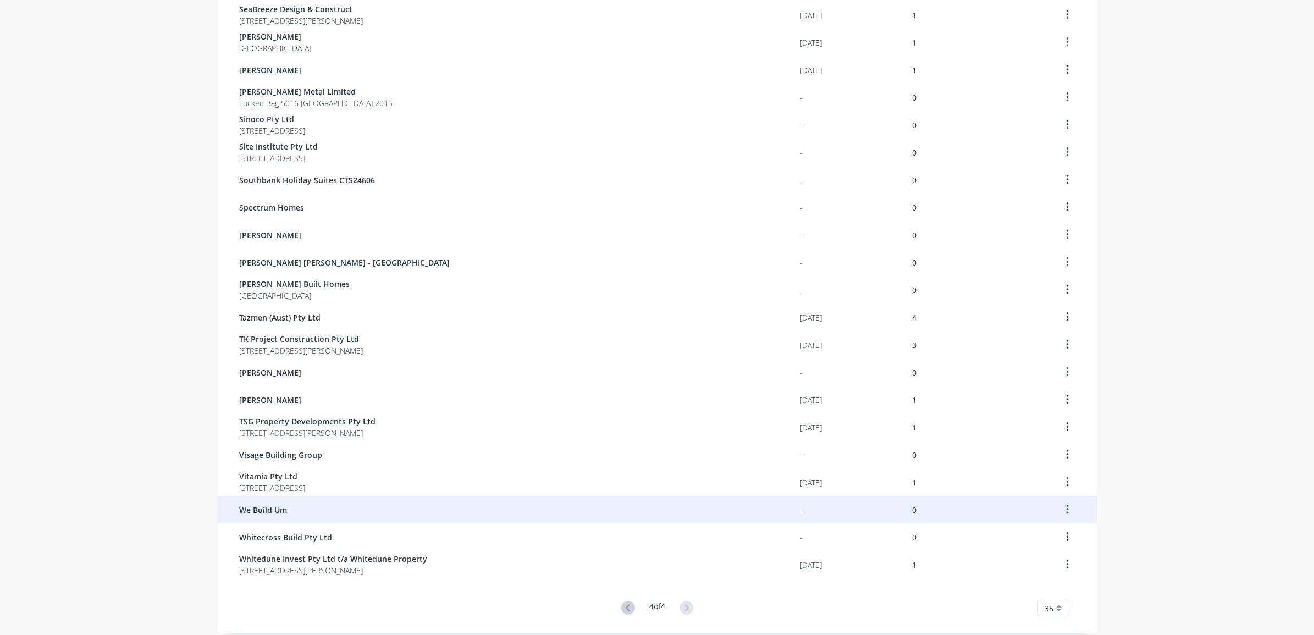
scroll to position [421, 0]
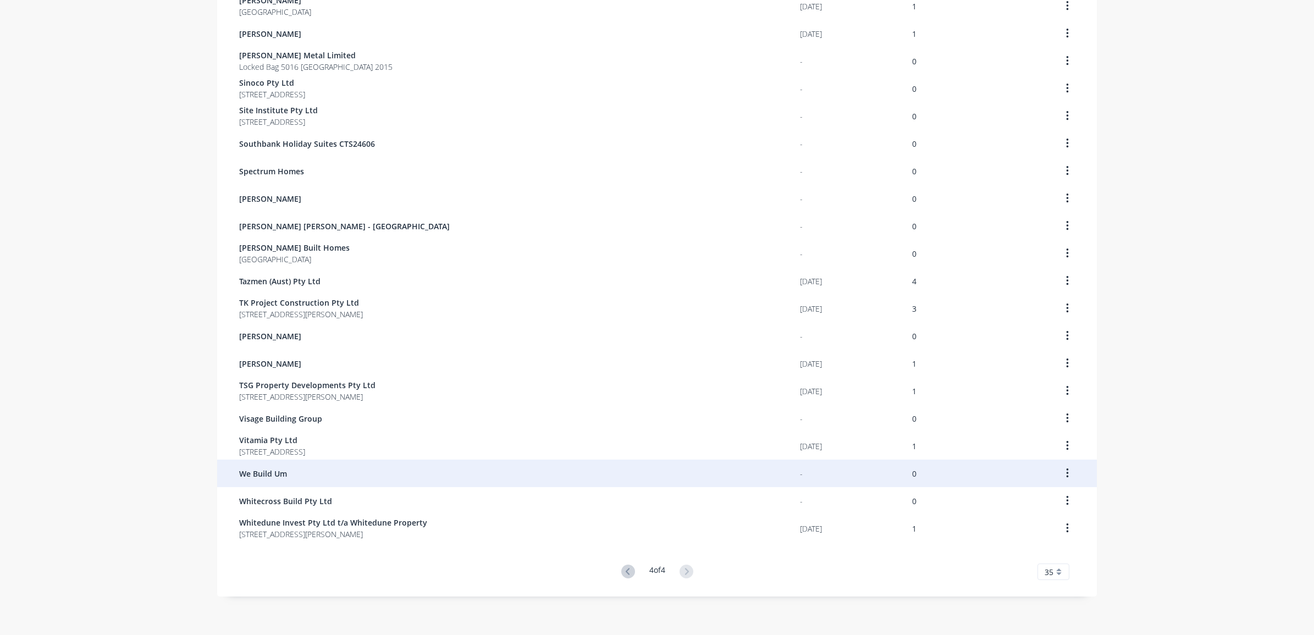
click at [394, 476] on div "We Build Um" at bounding box center [519, 473] width 561 height 27
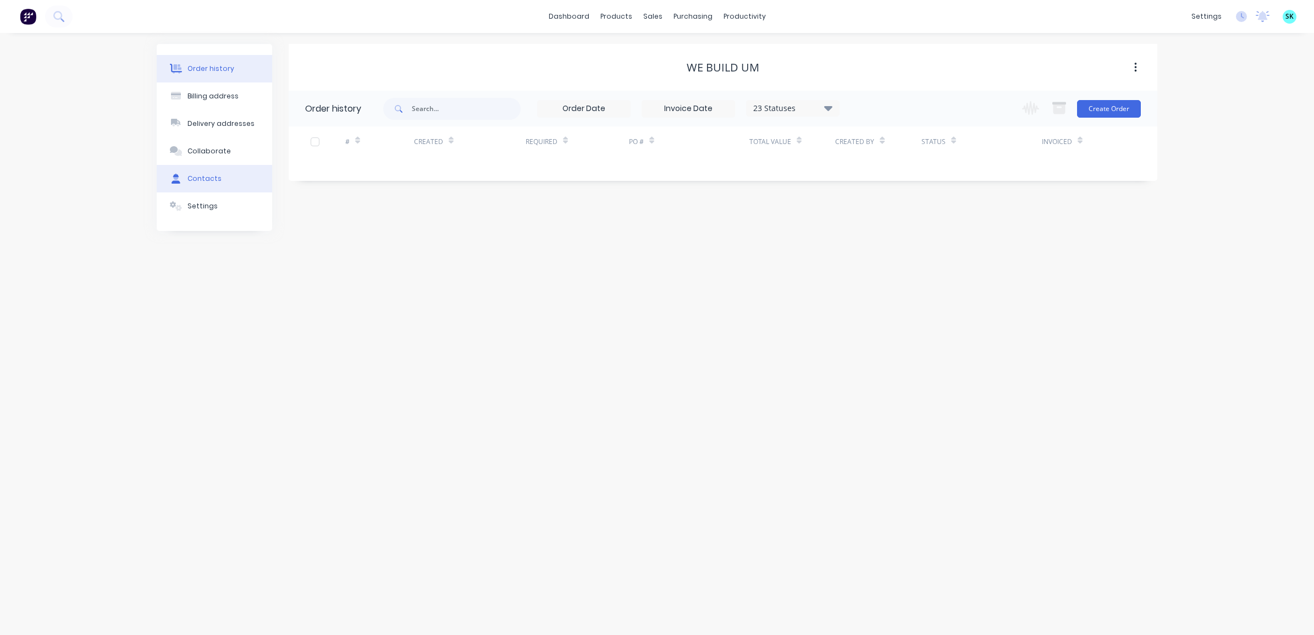
click at [216, 178] on div "Contacts" at bounding box center [204, 179] width 34 height 10
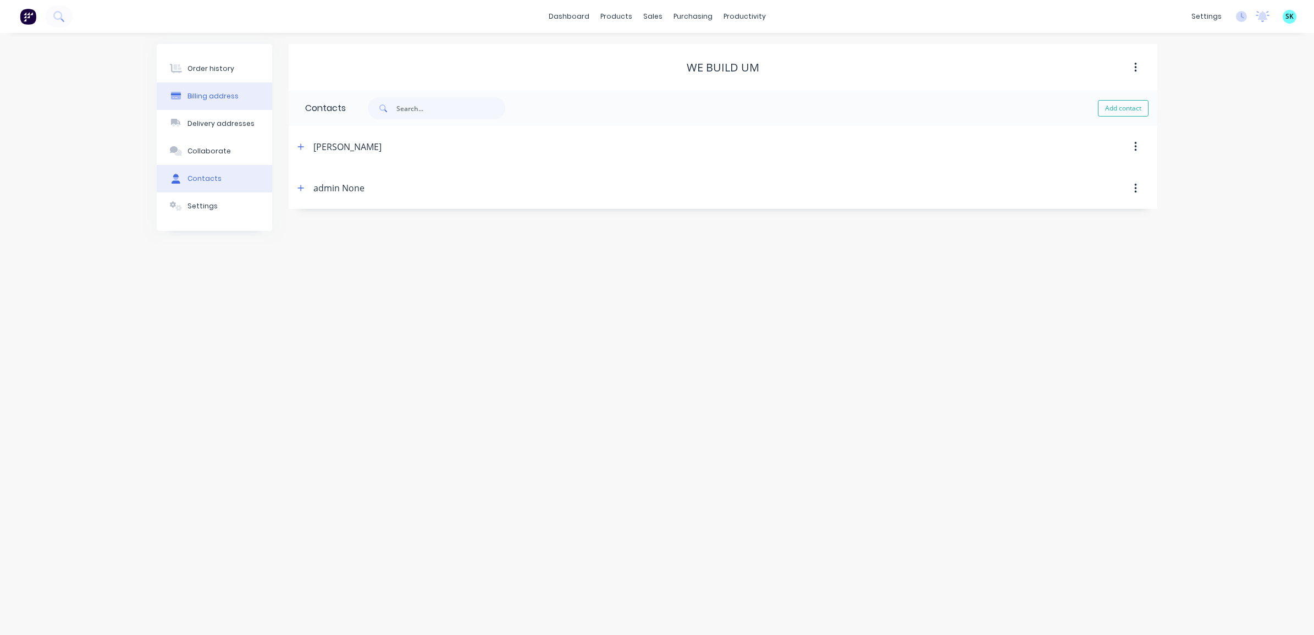
click at [231, 99] on div "Billing address" at bounding box center [212, 96] width 51 height 10
select select "AU"
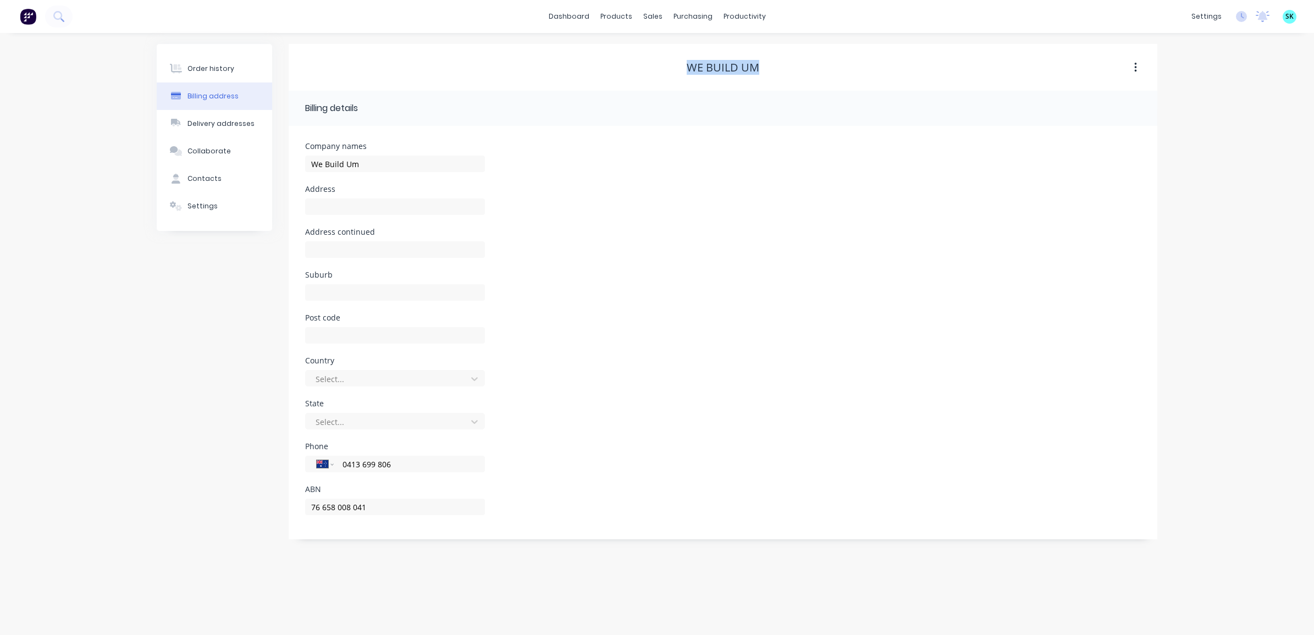
drag, startPoint x: 682, startPoint y: 64, endPoint x: 766, endPoint y: 64, distance: 84.1
click at [766, 64] on div "We Build Um" at bounding box center [723, 67] width 869 height 13
drag, startPoint x: 396, startPoint y: 510, endPoint x: 284, endPoint y: 504, distance: 112.8
click at [282, 505] on div "Order history Billing address Delivery addresses Collaborate Contacts Settings …" at bounding box center [657, 291] width 1001 height 495
click at [189, 190] on button "Contacts" at bounding box center [214, 178] width 115 height 27
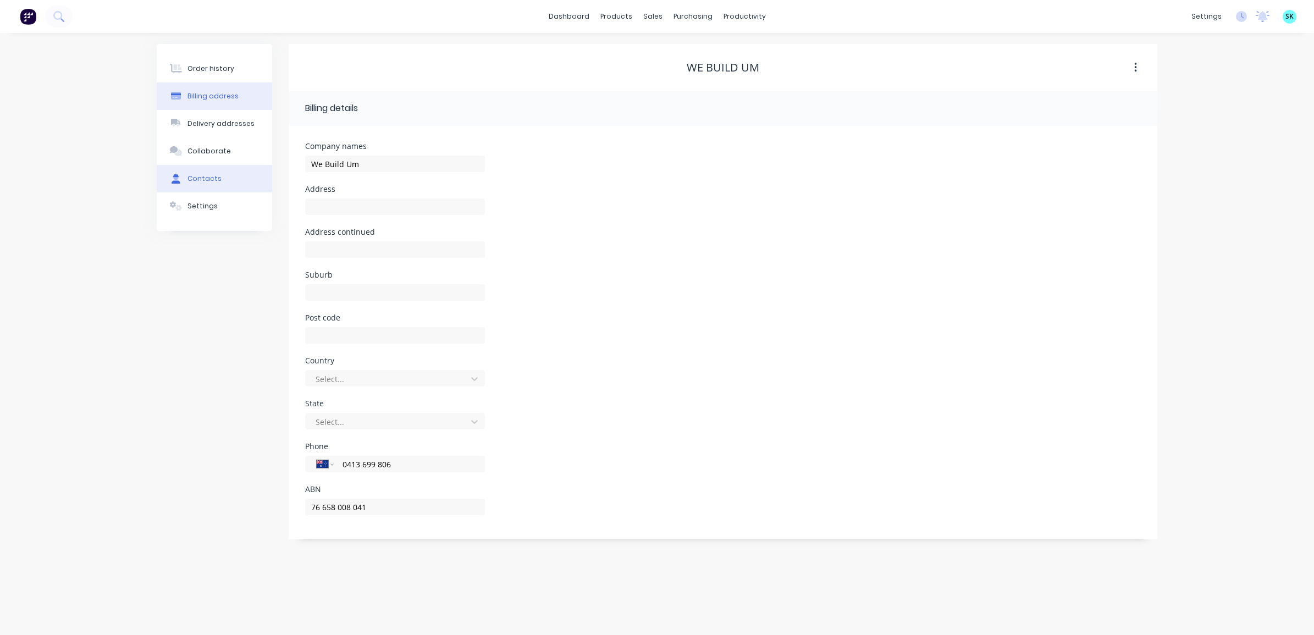
select select "AU"
click at [298, 137] on div "Adrian Morse" at bounding box center [618, 147] width 648 height 20
click at [300, 143] on icon "button" at bounding box center [300, 147] width 7 height 8
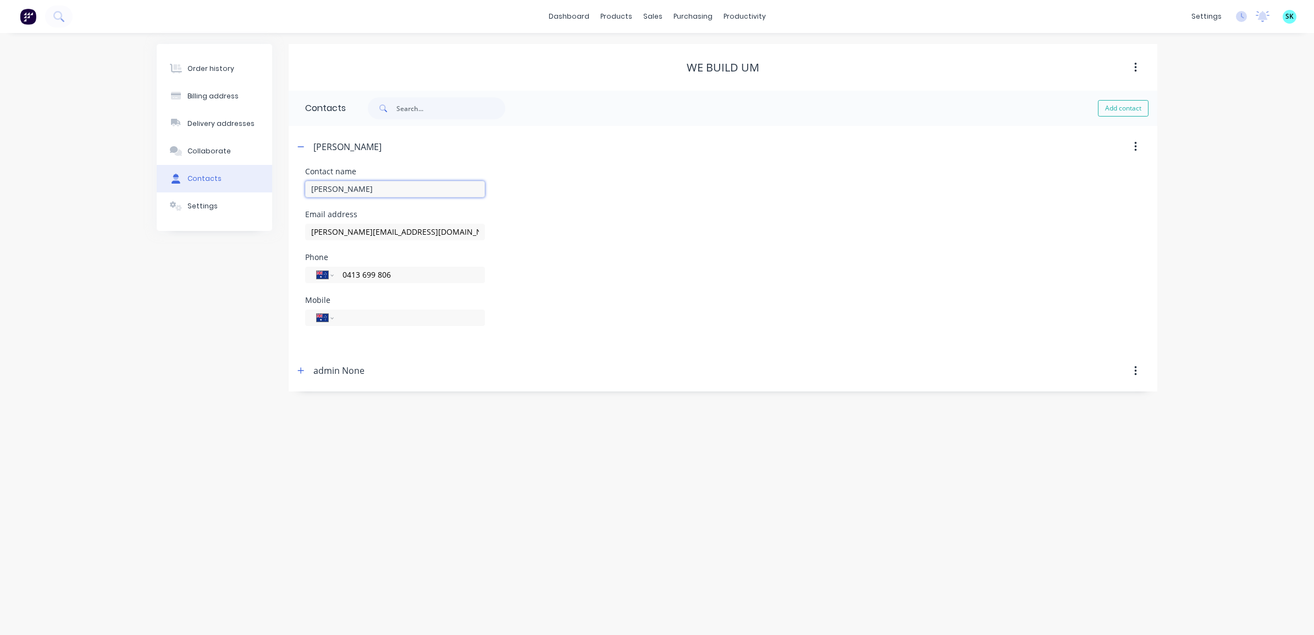
drag, startPoint x: 385, startPoint y: 189, endPoint x: 306, endPoint y: 187, distance: 79.2
click at [306, 187] on input "Adrian Morse" at bounding box center [395, 189] width 180 height 16
drag, startPoint x: 423, startPoint y: 233, endPoint x: 298, endPoint y: 230, distance: 125.4
click at [298, 230] on div "Contact name Adrian Morse Email address adrian@webuildum.com.au Phone Internati…" at bounding box center [723, 259] width 869 height 183
drag, startPoint x: 418, startPoint y: 269, endPoint x: 333, endPoint y: 270, distance: 85.2
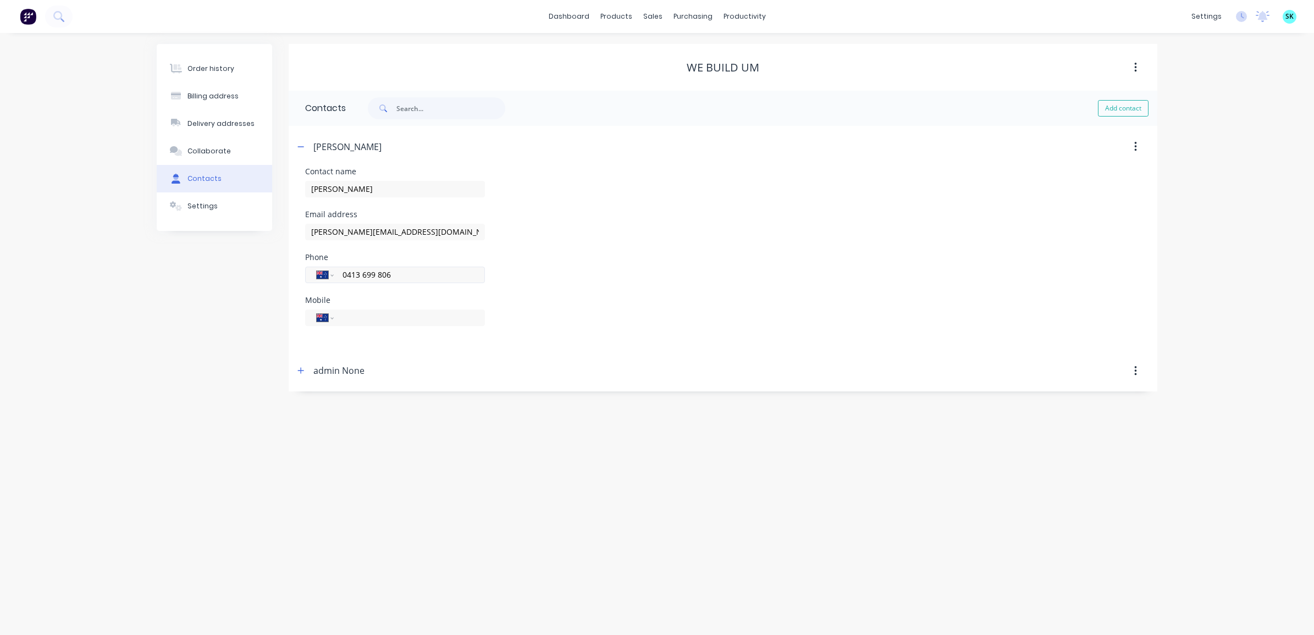
click at [333, 270] on div "International [GEOGRAPHIC_DATA] [GEOGRAPHIC_DATA] [GEOGRAPHIC_DATA] [GEOGRAPHIC…" at bounding box center [395, 275] width 180 height 16
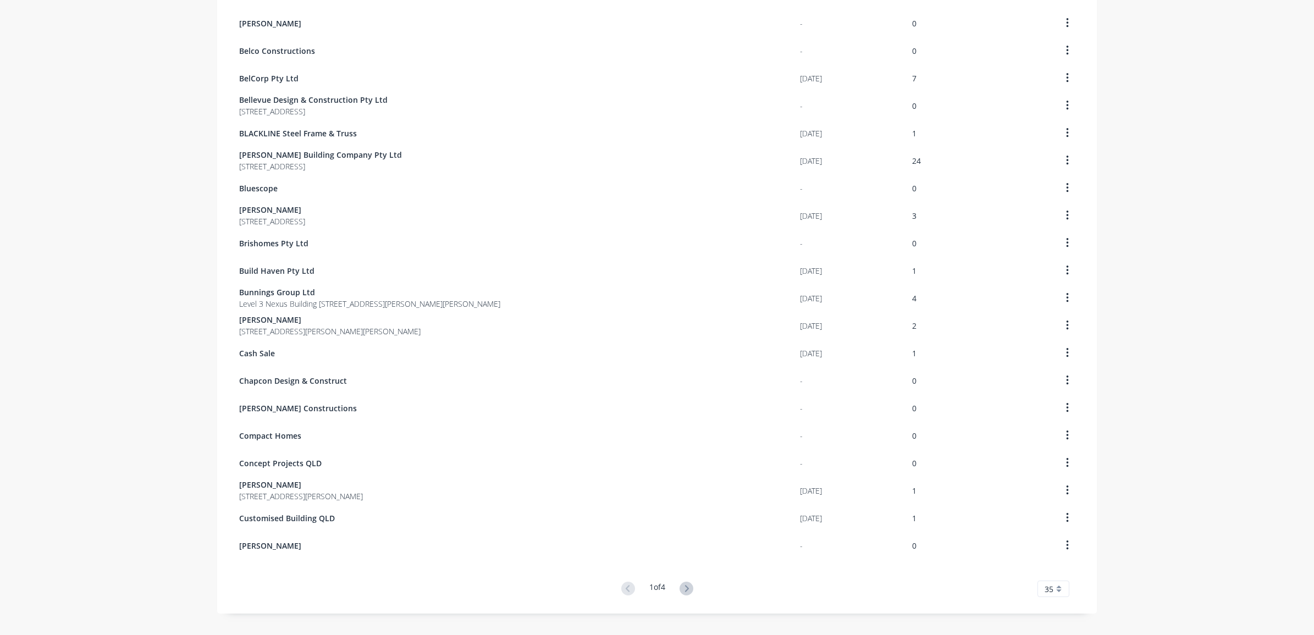
scroll to position [531, 0]
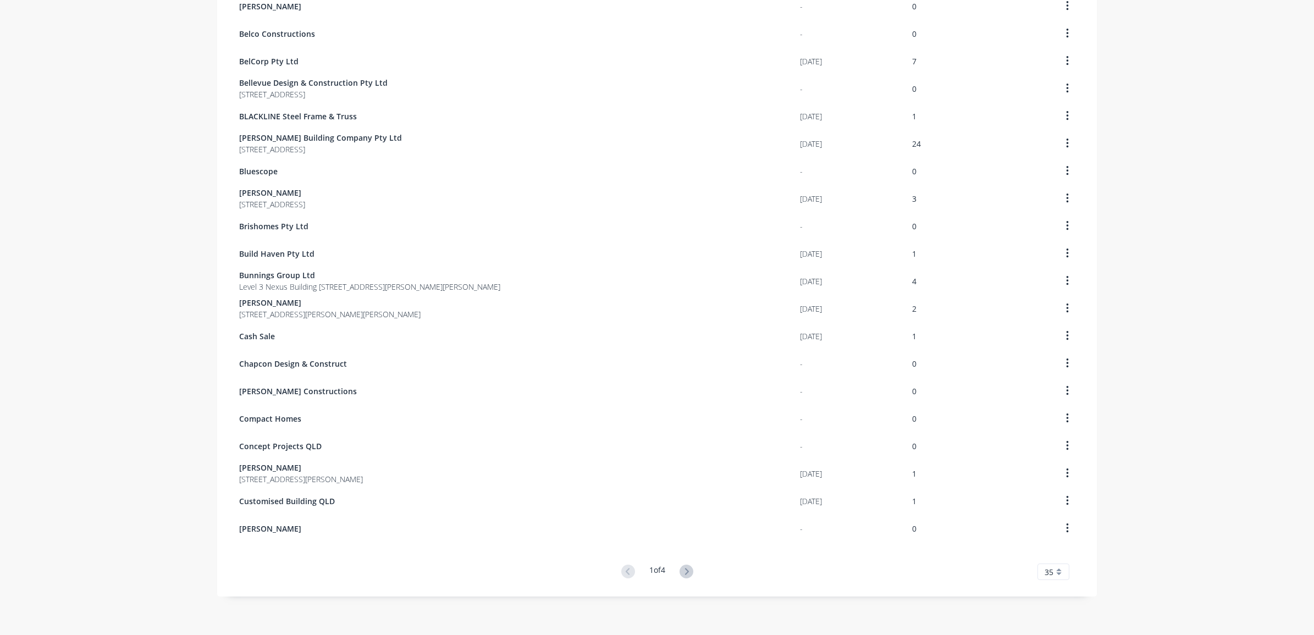
click at [693, 573] on div "1 of 4 35 5 10 15 20 25 30 35" at bounding box center [657, 572] width 880 height 16
click at [689, 572] on icon at bounding box center [687, 572] width 14 height 14
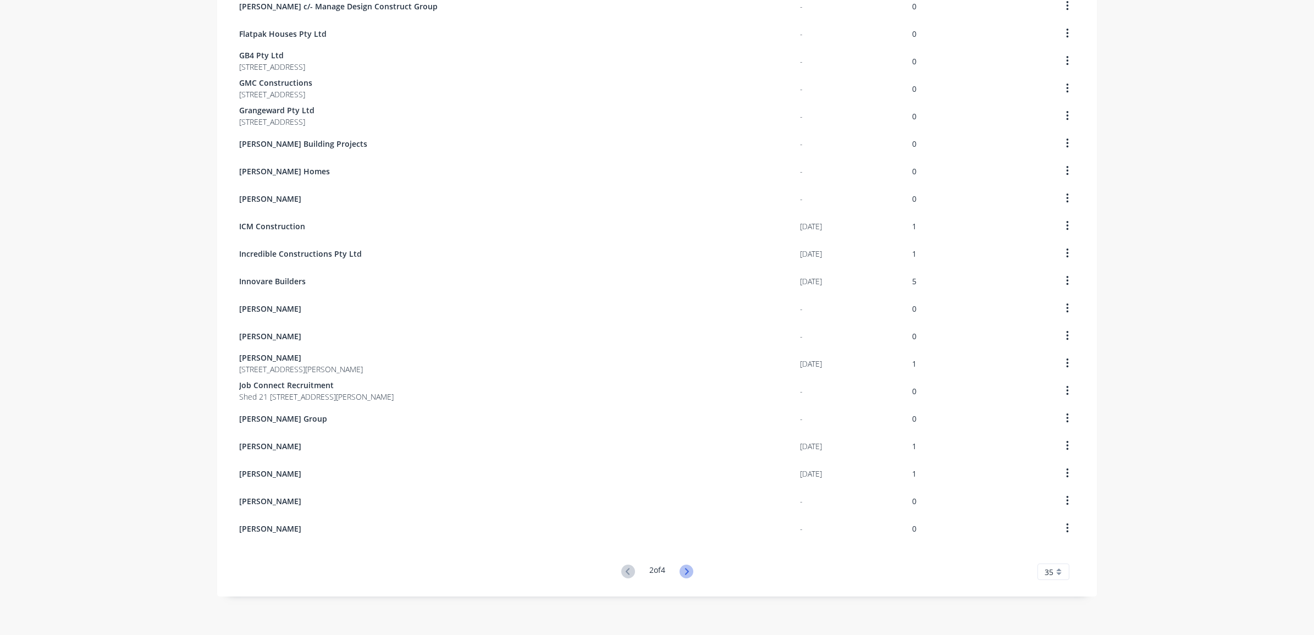
click at [680, 568] on icon at bounding box center [687, 572] width 14 height 14
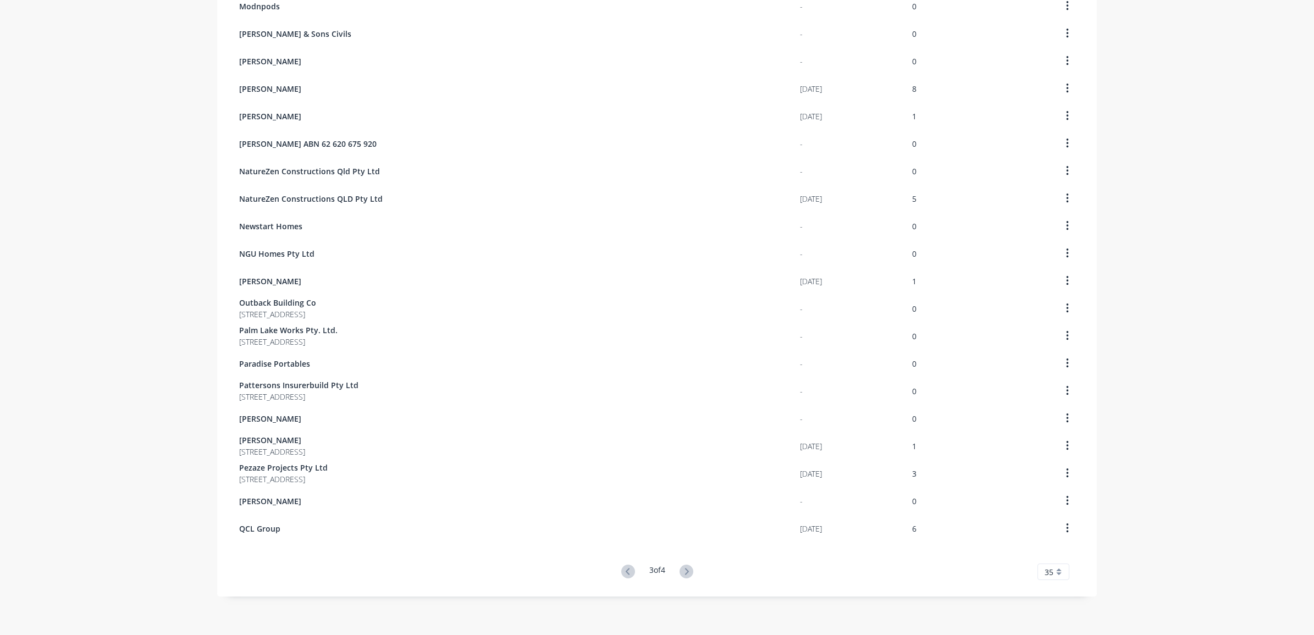
click at [686, 564] on button at bounding box center [686, 572] width 20 height 16
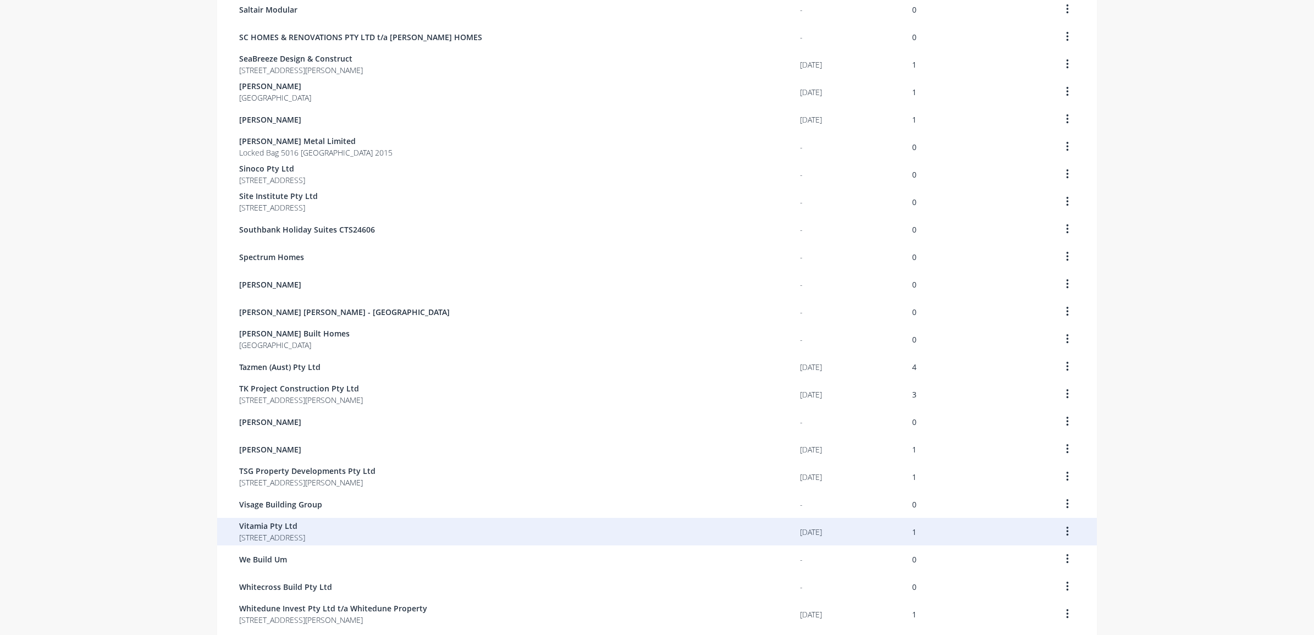
scroll to position [344, 0]
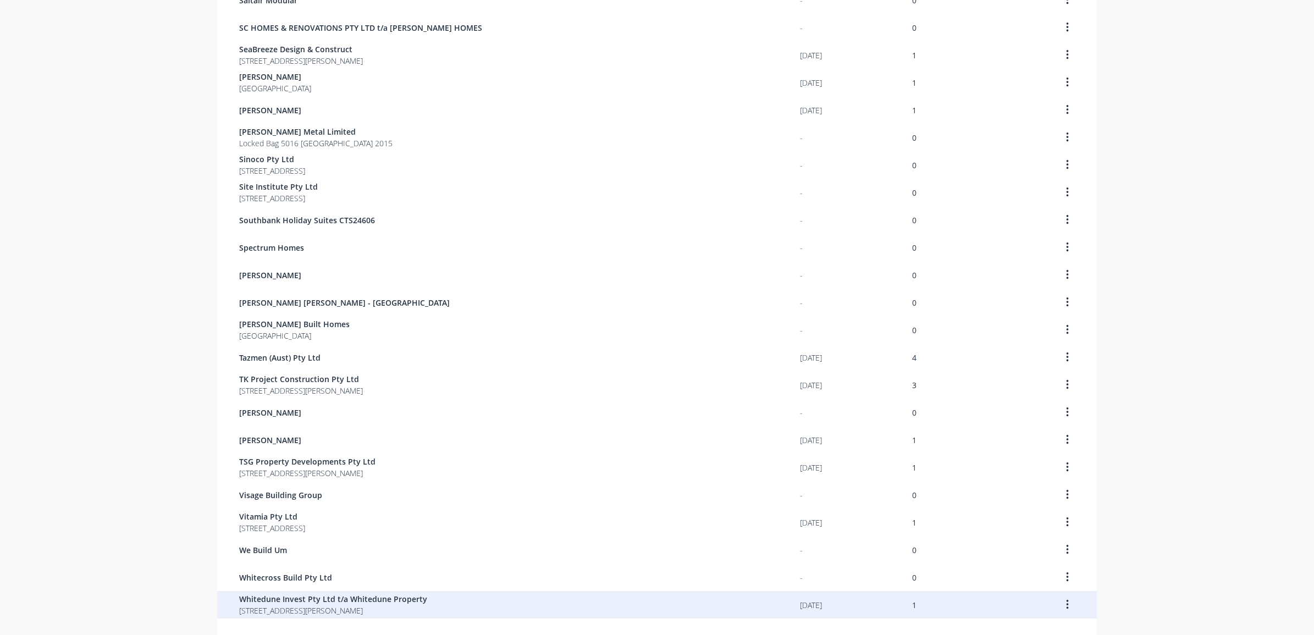
click at [420, 597] on div "Whitedune Invest Pty Ltd t/a Whitedune Property 21 Crombie Ave Bundall Queensla…" at bounding box center [519, 604] width 561 height 27
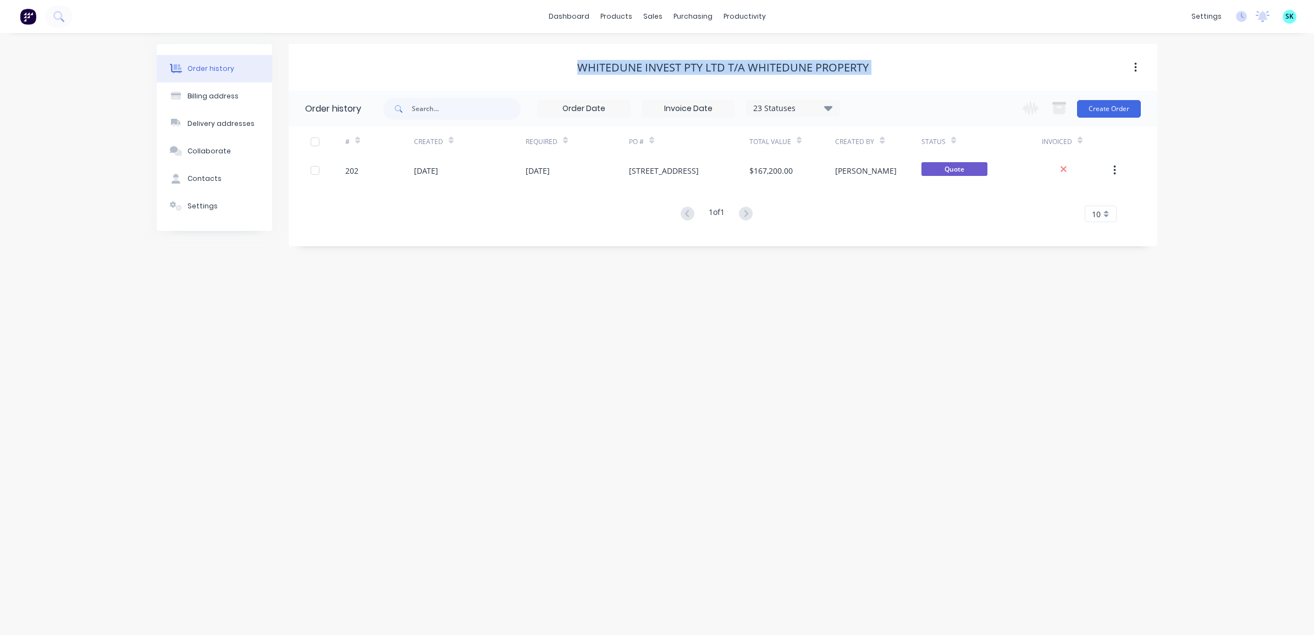
drag, startPoint x: 570, startPoint y: 66, endPoint x: 831, endPoint y: 74, distance: 261.3
click at [831, 74] on div "Whitedune Invest Pty Ltd t/a Whitedune Property" at bounding box center [723, 68] width 869 height 20
click at [242, 182] on button "Contacts" at bounding box center [214, 178] width 115 height 27
select select "AU"
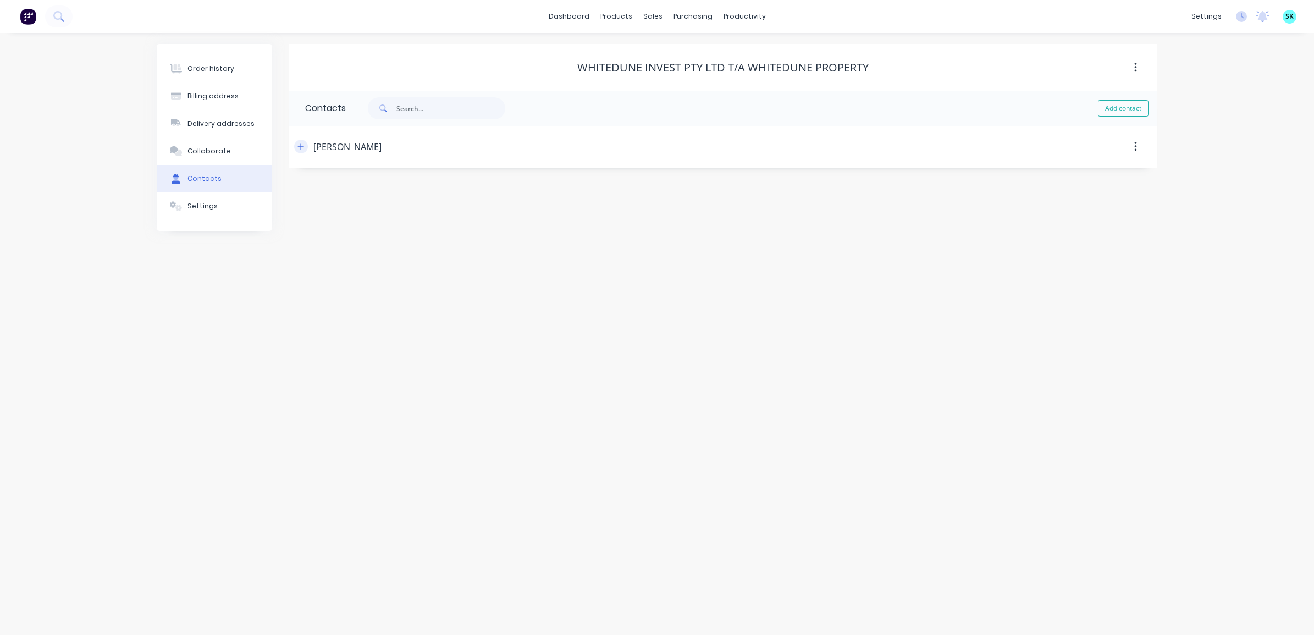
click at [307, 143] on div "Tim Cox" at bounding box center [618, 147] width 648 height 20
click at [306, 146] on button "button" at bounding box center [301, 147] width 14 height 14
drag, startPoint x: 366, startPoint y: 198, endPoint x: 312, endPoint y: 191, distance: 53.7
click at [312, 191] on div "Tim Cox" at bounding box center [395, 194] width 180 height 32
drag, startPoint x: 358, startPoint y: 191, endPoint x: 300, endPoint y: 190, distance: 58.3
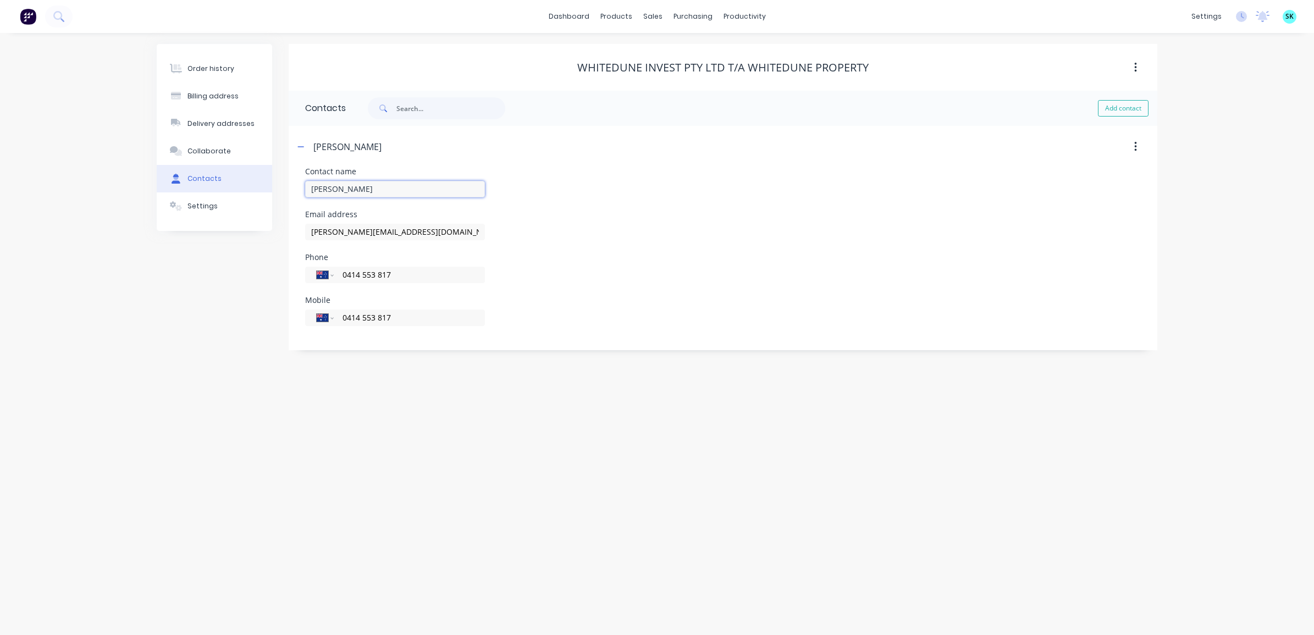
click at [300, 190] on div "Contact name Tim Cox Email address tim@whitedune.com.au Phone International Afg…" at bounding box center [723, 259] width 869 height 183
drag, startPoint x: 399, startPoint y: 233, endPoint x: 287, endPoint y: 229, distance: 112.2
click at [287, 229] on div "Order history Billing address Delivery addresses Collaborate Contacts Settings …" at bounding box center [657, 197] width 1001 height 306
drag, startPoint x: 406, startPoint y: 274, endPoint x: 342, endPoint y: 273, distance: 63.8
click at [335, 273] on div "International [GEOGRAPHIC_DATA] [GEOGRAPHIC_DATA] [GEOGRAPHIC_DATA] [GEOGRAPHIC…" at bounding box center [395, 275] width 180 height 16
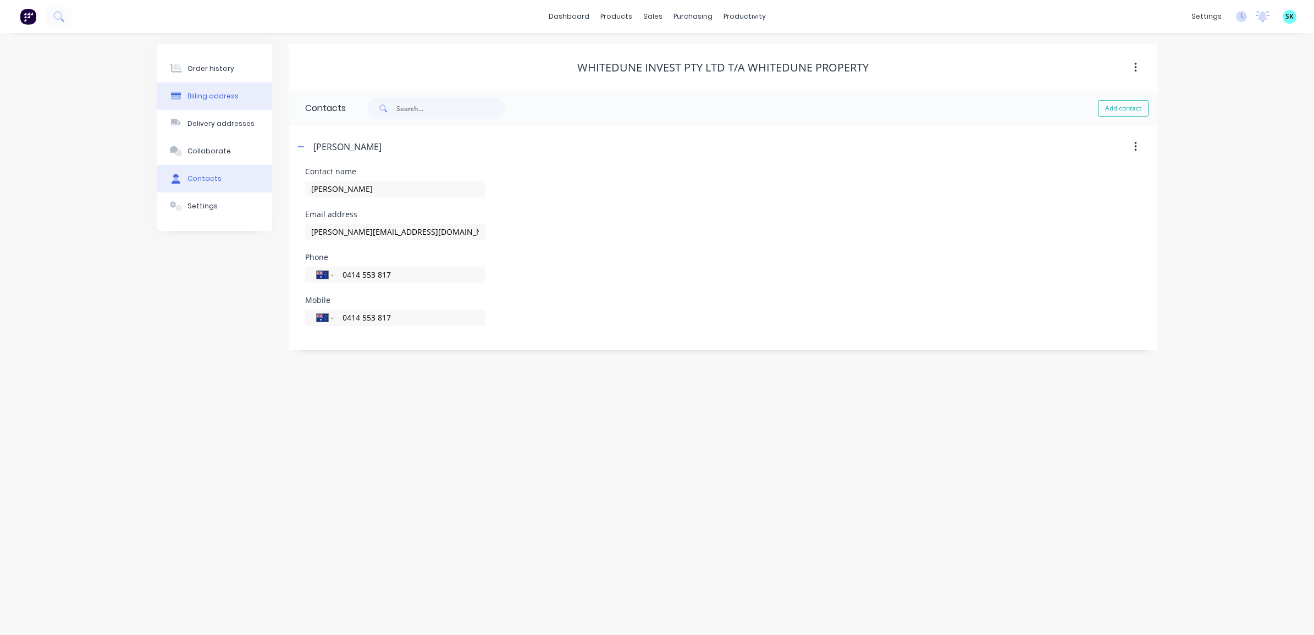
click at [232, 99] on div "Billing address" at bounding box center [212, 96] width 51 height 10
select select "AU"
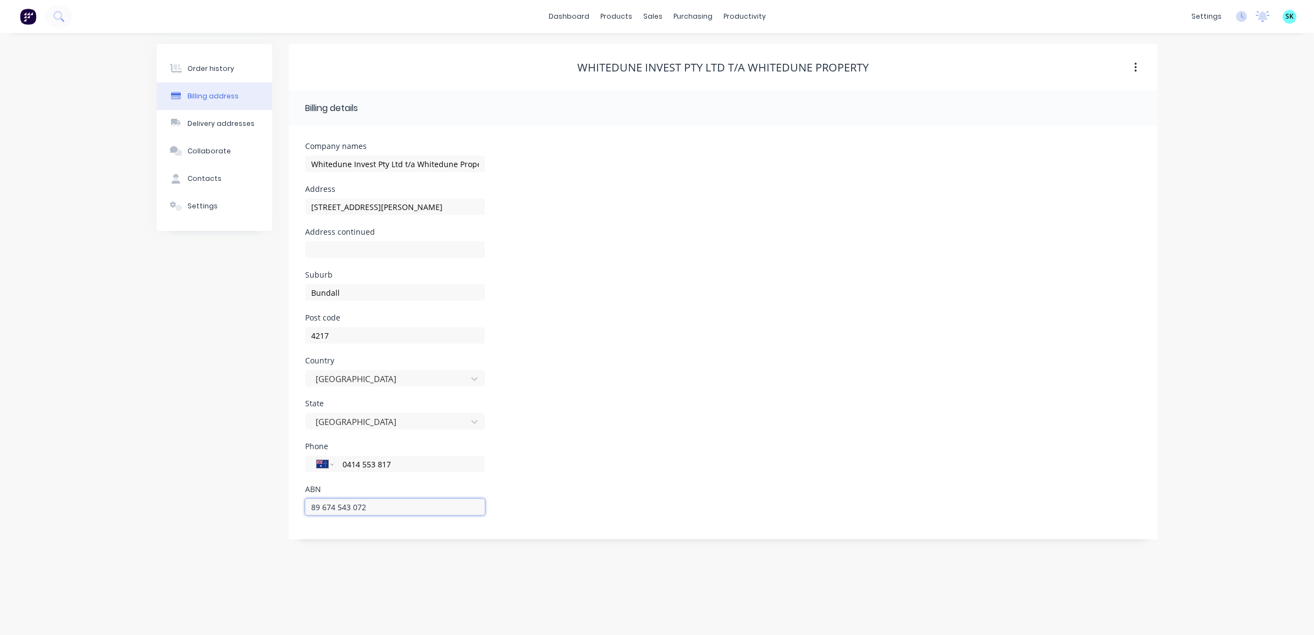
drag, startPoint x: 372, startPoint y: 503, endPoint x: 301, endPoint y: 495, distance: 71.3
click at [297, 496] on div "Company names Whitedune Invest Pty Ltd t/a Whitedune Property Address 21 Crombi…" at bounding box center [723, 332] width 869 height 413
click at [194, 271] on div "Order history Billing address Delivery addresses Collaborate Contacts Settings" at bounding box center [214, 291] width 115 height 495
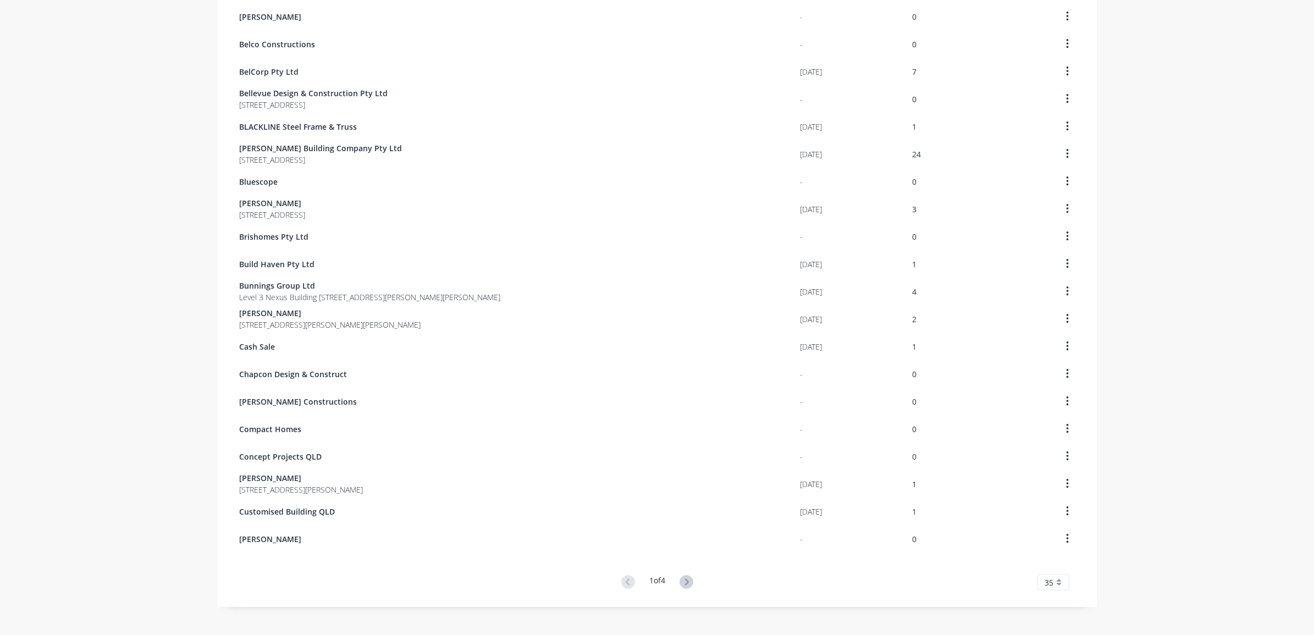
scroll to position [531, 0]
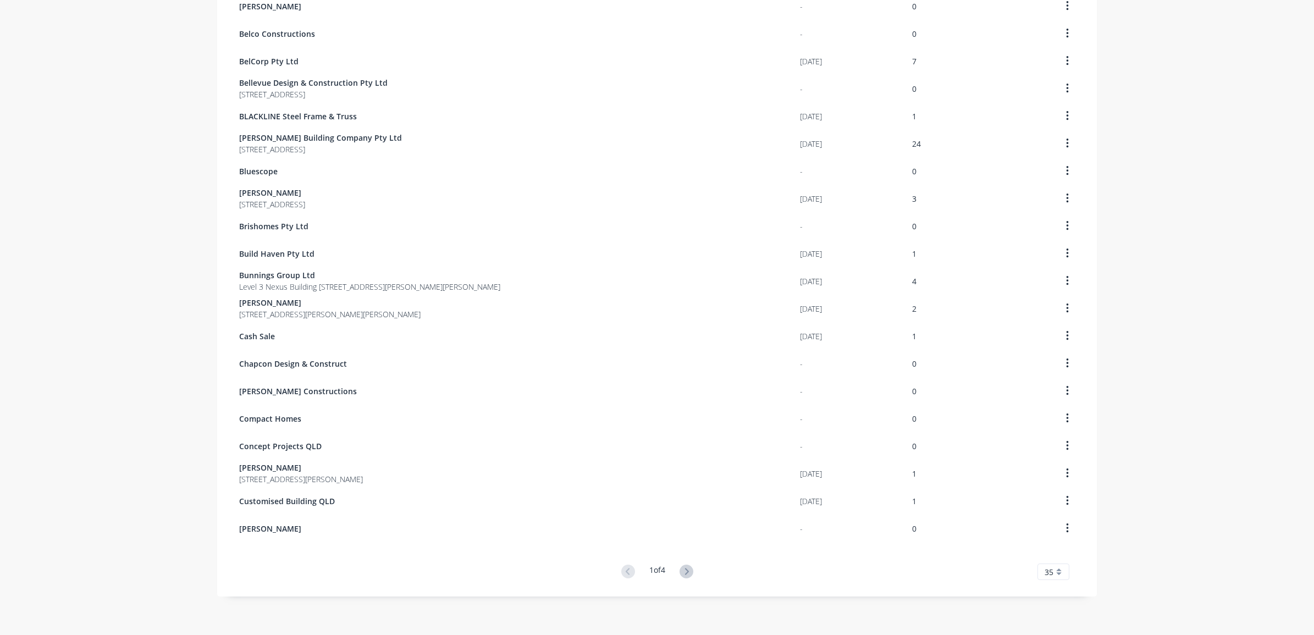
click at [686, 573] on icon at bounding box center [687, 572] width 14 height 14
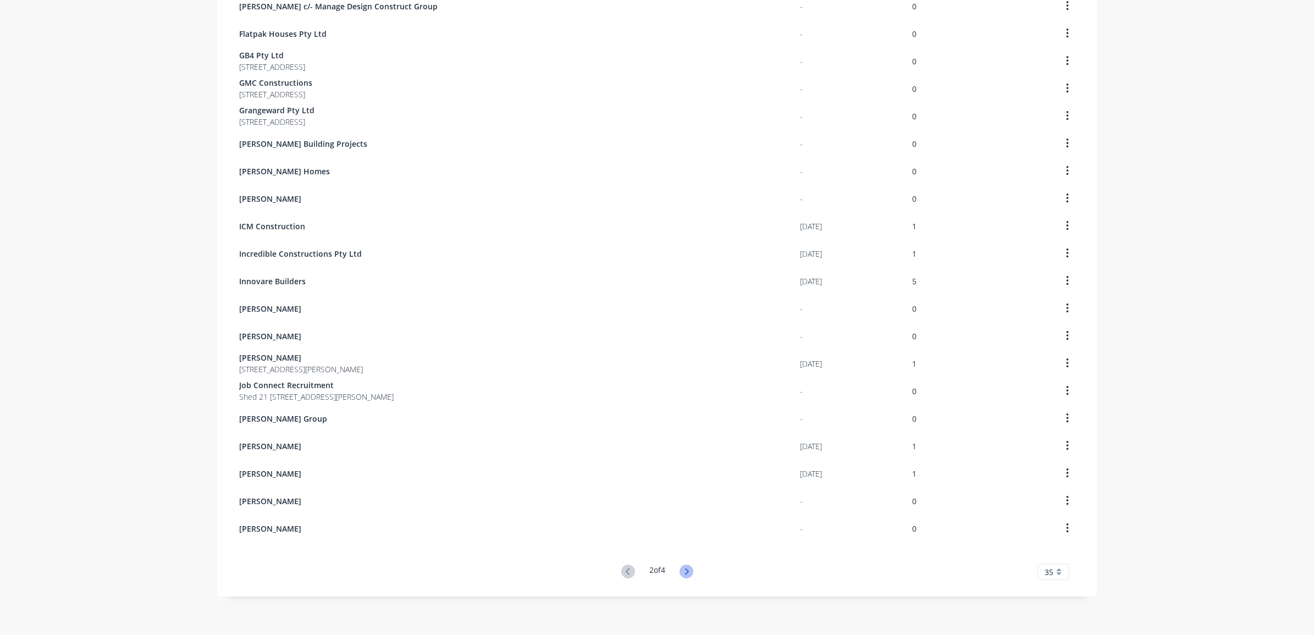
click at [680, 573] on icon at bounding box center [687, 572] width 14 height 14
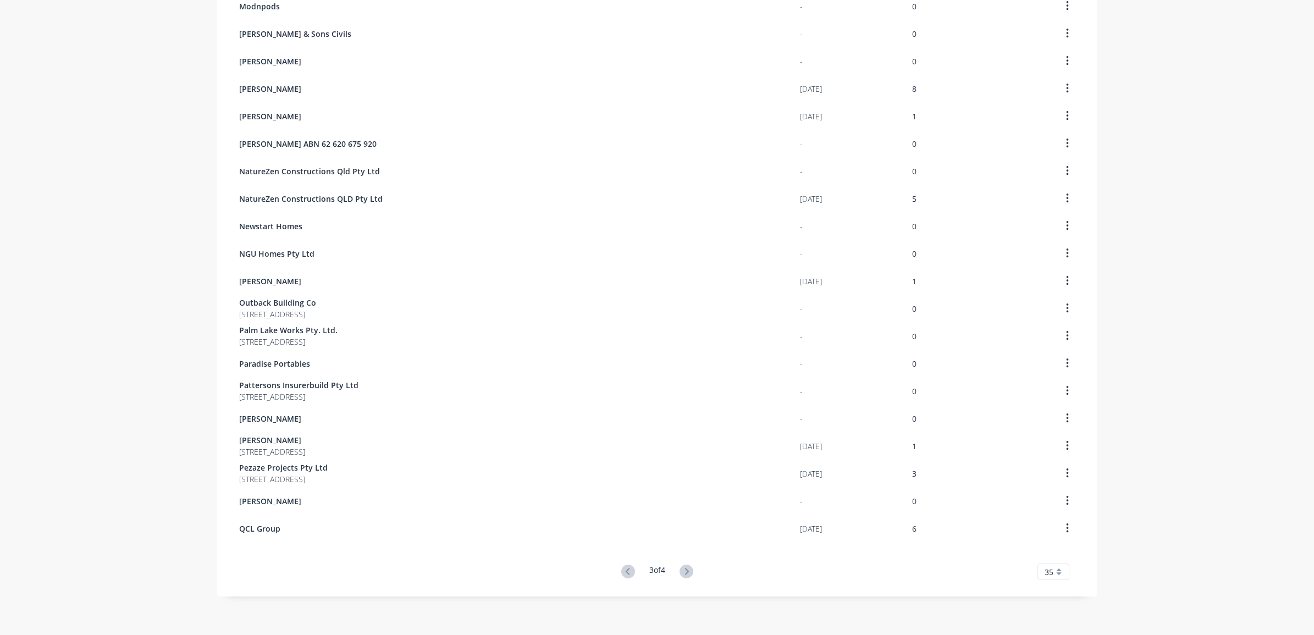
click at [691, 568] on button at bounding box center [686, 572] width 20 height 16
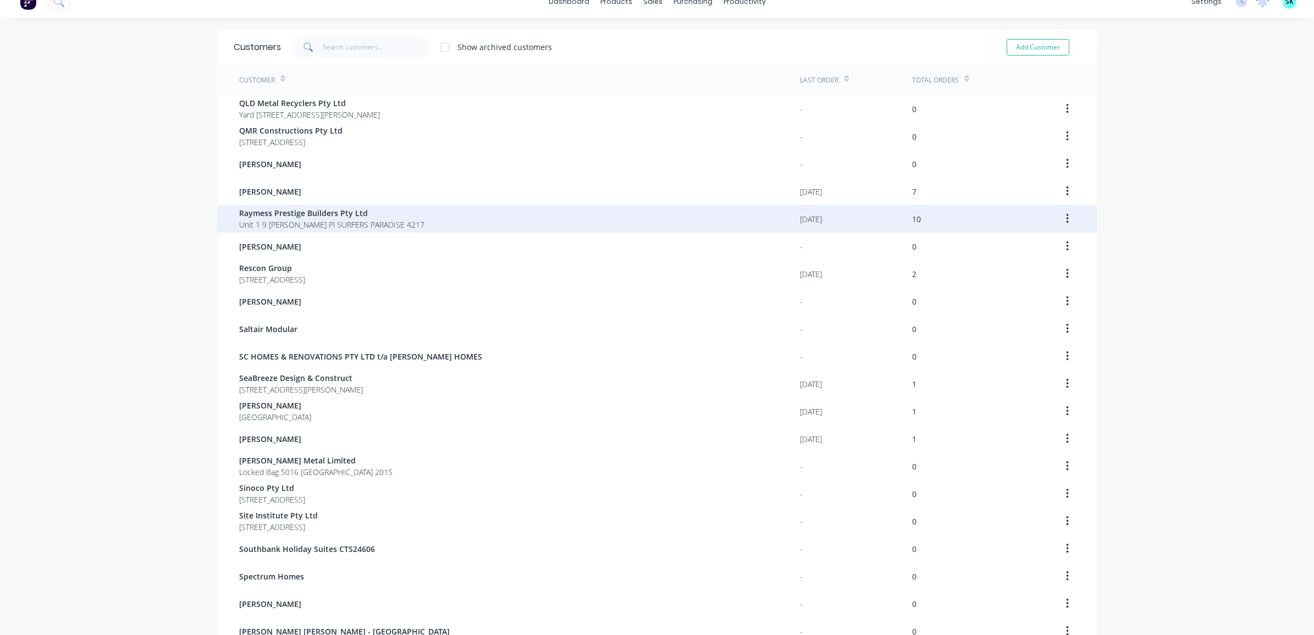
scroll to position [0, 0]
